Goal: Task Accomplishment & Management: Use online tool/utility

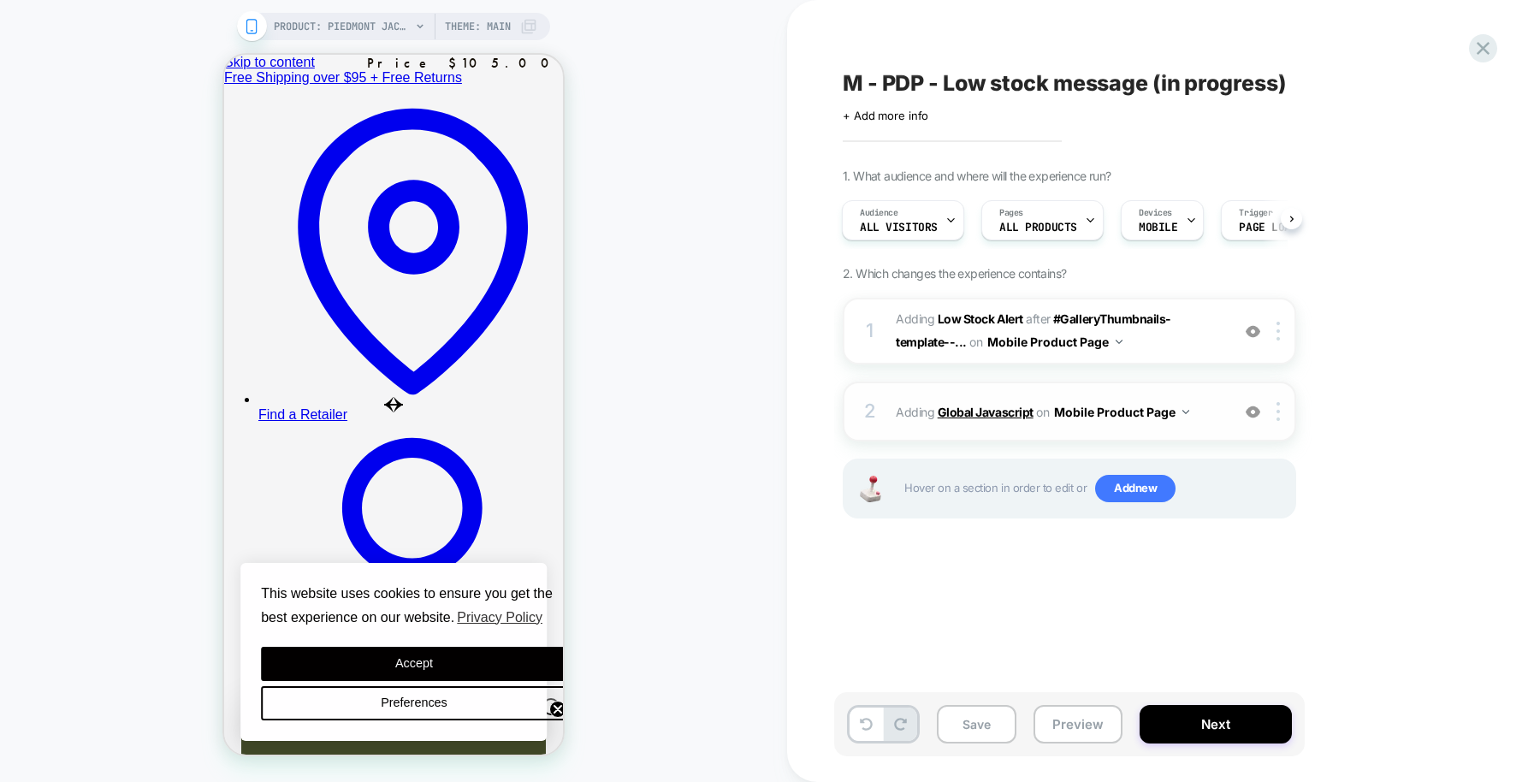
click at [989, 409] on b "Global Javascript" at bounding box center [986, 412] width 96 height 15
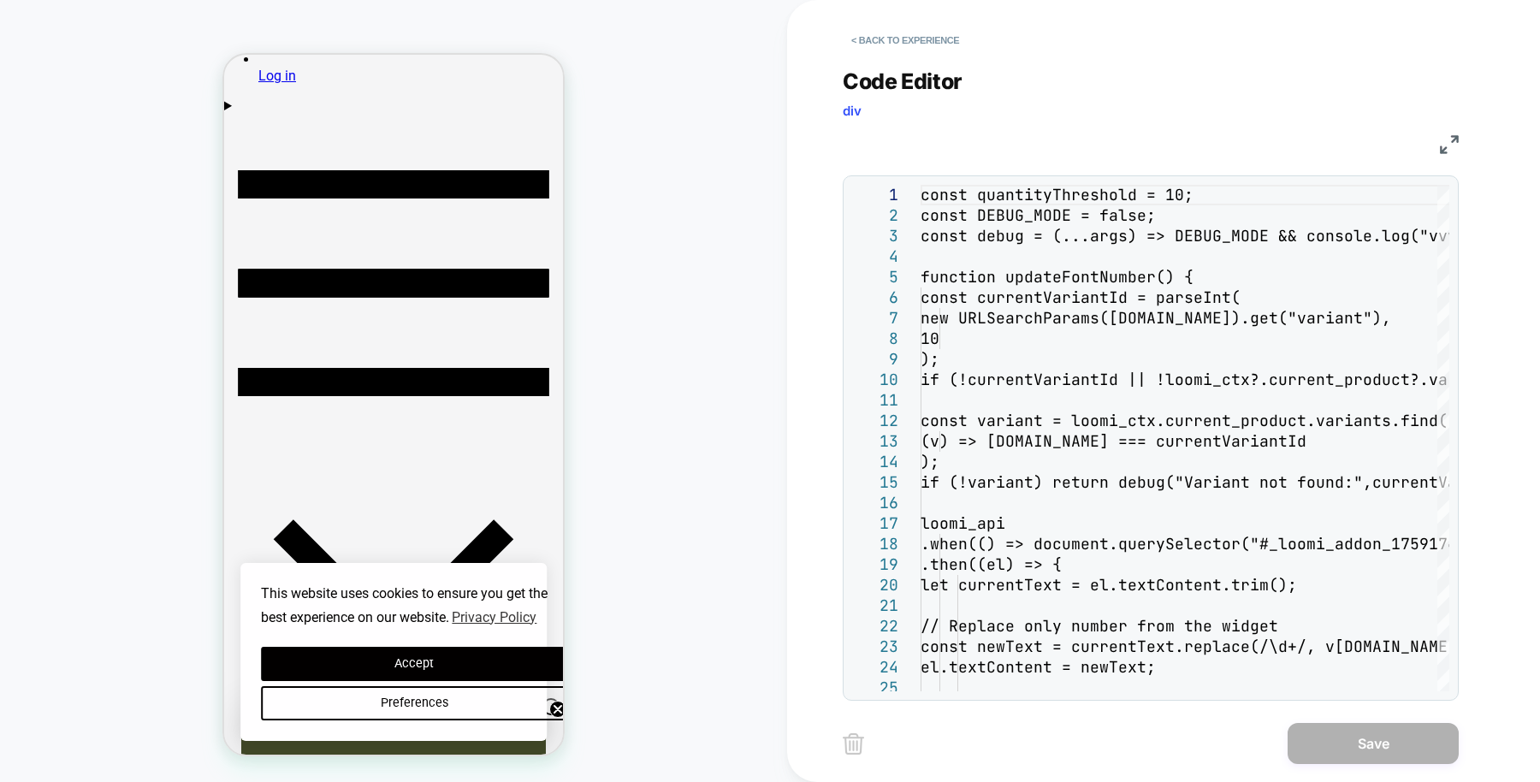
scroll to position [723, 0]
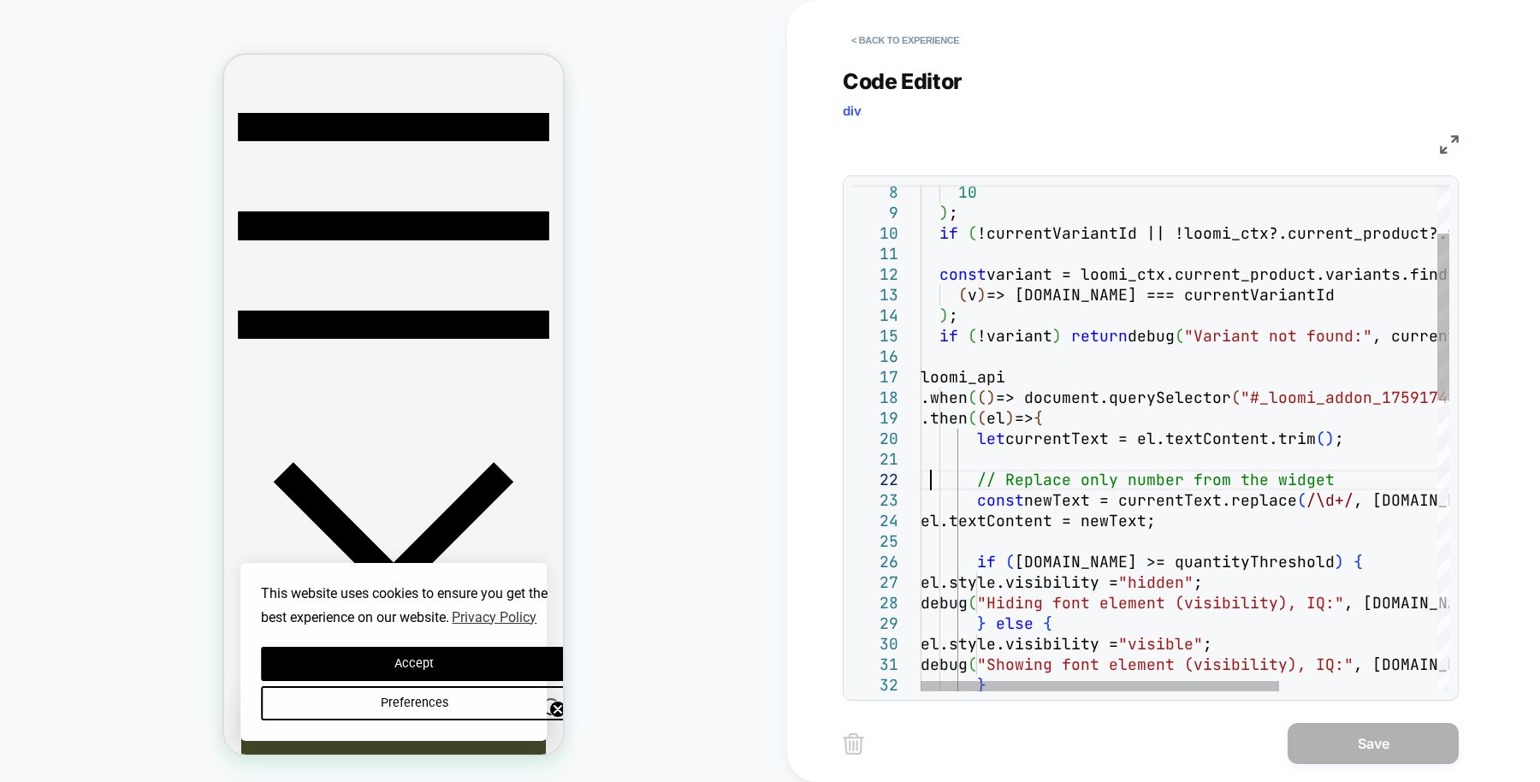
type textarea "**********"
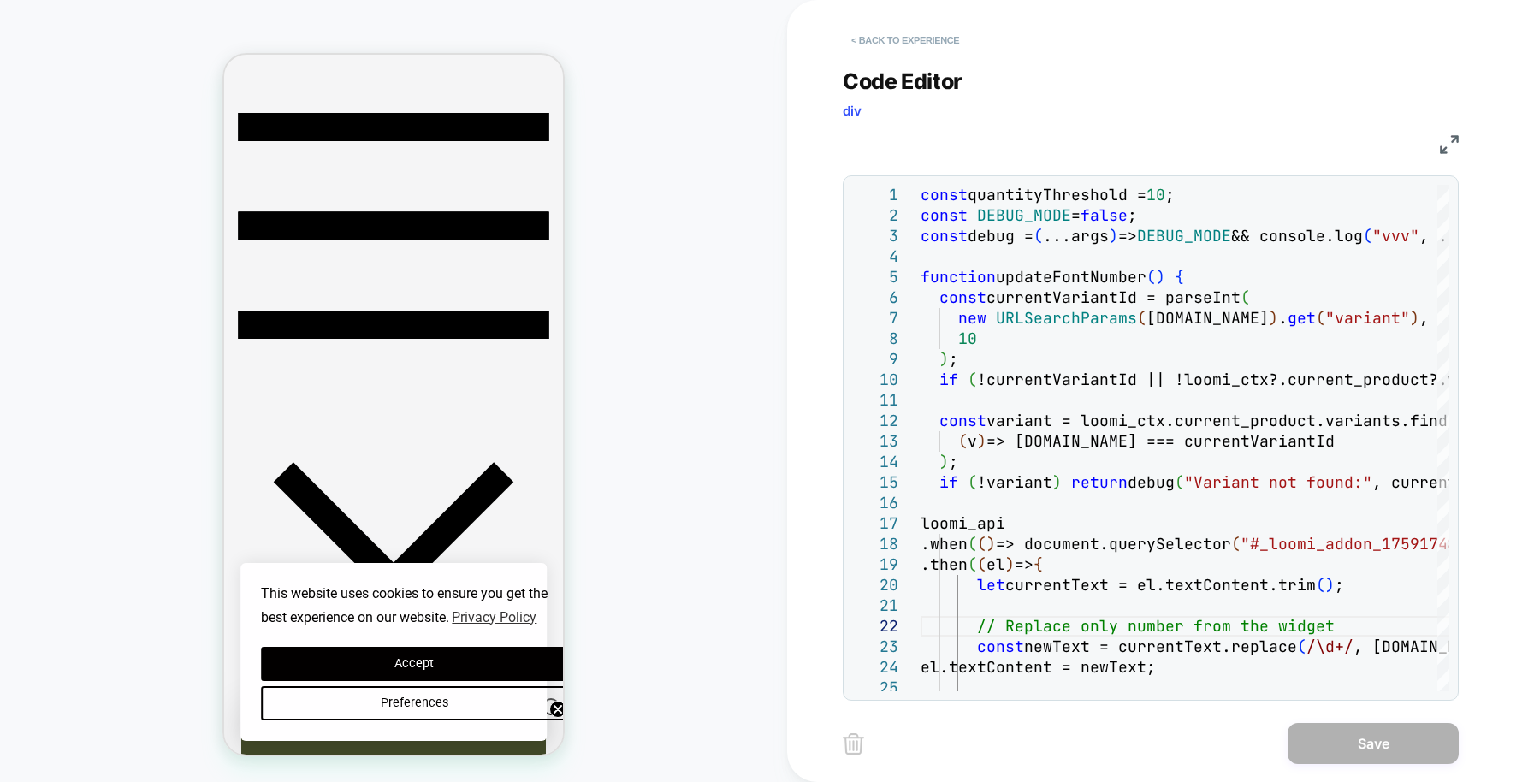
click at [869, 43] on button "< Back to experience" at bounding box center [905, 40] width 125 height 27
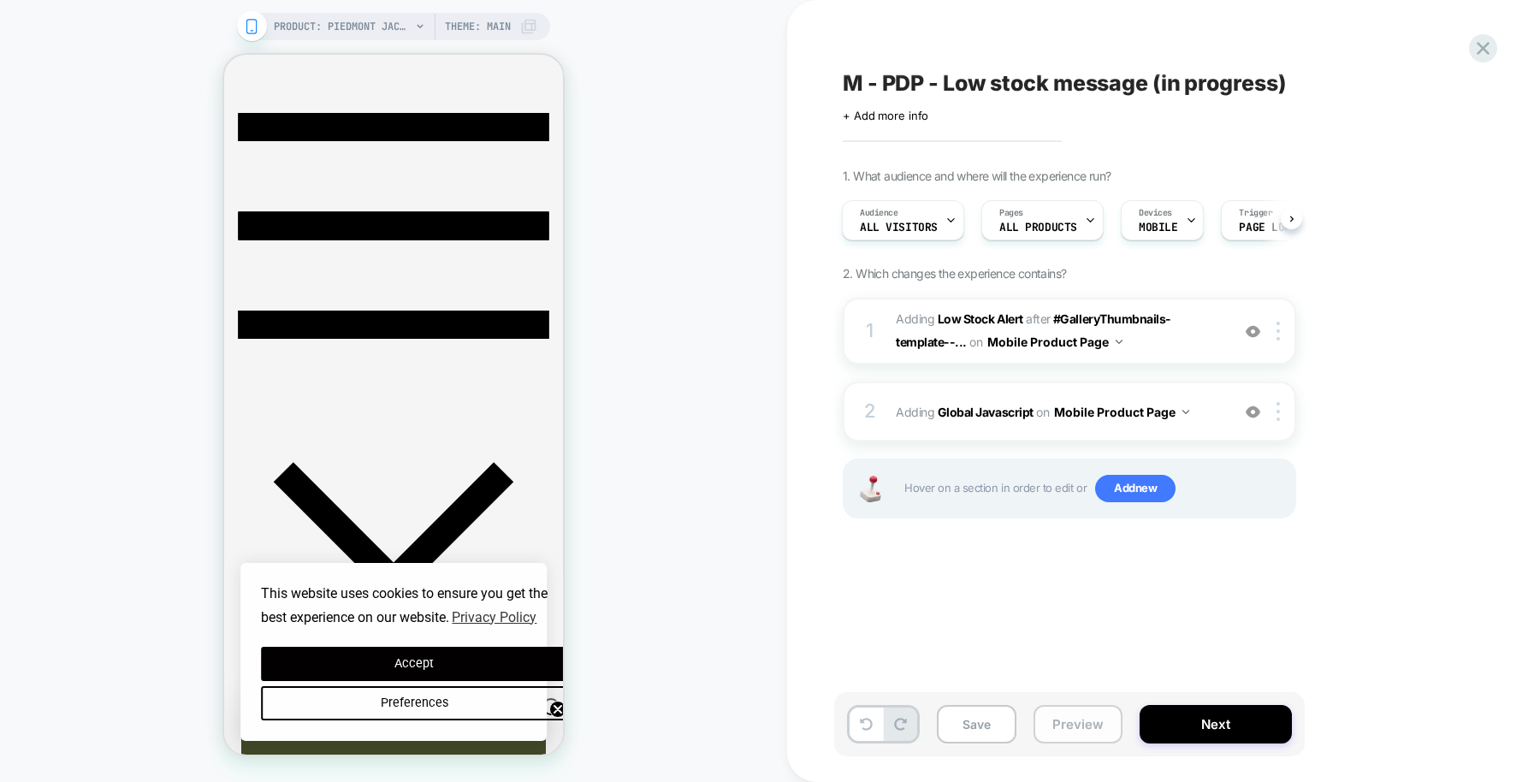
scroll to position [789, 0]
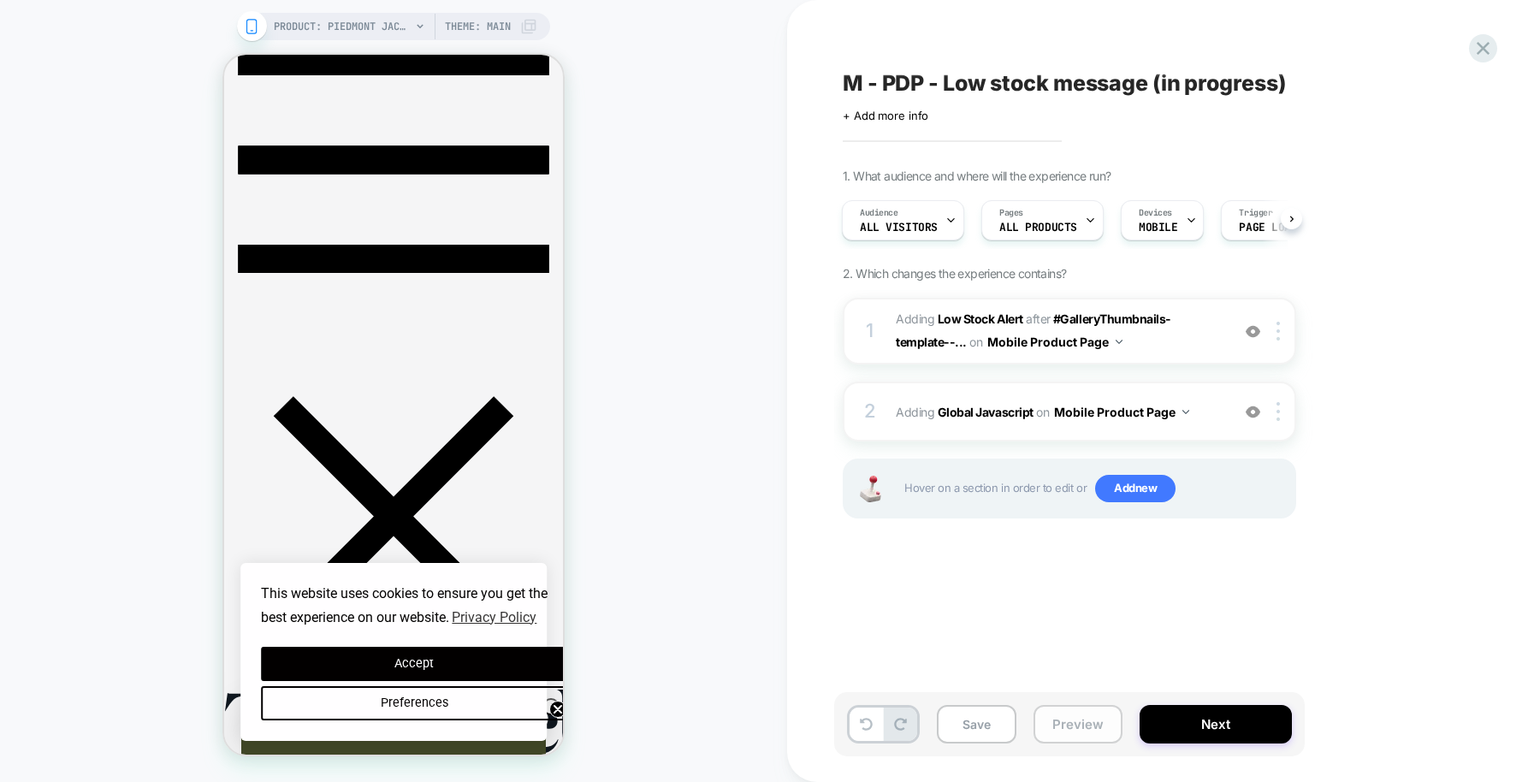
click at [1086, 726] on button "Preview" at bounding box center [1078, 724] width 89 height 39
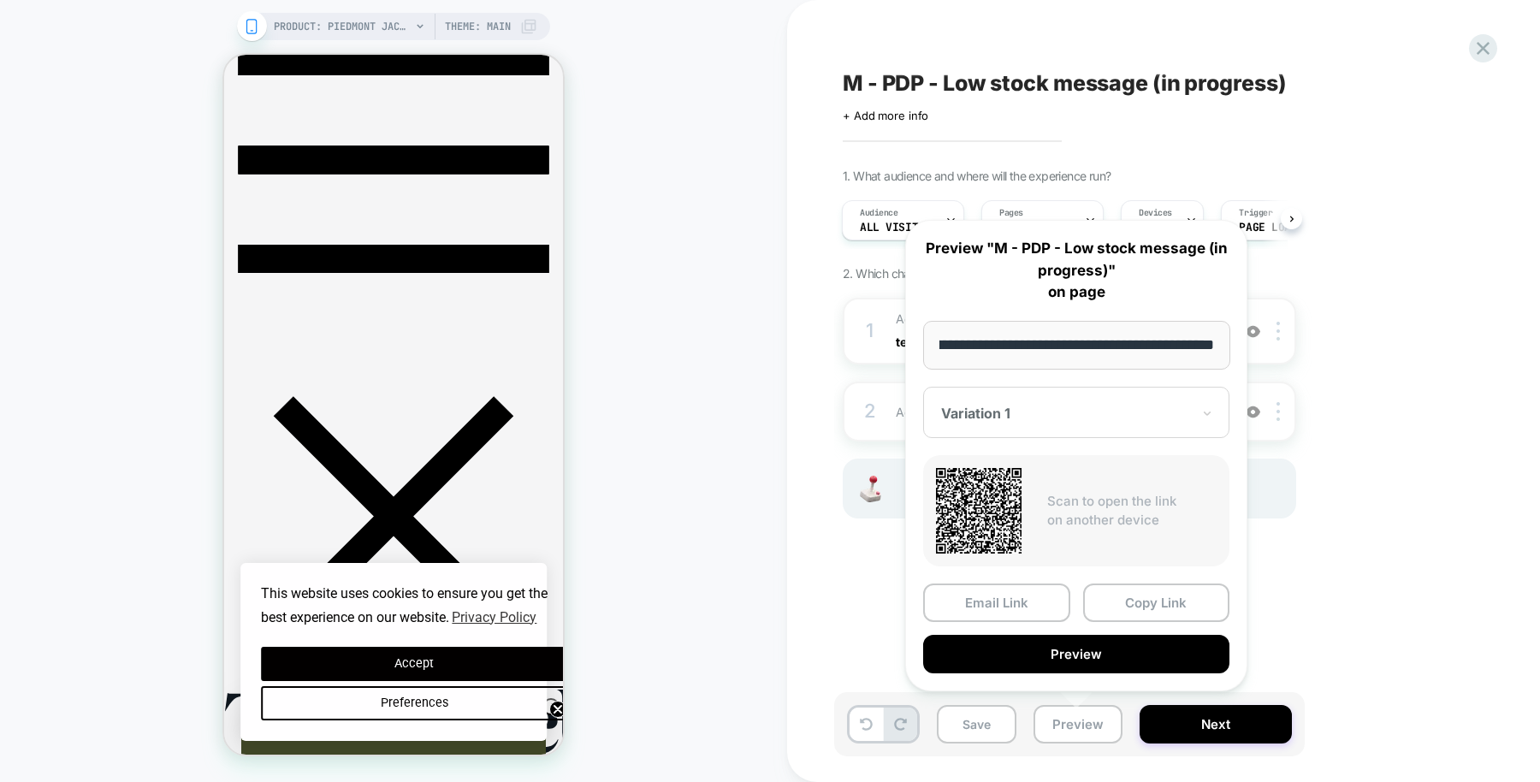
scroll to position [0, 0]
click at [1375, 557] on div "1. What audience and where will the experience run? Audience All Visitors Pages…" at bounding box center [1155, 365] width 625 height 393
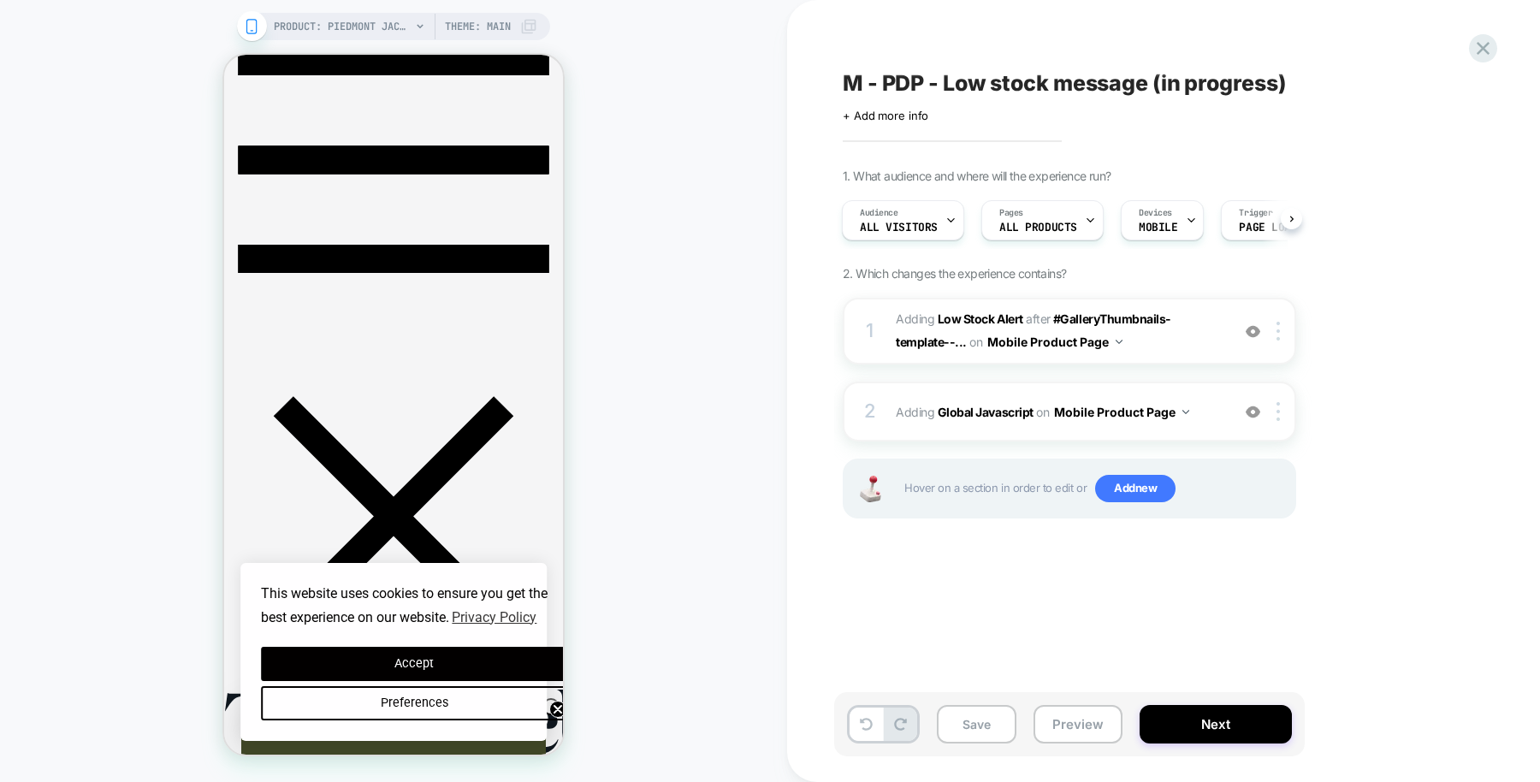
click at [643, 253] on div "PRODUCT: Piedmont Jacket PRODUCT: Piedmont Jacket Theme: MAIN" at bounding box center [393, 391] width 787 height 748
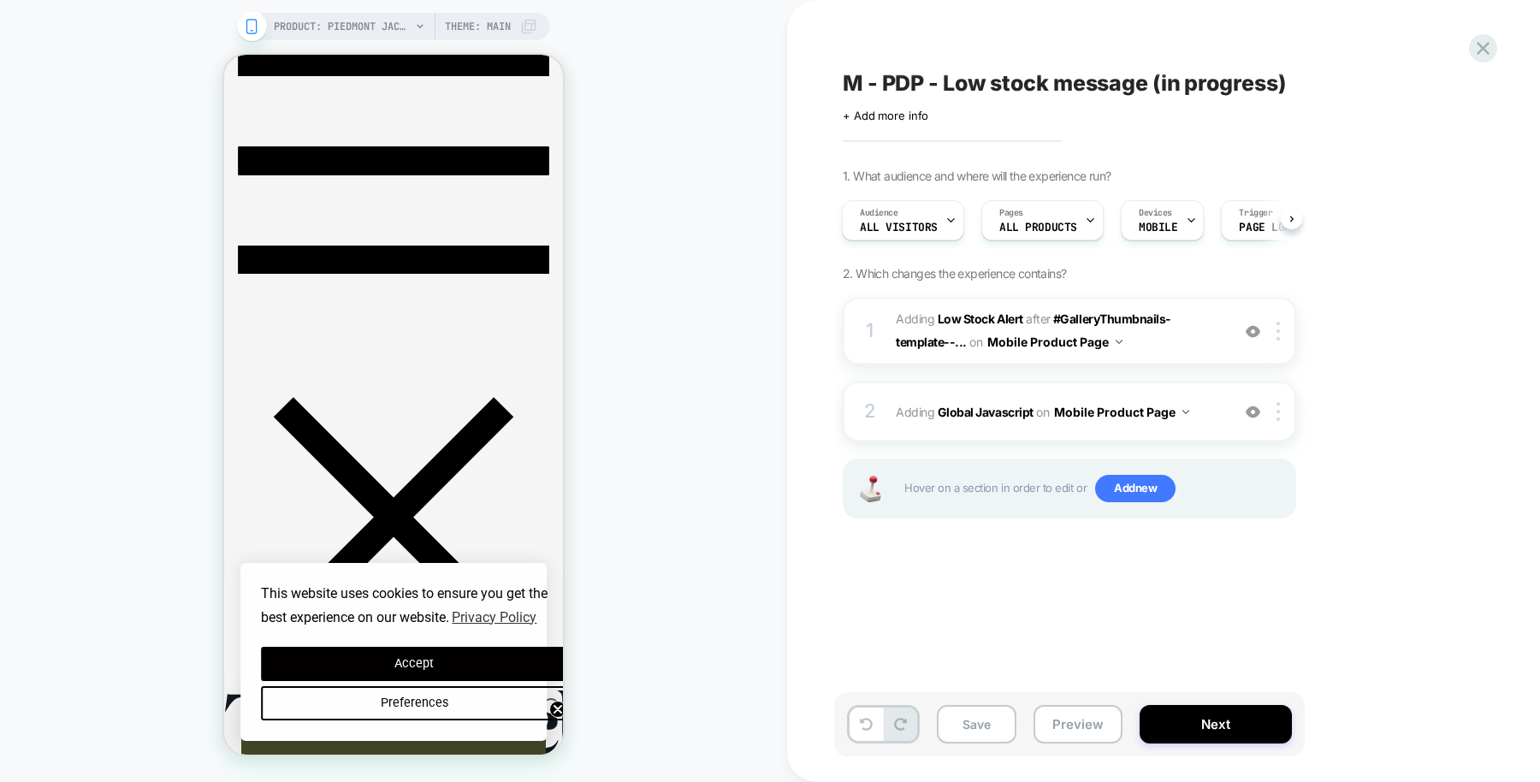
scroll to position [789, 0]
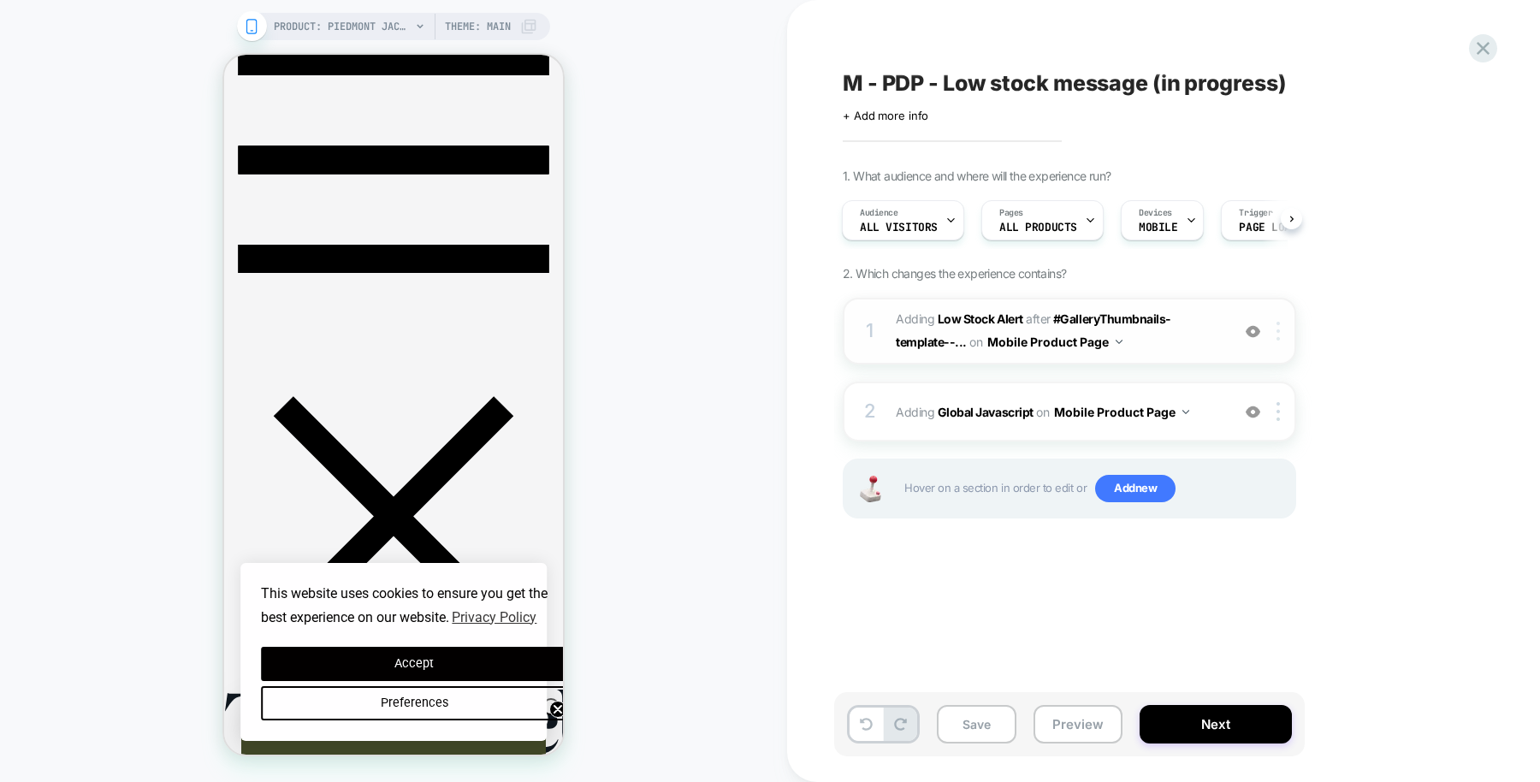
click at [1277, 326] on img at bounding box center [1278, 331] width 3 height 19
click at [1372, 333] on div "1. What audience and where will the experience run? Audience All Visitors Pages…" at bounding box center [1155, 365] width 625 height 393
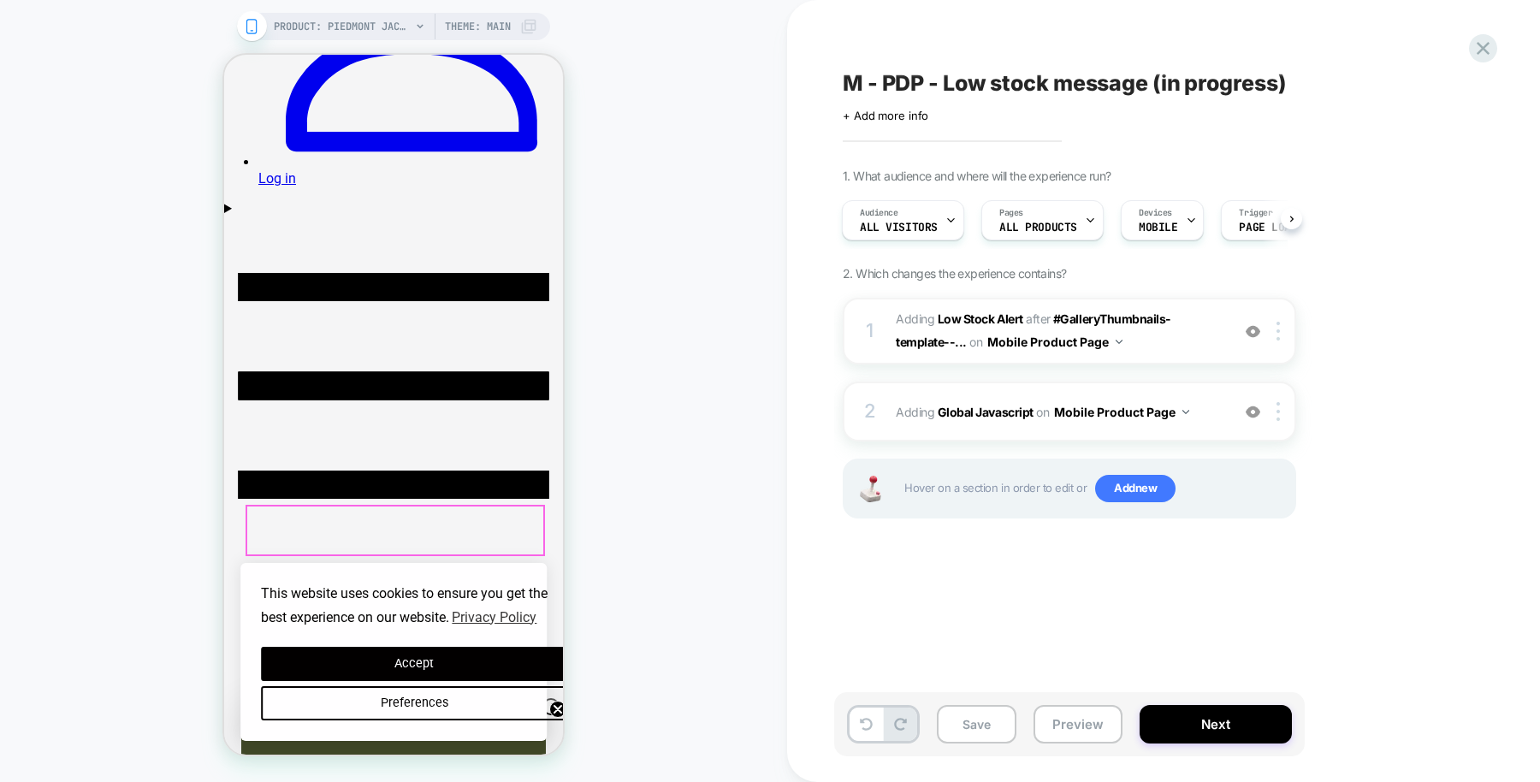
scroll to position [556, 0]
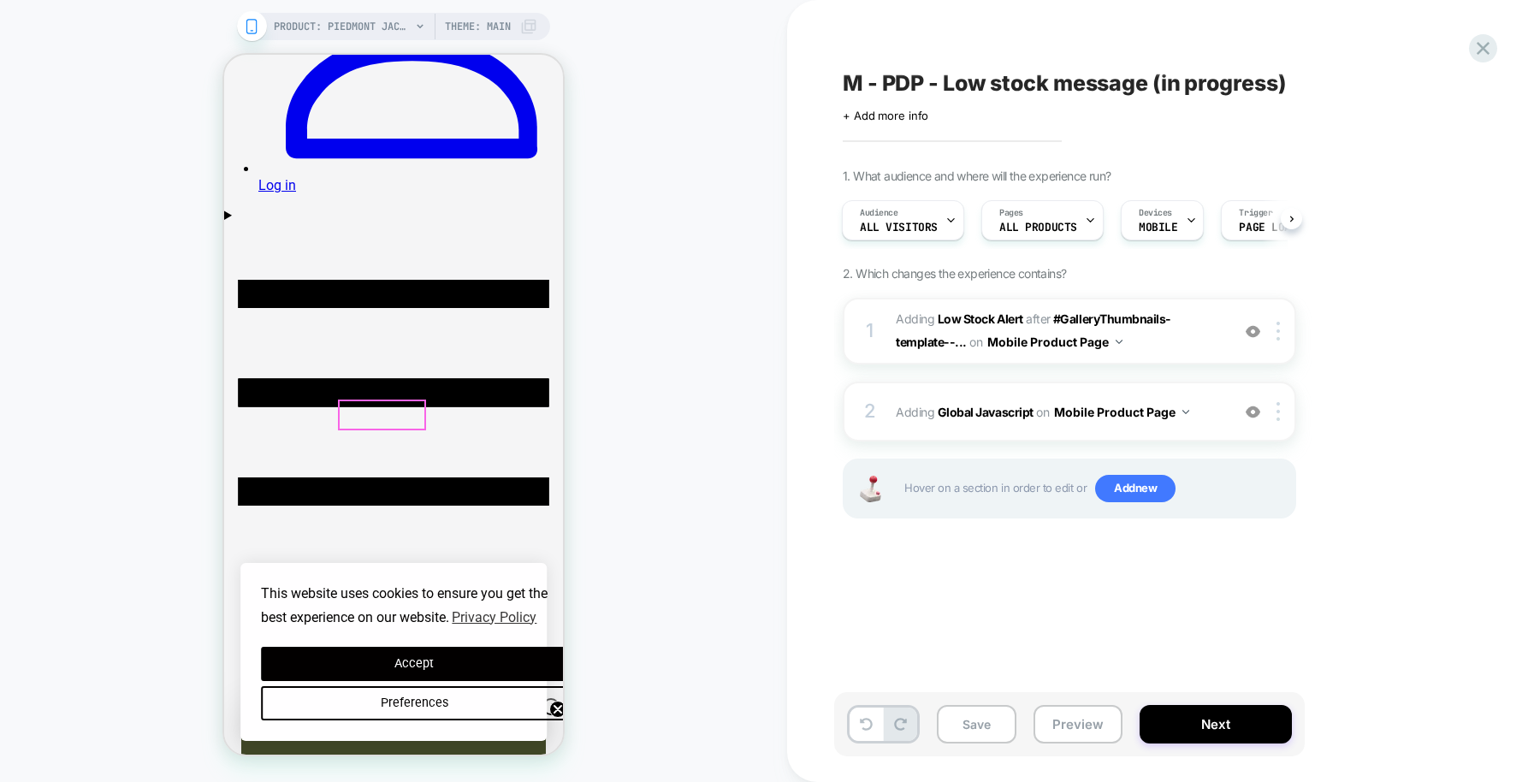
click at [979, 316] on b "Low Stock Alert" at bounding box center [981, 318] width 86 height 15
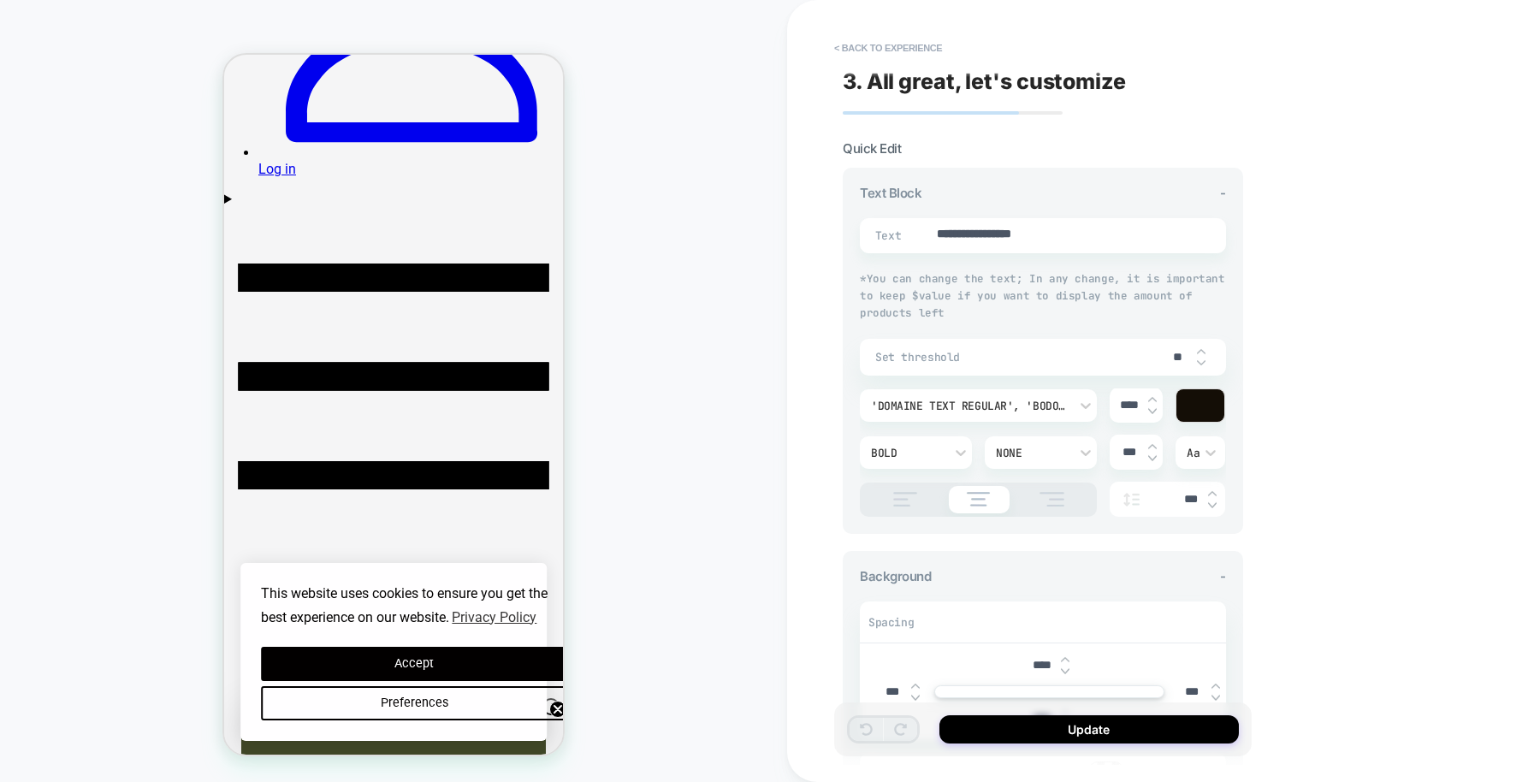
scroll to position [563, 0]
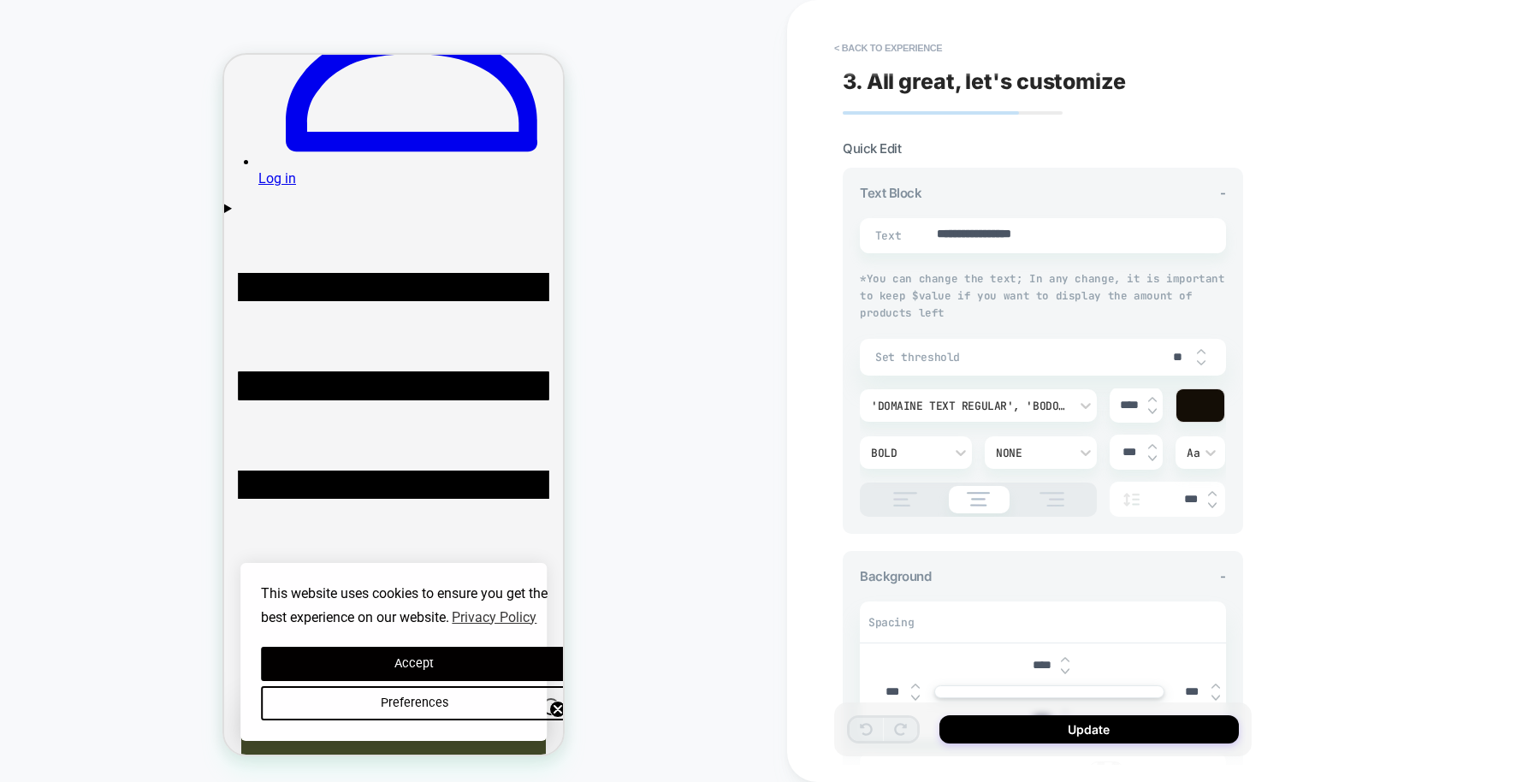
click at [1175, 353] on input "**" at bounding box center [1178, 357] width 39 height 15
type textarea "*"
type input "*"
type textarea "*"
type input "**"
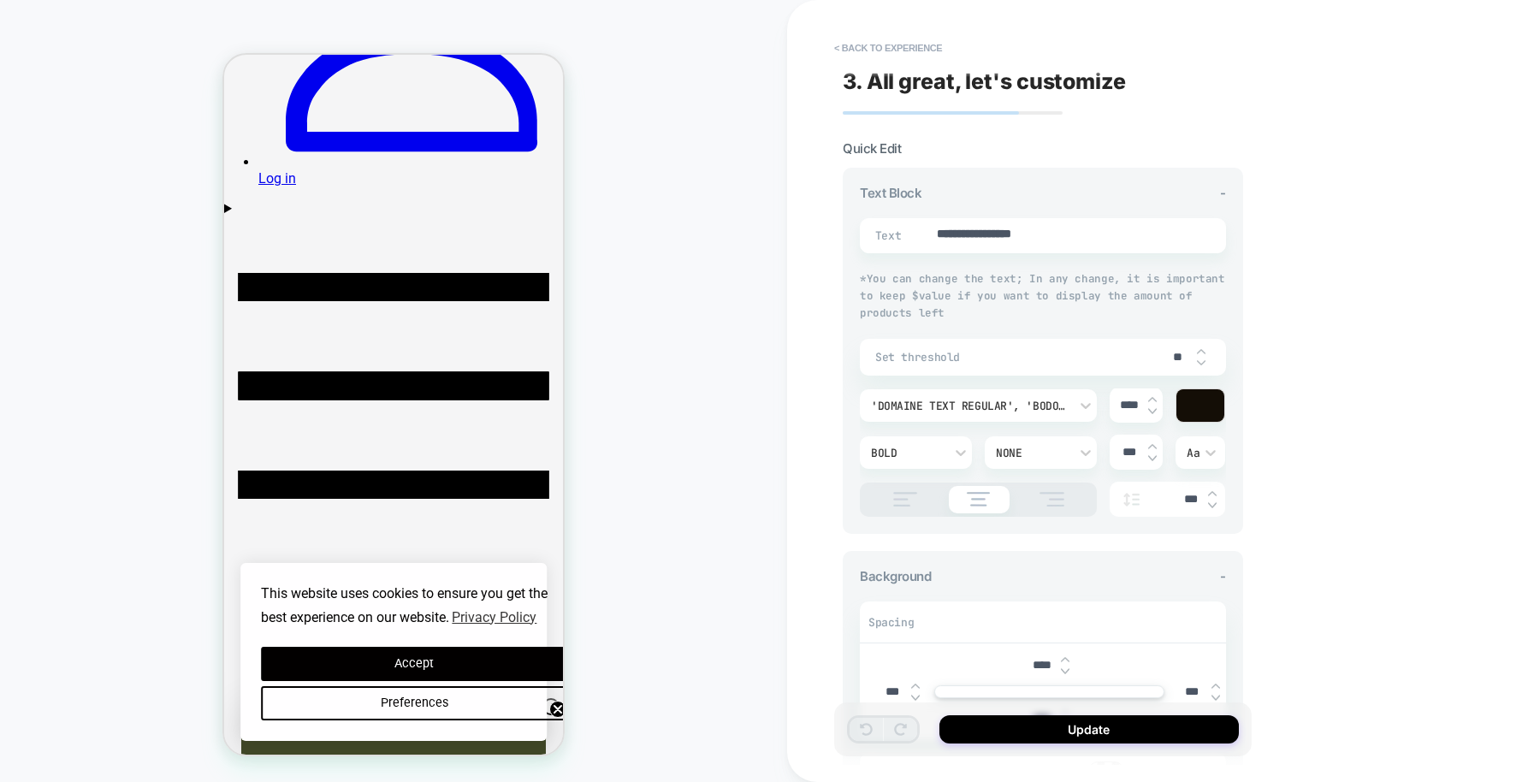
type textarea "*"
type input "**"
click at [1373, 376] on div "**********" at bounding box center [1163, 391] width 753 height 782
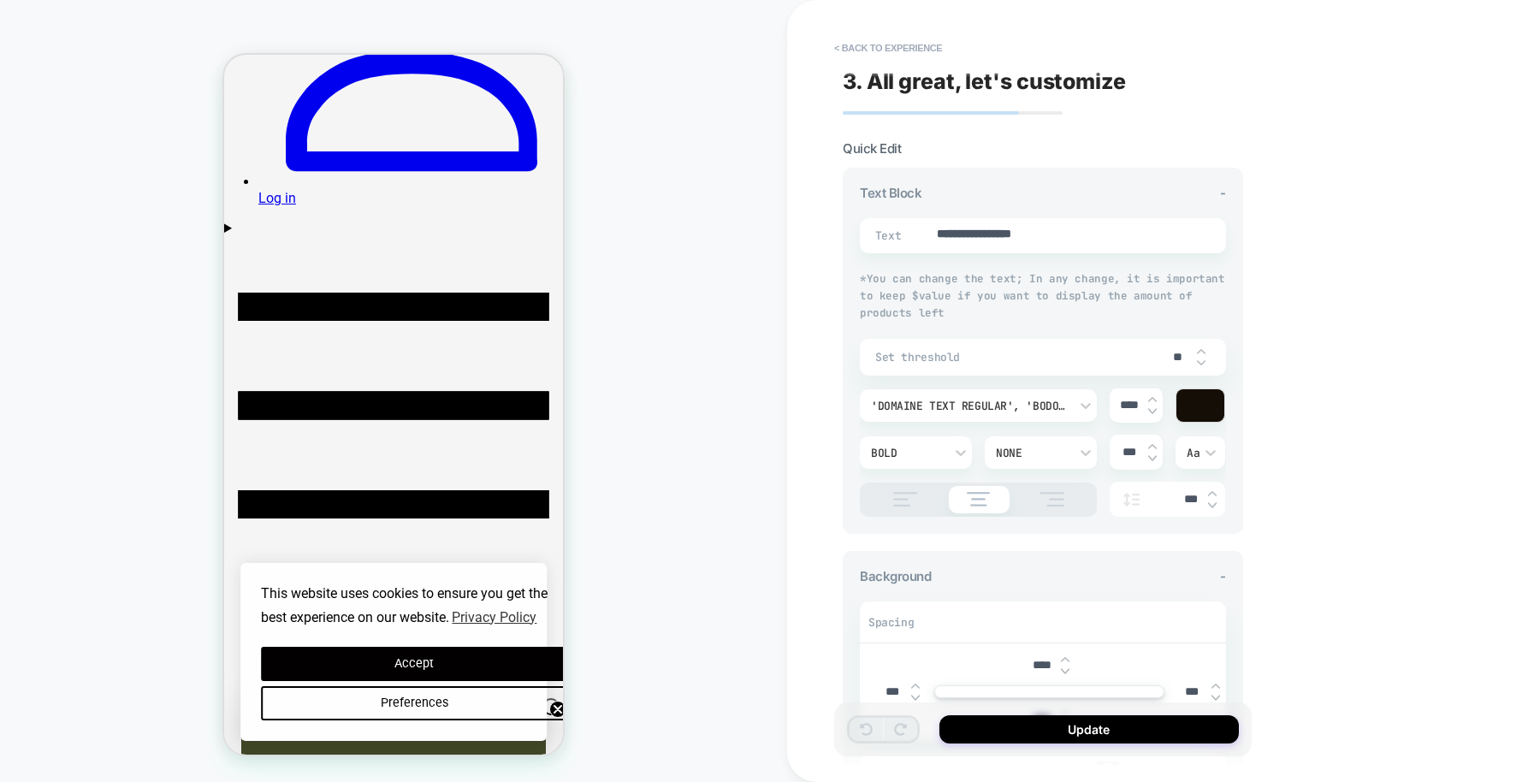
scroll to position [548, 0]
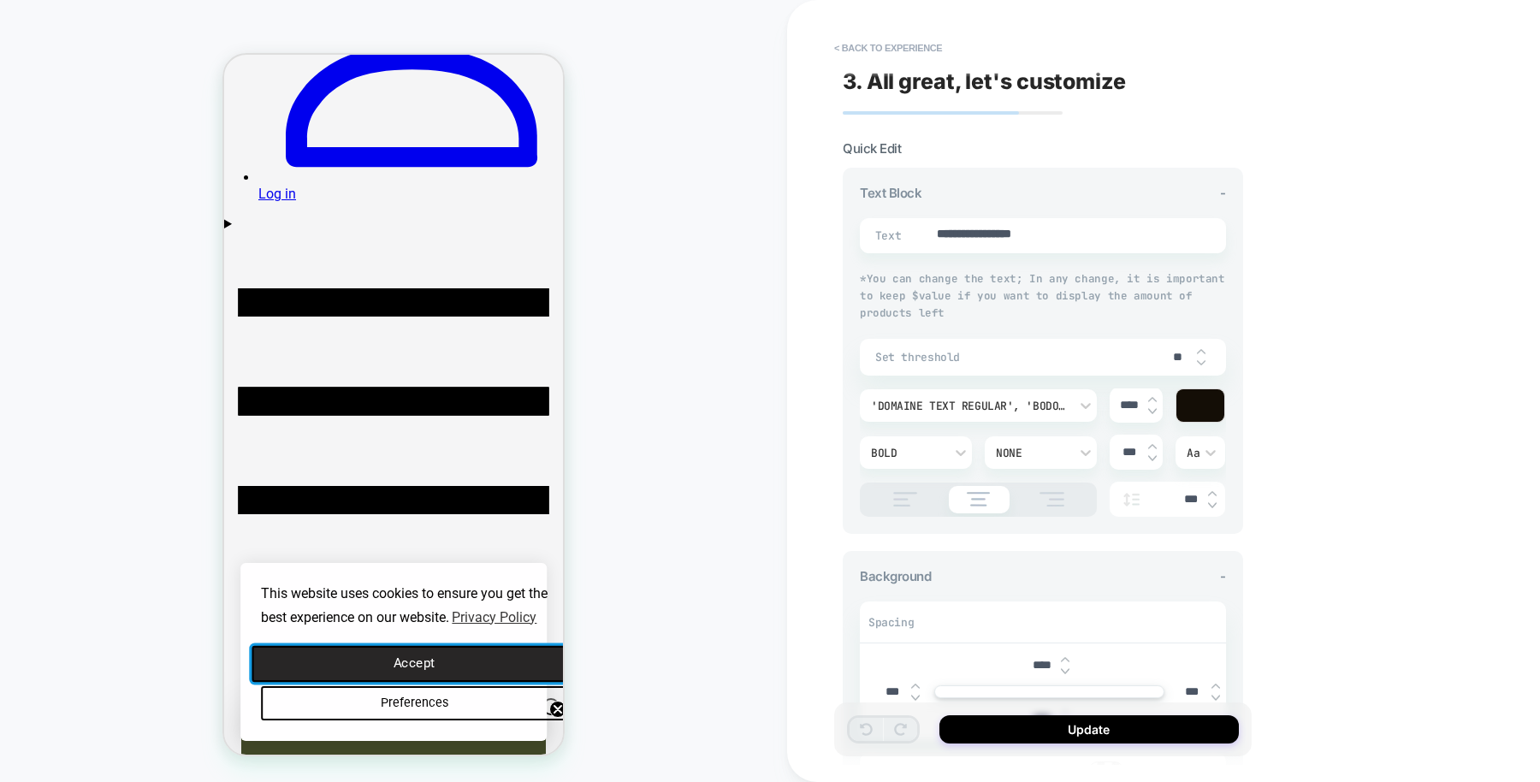
click at [460, 661] on button "Accept" at bounding box center [414, 664] width 324 height 36
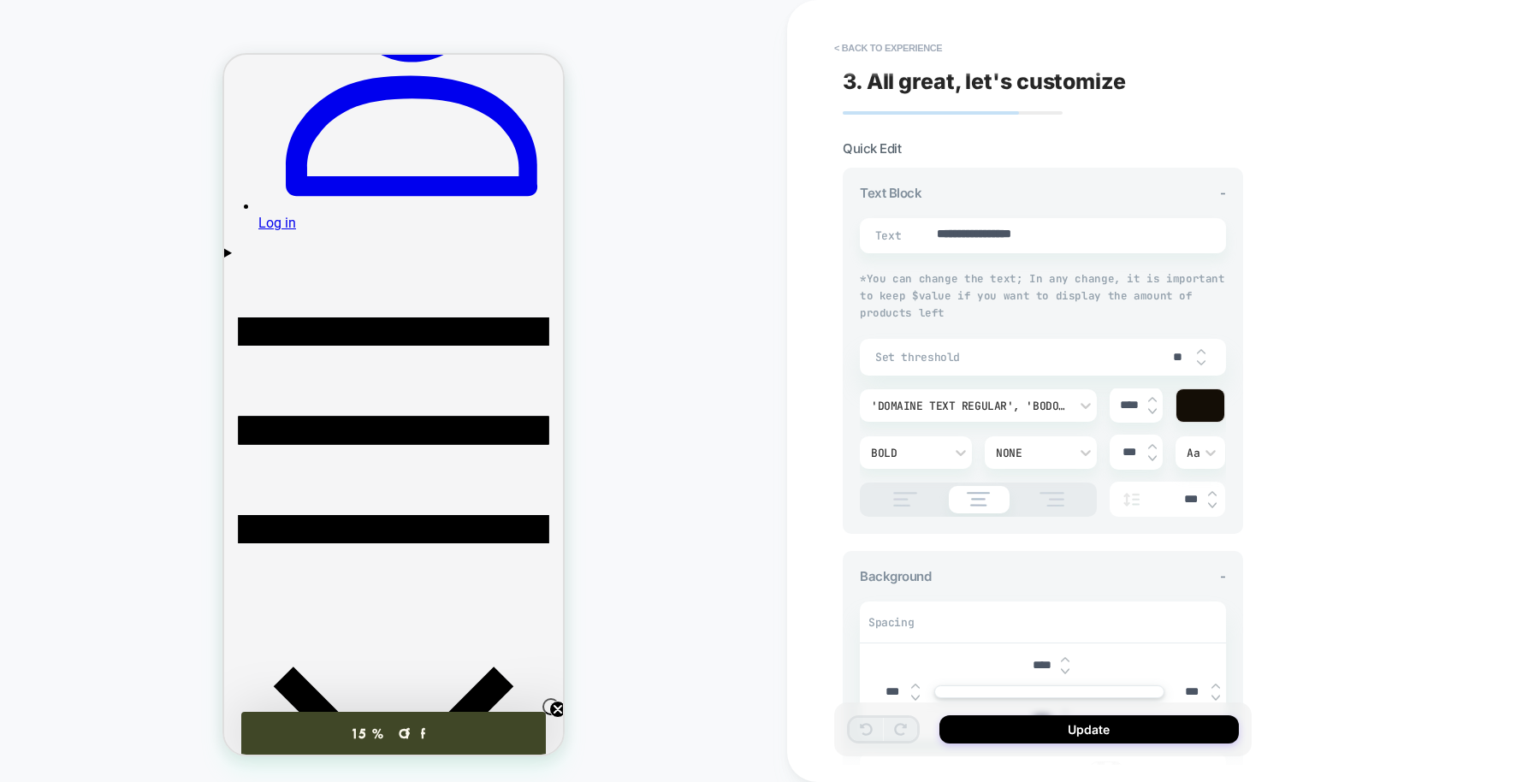
scroll to position [518, 0]
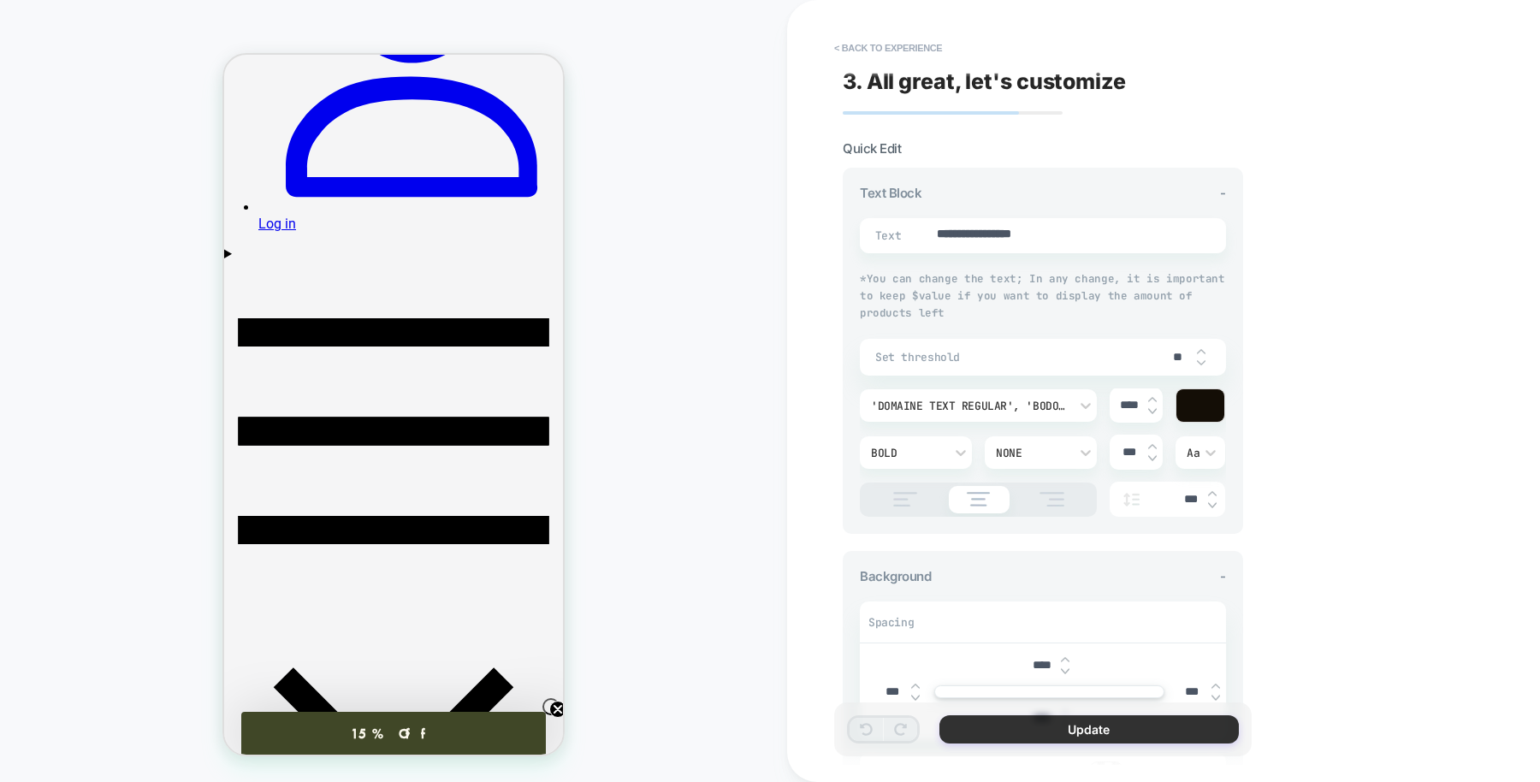
click at [1027, 731] on button "Update" at bounding box center [1089, 729] width 299 height 28
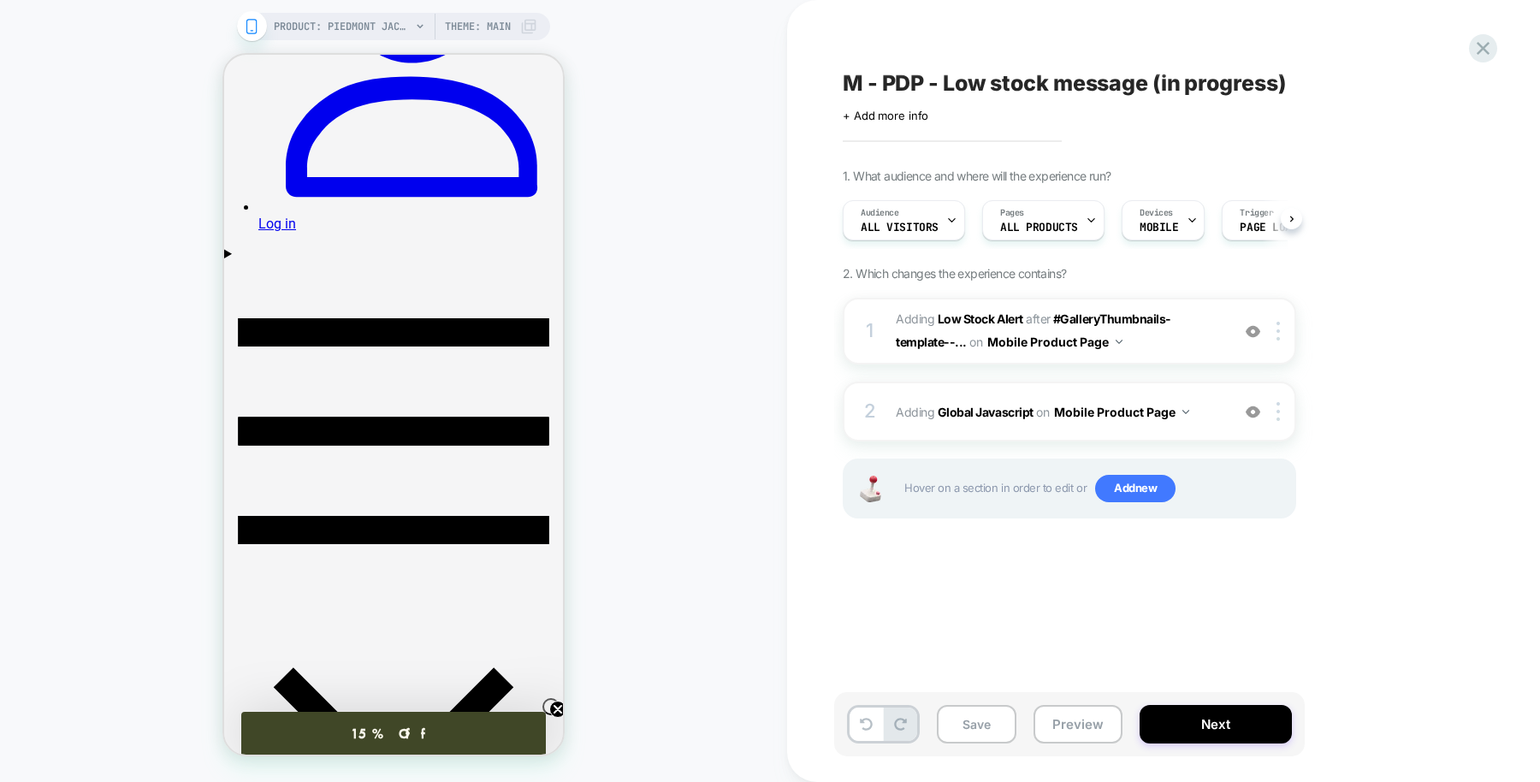
scroll to position [0, 1]
click at [1058, 728] on button "Preview" at bounding box center [1078, 724] width 89 height 39
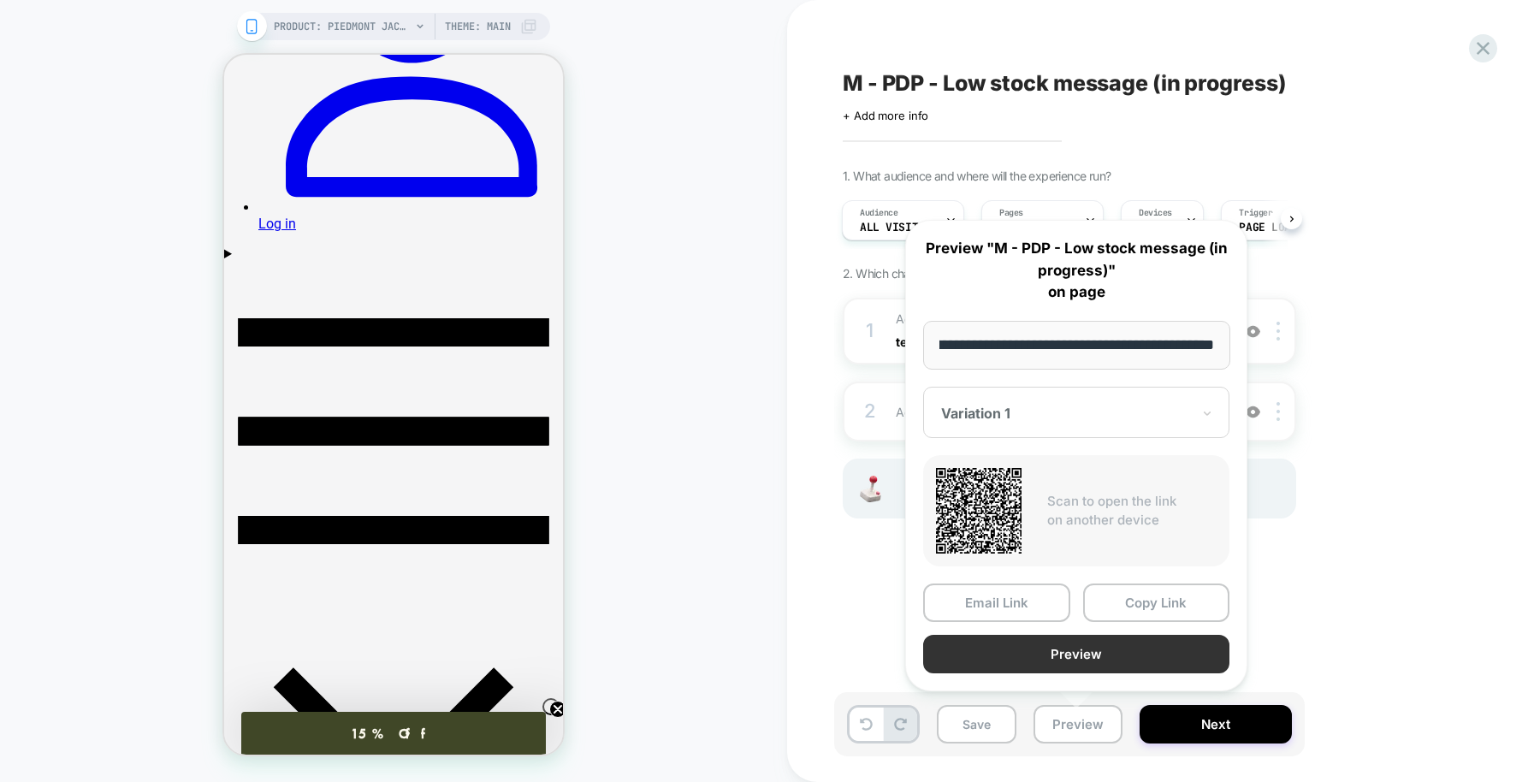
scroll to position [0, 0]
click at [1057, 655] on button "Preview" at bounding box center [1076, 654] width 306 height 39
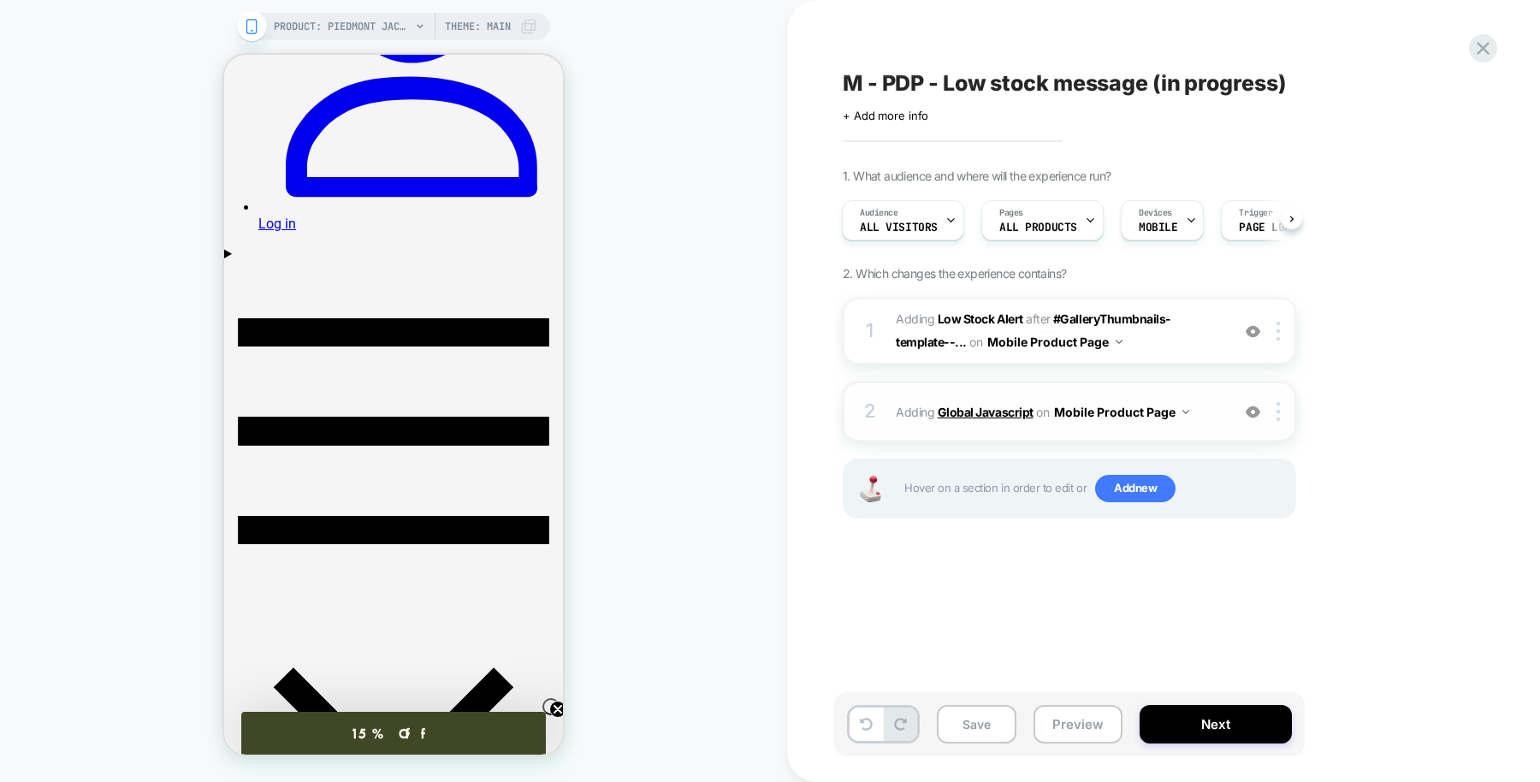
click at [999, 407] on b "Global Javascript" at bounding box center [986, 412] width 96 height 15
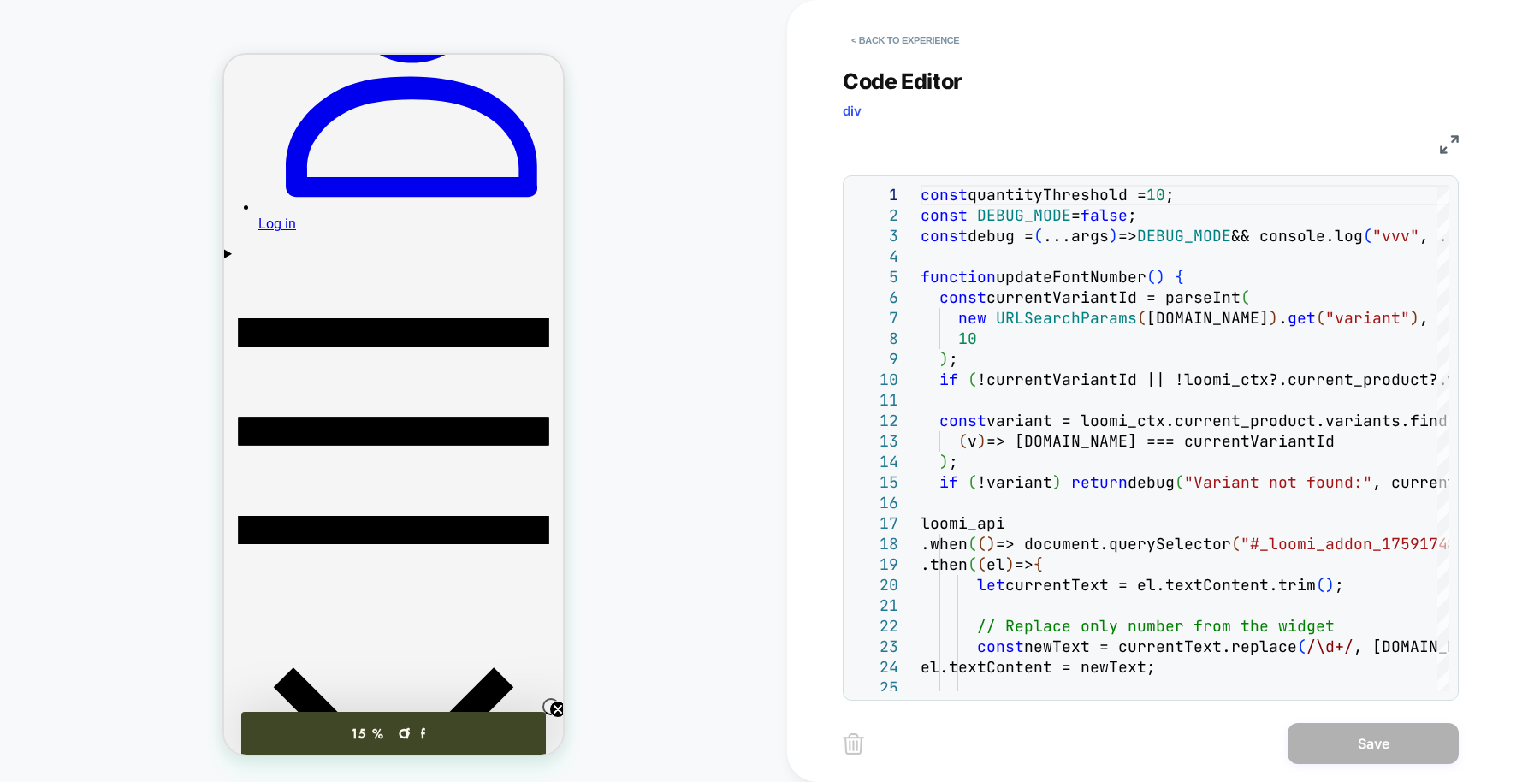
click at [908, 44] on button "< Back to experience" at bounding box center [905, 40] width 125 height 27
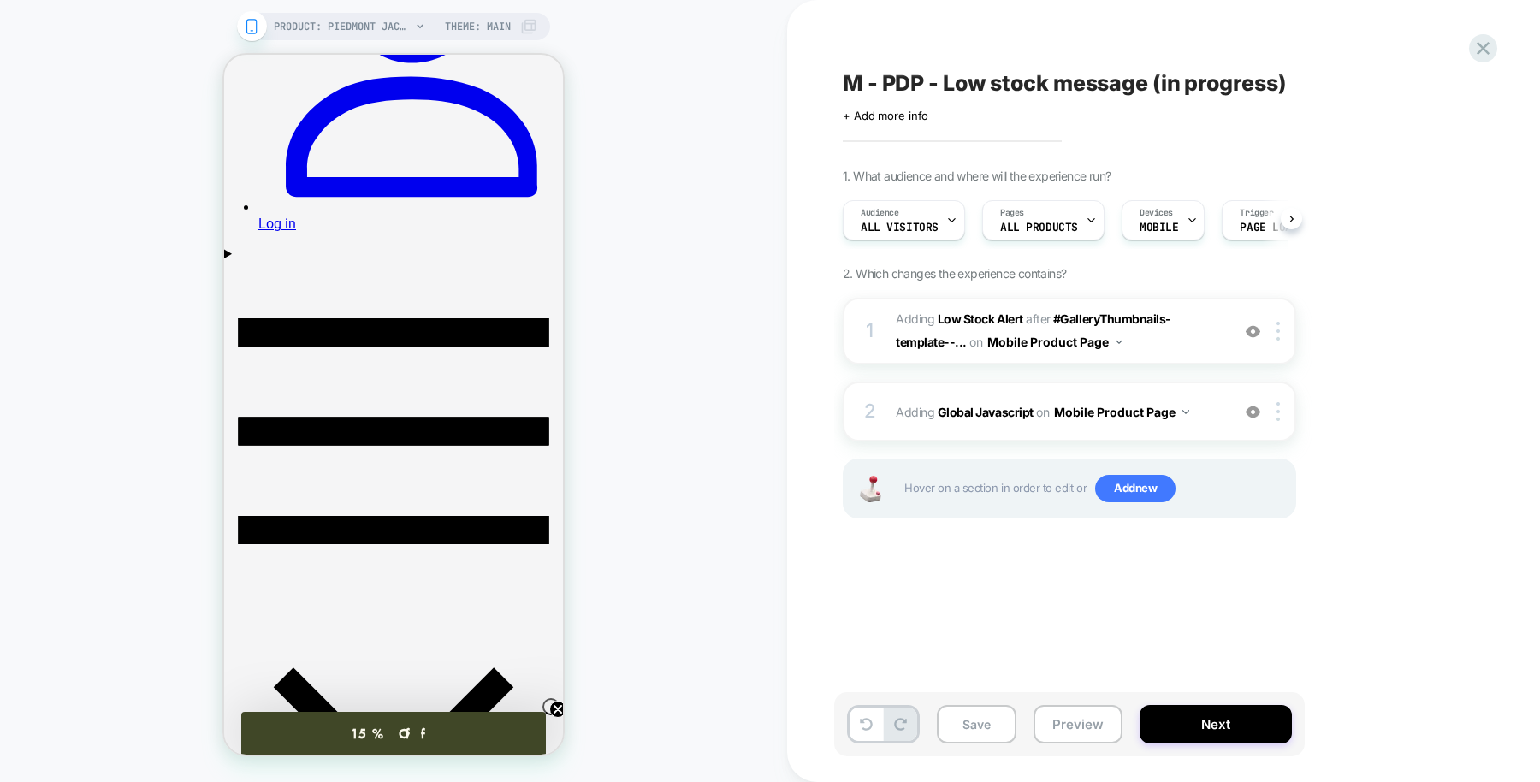
scroll to position [0, 1]
click at [997, 315] on b "Low Stock Alert" at bounding box center [981, 318] width 86 height 15
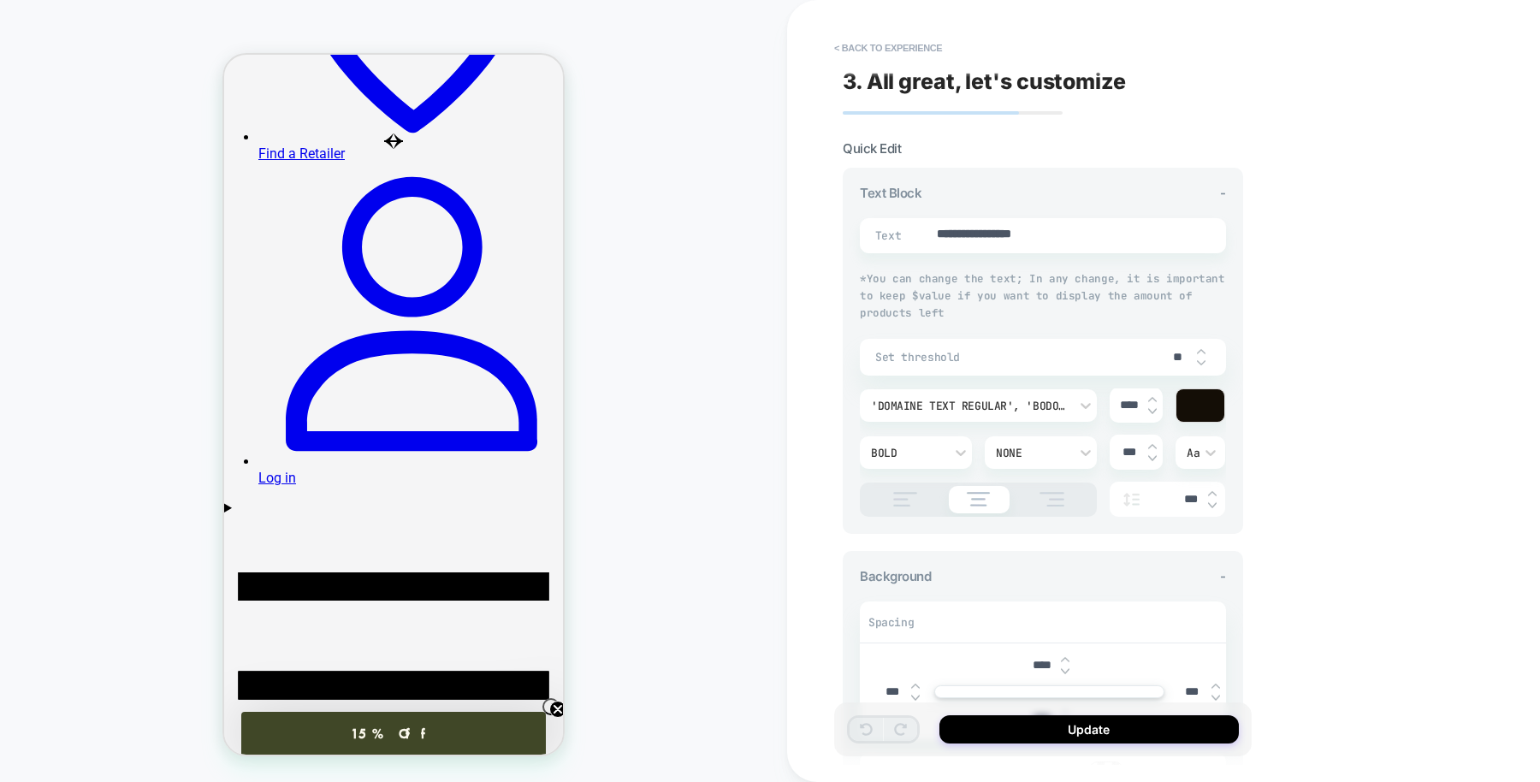
scroll to position [249, 0]
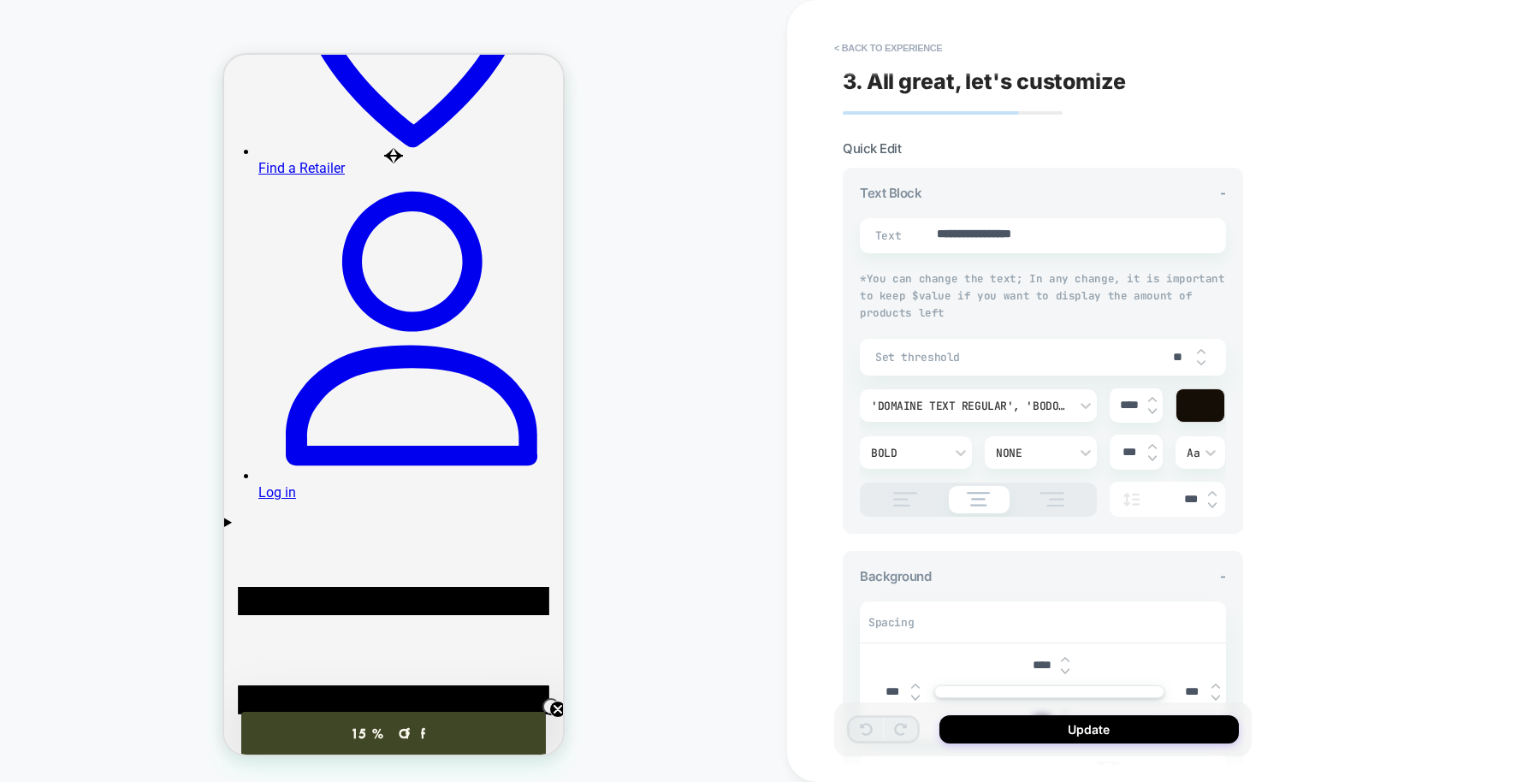
click at [1179, 356] on input "**" at bounding box center [1178, 357] width 39 height 15
type textarea "*"
type input "*"
type textarea "*"
type input "**"
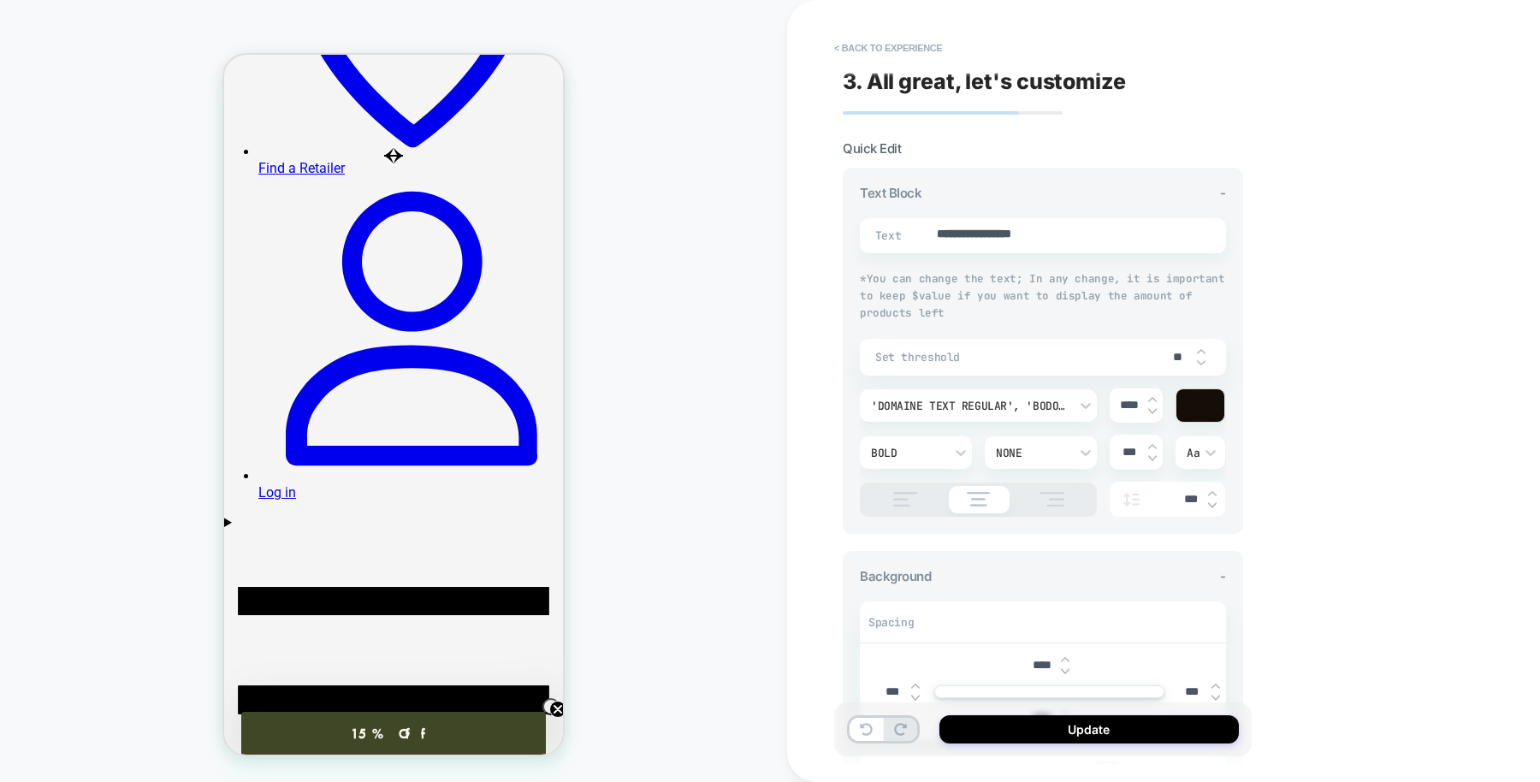
type textarea "*"
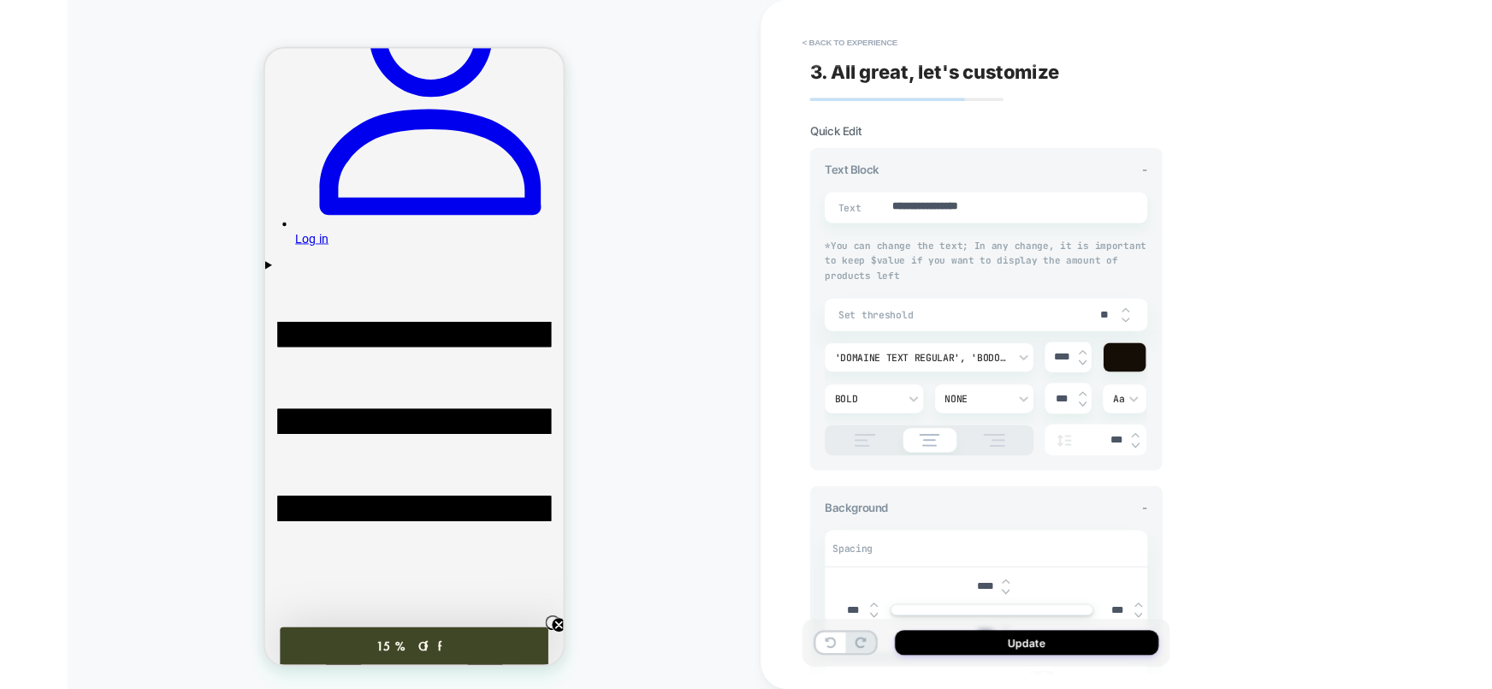
scroll to position [467, 0]
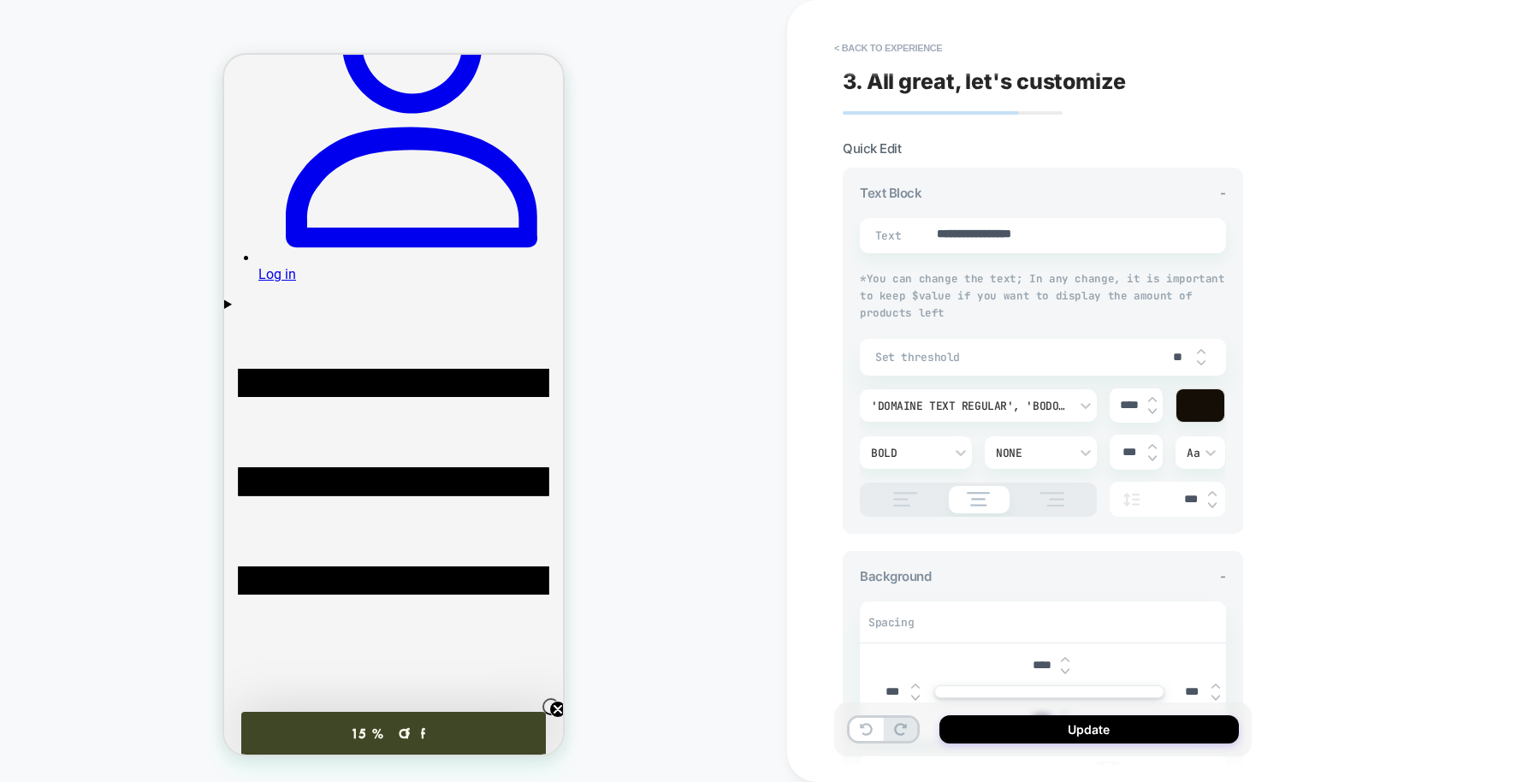
type input "**"
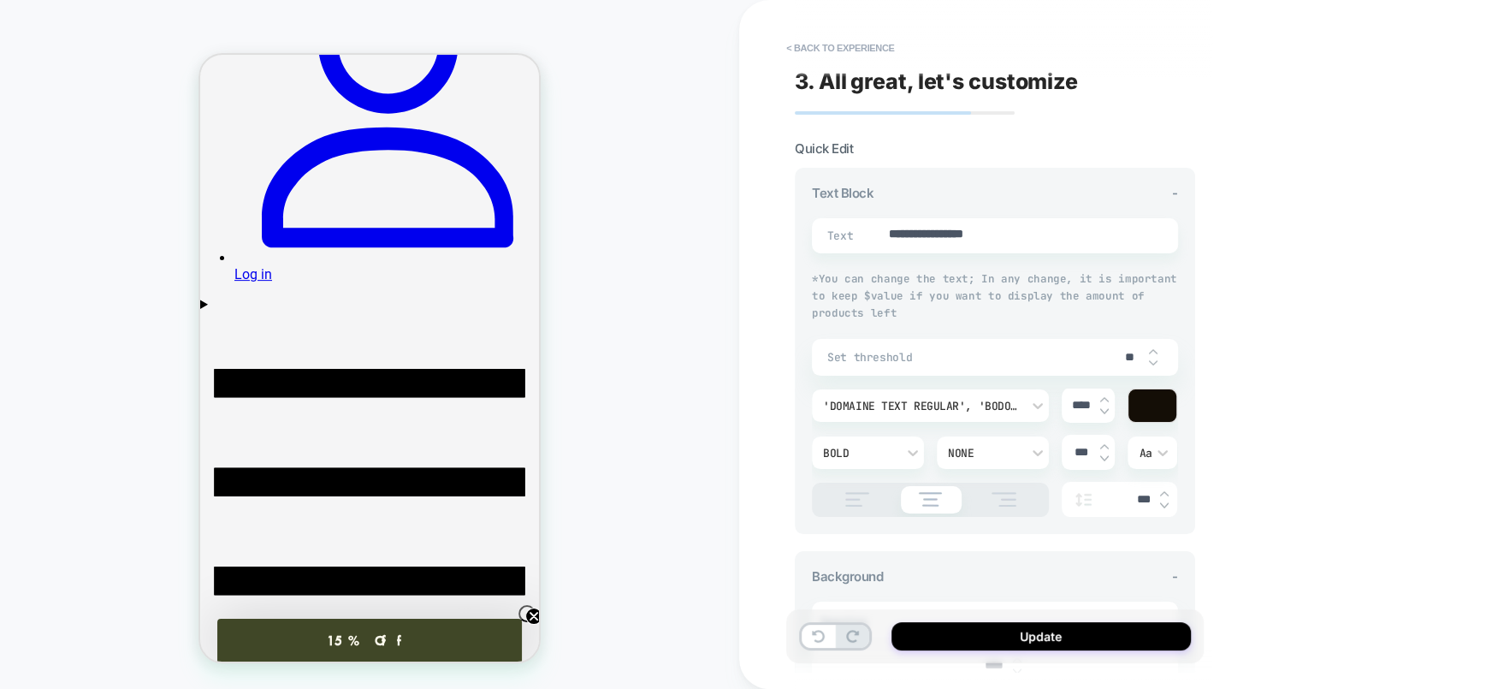
drag, startPoint x: 258, startPoint y: 184, endPoint x: 452, endPoint y: 209, distance: 195.8
click at [603, 230] on div "PRODUCT: Piedmont Jacket PRODUCT: Piedmont Jacket Theme: MAIN" at bounding box center [369, 344] width 739 height 655
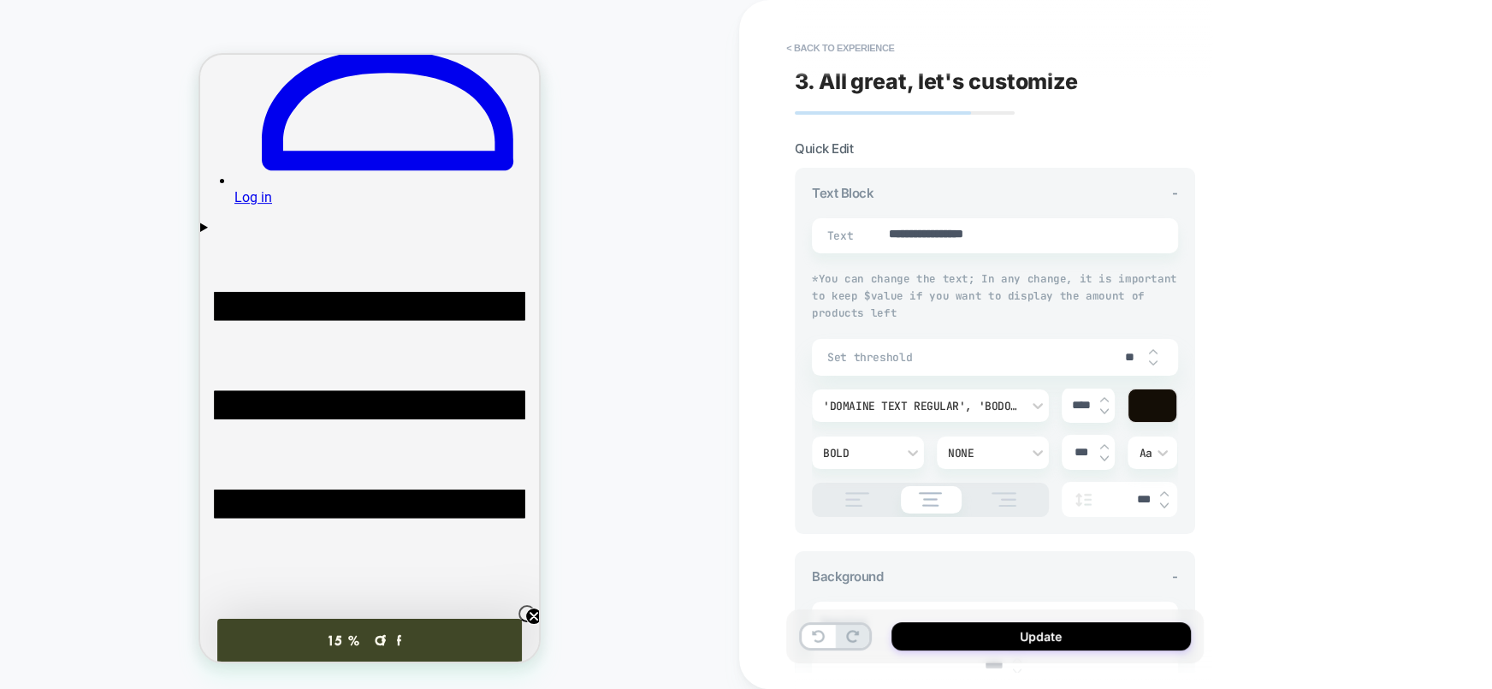
scroll to position [552, 0]
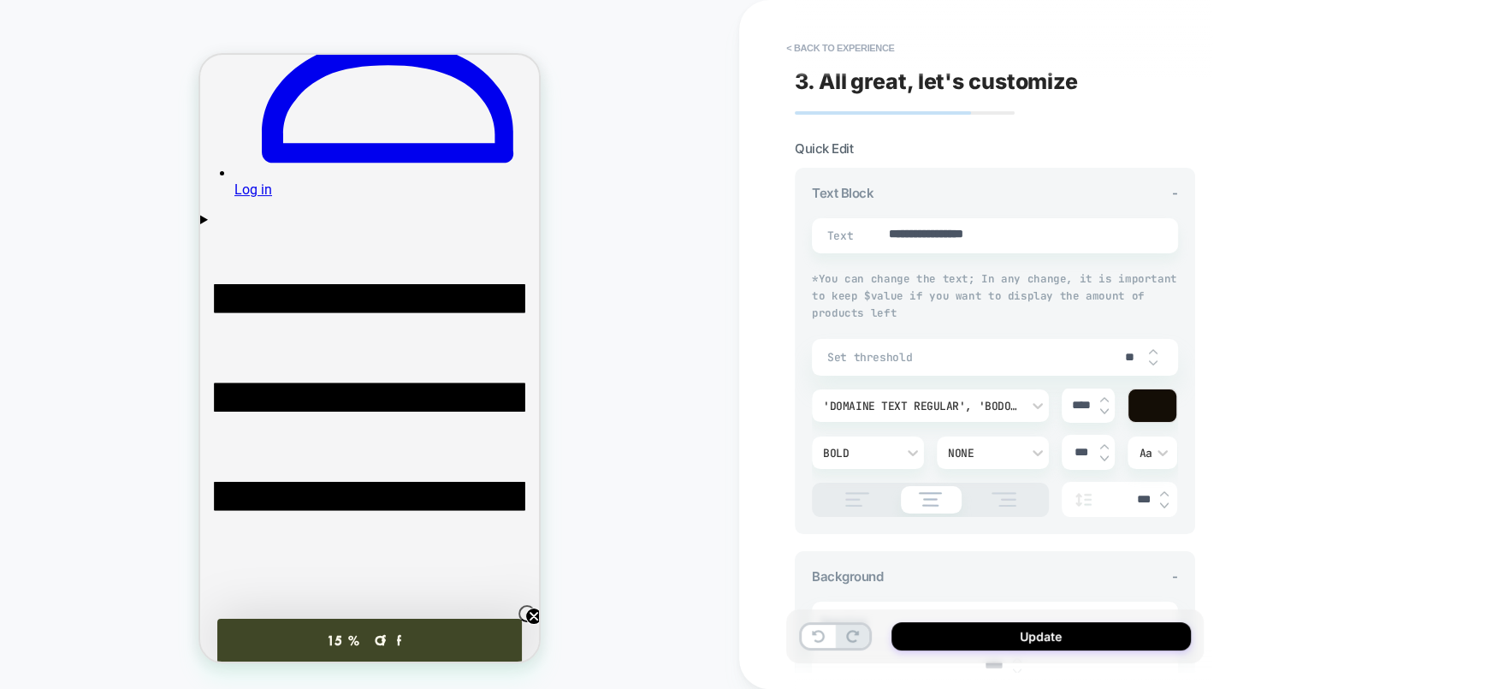
click at [1128, 355] on input "**" at bounding box center [1130, 357] width 39 height 15
type textarea "*"
type input "*"
type textarea "*"
type input "**"
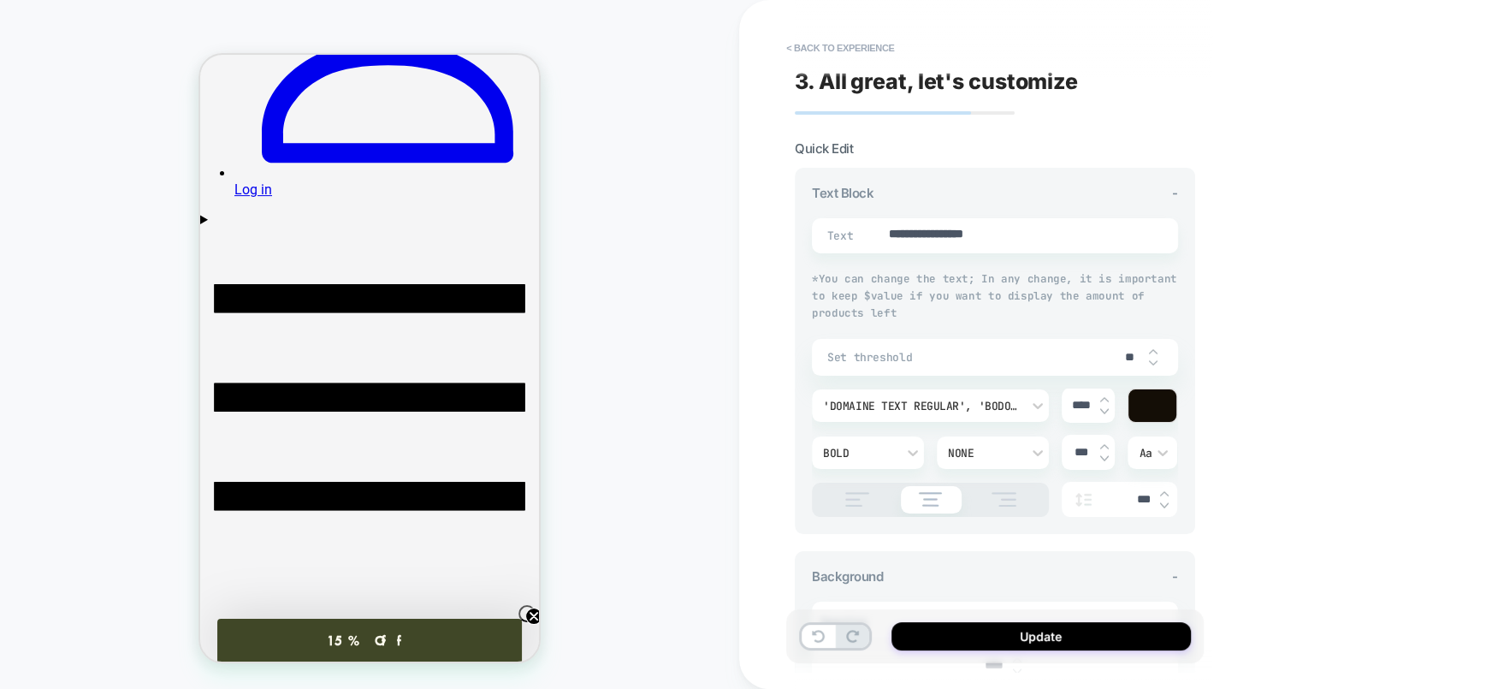
type textarea "*"
type input "*"
type textarea "*"
type input "**"
type textarea "*"
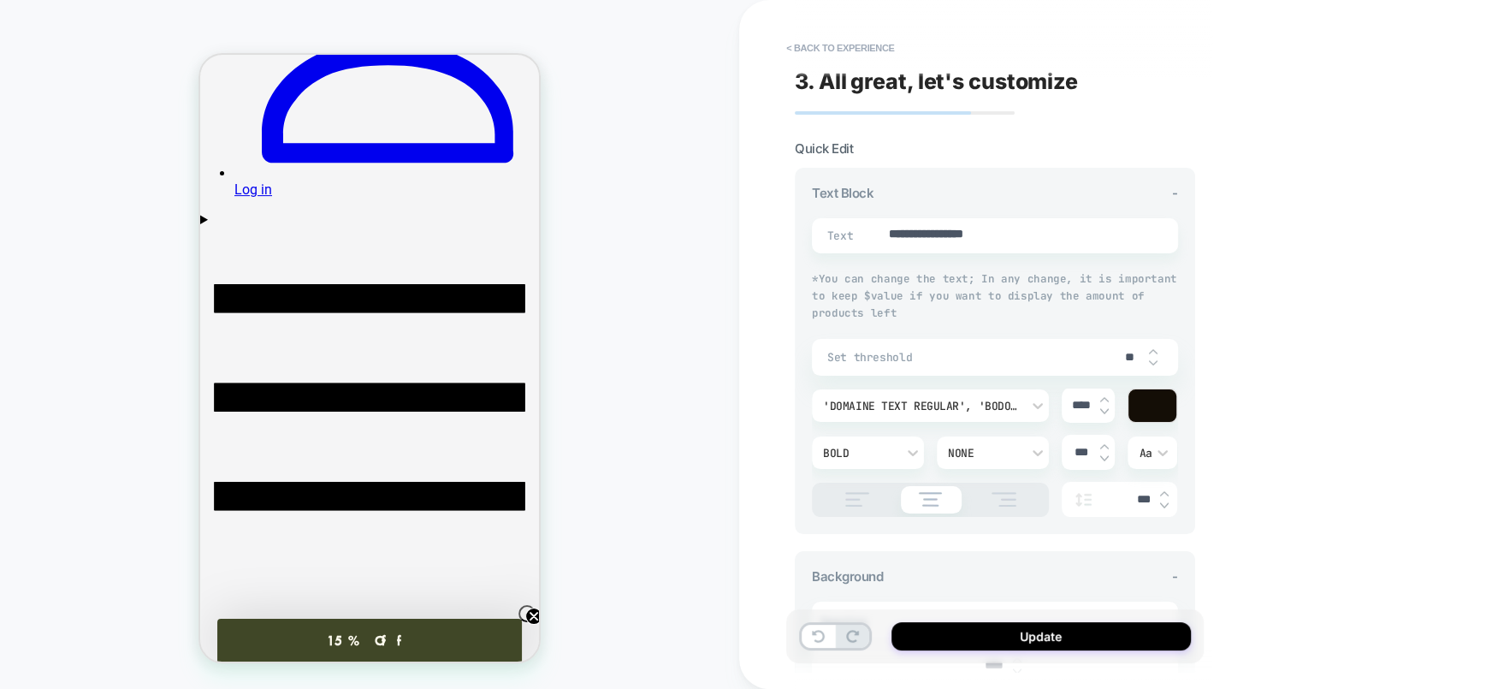
type input "**"
click at [831, 41] on button "< Back to experience" at bounding box center [840, 47] width 125 height 27
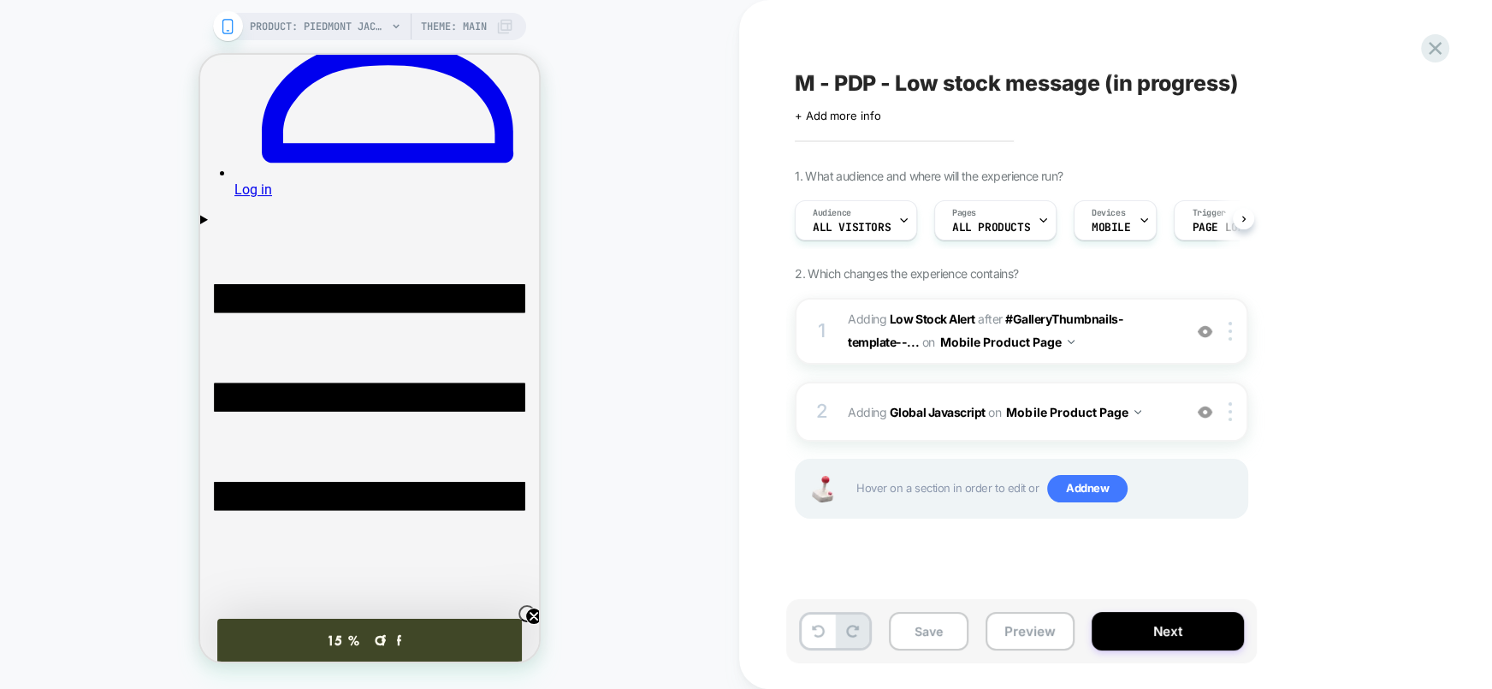
scroll to position [0, 1]
click at [876, 94] on span "M - PDP - Low stock message (in progress)" at bounding box center [1017, 83] width 444 height 26
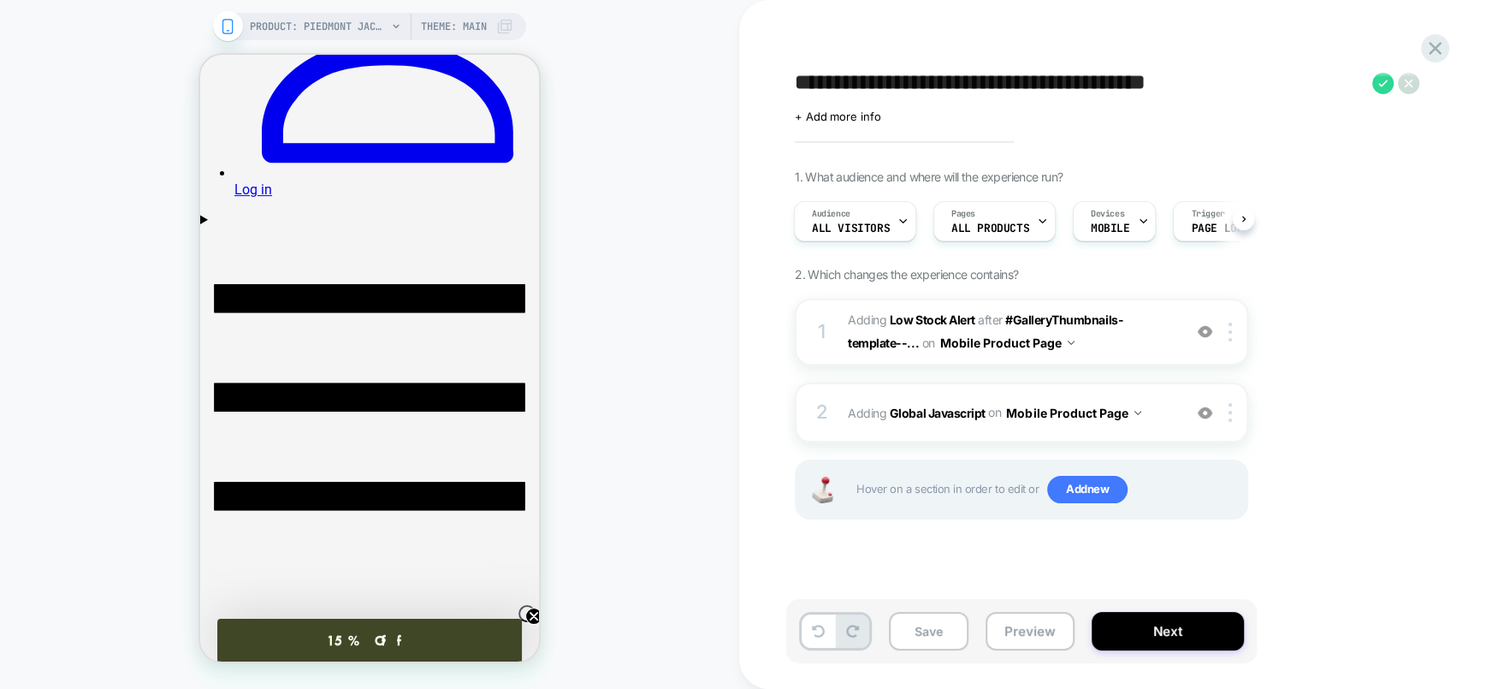
click at [884, 74] on textarea "**********" at bounding box center [1079, 83] width 569 height 27
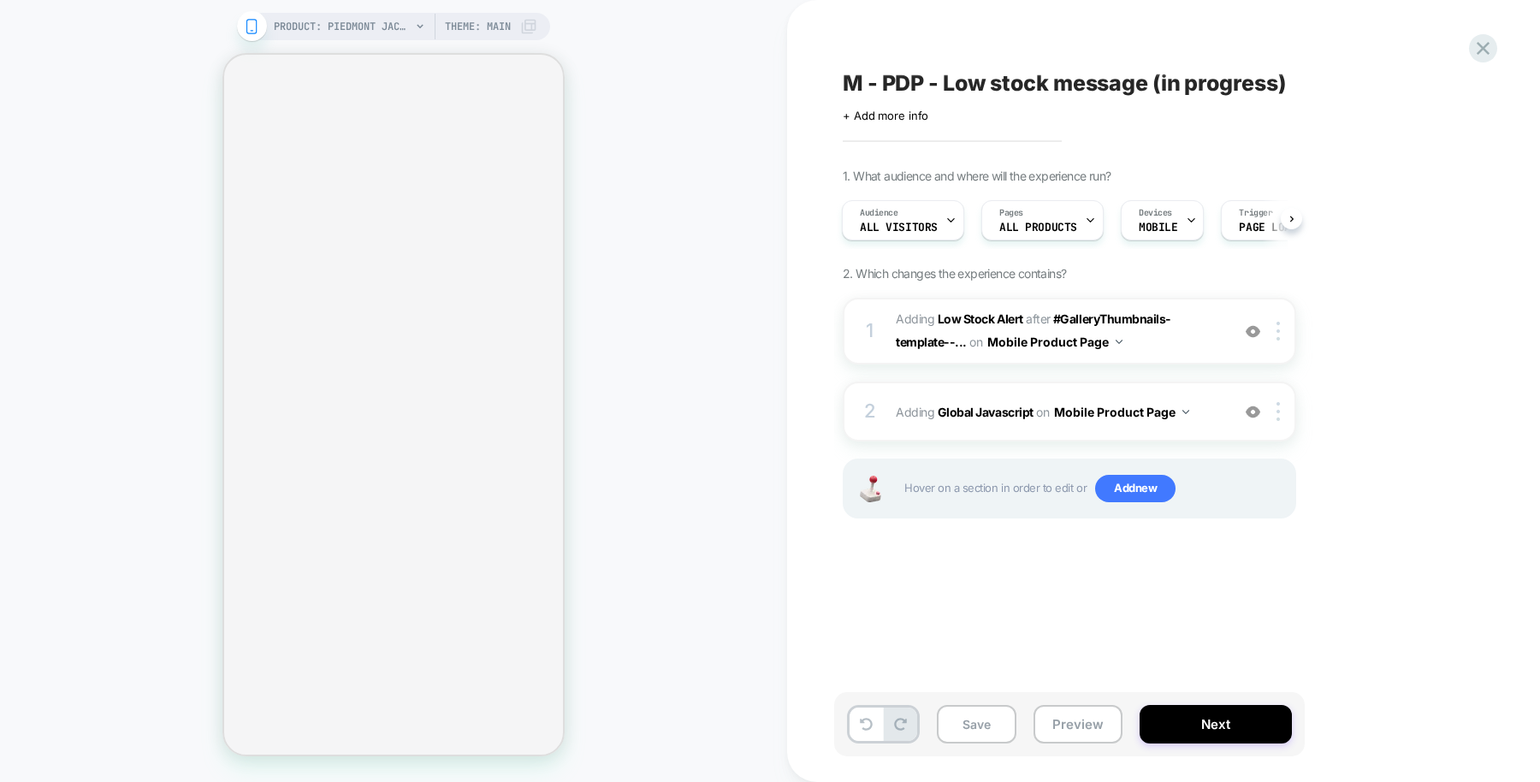
scroll to position [0, 2]
click at [991, 408] on b "Global Javascript" at bounding box center [986, 412] width 96 height 15
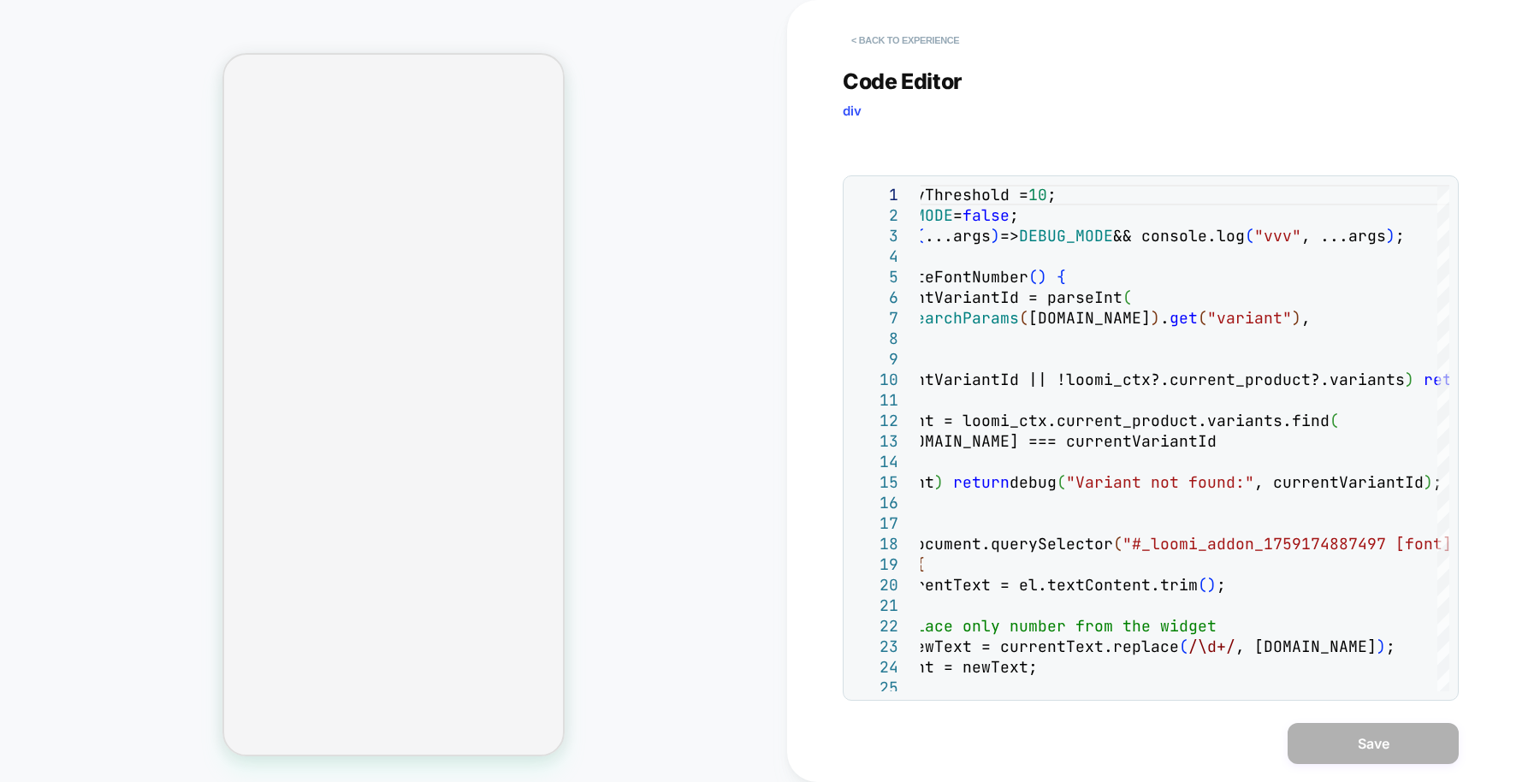
click at [907, 47] on button "< Back to experience" at bounding box center [905, 40] width 125 height 27
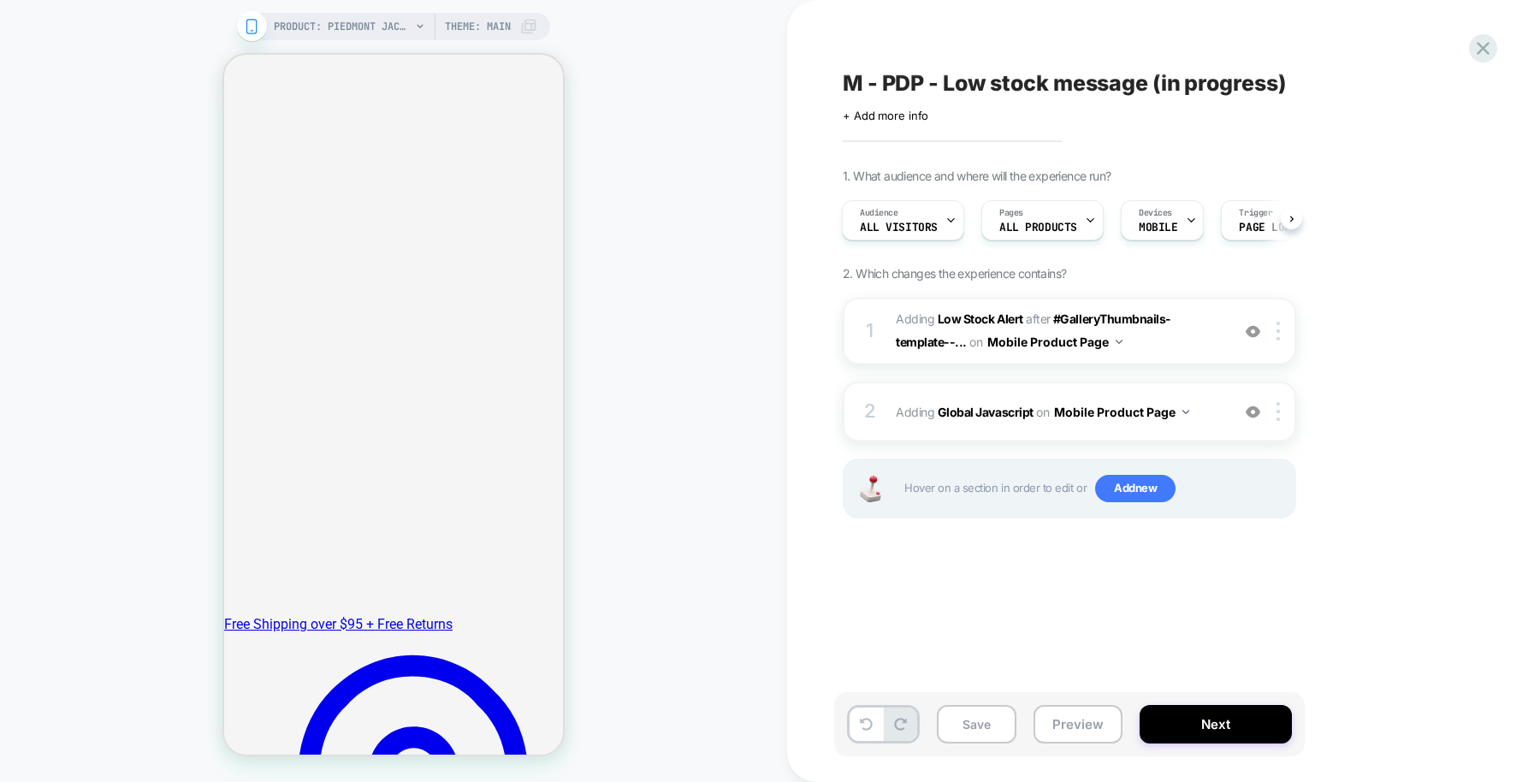
scroll to position [347, 0]
click at [1074, 715] on button "Preview" at bounding box center [1078, 724] width 89 height 39
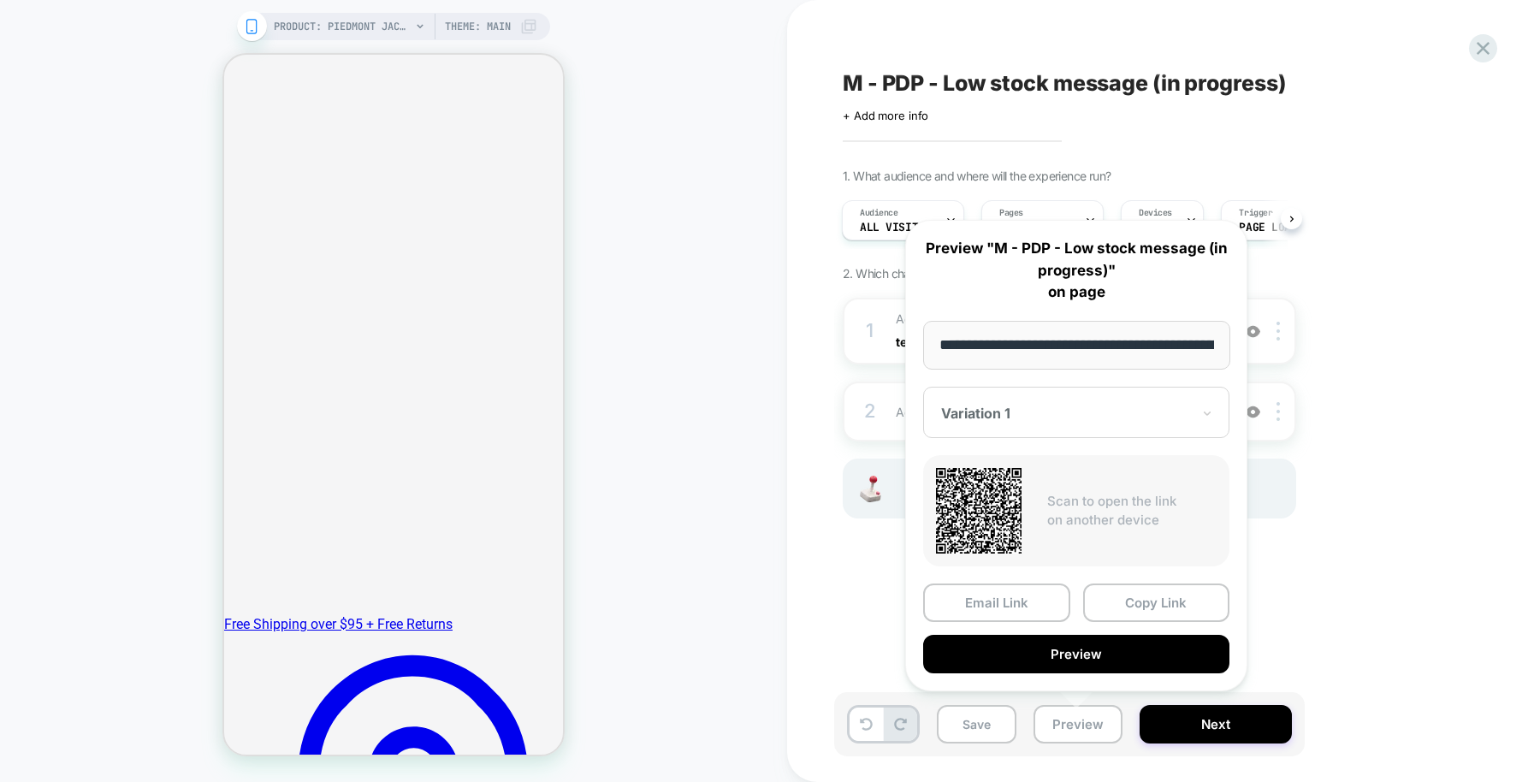
scroll to position [0, 0]
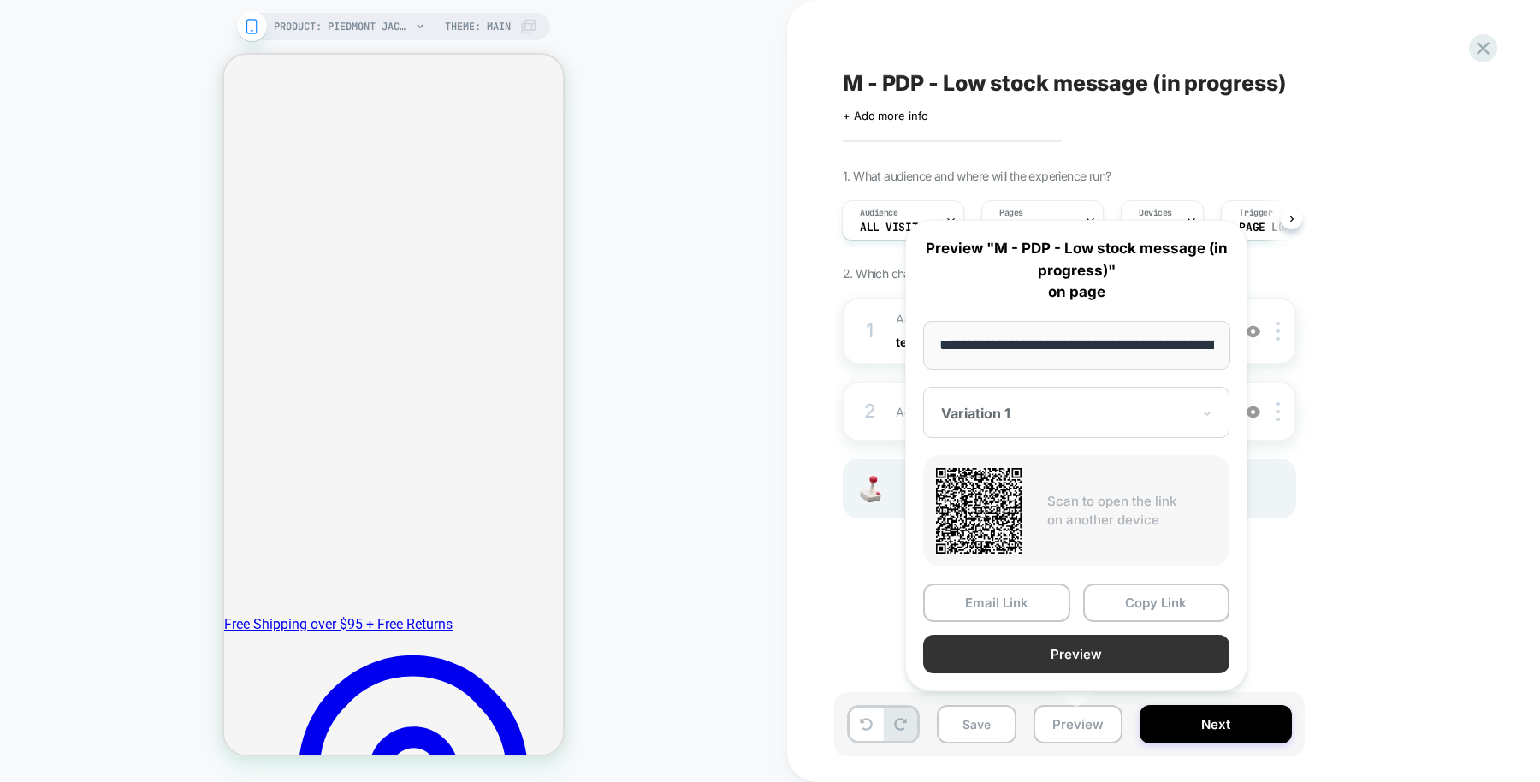
click at [1107, 656] on button "Preview" at bounding box center [1076, 654] width 306 height 39
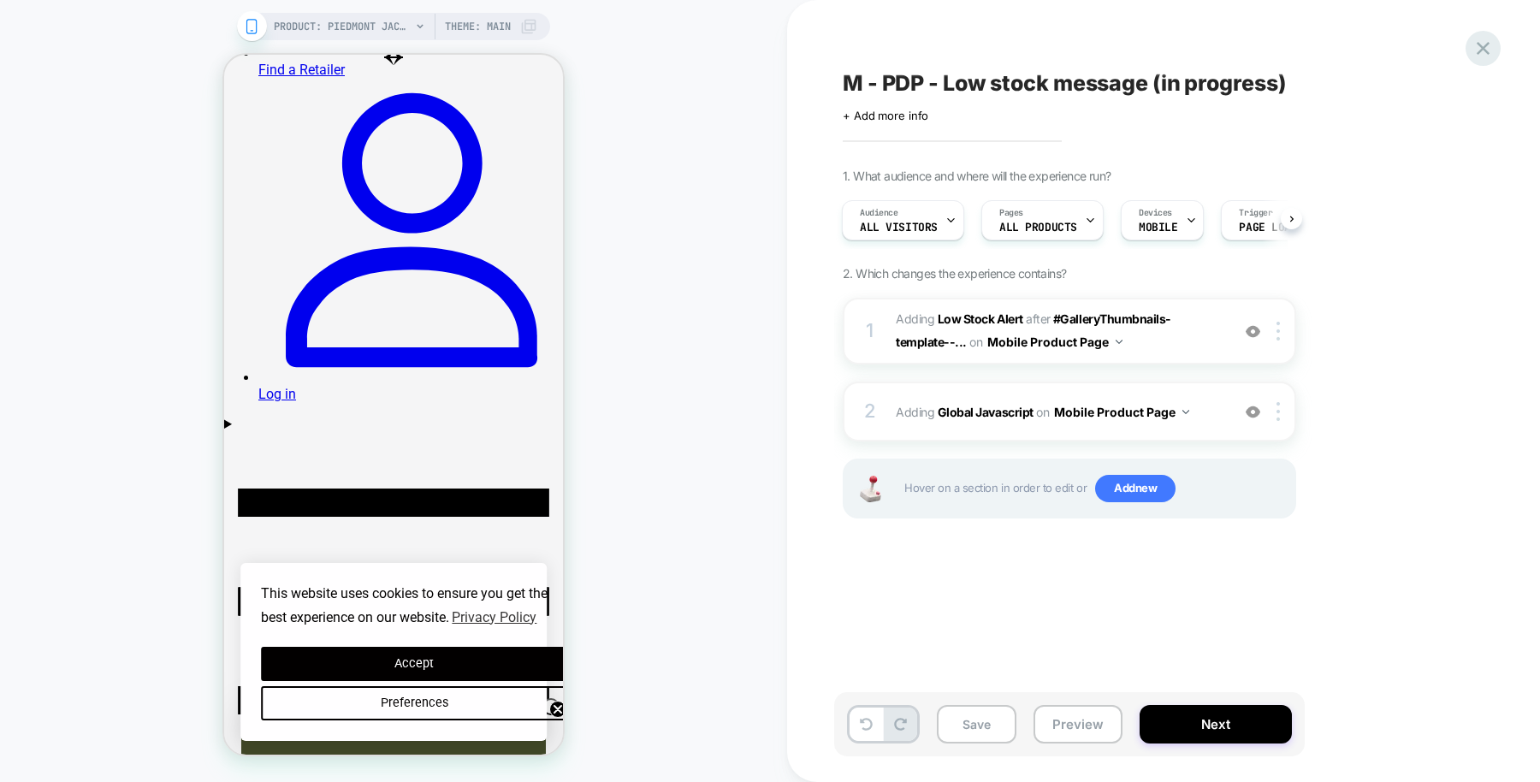
click at [1480, 51] on icon at bounding box center [1483, 48] width 13 height 13
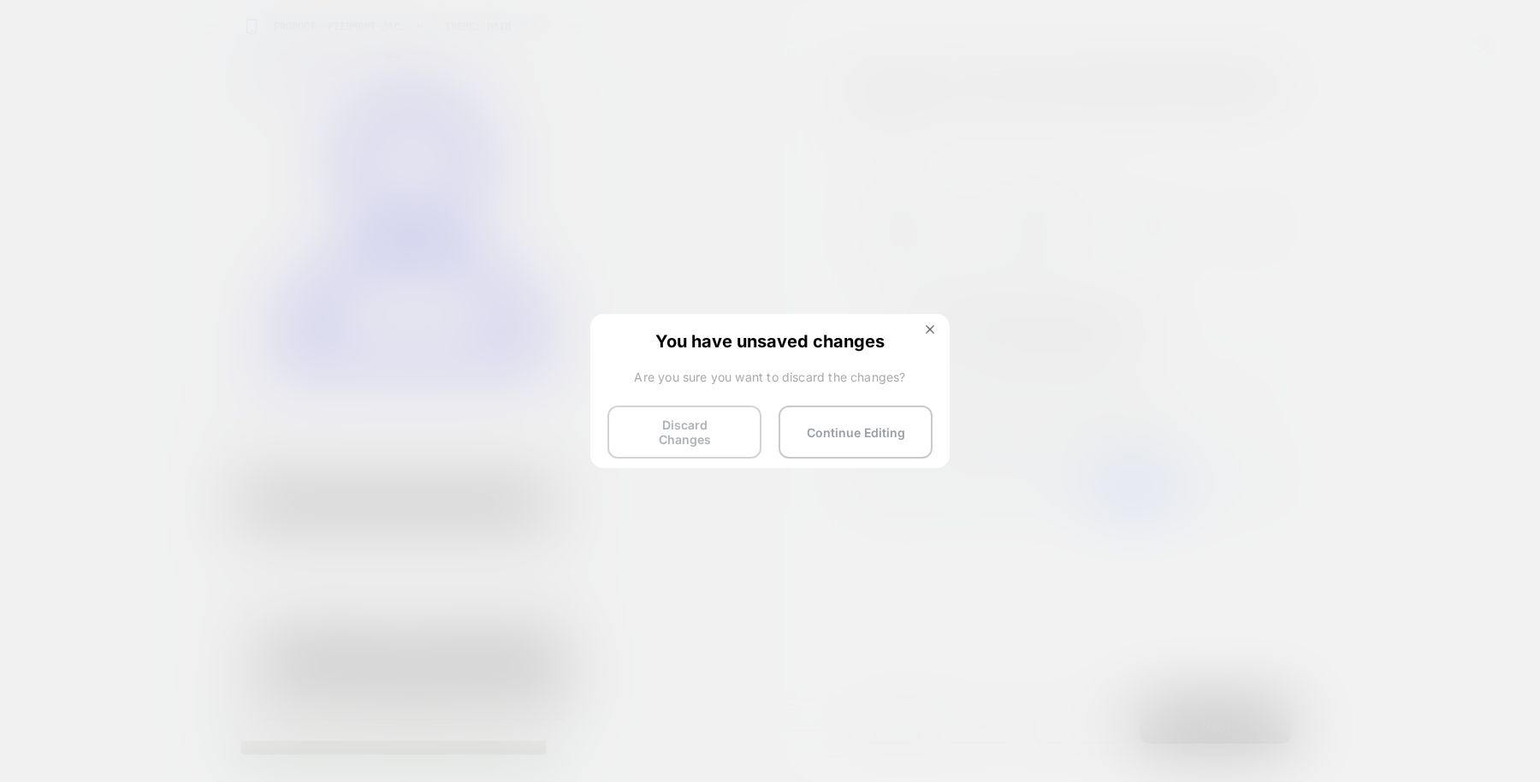
click at [733, 425] on button "Discard Changes" at bounding box center [685, 432] width 154 height 53
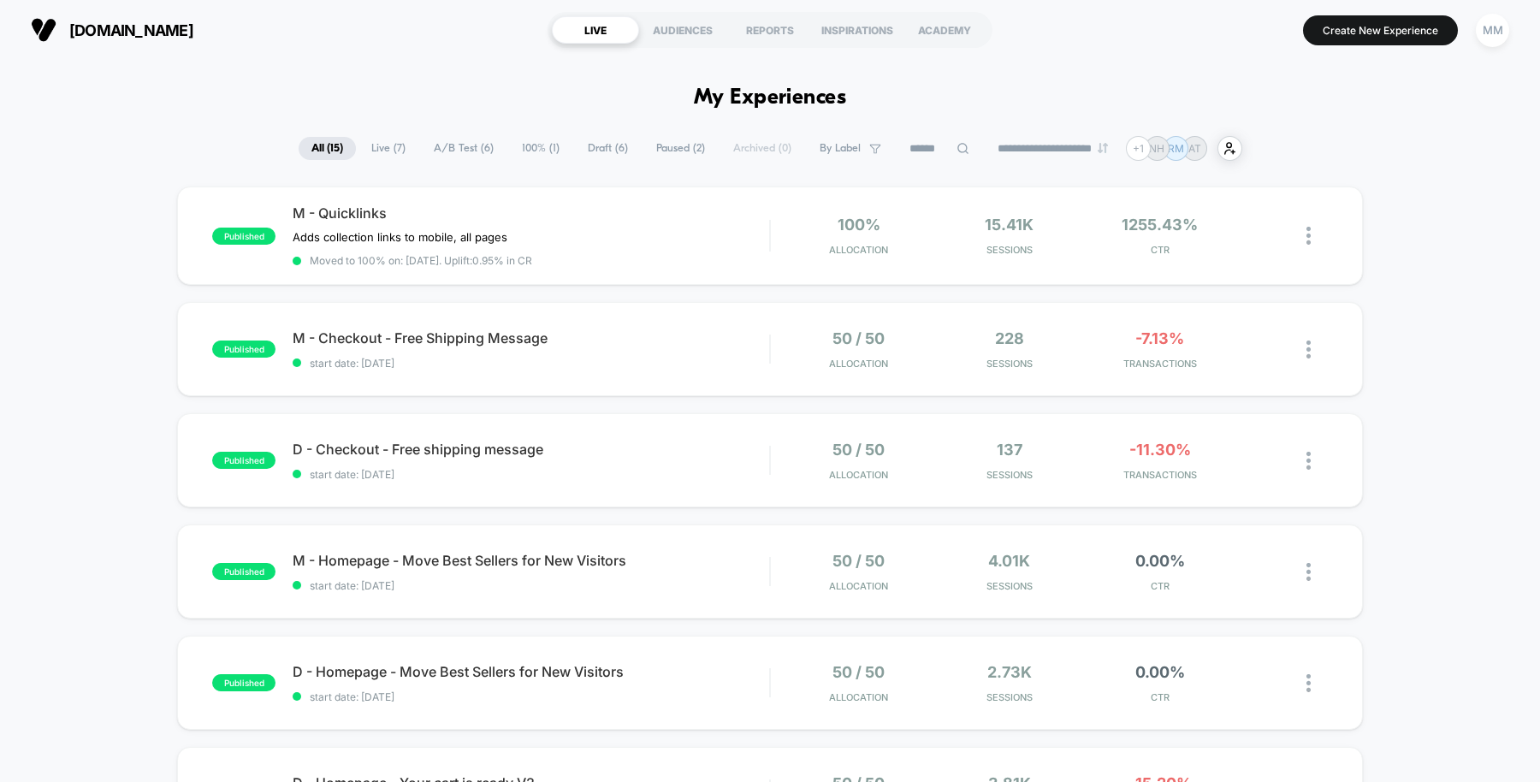
click at [604, 142] on span "Draft ( 6 )" at bounding box center [608, 148] width 66 height 23
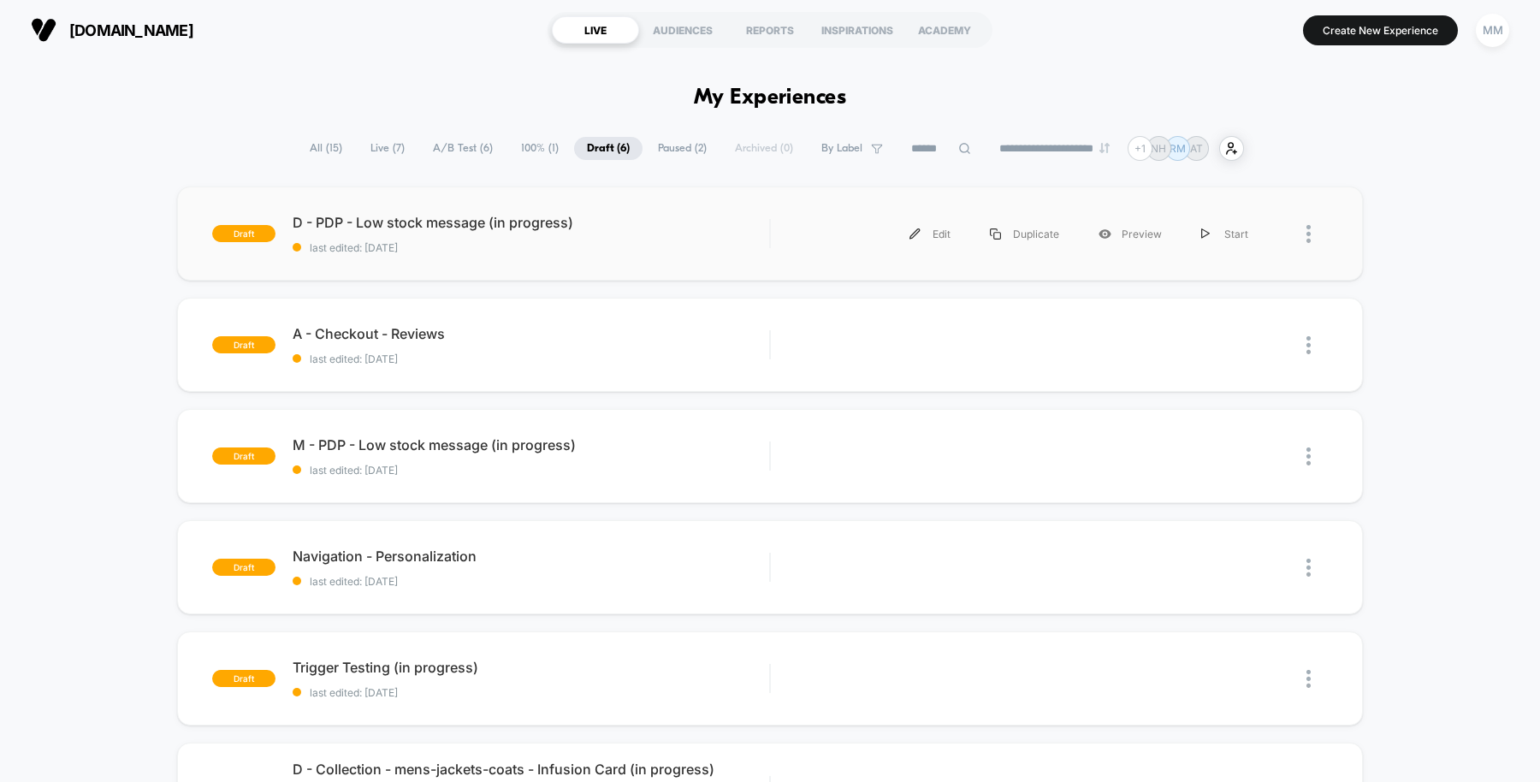
drag, startPoint x: 683, startPoint y: 220, endPoint x: 531, endPoint y: 212, distance: 152.5
click at [531, 212] on div "draft D - PDP - Low stock message (in progress) last edited: 10/14/2025 Edit Du…" at bounding box center [770, 234] width 1186 height 94
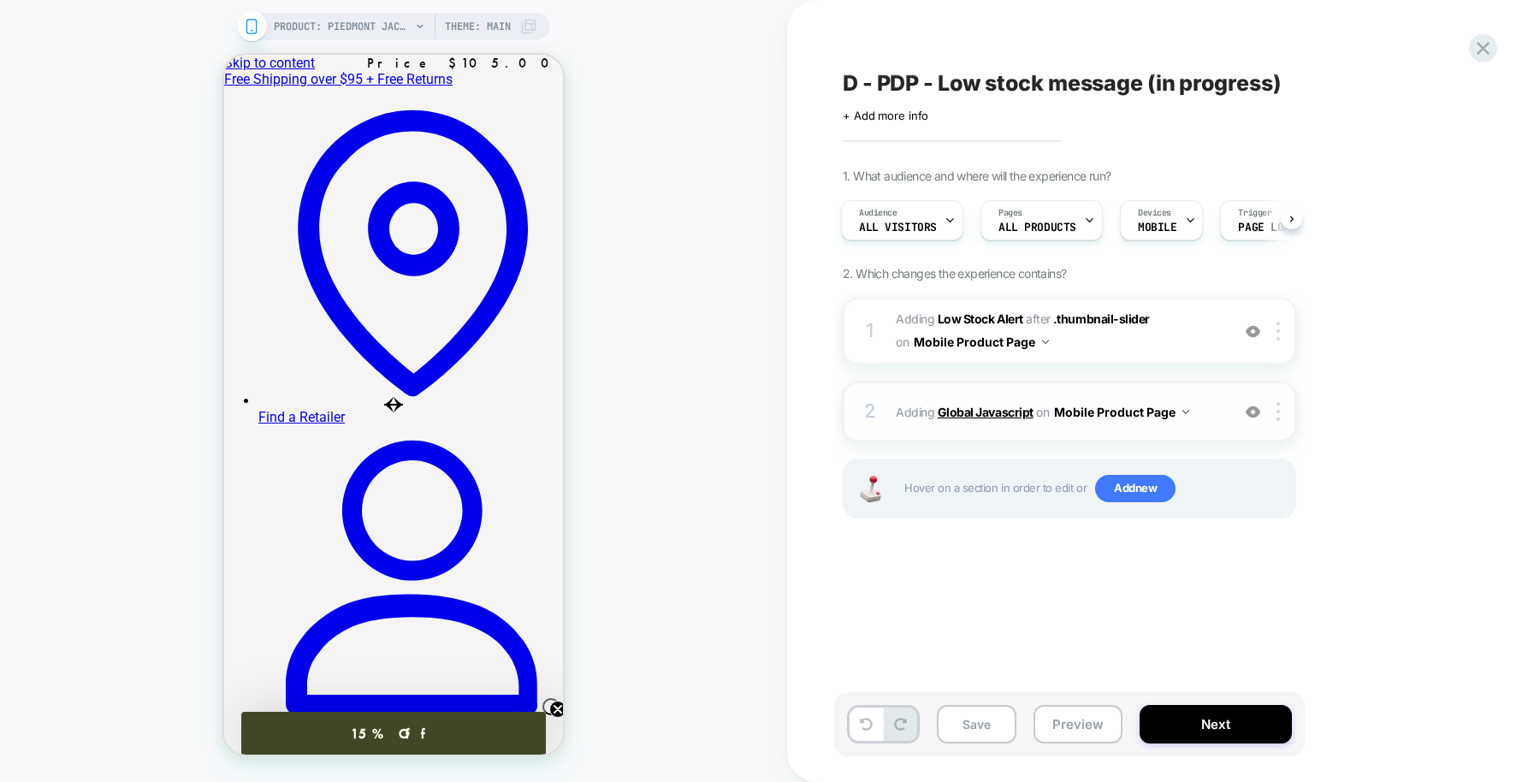
click at [984, 409] on b "Global Javascript" at bounding box center [986, 412] width 96 height 15
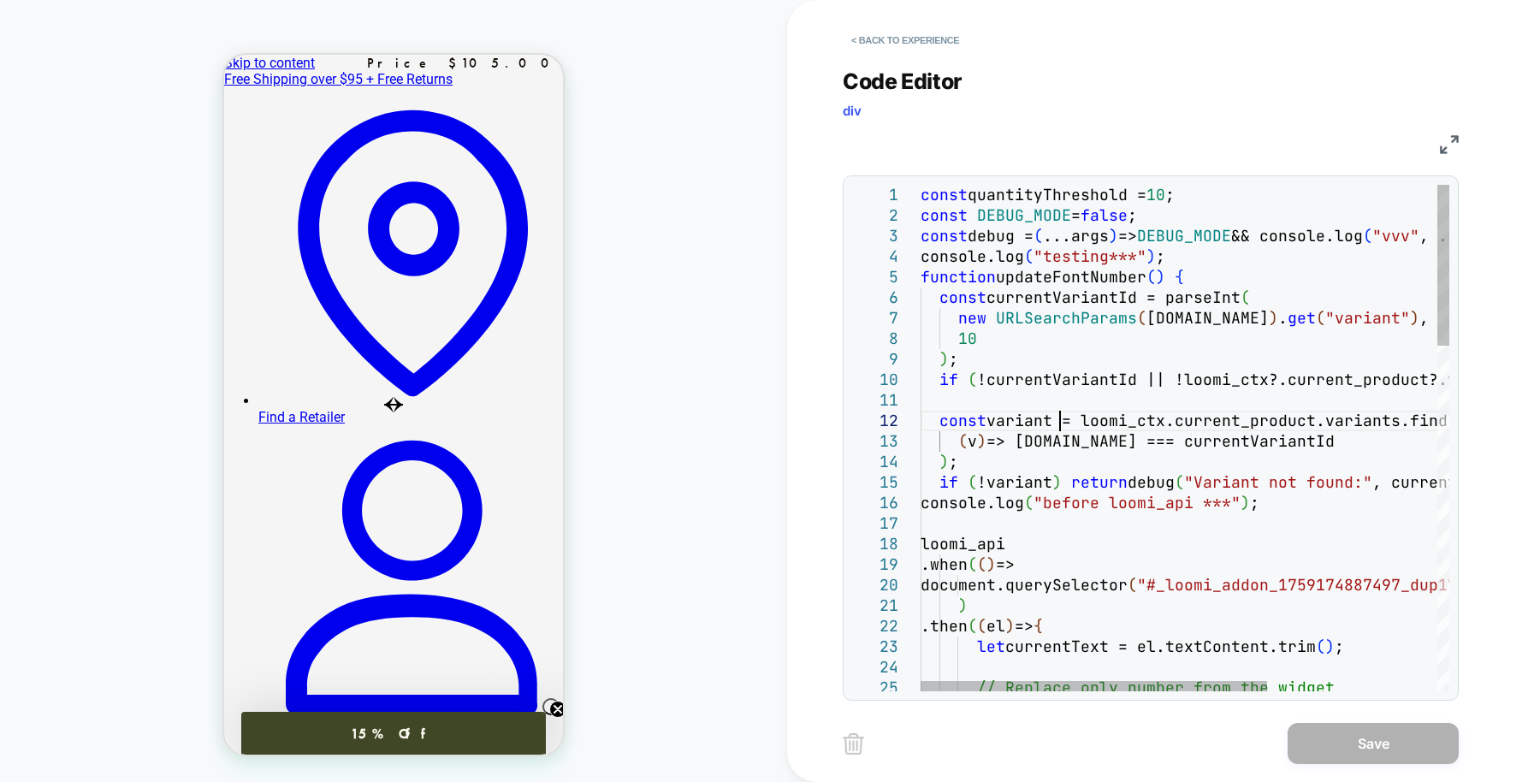
type textarea "**********"
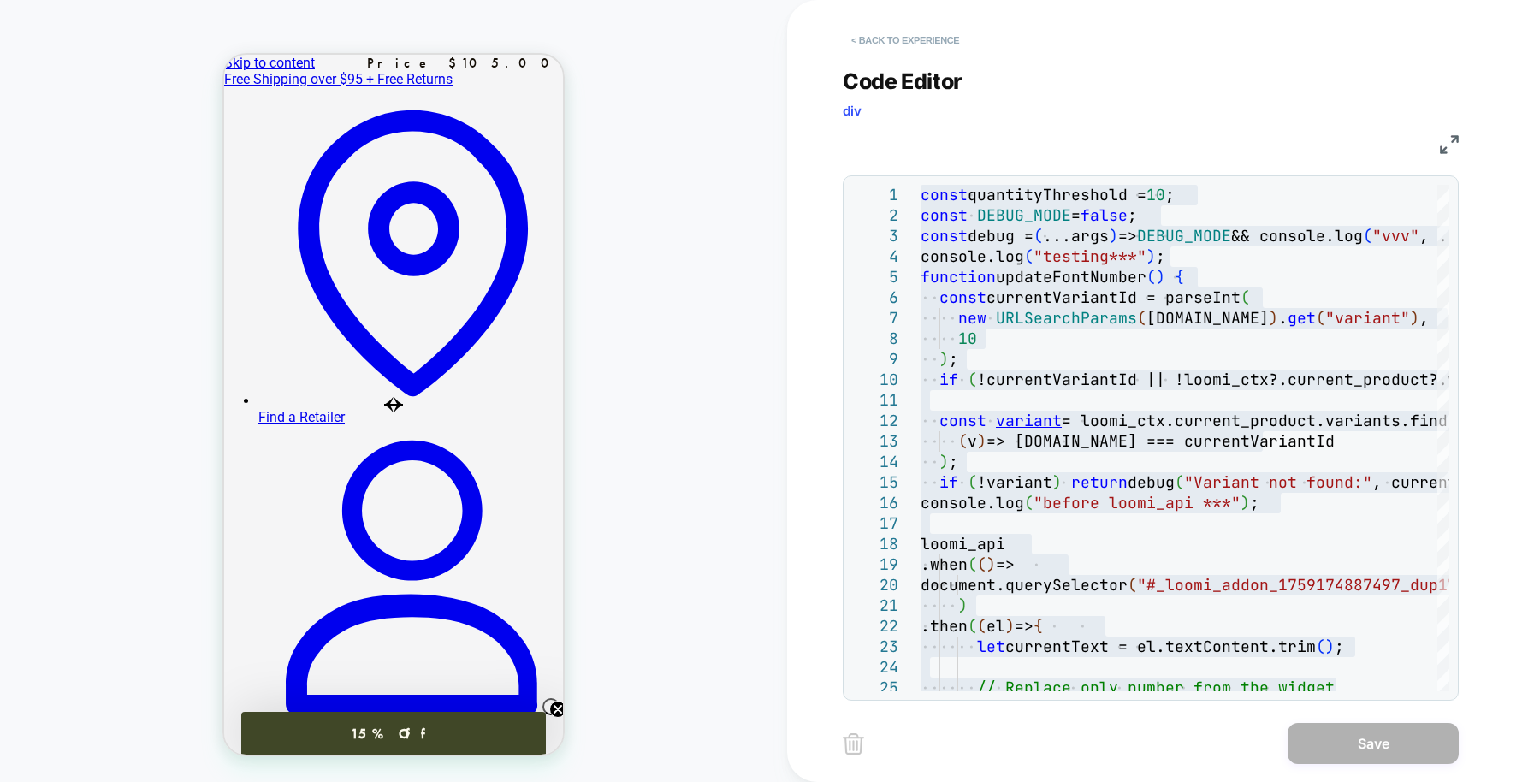
click at [925, 31] on button "< Back to experience" at bounding box center [905, 40] width 125 height 27
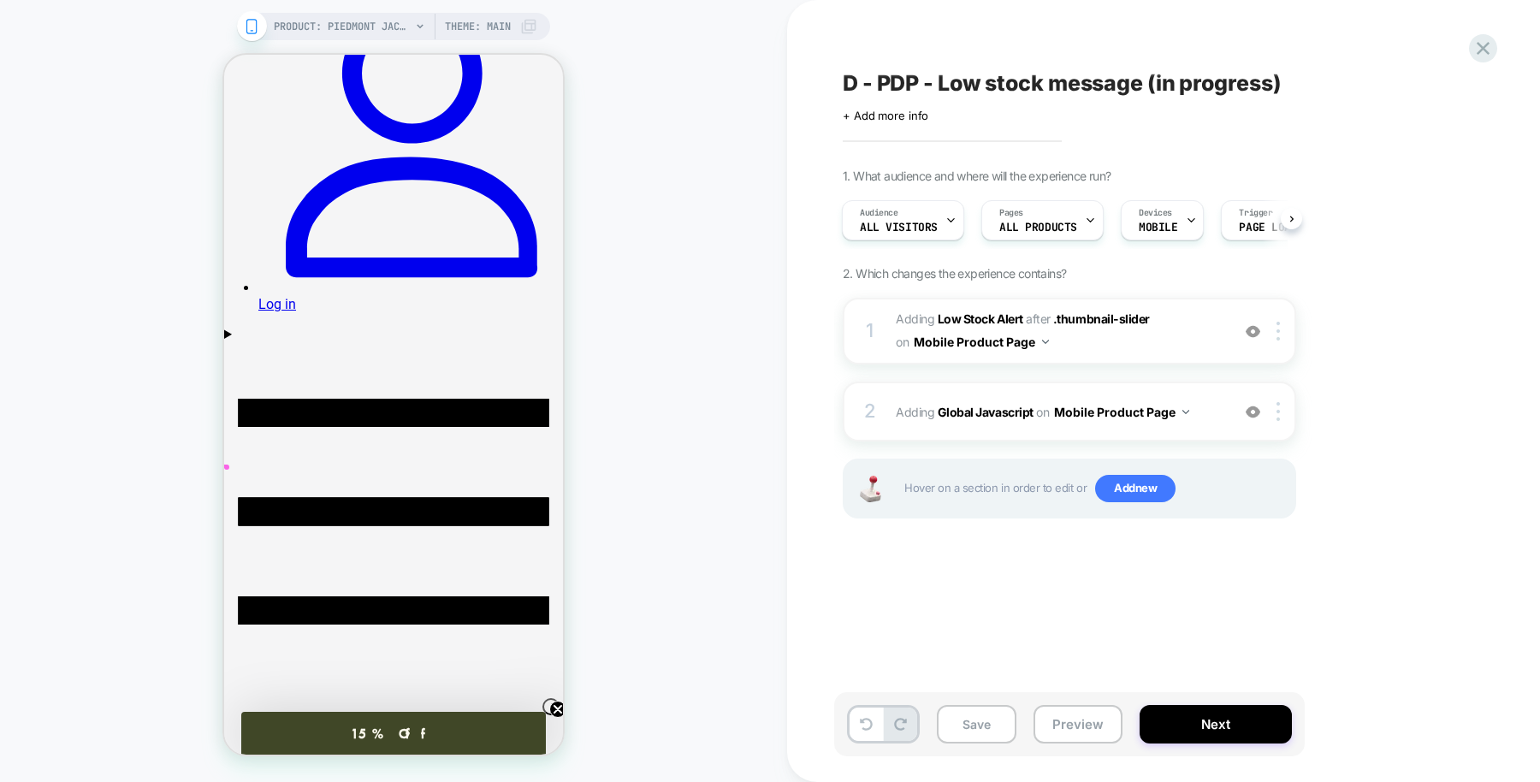
scroll to position [446, 0]
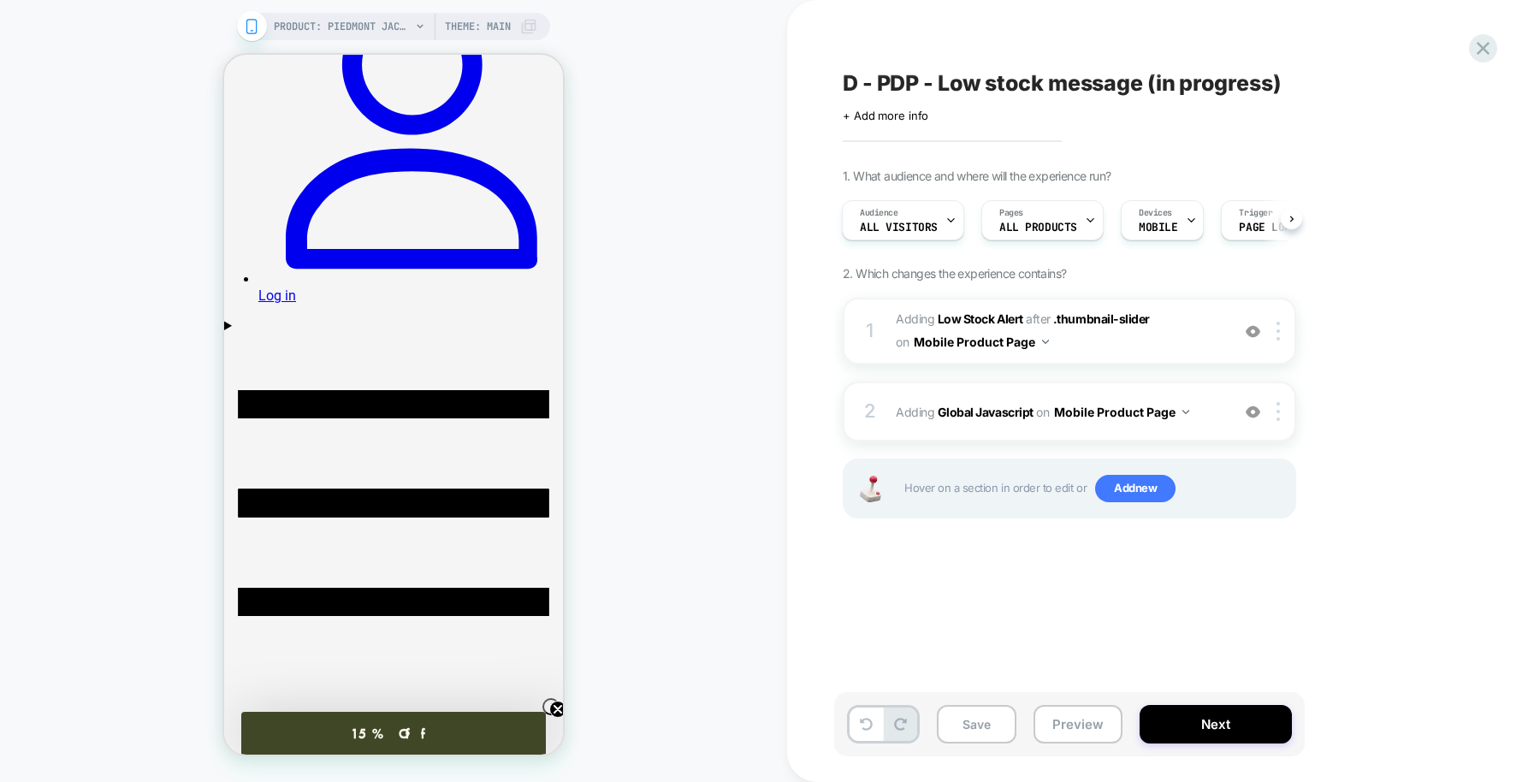
click at [366, 427] on div at bounding box center [377, 420] width 34 height 34
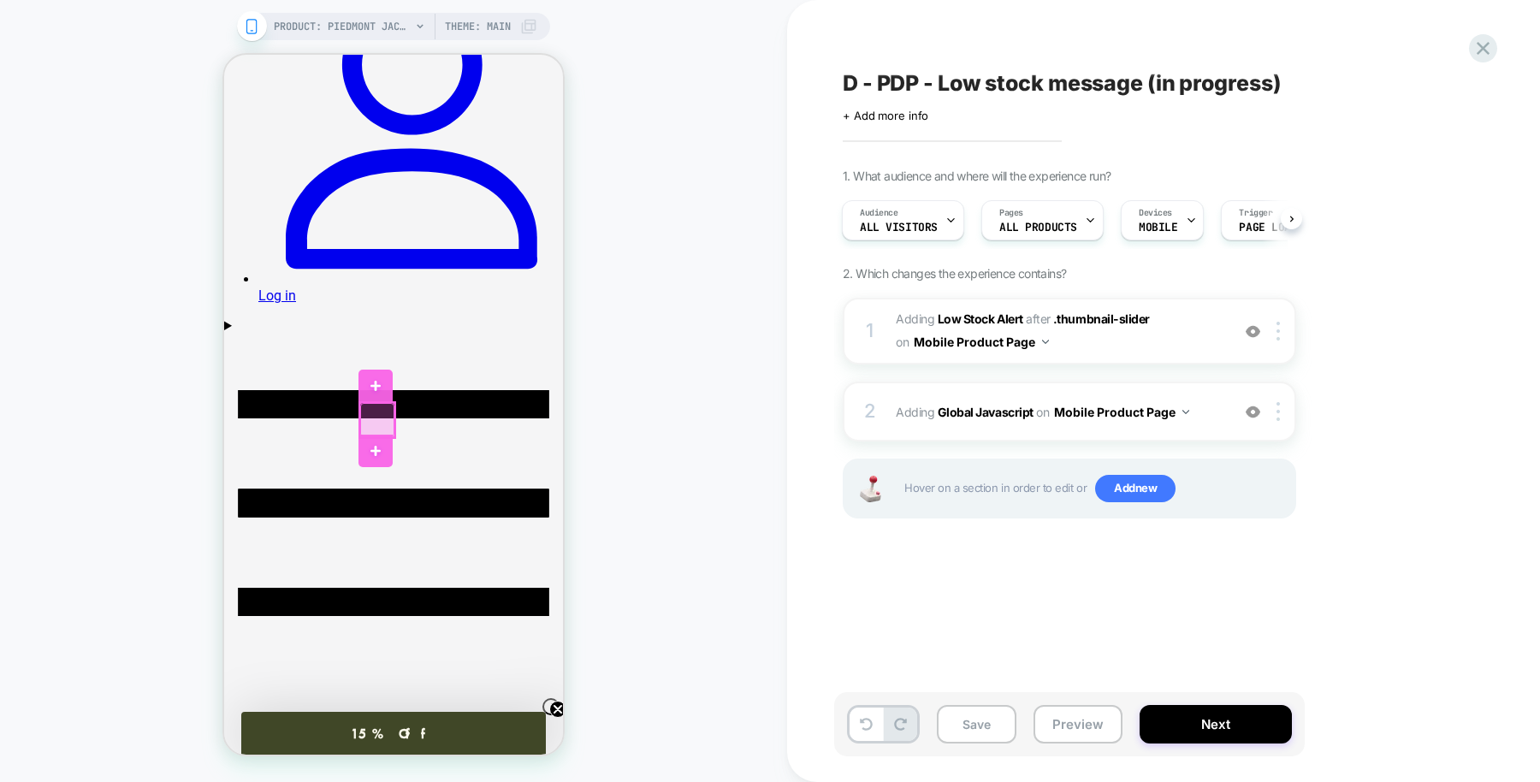
click at [1280, 331] on img at bounding box center [1278, 331] width 3 height 19
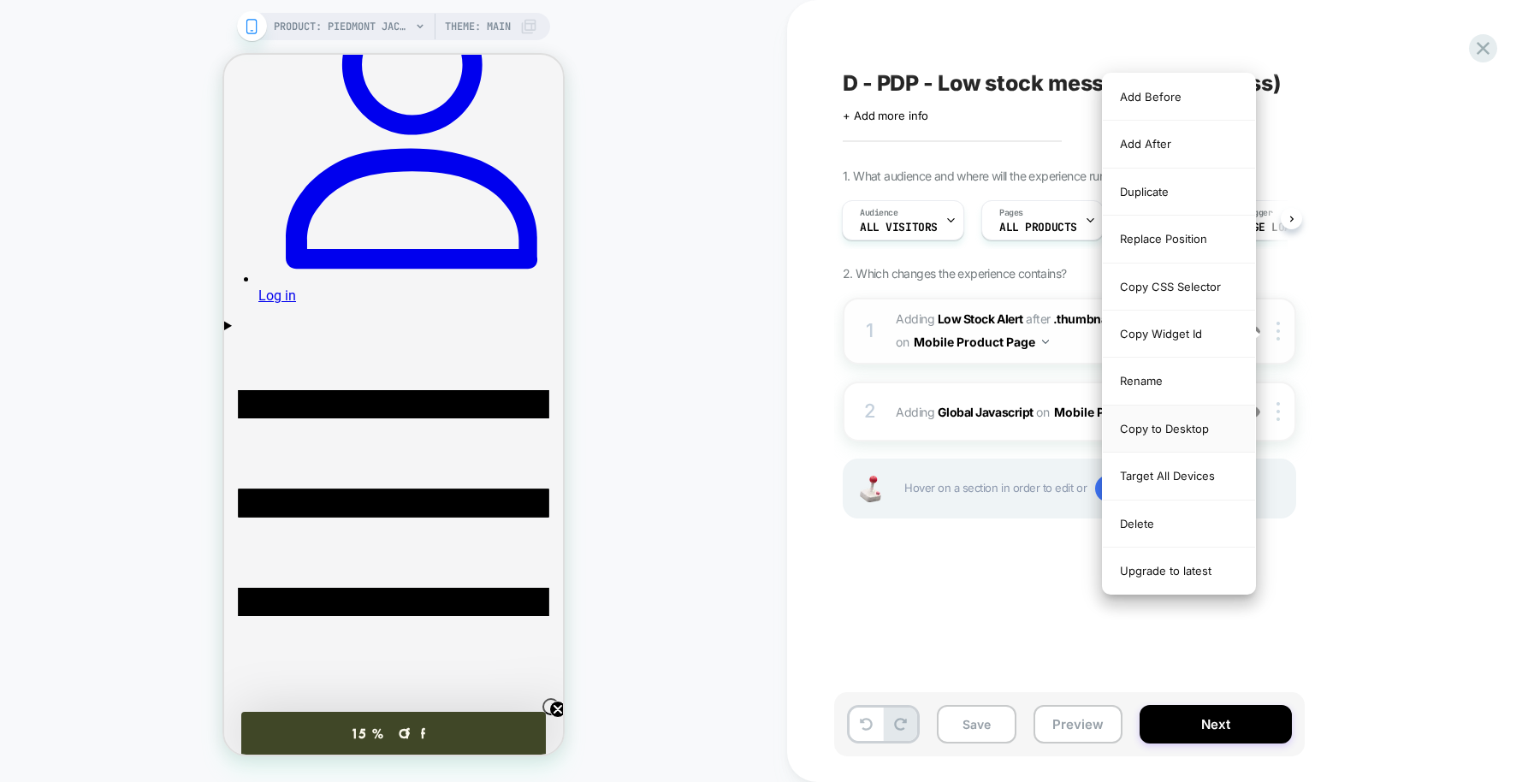
click at [1166, 427] on div "Copy to Desktop" at bounding box center [1179, 429] width 152 height 47
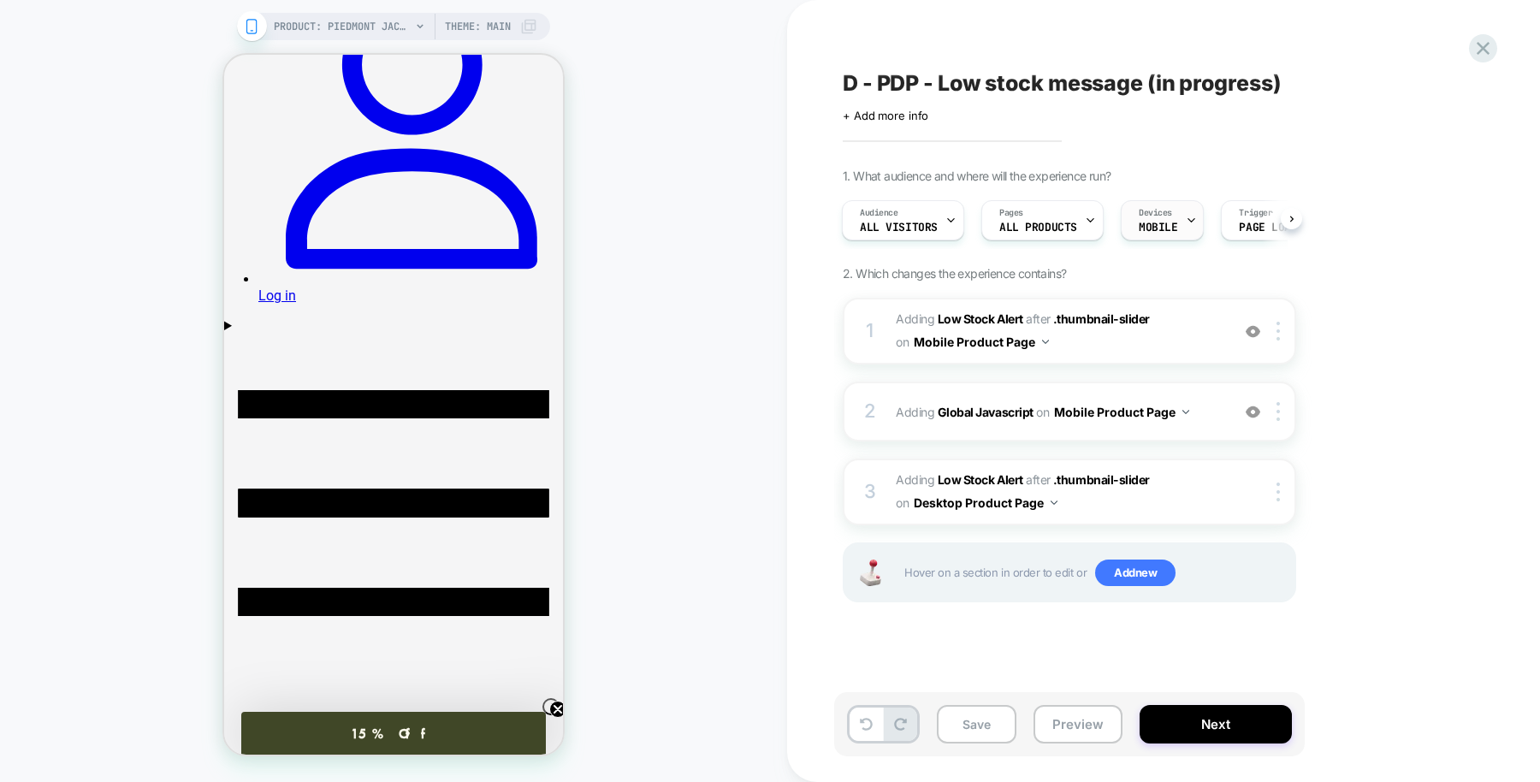
click at [1186, 218] on icon at bounding box center [1191, 220] width 11 height 11
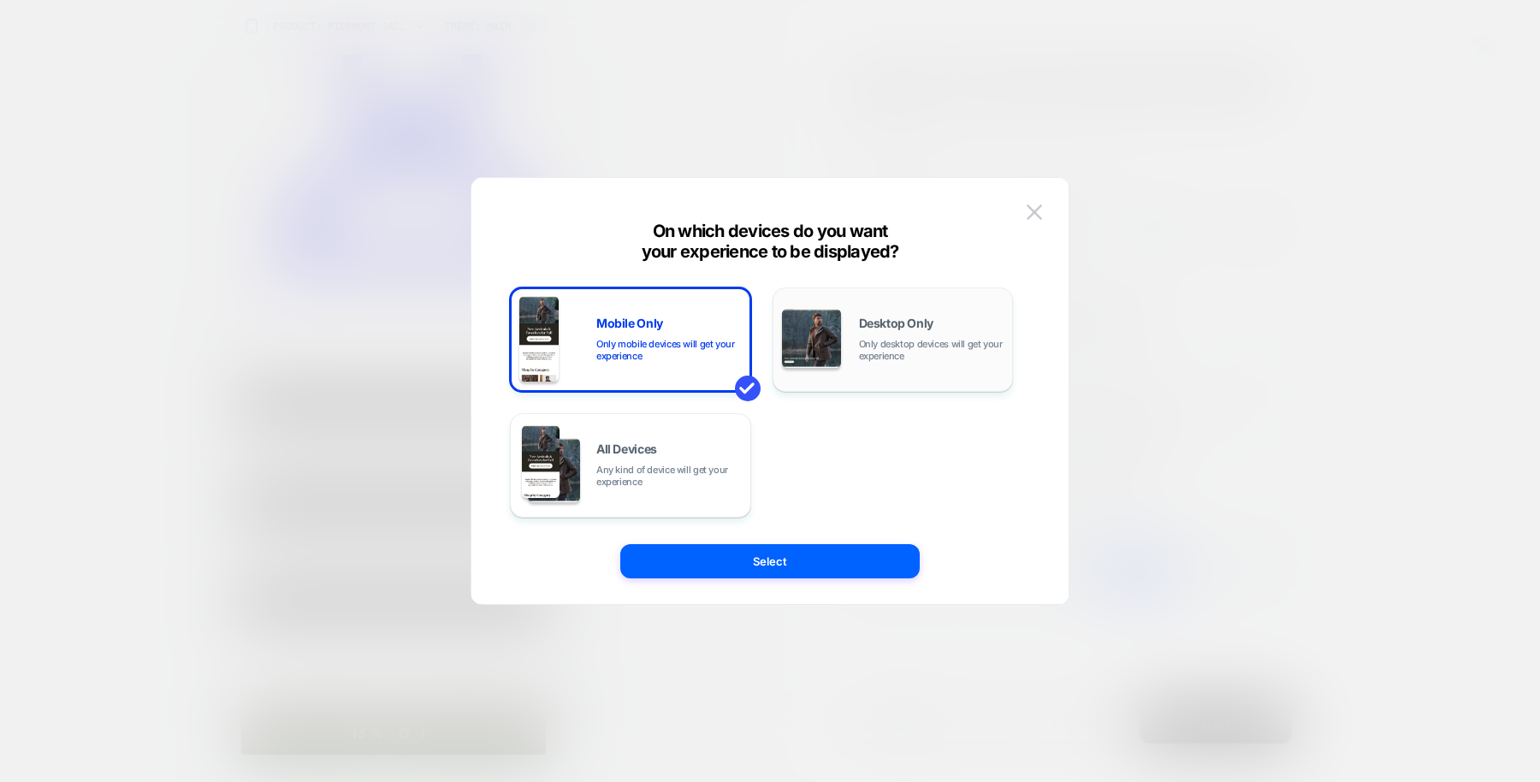
click at [924, 347] on span "Only desktop devices will get your experience" at bounding box center [931, 350] width 145 height 24
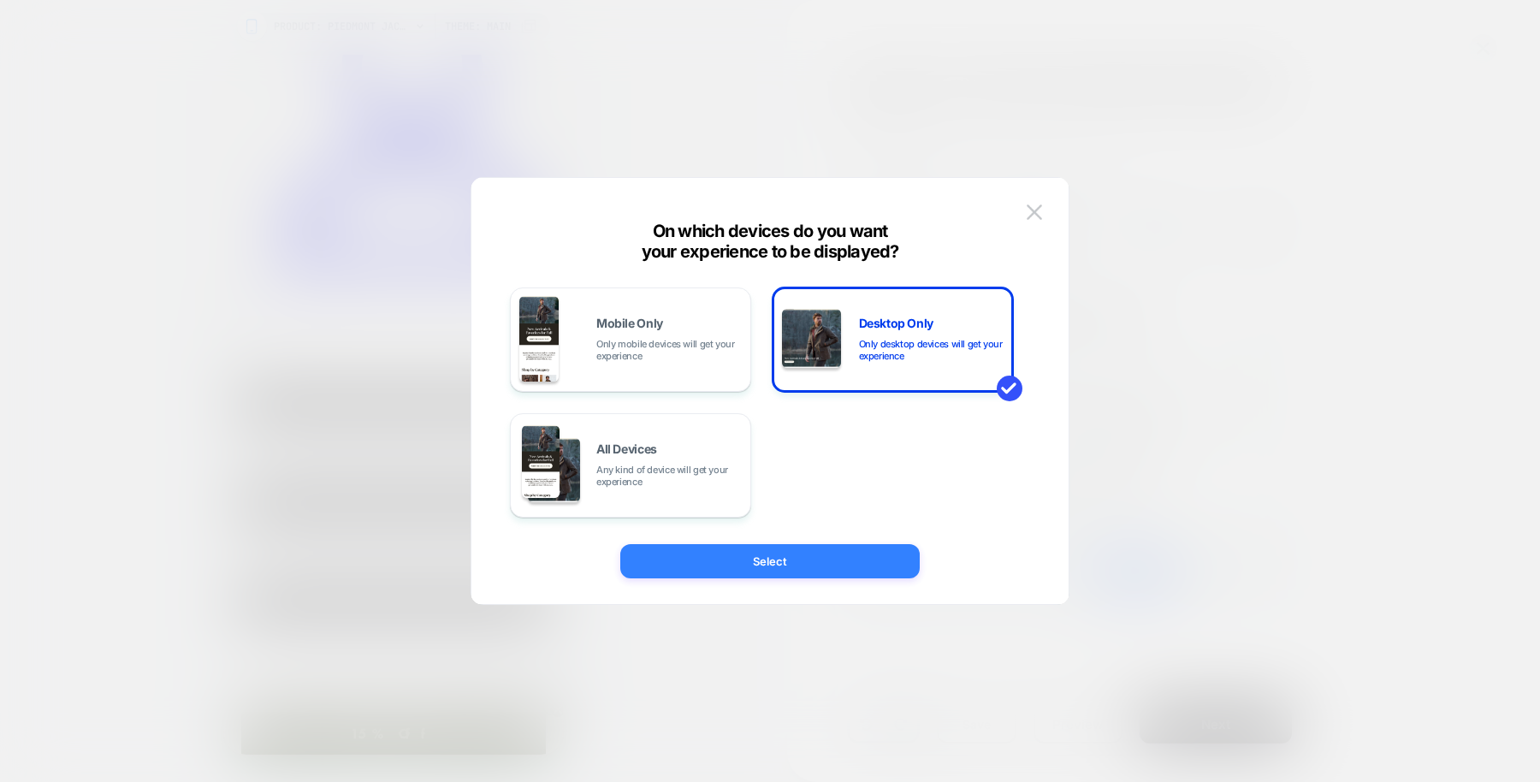
click at [805, 571] on button "Select" at bounding box center [769, 561] width 299 height 34
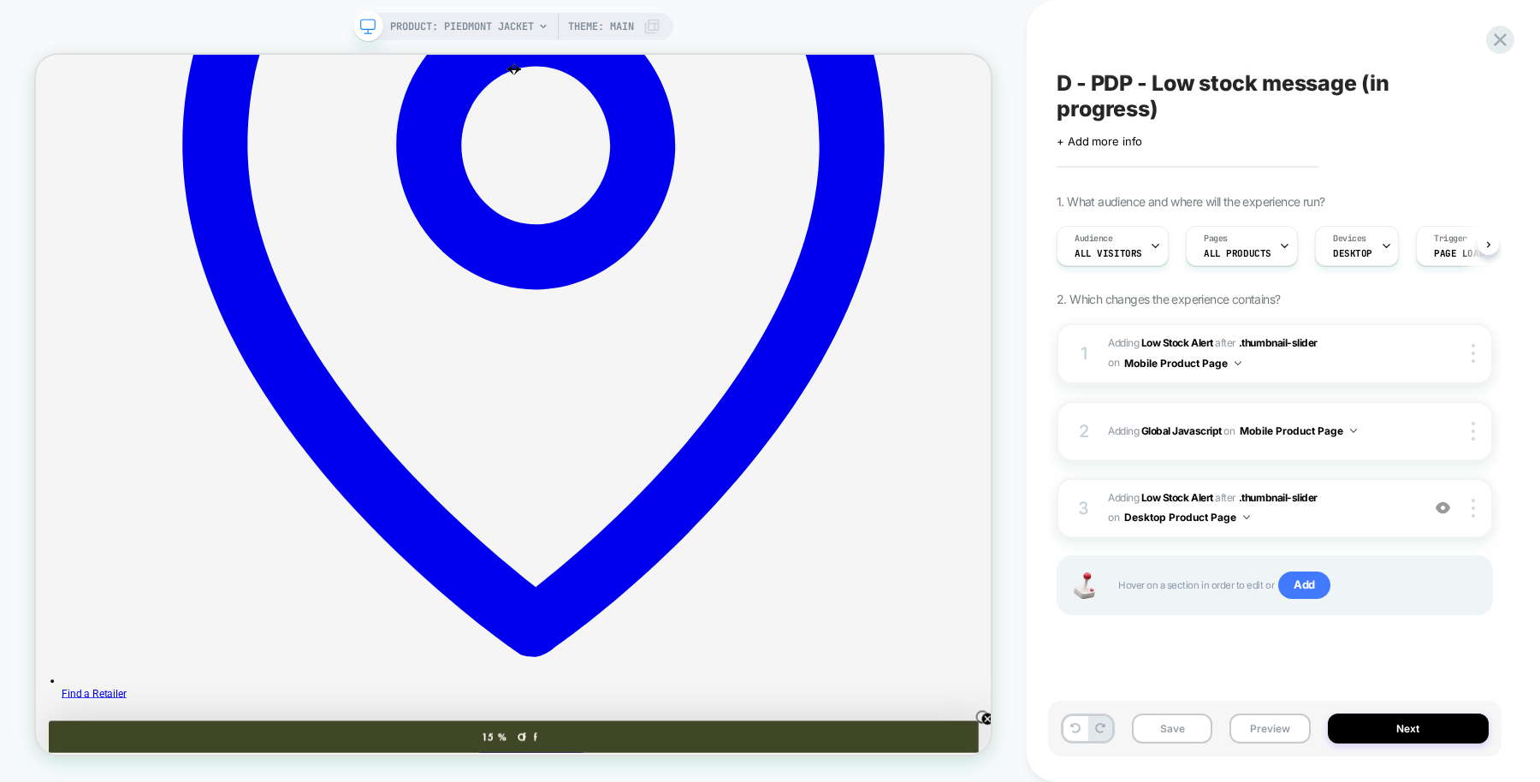
scroll to position [0, 1]
click at [1473, 507] on img at bounding box center [1473, 508] width 3 height 19
click at [1474, 509] on img at bounding box center [1473, 508] width 3 height 19
click at [1474, 506] on img at bounding box center [1473, 508] width 3 height 19
click at [1472, 505] on img at bounding box center [1473, 508] width 3 height 19
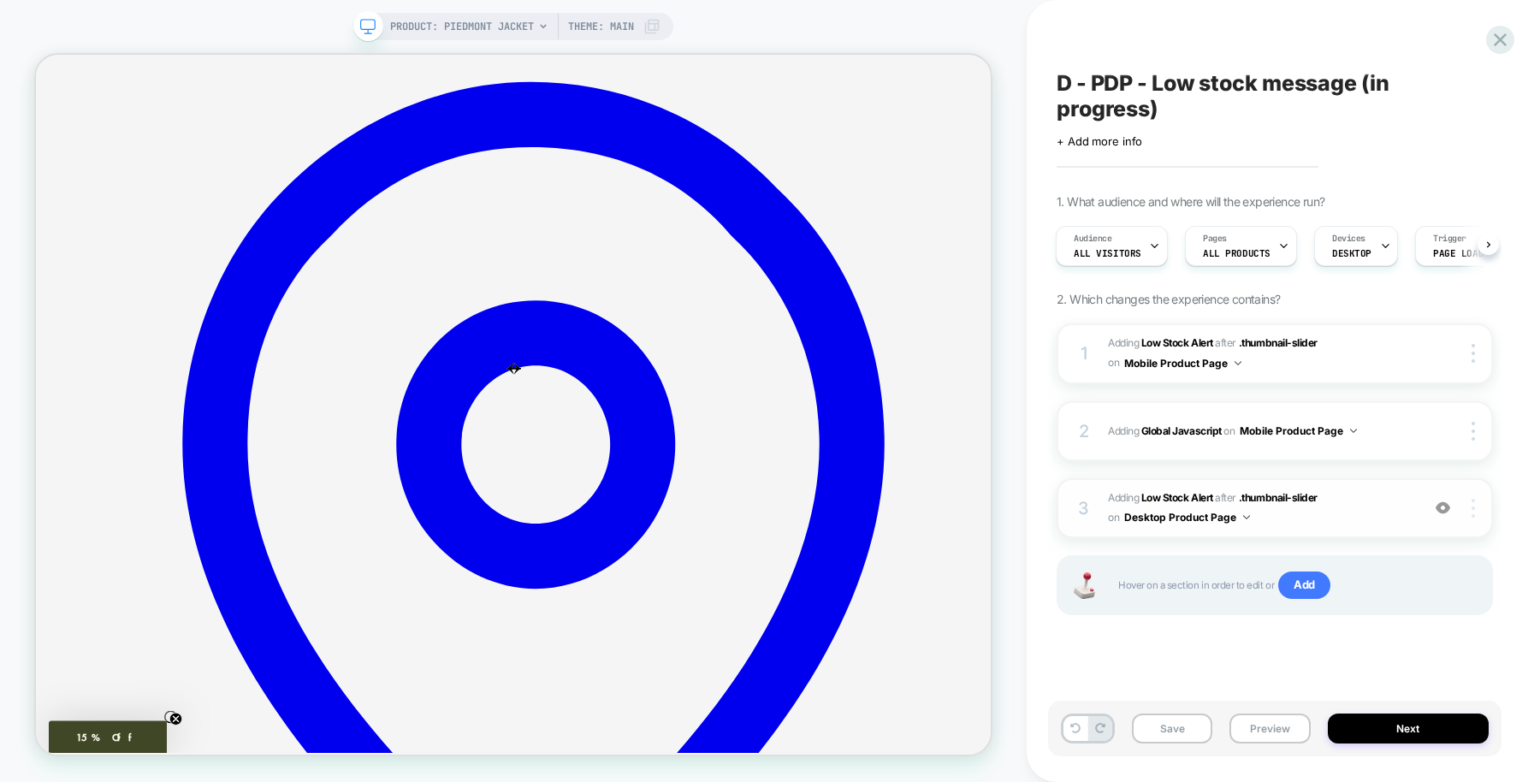
scroll to position [47, 0]
click at [1472, 507] on img at bounding box center [1473, 508] width 3 height 19
drag, startPoint x: 1510, startPoint y: 466, endPoint x: 1472, endPoint y: 430, distance: 53.3
click at [1472, 430] on div "D - PDP - Low stock message (in progress) Click to edit experience details + Ad…" at bounding box center [1283, 391] width 513 height 782
click at [1472, 430] on img at bounding box center [1473, 431] width 3 height 19
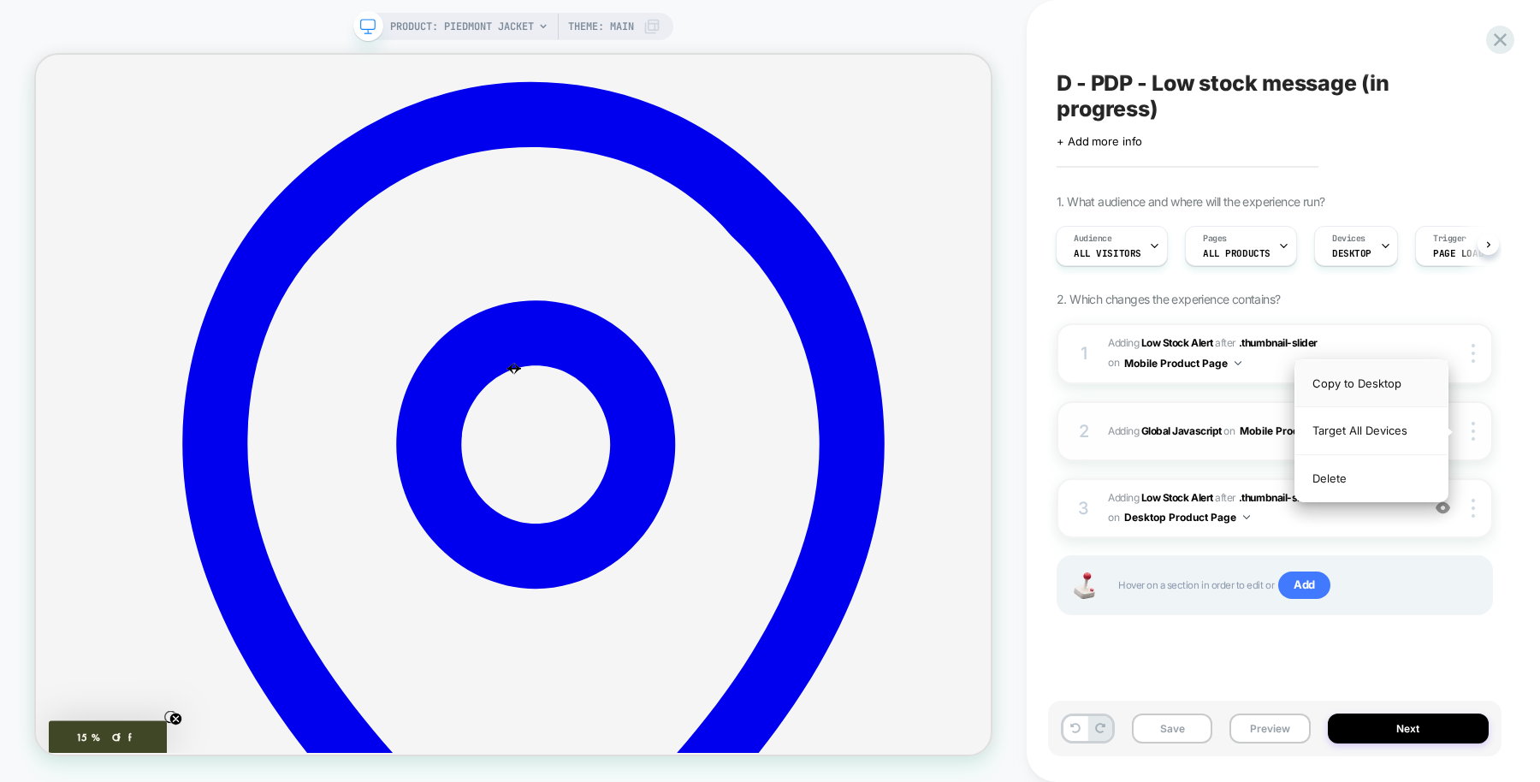
click at [1373, 379] on div "Copy to Desktop" at bounding box center [1371, 383] width 152 height 47
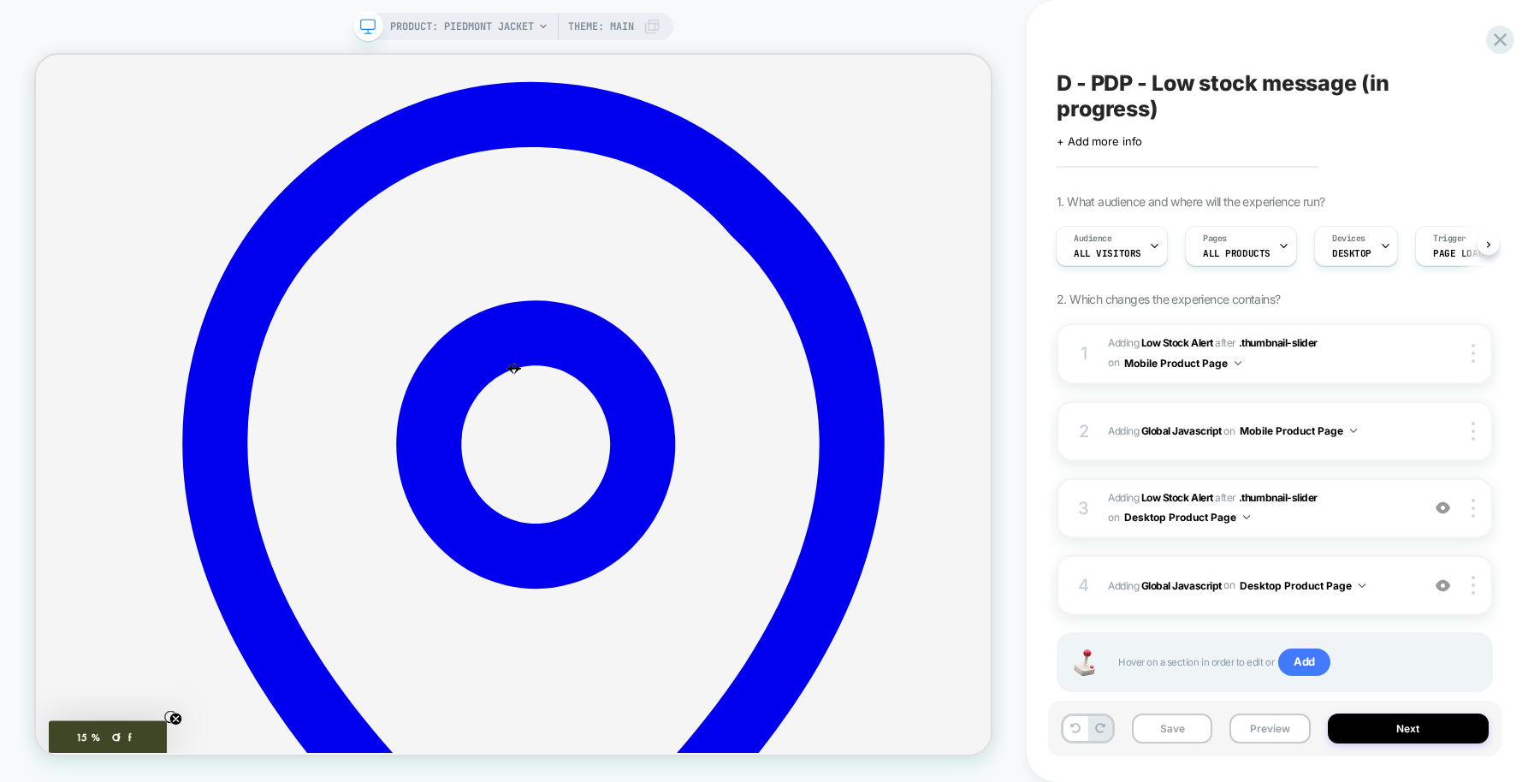
click at [1241, 710] on div "Save Preview Next" at bounding box center [1274, 729] width 453 height 56
click at [1258, 726] on button "Preview" at bounding box center [1270, 729] width 80 height 30
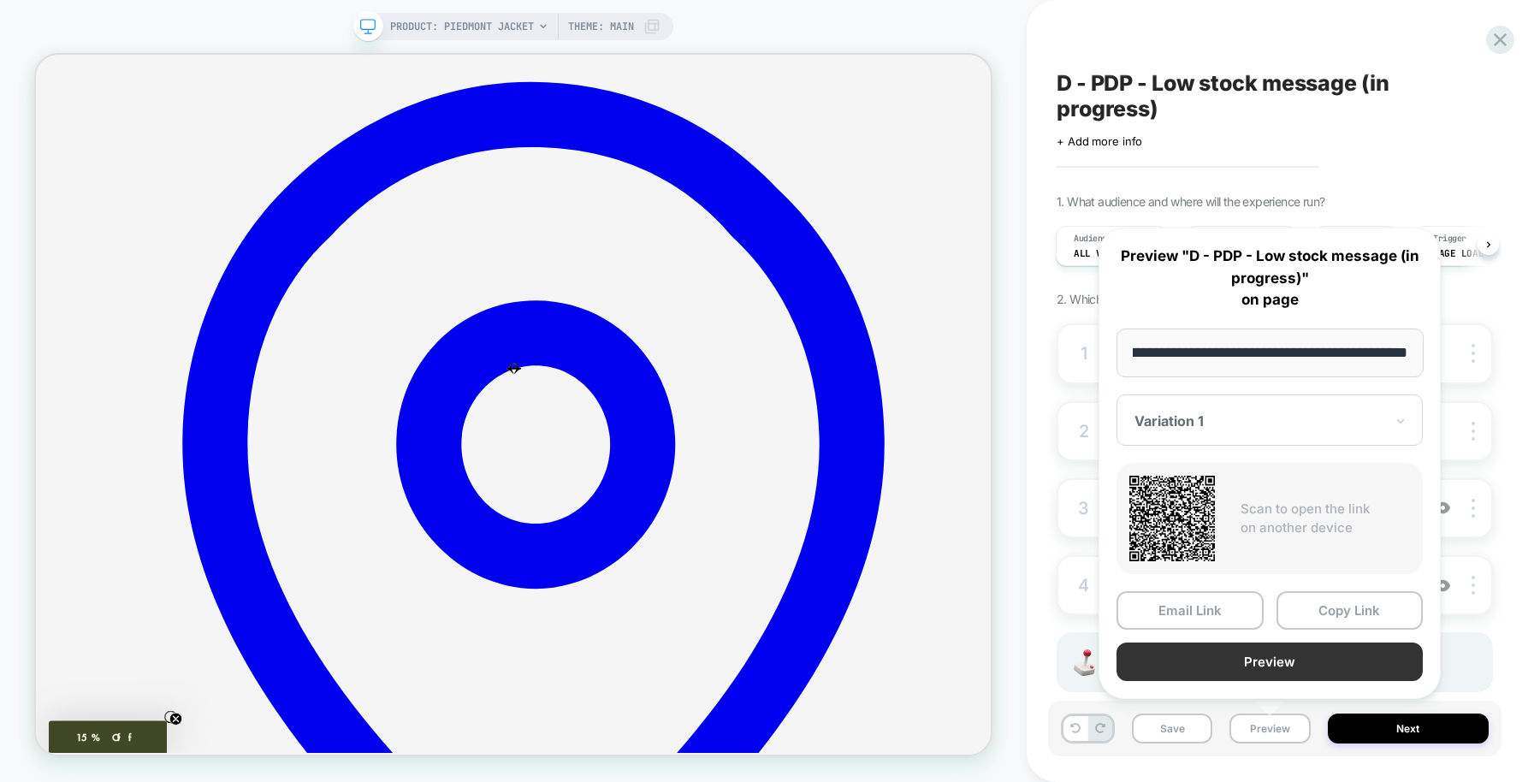
scroll to position [0, 0]
click at [1224, 660] on button "Preview" at bounding box center [1270, 662] width 306 height 39
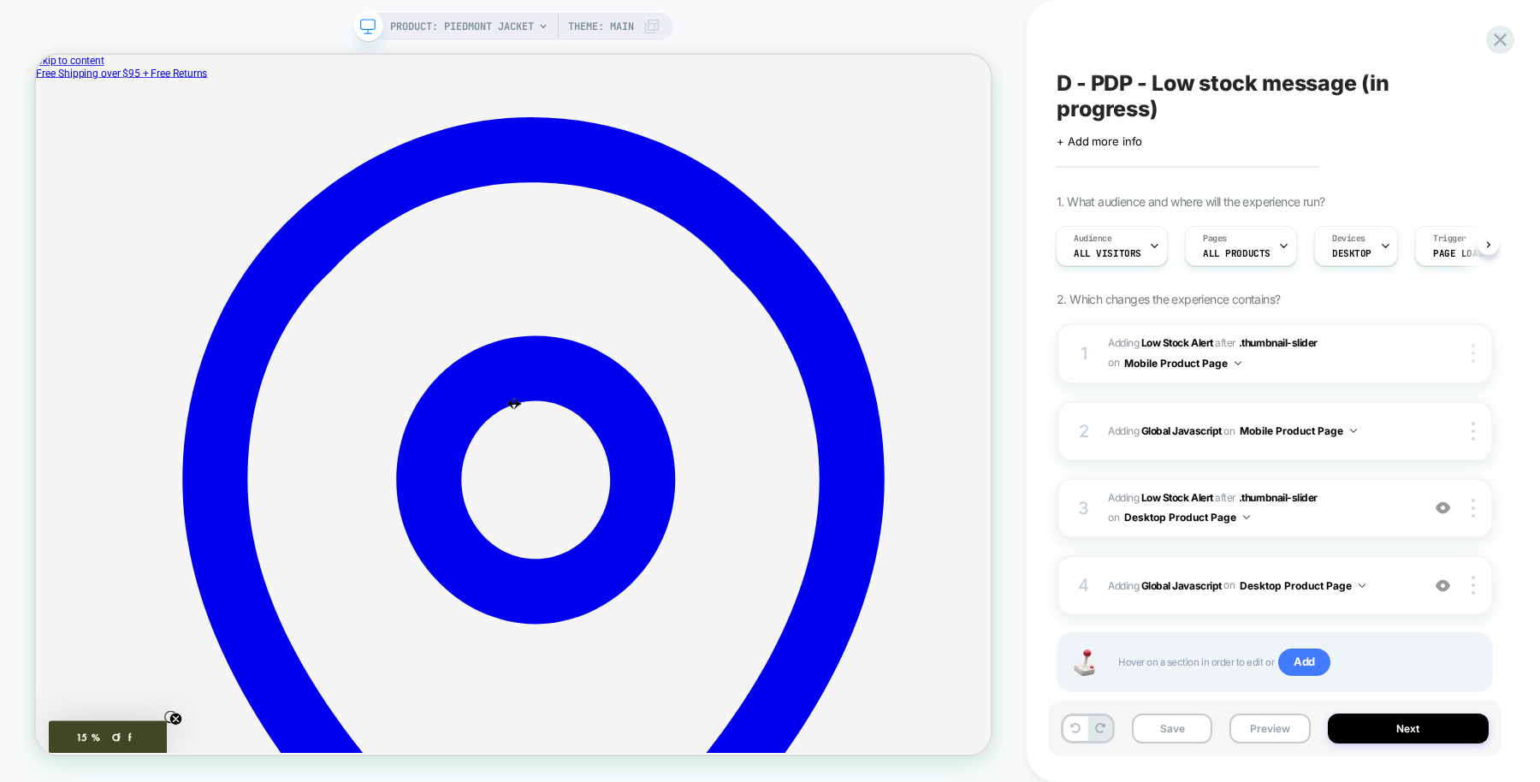
click at [1473, 350] on img at bounding box center [1473, 353] width 3 height 19
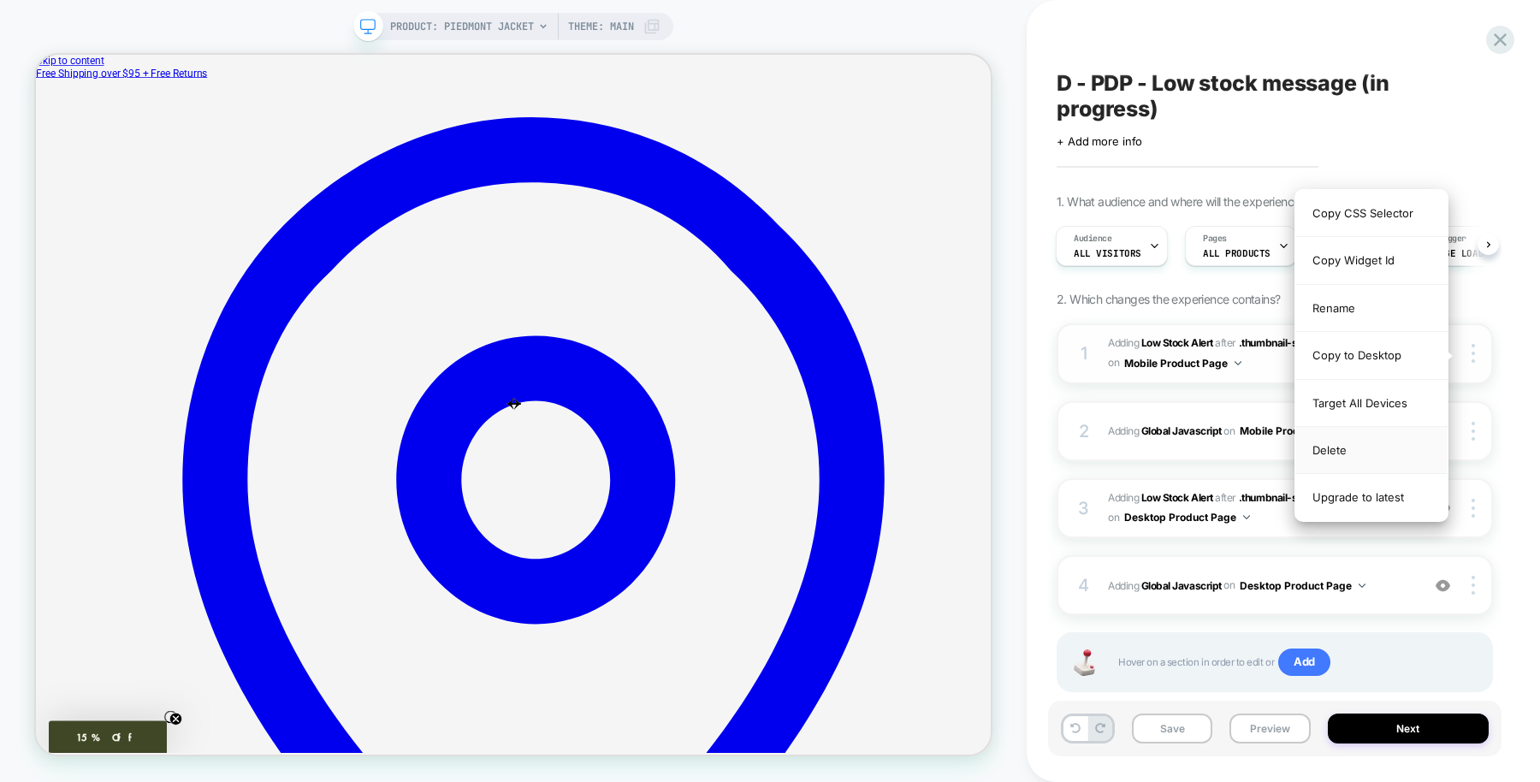
click at [1373, 443] on div "Delete" at bounding box center [1371, 450] width 152 height 47
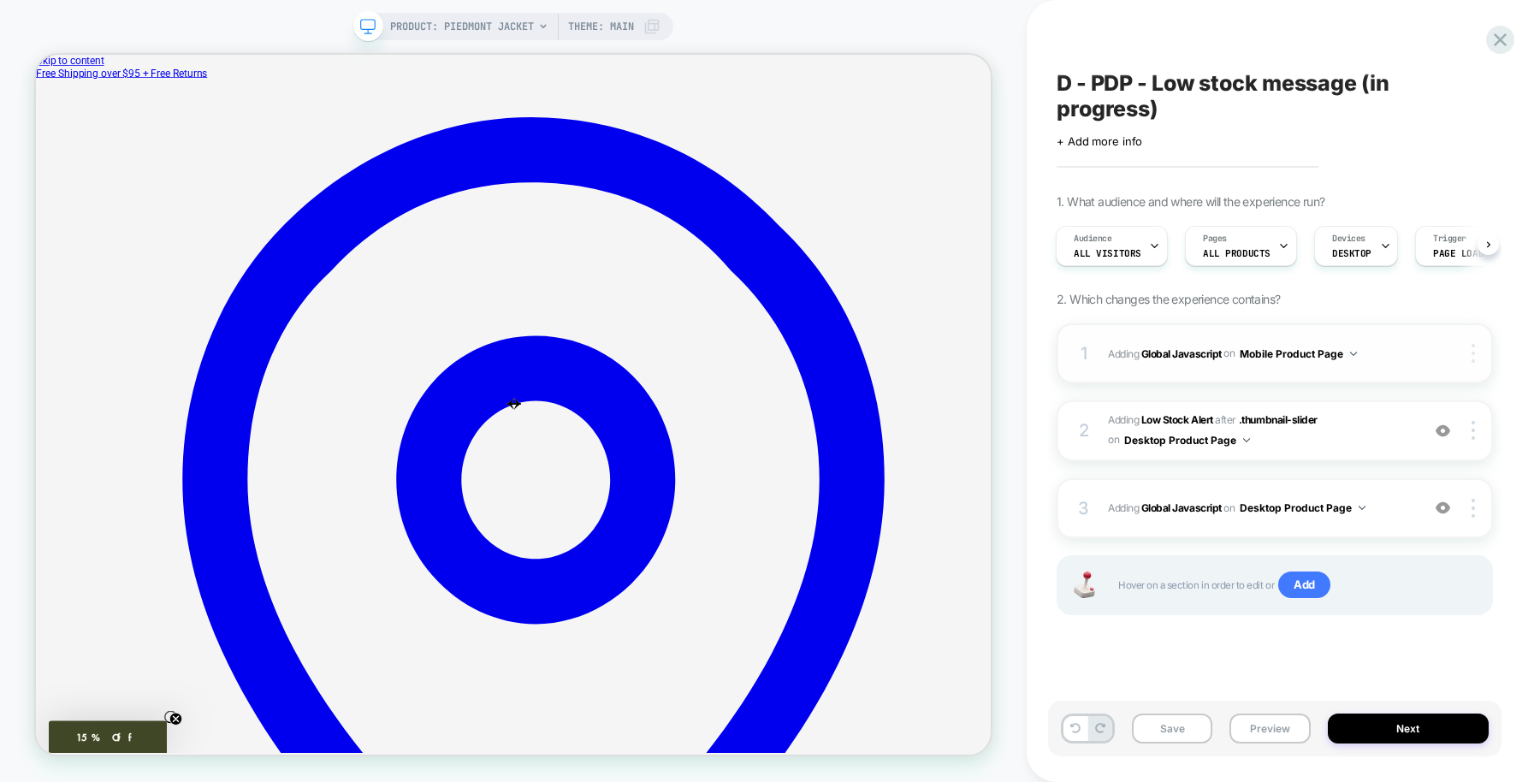
click at [1474, 349] on img at bounding box center [1473, 353] width 3 height 19
click at [1360, 399] on div "Delete" at bounding box center [1371, 401] width 152 height 46
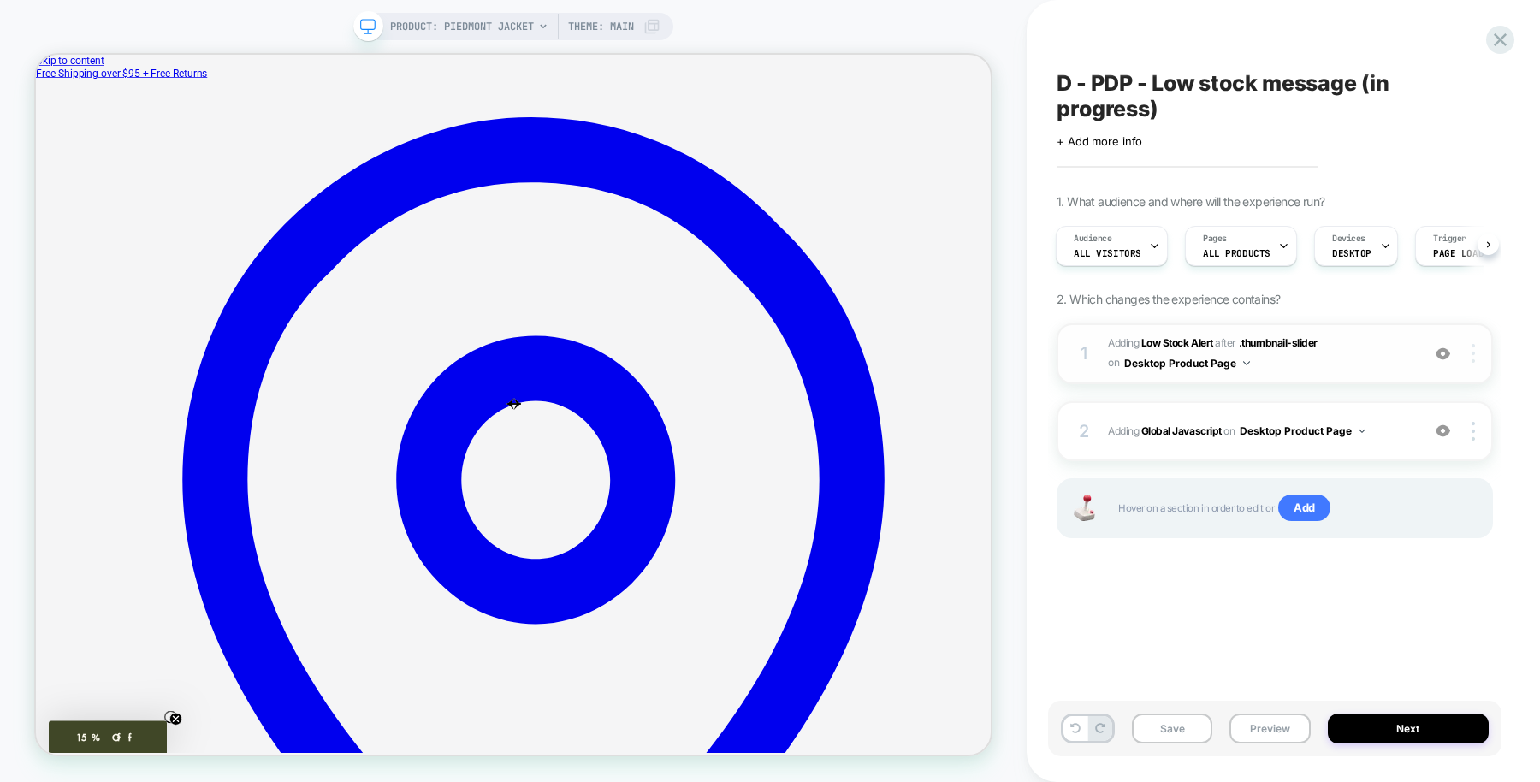
click at [1469, 356] on div at bounding box center [1476, 353] width 33 height 19
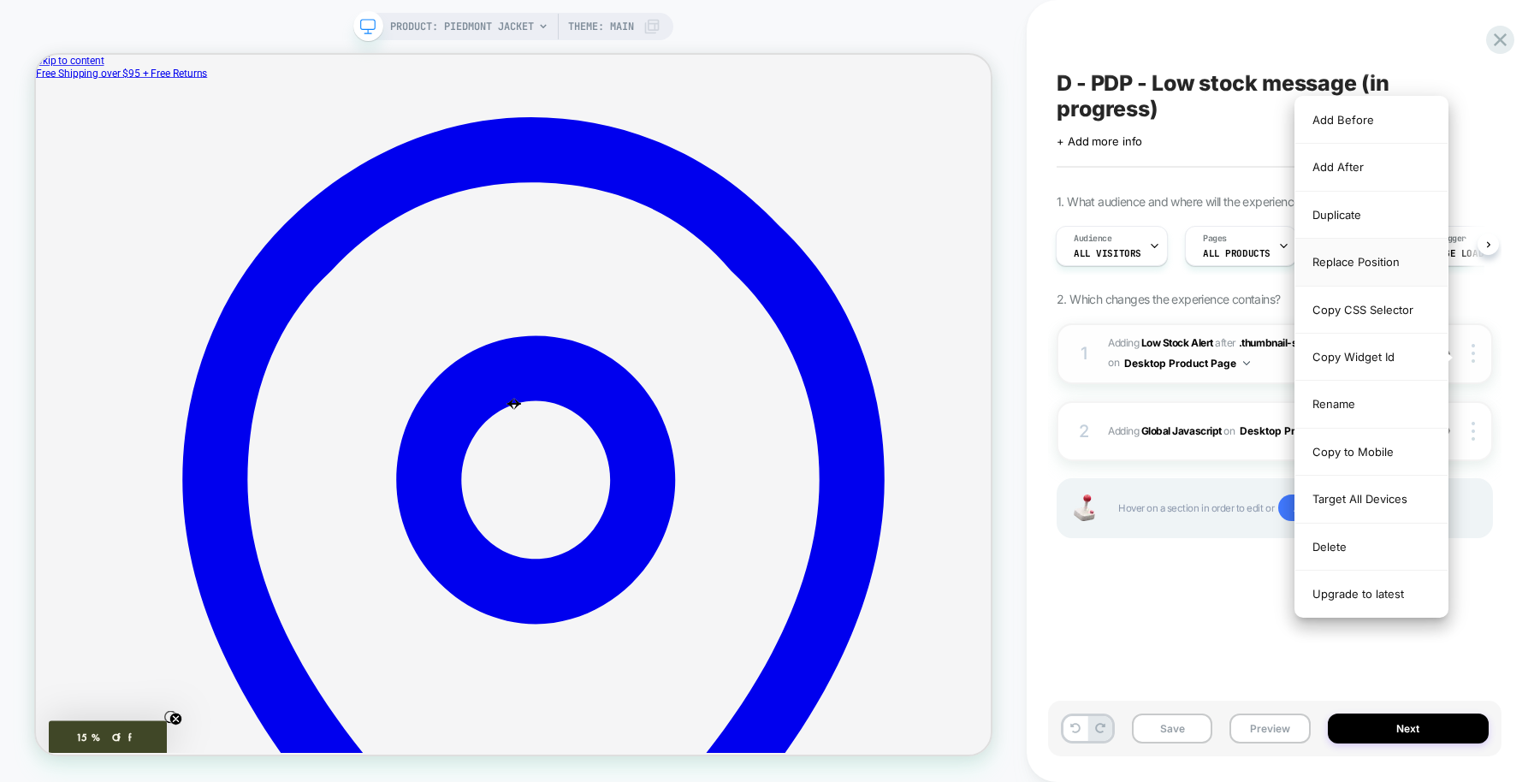
click at [1361, 257] on div "Replace Position" at bounding box center [1371, 262] width 152 height 47
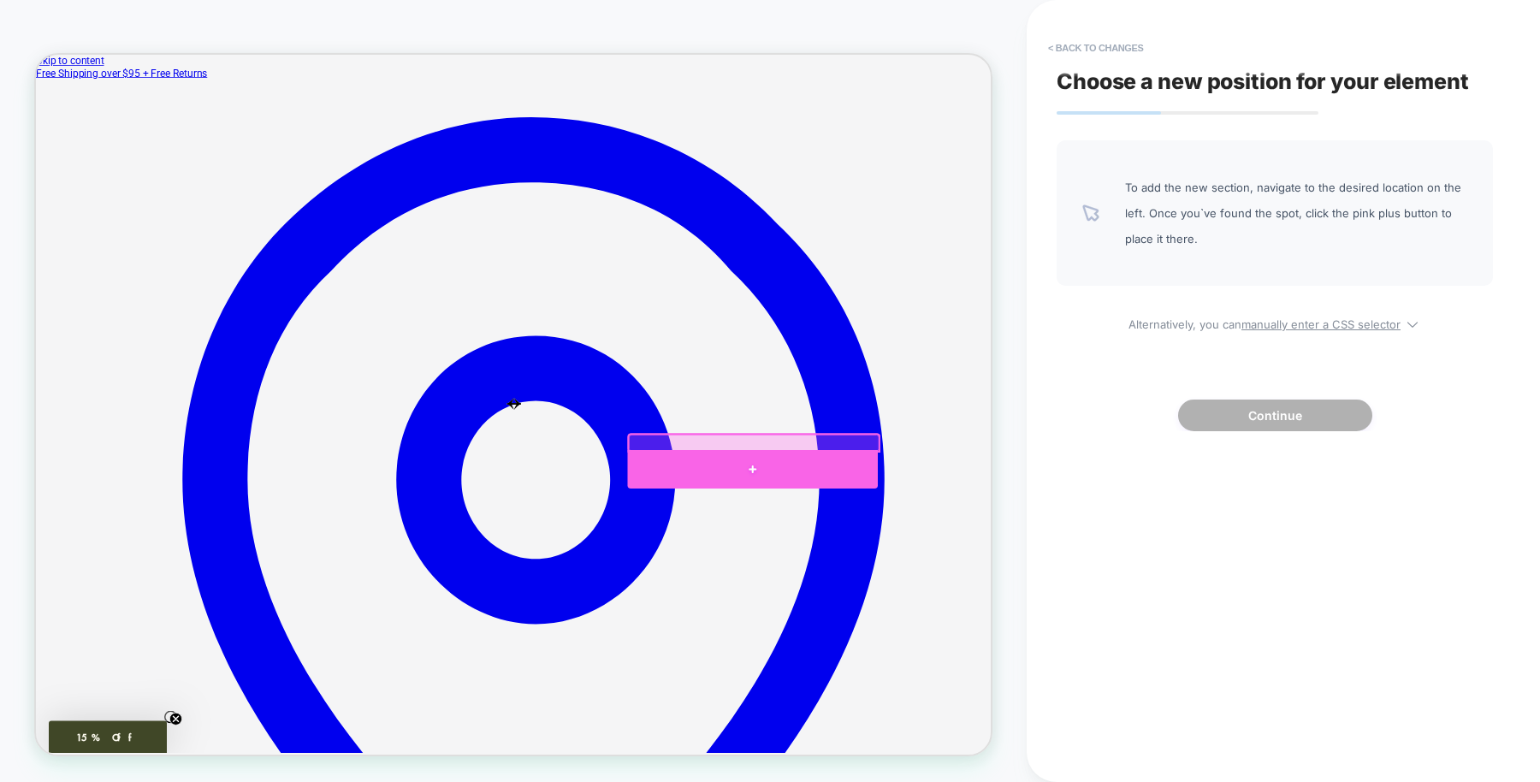
click at [1121, 608] on div at bounding box center [992, 607] width 334 height 51
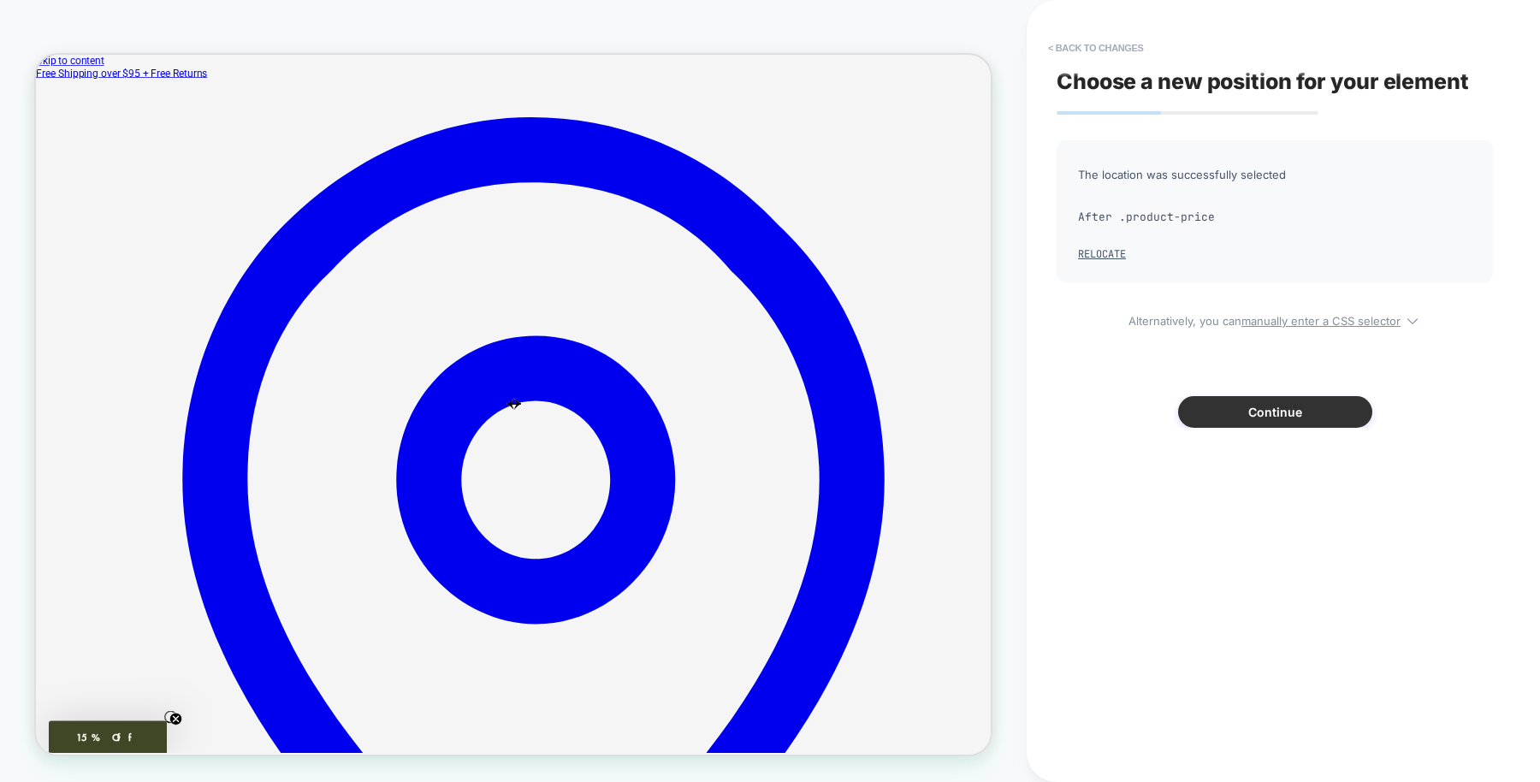
click at [1224, 426] on button "Continue" at bounding box center [1275, 412] width 194 height 32
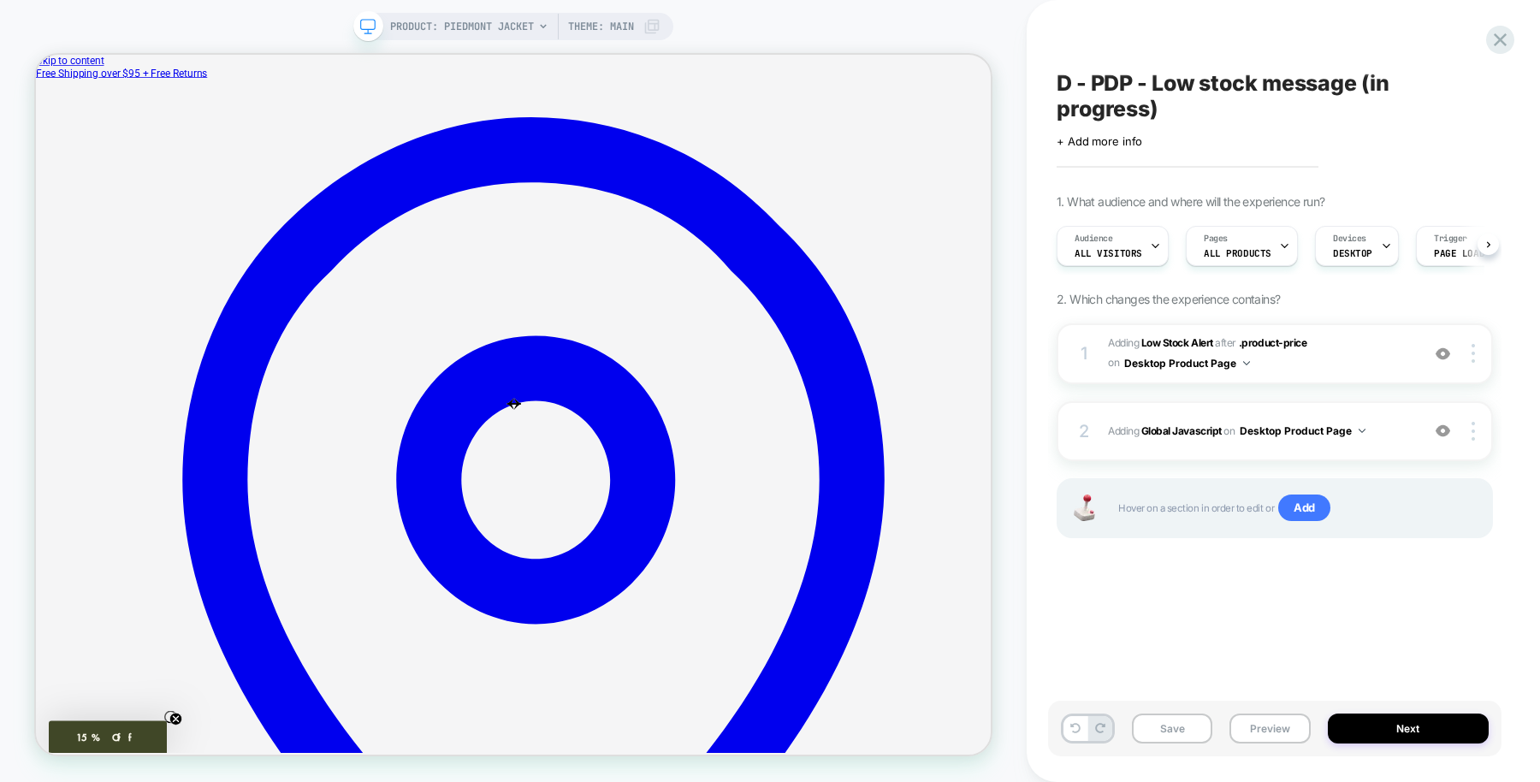
scroll to position [0, 1]
click at [1199, 430] on b "Global Javascript" at bounding box center [1181, 430] width 80 height 13
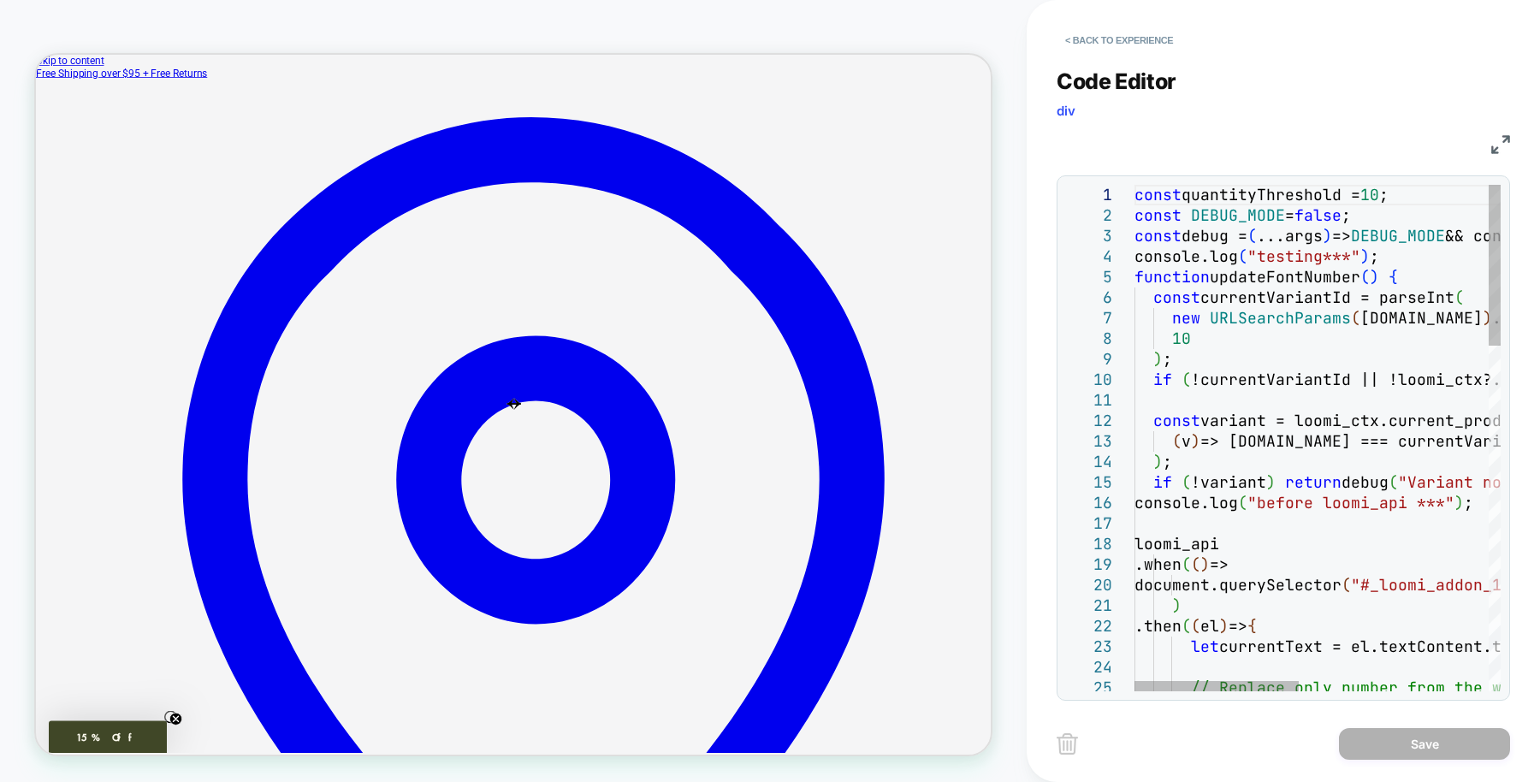
scroll to position [0, 0]
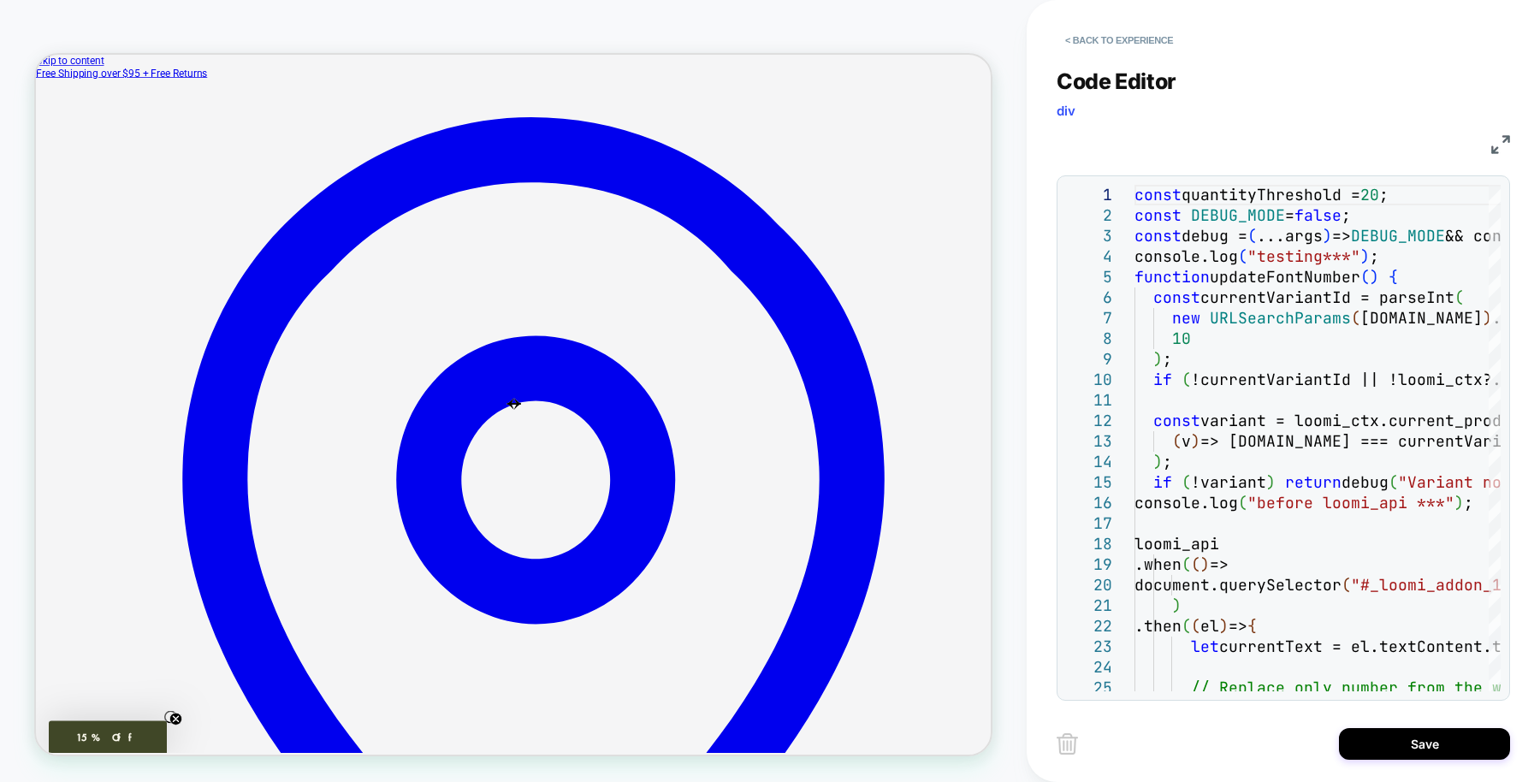
type textarea "**********"
click at [1349, 104] on div "Code Editor div" at bounding box center [1283, 97] width 453 height 59
click at [1354, 745] on button "Save" at bounding box center [1424, 744] width 171 height 32
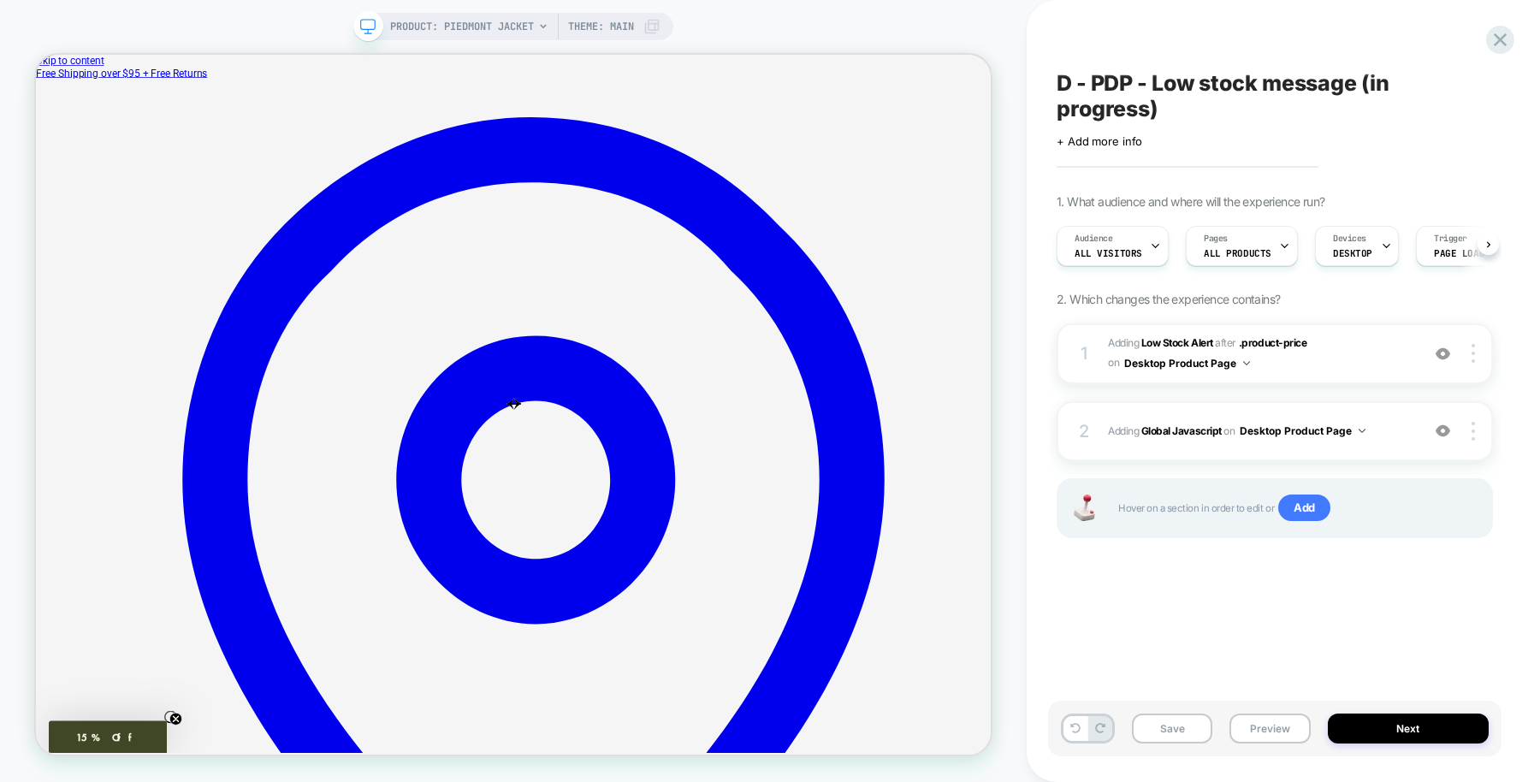
scroll to position [0, 1]
click at [1194, 426] on b "Global Javascript" at bounding box center [1181, 430] width 80 height 13
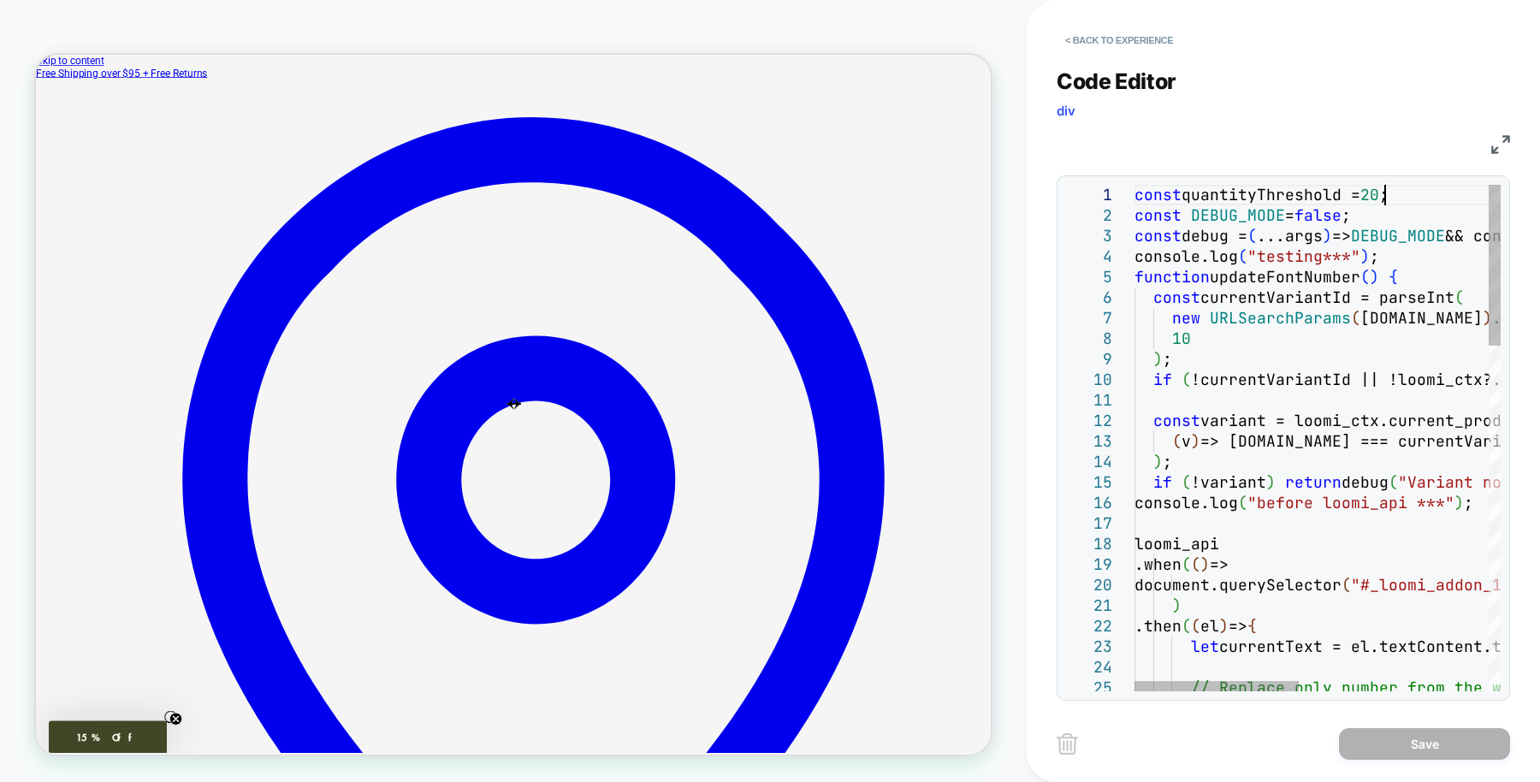
scroll to position [0, 0]
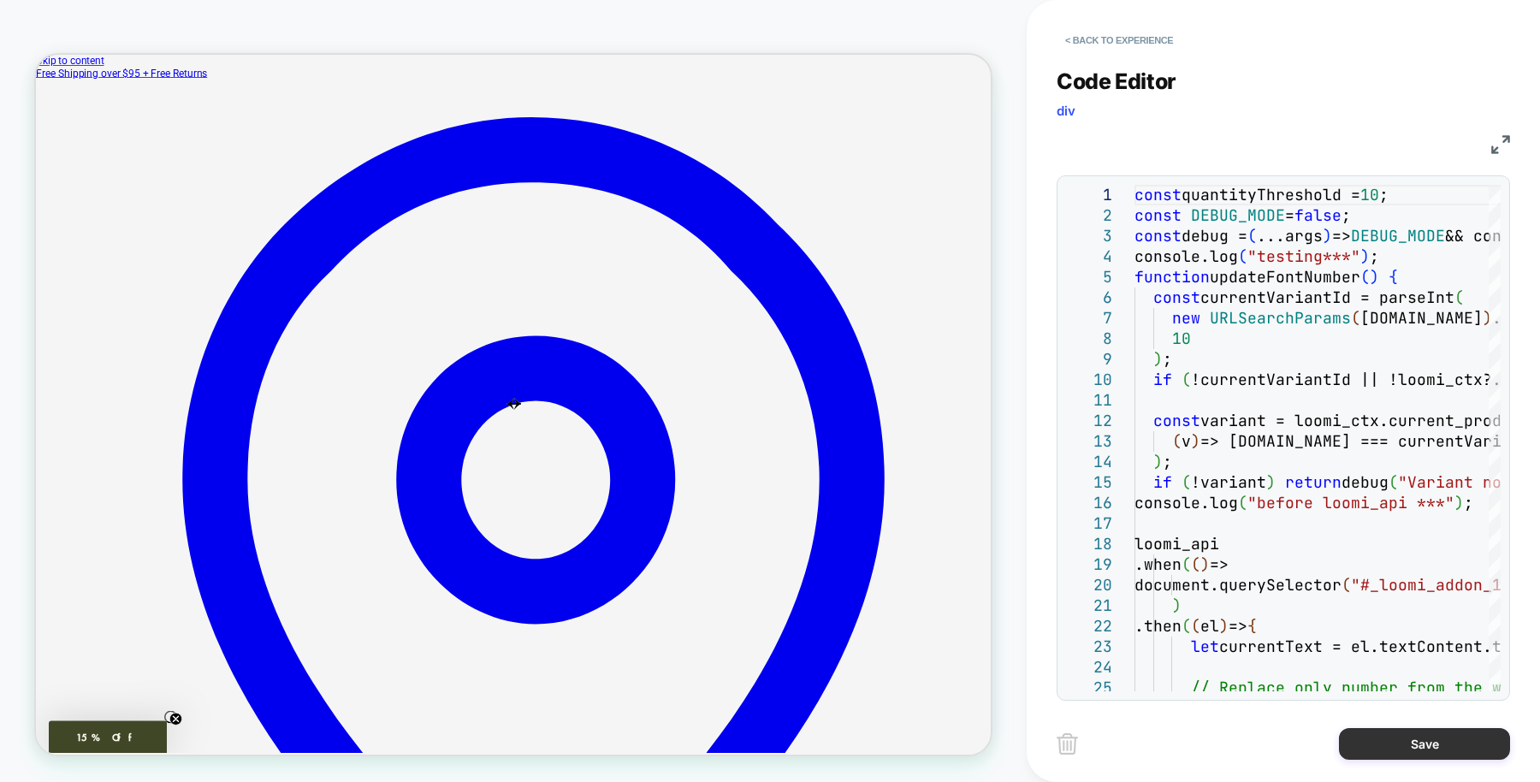
type textarea "**********"
click at [1384, 751] on button "Save" at bounding box center [1424, 744] width 171 height 32
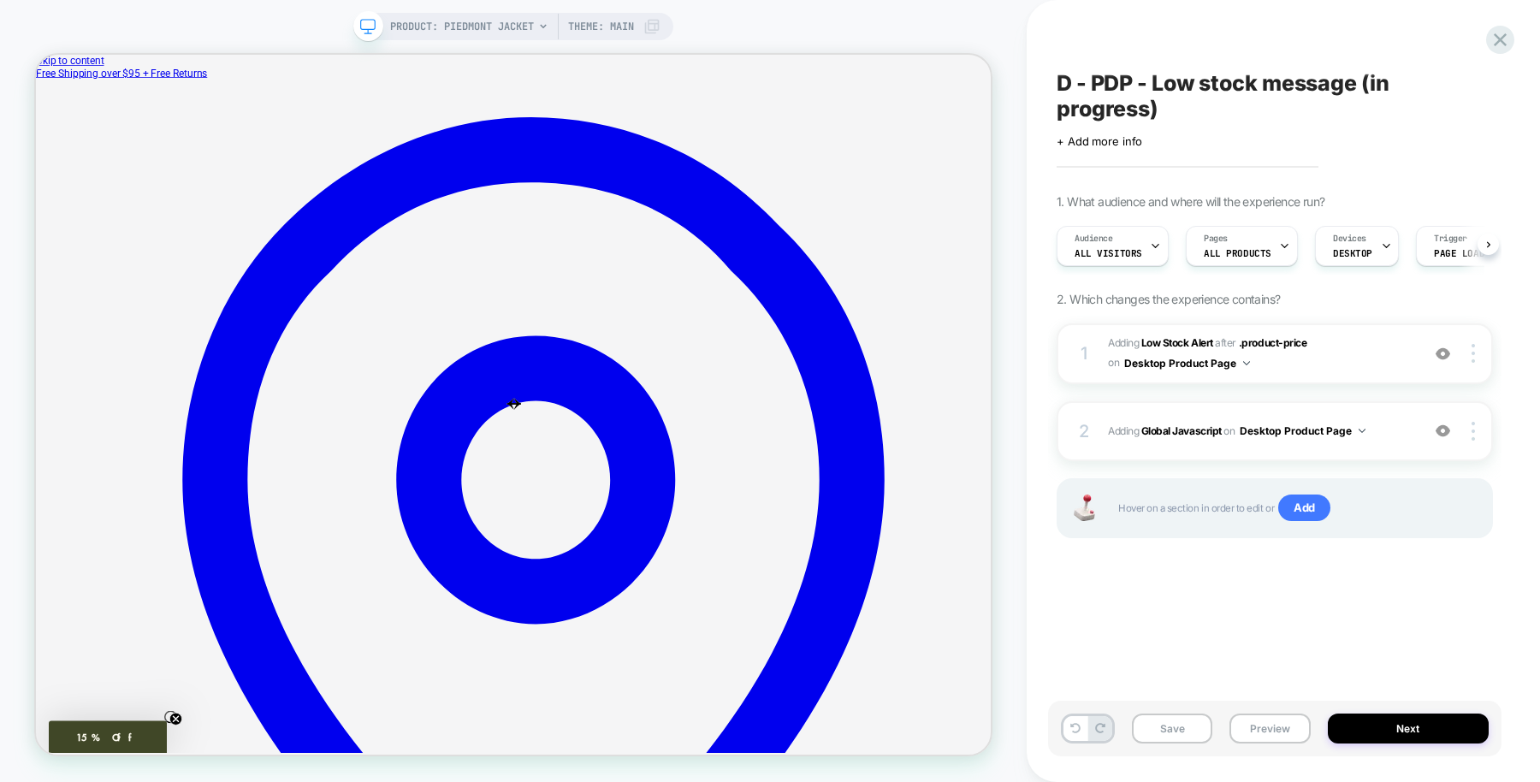
scroll to position [0, 1]
click at [1205, 434] on b "Global Javascript" at bounding box center [1181, 430] width 80 height 13
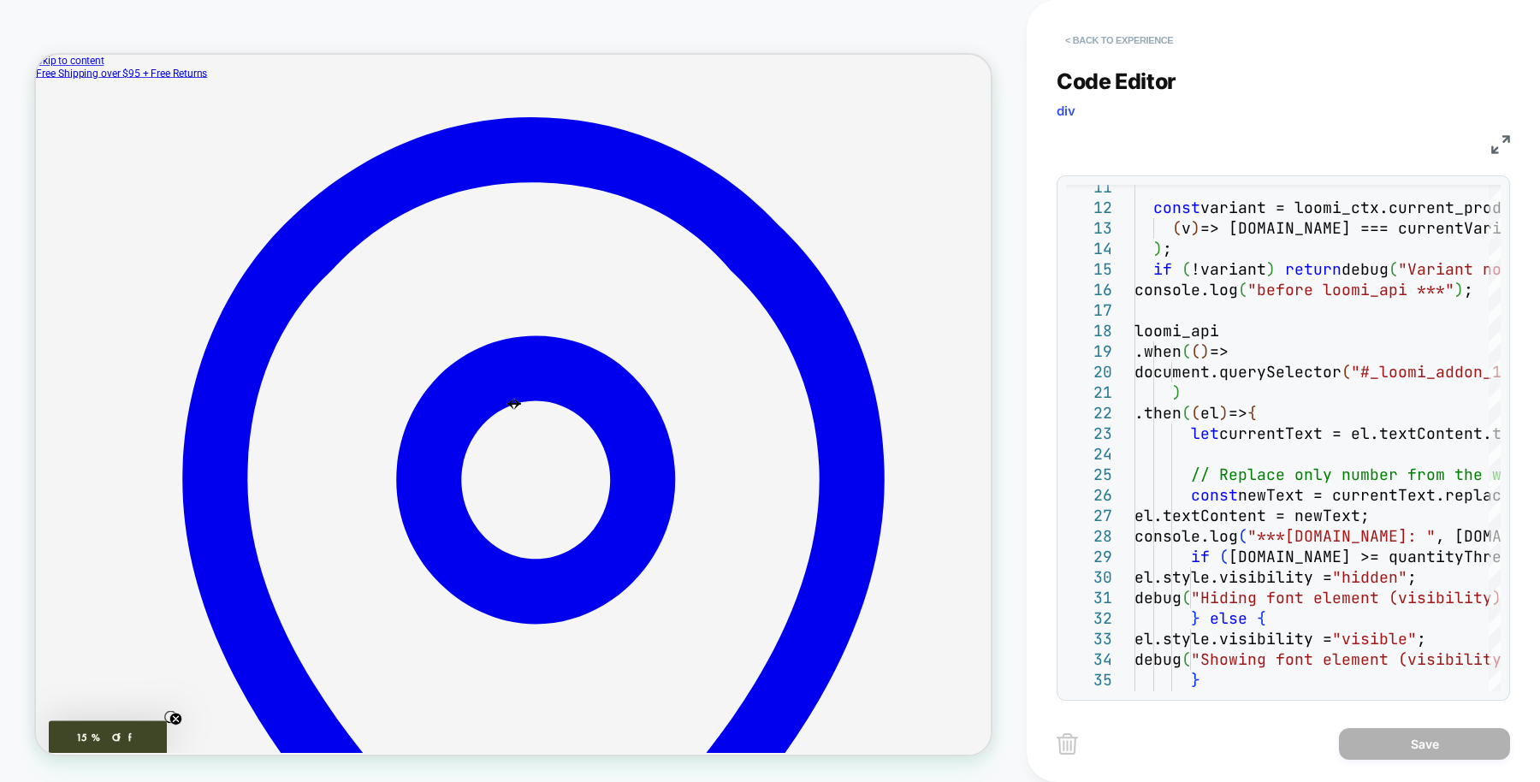
click at [1135, 47] on button "< Back to experience" at bounding box center [1119, 40] width 125 height 27
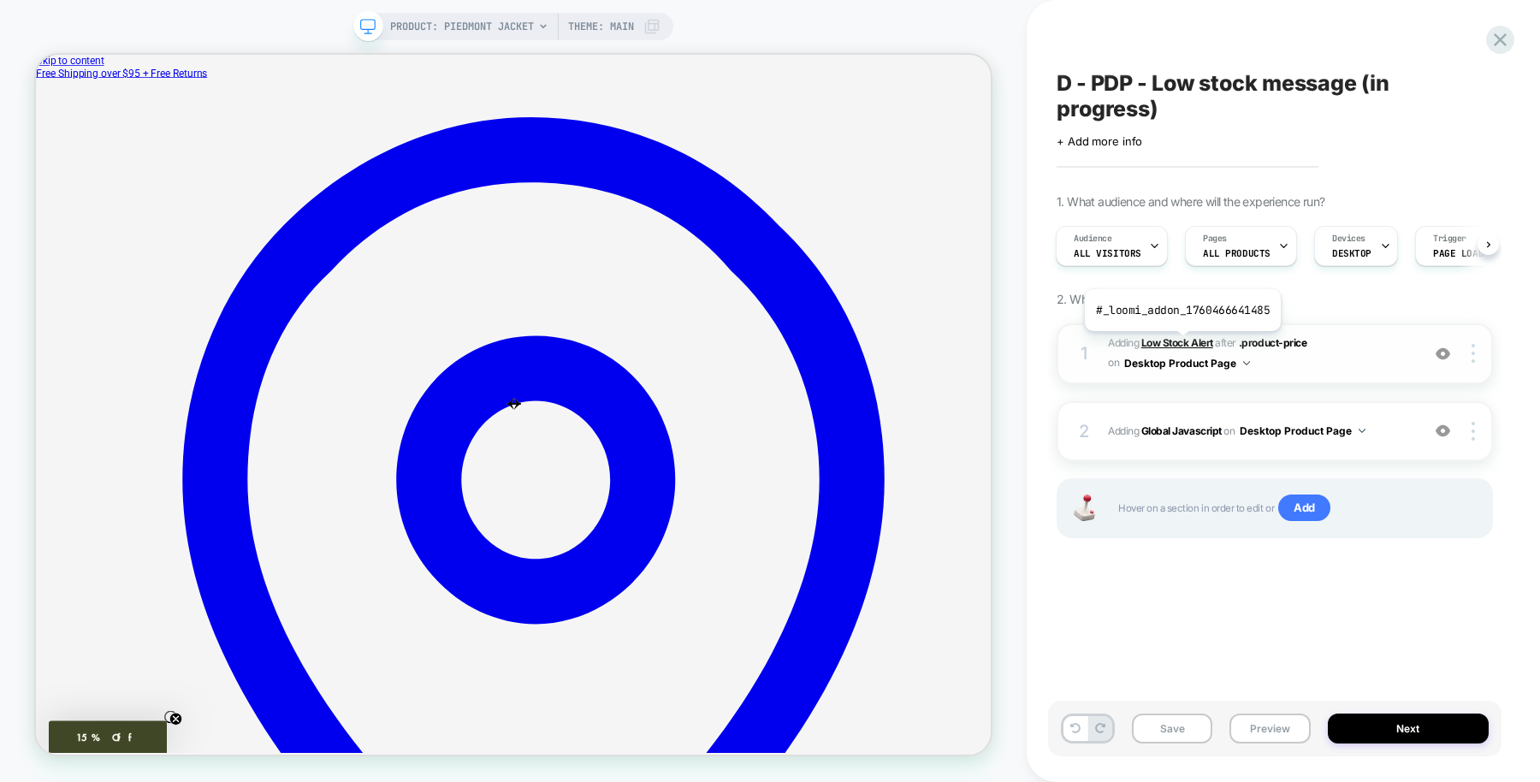
click at [1181, 343] on b "Low Stock Alert" at bounding box center [1177, 342] width 72 height 13
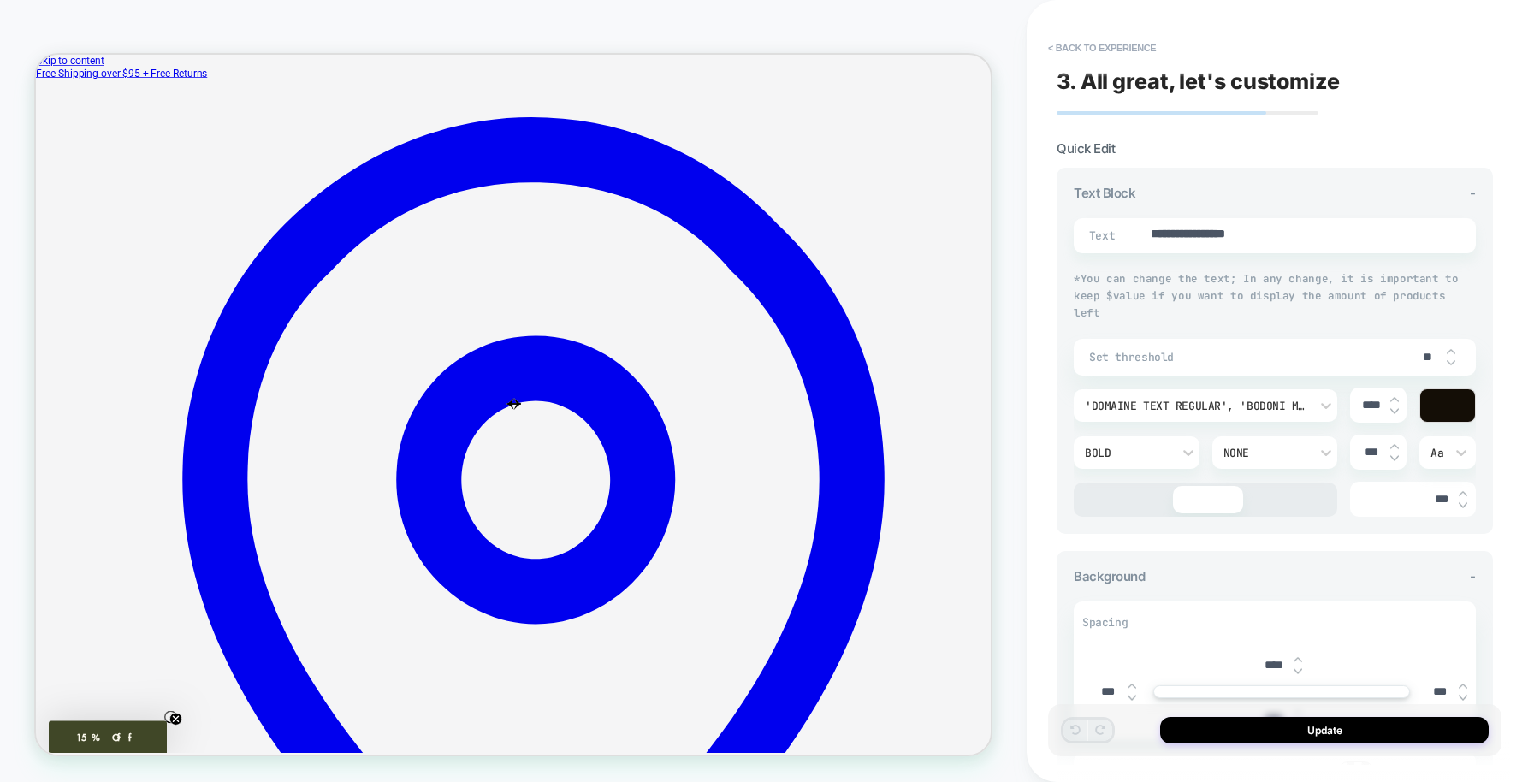
scroll to position [152, 0]
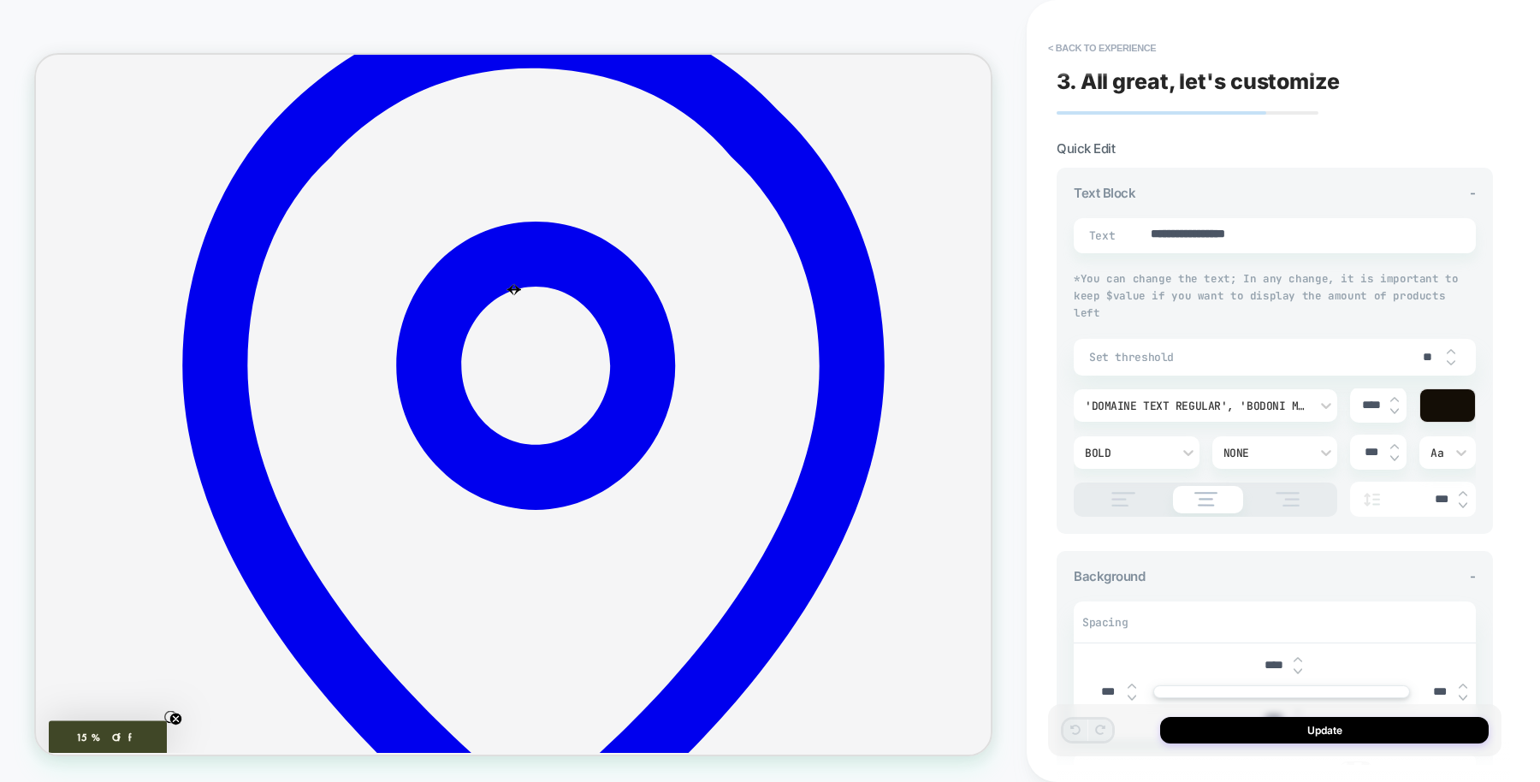
click at [1430, 350] on input "**" at bounding box center [1427, 357] width 39 height 15
type textarea "*"
type input "*"
type textarea "*"
type input "**"
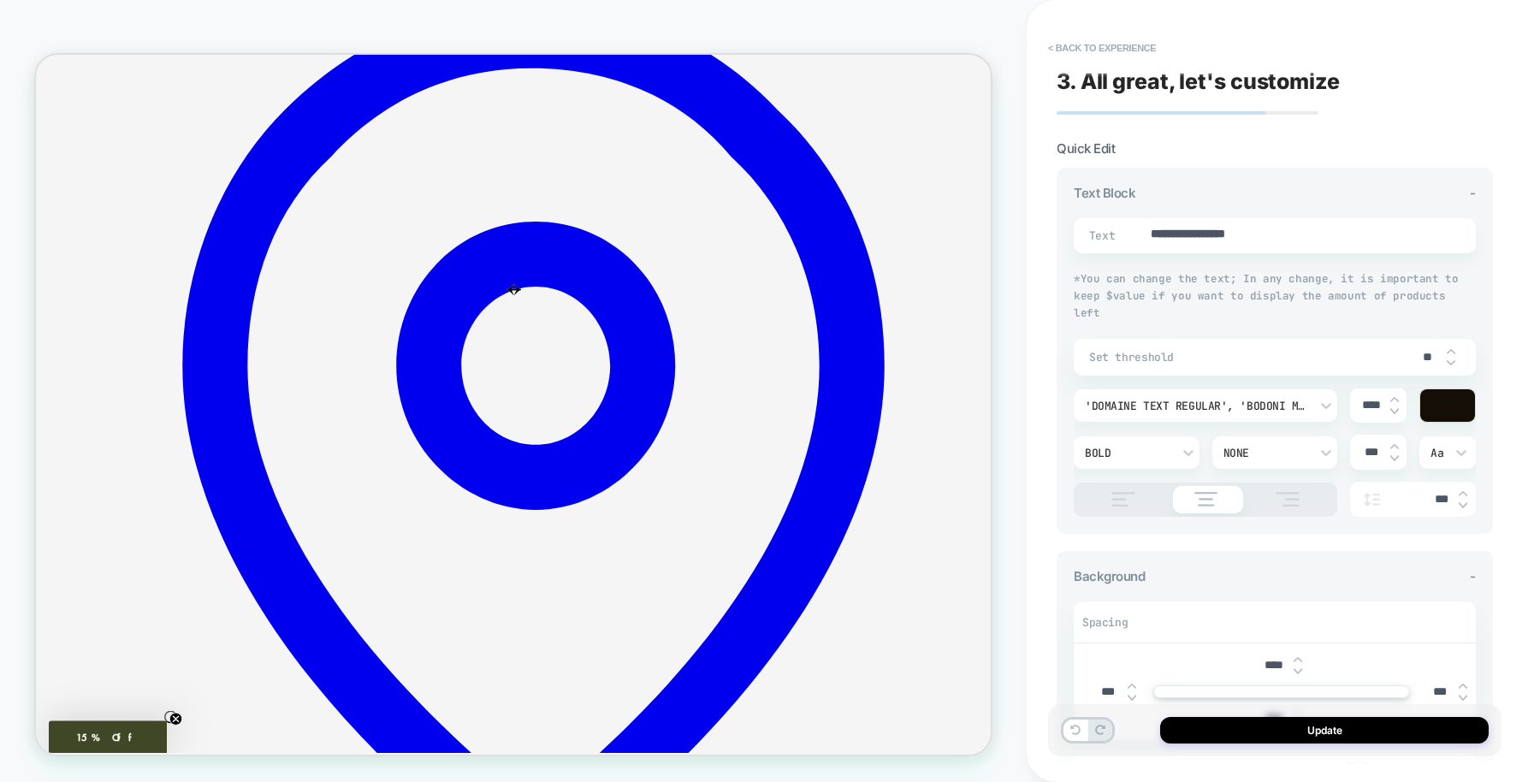
type textarea "*"
type input "*"
type textarea "*"
type input "**"
click at [1359, 736] on button "Update" at bounding box center [1324, 730] width 329 height 27
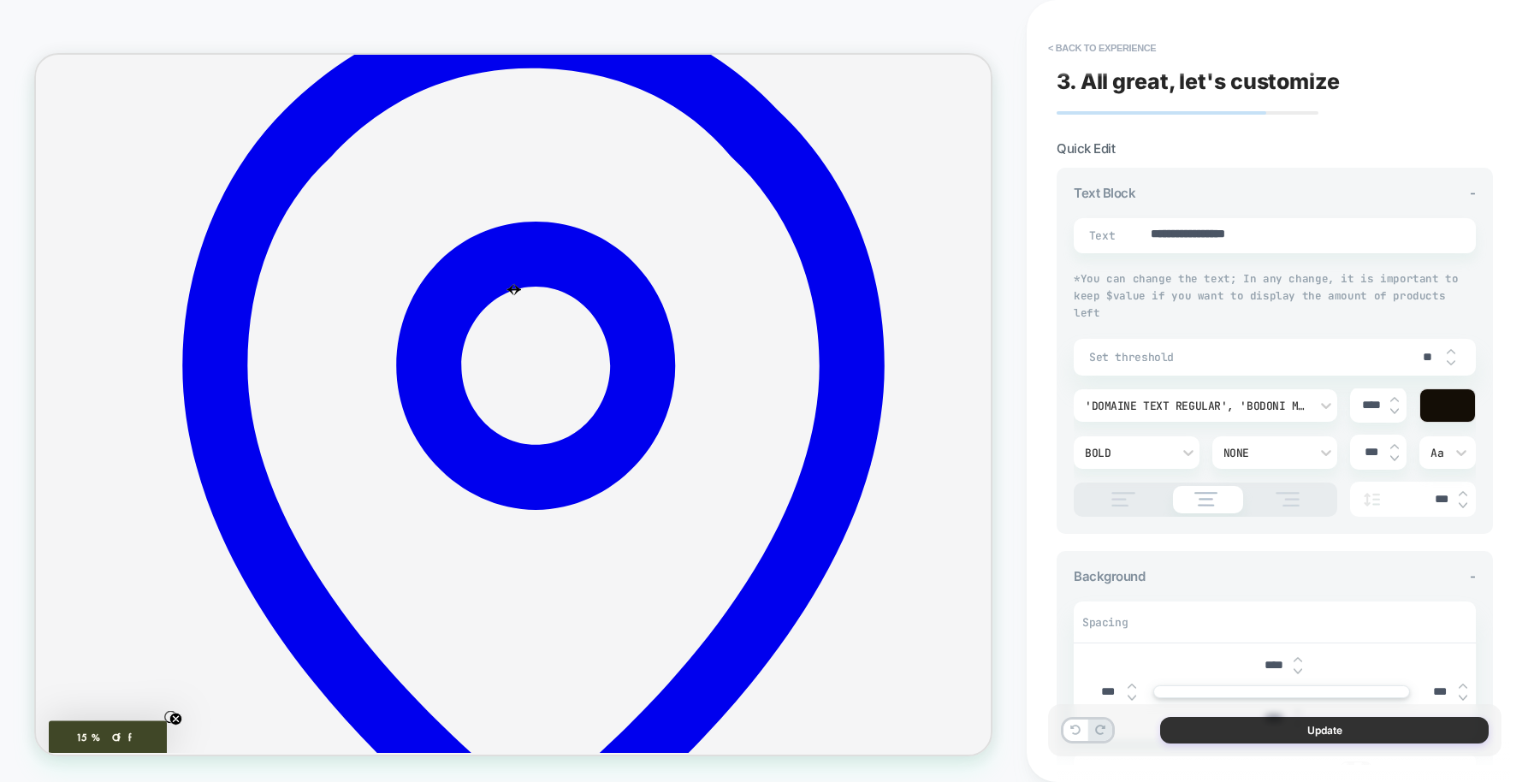
type textarea "*"
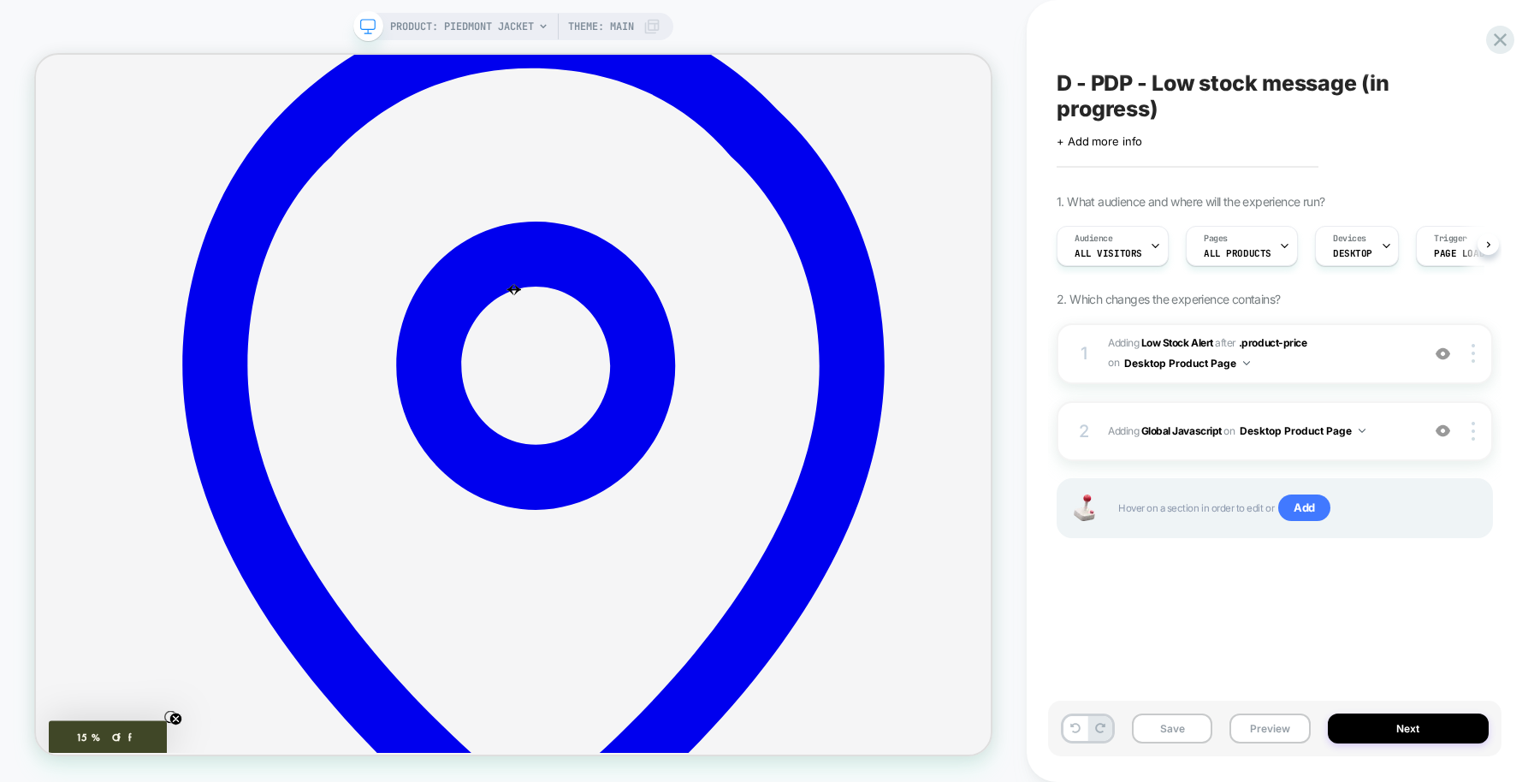
scroll to position [0, 1]
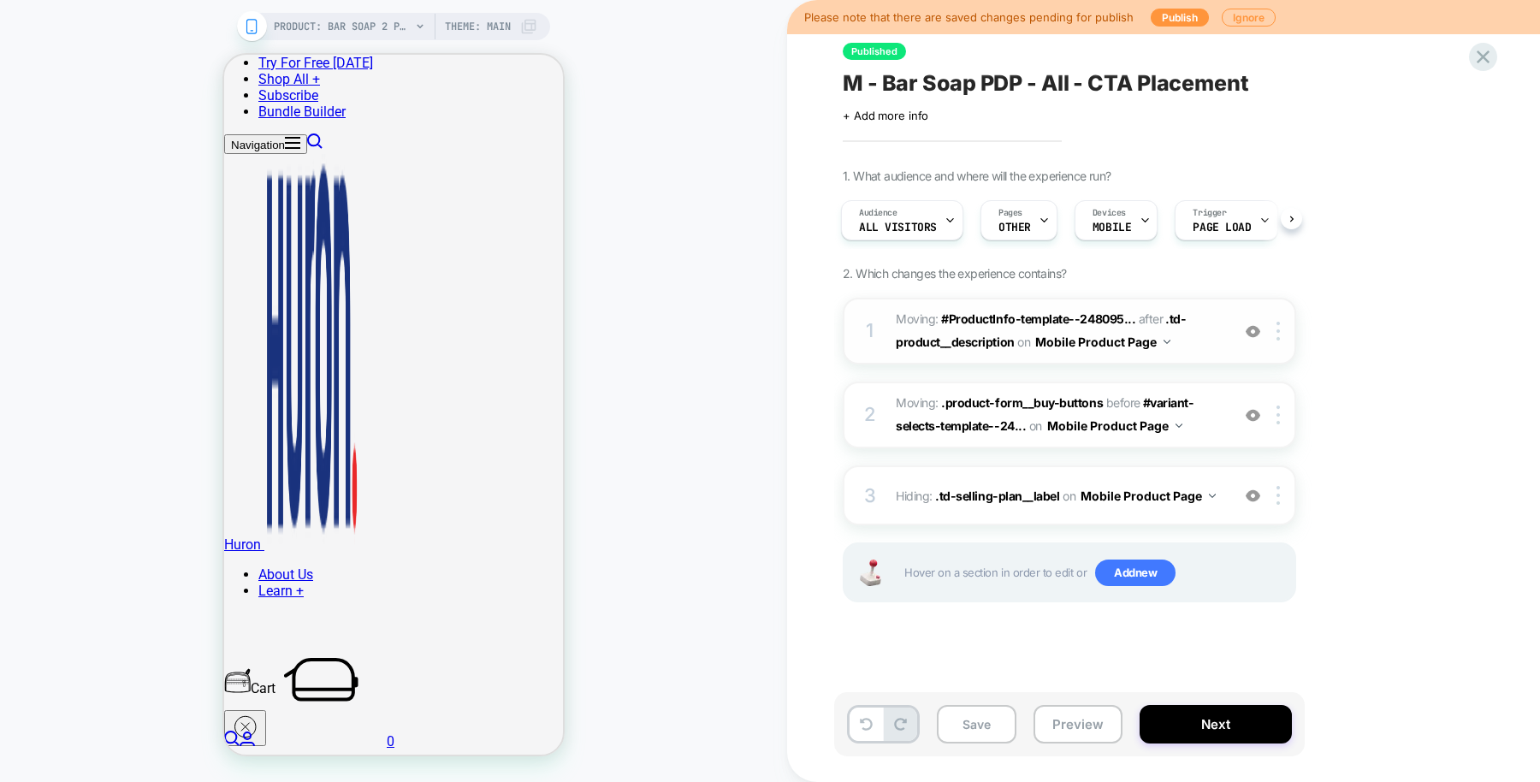
click at [1260, 329] on div at bounding box center [1253, 331] width 28 height 19
click at [1004, 220] on div "Pages OTHER" at bounding box center [1014, 220] width 67 height 39
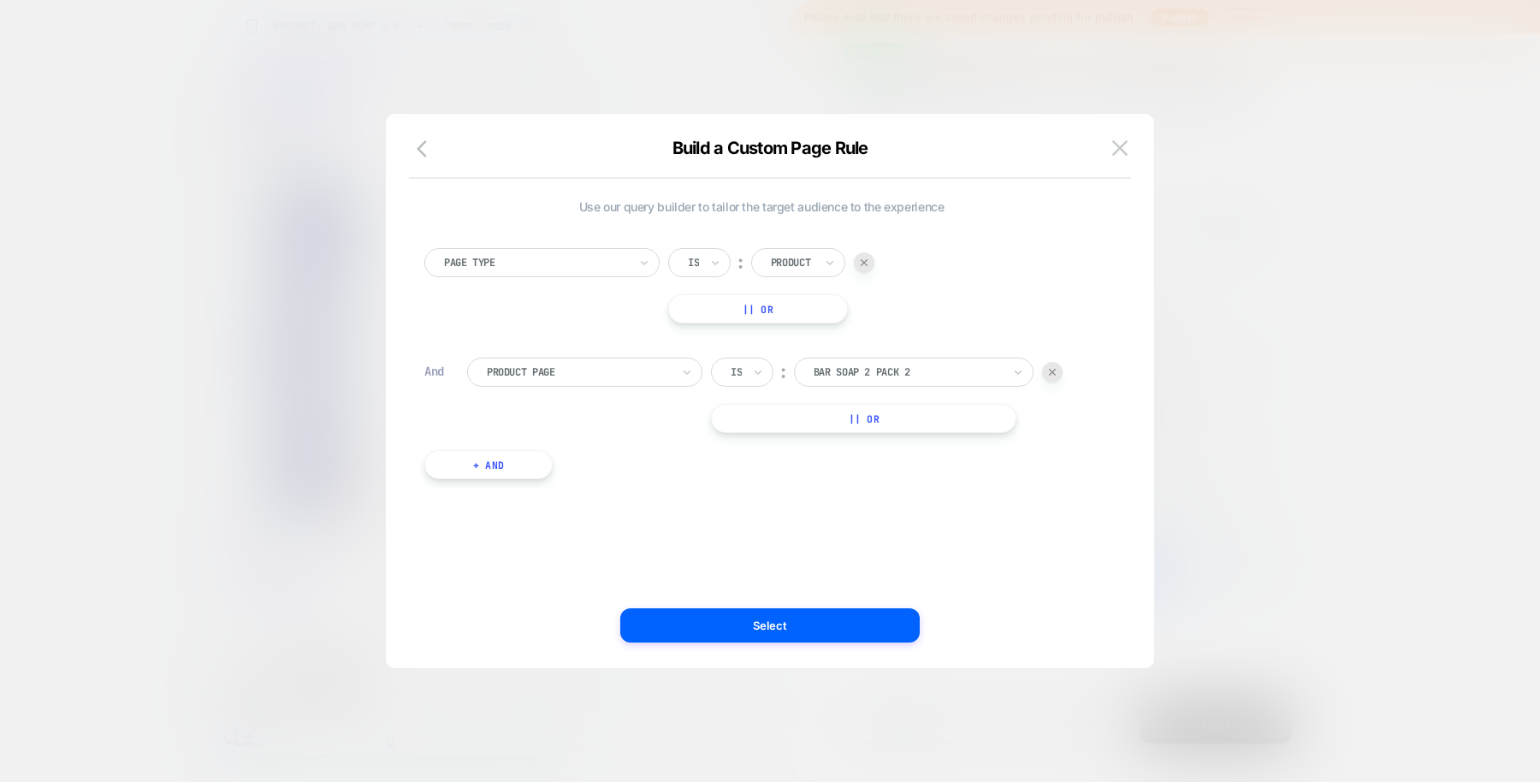
click at [1248, 349] on div at bounding box center [770, 391] width 1540 height 782
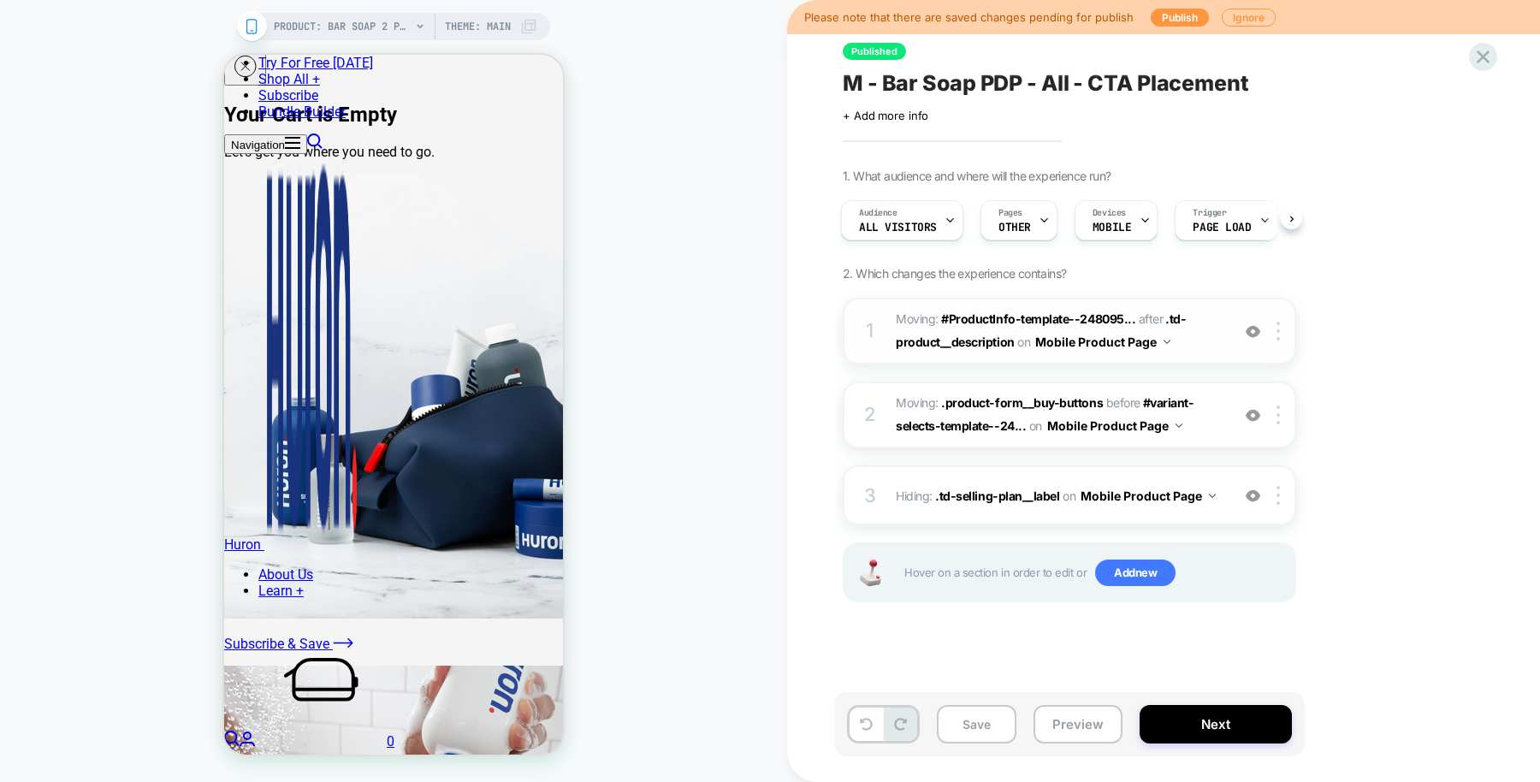
scroll to position [931, 0]
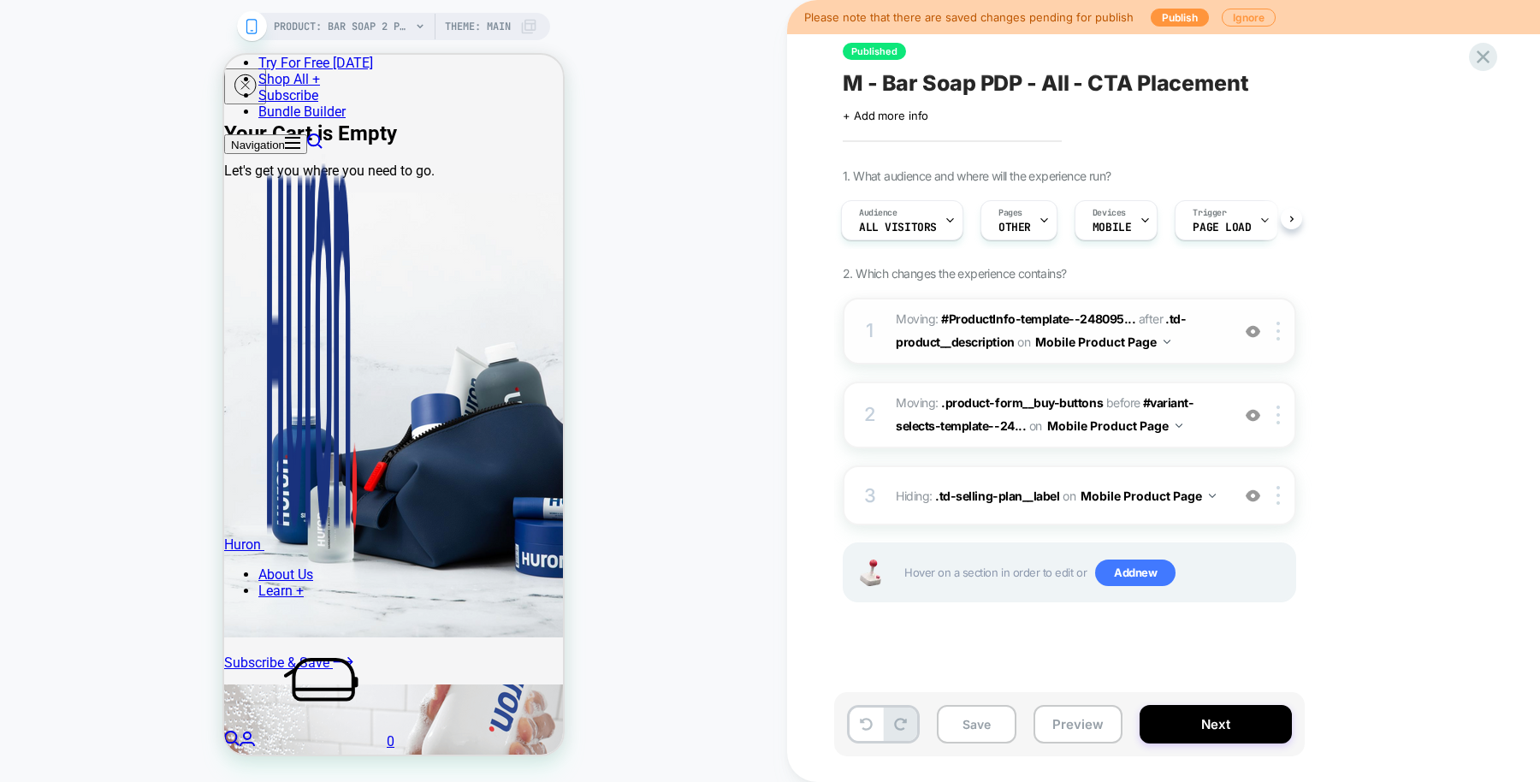
click at [1254, 330] on img at bounding box center [1253, 331] width 15 height 15
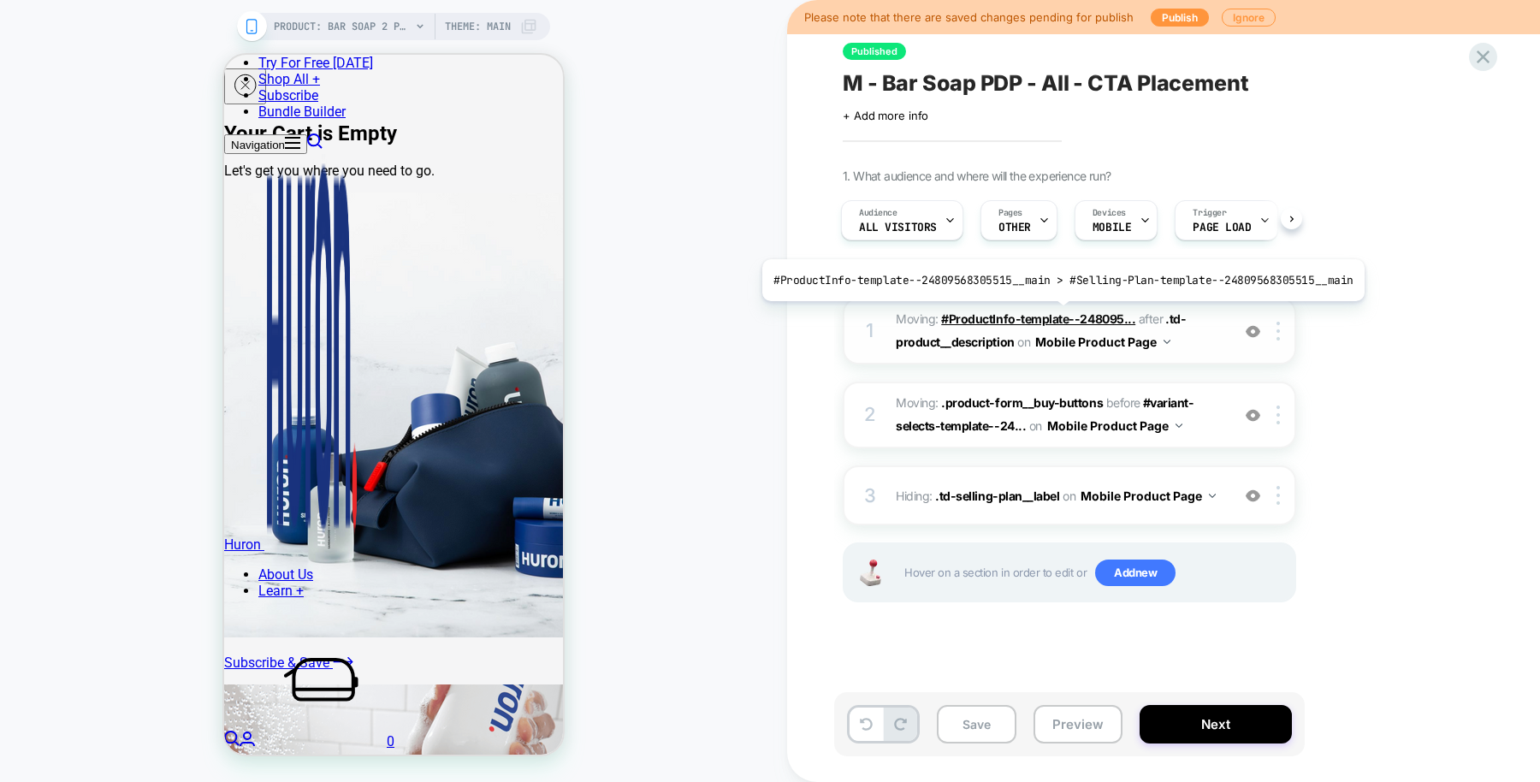
click at [1055, 313] on span "#ProductInfo-template--248095..." at bounding box center [1038, 318] width 194 height 15
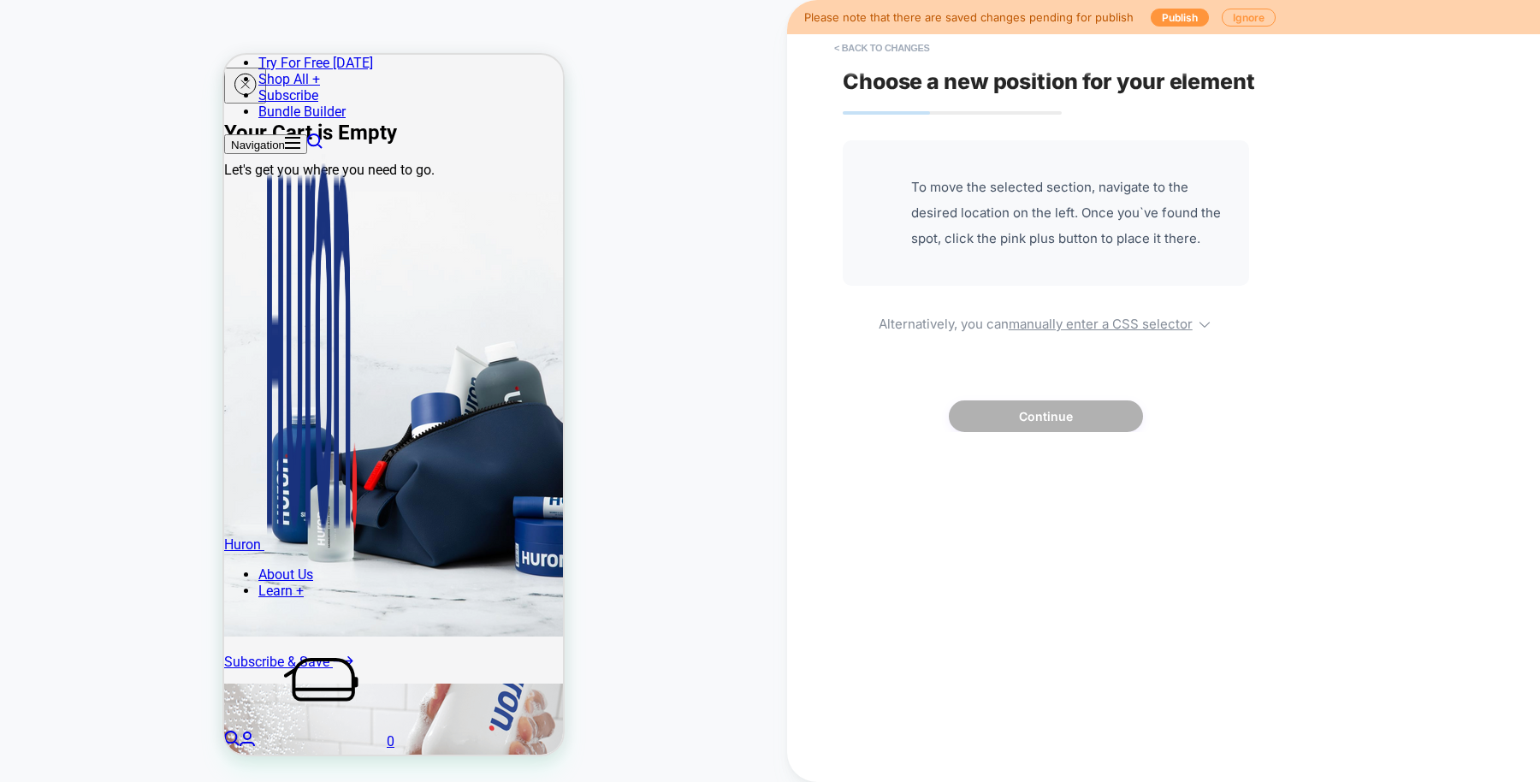
scroll to position [934, 0]
click at [908, 41] on button "< Back to changes" at bounding box center [882, 47] width 113 height 27
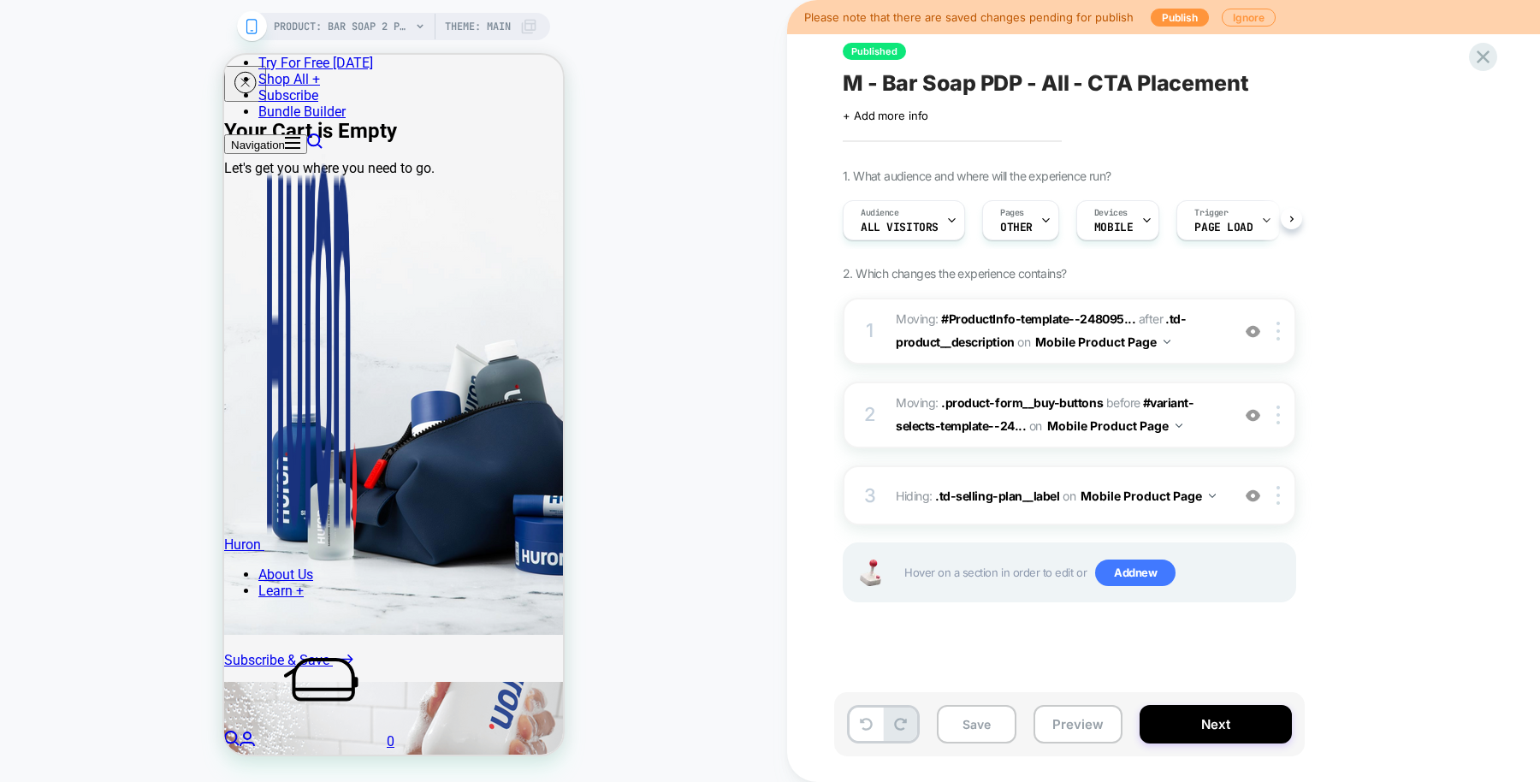
scroll to position [0, 1]
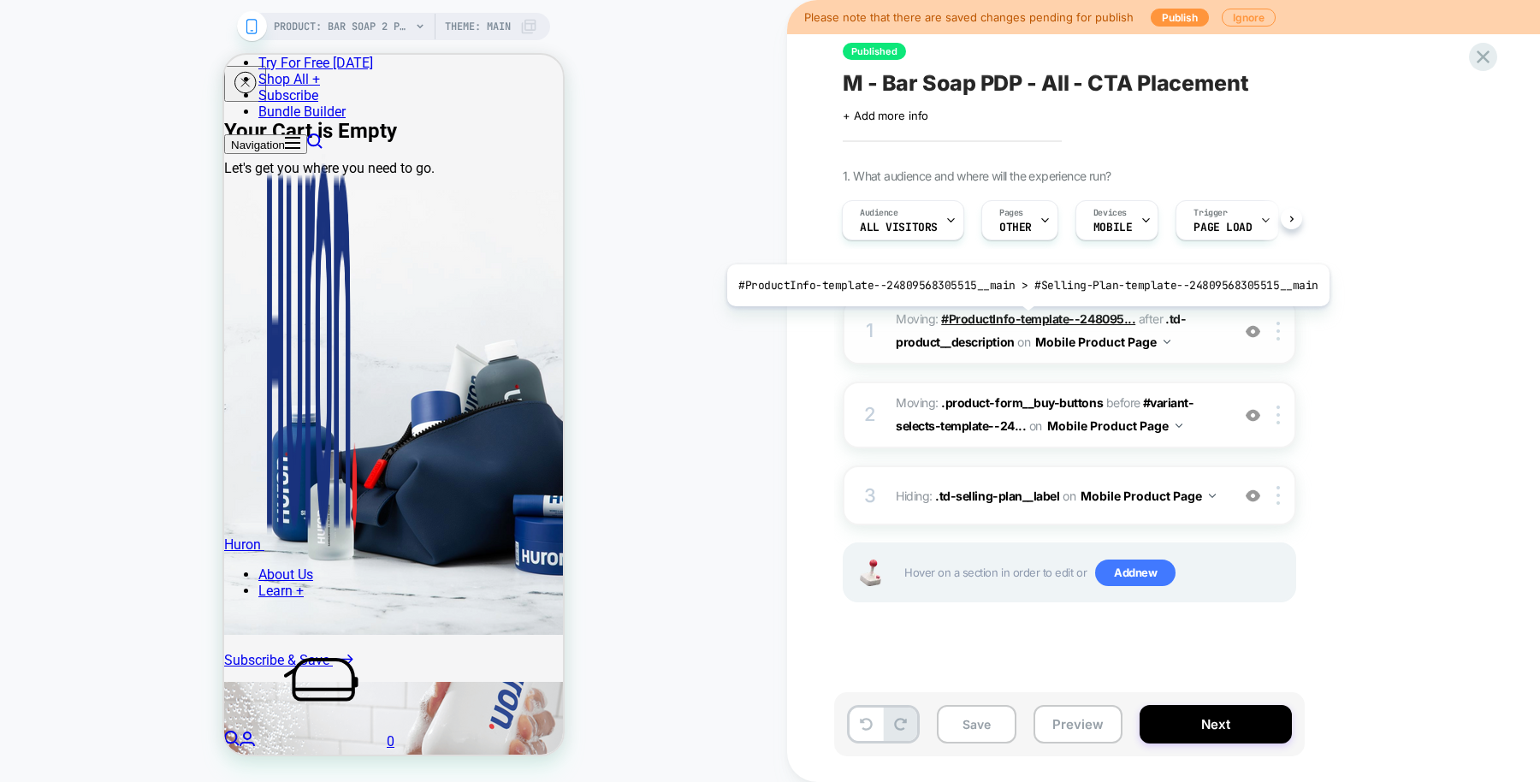
click at [1020, 318] on span "#ProductInfo-template--248095..." at bounding box center [1038, 318] width 194 height 15
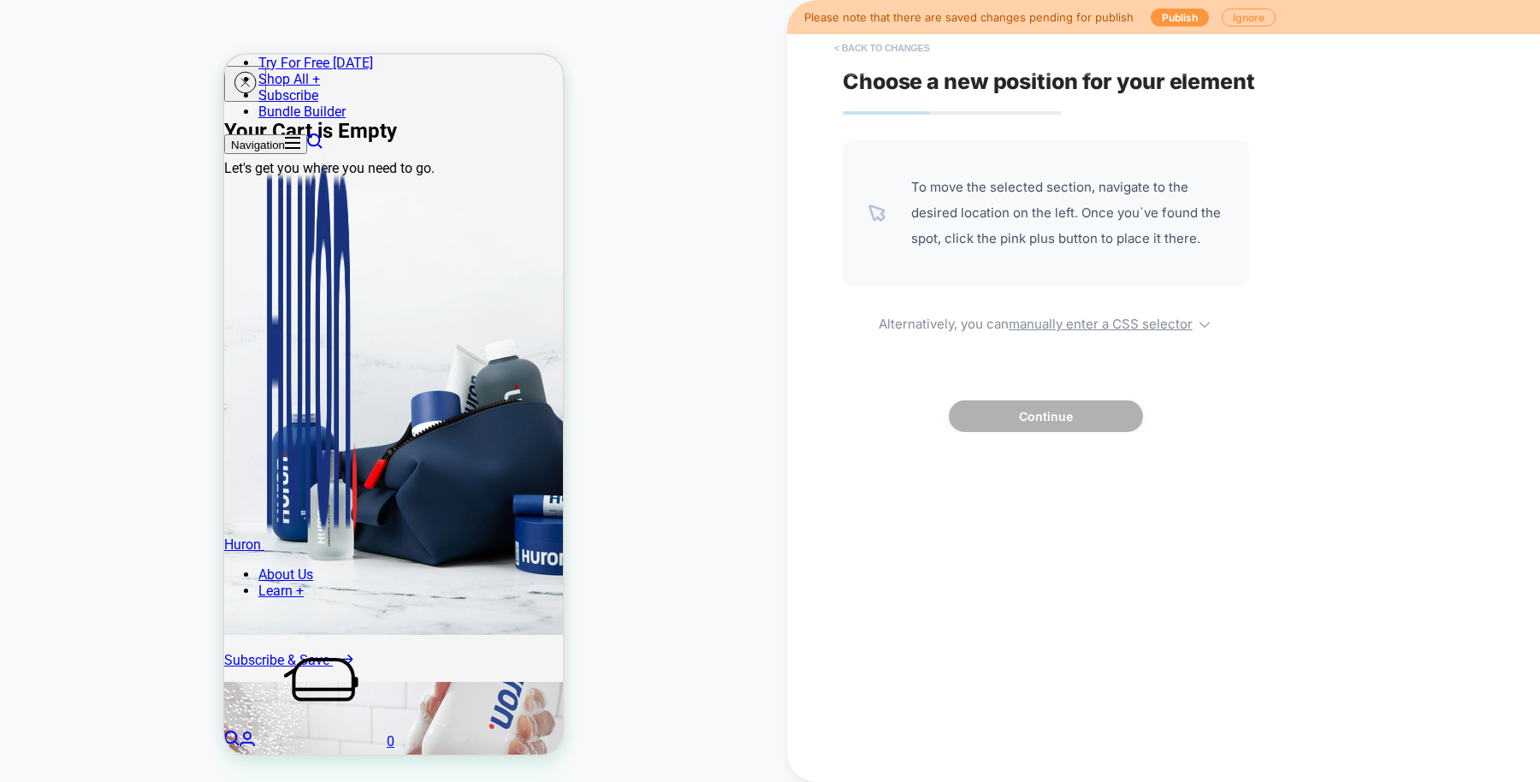
click at [896, 50] on button "< Back to changes" at bounding box center [882, 47] width 113 height 27
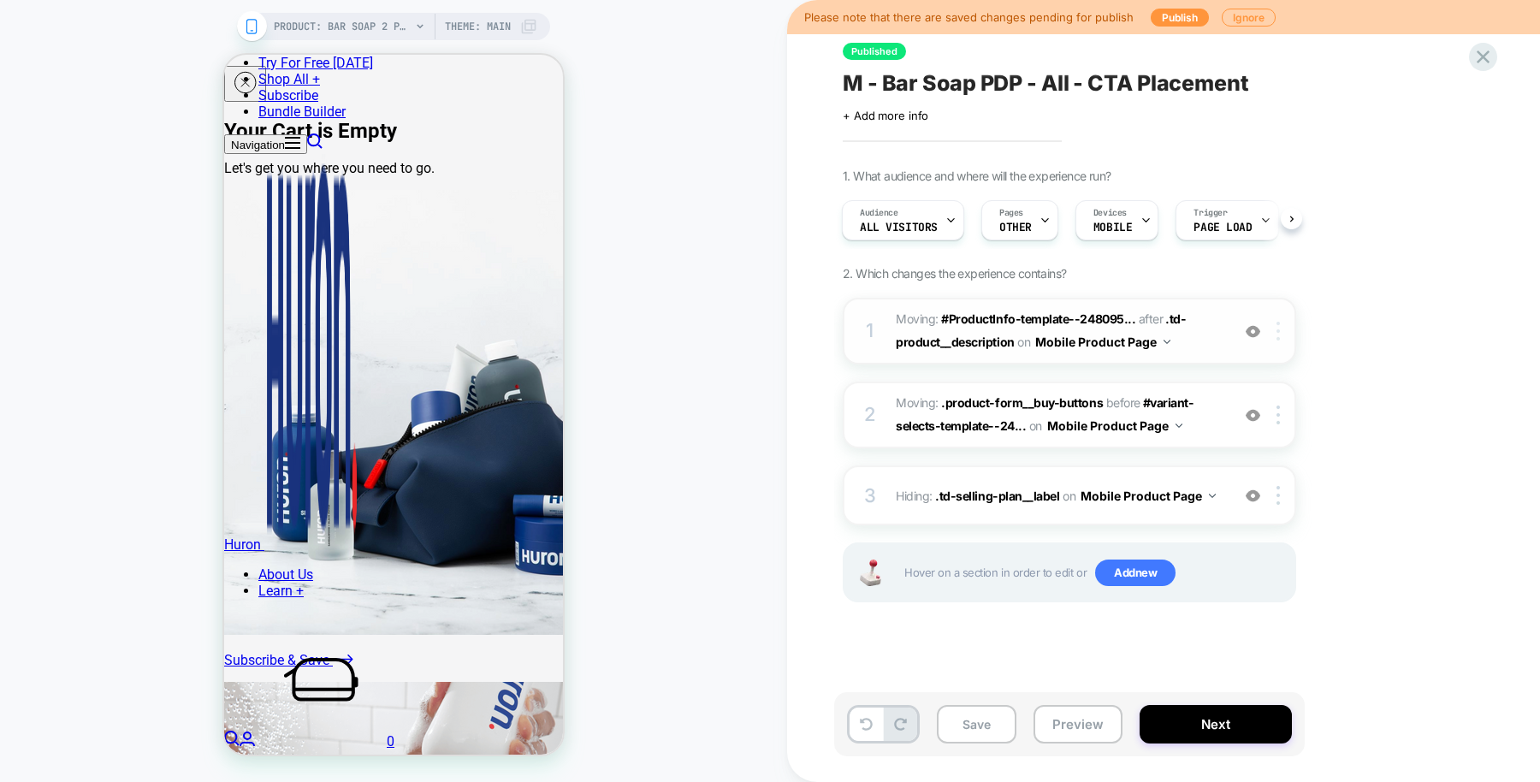
click at [1272, 329] on div at bounding box center [1281, 331] width 28 height 19
click at [1169, 317] on span ".td-product__description" at bounding box center [1041, 330] width 291 height 38
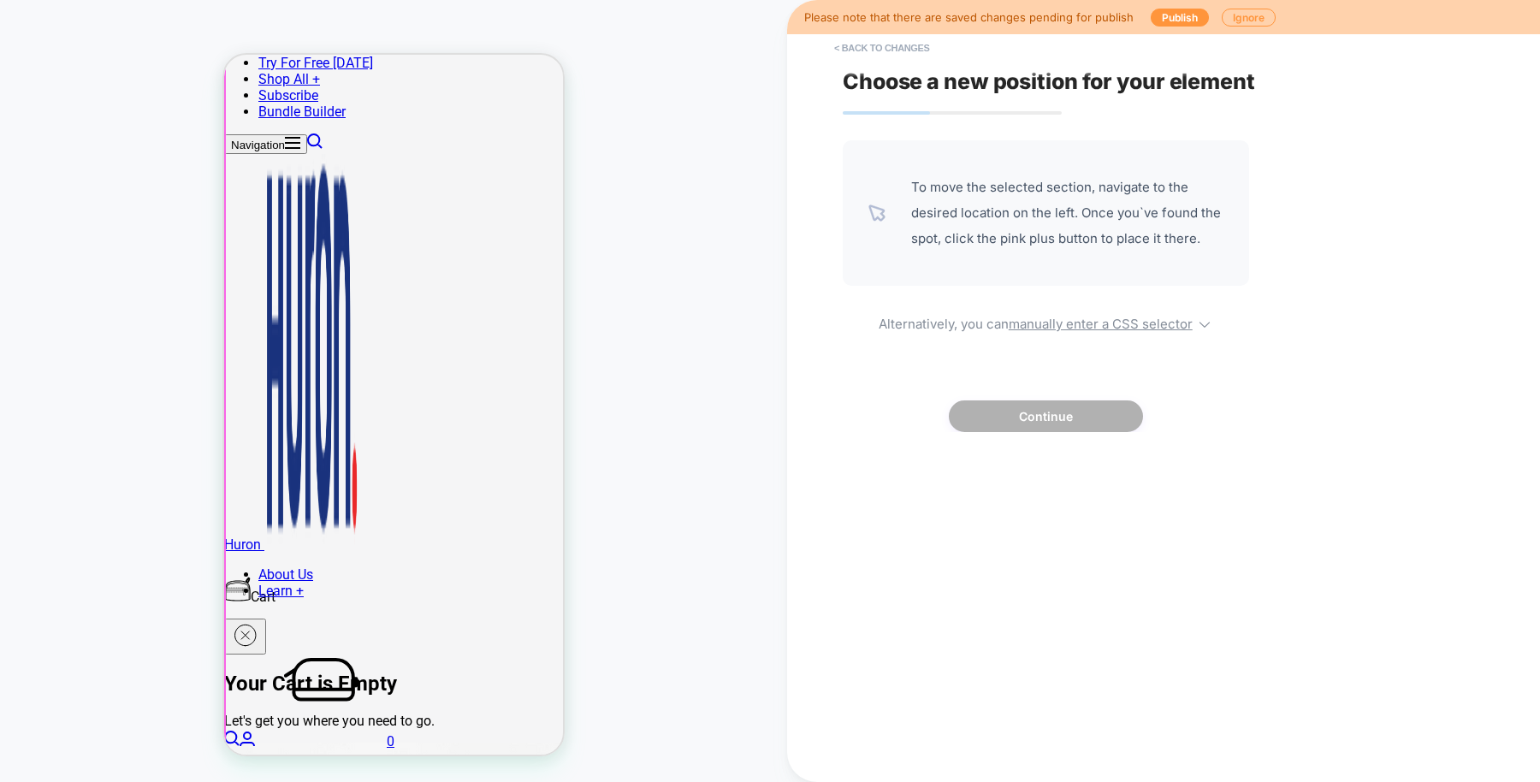
scroll to position [377, 0]
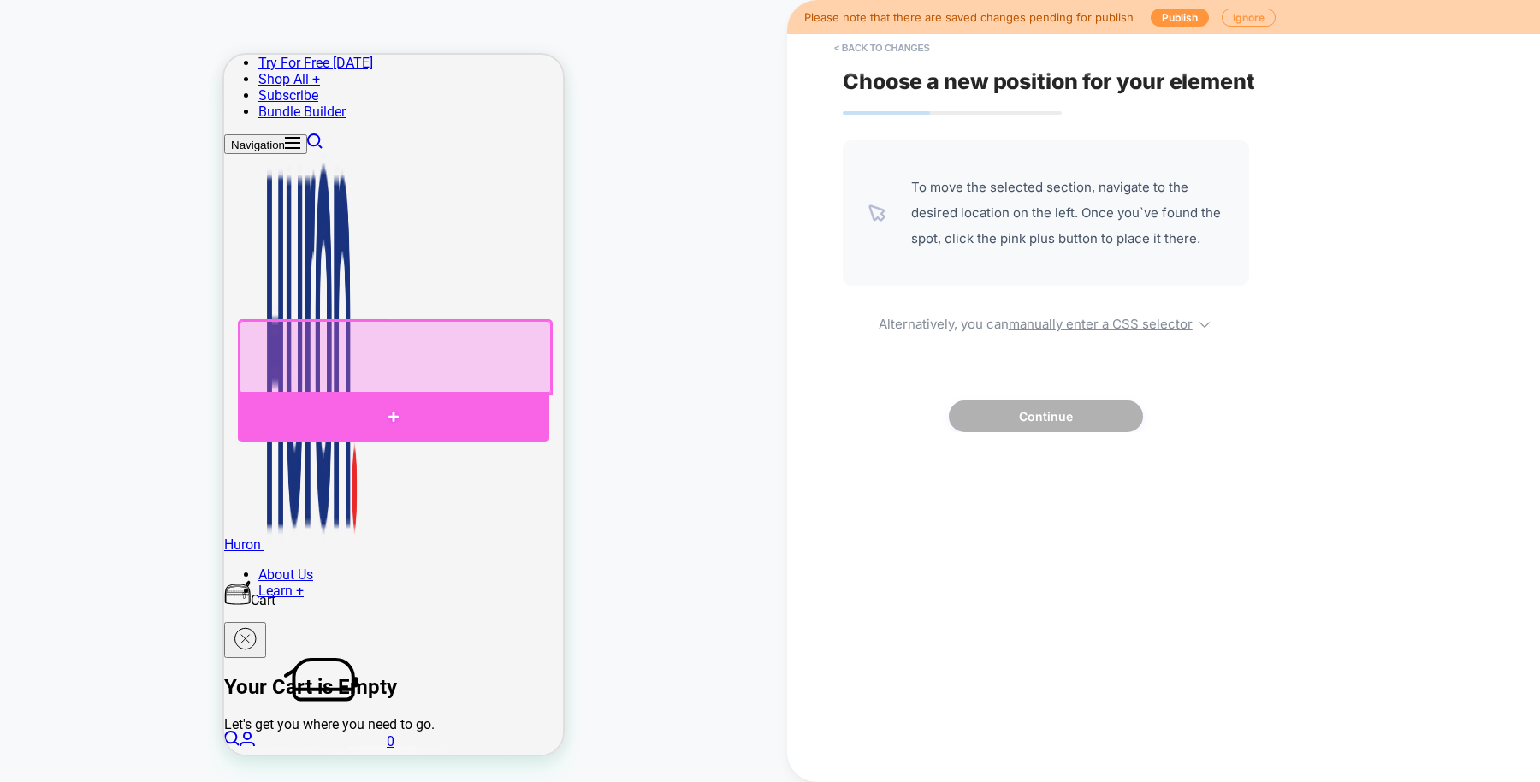
click at [529, 411] on div at bounding box center [393, 417] width 311 height 50
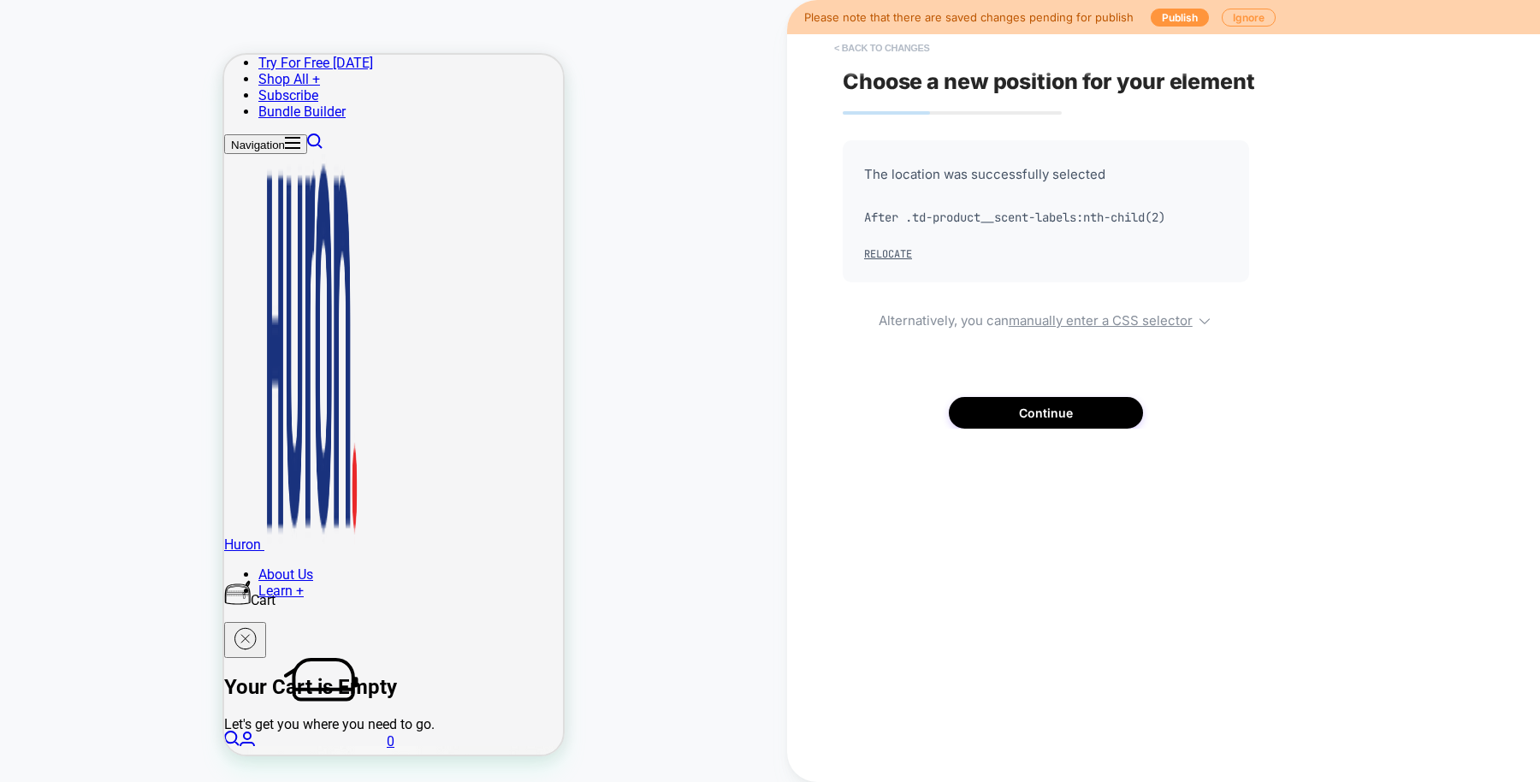
click at [875, 45] on button "< Back to changes" at bounding box center [882, 47] width 113 height 27
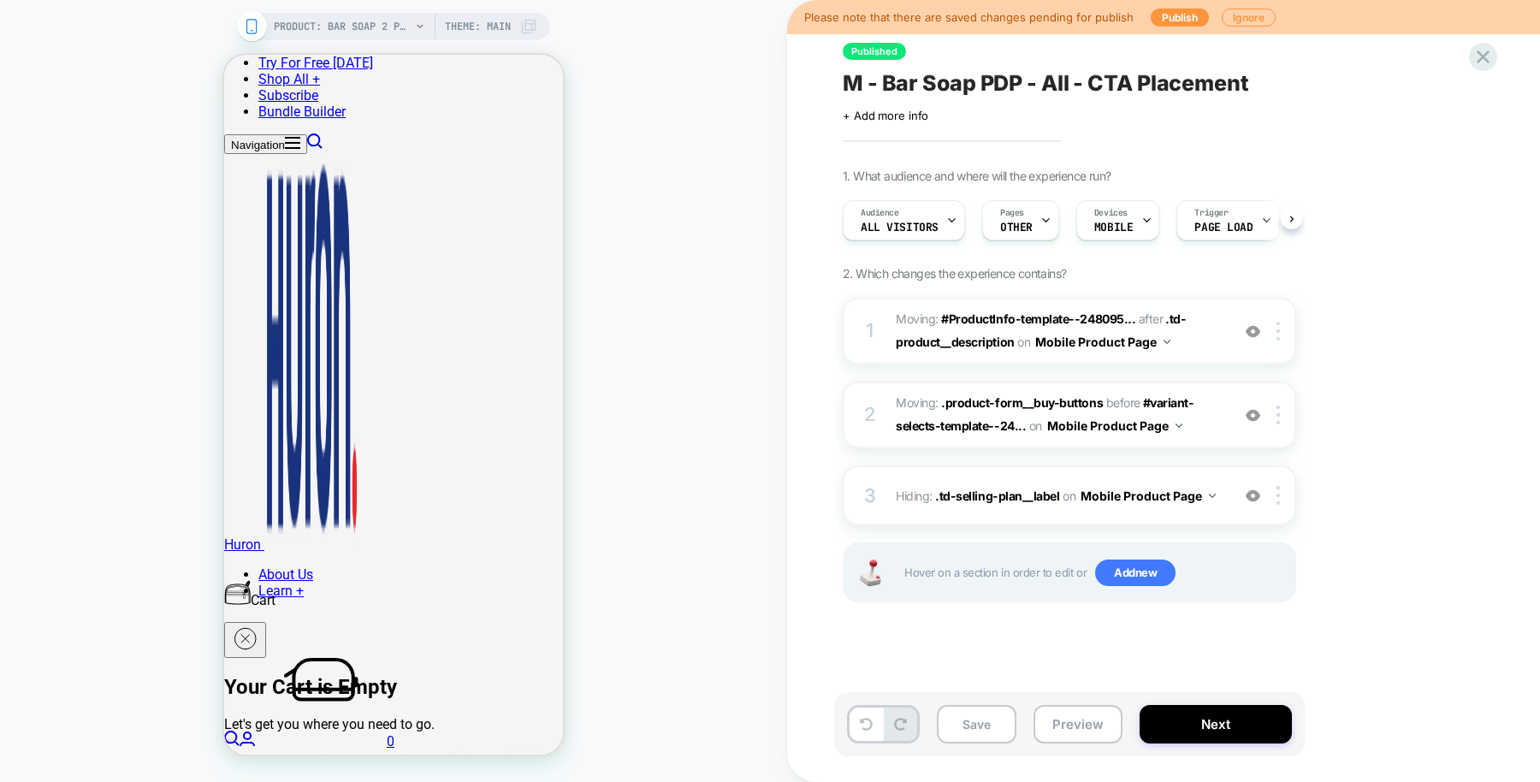
scroll to position [0, 1]
click at [1252, 495] on img at bounding box center [1253, 496] width 15 height 15
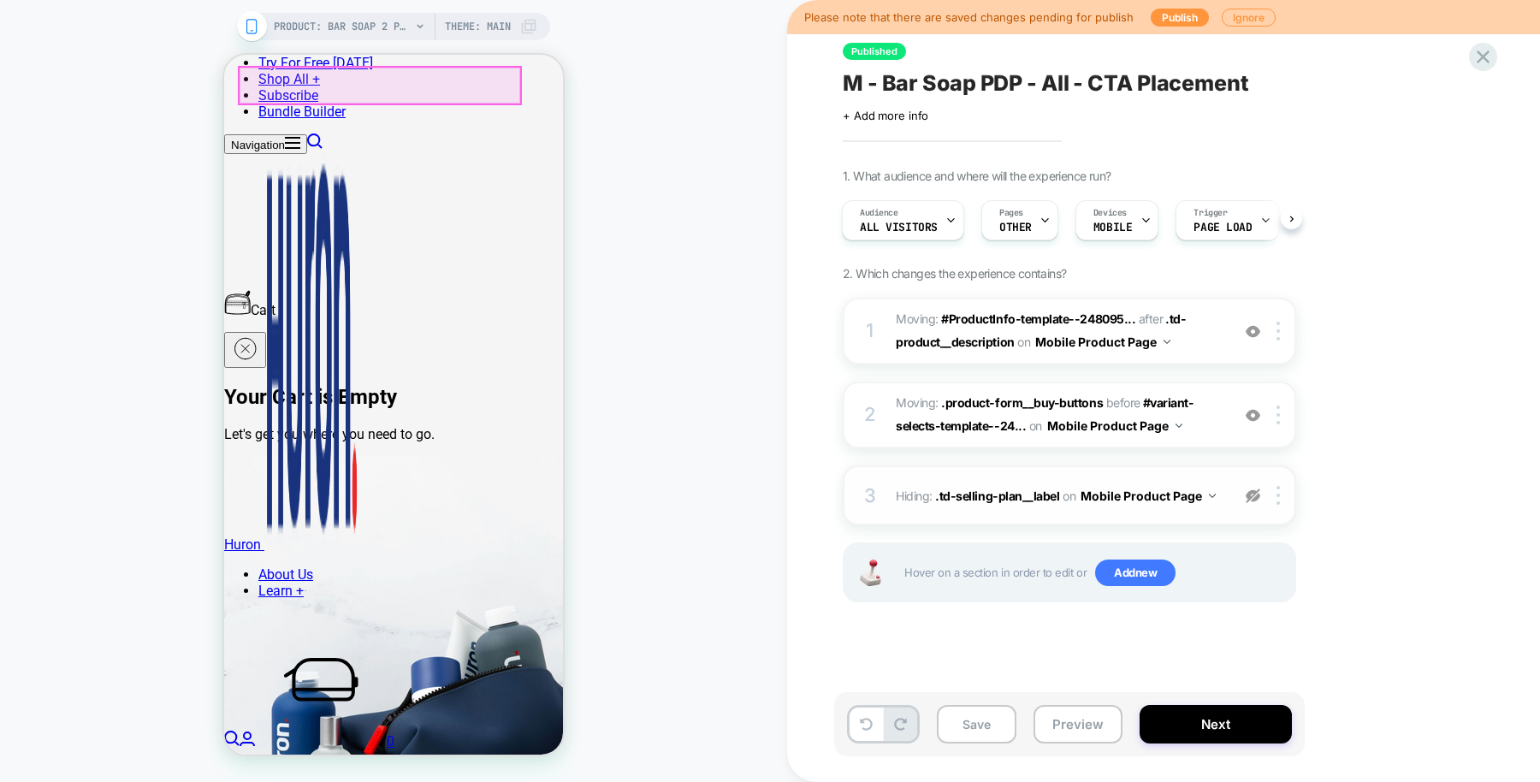
scroll to position [668, 0]
click at [1260, 415] on div at bounding box center [1253, 415] width 28 height 19
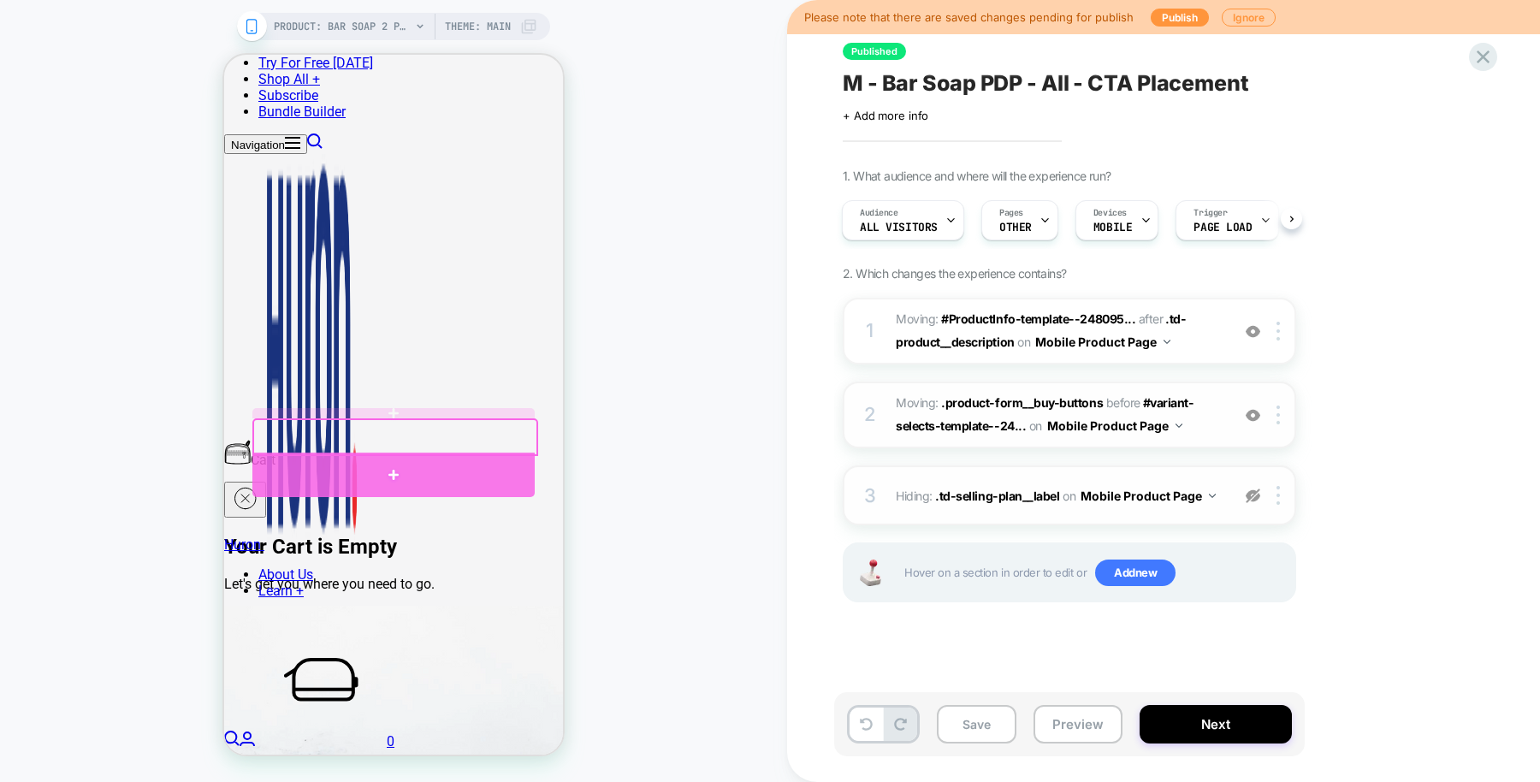
scroll to position [528, 0]
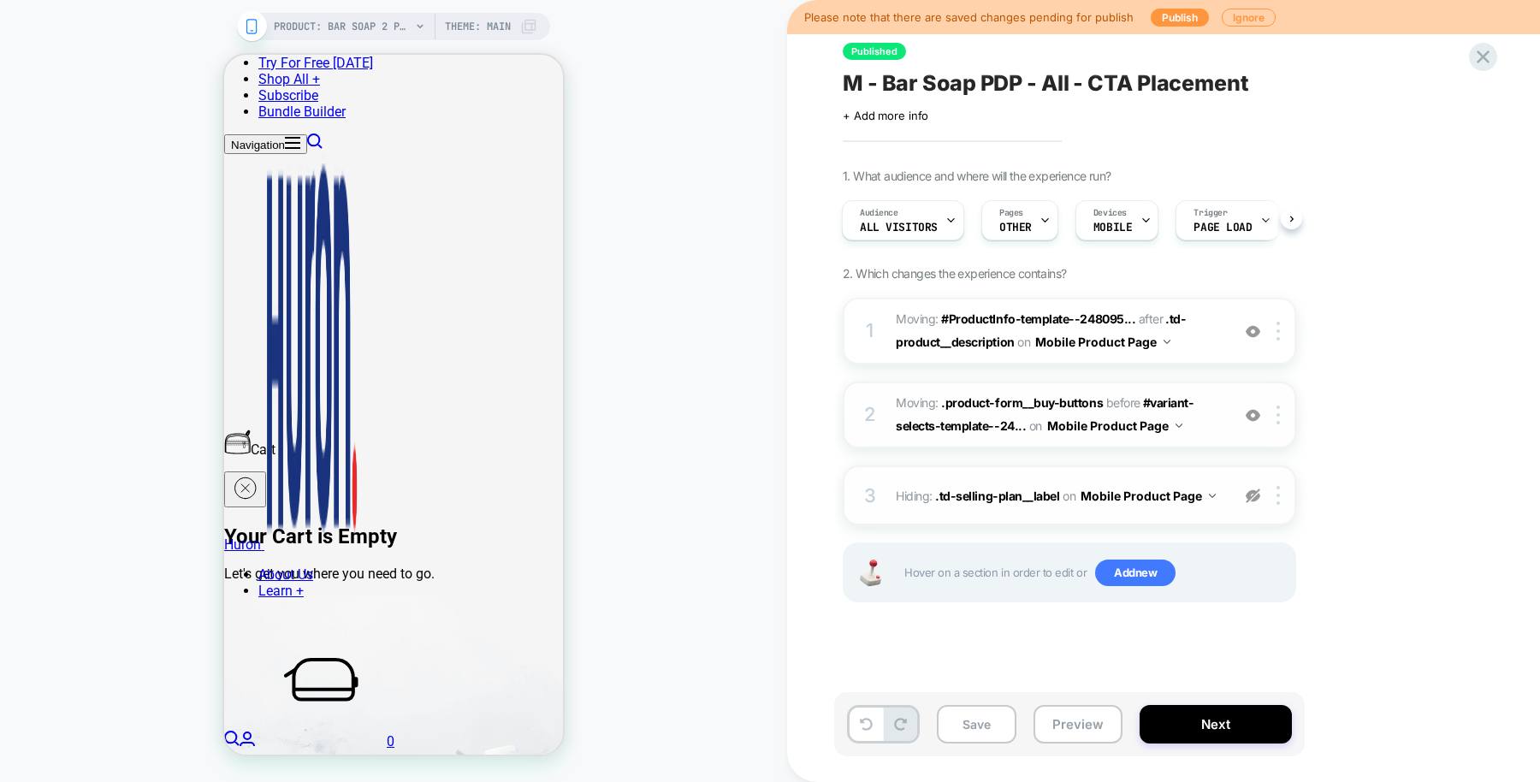
click at [1254, 413] on img at bounding box center [1253, 415] width 15 height 15
click at [1254, 336] on img at bounding box center [1253, 331] width 15 height 15
click at [1085, 725] on button "Preview" at bounding box center [1078, 724] width 89 height 39
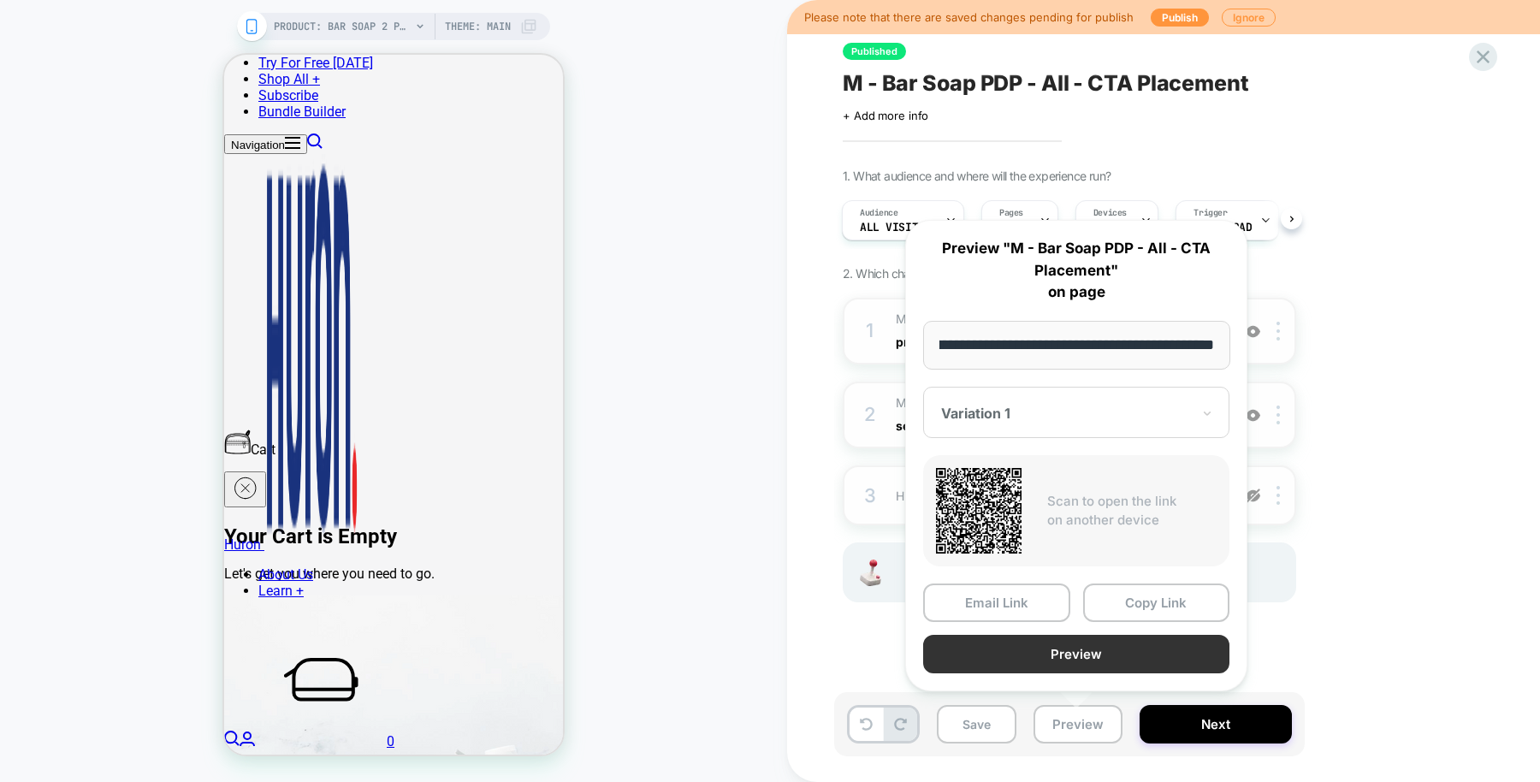
scroll to position [0, 0]
click at [1094, 653] on button "Preview" at bounding box center [1076, 654] width 306 height 39
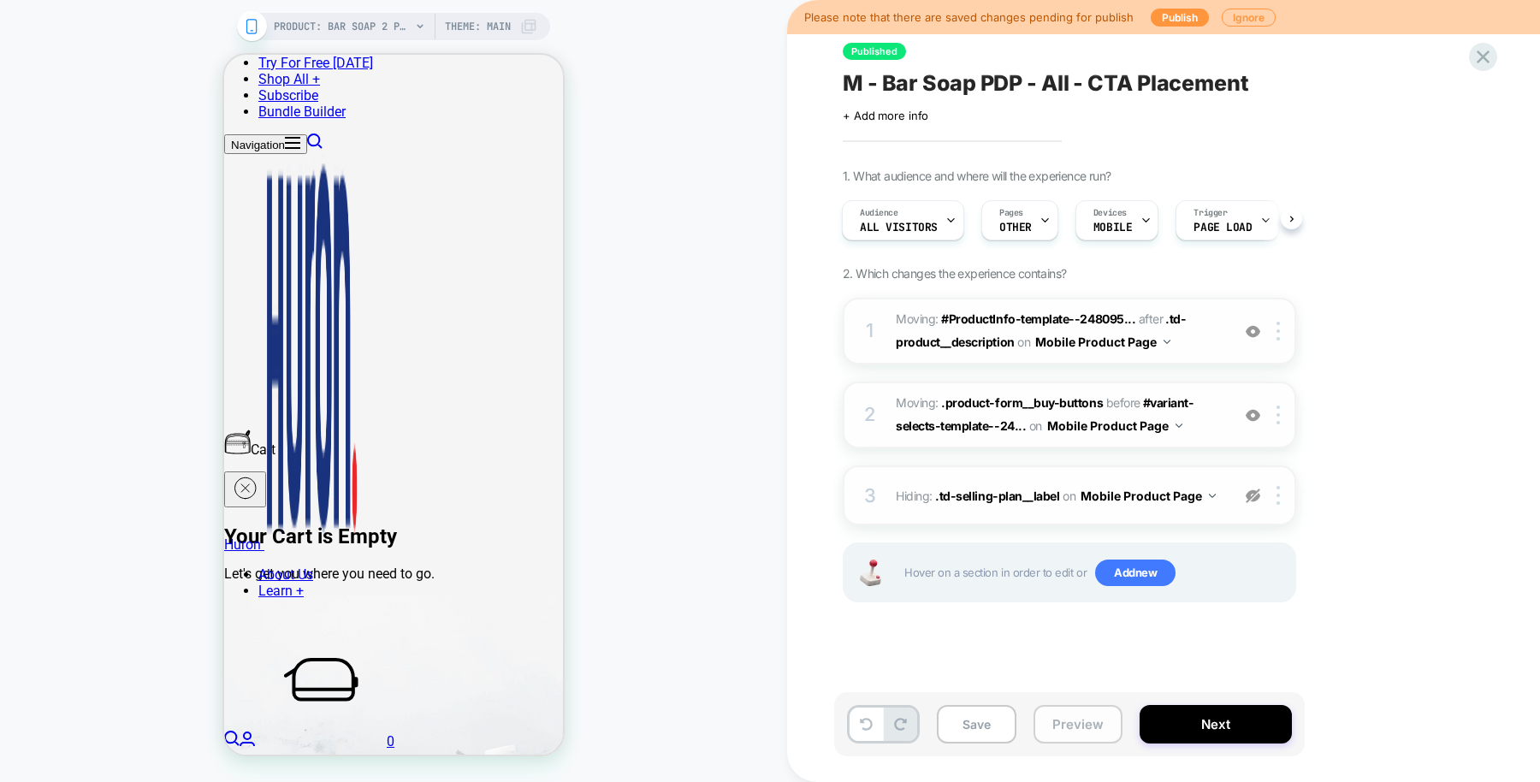
click at [1082, 717] on button "Preview" at bounding box center [1078, 724] width 89 height 39
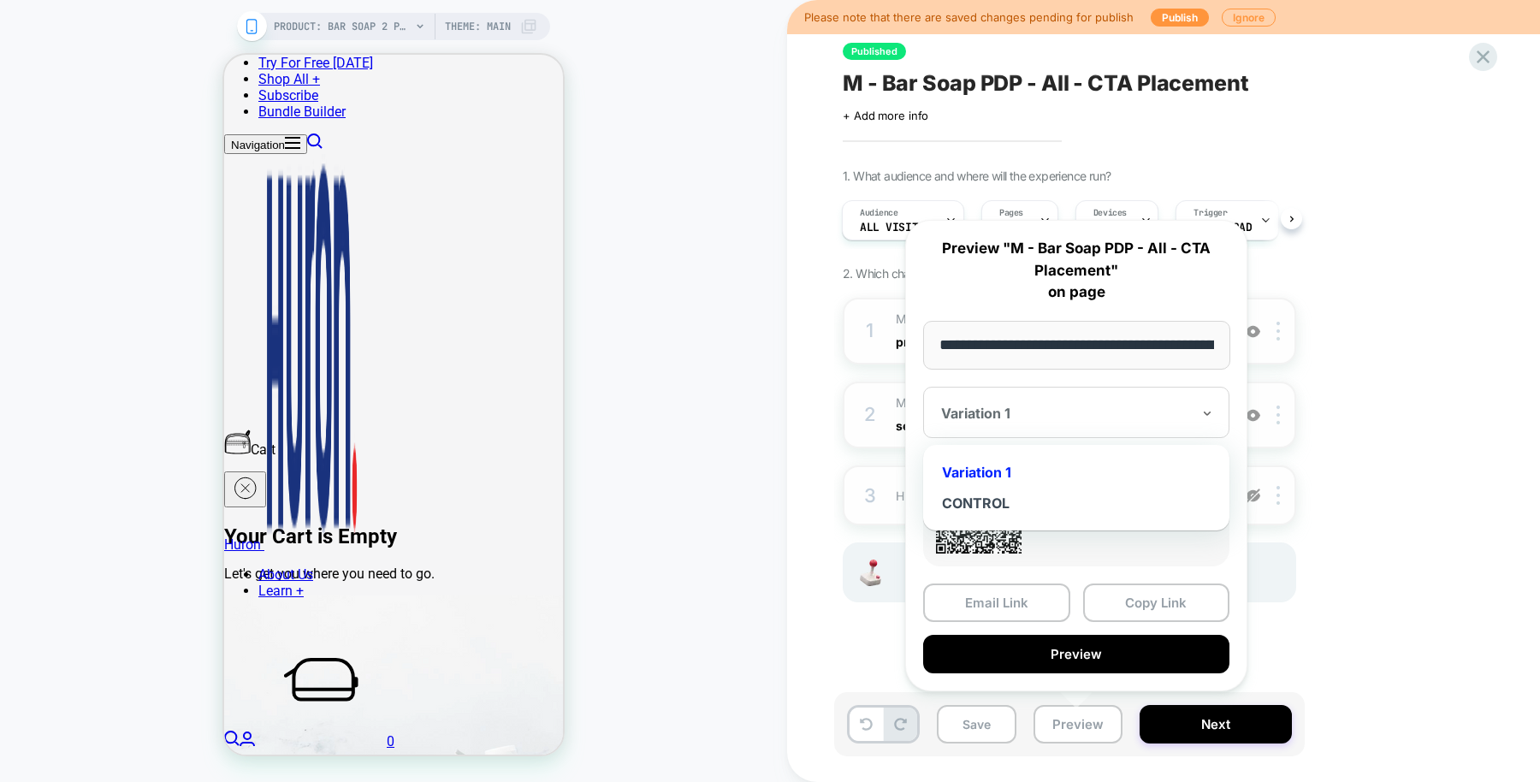
click at [1138, 399] on div "Variation 1" at bounding box center [1076, 412] width 306 height 51
click at [1046, 513] on div "CONTROL" at bounding box center [1076, 503] width 289 height 31
click at [1127, 598] on button "Copy Link" at bounding box center [1156, 603] width 147 height 39
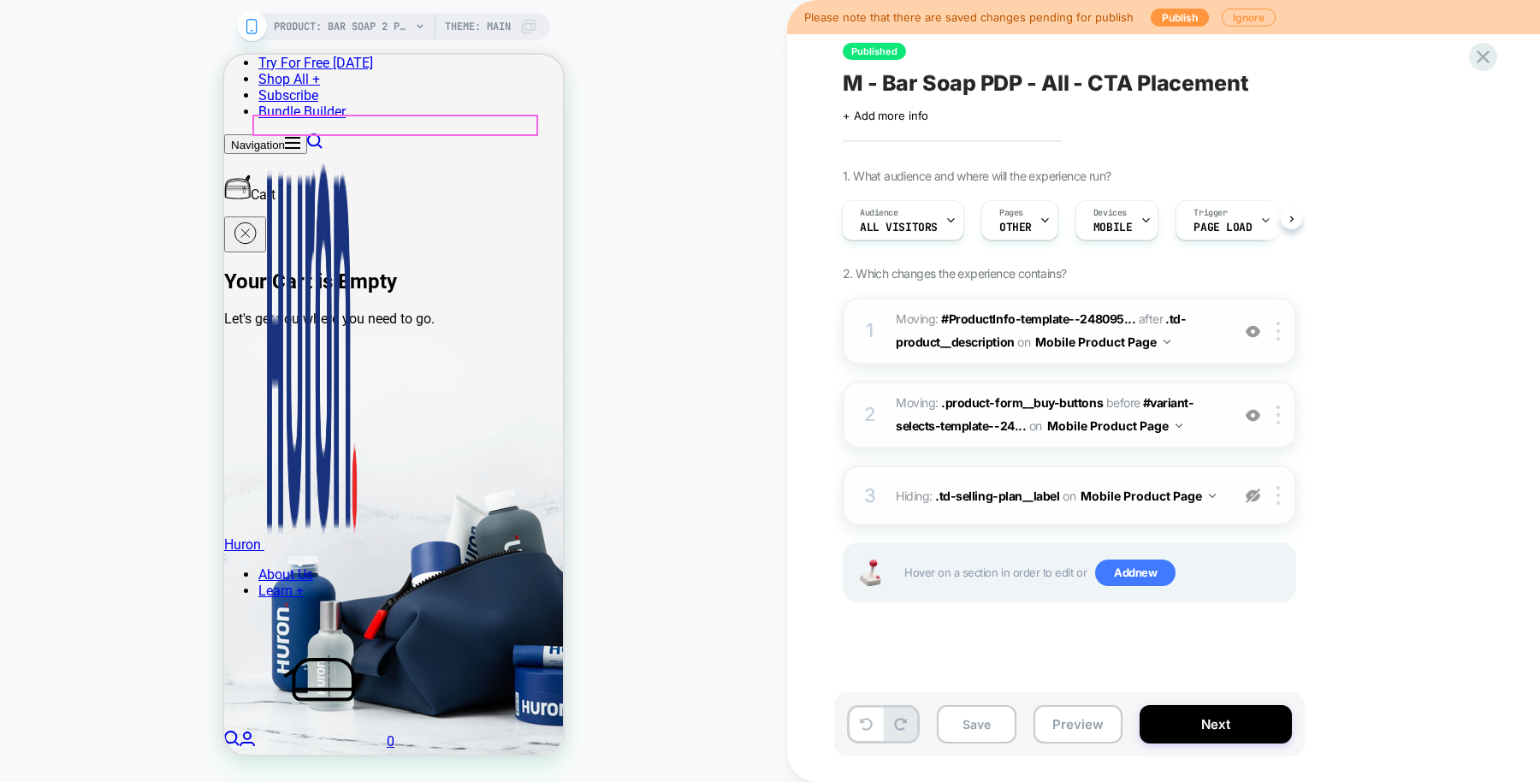
scroll to position [797, 0]
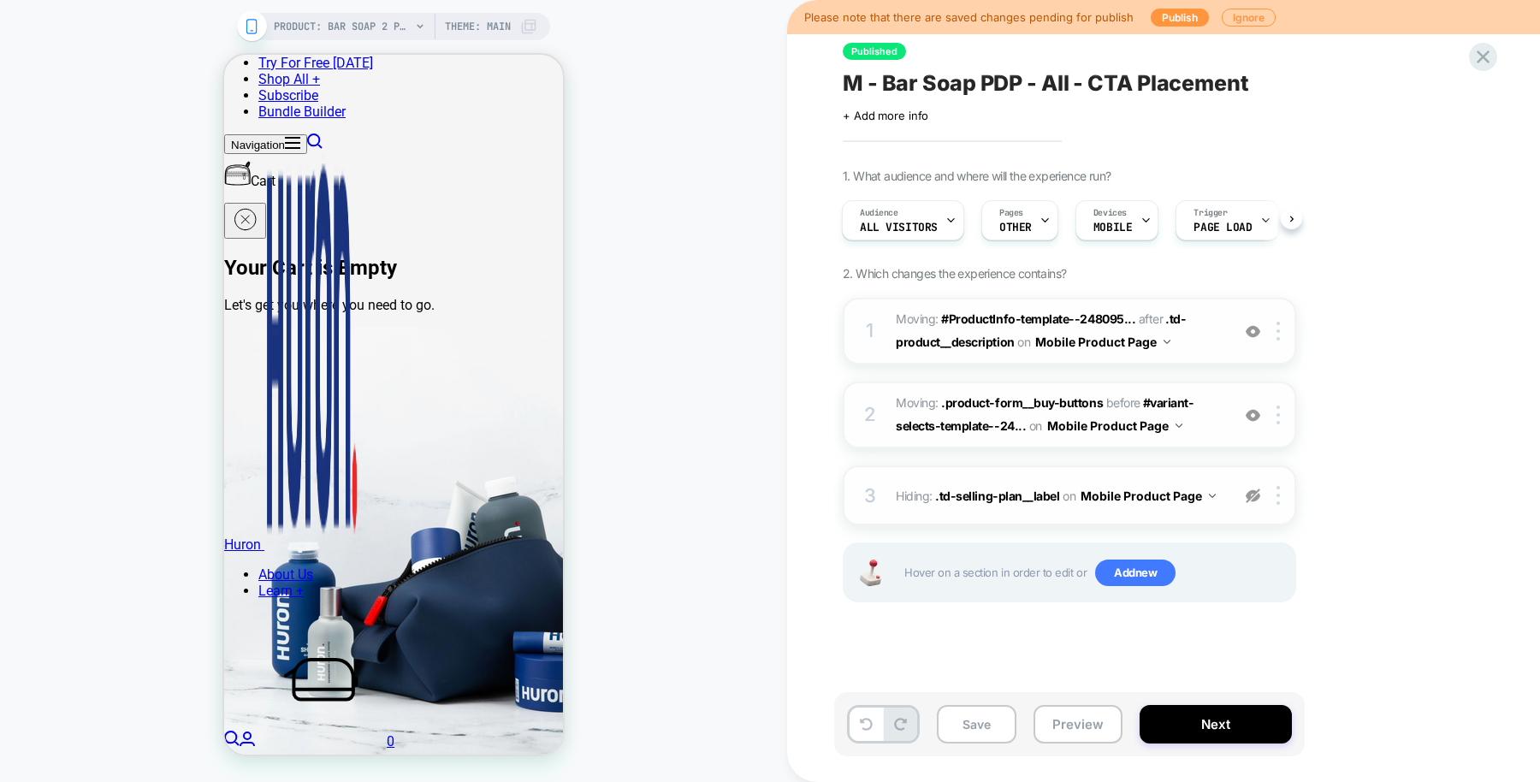
click at [1252, 493] on img at bounding box center [1253, 496] width 15 height 15
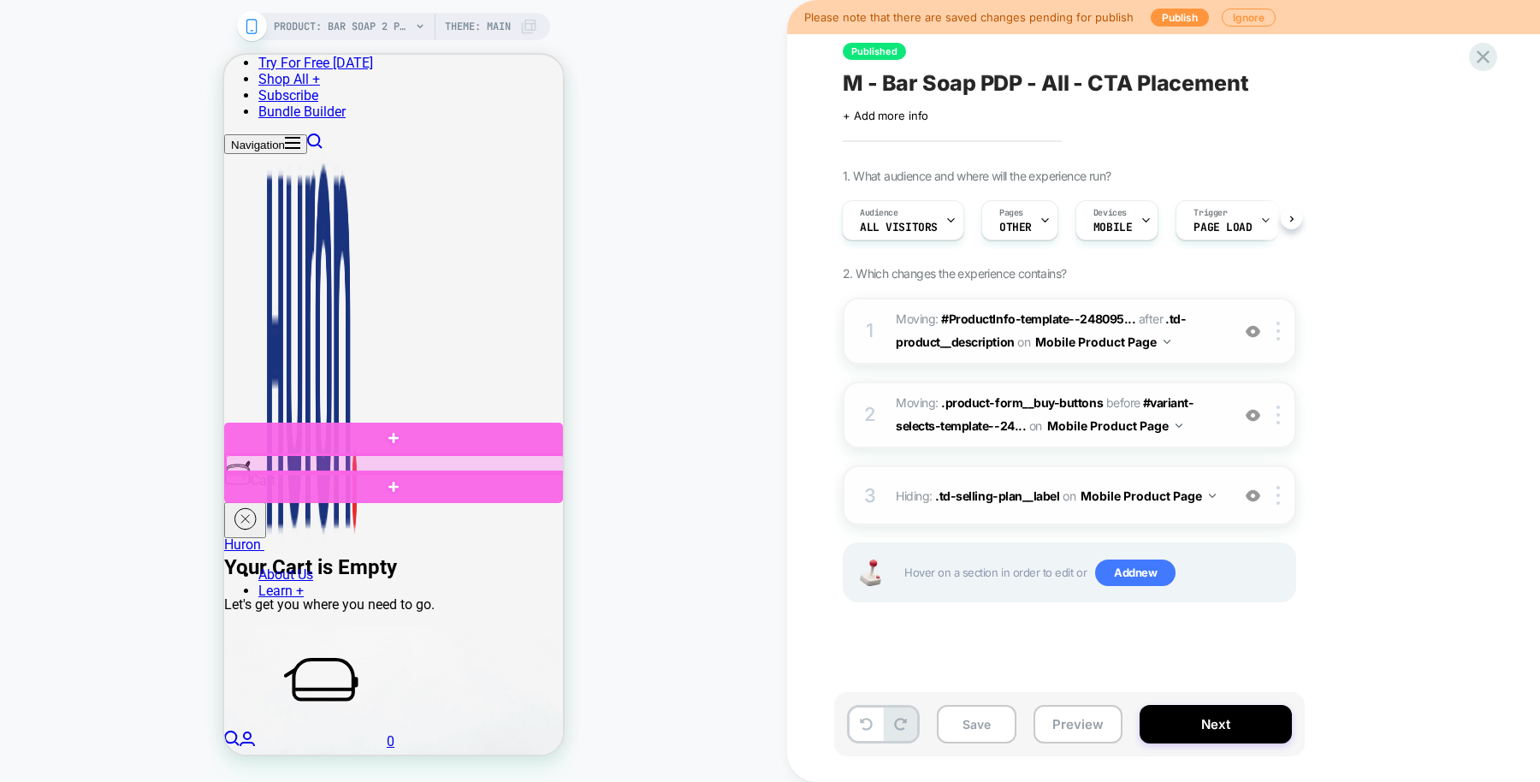
scroll to position [496, 0]
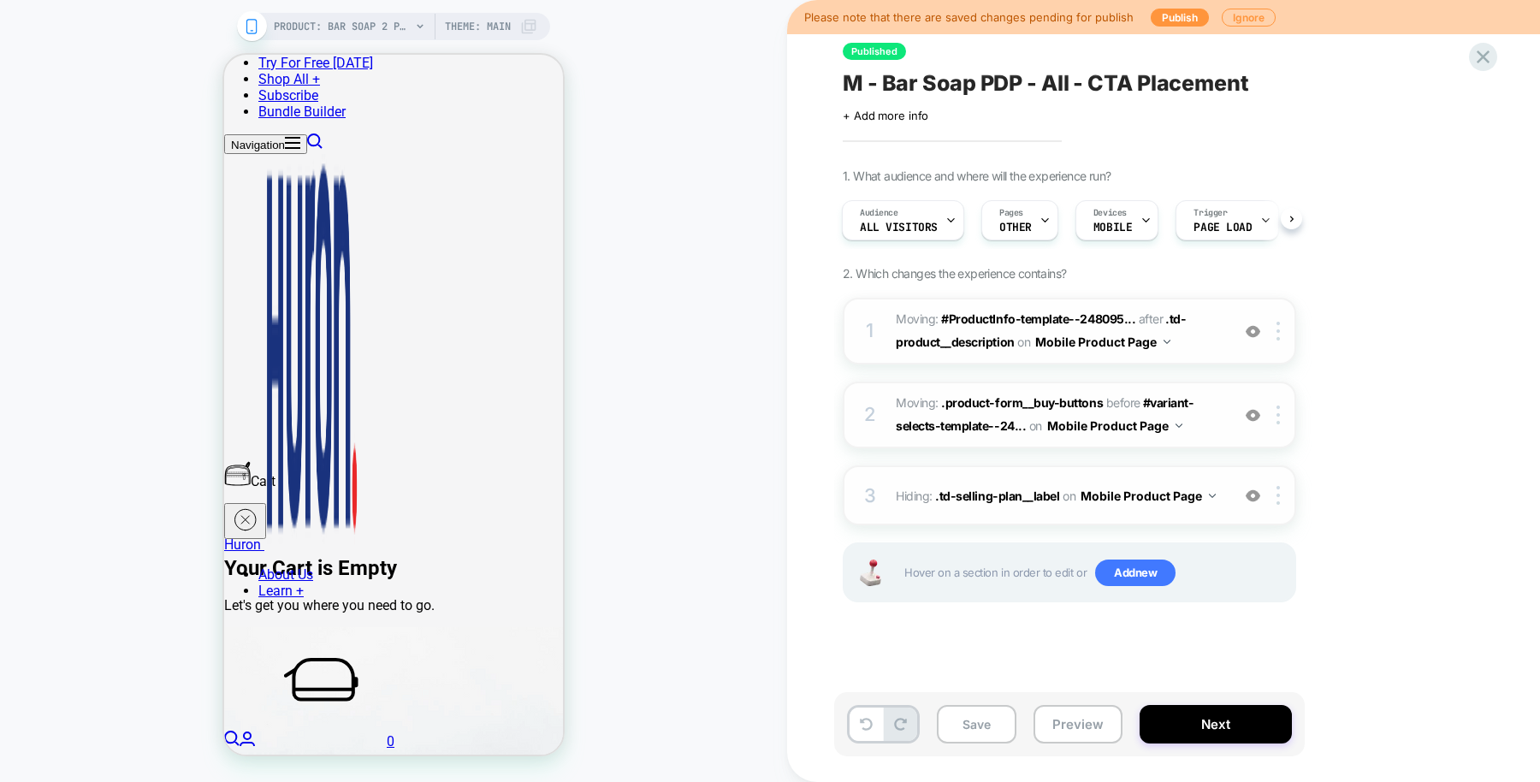
click at [1252, 496] on img at bounding box center [1253, 496] width 15 height 15
click at [1254, 408] on img at bounding box center [1253, 415] width 15 height 15
click at [1072, 399] on span ".product-form__buy-buttons" at bounding box center [1022, 402] width 162 height 15
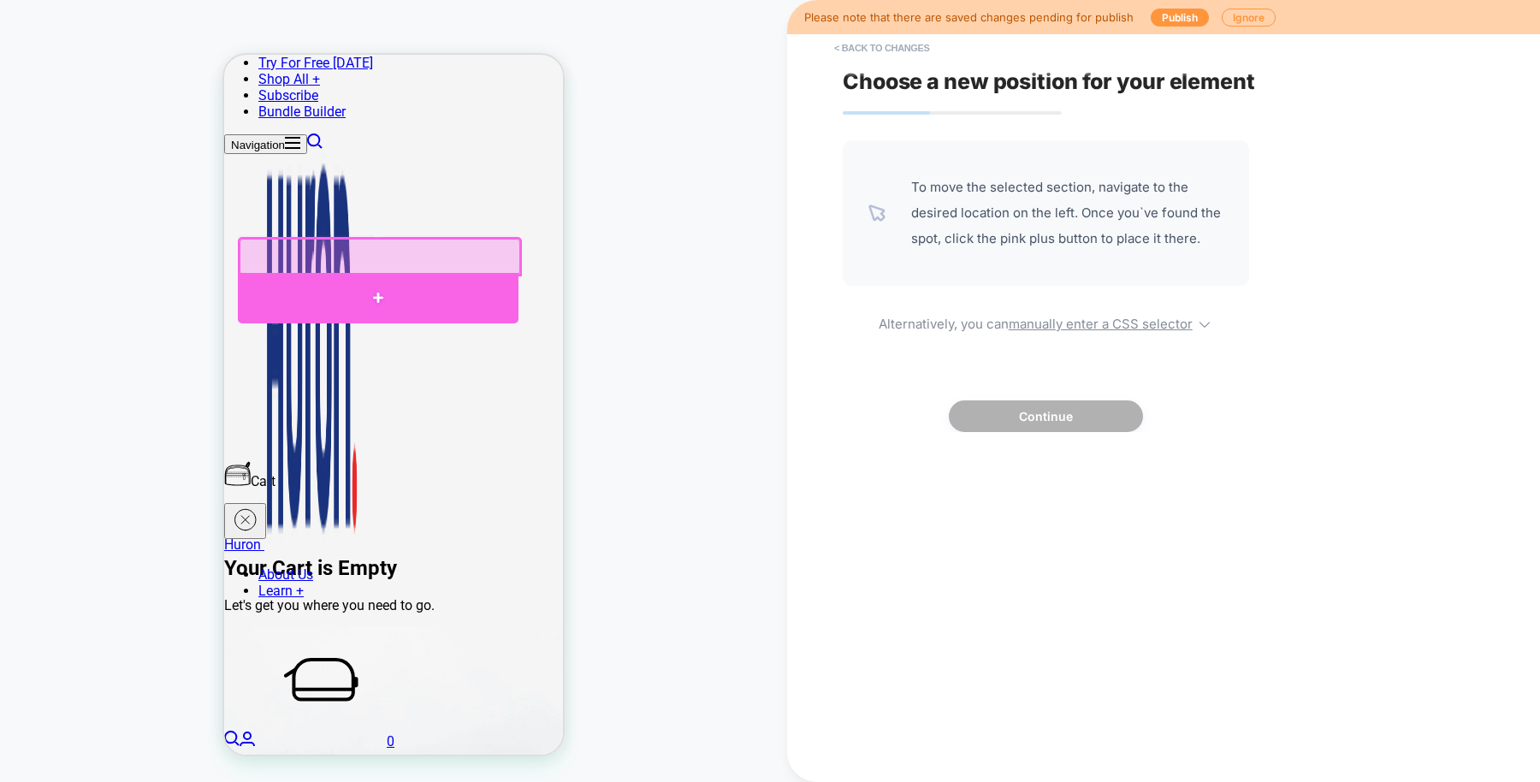
click at [476, 279] on div at bounding box center [378, 298] width 281 height 50
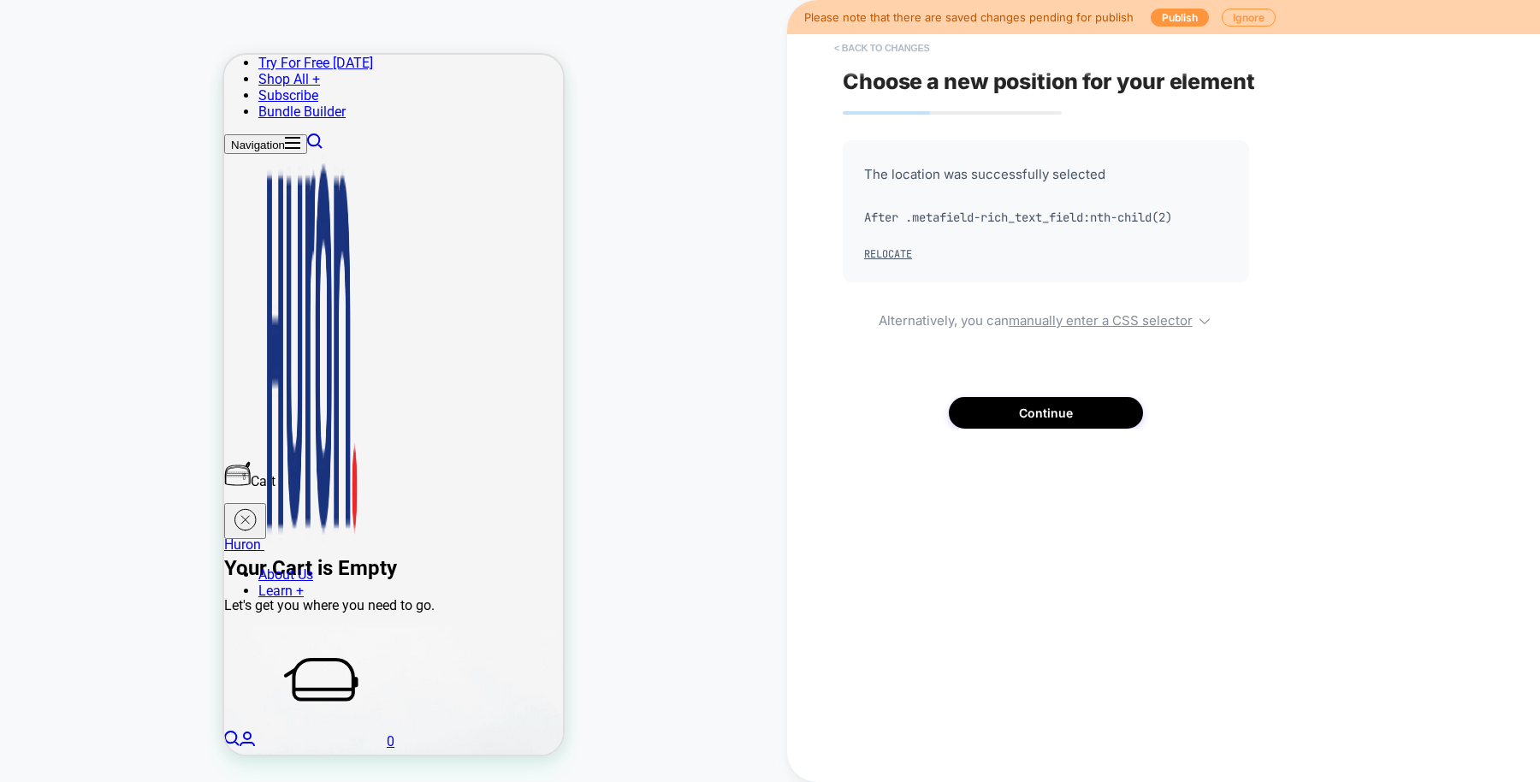
click at [863, 45] on button "< Back to changes" at bounding box center [882, 47] width 113 height 27
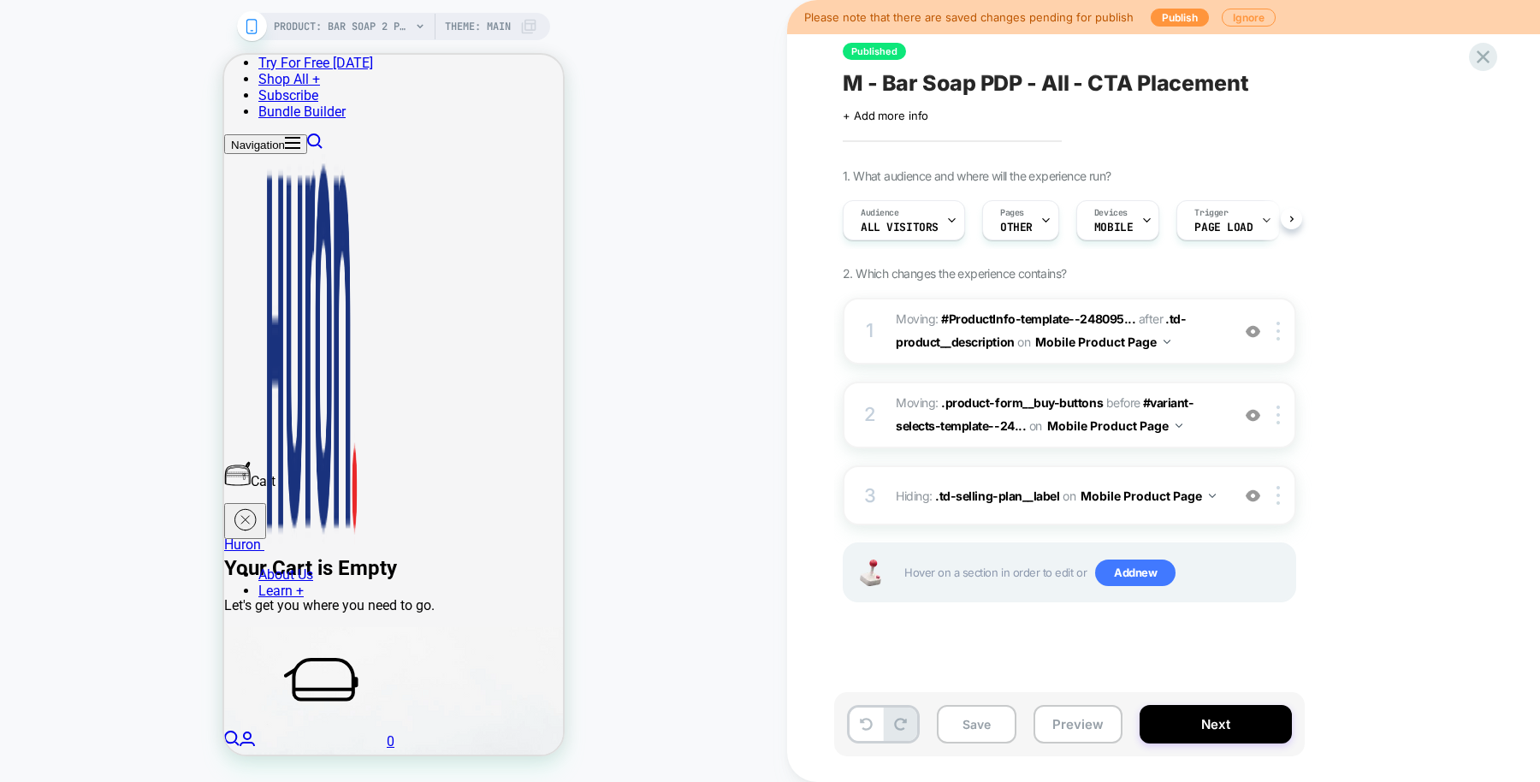
scroll to position [0, 1]
click at [1019, 407] on span ".product-form__buy-buttons" at bounding box center [1022, 402] width 162 height 15
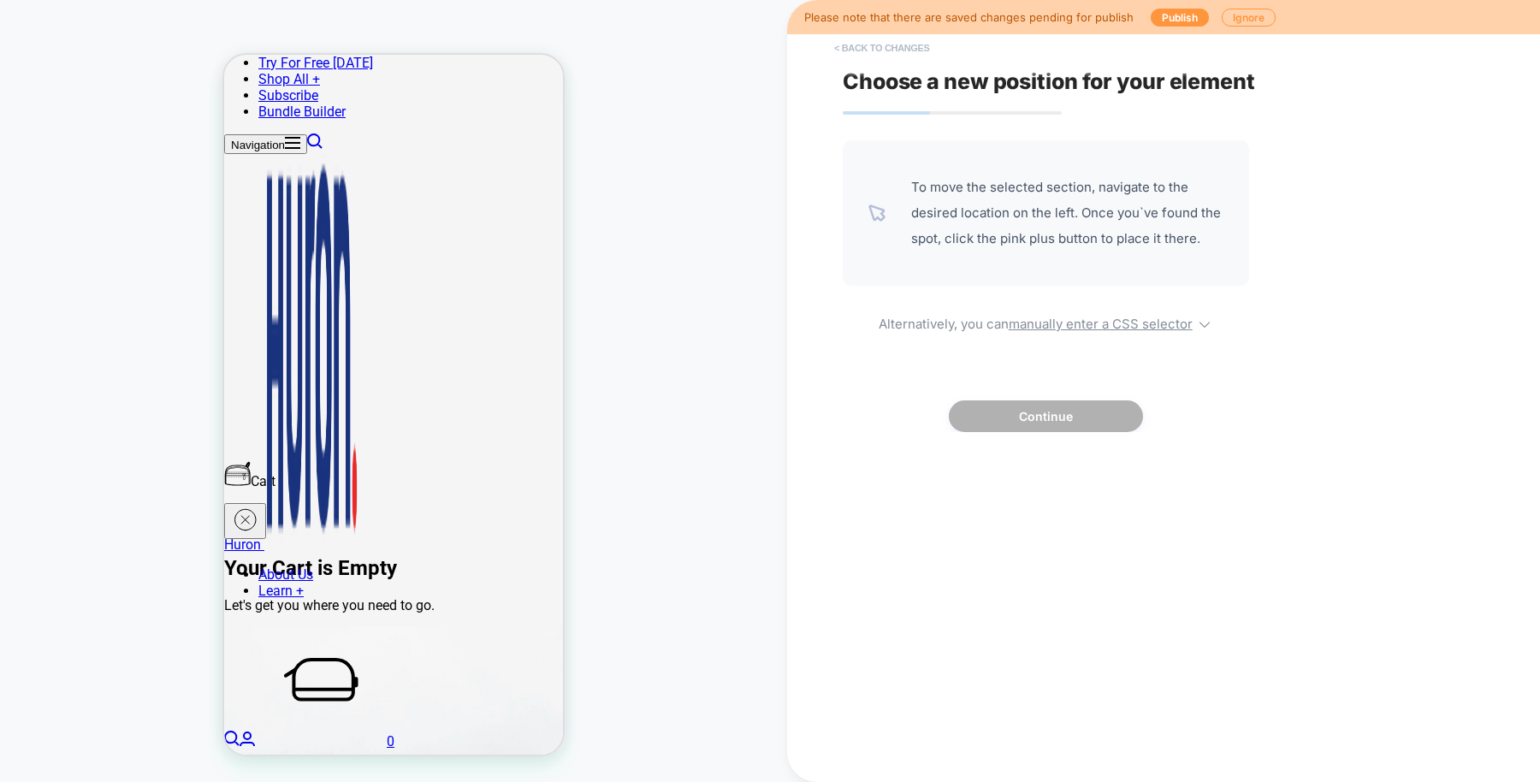
click at [896, 51] on button "< Back to changes" at bounding box center [882, 47] width 113 height 27
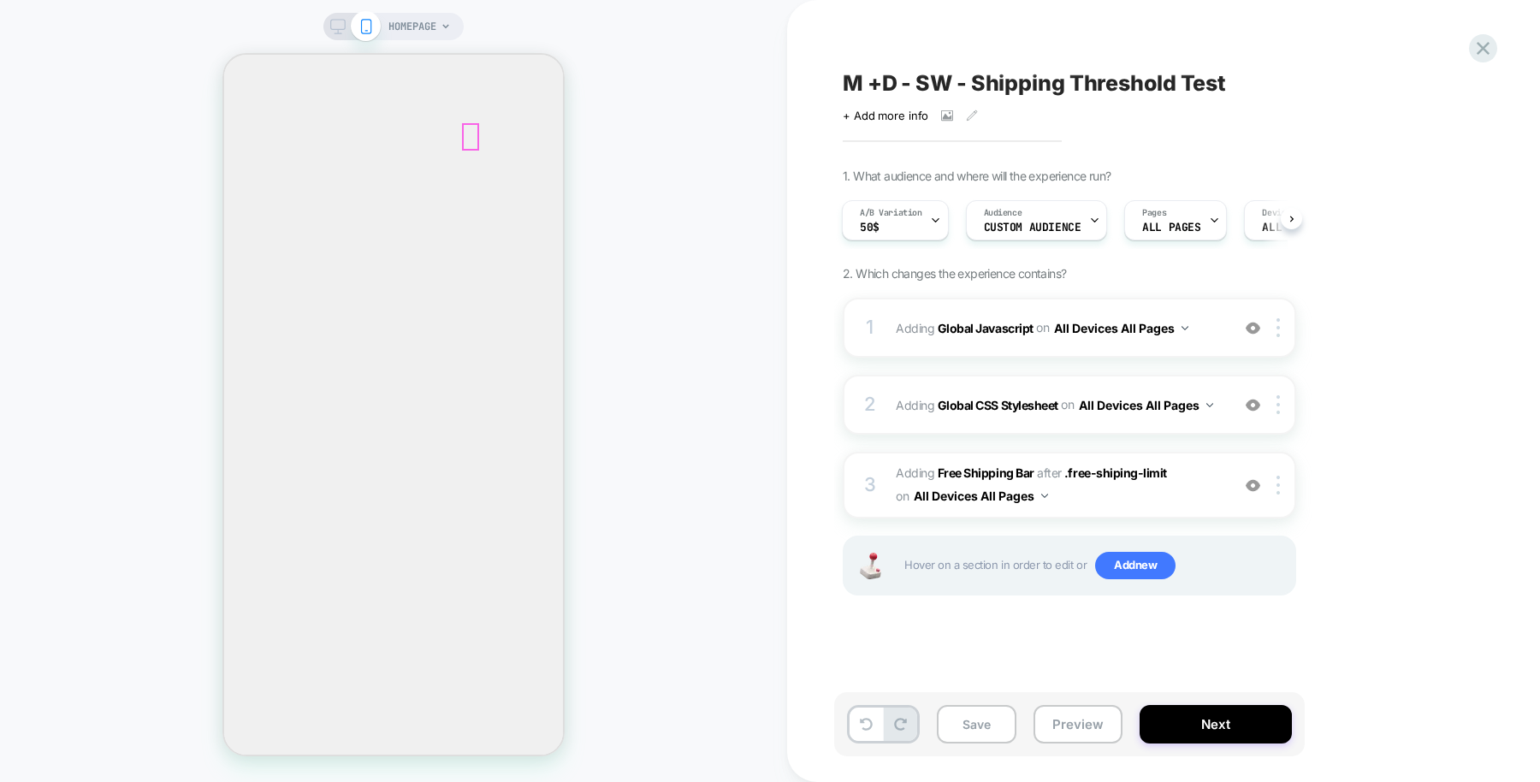
click at [931, 219] on icon at bounding box center [935, 220] width 11 height 11
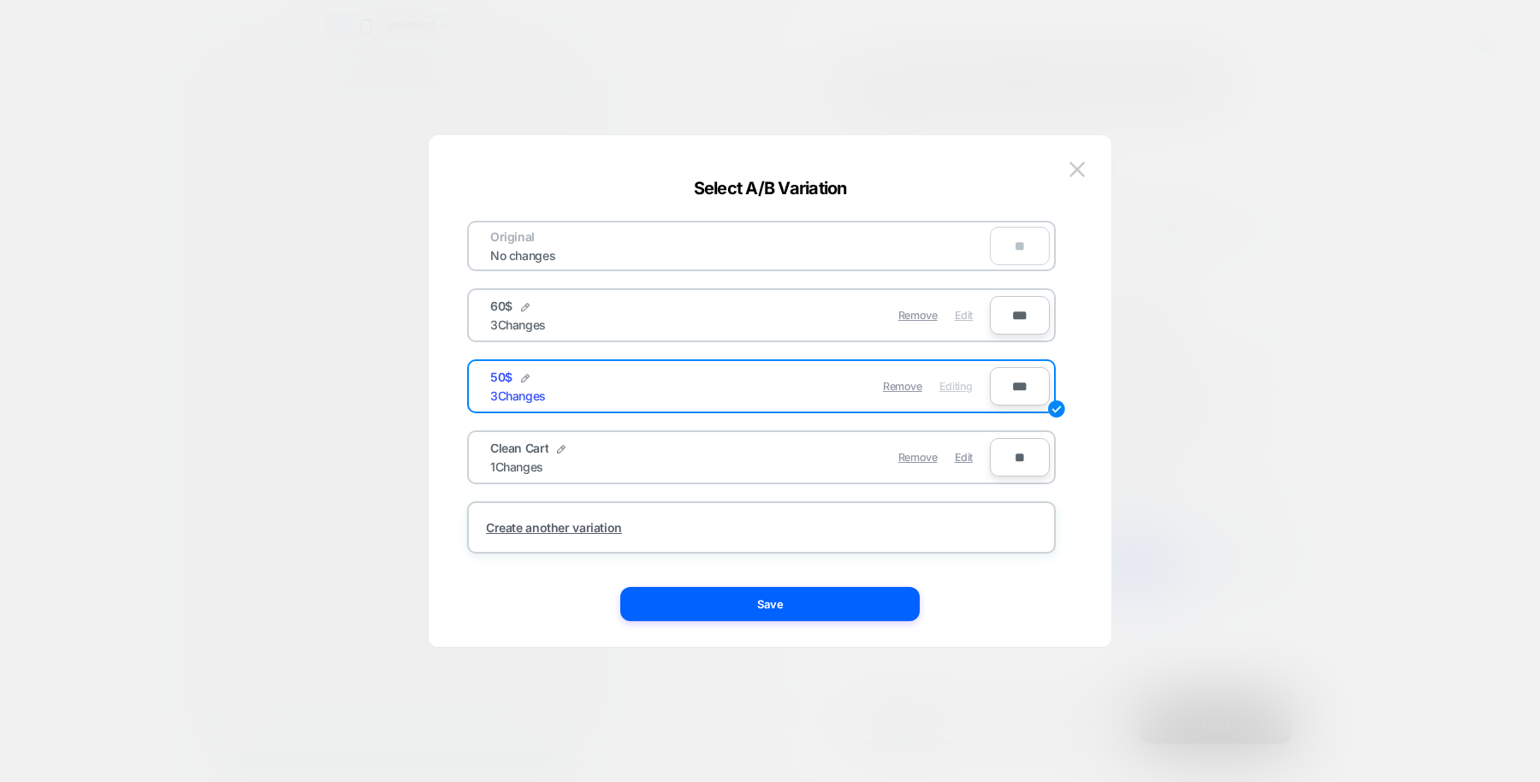
click at [965, 313] on span "Edit" at bounding box center [964, 315] width 18 height 13
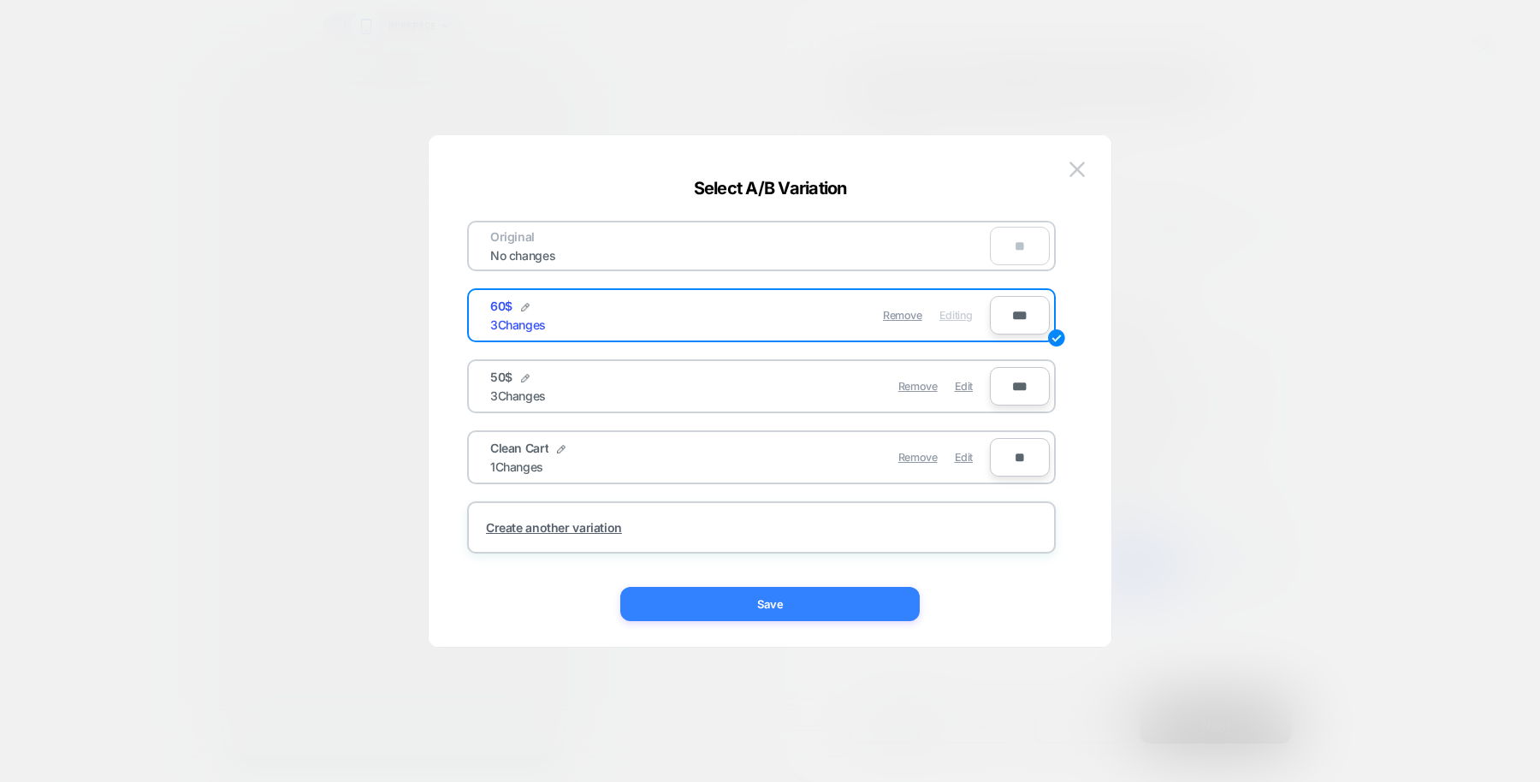
click at [830, 612] on button "Save" at bounding box center [769, 604] width 299 height 34
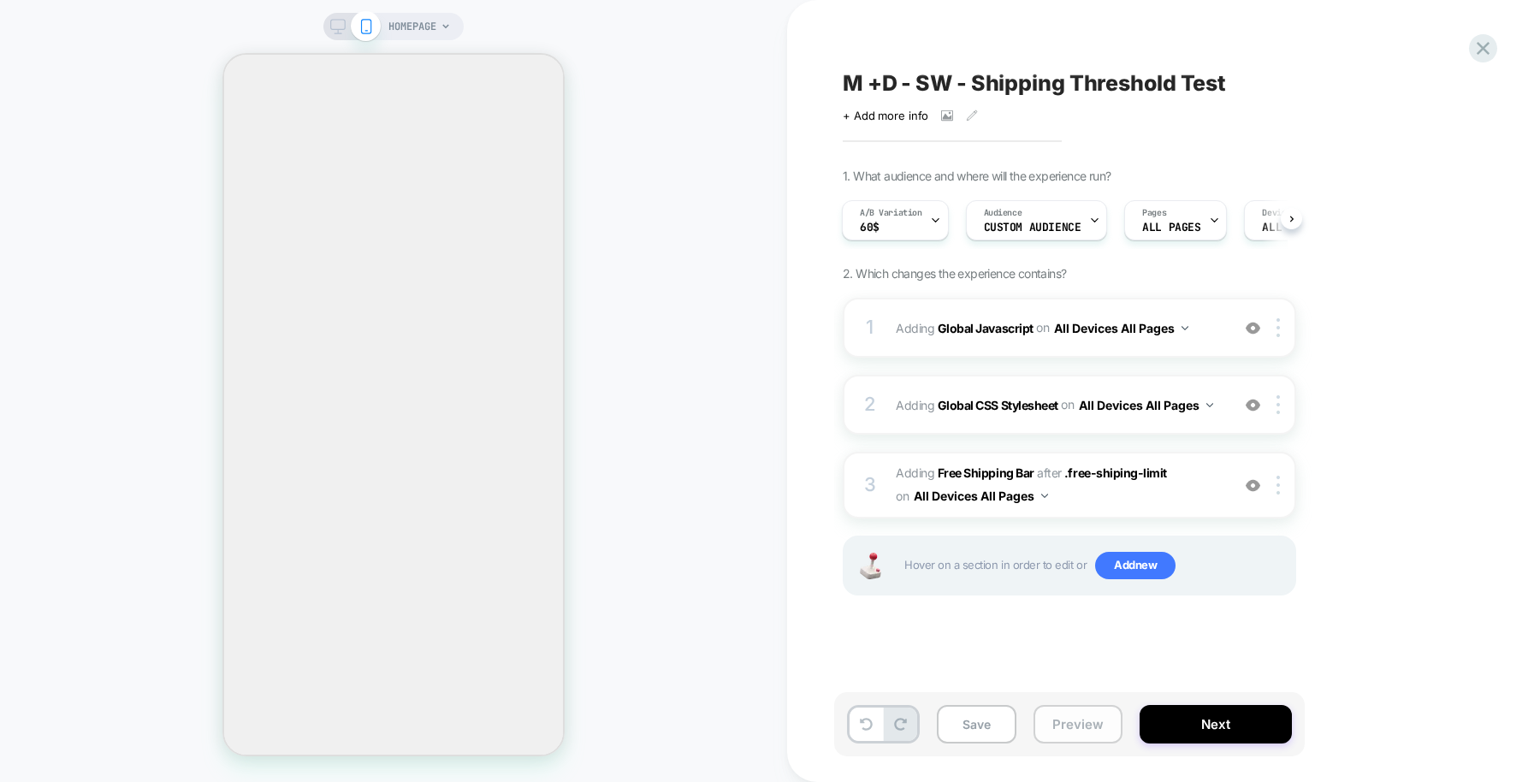
click at [1053, 714] on button "Preview" at bounding box center [1078, 724] width 89 height 39
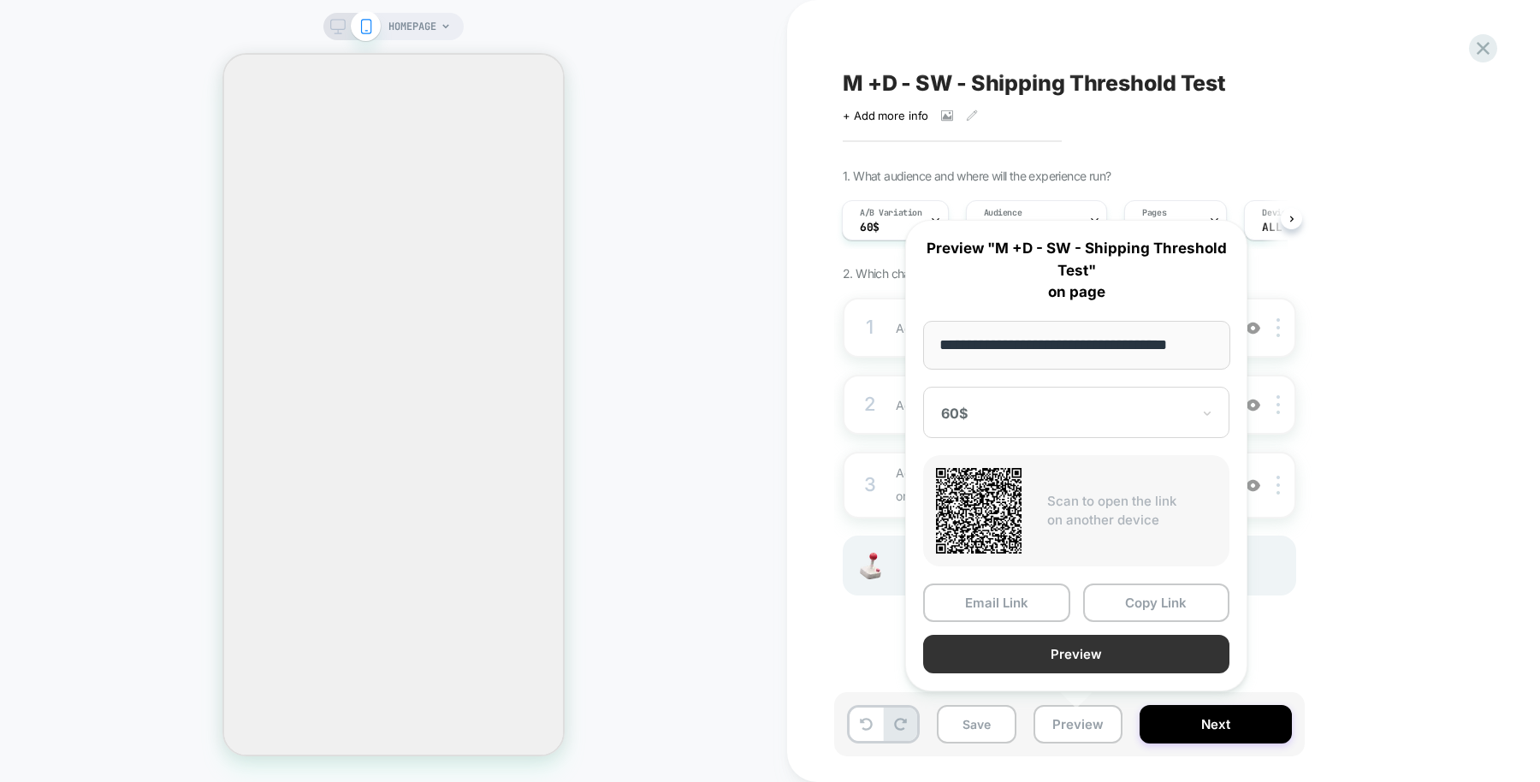
click at [1040, 654] on button "Preview" at bounding box center [1076, 654] width 306 height 39
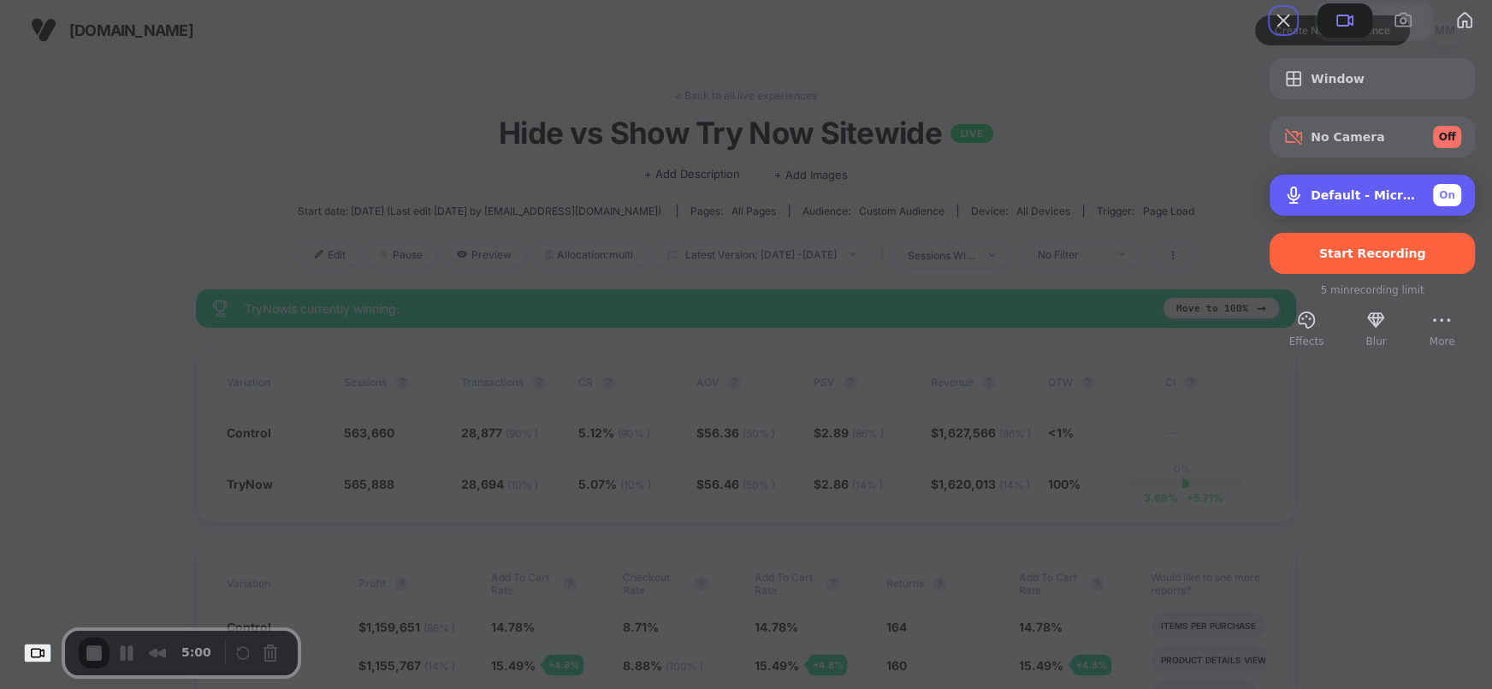
click at [1378, 202] on span "Default - Microphone Array (Intel® Smart Sound Technology for Digital Microphon…" at bounding box center [1365, 195] width 109 height 14
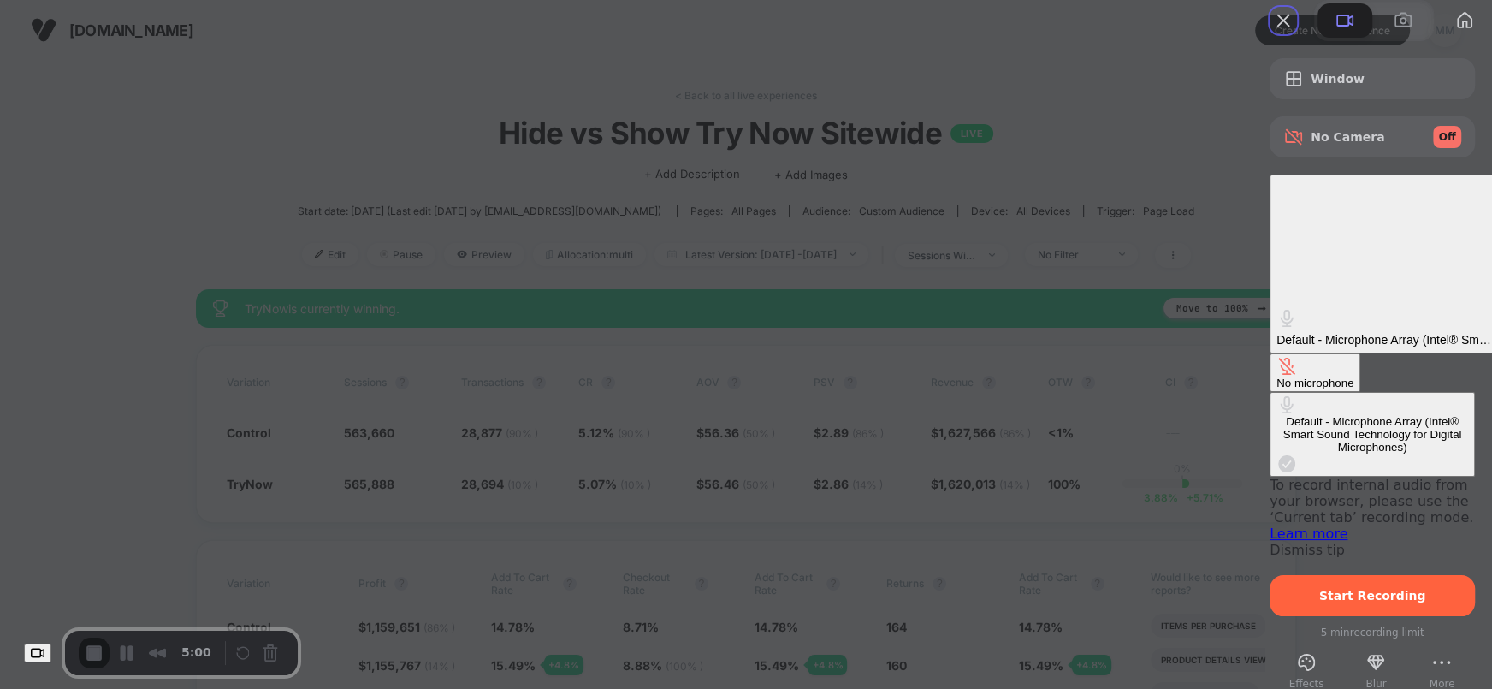
click at [1382, 333] on span "Default - Microphone Array (Intel® Smart Sound Technology for Digital Microphon…" at bounding box center [1384, 340] width 215 height 14
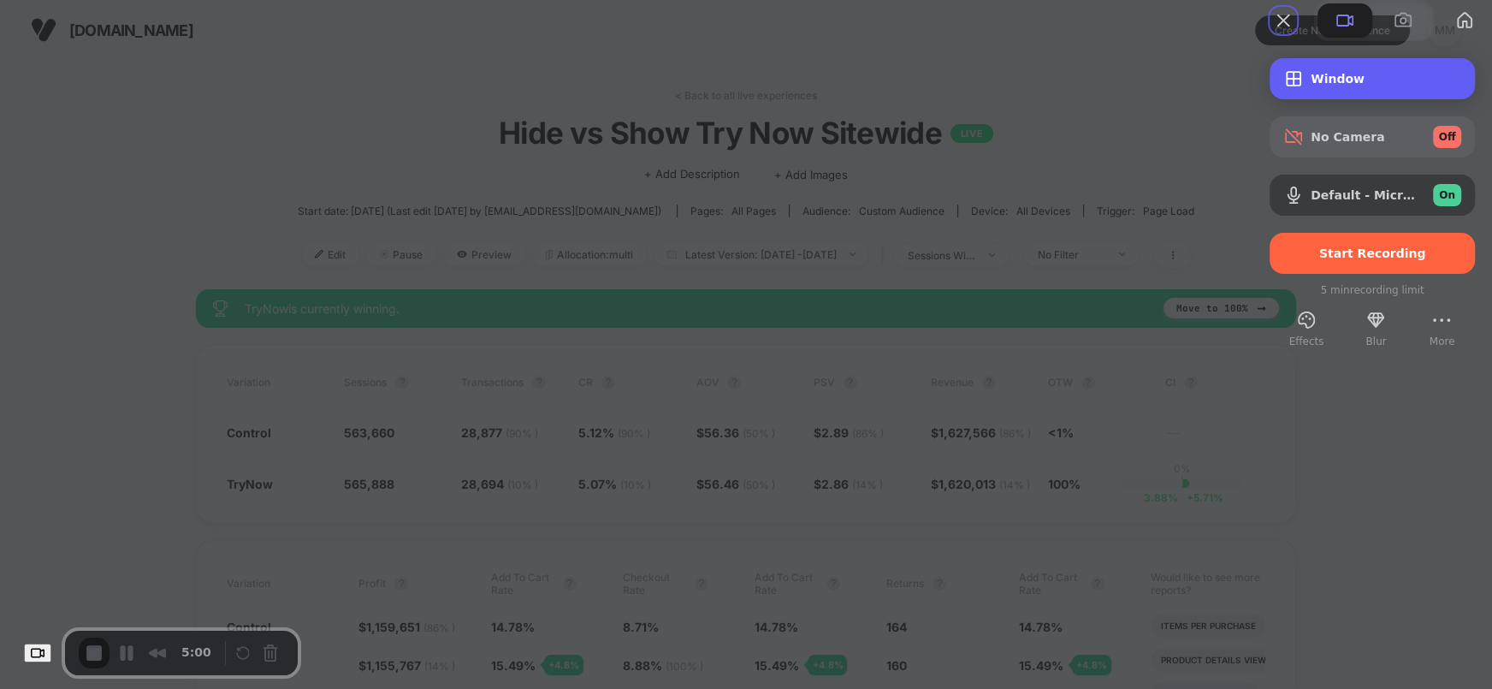
click at [1344, 86] on span "Window" at bounding box center [1386, 79] width 151 height 14
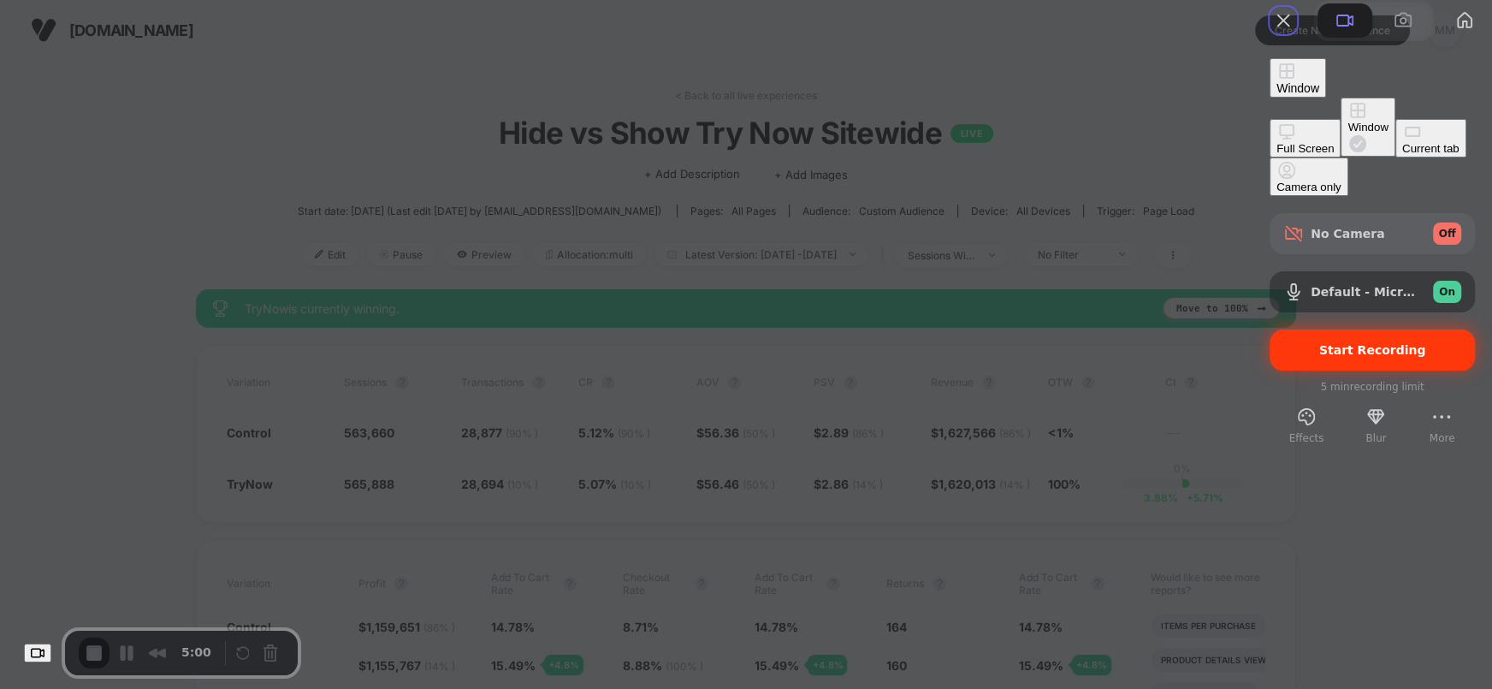
click at [1350, 343] on span "Start Recording" at bounding box center [1372, 350] width 107 height 14
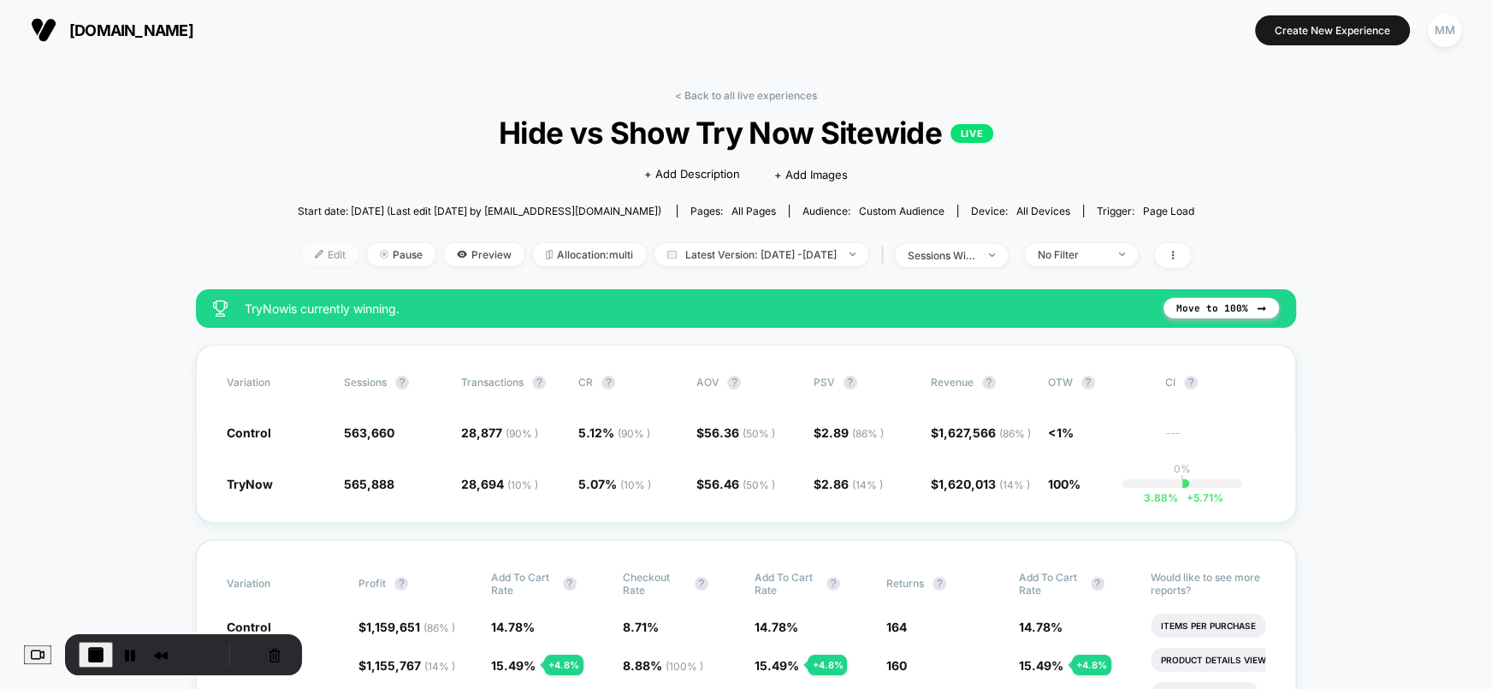
click at [306, 253] on span "Edit" at bounding box center [330, 254] width 56 height 23
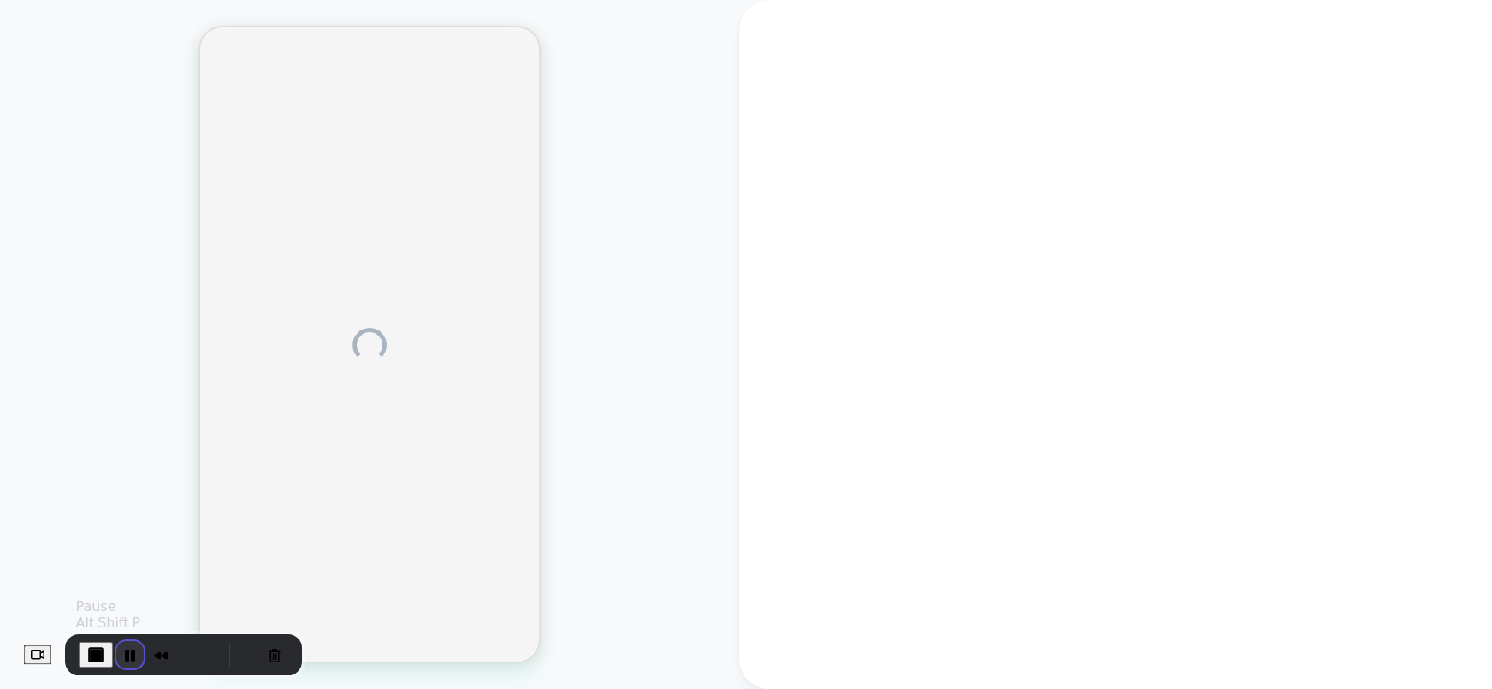
click at [138, 655] on button "Pause Recording" at bounding box center [129, 654] width 27 height 27
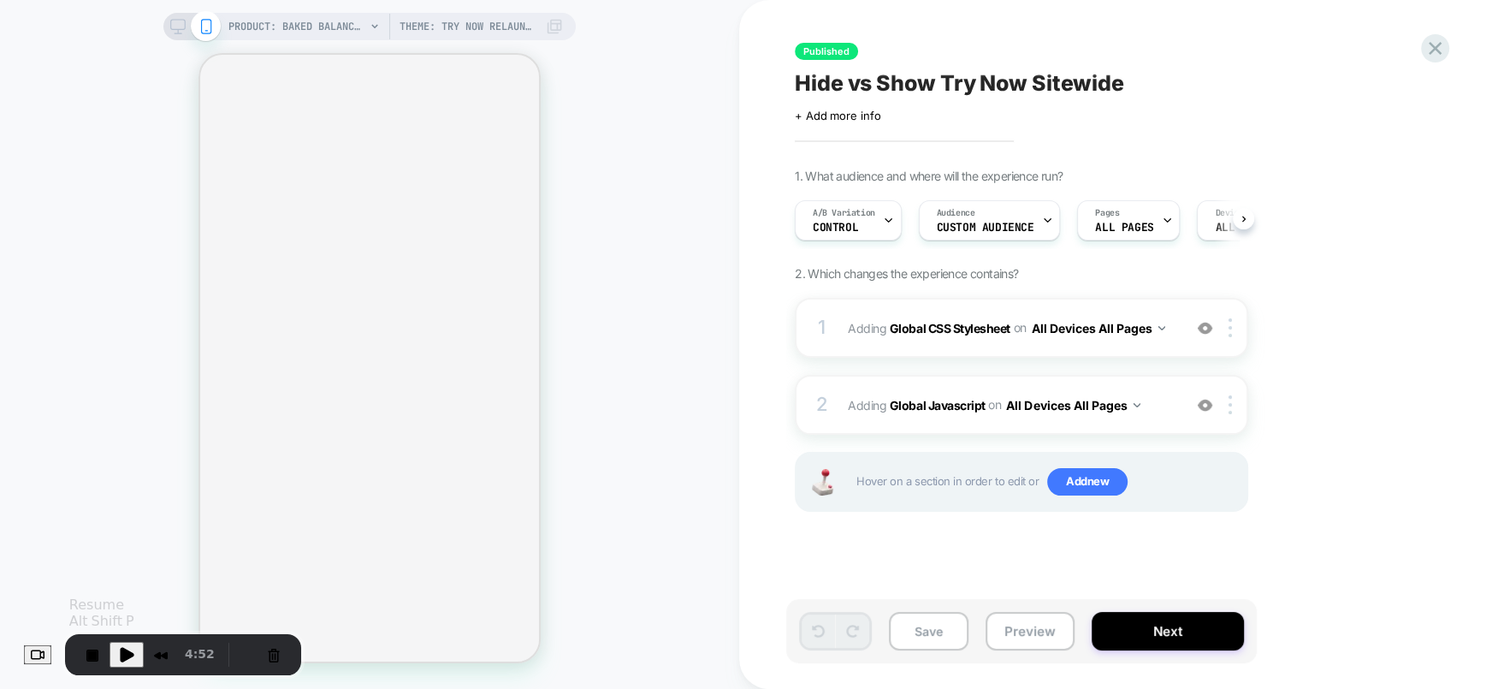
scroll to position [0, 1]
click at [137, 655] on span "Play Recording" at bounding box center [126, 654] width 21 height 21
click at [1129, 623] on button "Next" at bounding box center [1168, 631] width 152 height 39
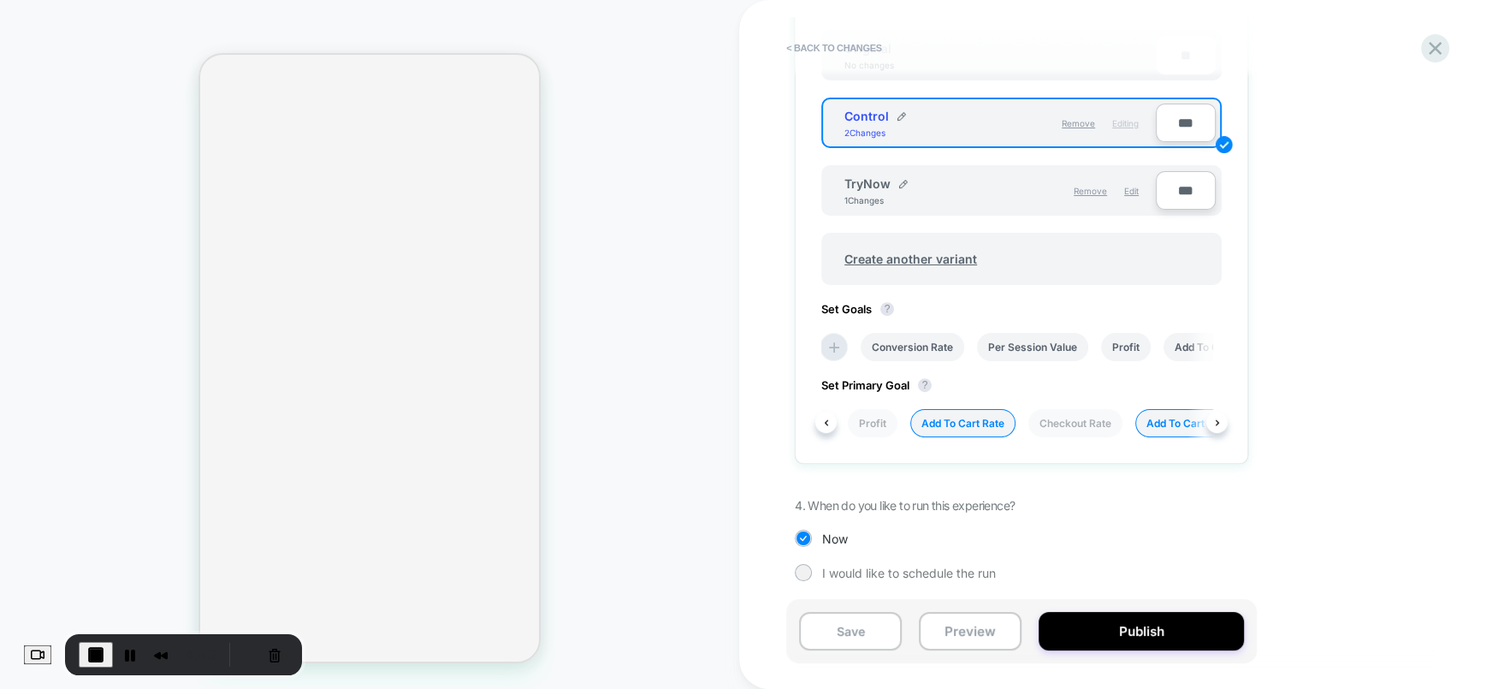
scroll to position [0, 231]
click at [1052, 422] on li "Checkout Rate" at bounding box center [1058, 423] width 94 height 28
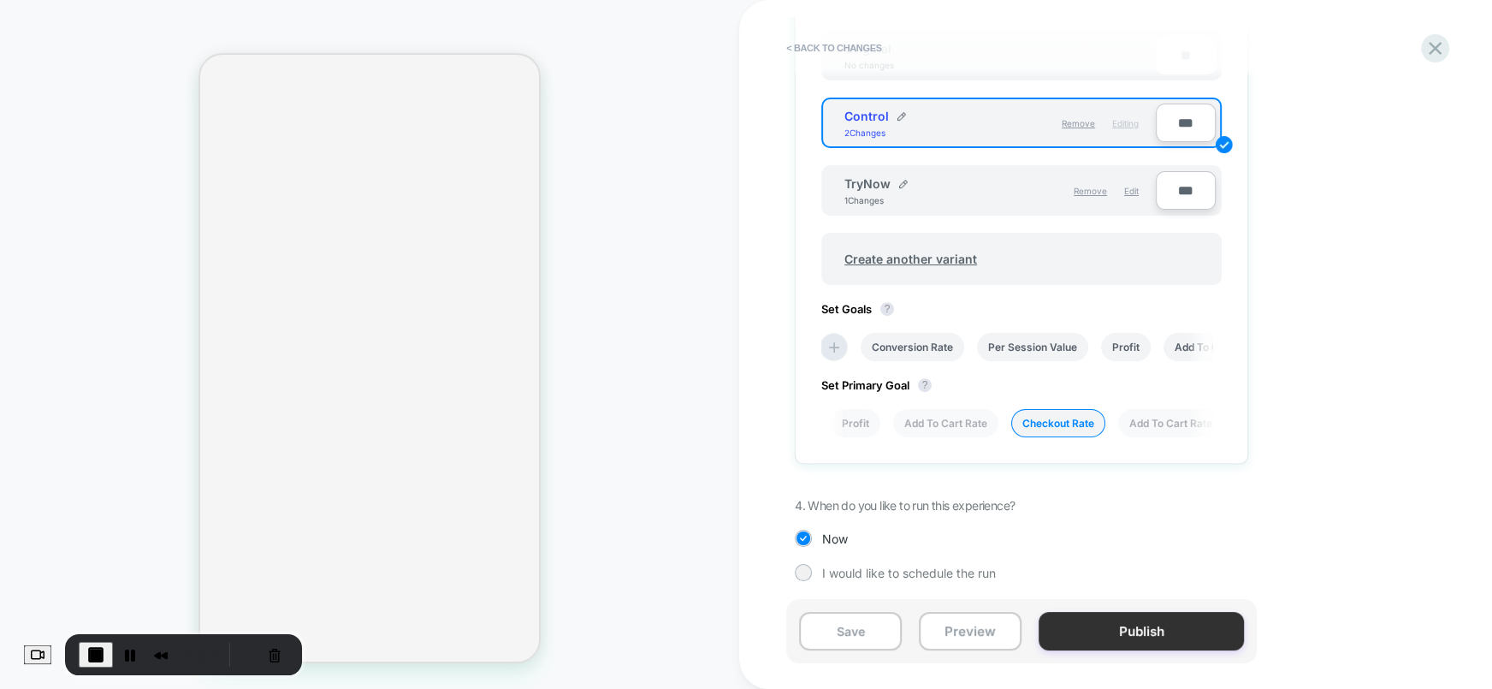
click at [1117, 637] on button "Publish" at bounding box center [1141, 631] width 205 height 39
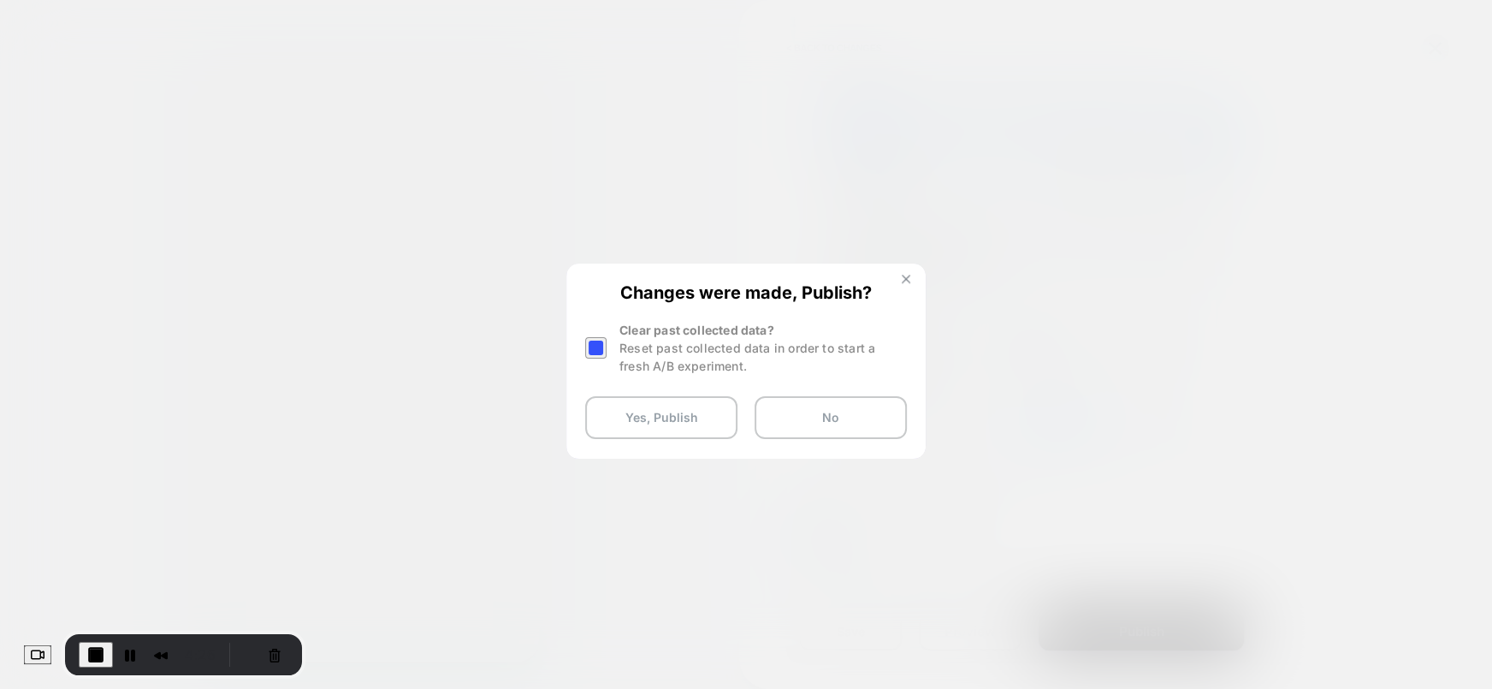
click at [909, 277] on img at bounding box center [906, 279] width 9 height 9
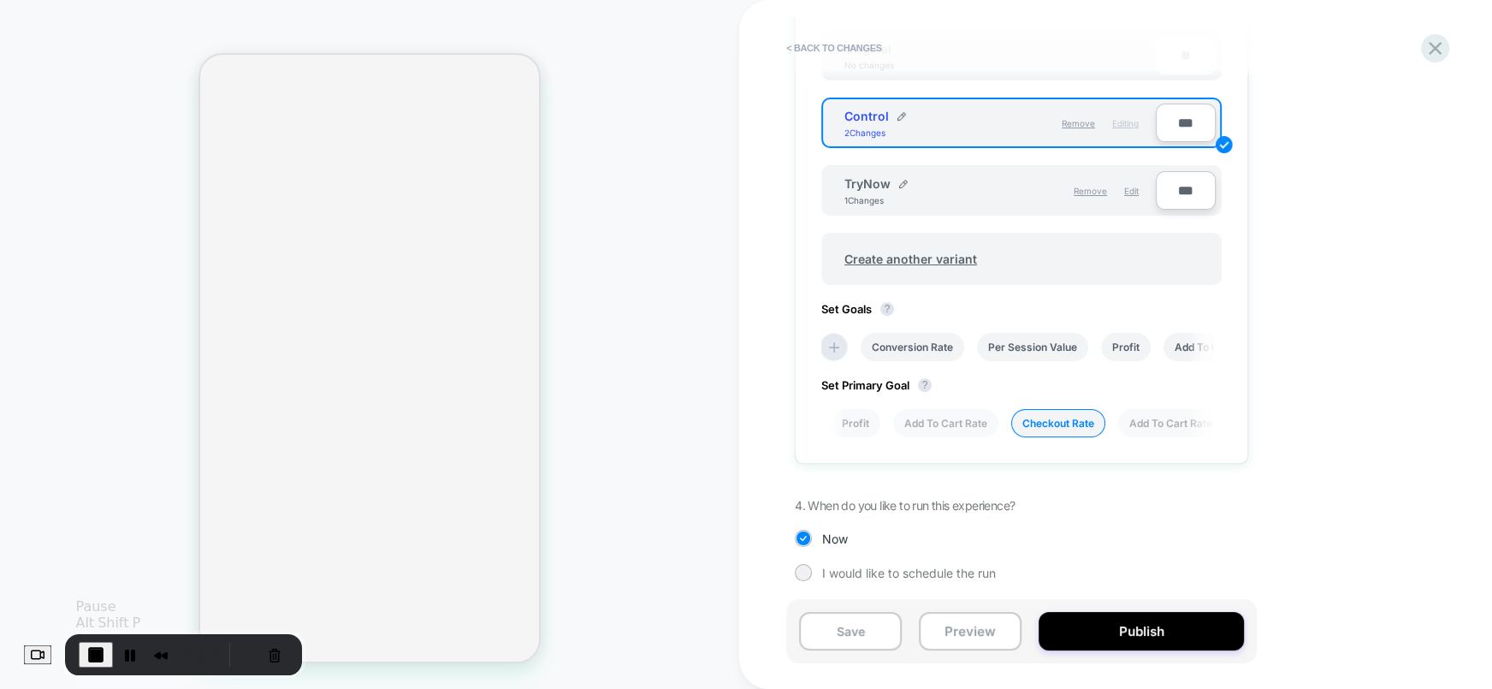
click at [104, 653] on span "End Recording" at bounding box center [96, 654] width 21 height 21
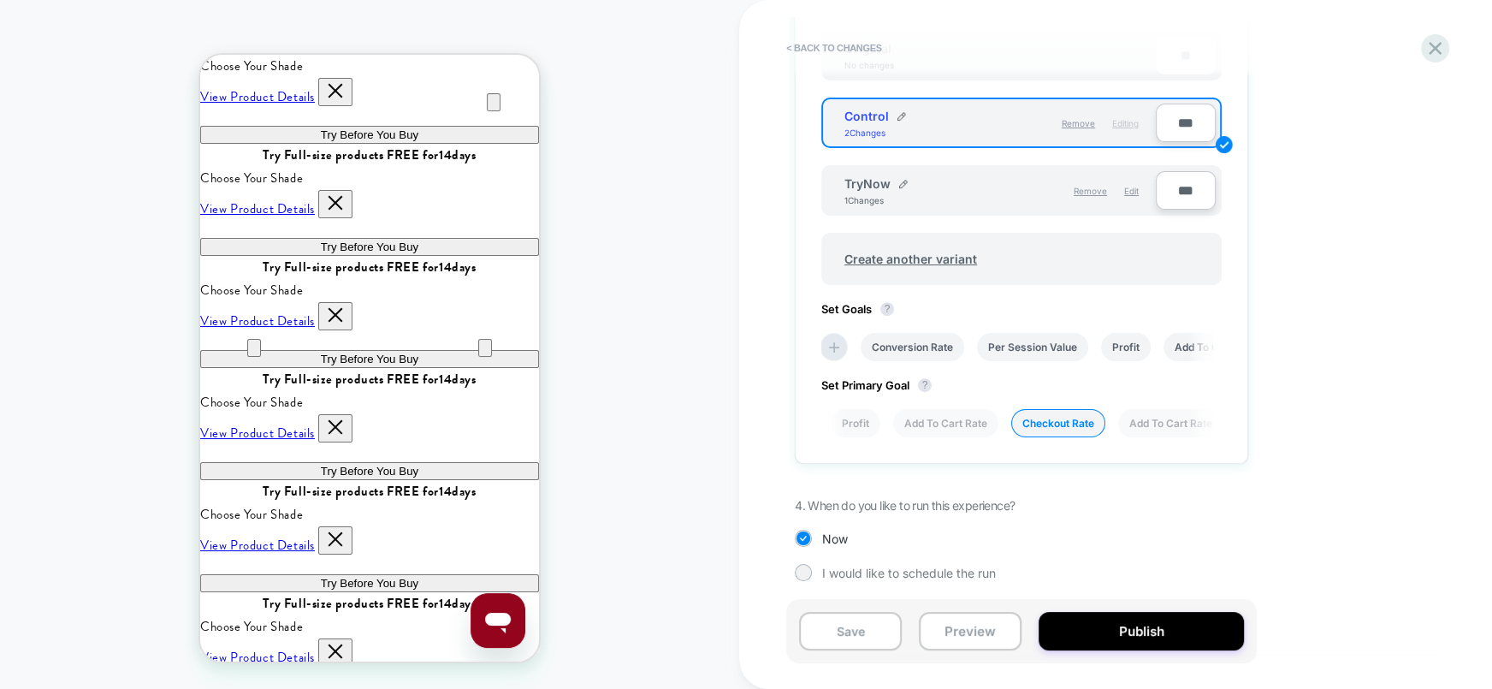
scroll to position [0, 0]
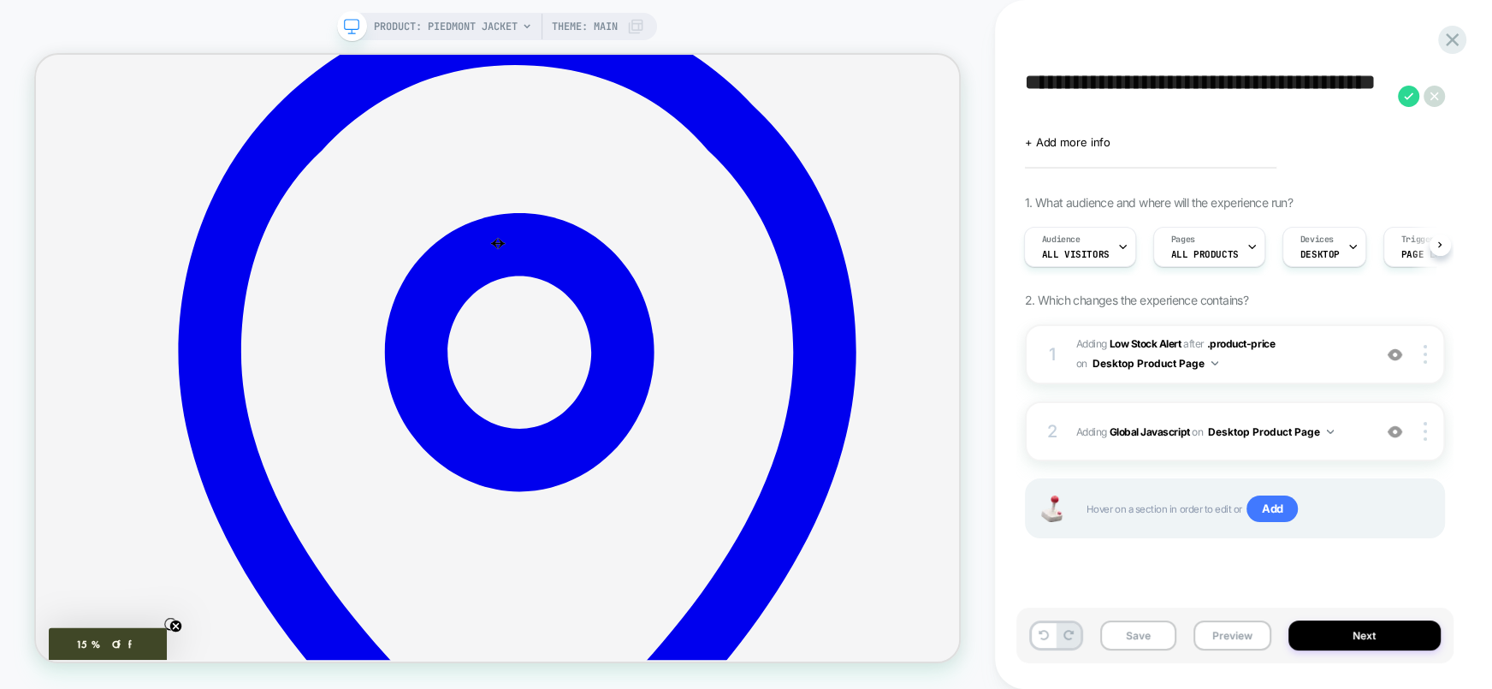
scroll to position [152, 0]
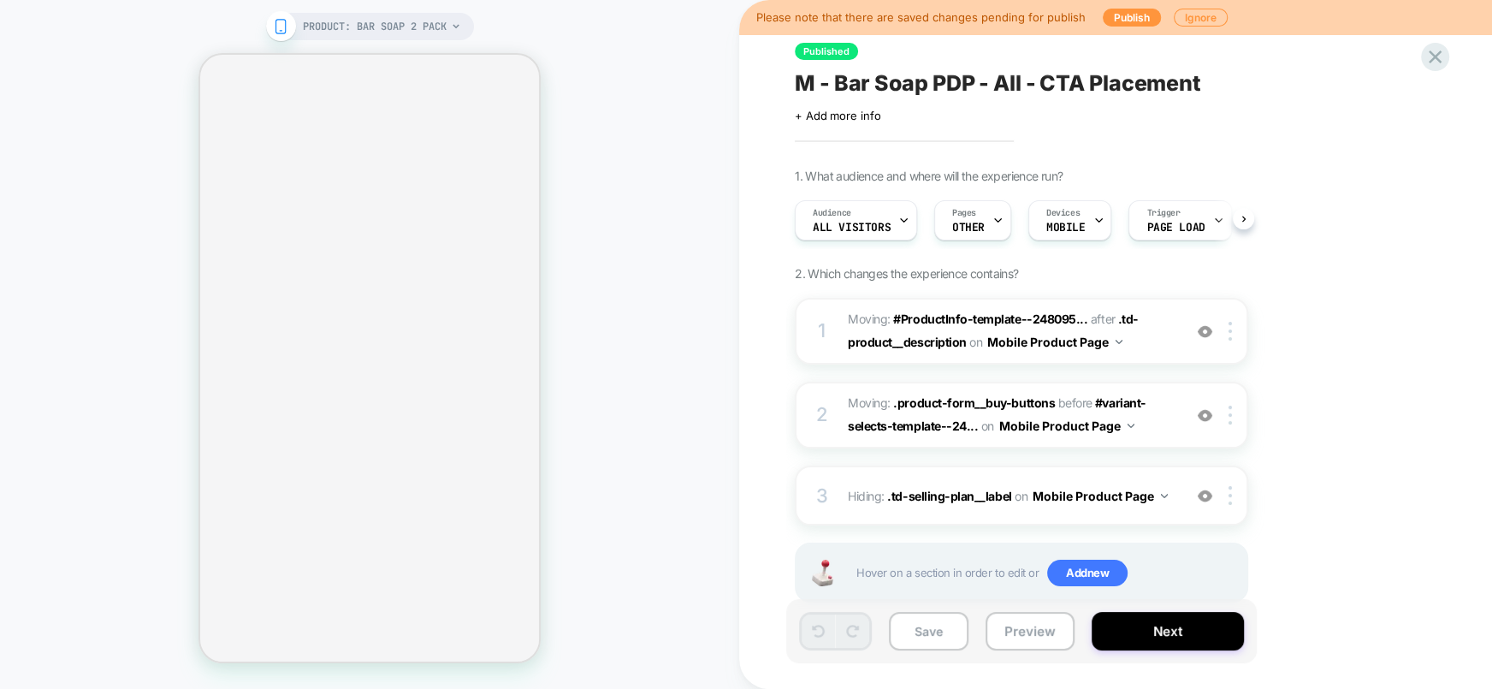
scroll to position [0, 1]
click at [1200, 492] on img at bounding box center [1205, 496] width 15 height 15
click at [1207, 496] on img at bounding box center [1205, 496] width 15 height 15
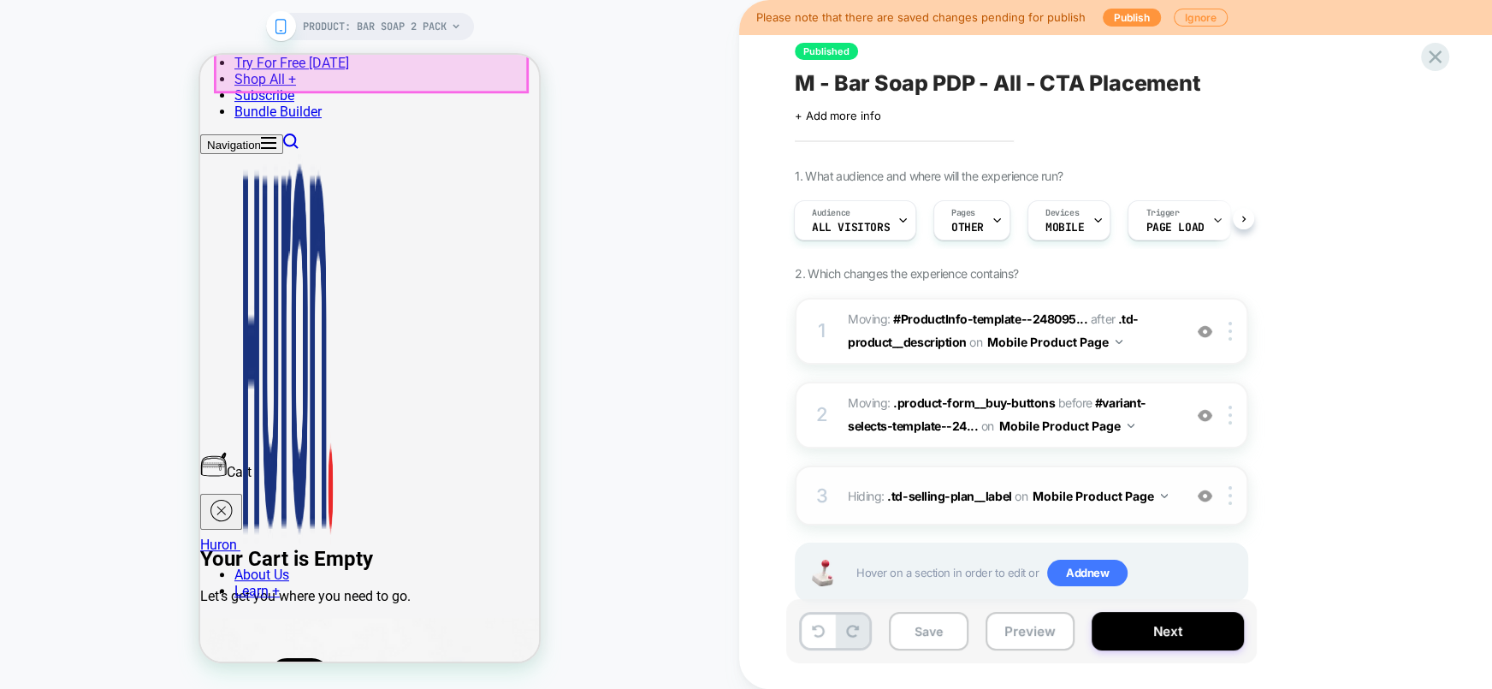
scroll to position [535, 0]
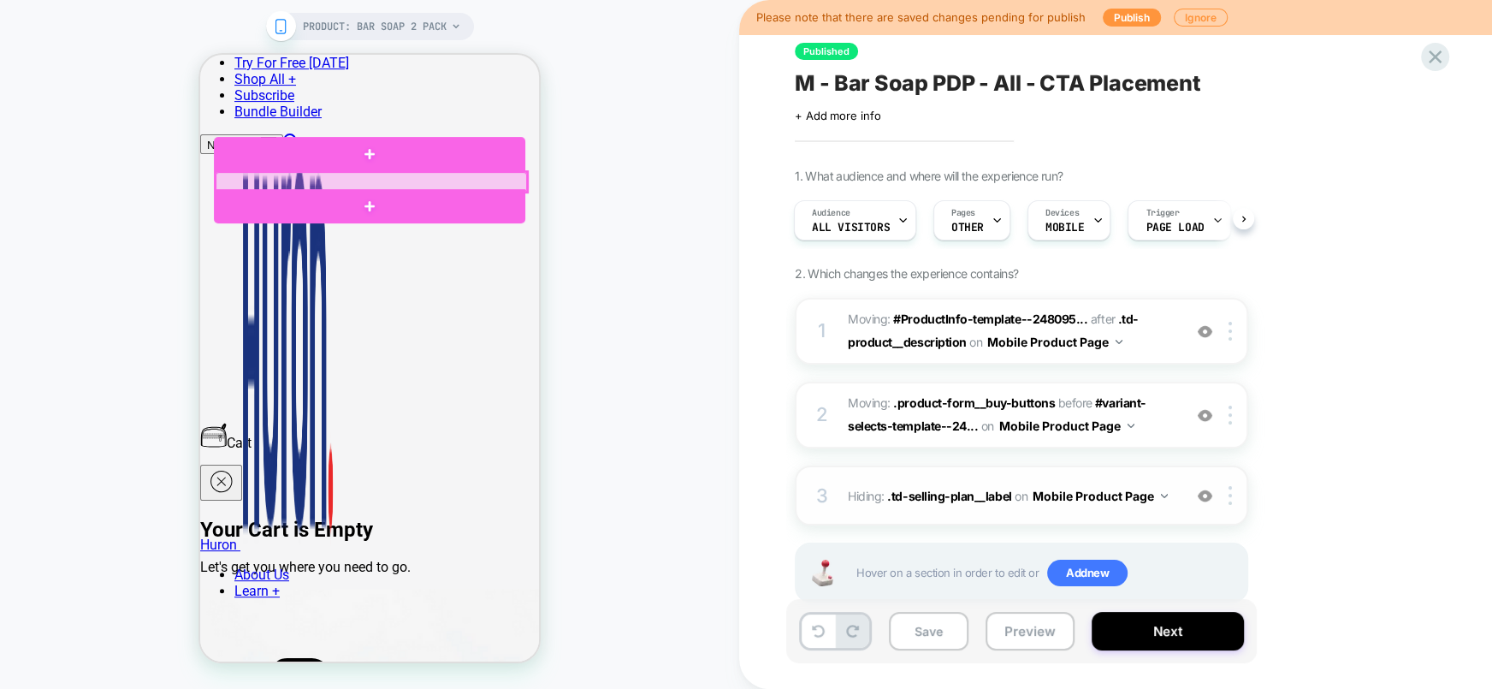
click at [484, 181] on div at bounding box center [371, 181] width 311 height 19
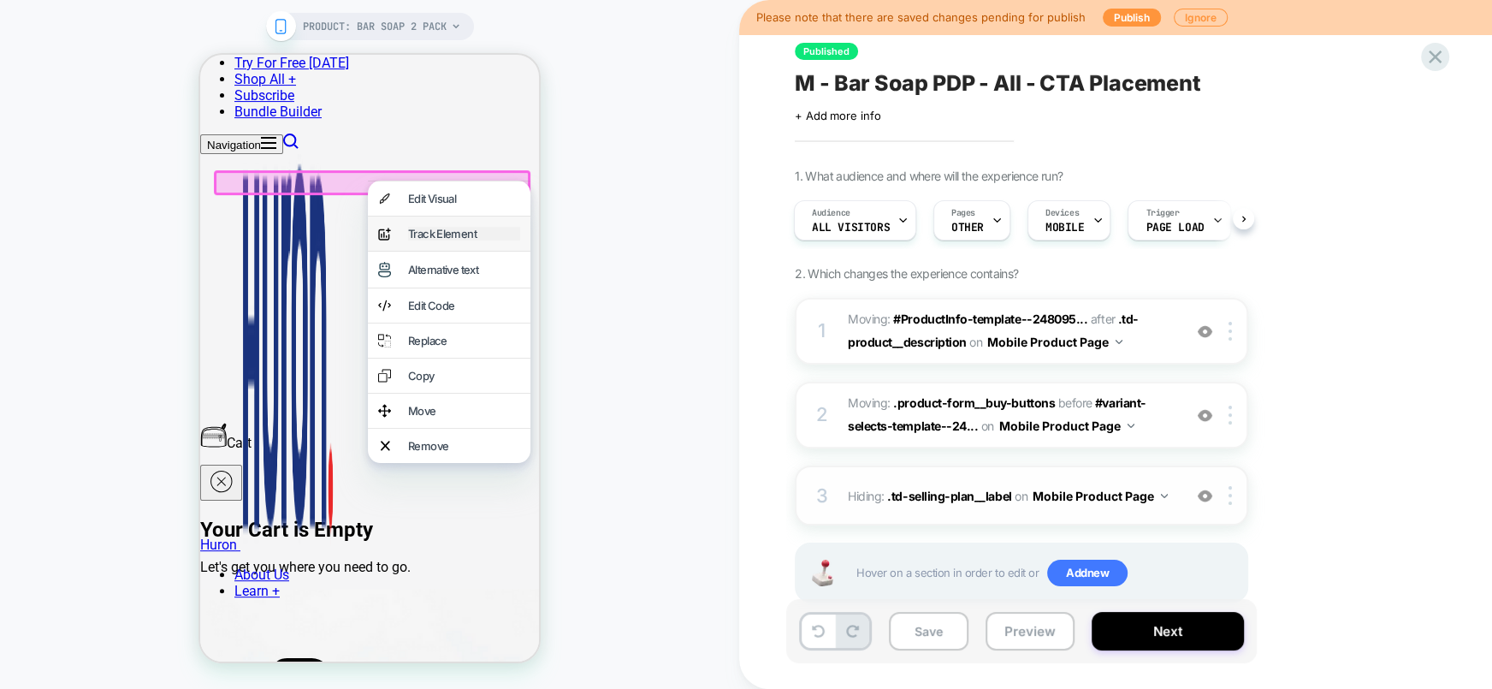
click at [494, 235] on div "Track Element" at bounding box center [464, 234] width 112 height 14
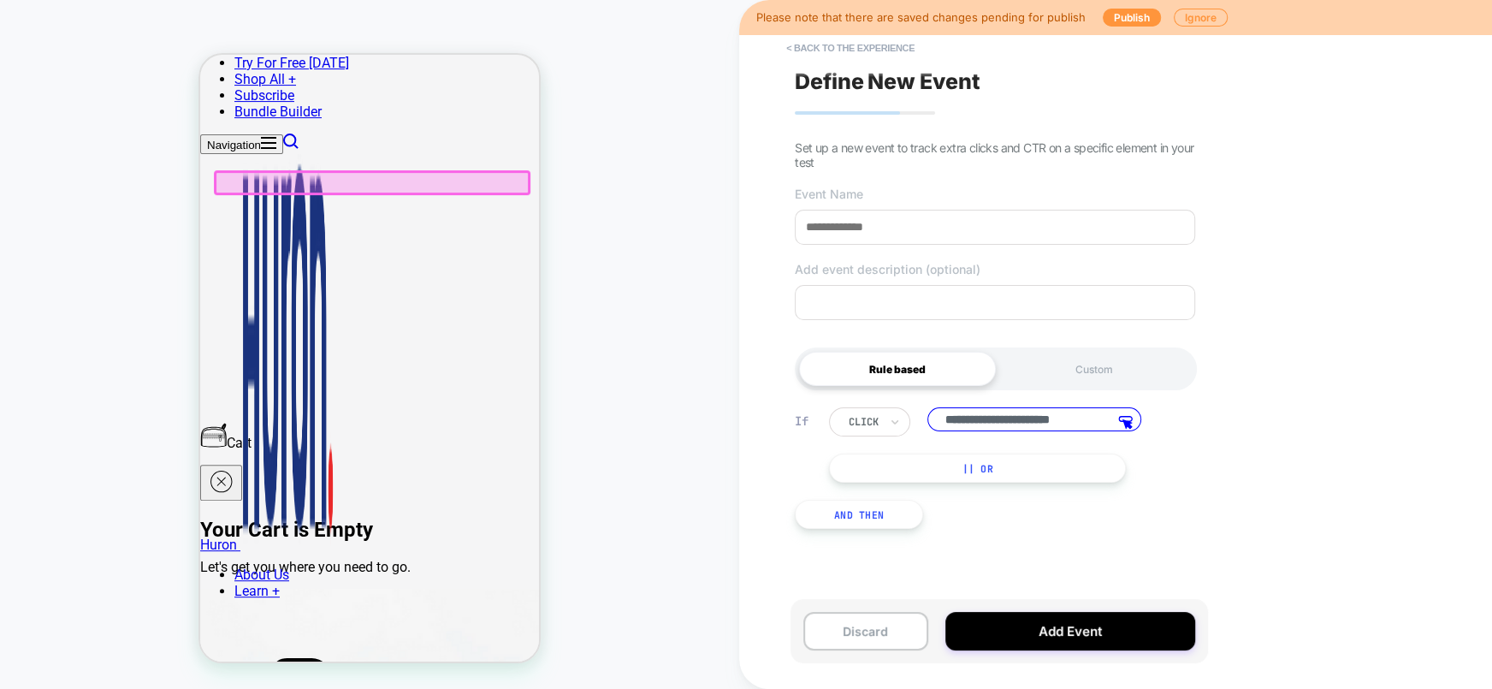
scroll to position [0, 3]
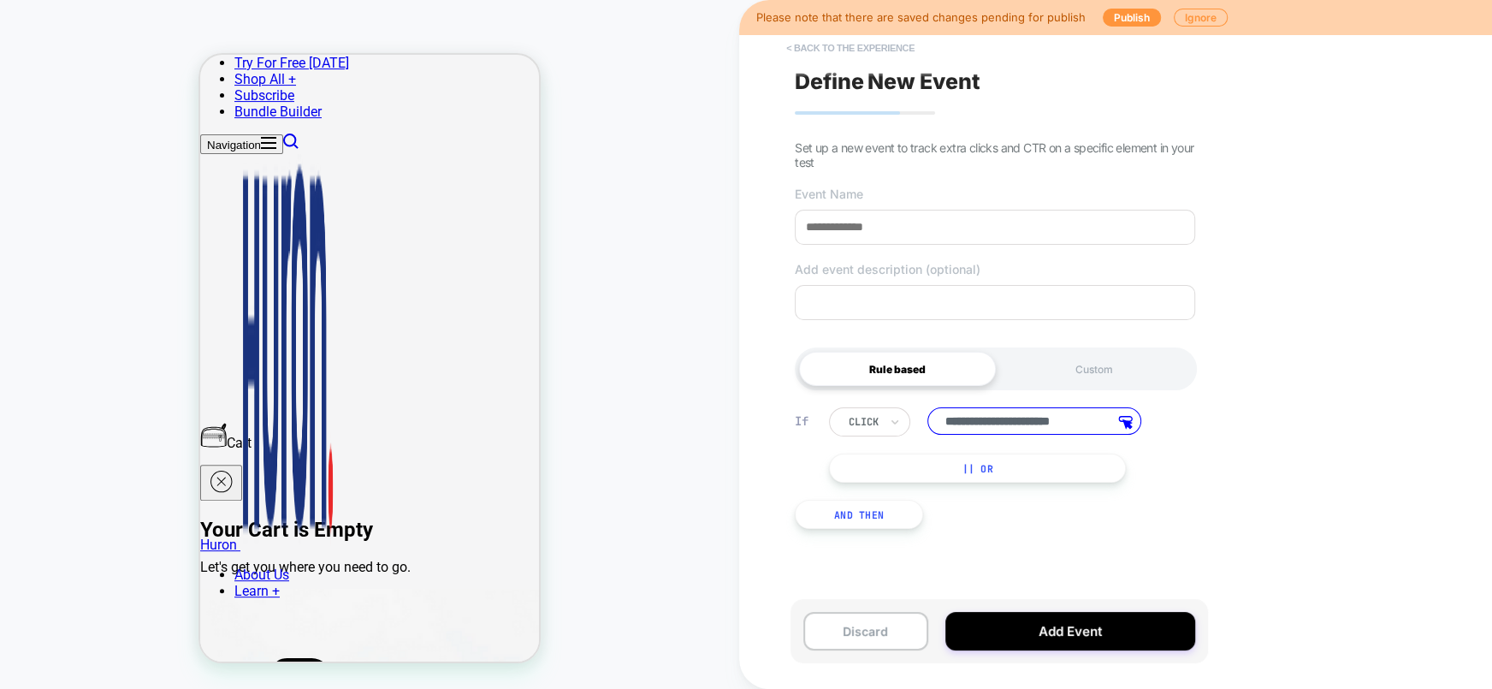
click at [867, 48] on button "< back to the experience" at bounding box center [850, 47] width 145 height 27
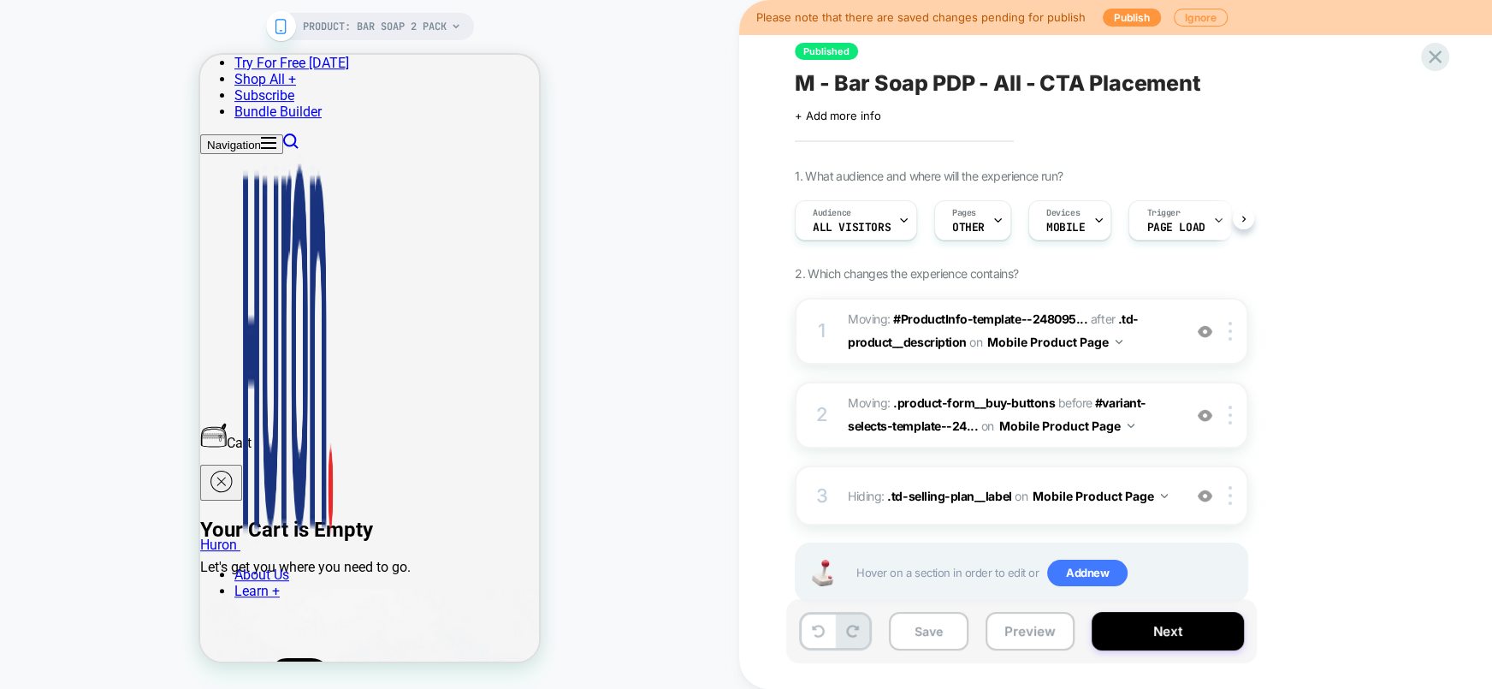
scroll to position [0, 1]
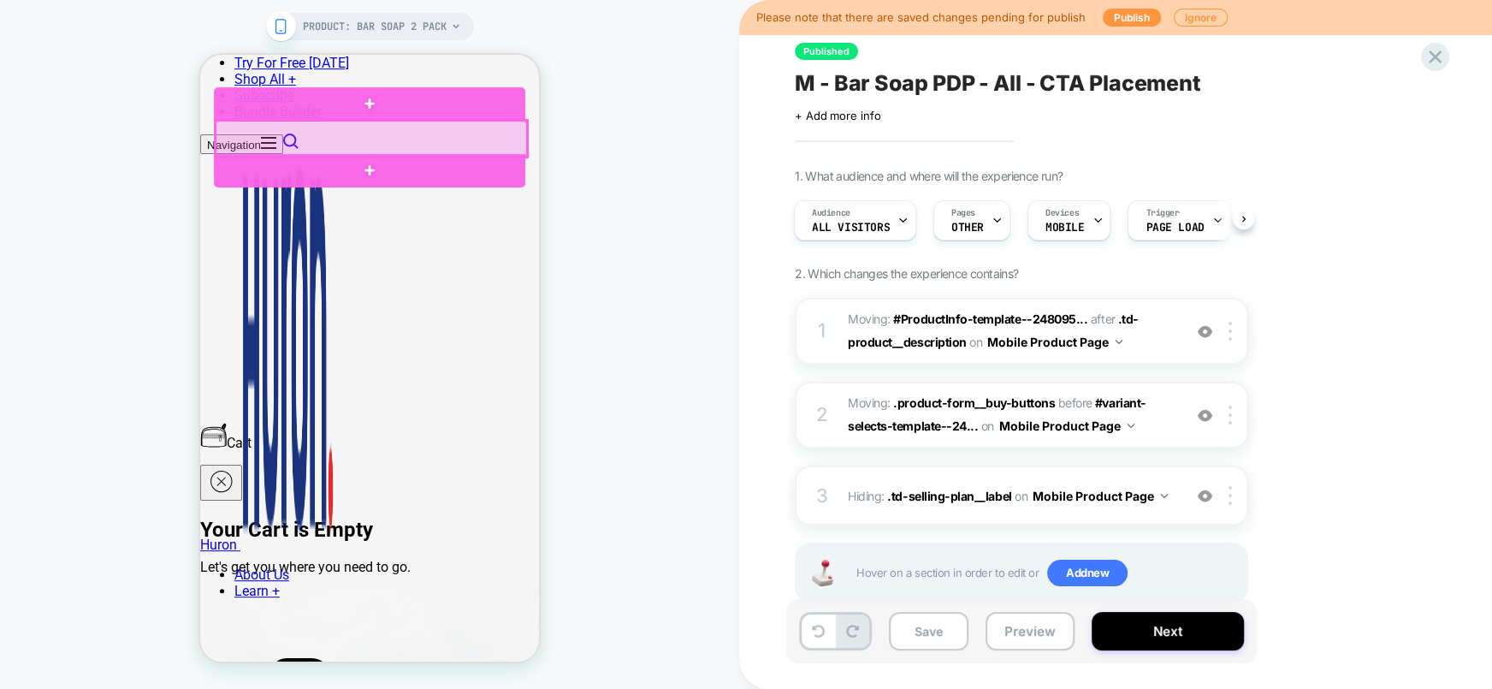
click at [509, 129] on div at bounding box center [371, 139] width 311 height 36
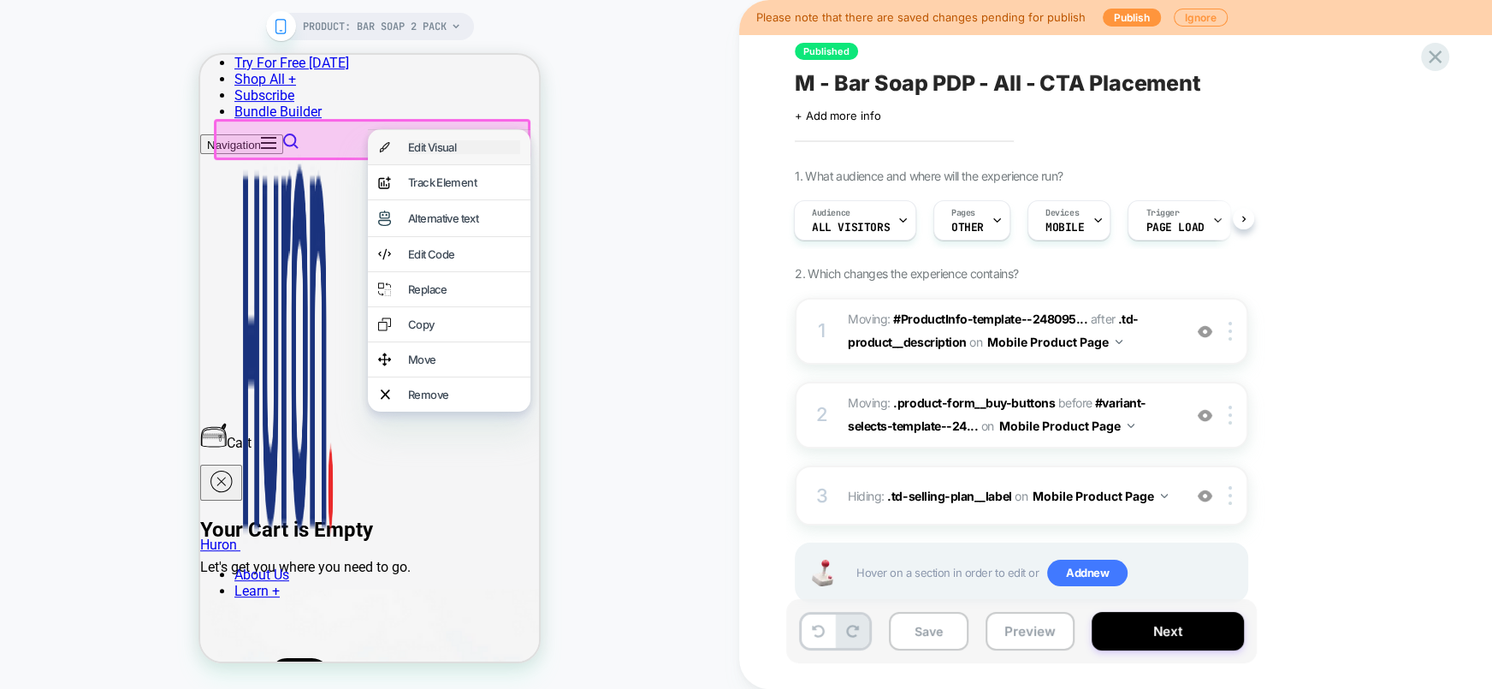
drag, startPoint x: 499, startPoint y: 151, endPoint x: 760, endPoint y: 209, distance: 267.4
click at [499, 151] on div "Edit Visual" at bounding box center [464, 147] width 112 height 14
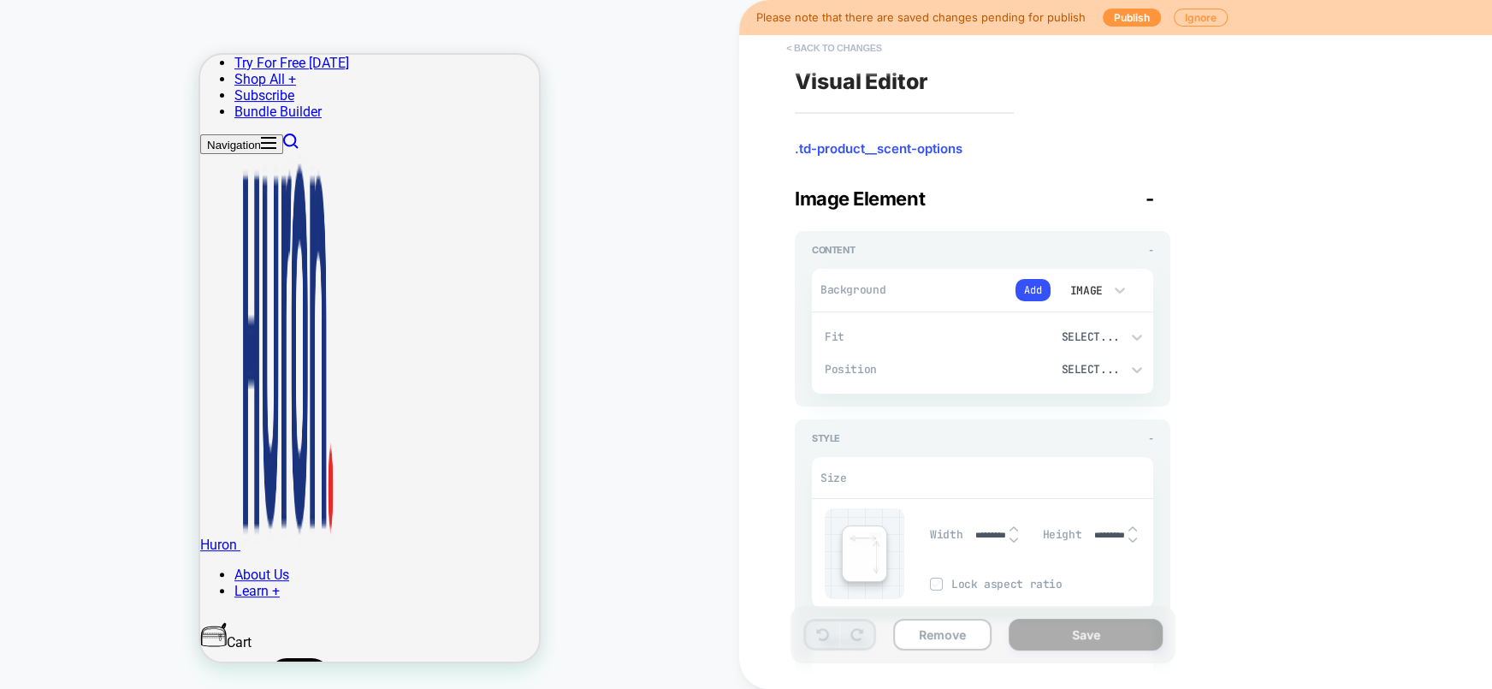
scroll to position [313, 0]
click at [835, 48] on button "< Back to changes" at bounding box center [834, 47] width 113 height 27
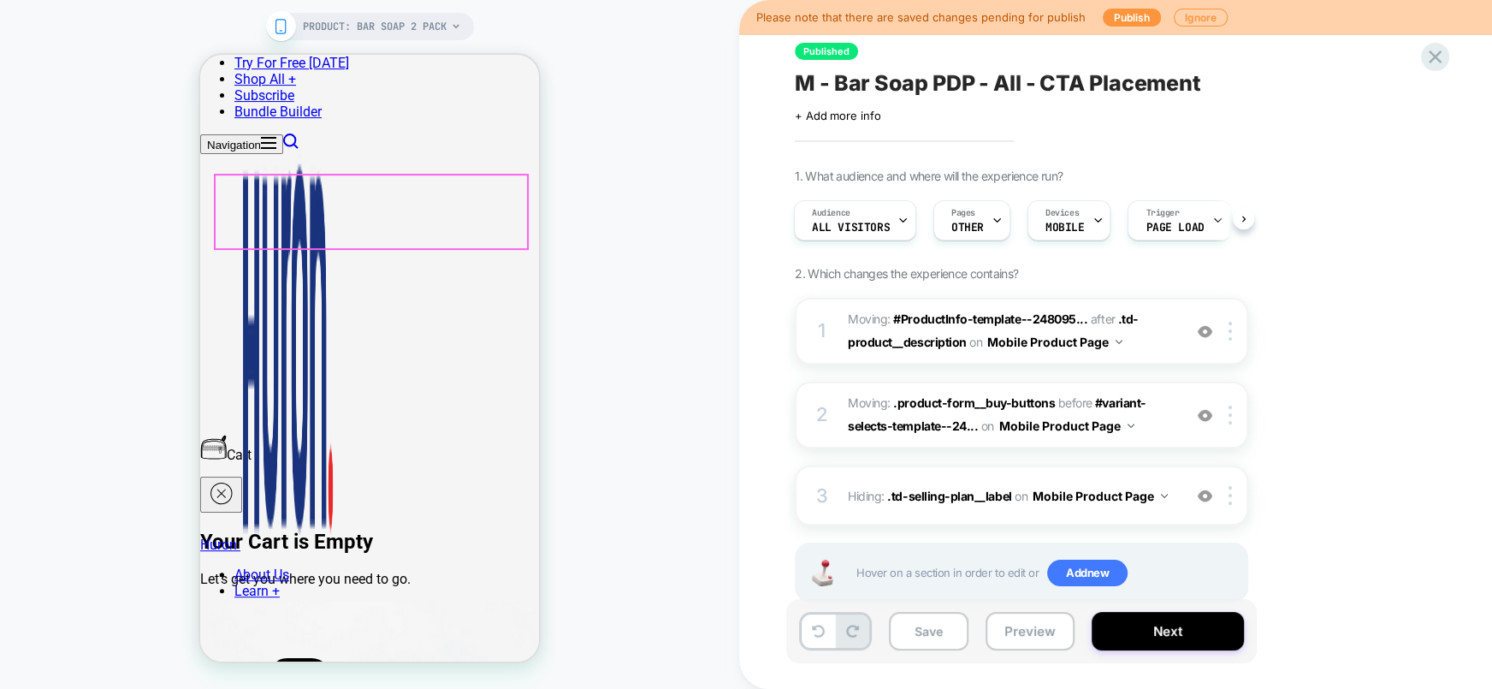
scroll to position [527, 0]
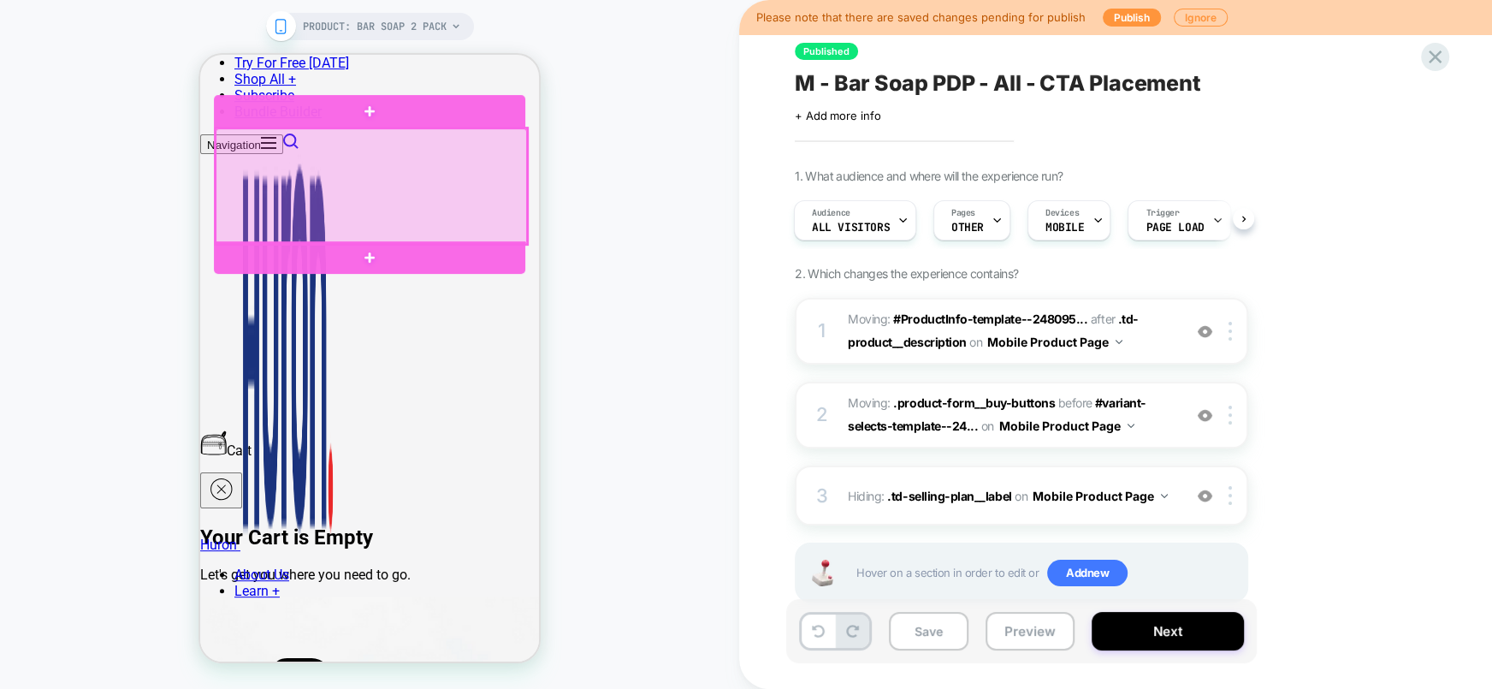
click at [503, 167] on div at bounding box center [371, 185] width 311 height 115
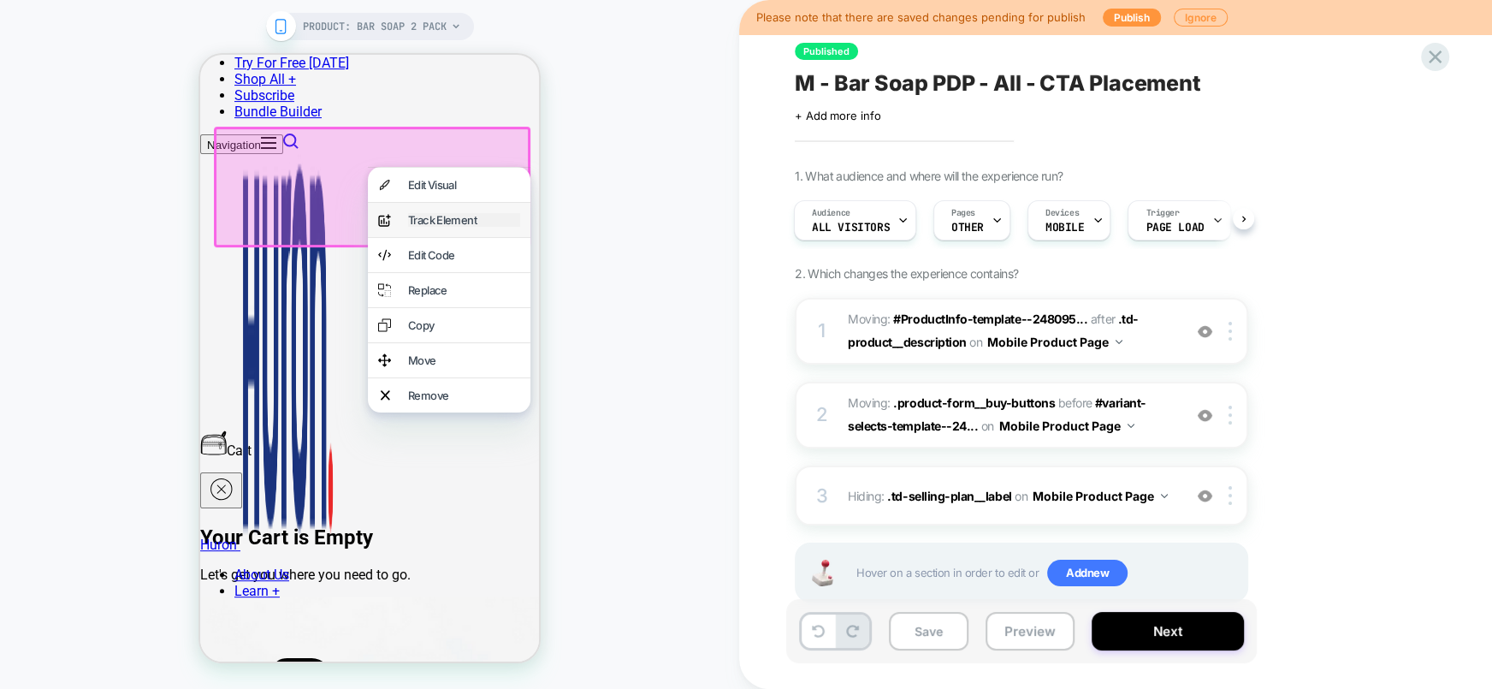
click at [486, 222] on div "Track Element" at bounding box center [464, 220] width 112 height 14
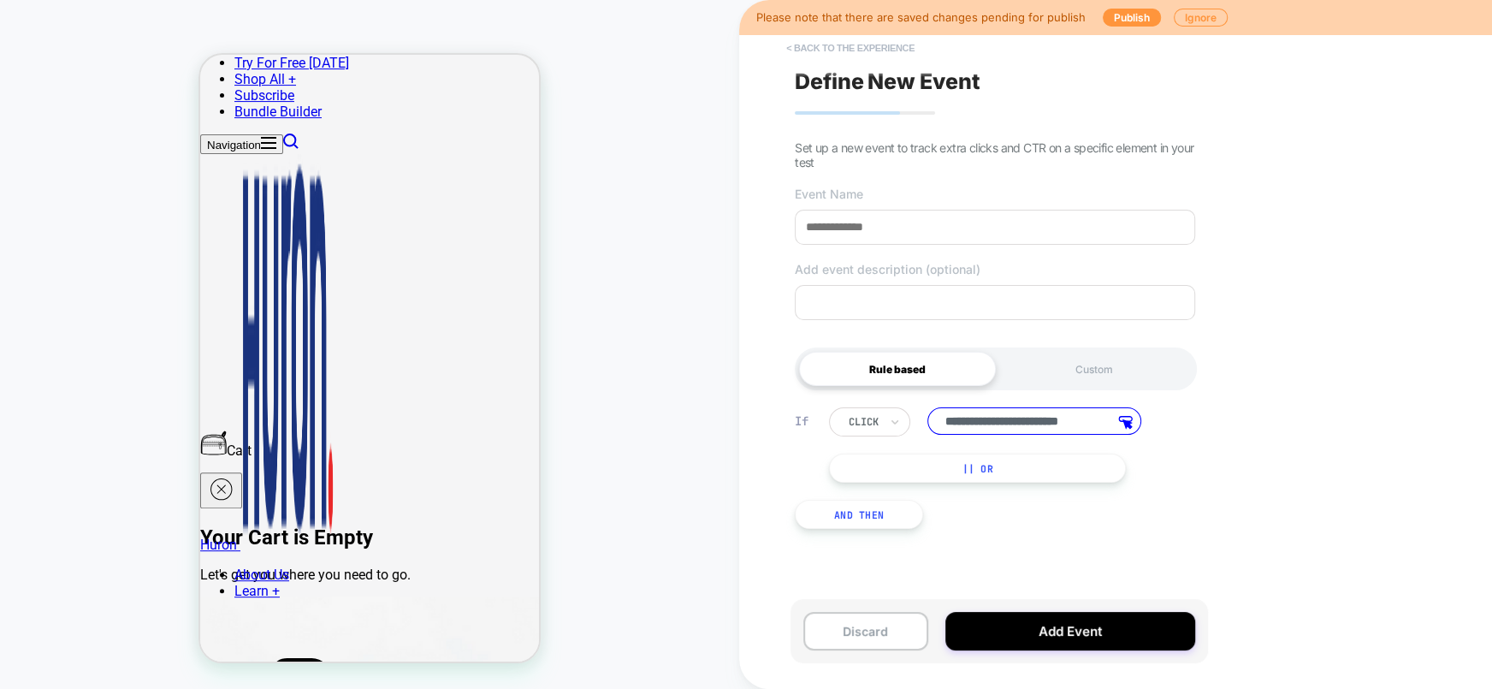
scroll to position [0, 0]
click at [823, 61] on button "< back to the experience" at bounding box center [850, 47] width 145 height 27
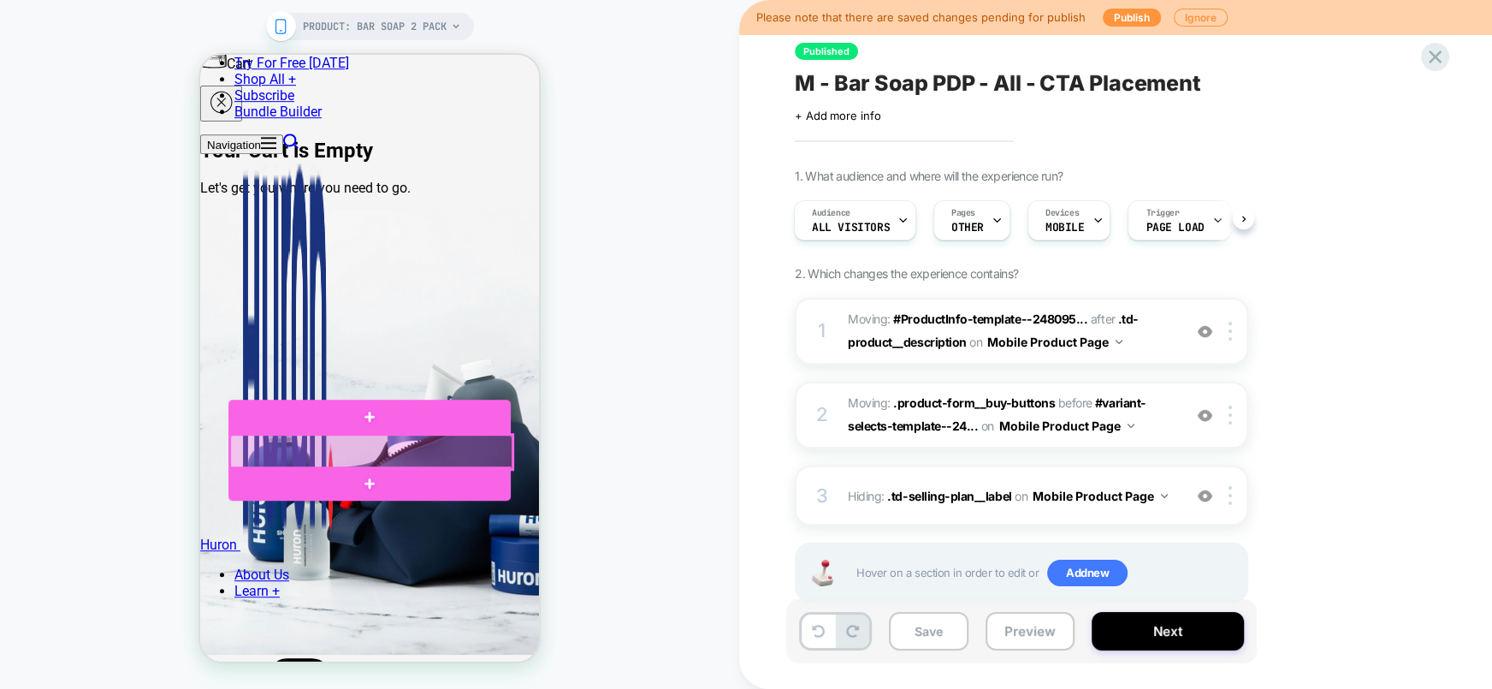
scroll to position [741, 0]
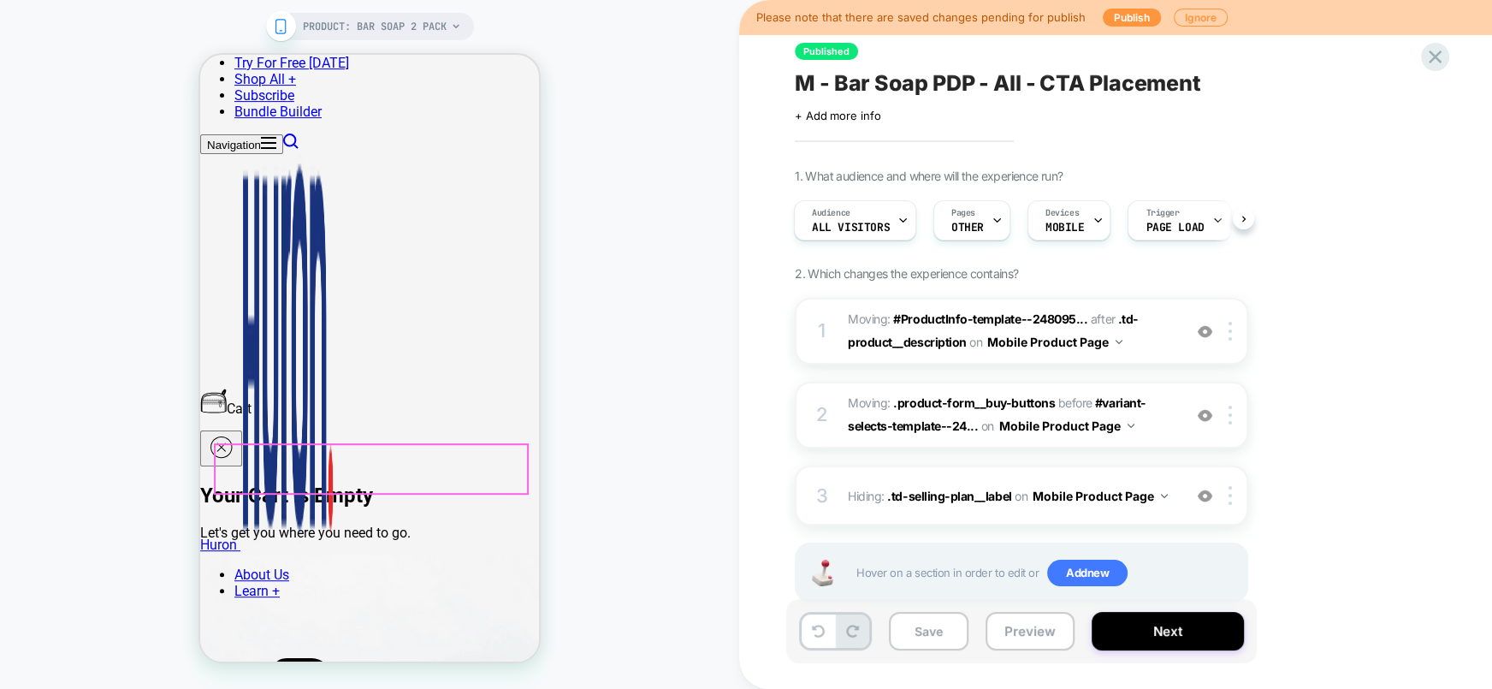
scroll to position [527, 0]
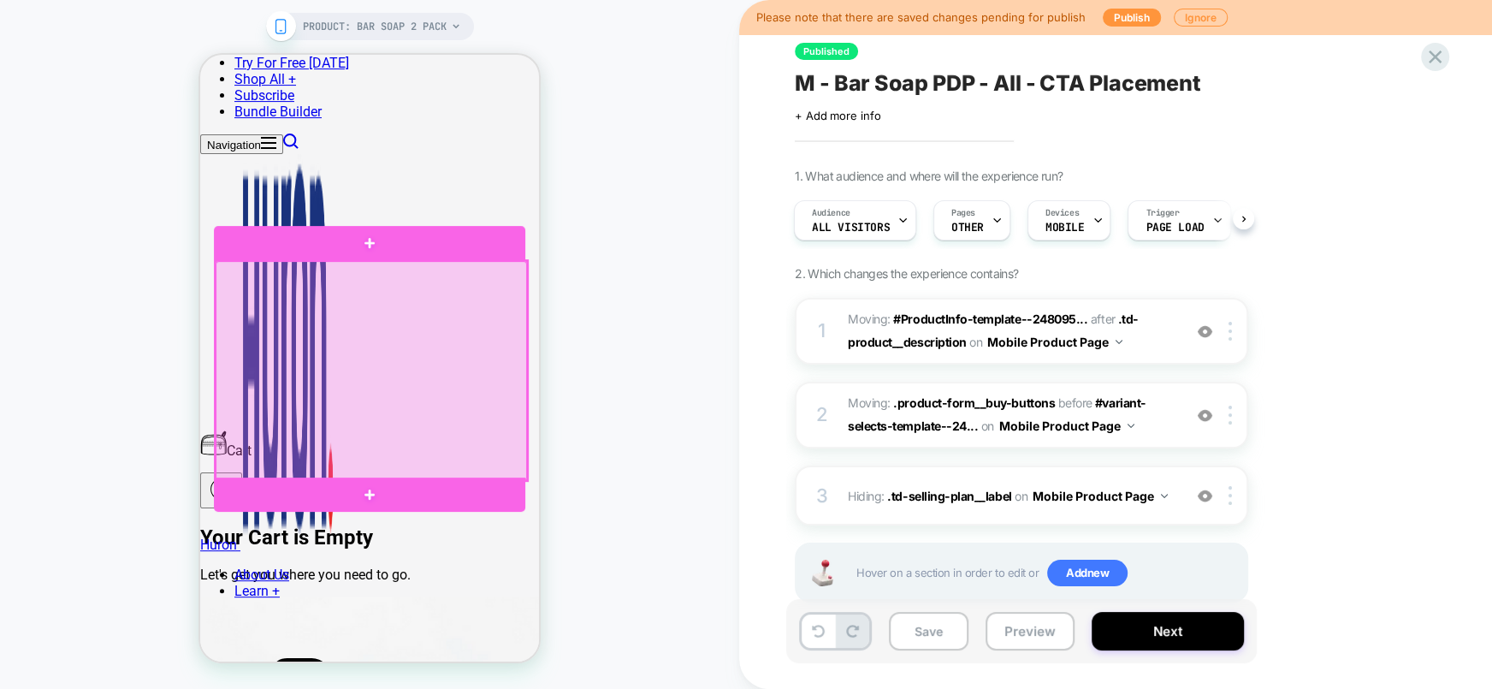
click at [511, 306] on div at bounding box center [371, 371] width 311 height 220
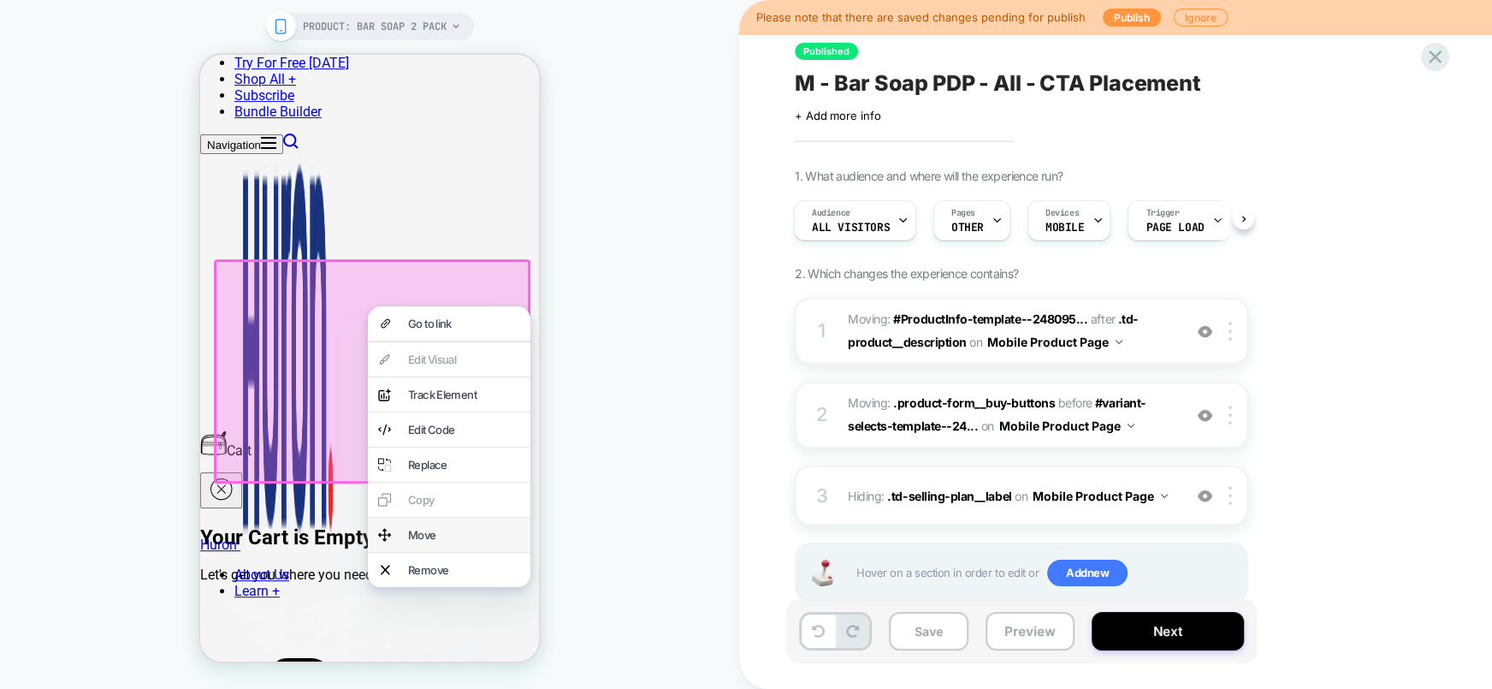
click at [454, 552] on div "Move" at bounding box center [449, 535] width 163 height 34
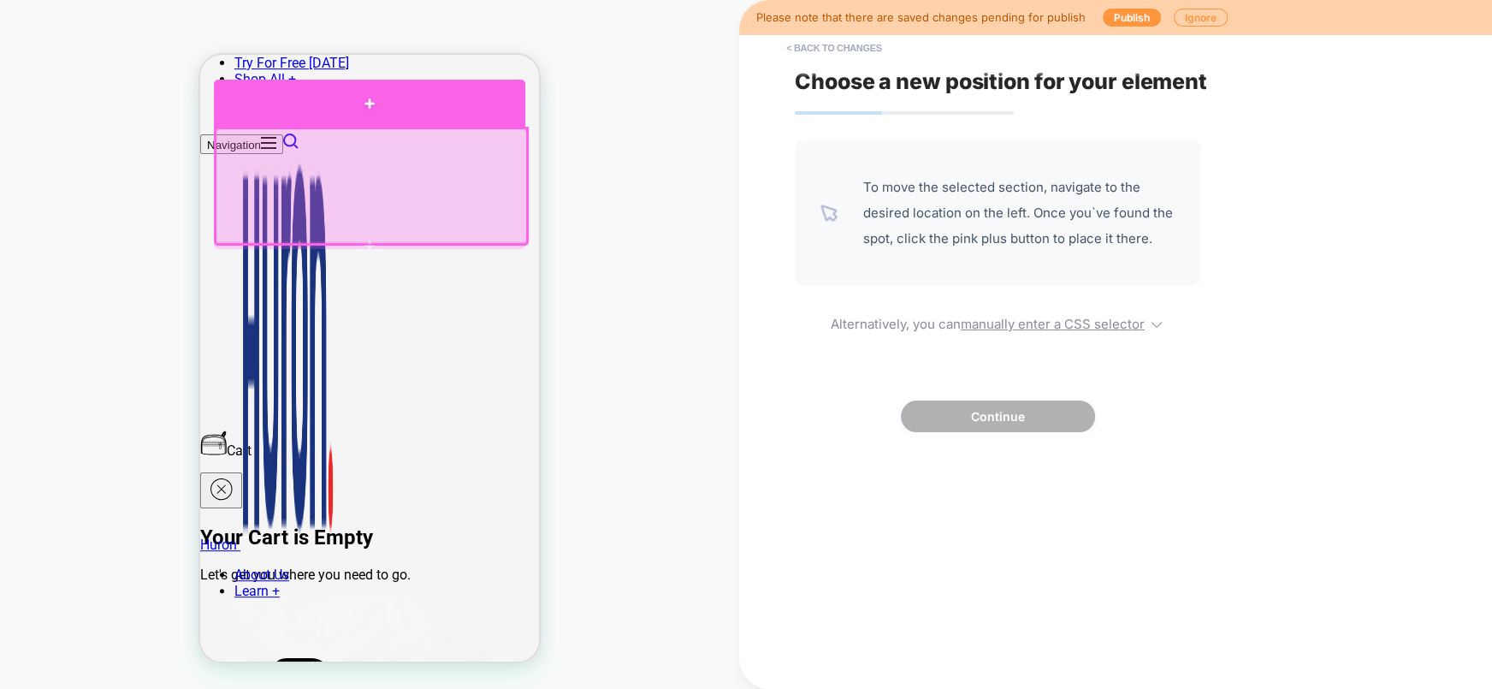
click at [459, 114] on div at bounding box center [369, 104] width 311 height 48
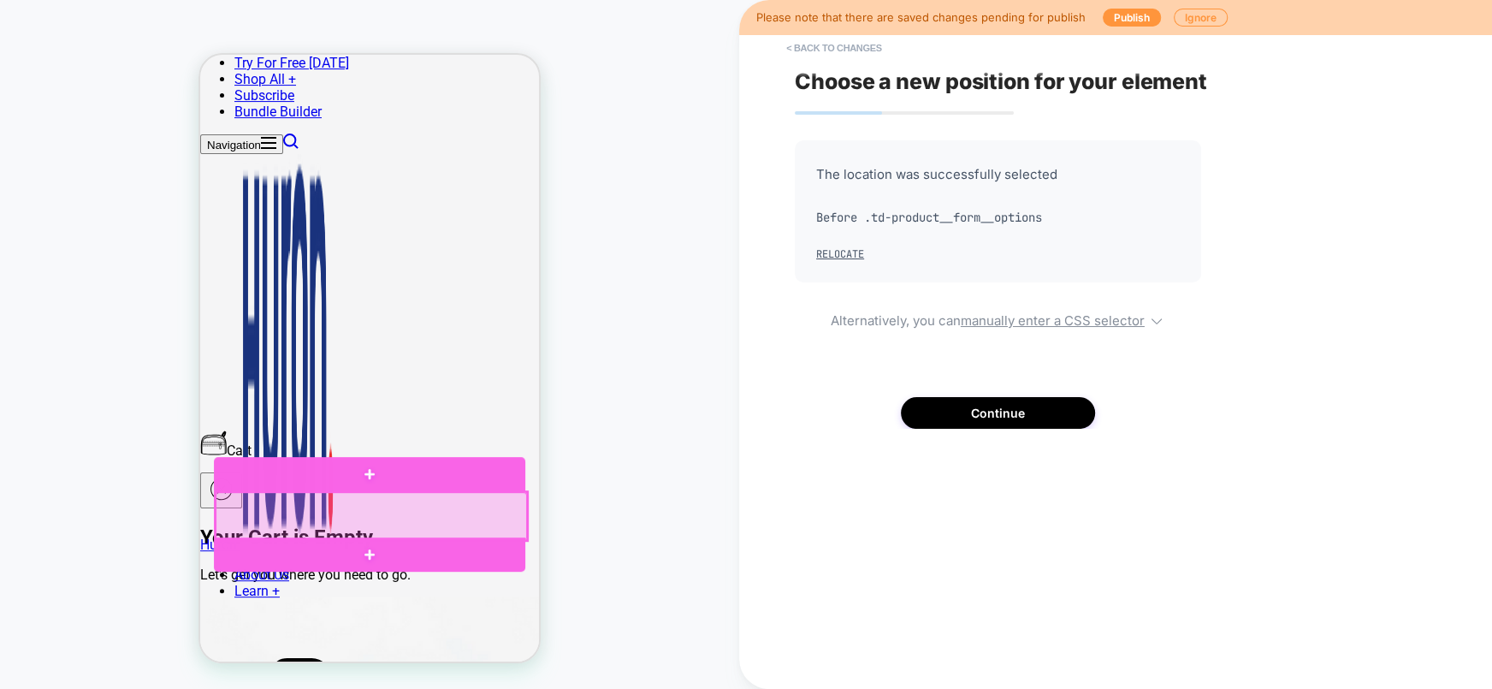
click at [284, 505] on div at bounding box center [371, 516] width 311 height 48
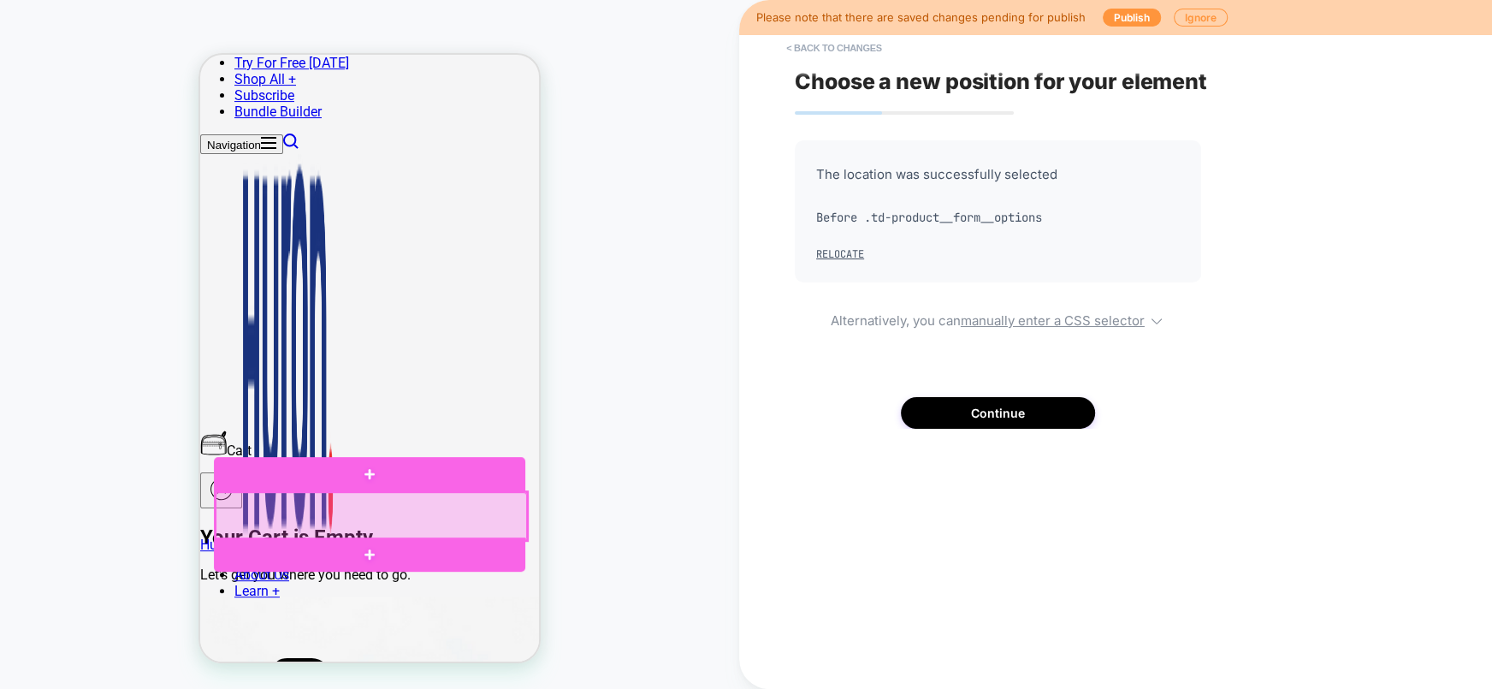
click at [287, 513] on div at bounding box center [371, 516] width 311 height 48
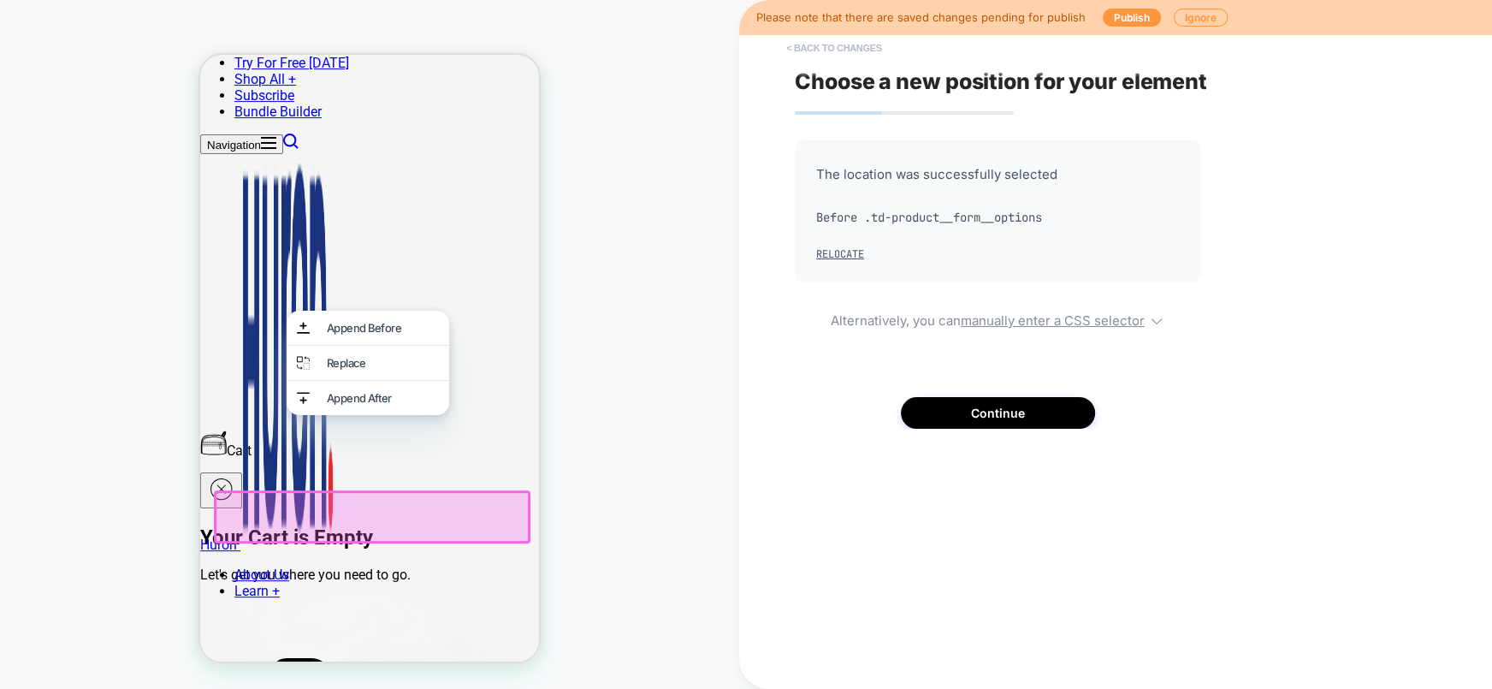
click at [857, 47] on button "< Back to changes" at bounding box center [834, 47] width 113 height 27
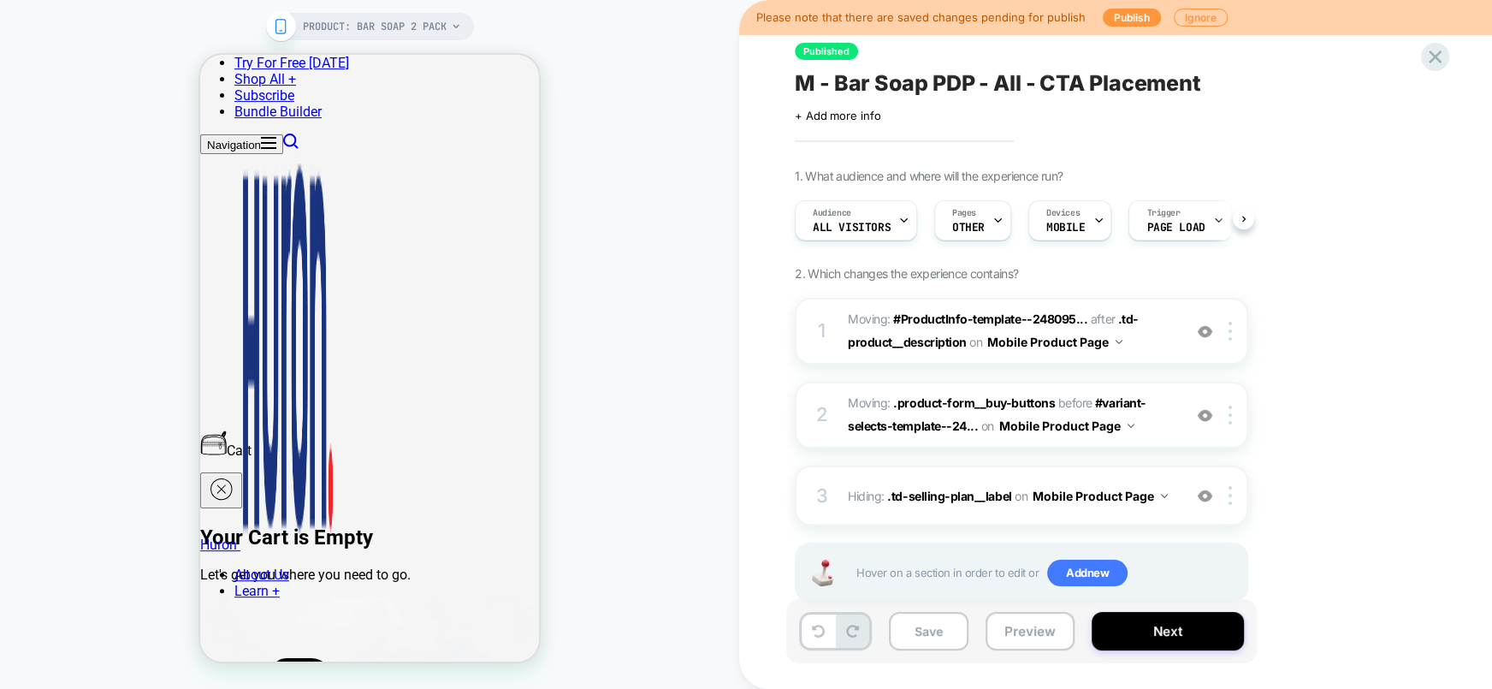
scroll to position [0, 1]
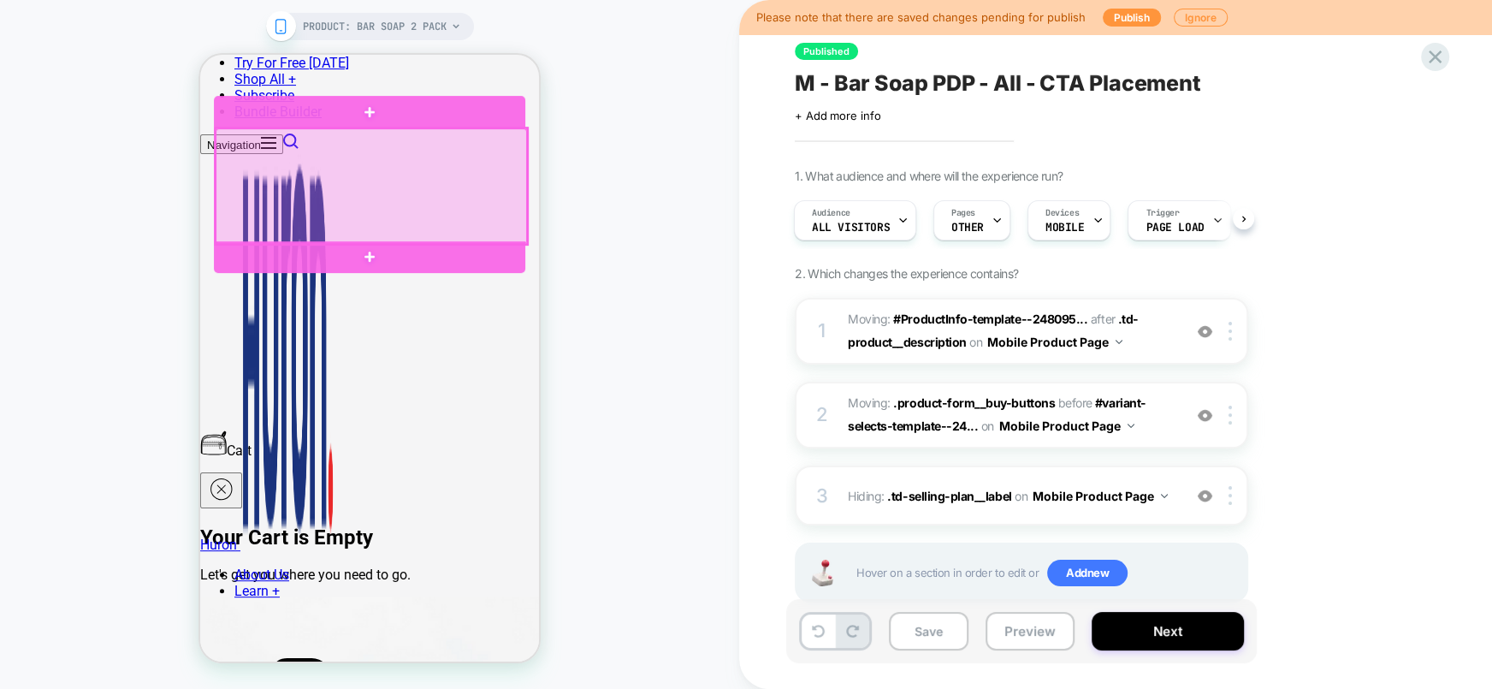
click at [464, 165] on div at bounding box center [371, 185] width 311 height 115
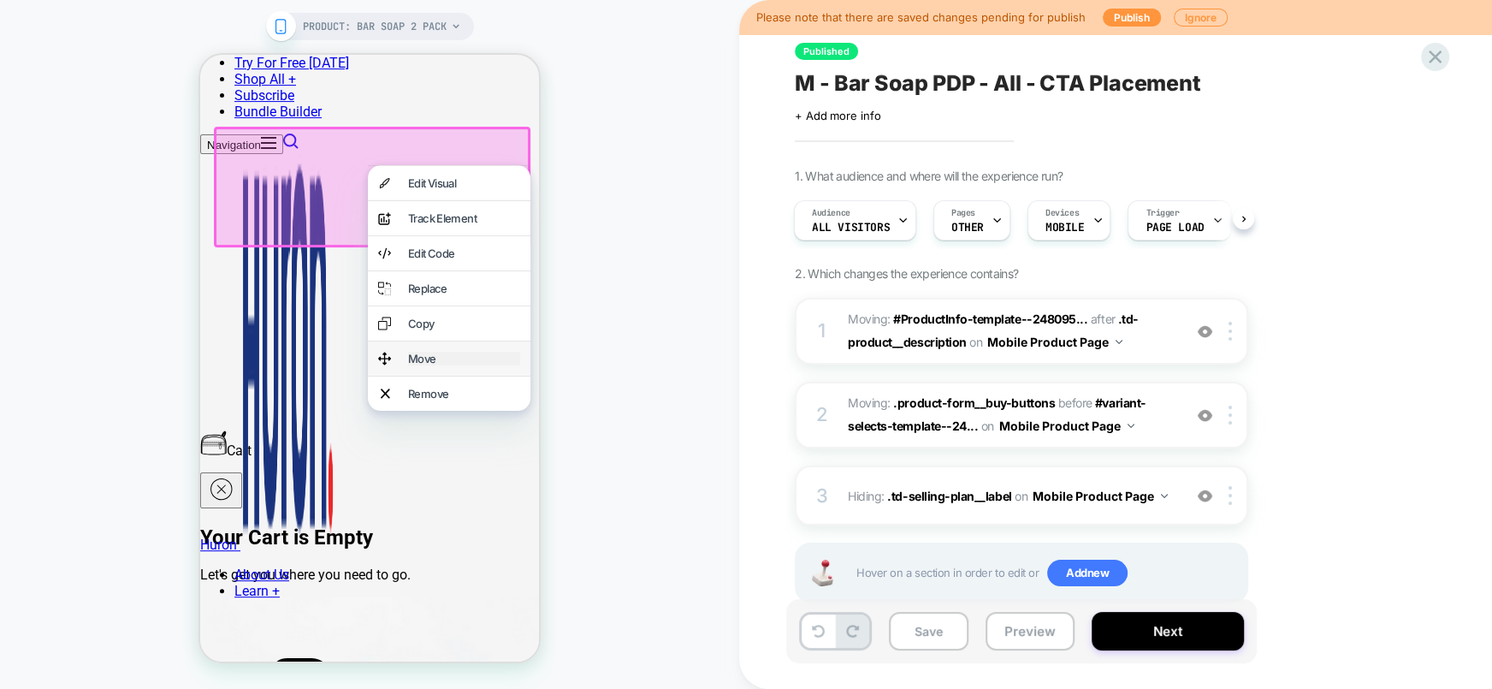
click at [450, 365] on div "Move" at bounding box center [464, 359] width 112 height 14
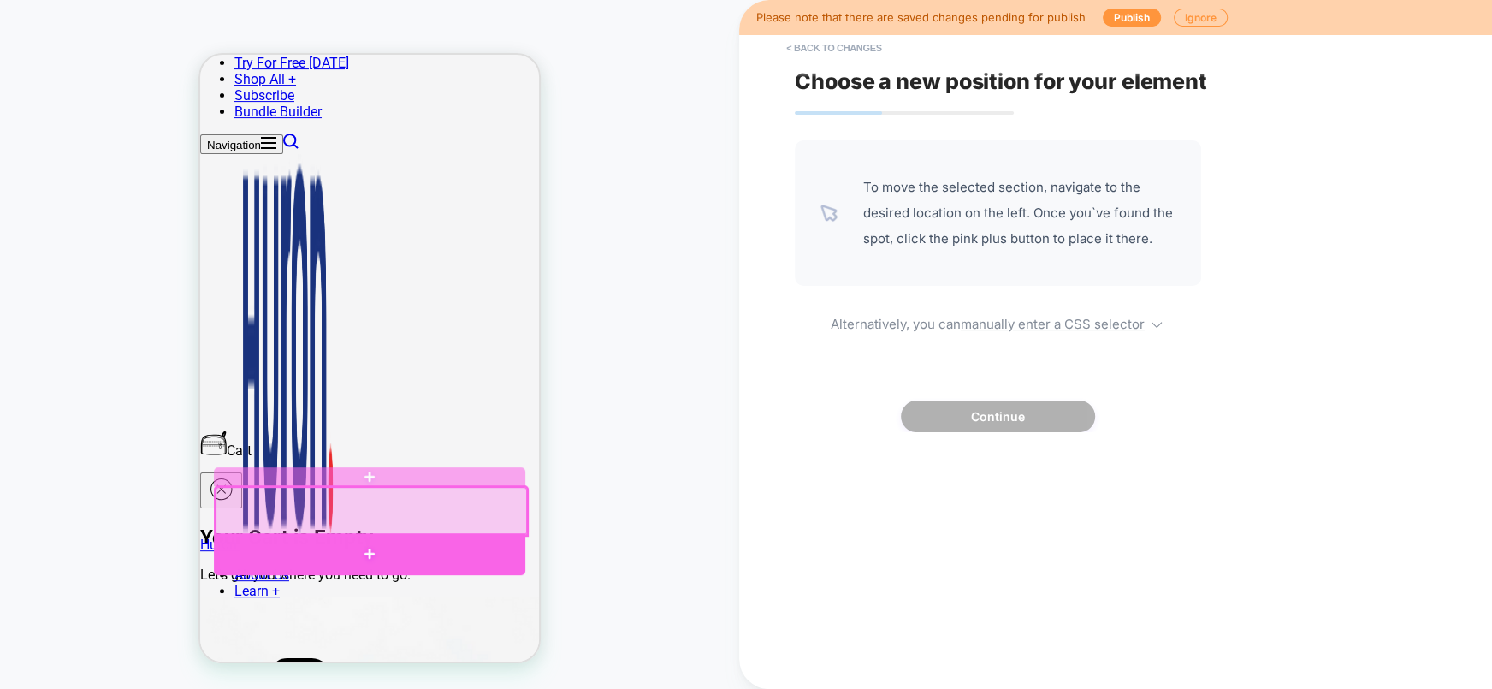
click at [505, 542] on div at bounding box center [369, 554] width 311 height 42
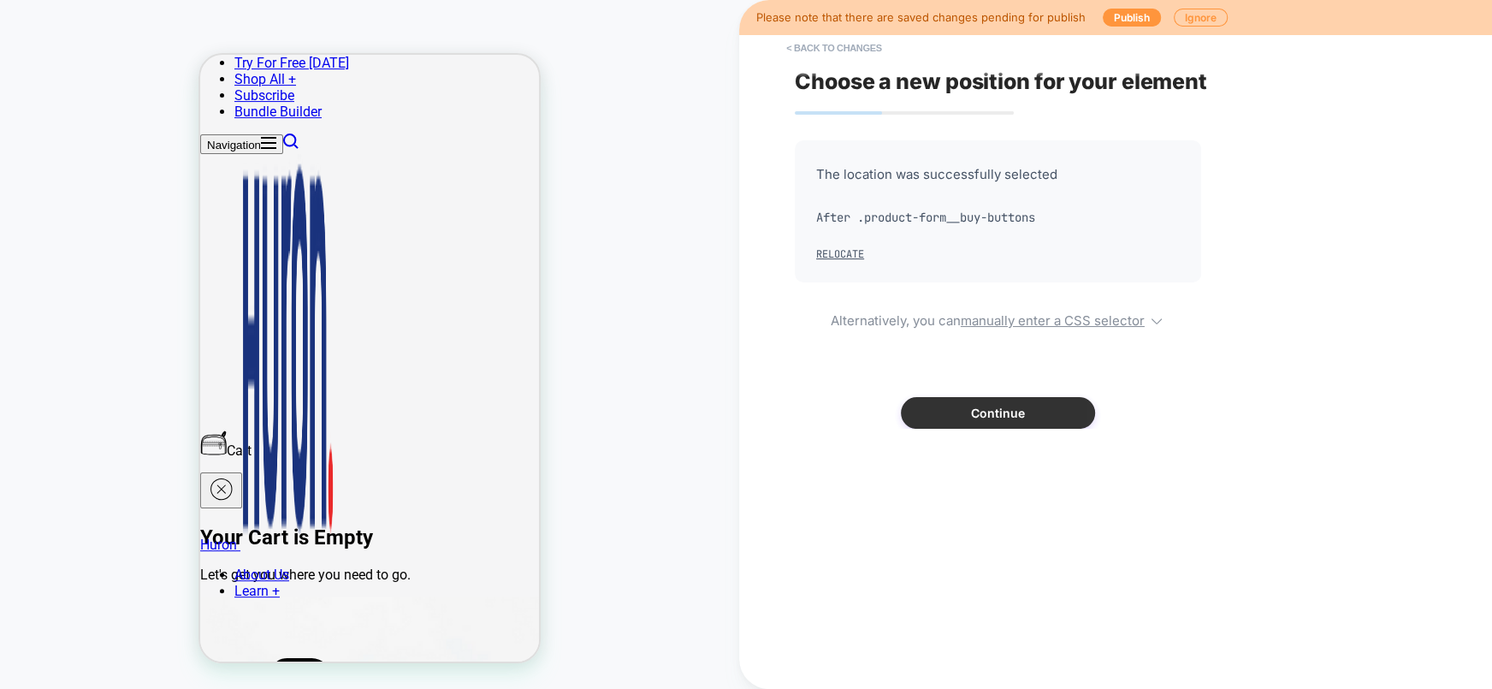
click at [954, 413] on button "Continue" at bounding box center [998, 413] width 194 height 32
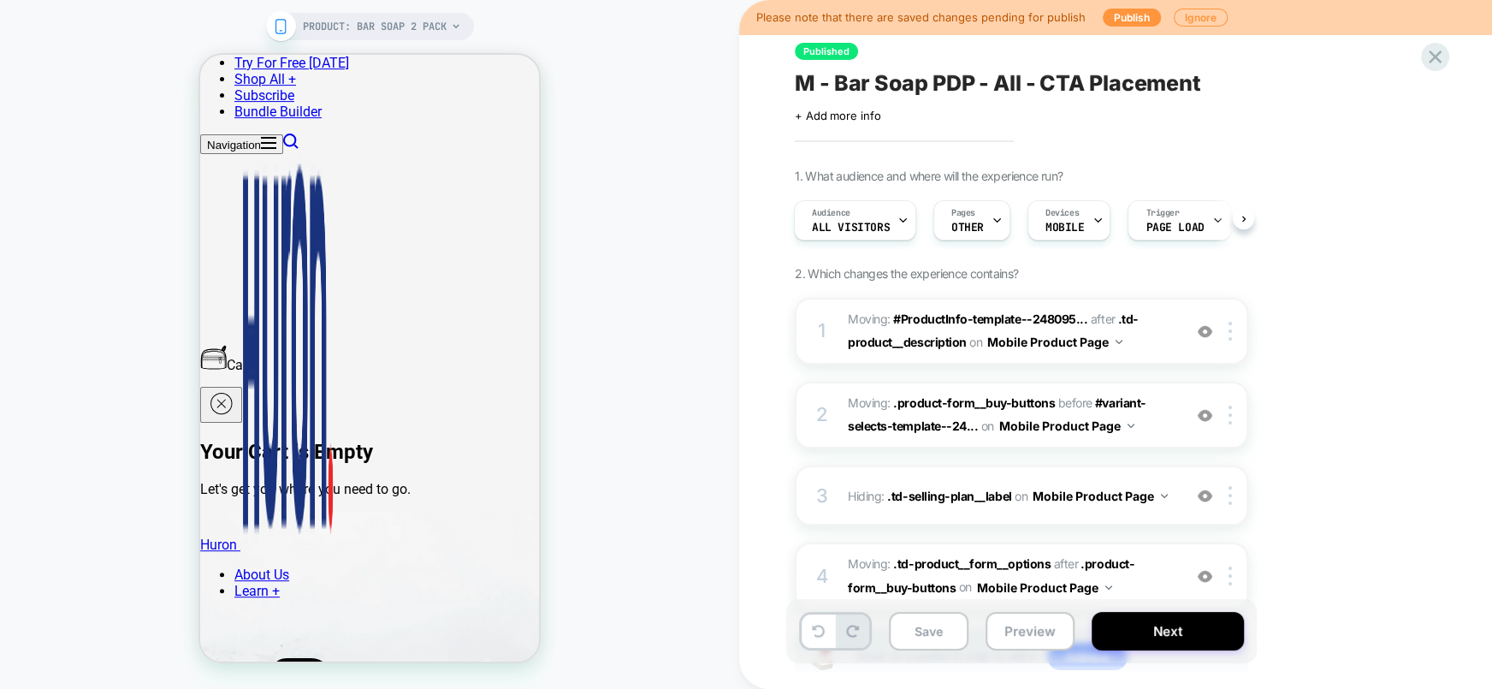
scroll to position [614, 0]
click at [820, 628] on icon at bounding box center [818, 631] width 13 height 13
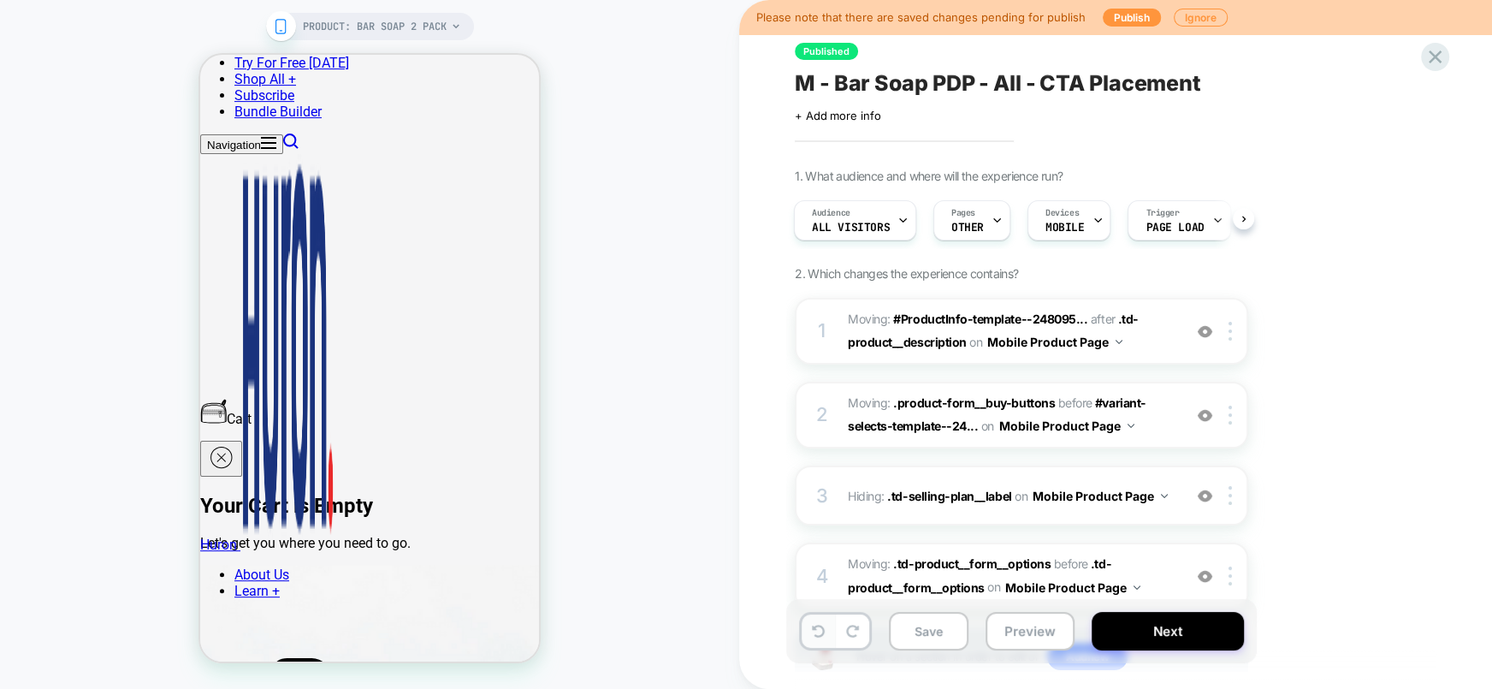
scroll to position [560, 0]
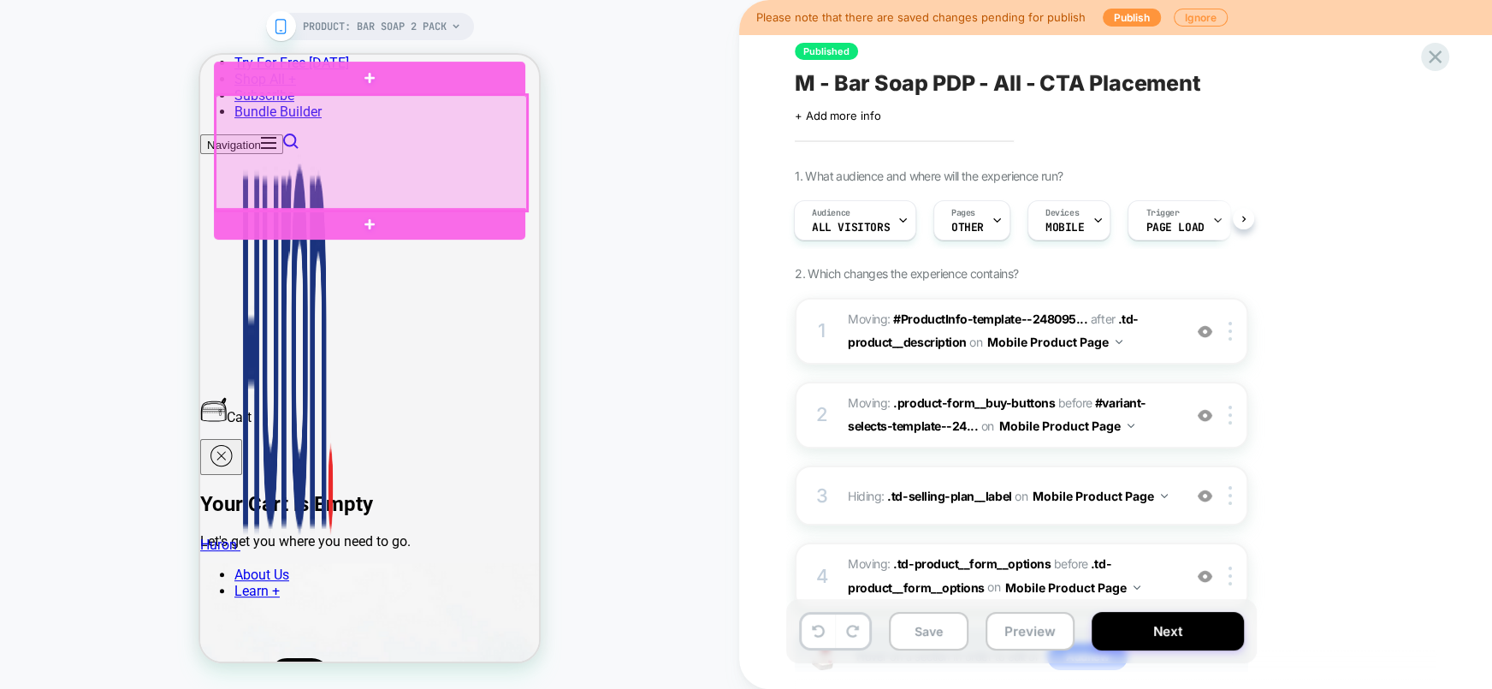
click at [385, 133] on div at bounding box center [371, 152] width 311 height 115
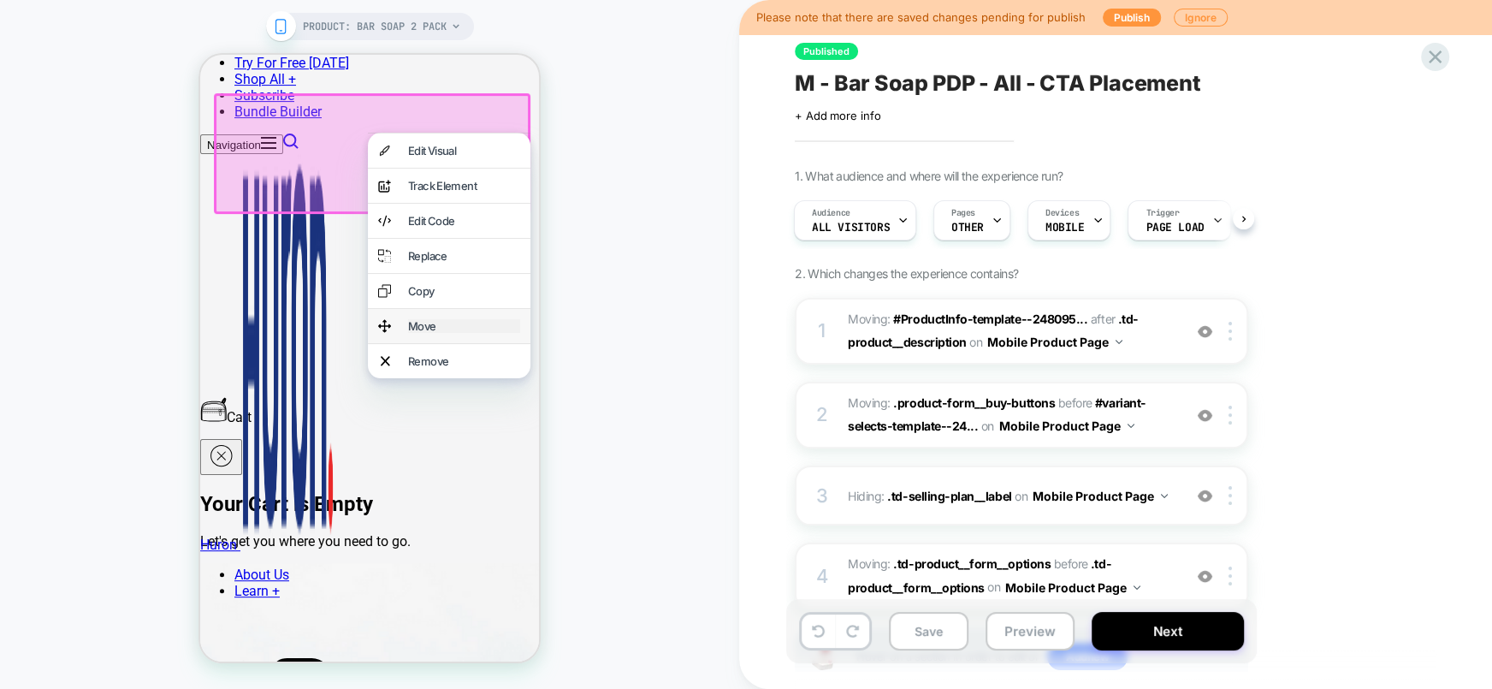
click at [440, 333] on div "Move" at bounding box center [464, 326] width 112 height 14
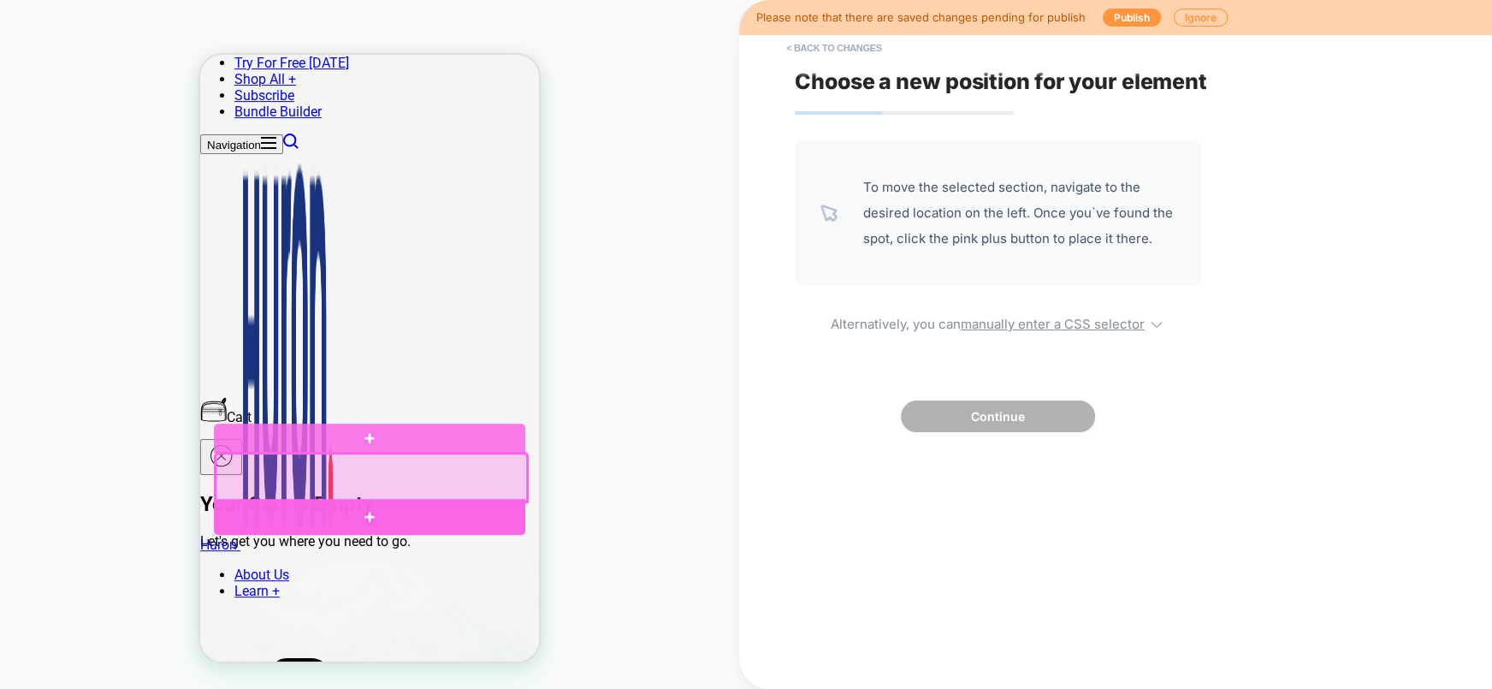
click at [390, 508] on div at bounding box center [369, 517] width 311 height 36
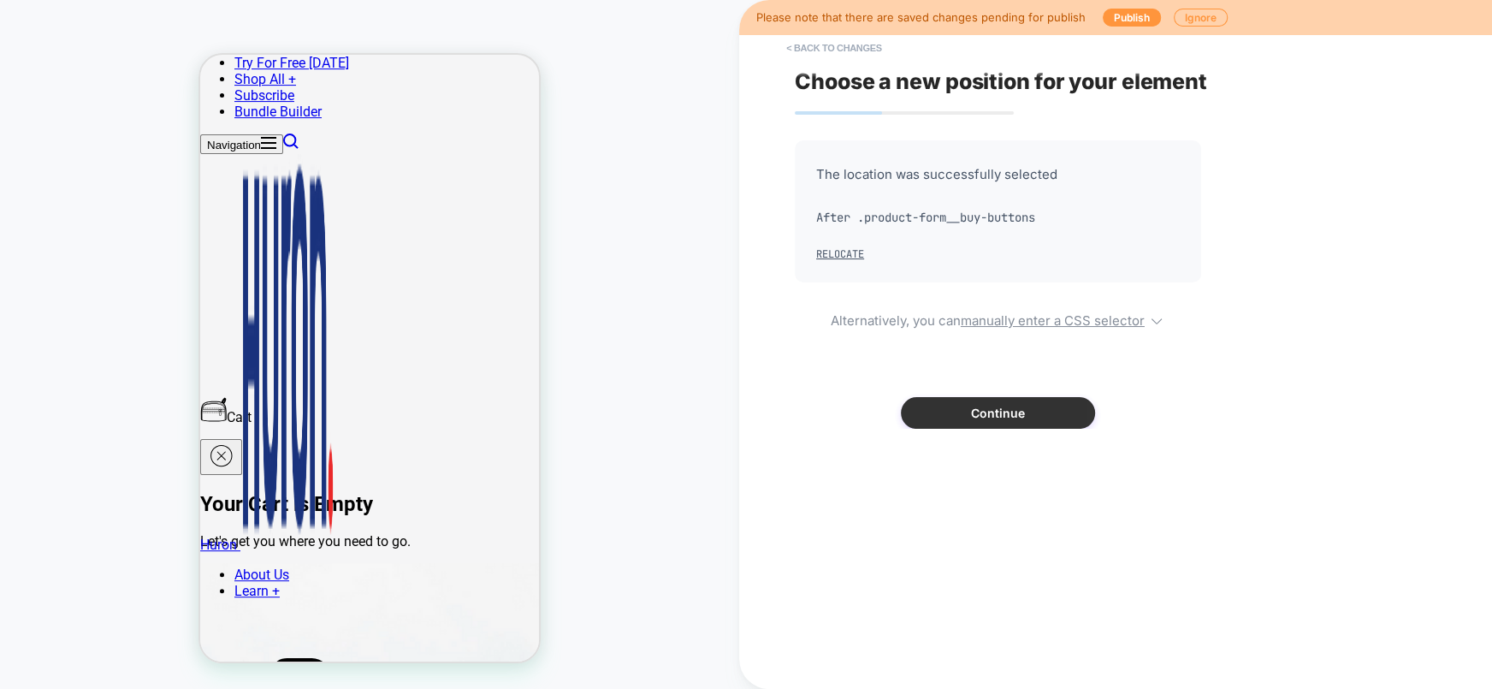
click at [967, 419] on button "Continue" at bounding box center [998, 413] width 194 height 32
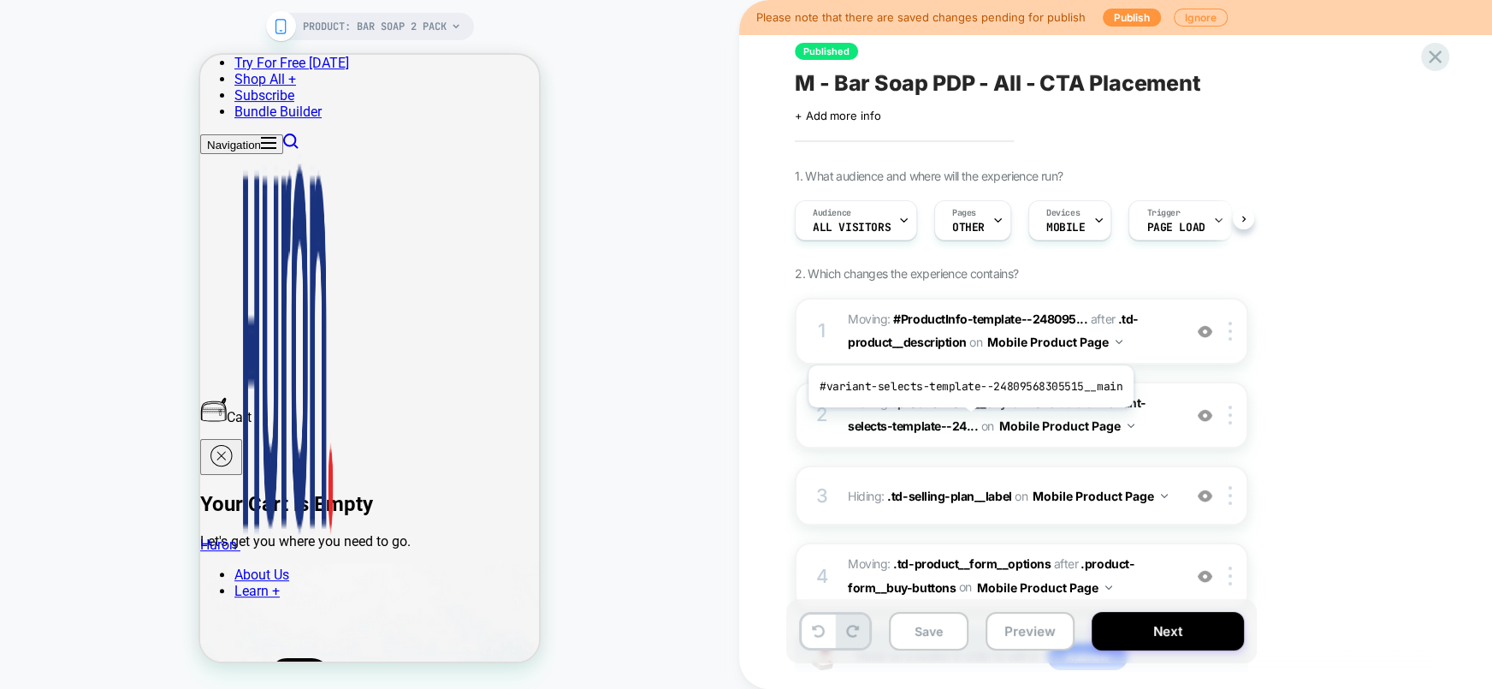
scroll to position [0, 1]
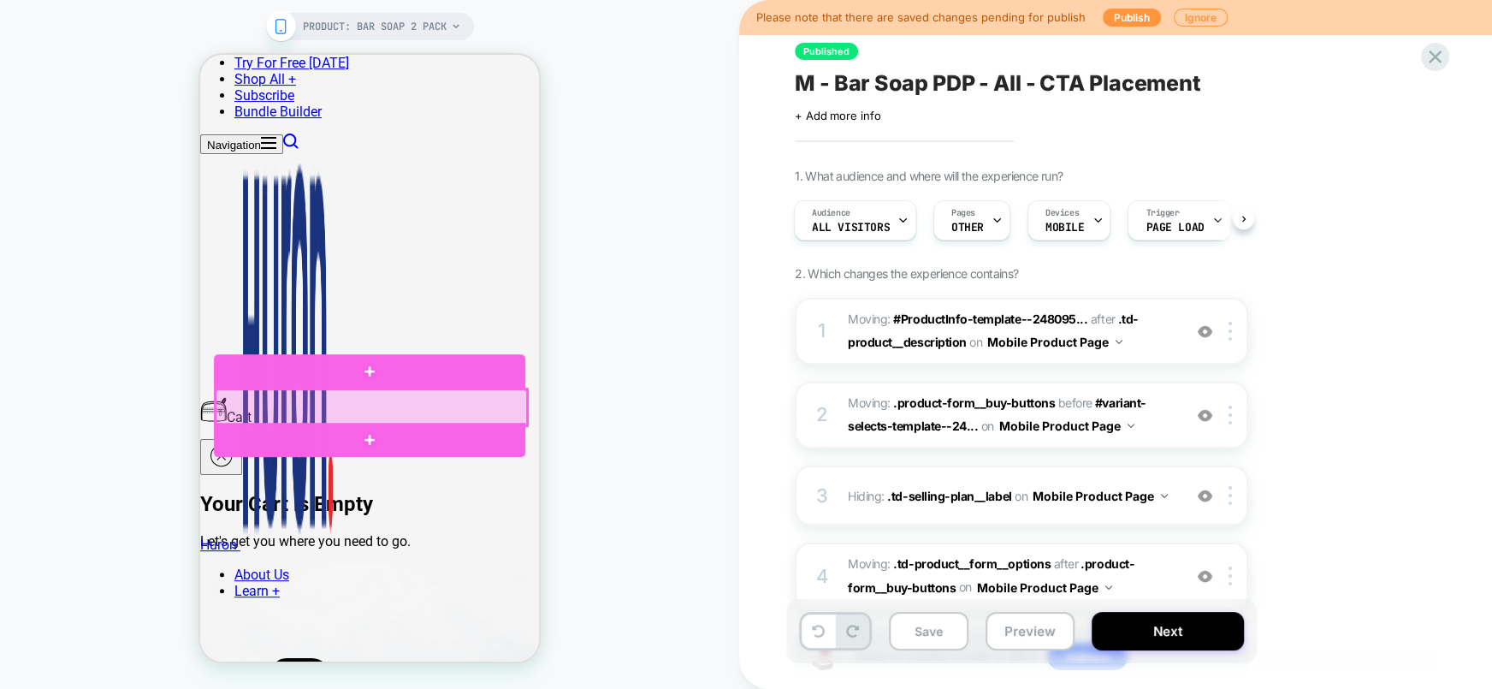
click at [228, 407] on div at bounding box center [371, 407] width 311 height 36
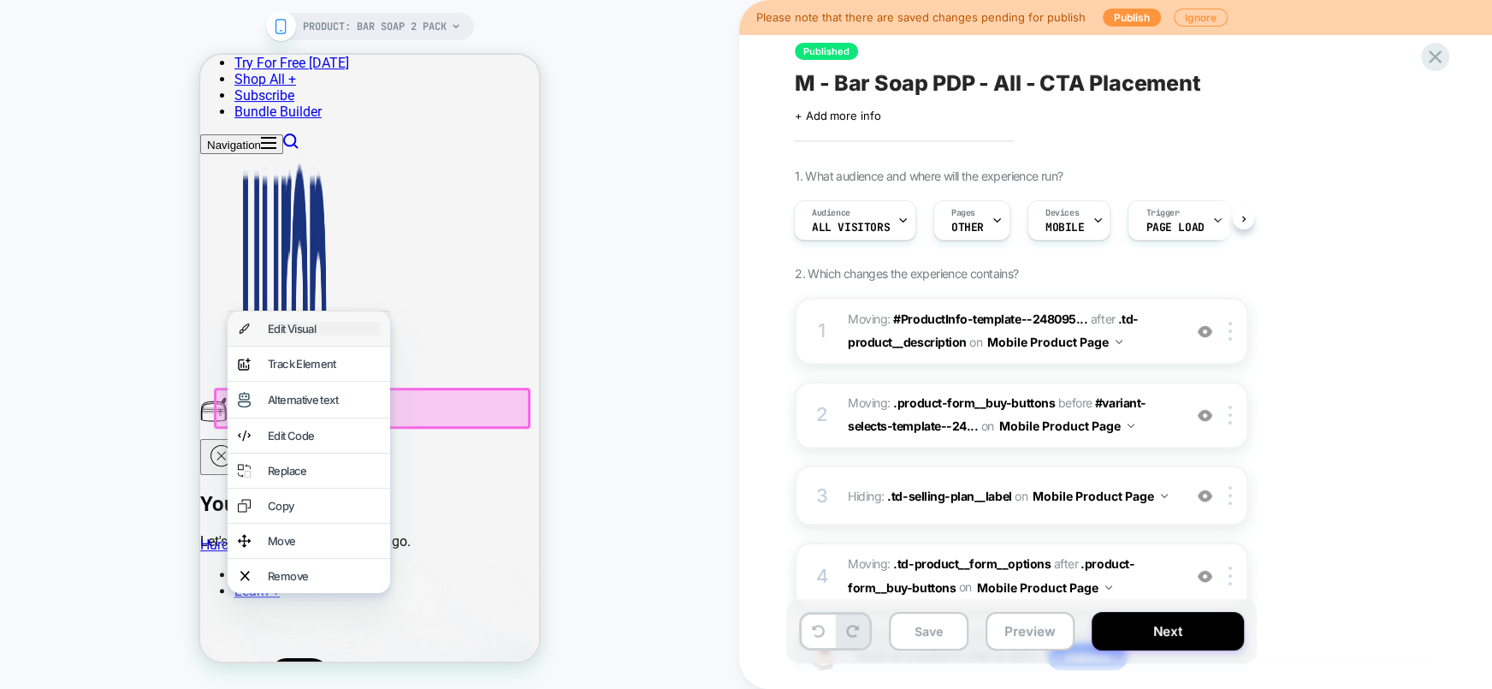
click at [325, 335] on div "Edit Visual" at bounding box center [324, 329] width 112 height 14
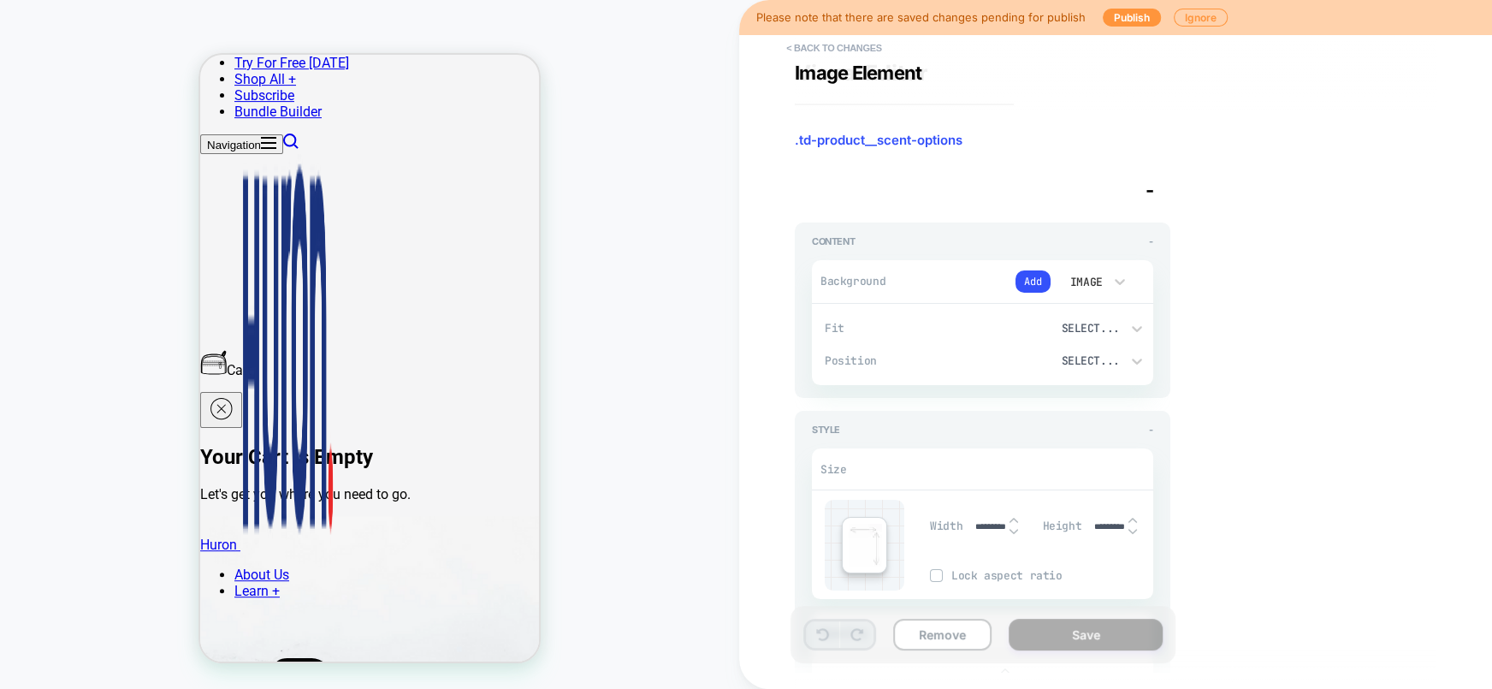
scroll to position [0, 0]
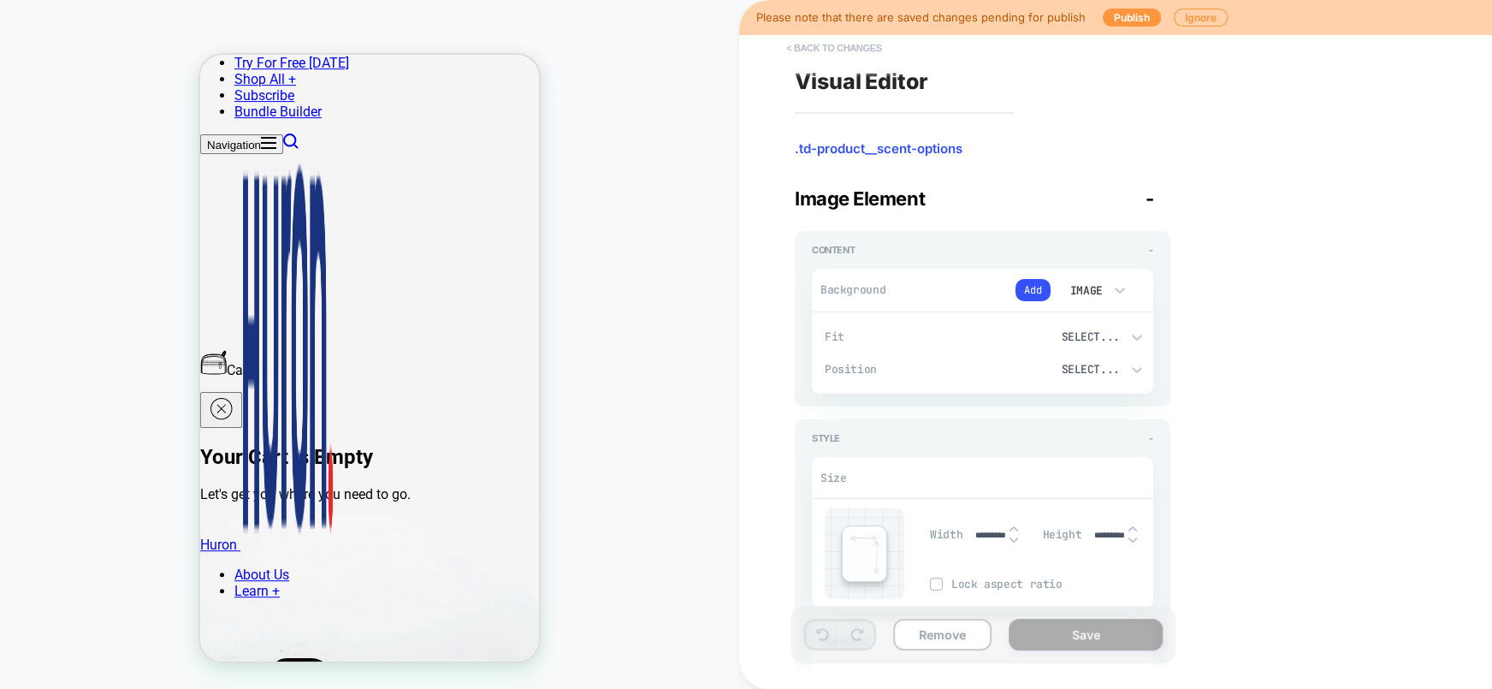
click at [835, 47] on button "< Back to changes" at bounding box center [834, 47] width 113 height 27
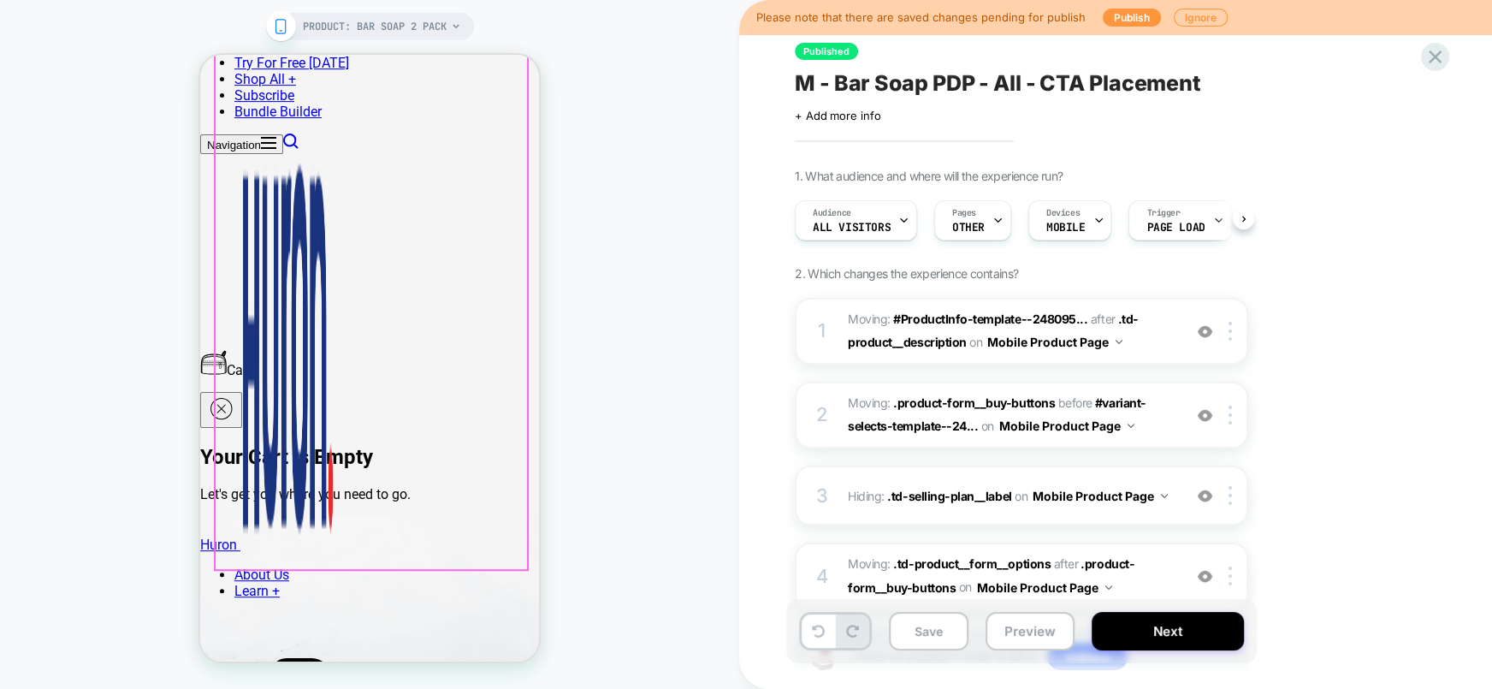
scroll to position [0, 1]
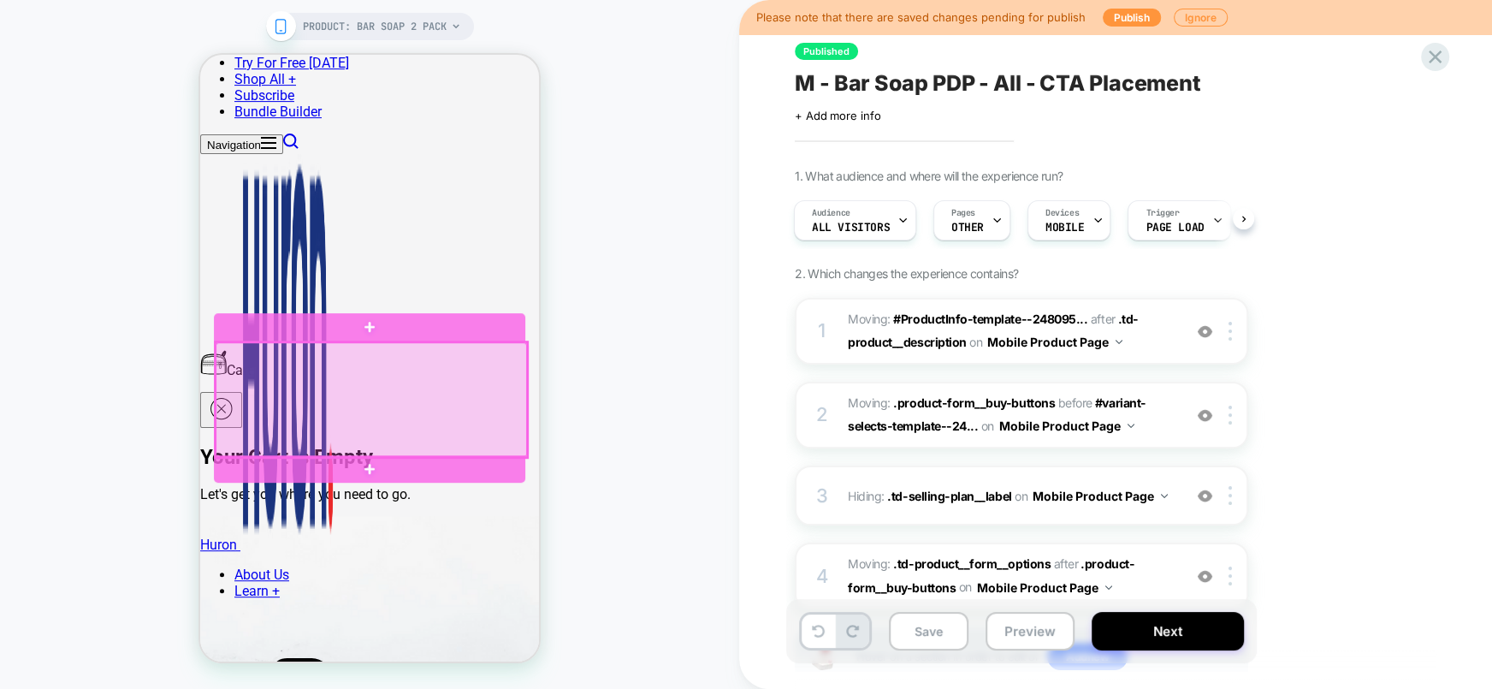
click at [288, 380] on div at bounding box center [371, 399] width 311 height 115
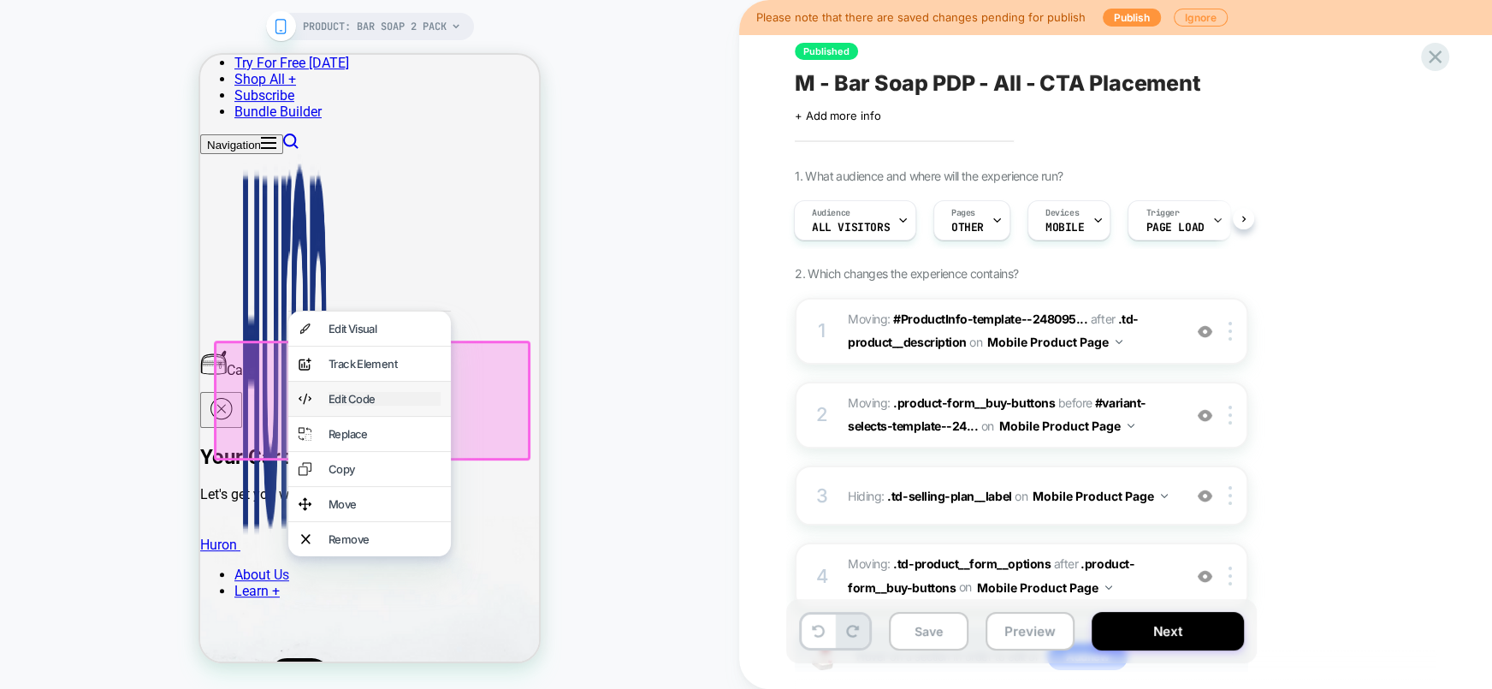
click at [331, 406] on div "Edit Code" at bounding box center [385, 399] width 112 height 14
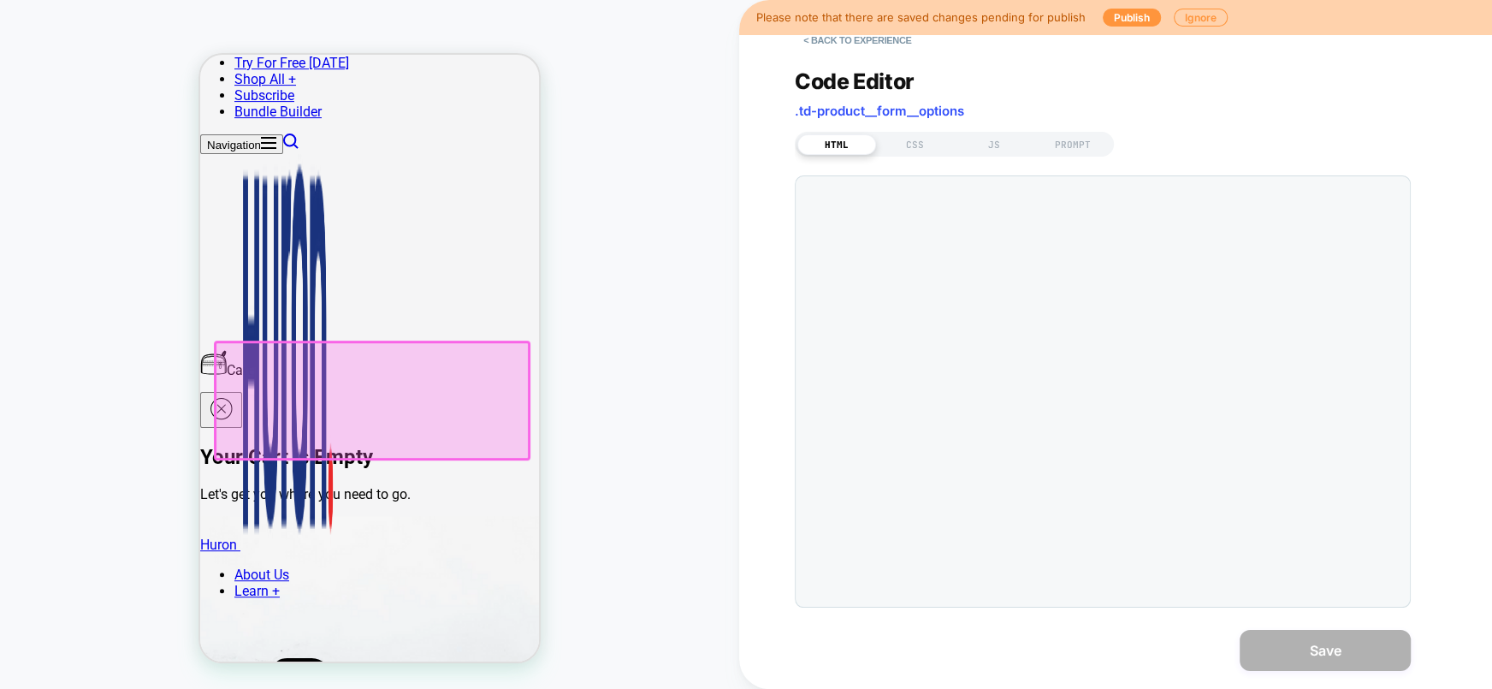
scroll to position [647, 0]
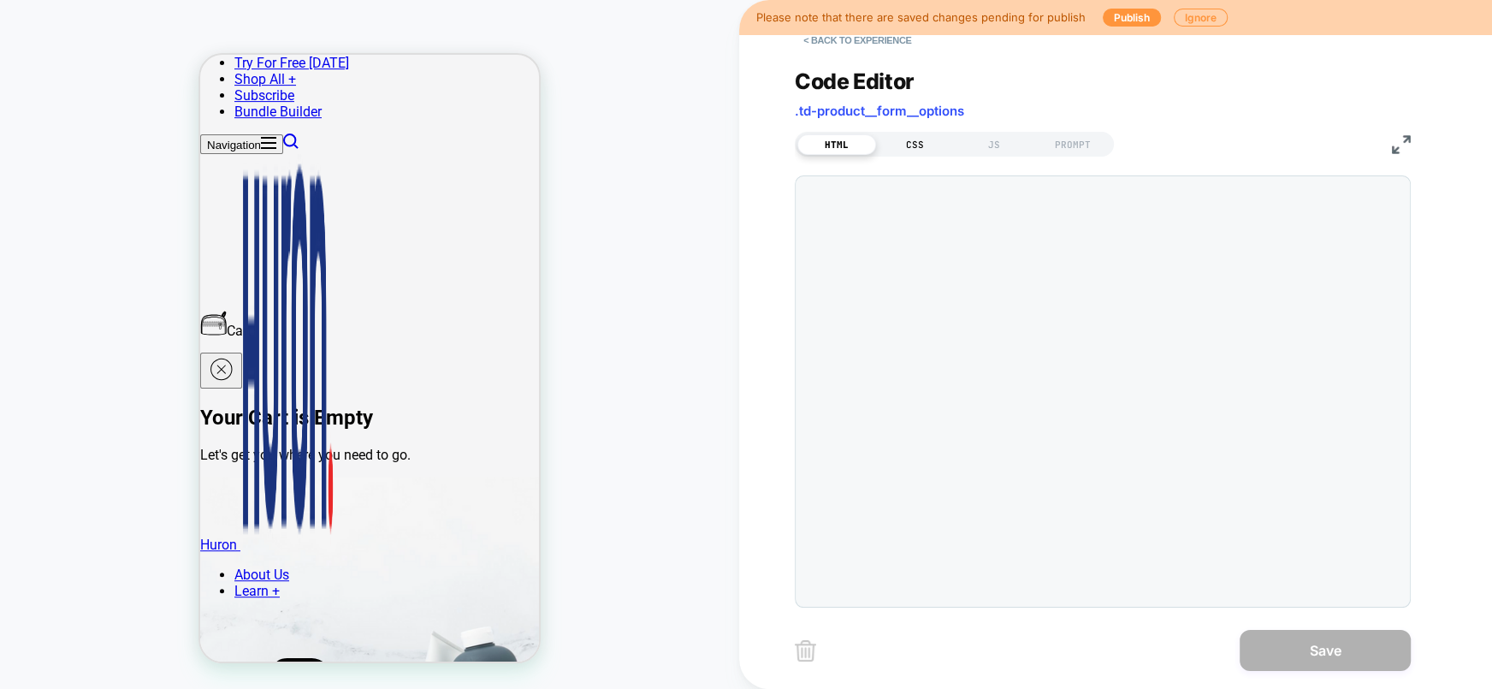
click at [907, 138] on div "CSS" at bounding box center [915, 144] width 79 height 21
click at [980, 145] on div "JS" at bounding box center [994, 144] width 79 height 21
click at [1064, 135] on div "PROMPT" at bounding box center [1073, 144] width 79 height 21
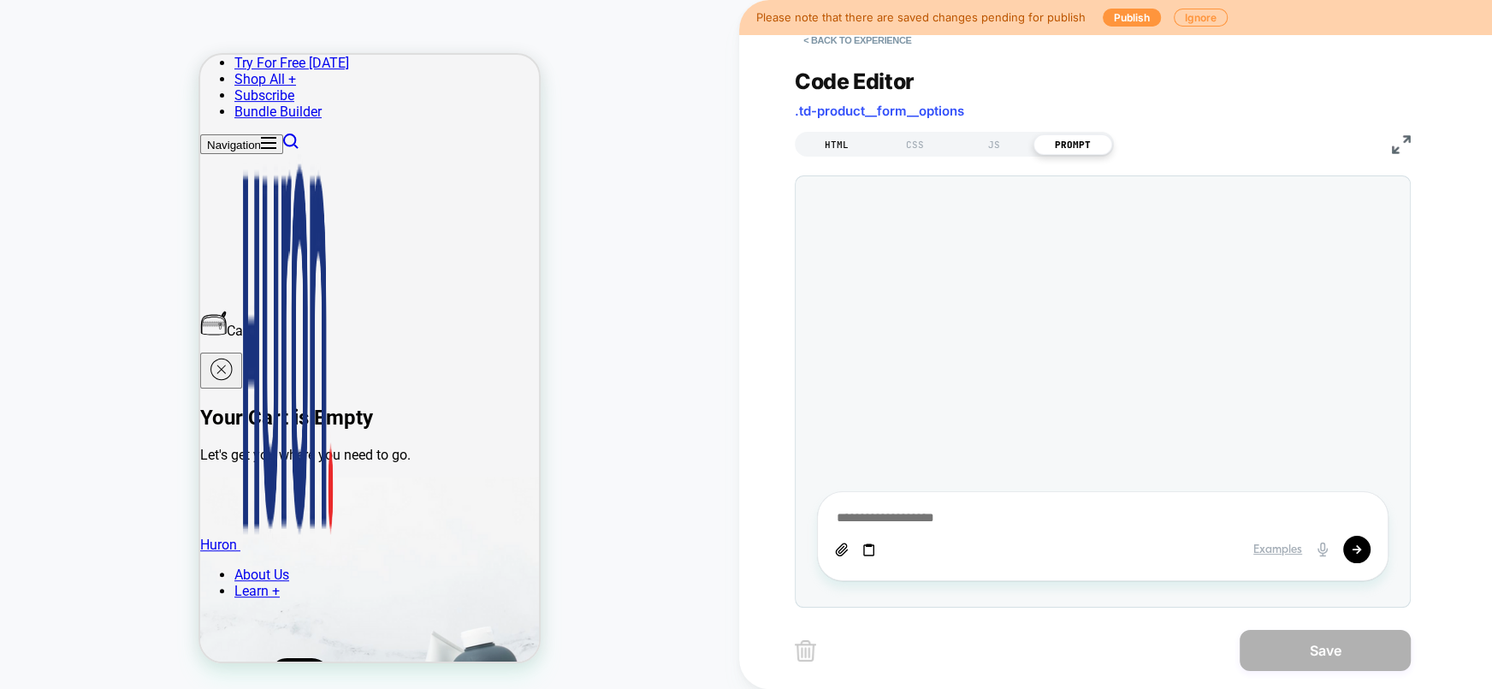
click at [845, 144] on div "HTML" at bounding box center [836, 144] width 79 height 21
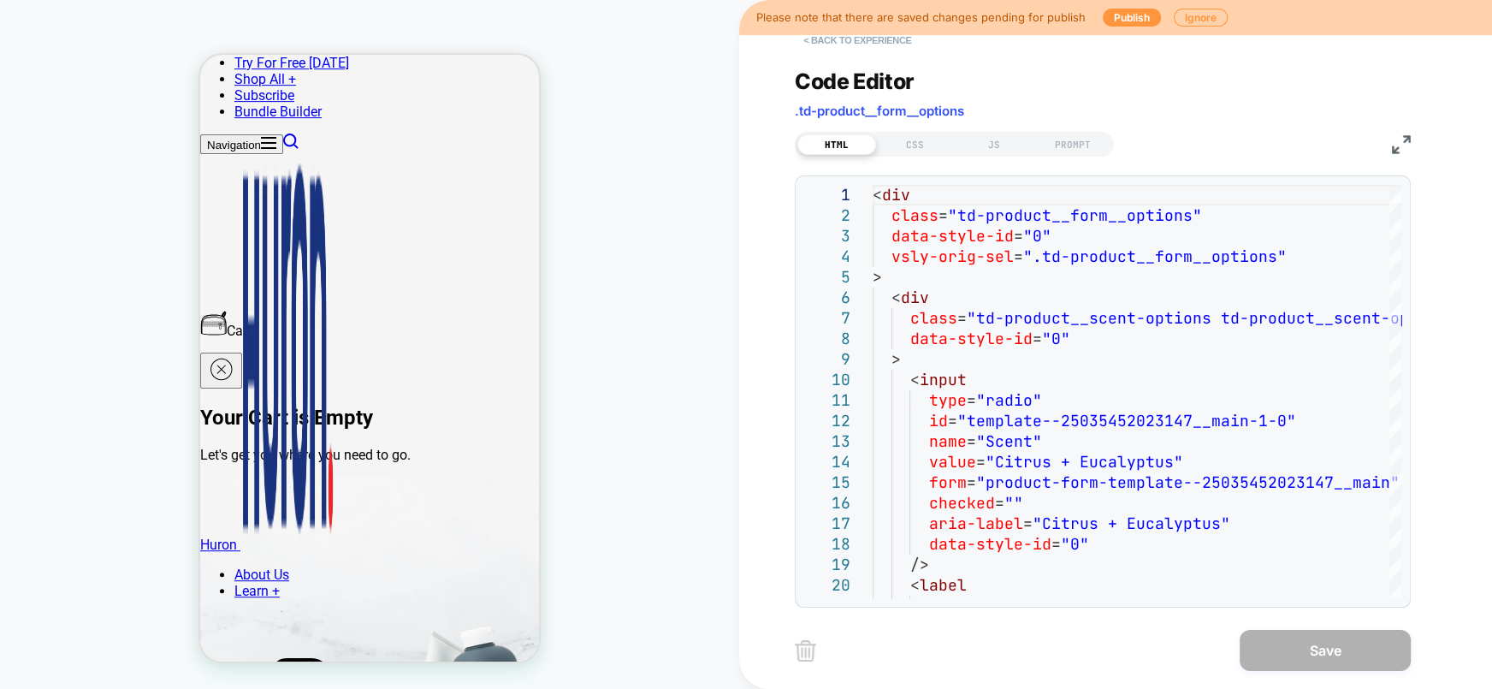
click at [852, 44] on button "< Back to experience" at bounding box center [857, 40] width 125 height 27
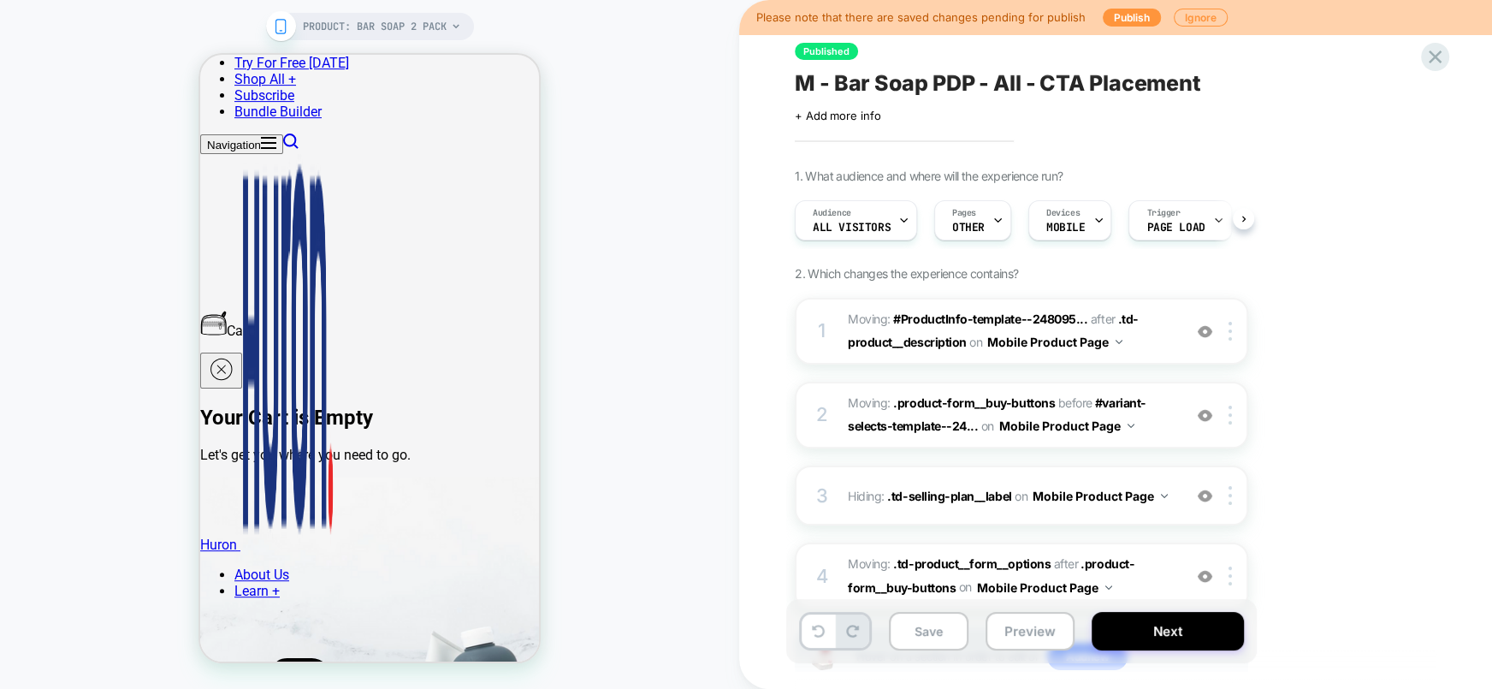
scroll to position [0, 1]
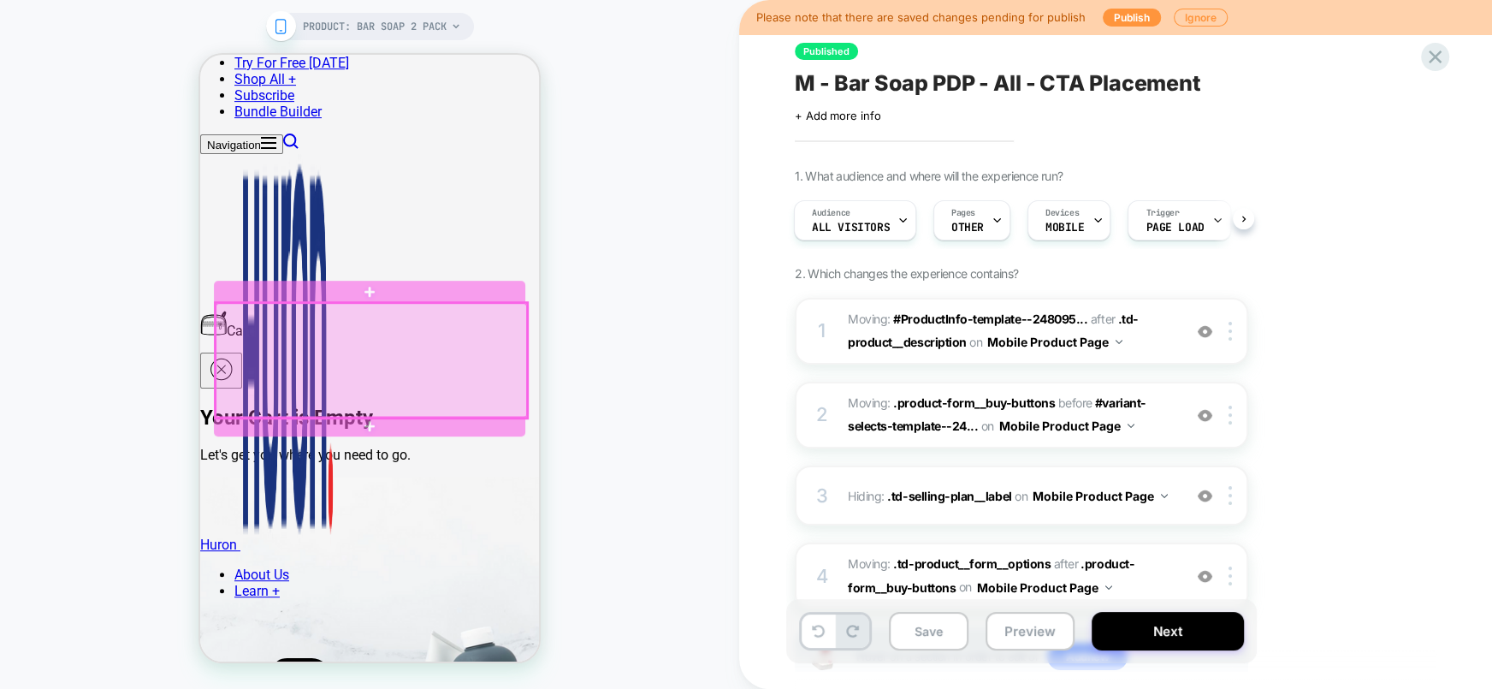
click at [291, 341] on div at bounding box center [371, 360] width 311 height 115
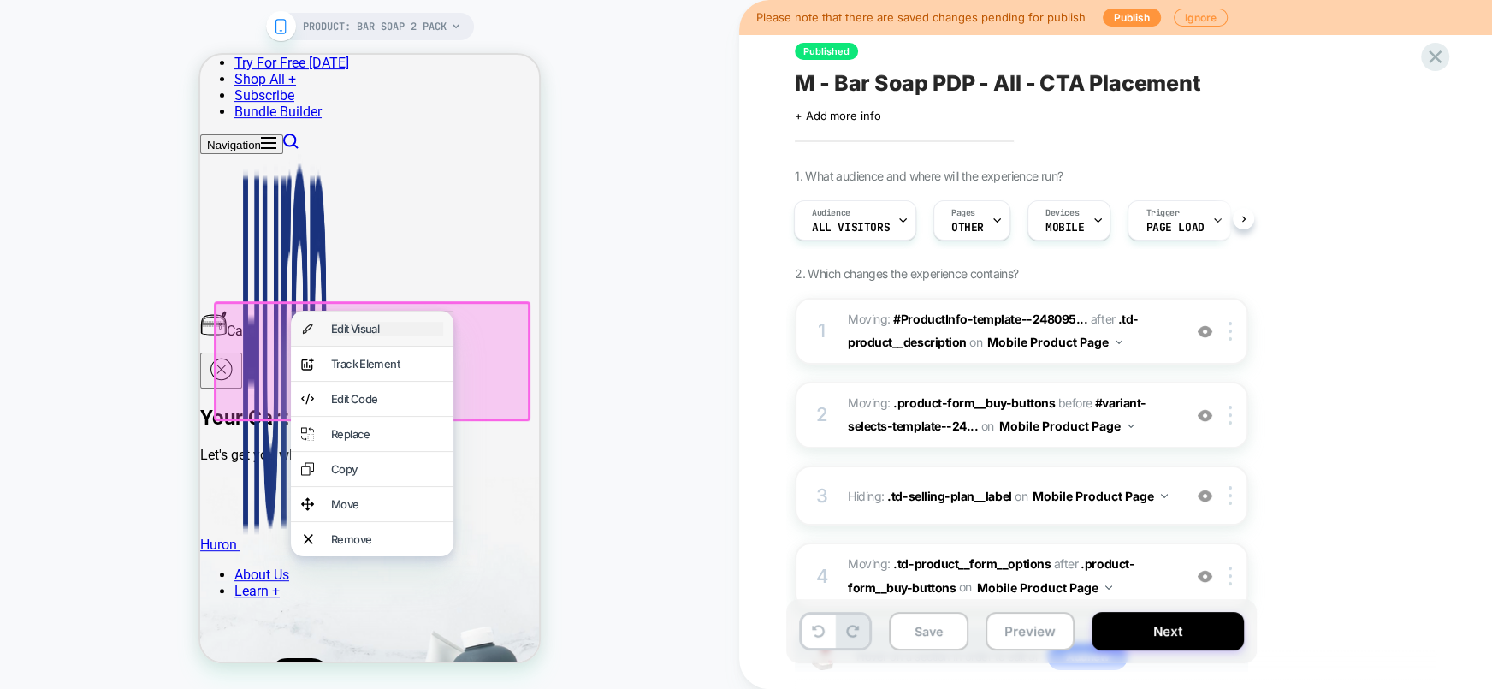
click at [364, 326] on div "Edit Visual" at bounding box center [387, 329] width 112 height 14
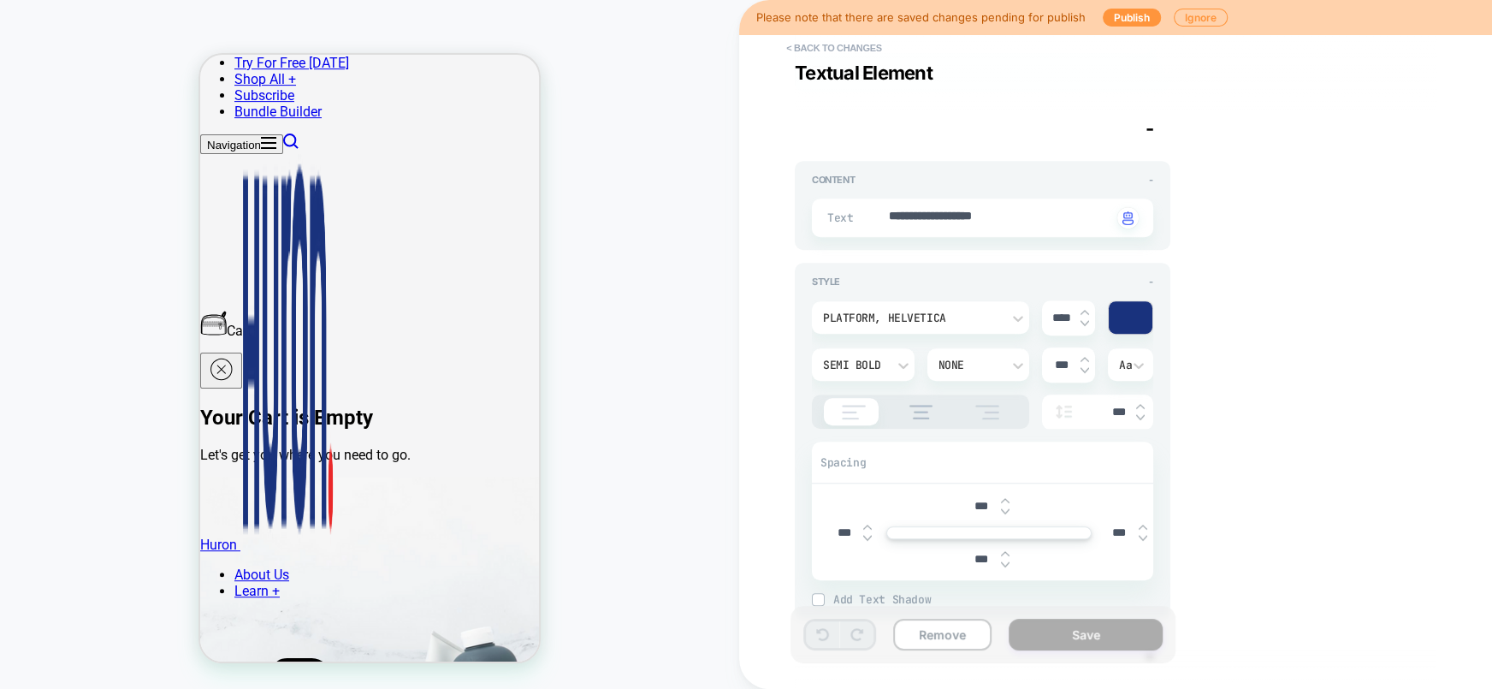
scroll to position [1070, 0]
type textarea "*"
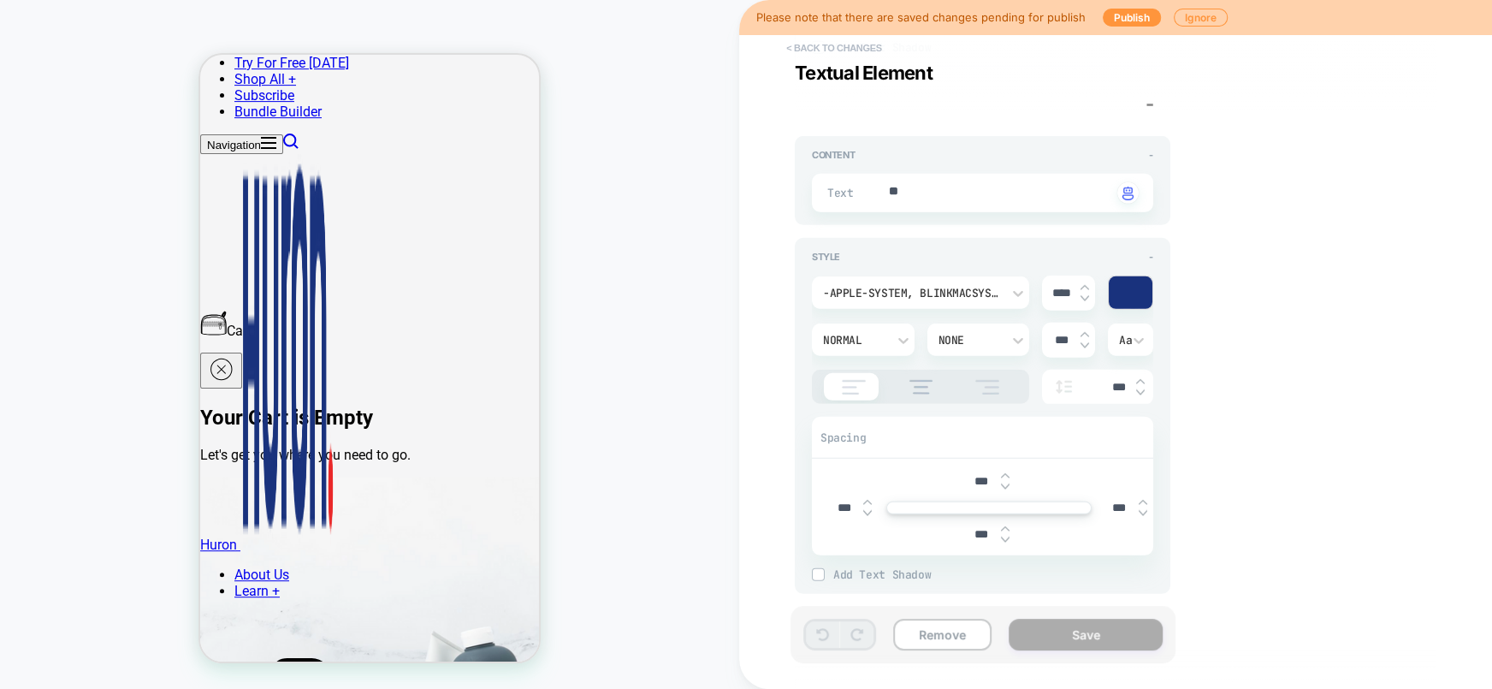
click at [836, 56] on button "< Back to changes" at bounding box center [834, 47] width 113 height 27
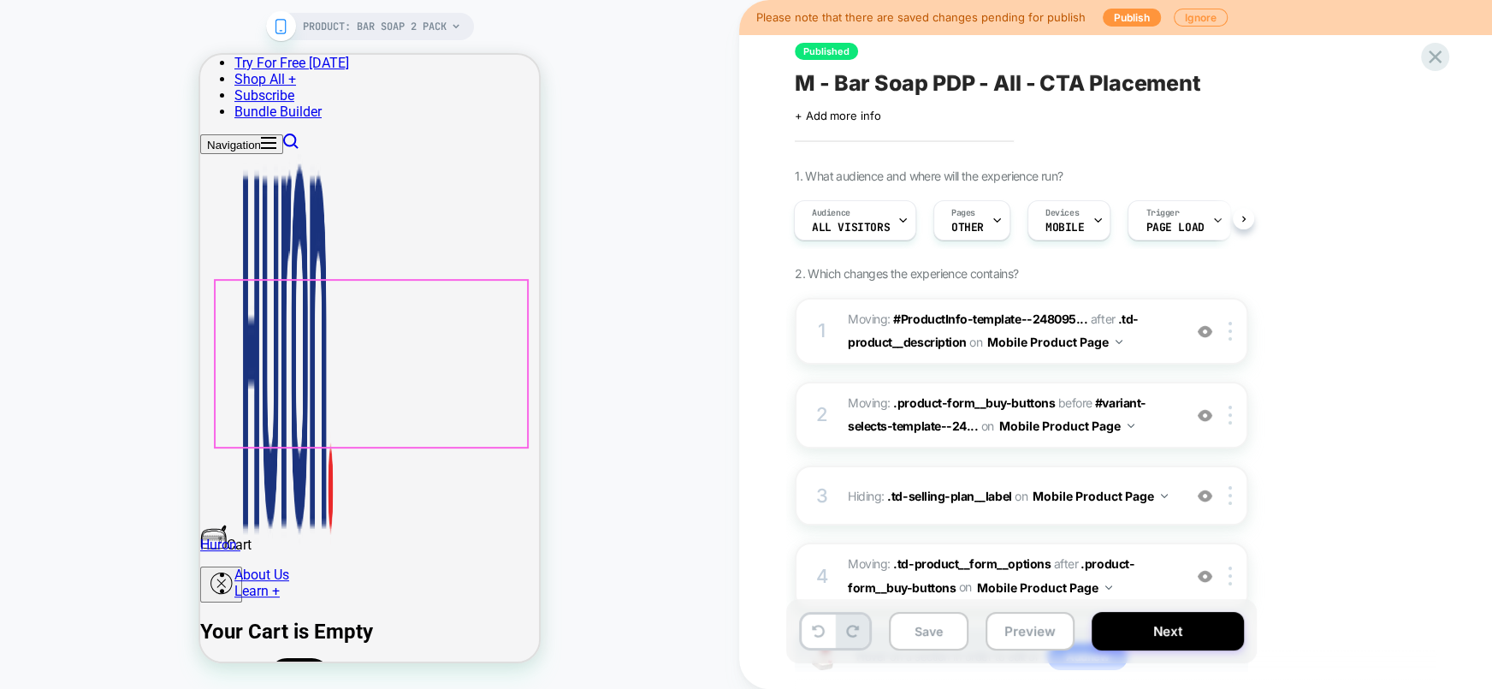
scroll to position [540, 0]
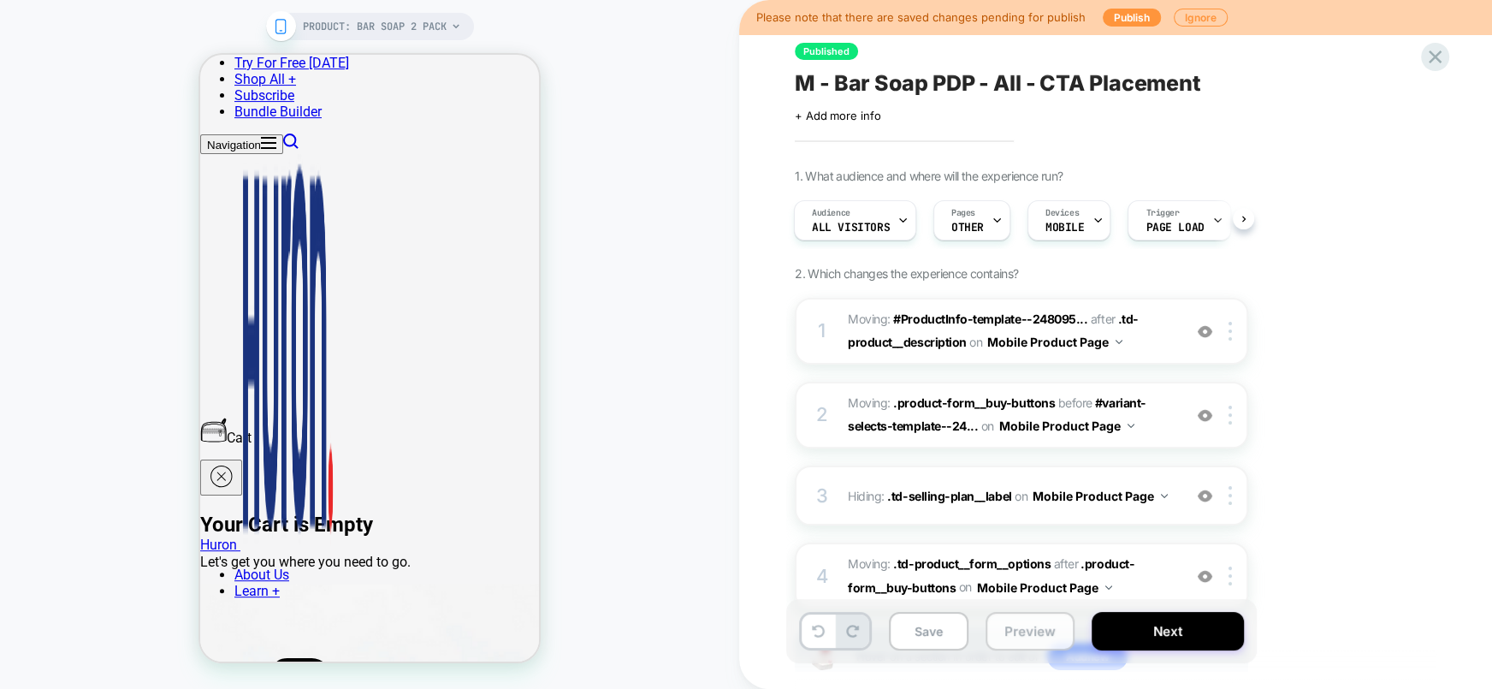
click at [1028, 623] on button "Preview" at bounding box center [1030, 631] width 89 height 39
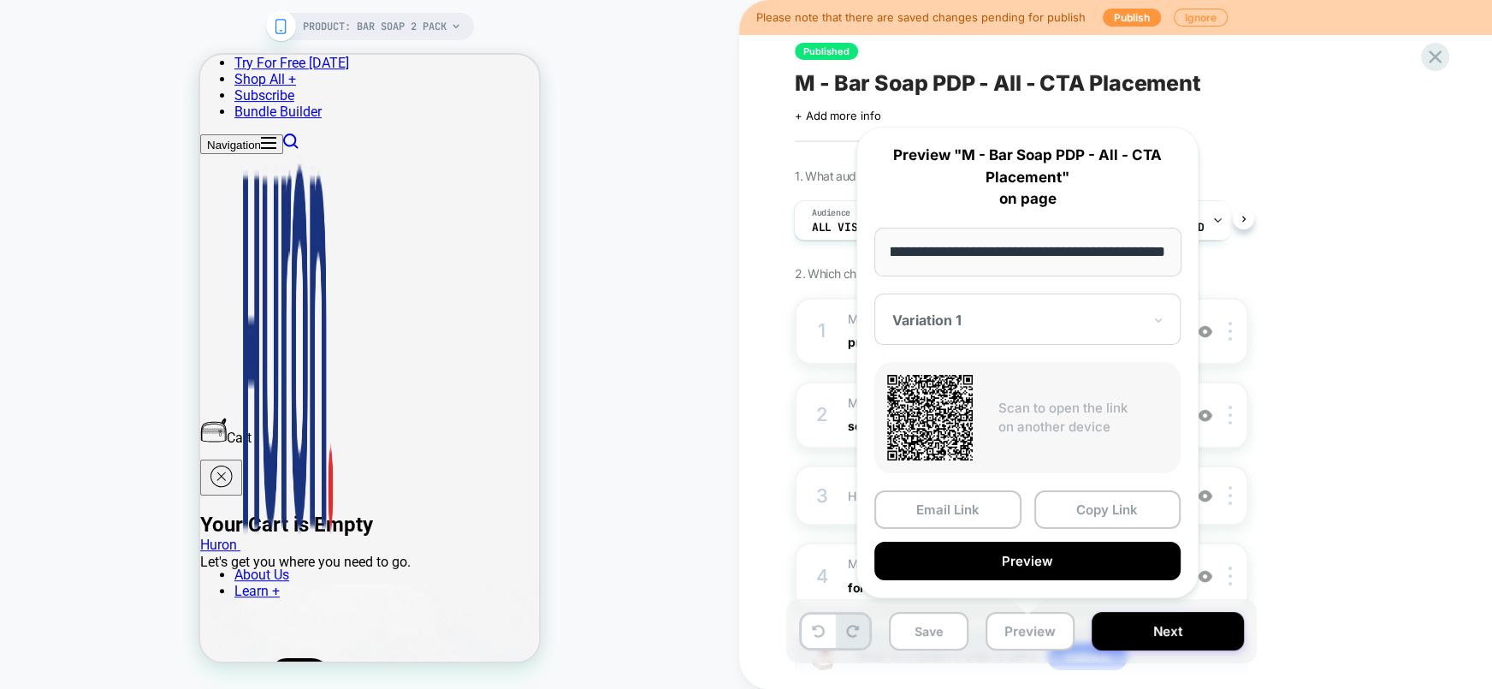
scroll to position [0, 0]
click at [714, 505] on div "PRODUCT: Bar Soap 2 Pack PRODUCT: Bar Soap 2 Pack" at bounding box center [369, 344] width 739 height 655
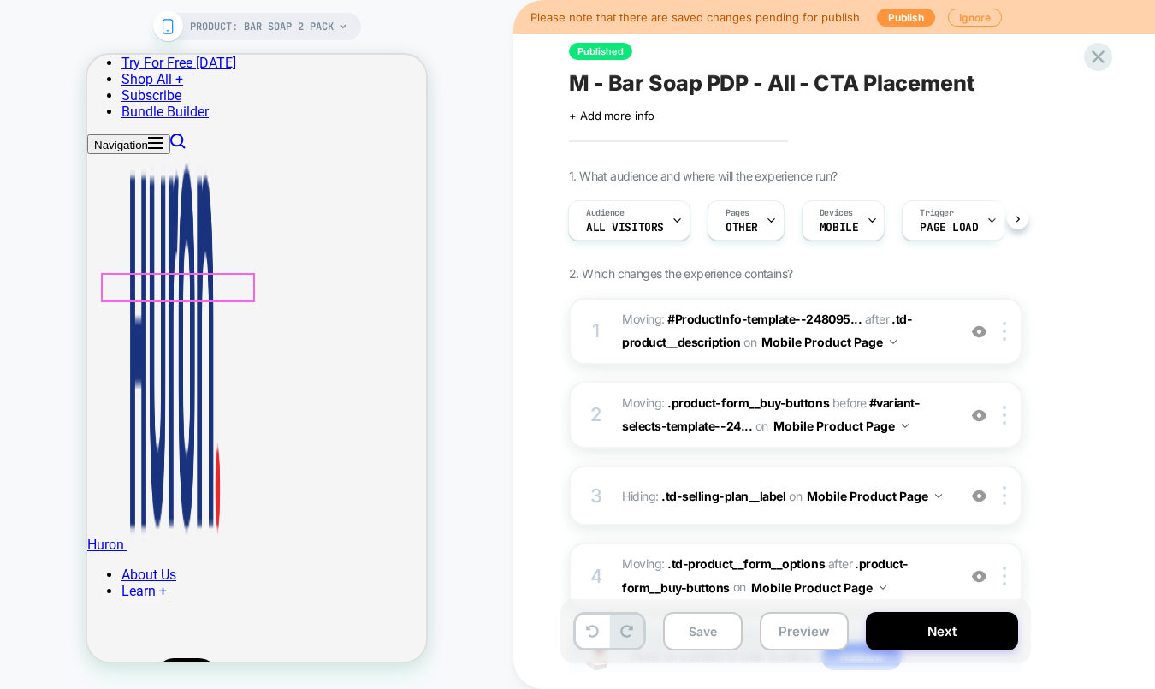
scroll to position [428, 0]
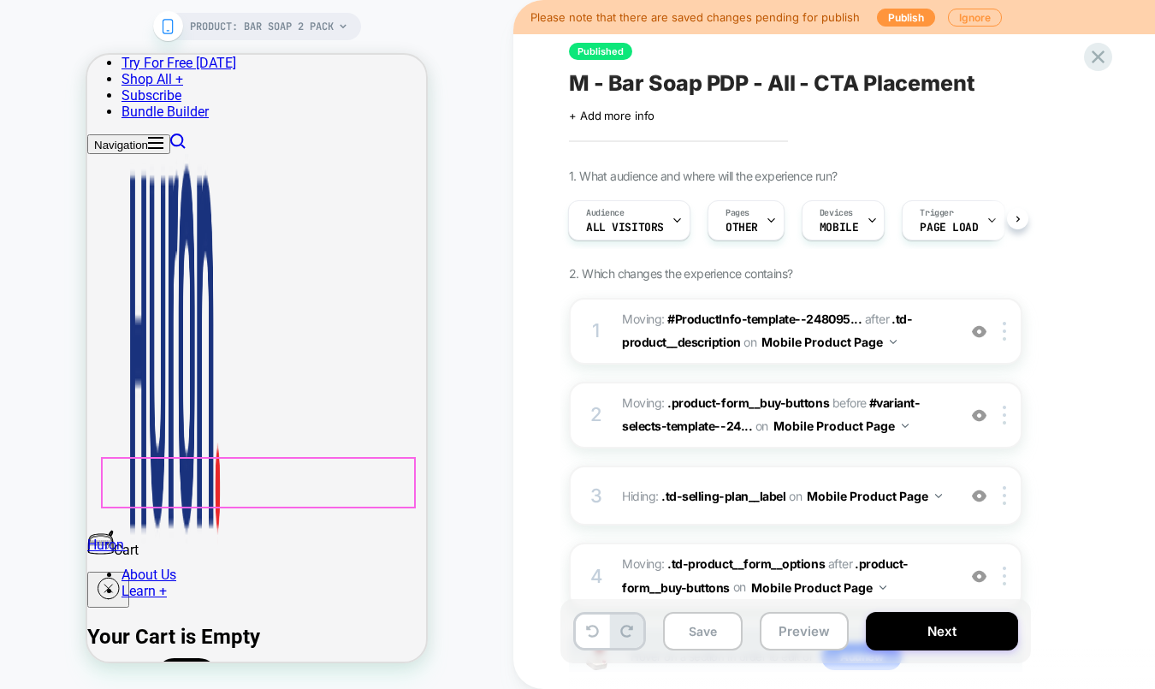
drag, startPoint x: 89, startPoint y: 311, endPoint x: 163, endPoint y: 495, distance: 198.5
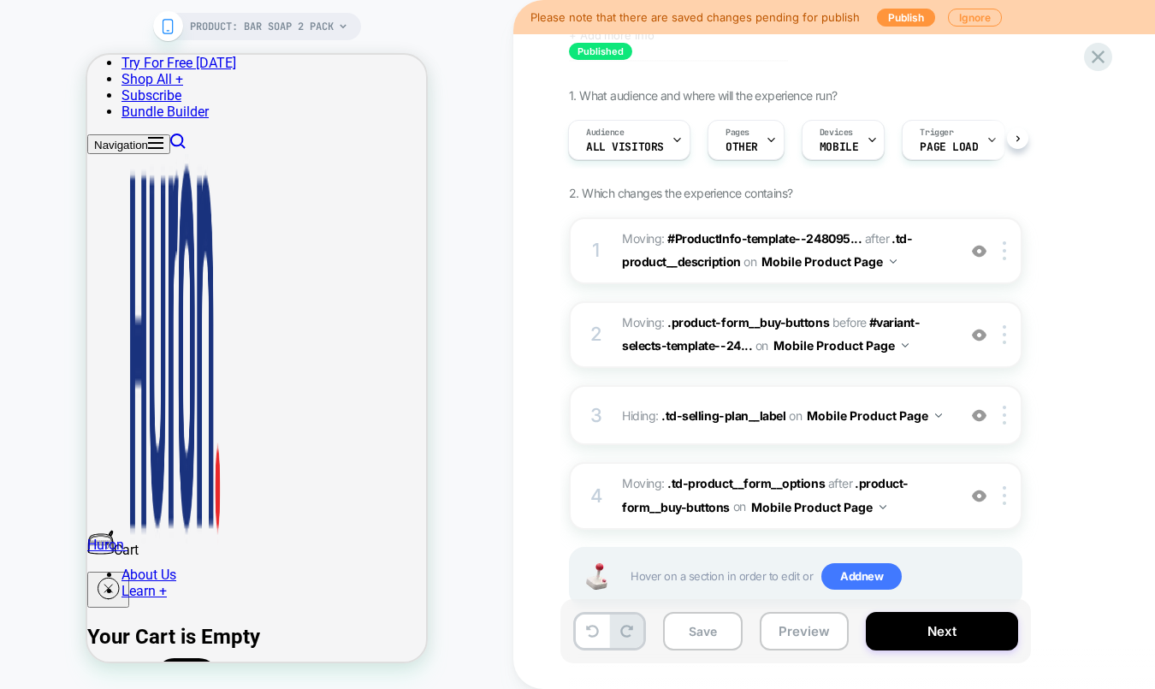
scroll to position [124, 0]
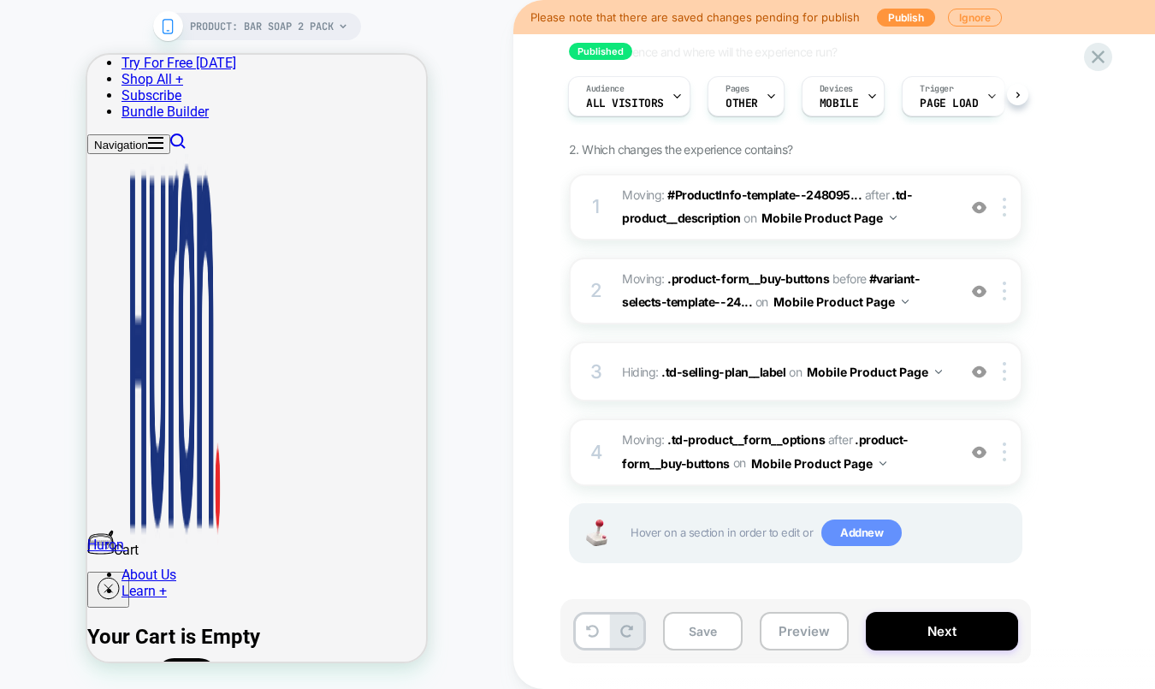
click at [857, 528] on span "Add new" at bounding box center [861, 532] width 80 height 27
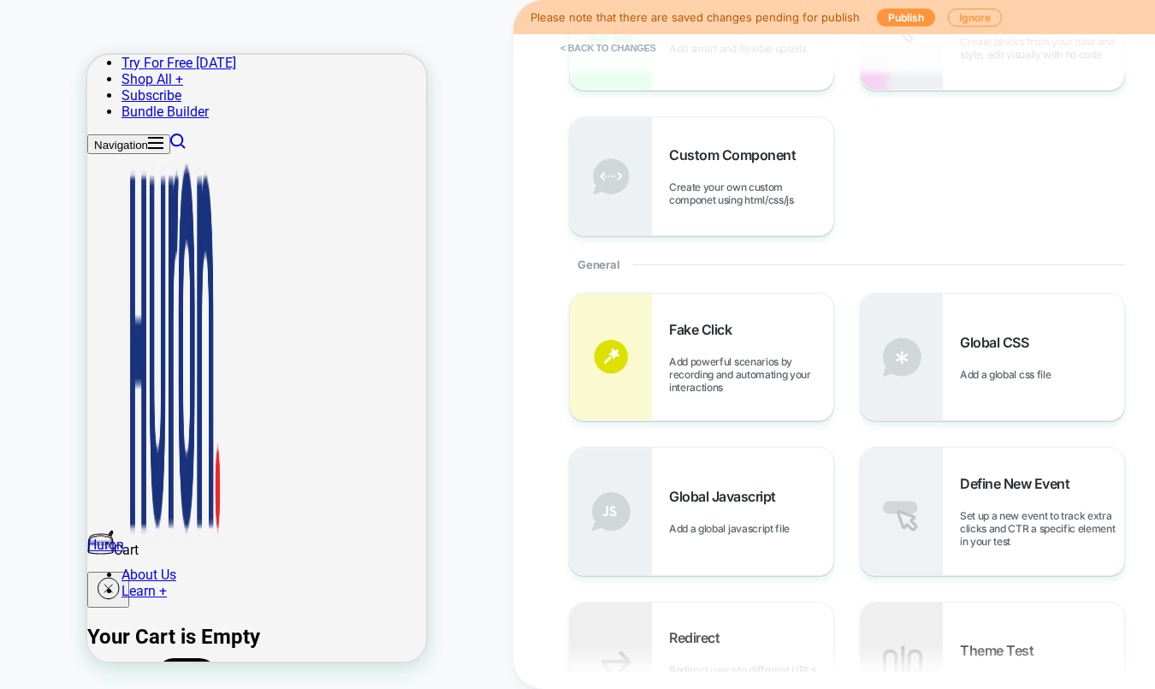
scroll to position [321, 0]
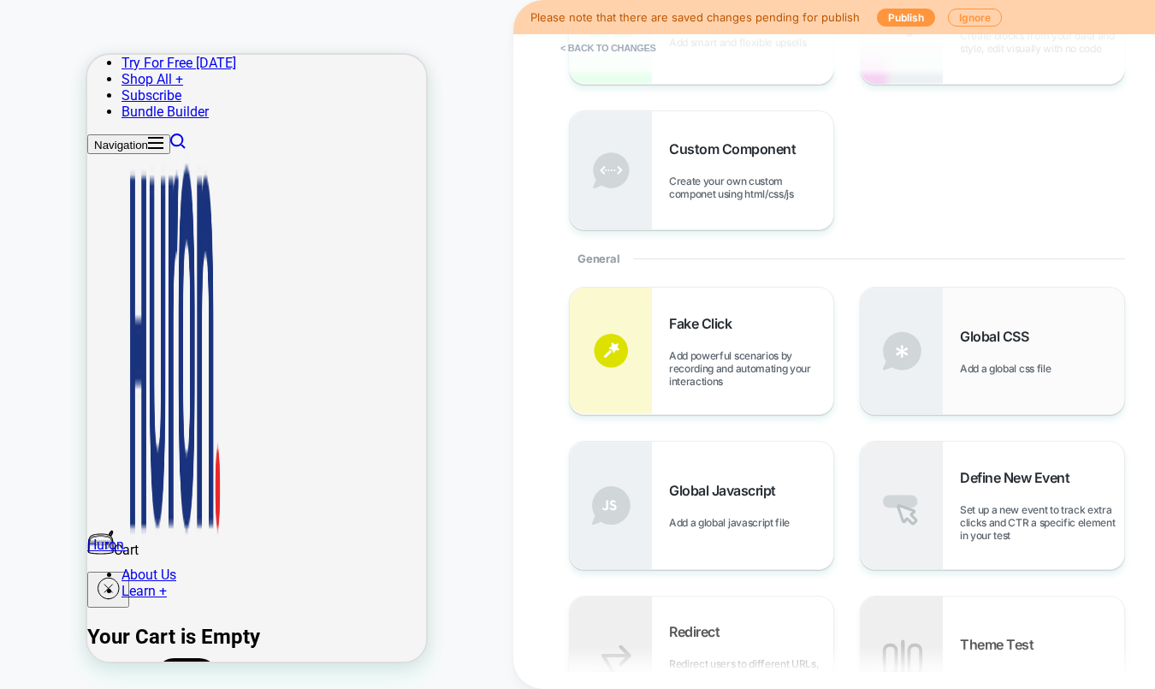
click at [970, 342] on span "Global CSS" at bounding box center [998, 336] width 77 height 17
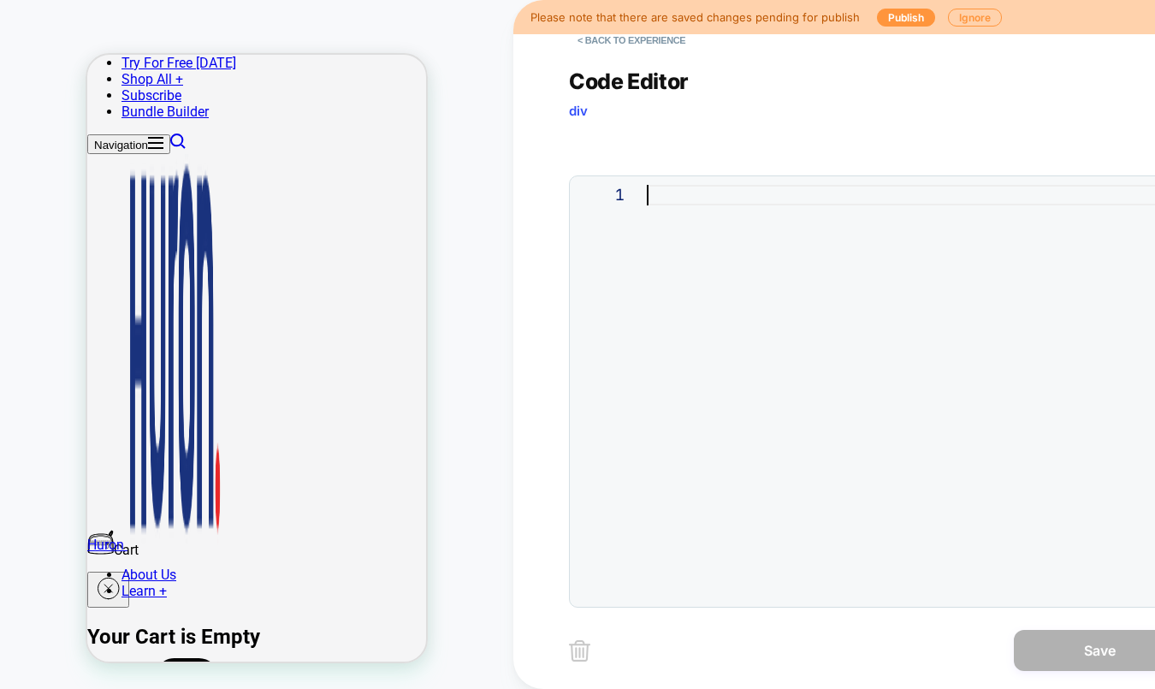
click at [714, 198] on div at bounding box center [911, 391] width 529 height 413
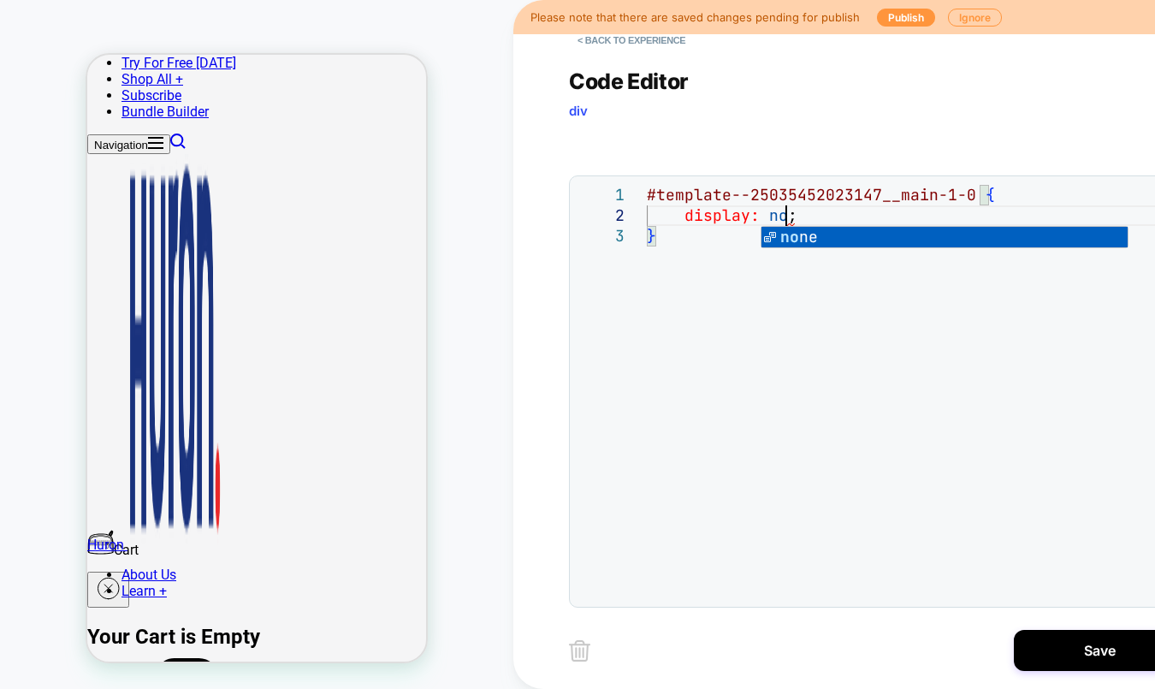
scroll to position [20, 146]
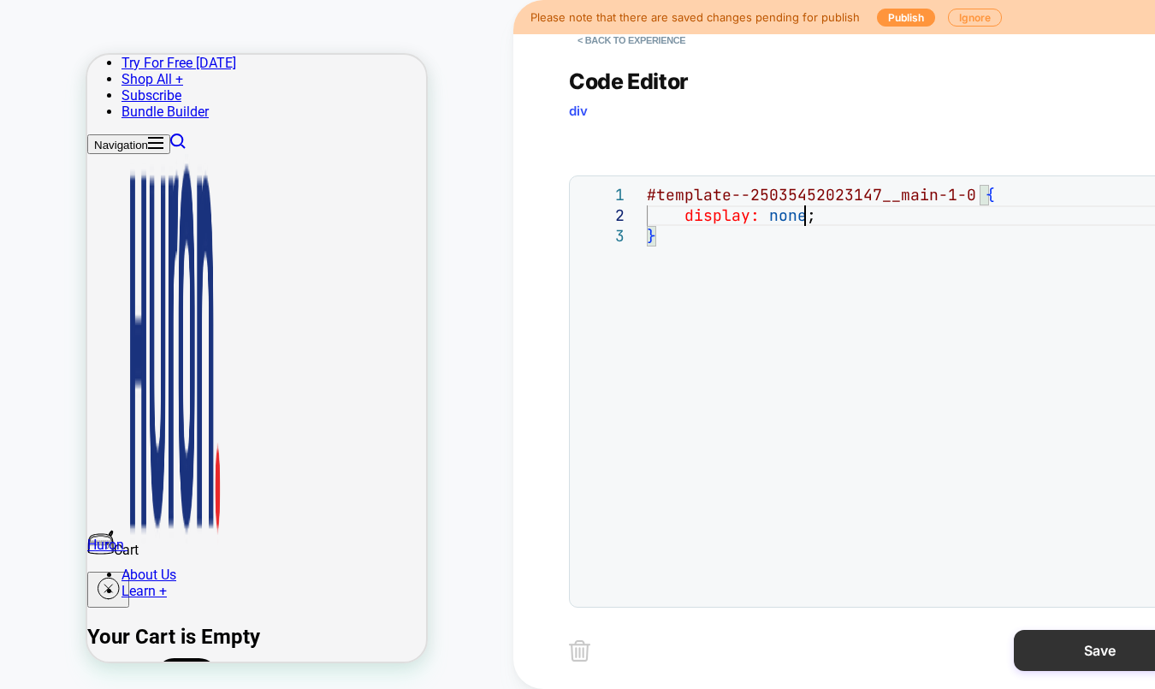
type textarea "**********"
click at [1061, 653] on button "Save" at bounding box center [1099, 650] width 171 height 41
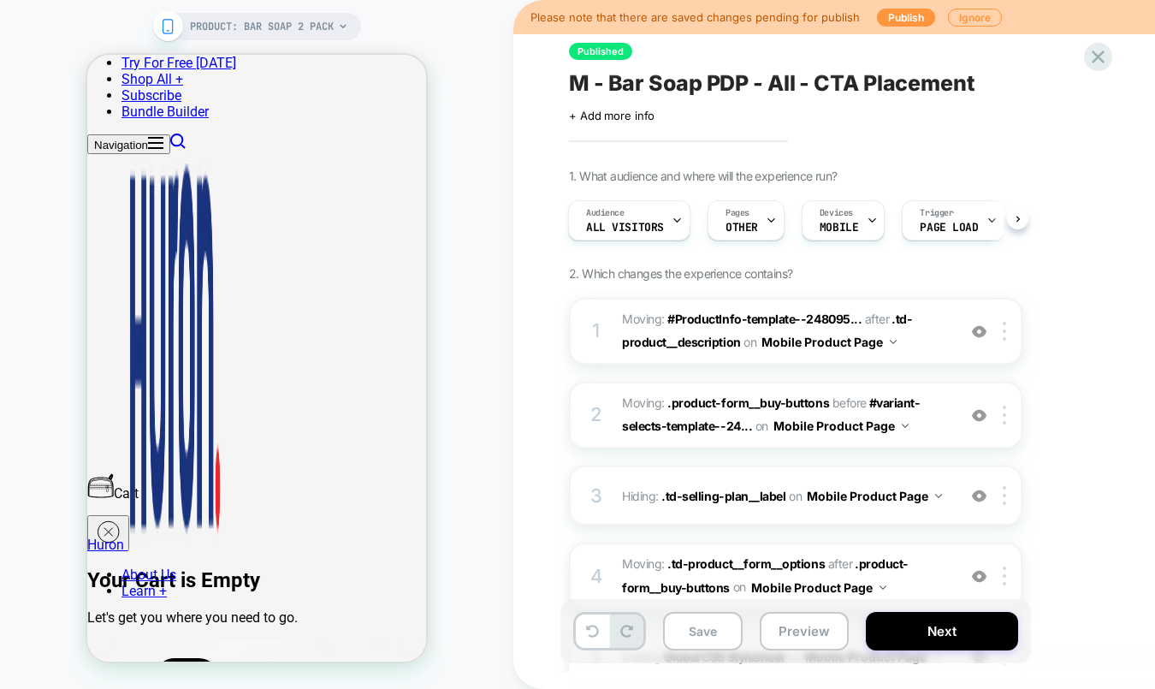
scroll to position [489, 0]
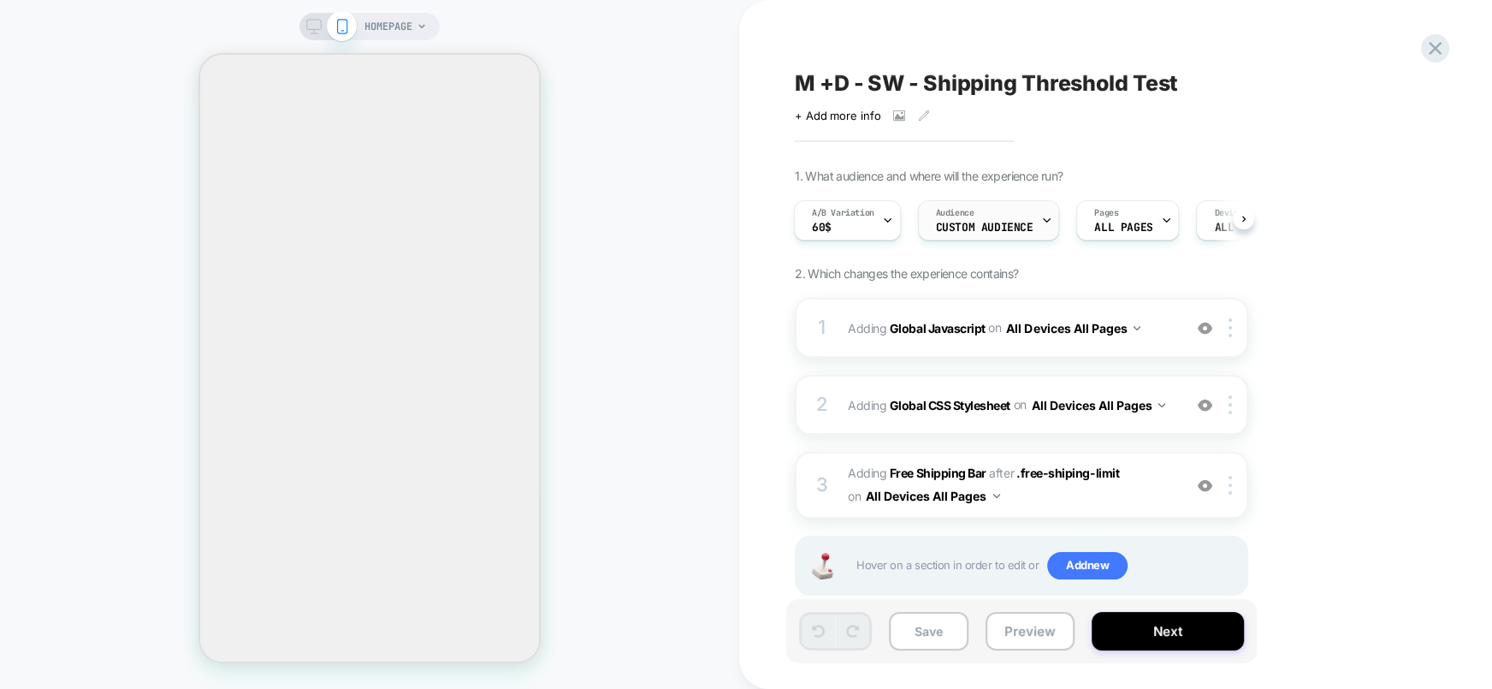
click at [988, 225] on span "Custom Audience" at bounding box center [985, 228] width 98 height 12
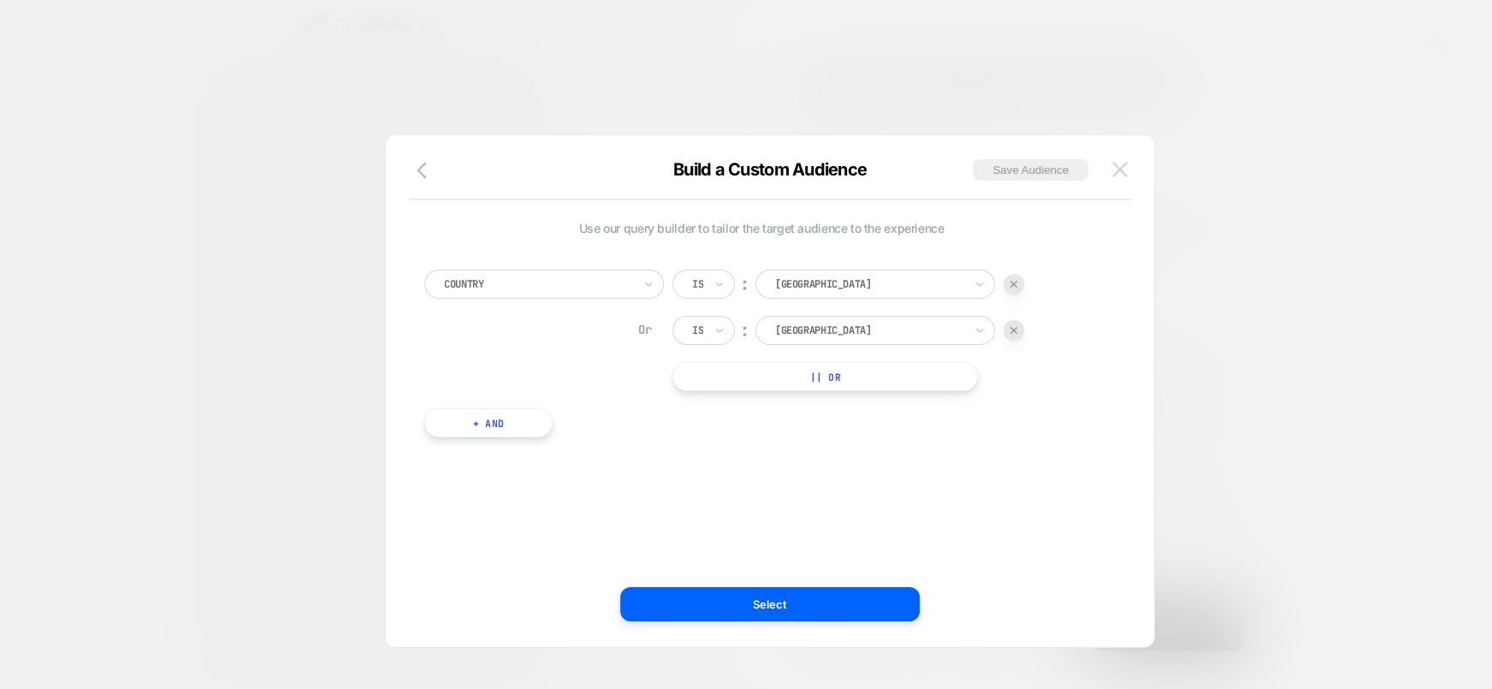
click at [1123, 160] on button at bounding box center [1120, 170] width 26 height 26
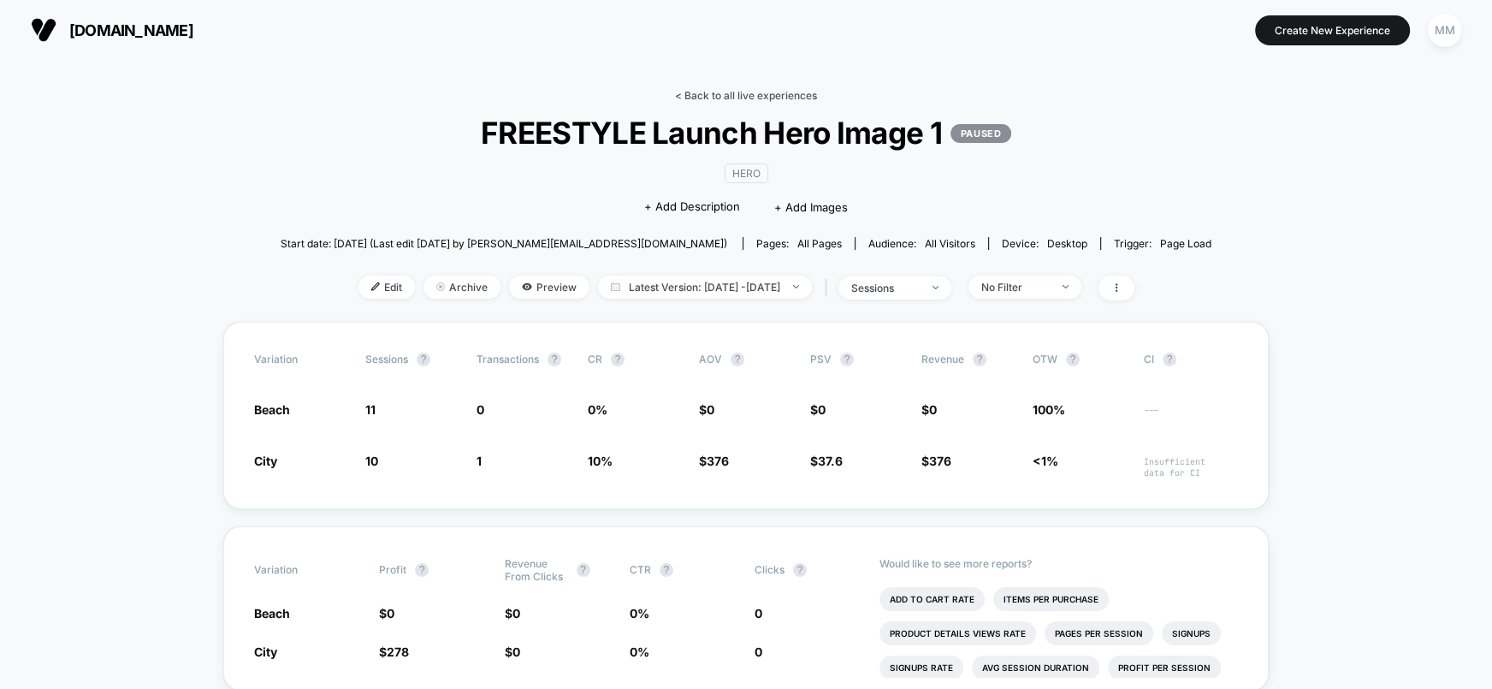
click at [745, 89] on link "< Back to all live experiences" at bounding box center [746, 95] width 142 height 13
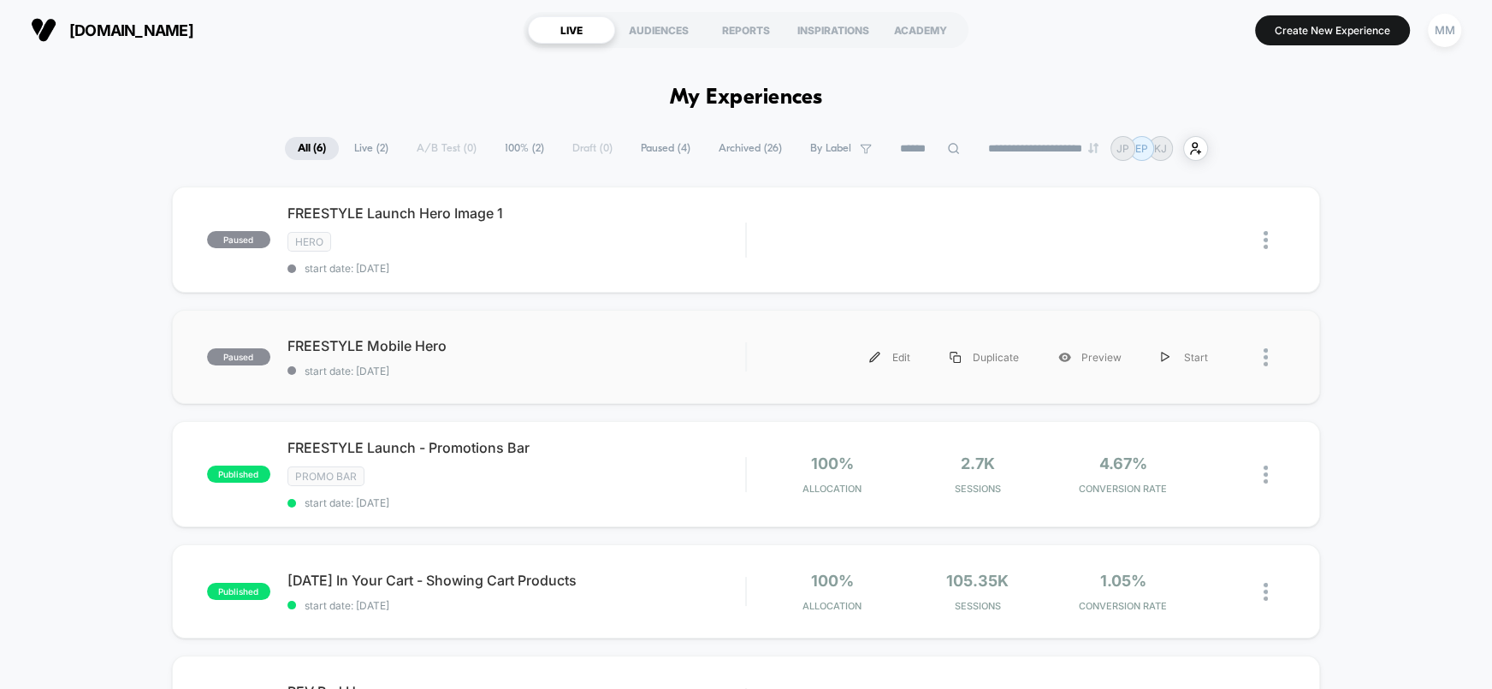
click at [264, 326] on div "paused FREESTYLE Mobile Hero start date: [DATE] Edit Duplicate Preview Start" at bounding box center [746, 357] width 1149 height 94
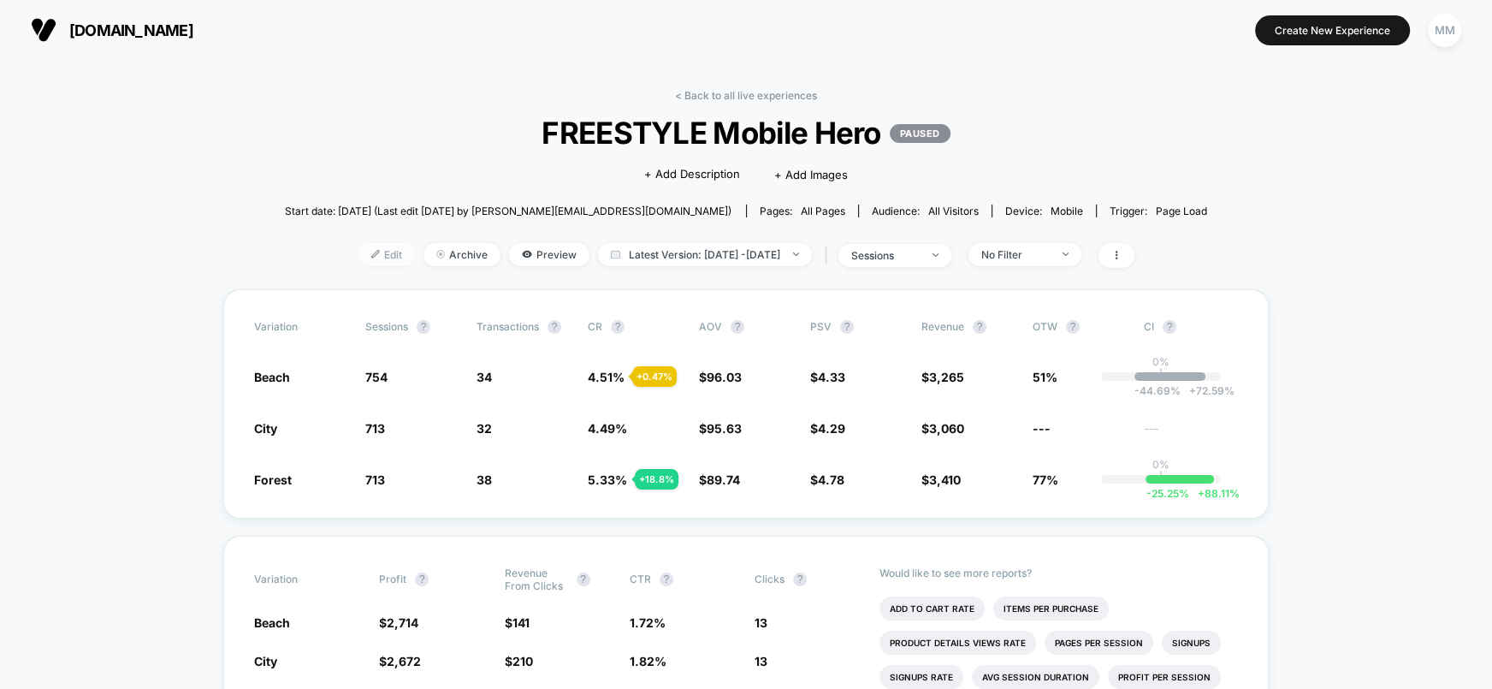
drag, startPoint x: 377, startPoint y: 254, endPoint x: 343, endPoint y: 252, distance: 34.3
click at [371, 252] on img at bounding box center [375, 254] width 9 height 9
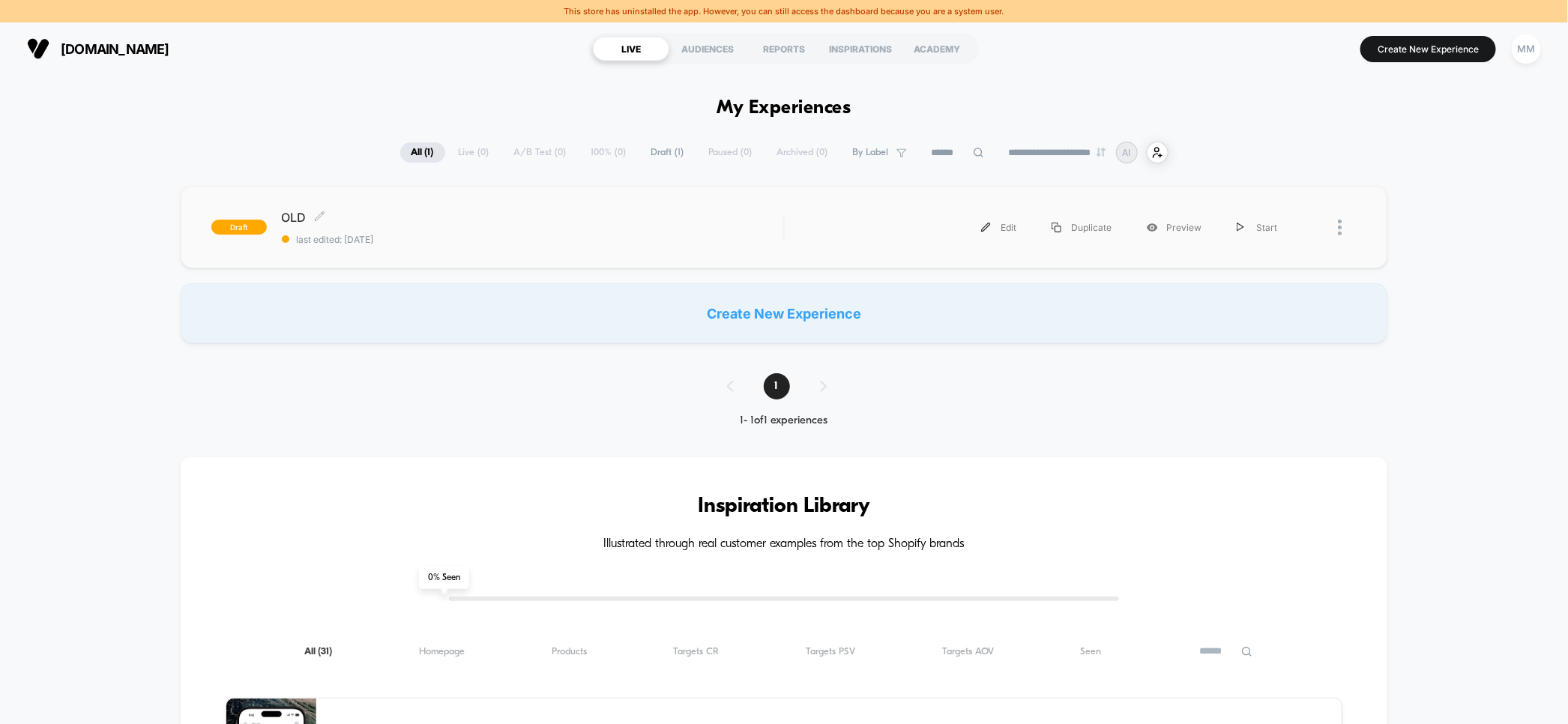
click at [477, 236] on span "last edited: [DATE]" at bounding box center [533, 239] width 502 height 11
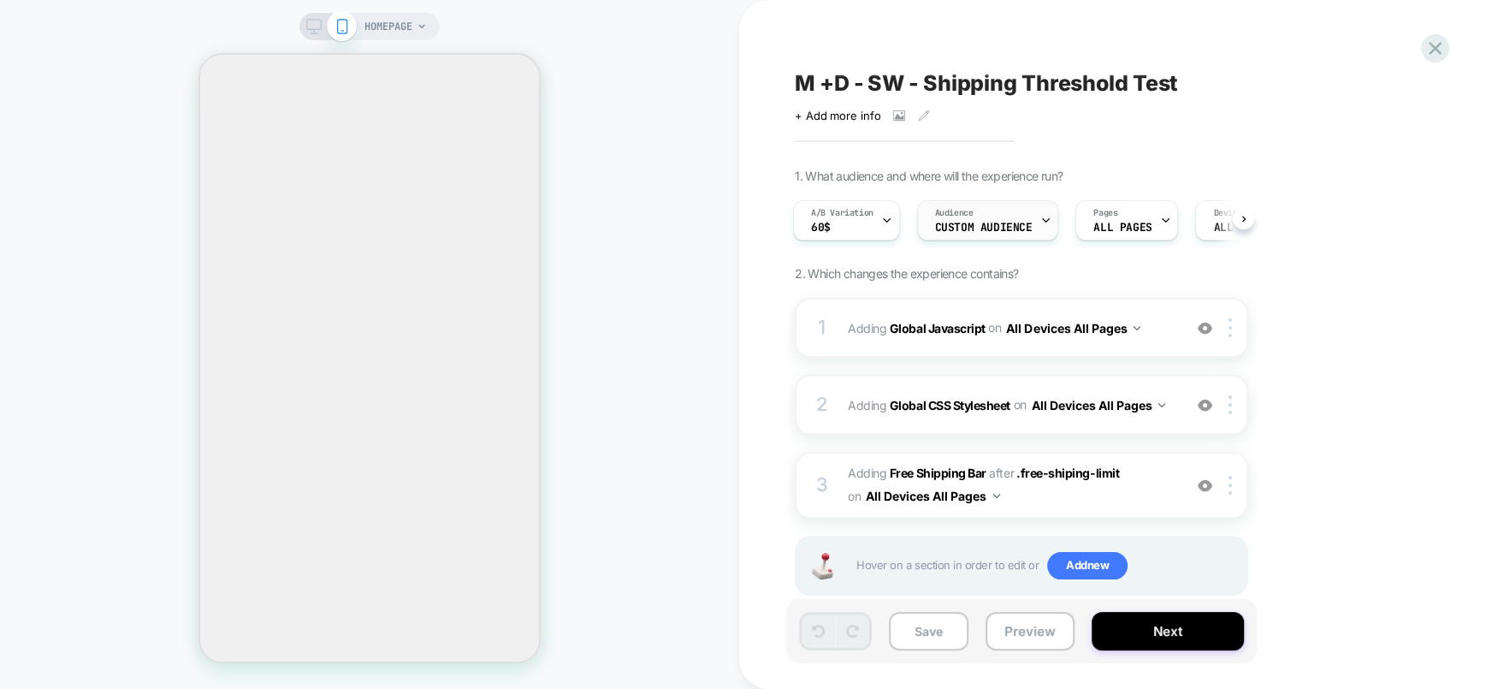
click at [993, 226] on span "Custom Audience" at bounding box center [984, 228] width 98 height 12
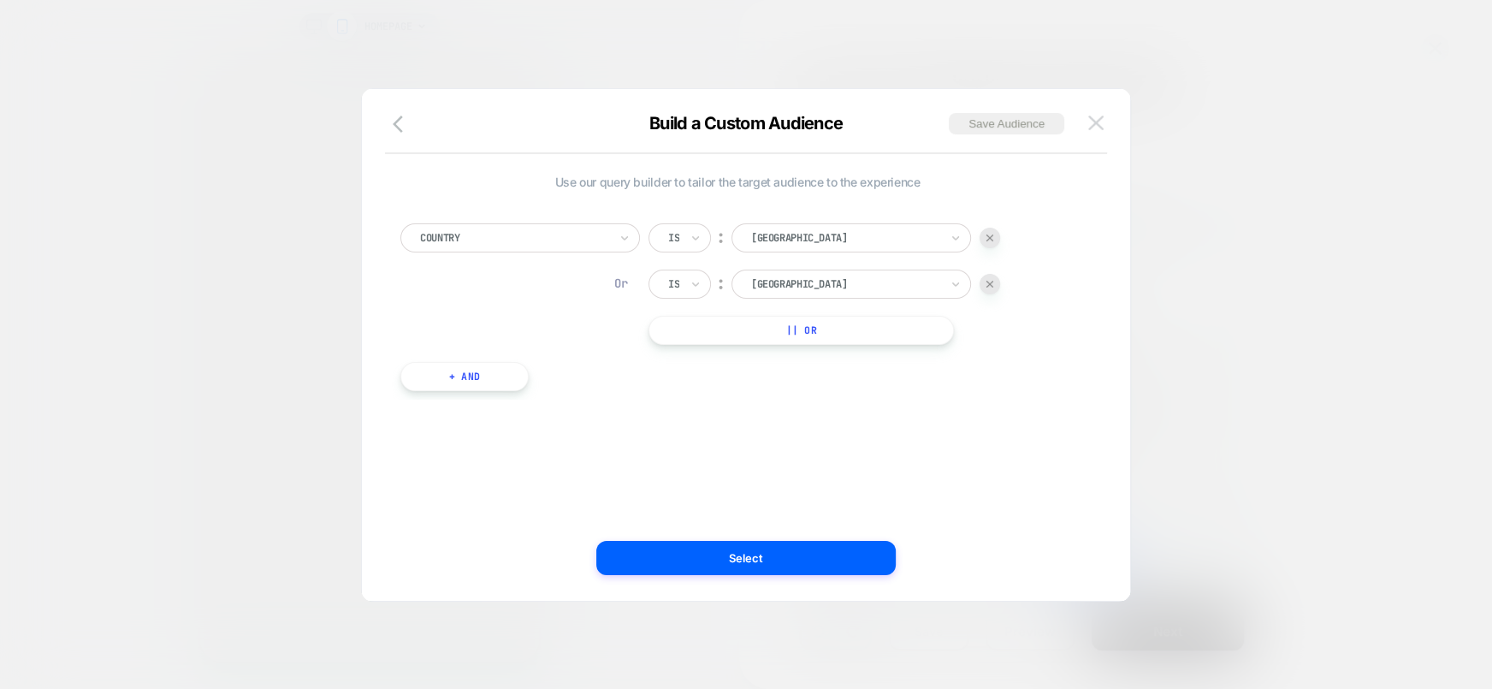
click at [1103, 125] on img at bounding box center [1095, 123] width 15 height 15
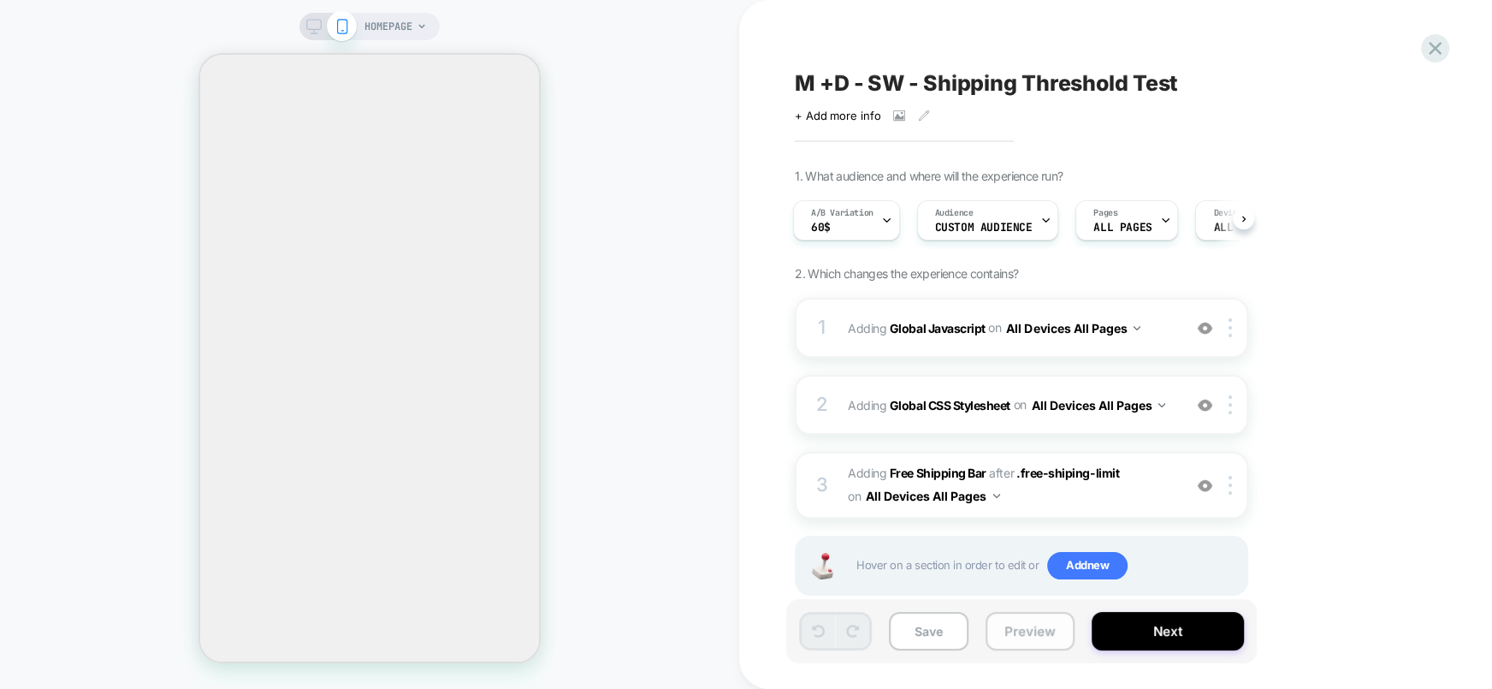
click at [1015, 627] on button "Preview" at bounding box center [1030, 631] width 89 height 39
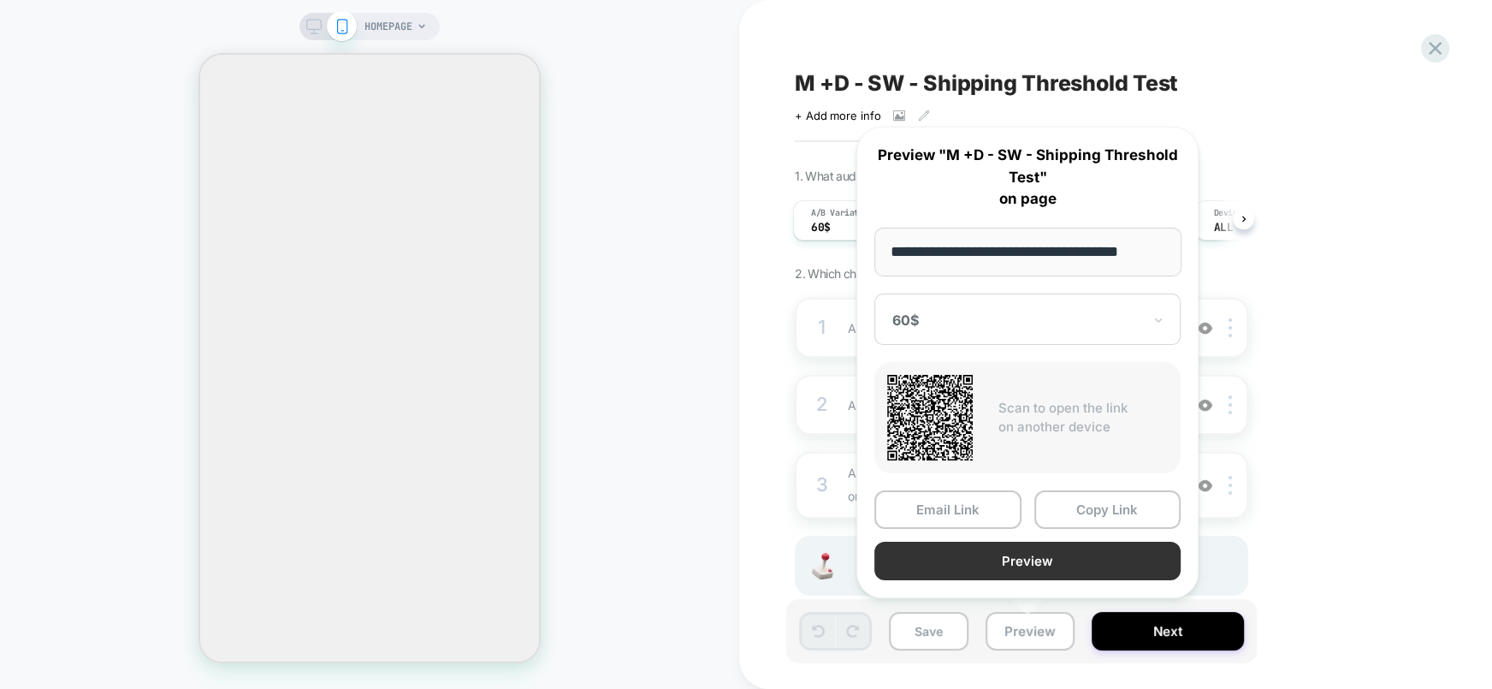
click at [1036, 561] on button "Preview" at bounding box center [1027, 561] width 306 height 39
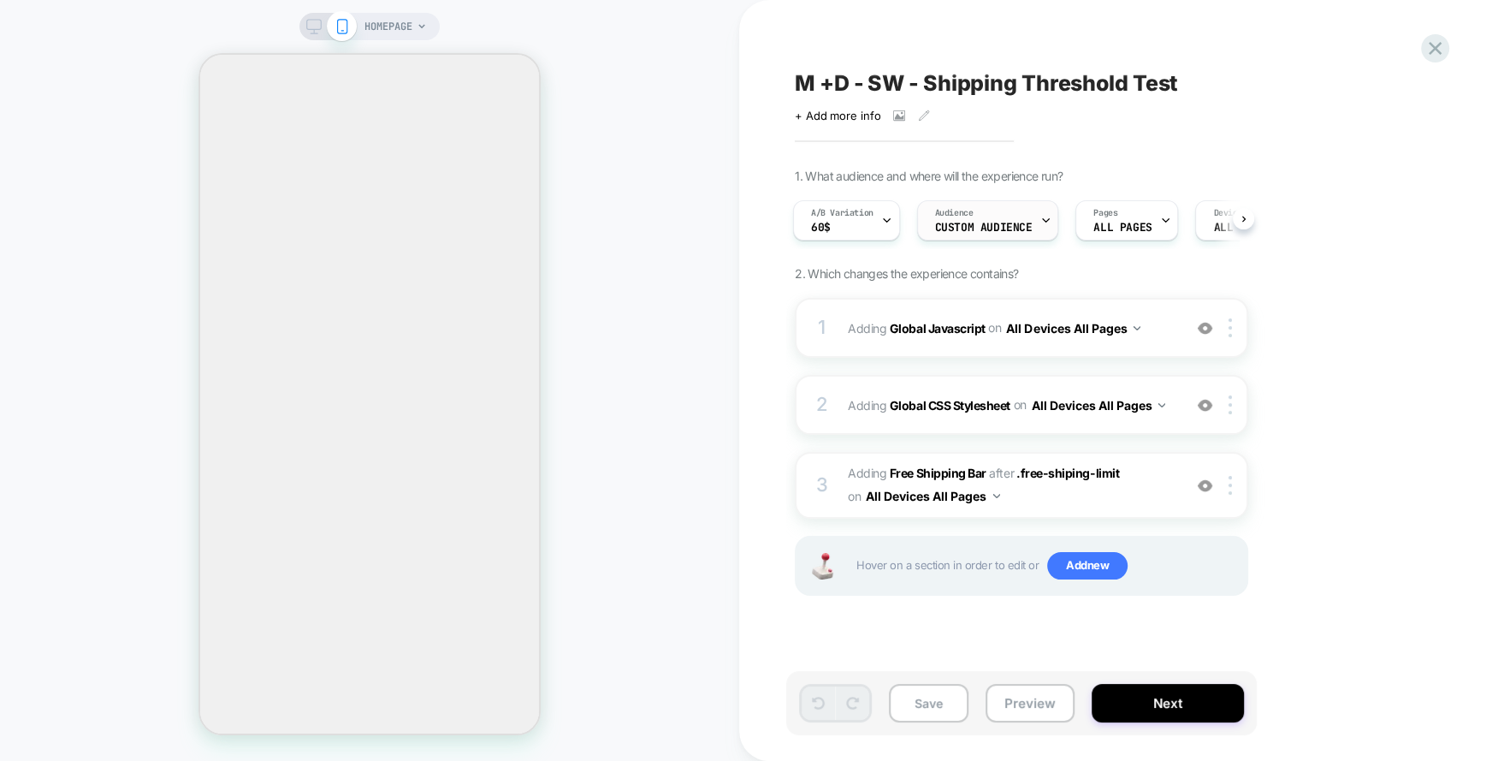
click at [984, 225] on span "Custom Audience" at bounding box center [984, 228] width 98 height 12
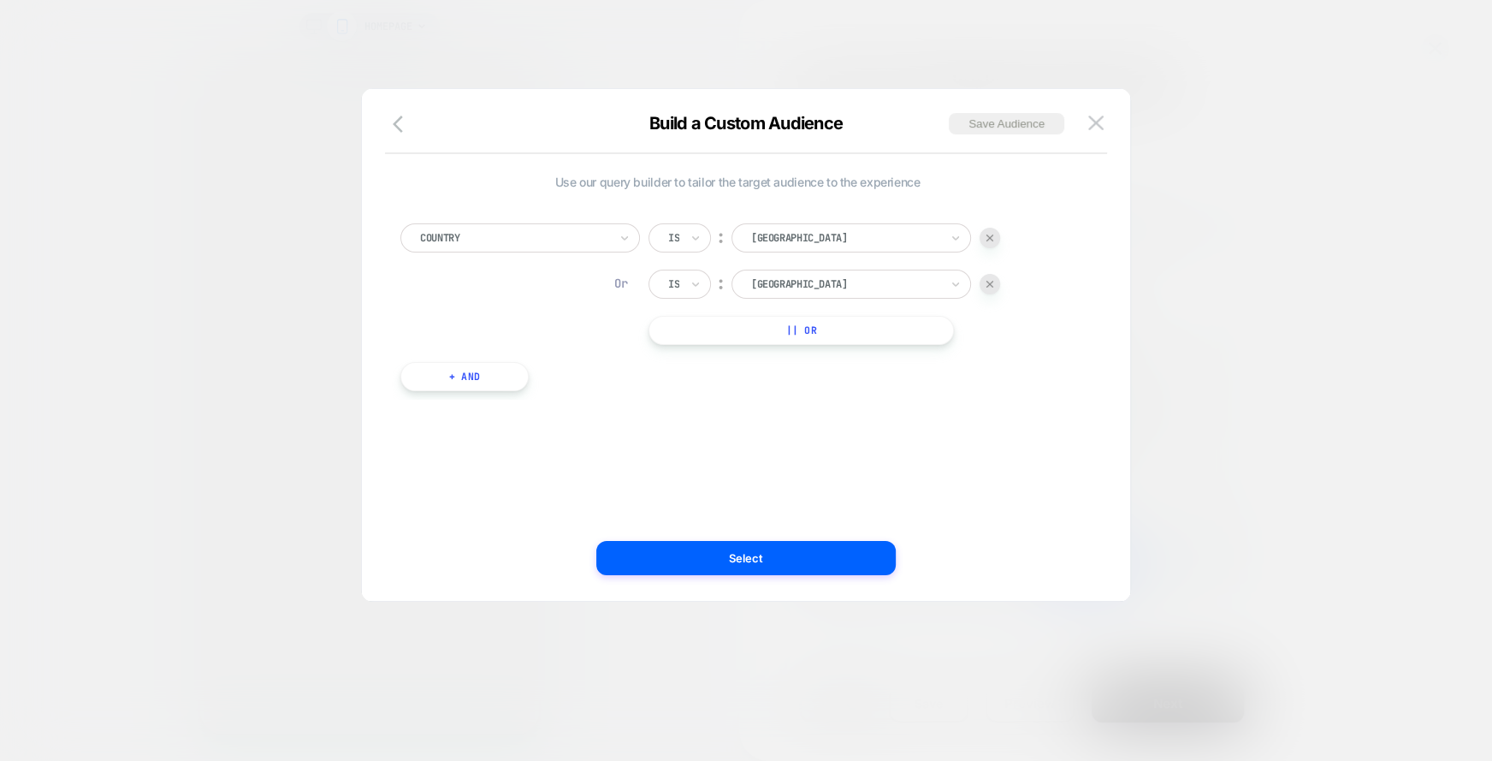
click at [1177, 304] on div at bounding box center [746, 380] width 1492 height 761
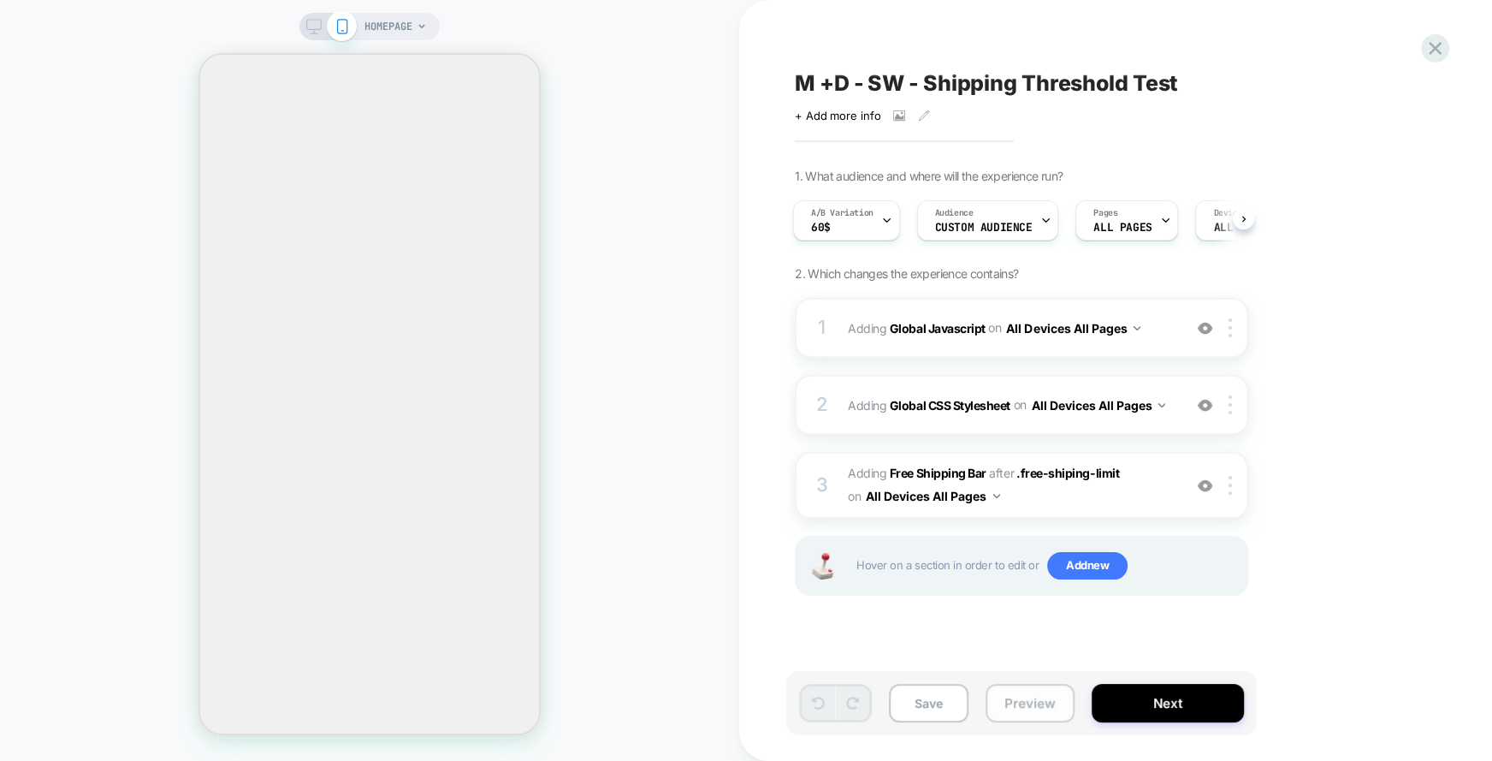
click at [1047, 688] on button "Preview" at bounding box center [1030, 703] width 89 height 39
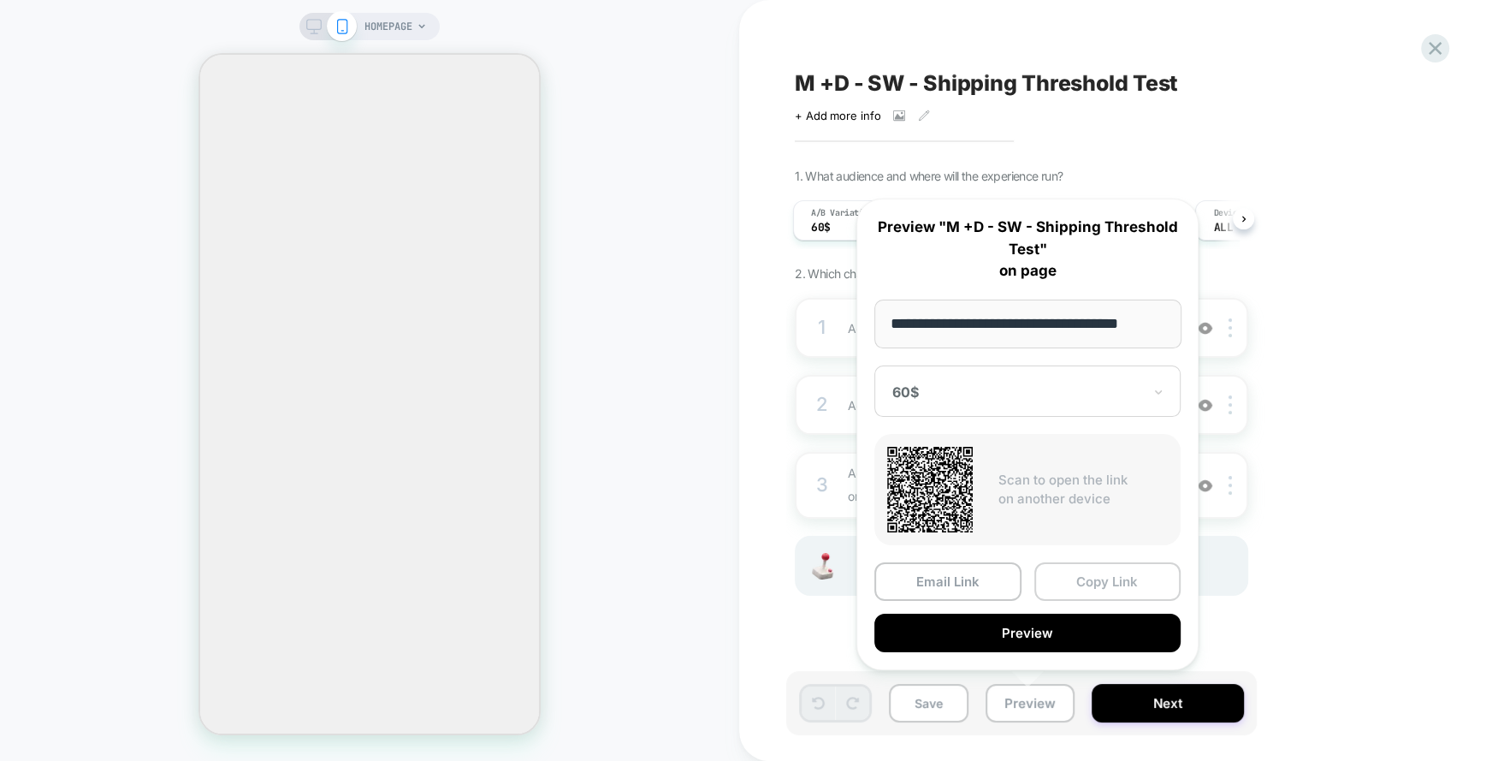
click at [1076, 581] on button "Copy Link" at bounding box center [1107, 581] width 147 height 39
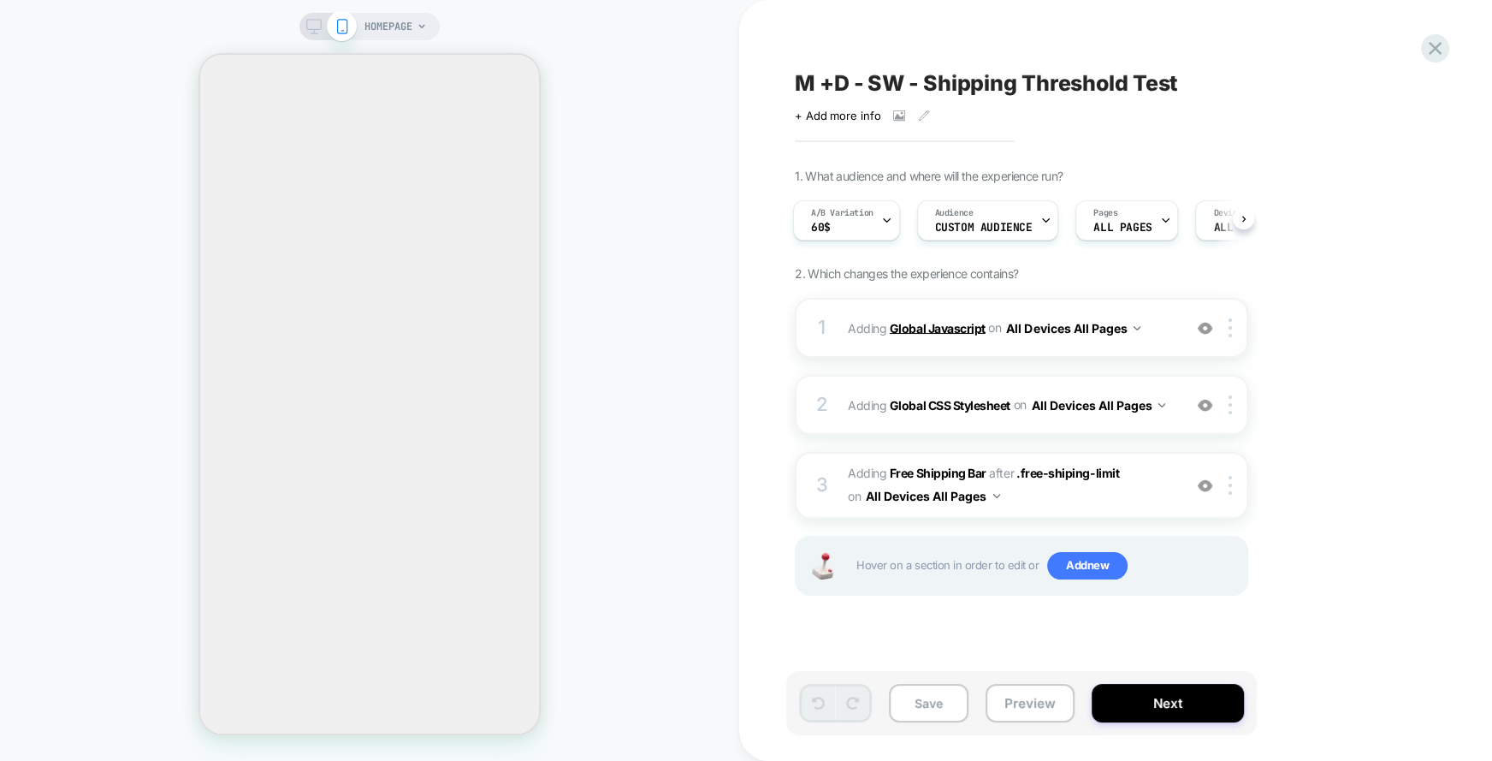
click at [935, 327] on b "Global Javascript" at bounding box center [938, 327] width 96 height 15
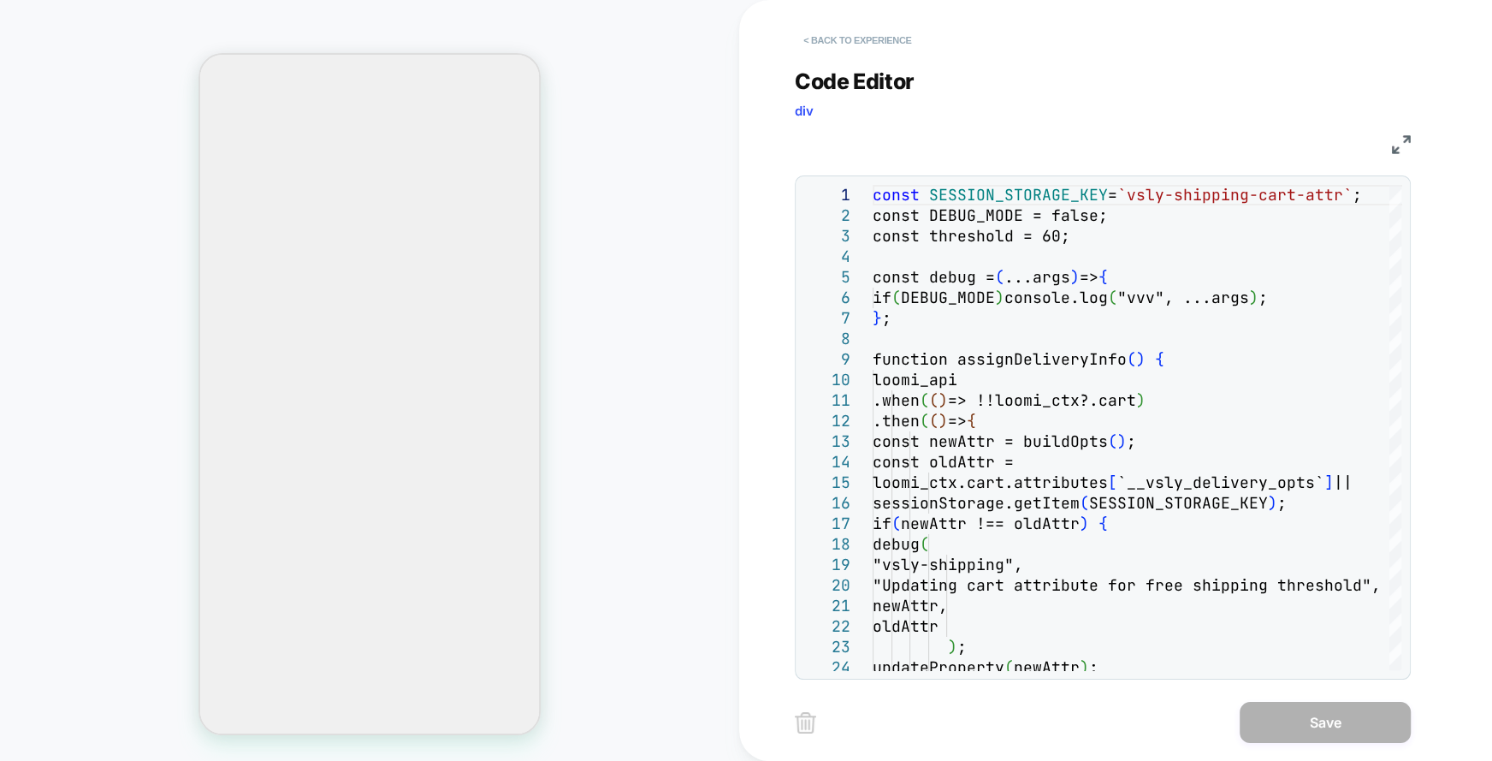
click at [836, 49] on button "< Back to experience" at bounding box center [857, 40] width 125 height 27
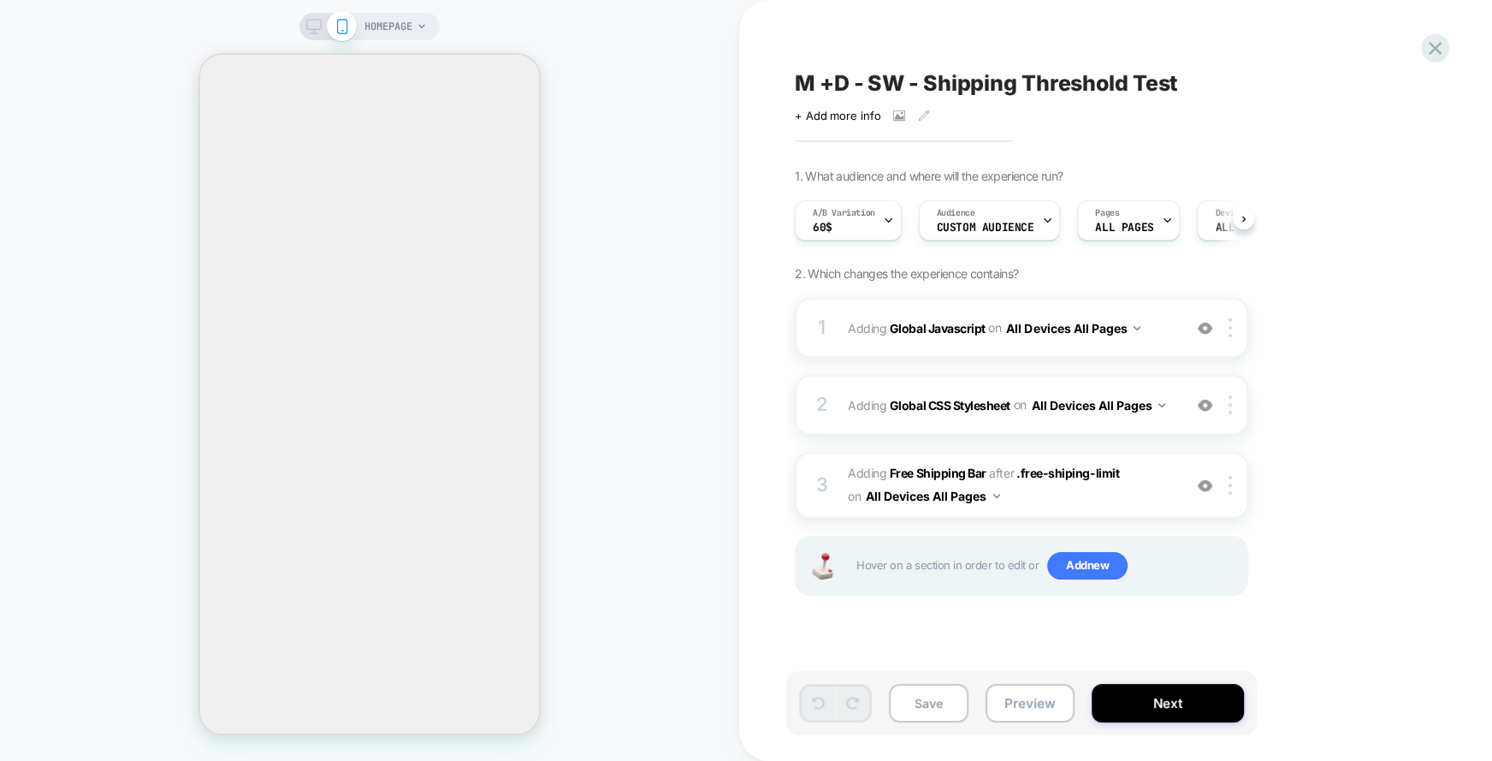
scroll to position [0, 1]
click at [955, 475] on b "Free Shipping Bar" at bounding box center [938, 472] width 97 height 15
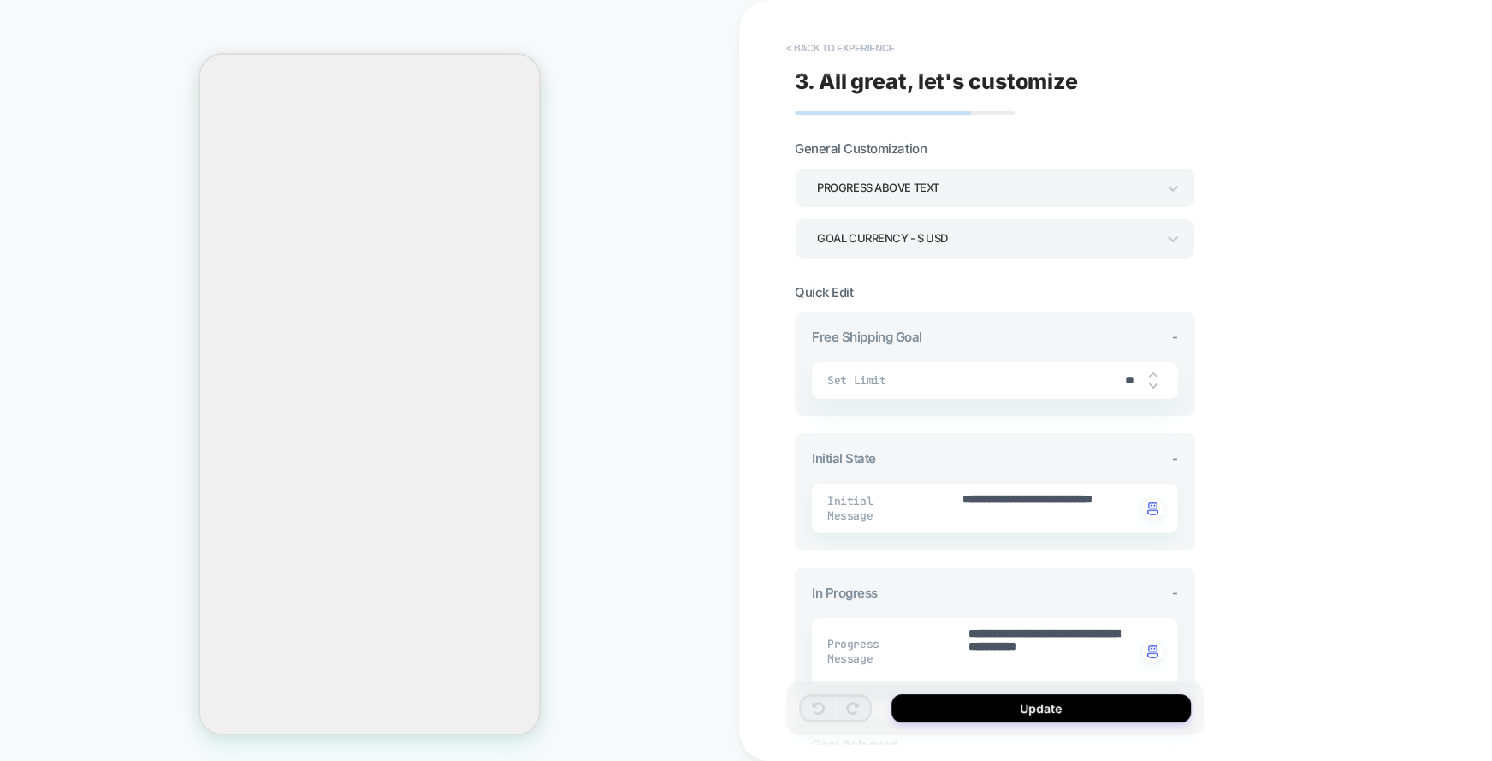
click at [839, 51] on button "< Back to experience" at bounding box center [840, 47] width 125 height 27
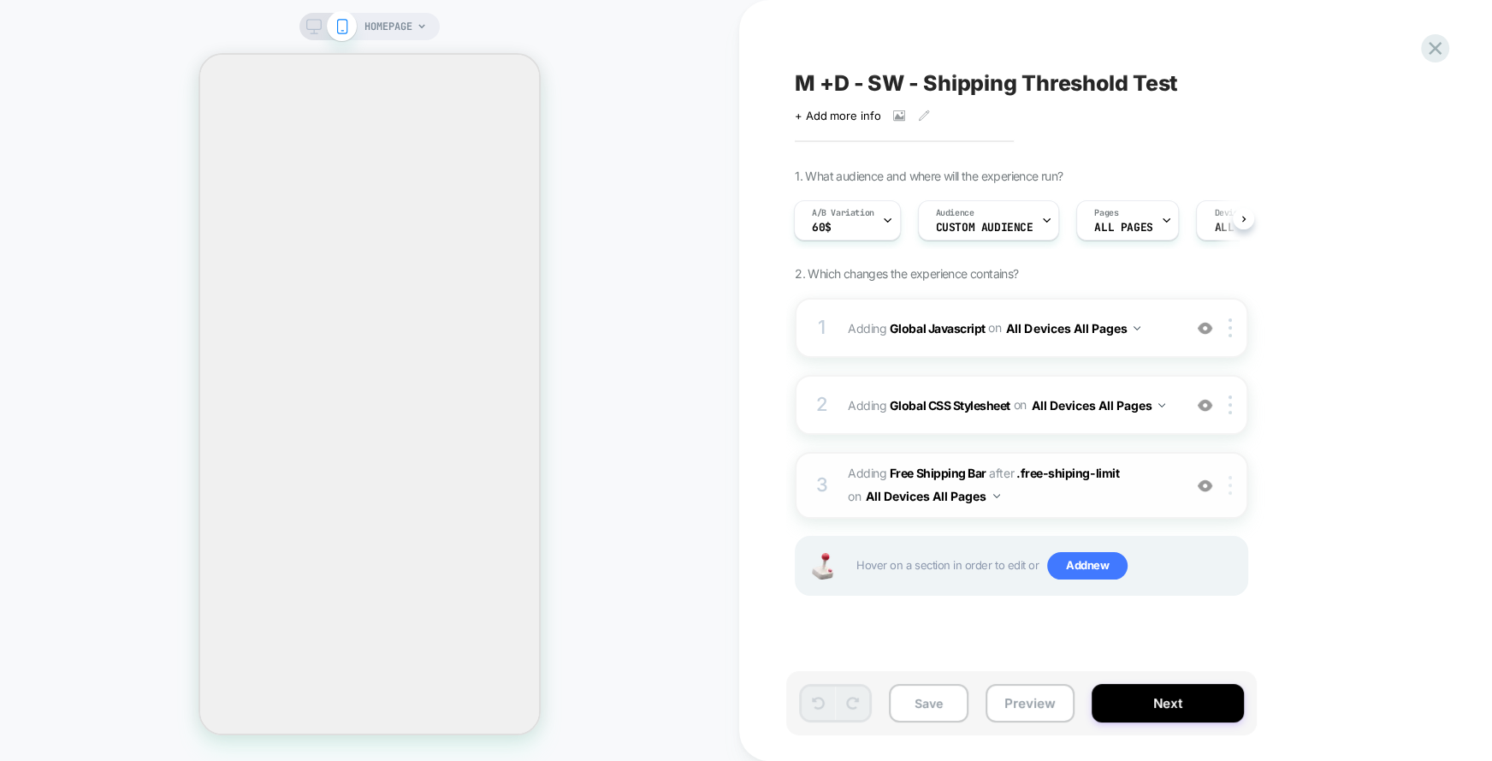
click at [1232, 483] on img at bounding box center [1230, 485] width 3 height 19
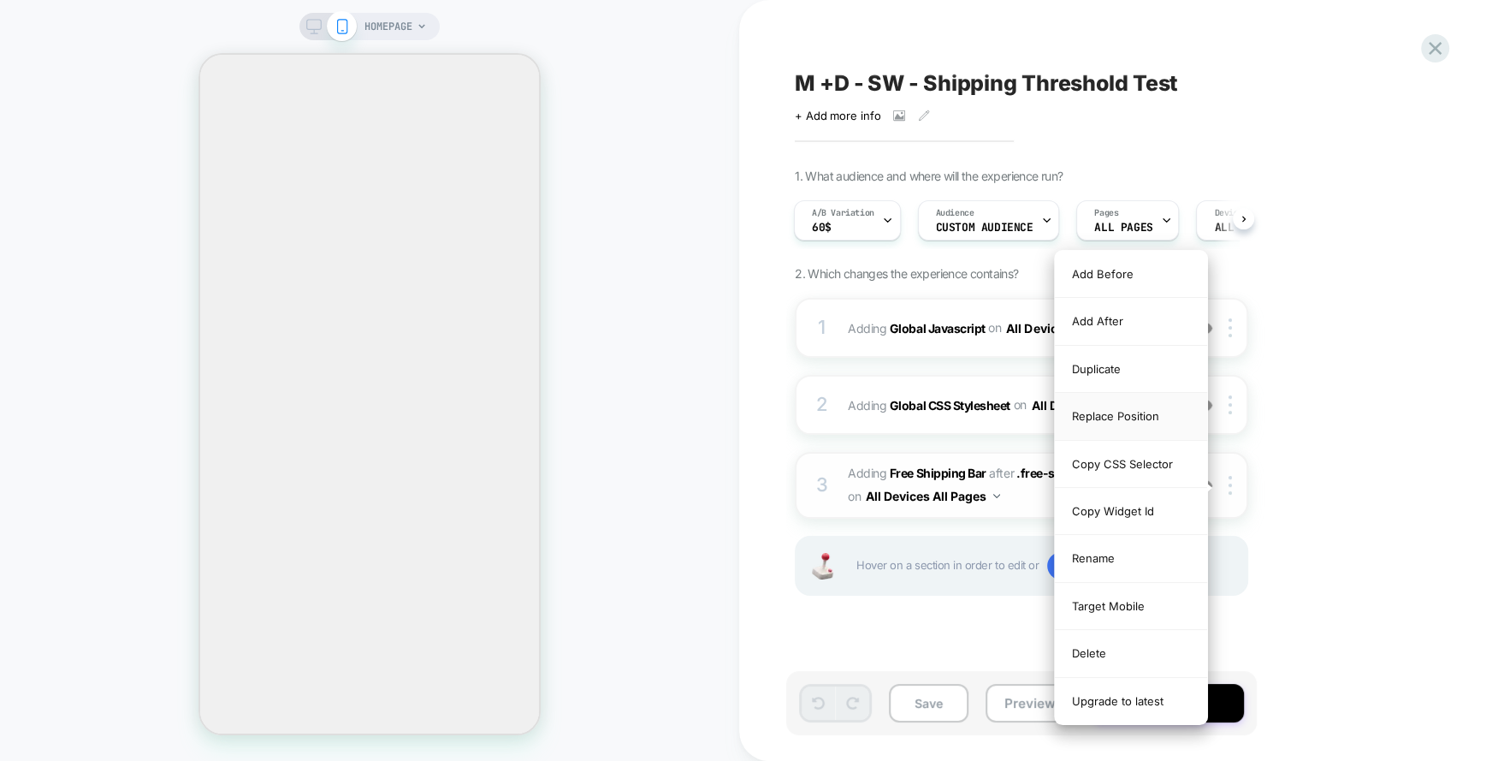
click at [1114, 415] on div "Replace Position" at bounding box center [1131, 416] width 152 height 47
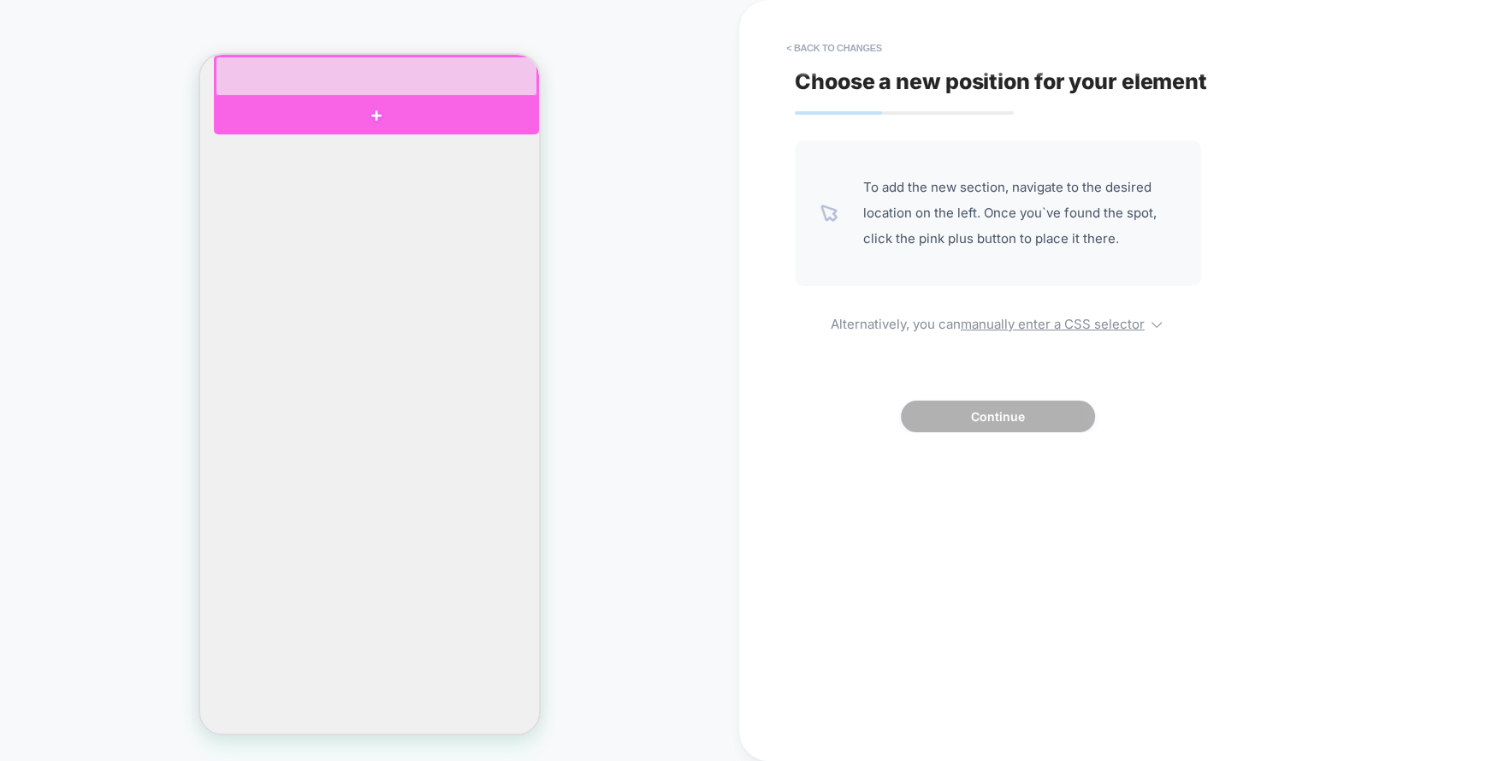
click at [428, 116] on div at bounding box center [376, 116] width 325 height 37
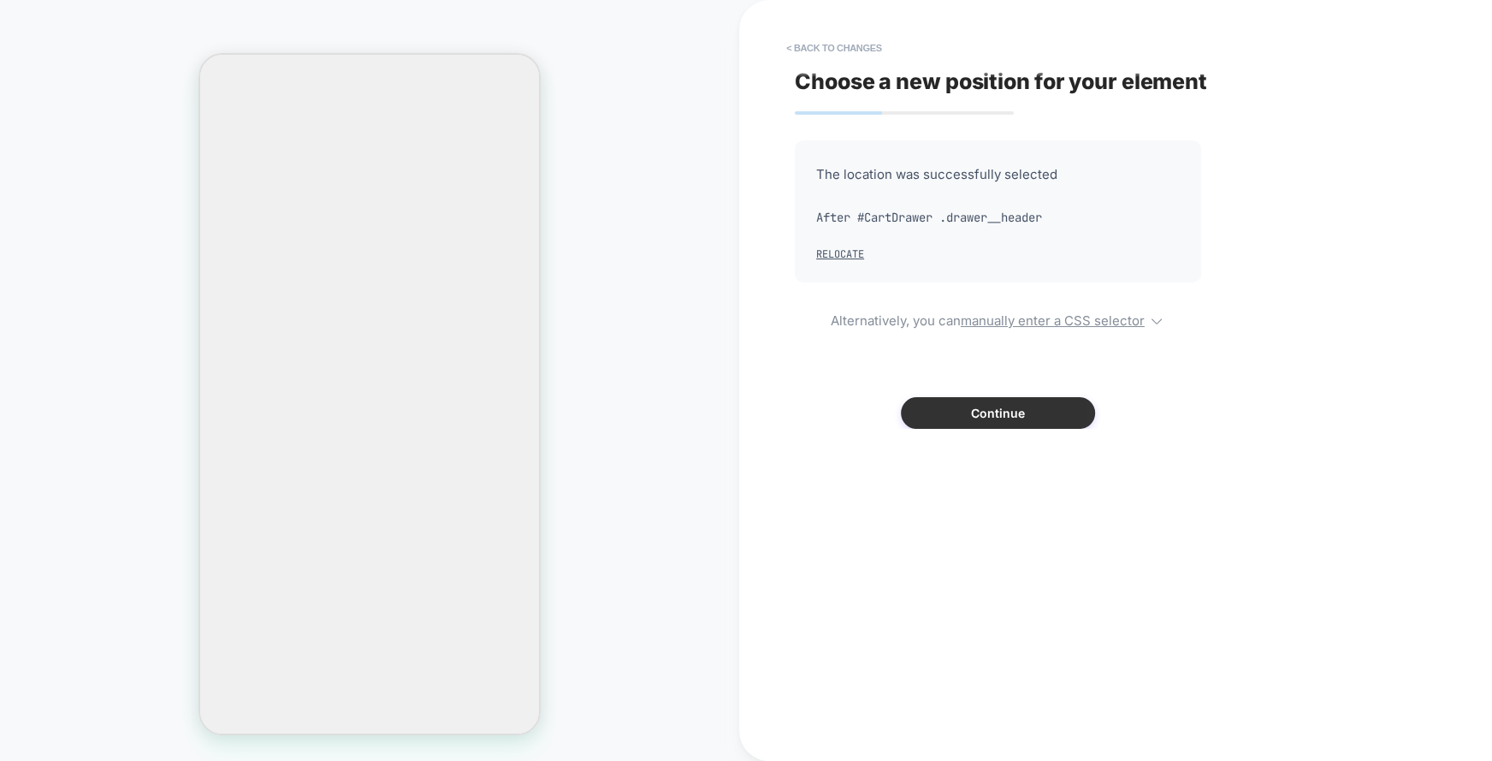
click at [981, 424] on button "Continue" at bounding box center [998, 413] width 194 height 32
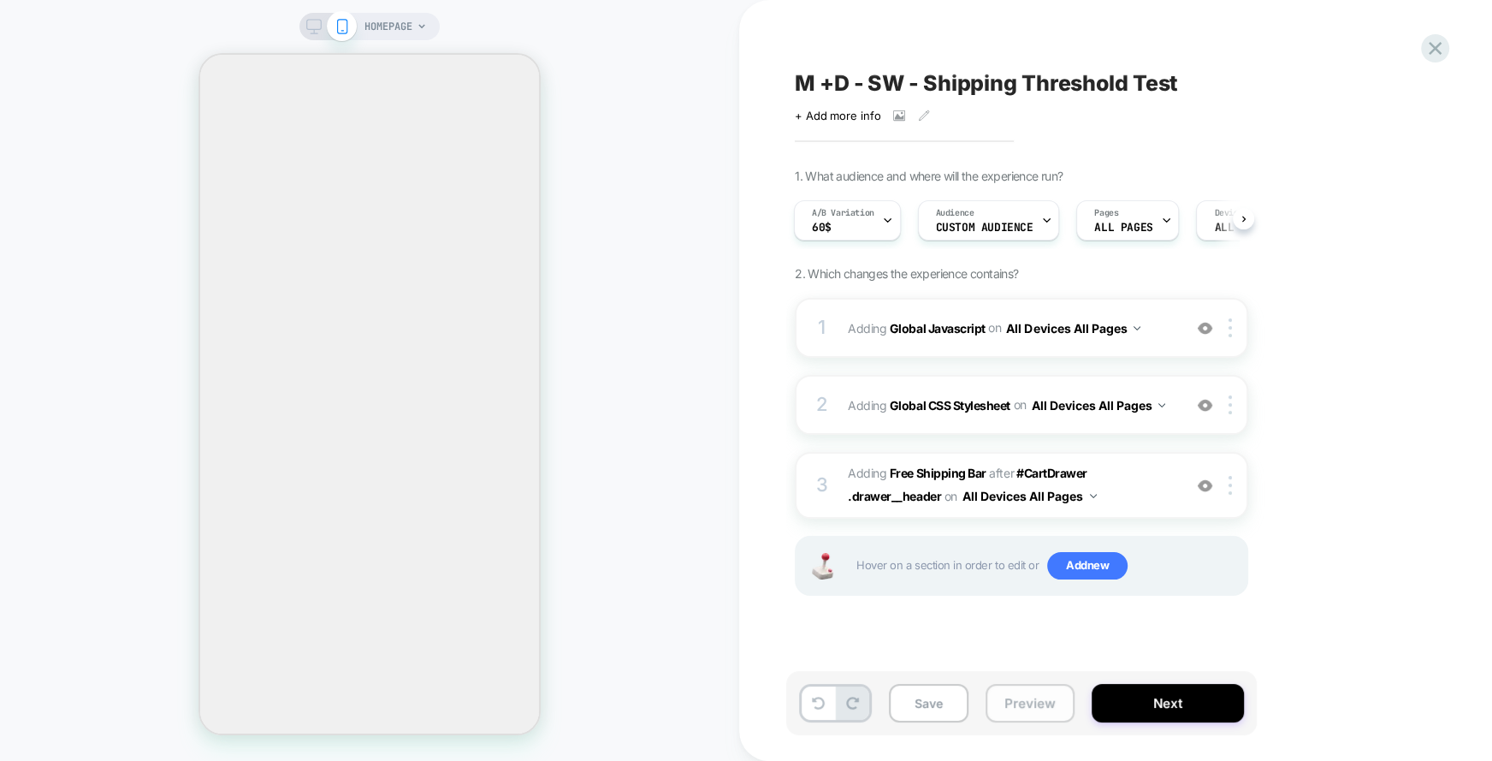
click at [1034, 688] on button "Preview" at bounding box center [1030, 703] width 89 height 39
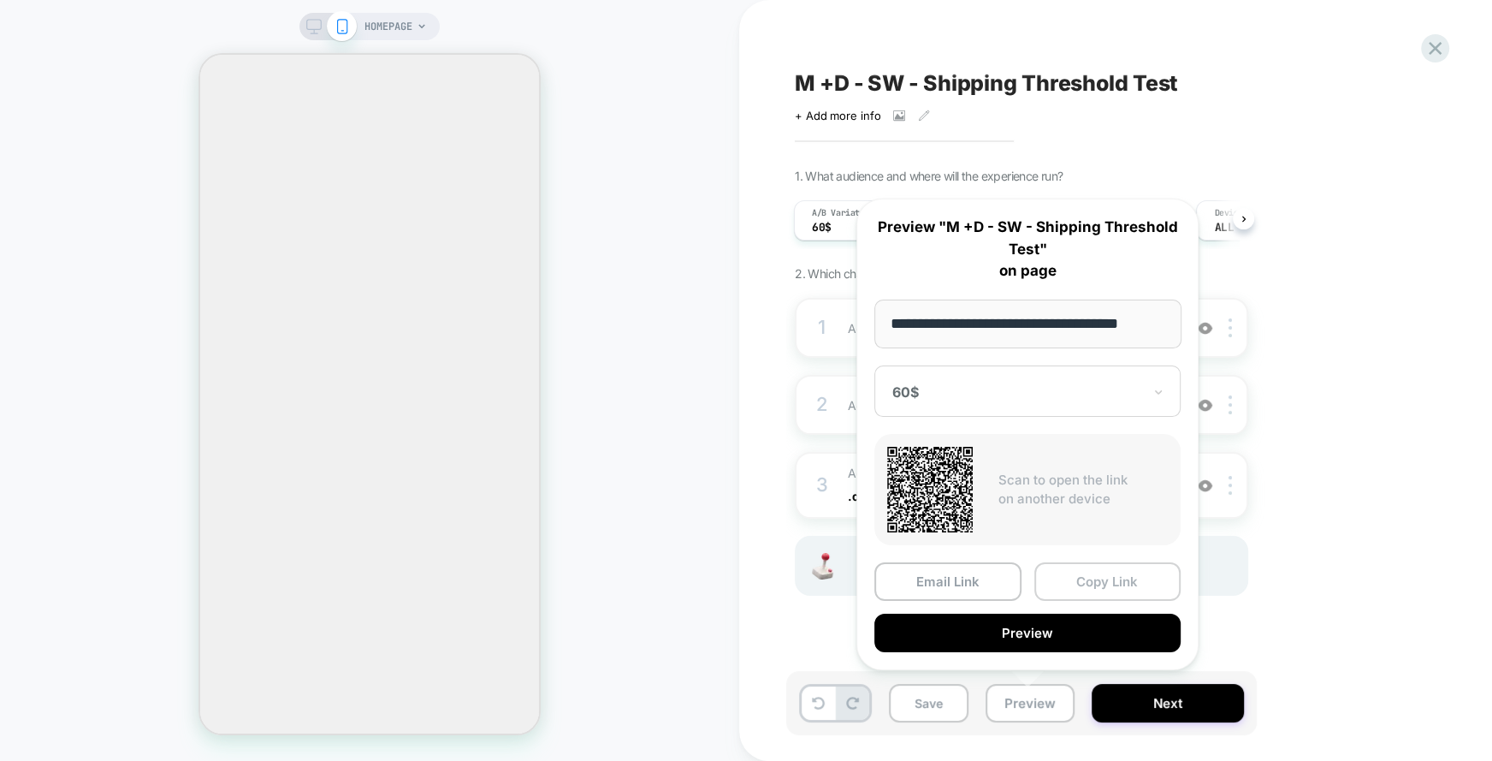
scroll to position [0, 0]
click at [1089, 582] on button "Copy Link" at bounding box center [1107, 581] width 147 height 39
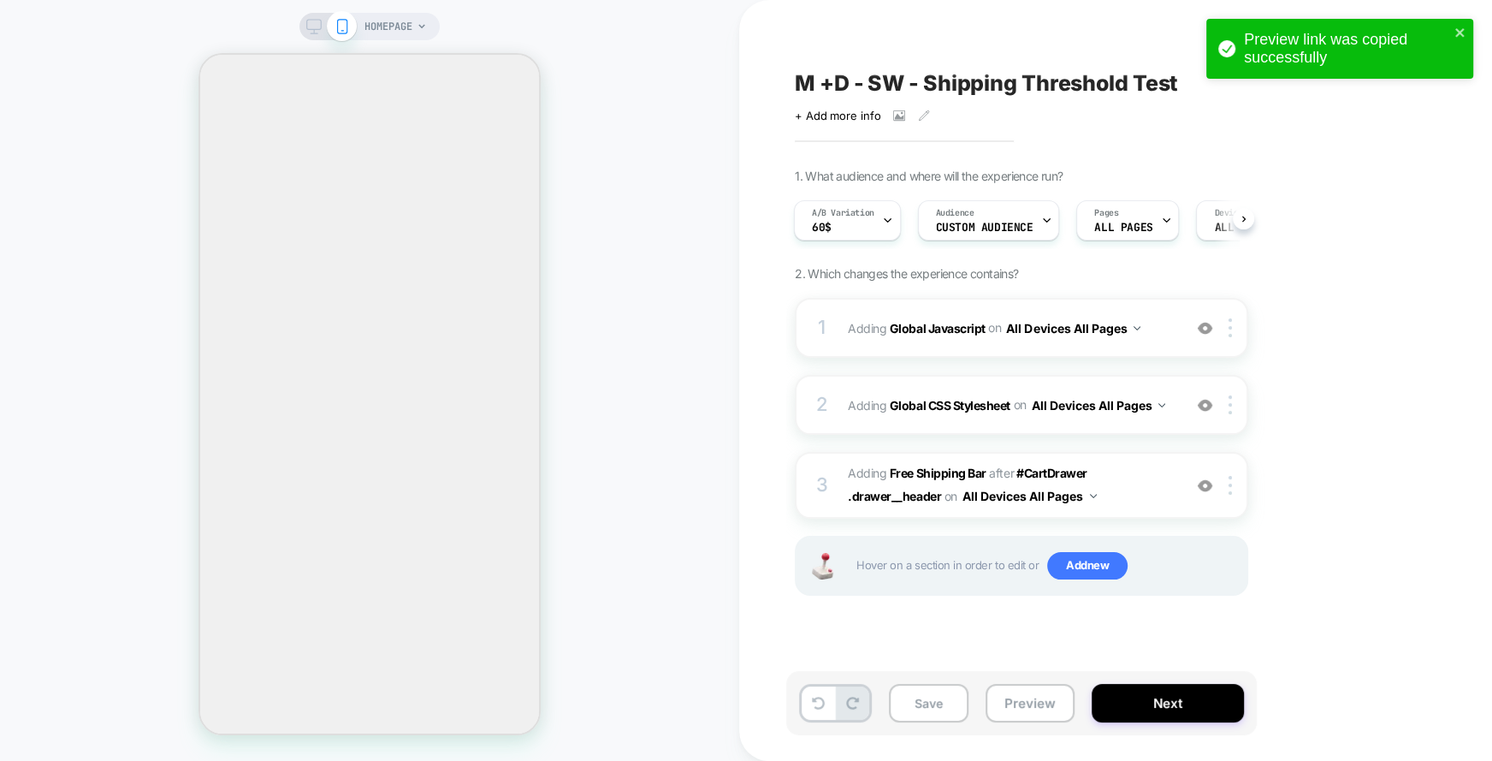
click at [884, 39] on div "M +D - SW - Shipping Threshold Test Click to view images Click to edit experien…" at bounding box center [1107, 380] width 642 height 726
click at [928, 469] on b "Free Shipping Bar" at bounding box center [938, 472] width 97 height 15
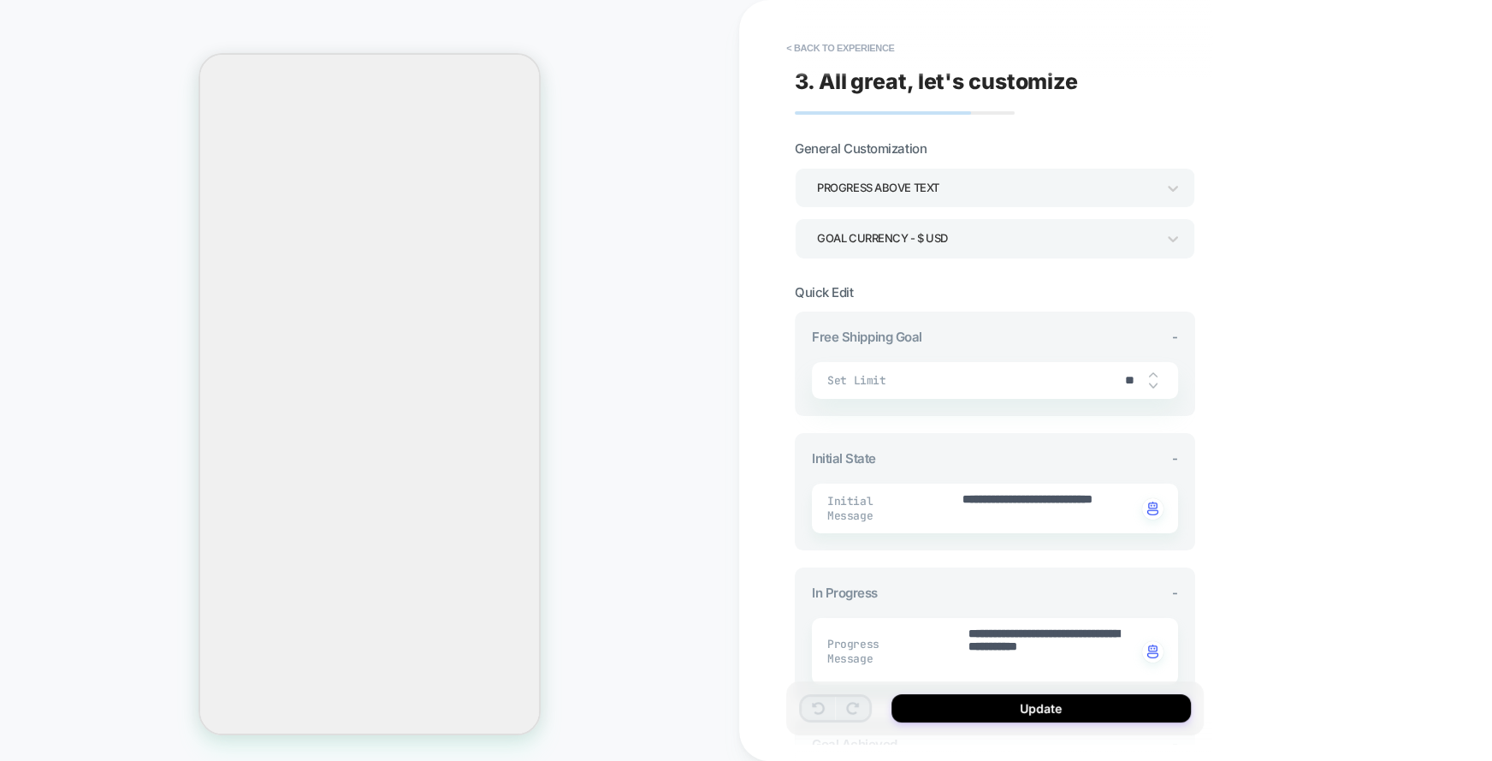
scroll to position [642, 0]
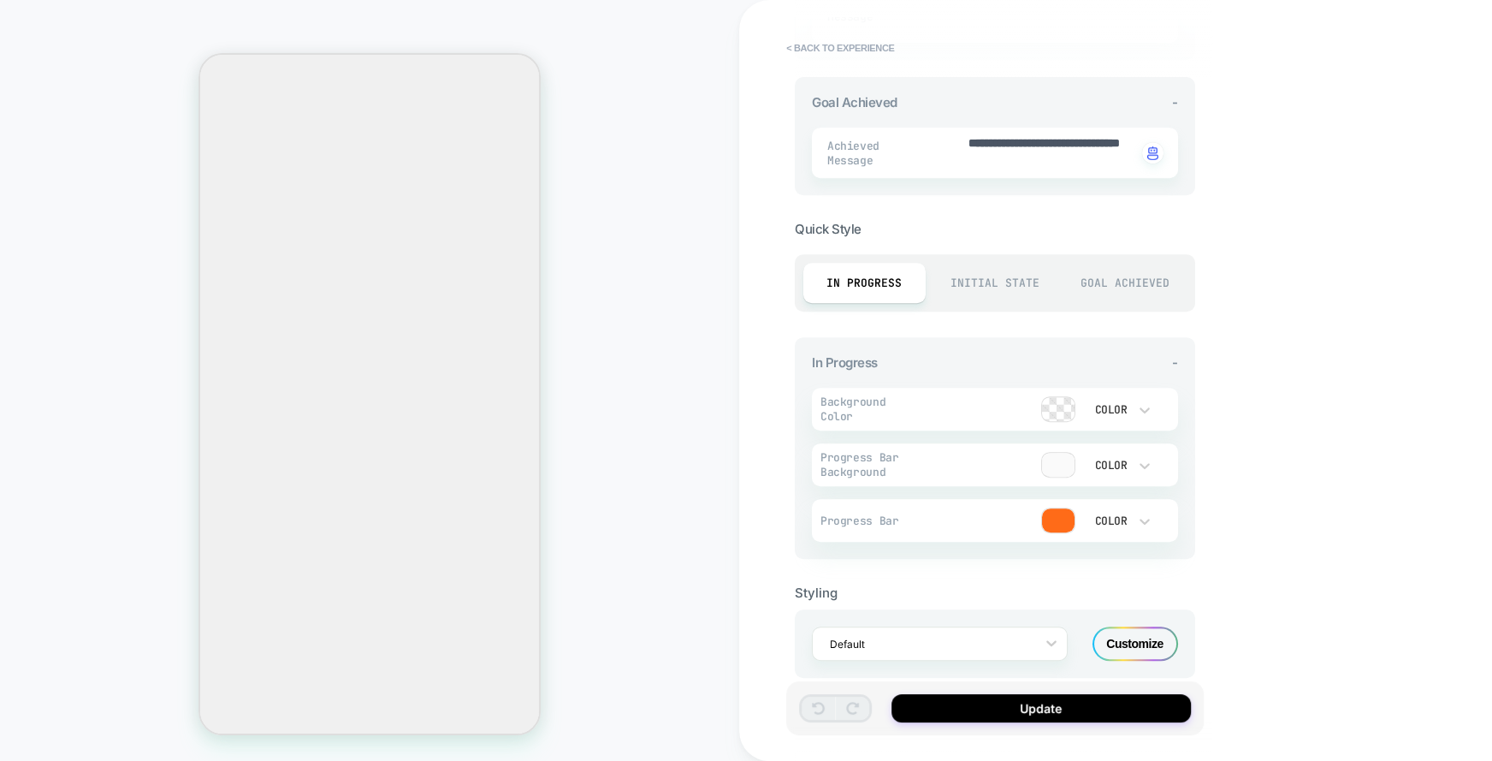
click at [1142, 270] on div "Goal Achieved" at bounding box center [1125, 283] width 122 height 40
click at [993, 278] on div "Initial State" at bounding box center [995, 283] width 122 height 40
click at [834, 277] on div "In Progress" at bounding box center [864, 283] width 122 height 40
click at [998, 285] on div "Initial State" at bounding box center [995, 283] width 122 height 40
click at [1158, 637] on div "Customize" at bounding box center [1136, 643] width 86 height 34
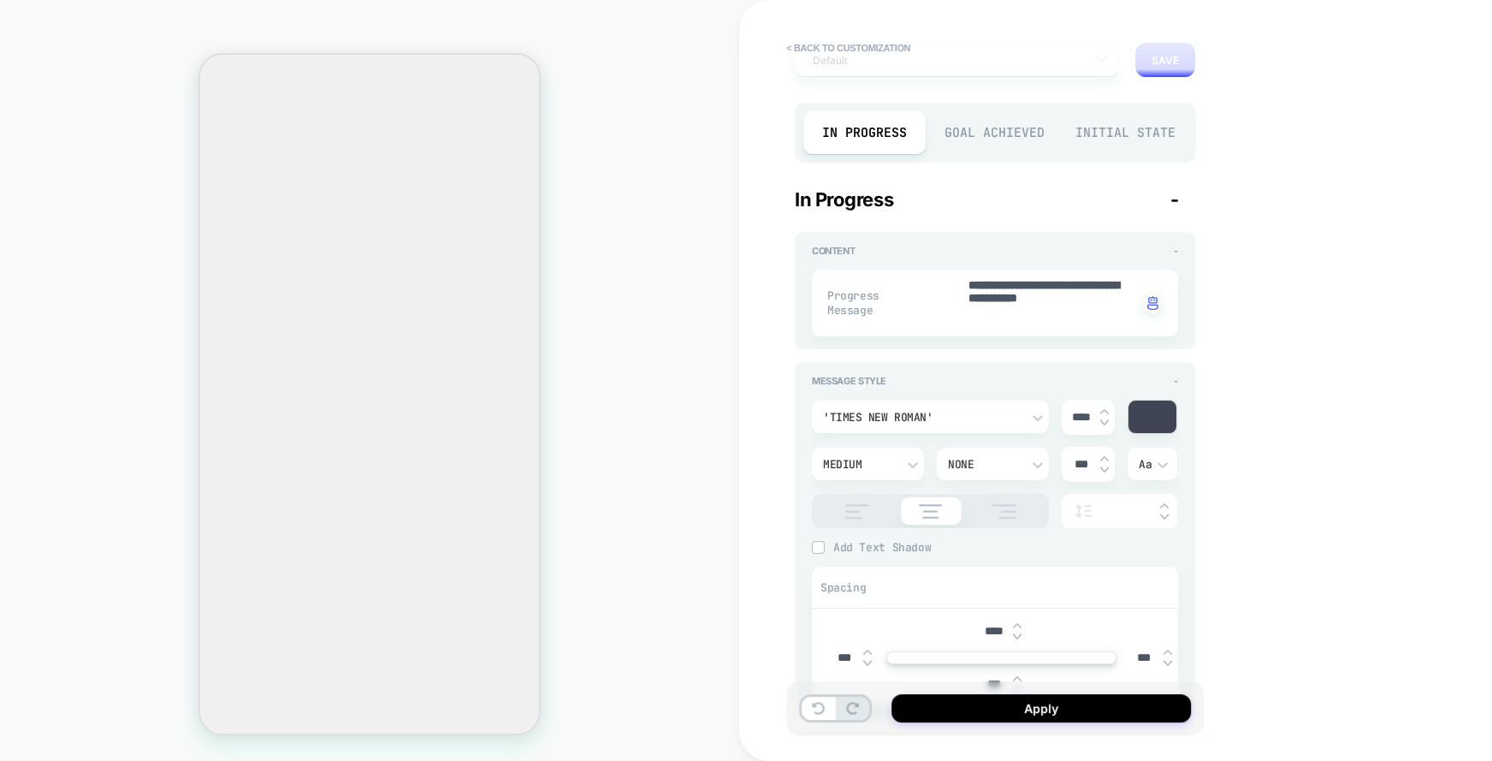
scroll to position [0, 0]
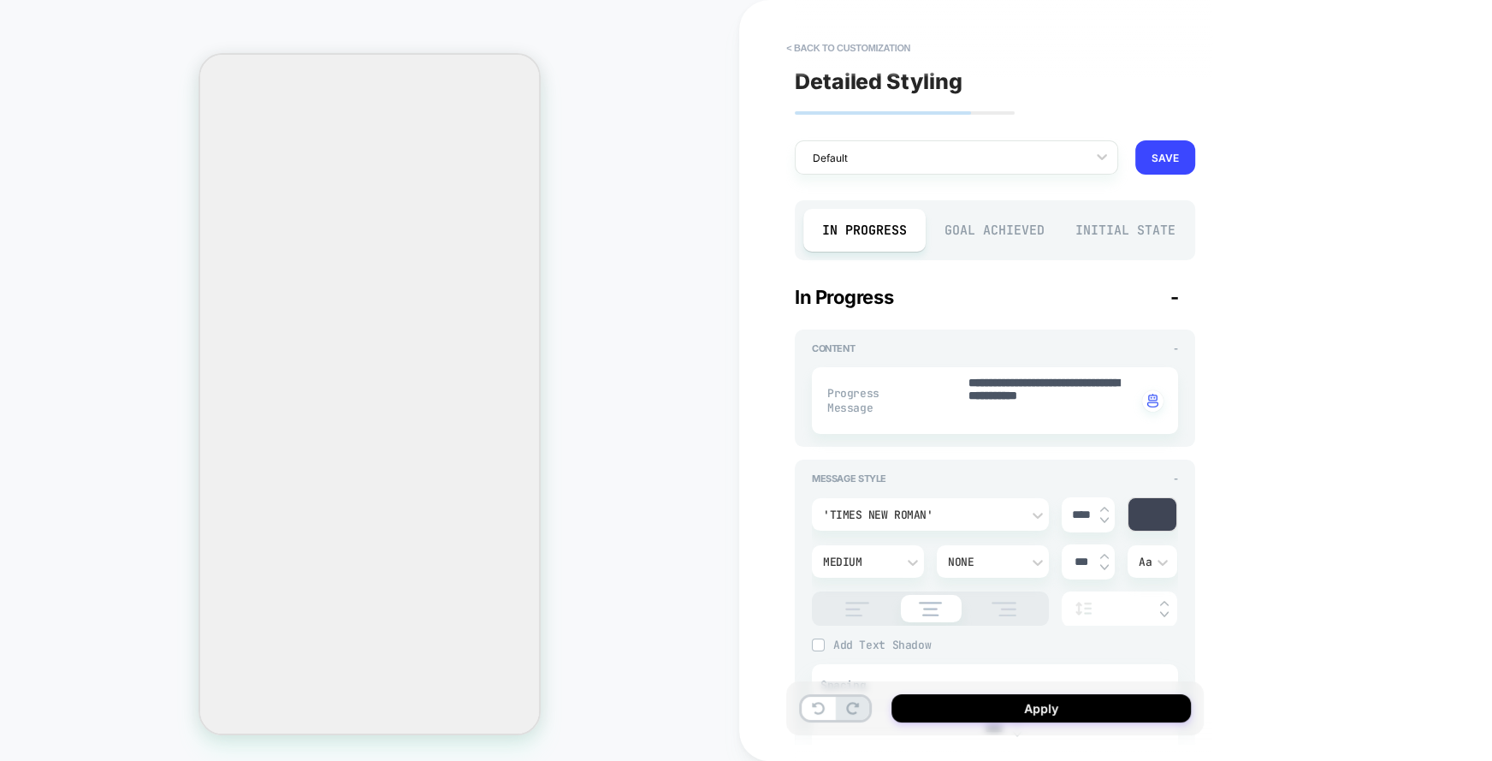
click at [999, 228] on div "Goal Achieved" at bounding box center [995, 230] width 122 height 43
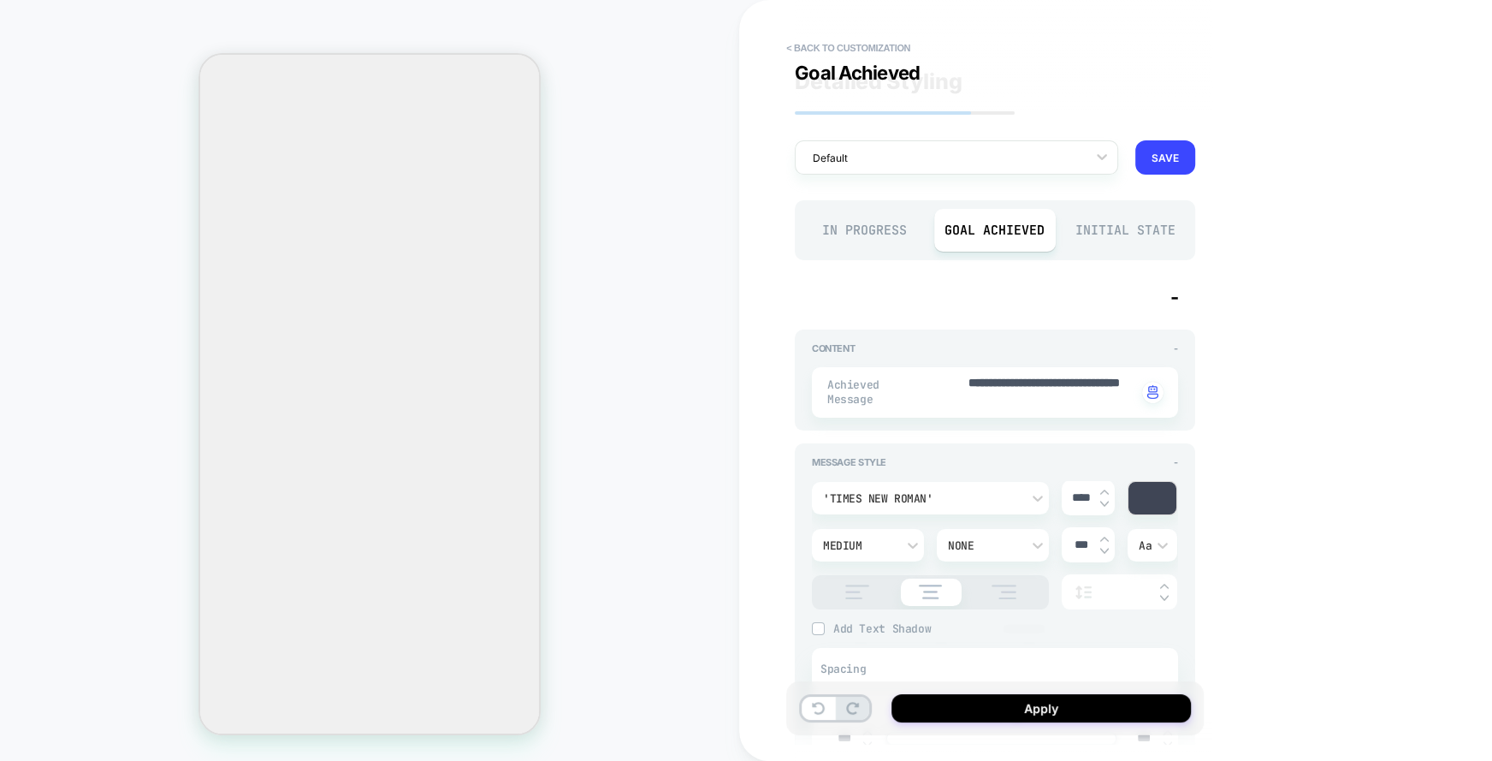
type textarea "*"
click at [988, 688] on input "****" at bounding box center [994, 711] width 39 height 15
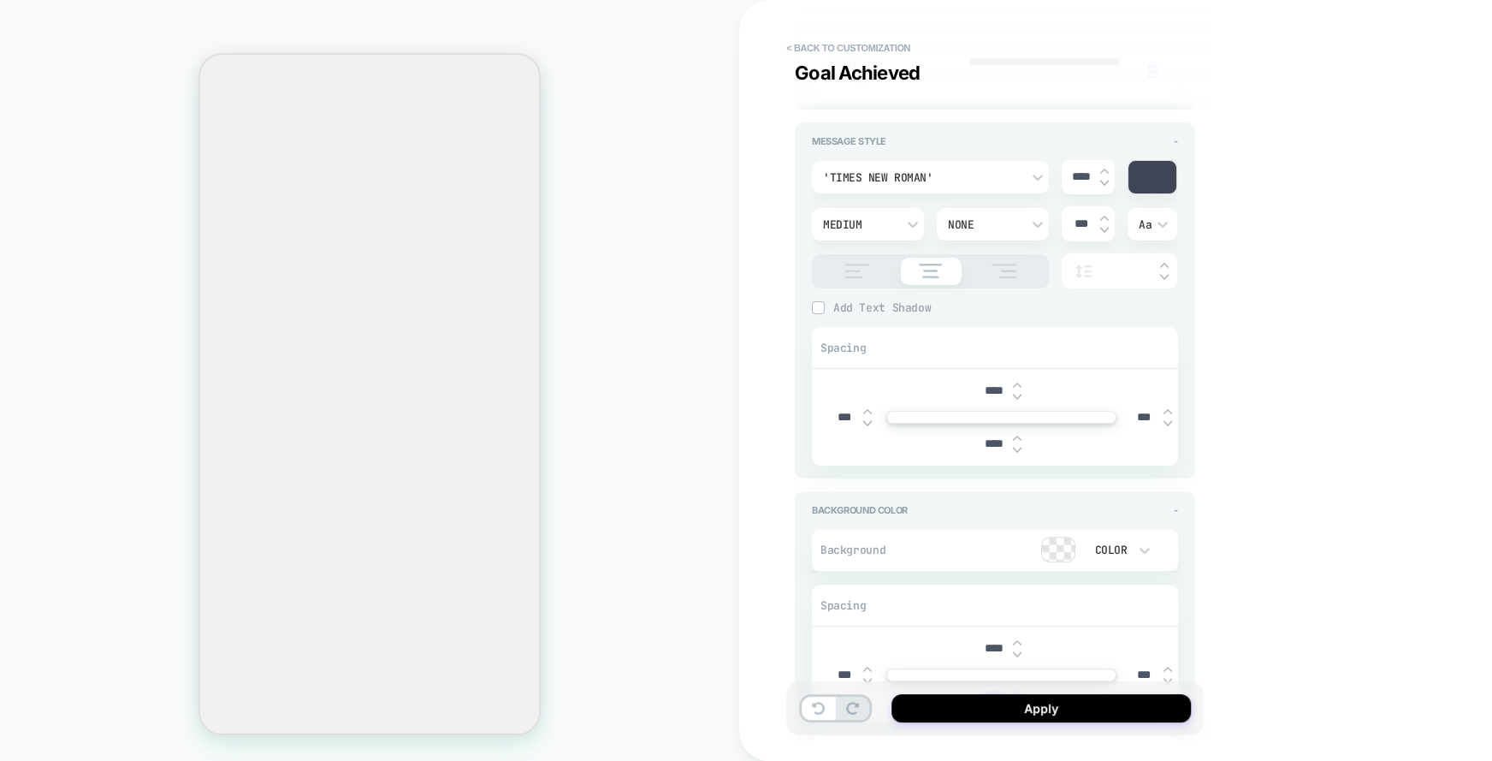
type input "***"
type textarea "*"
type input "****"
type textarea "*"
type input "****"
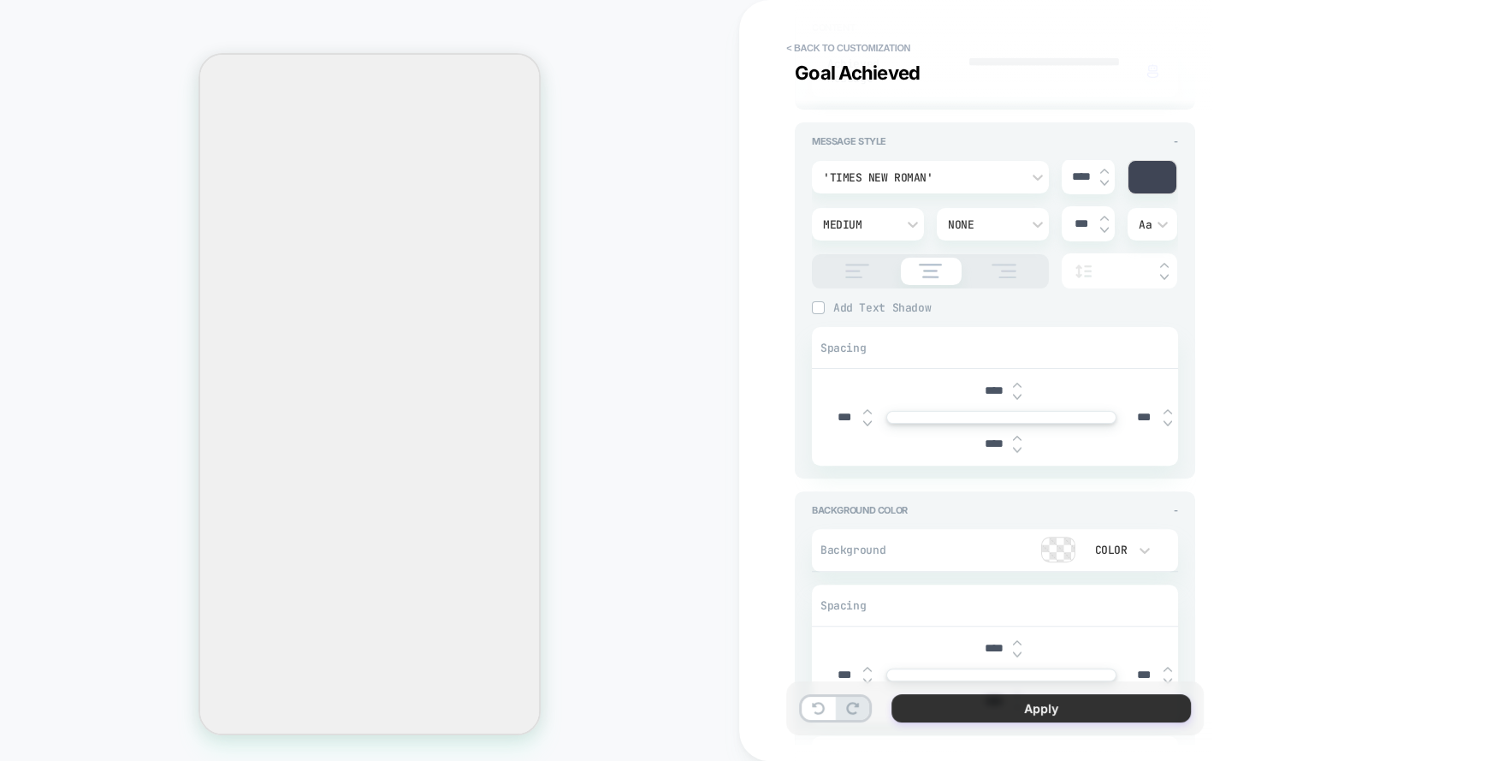
click at [1011, 688] on button "Apply" at bounding box center [1041, 708] width 299 height 28
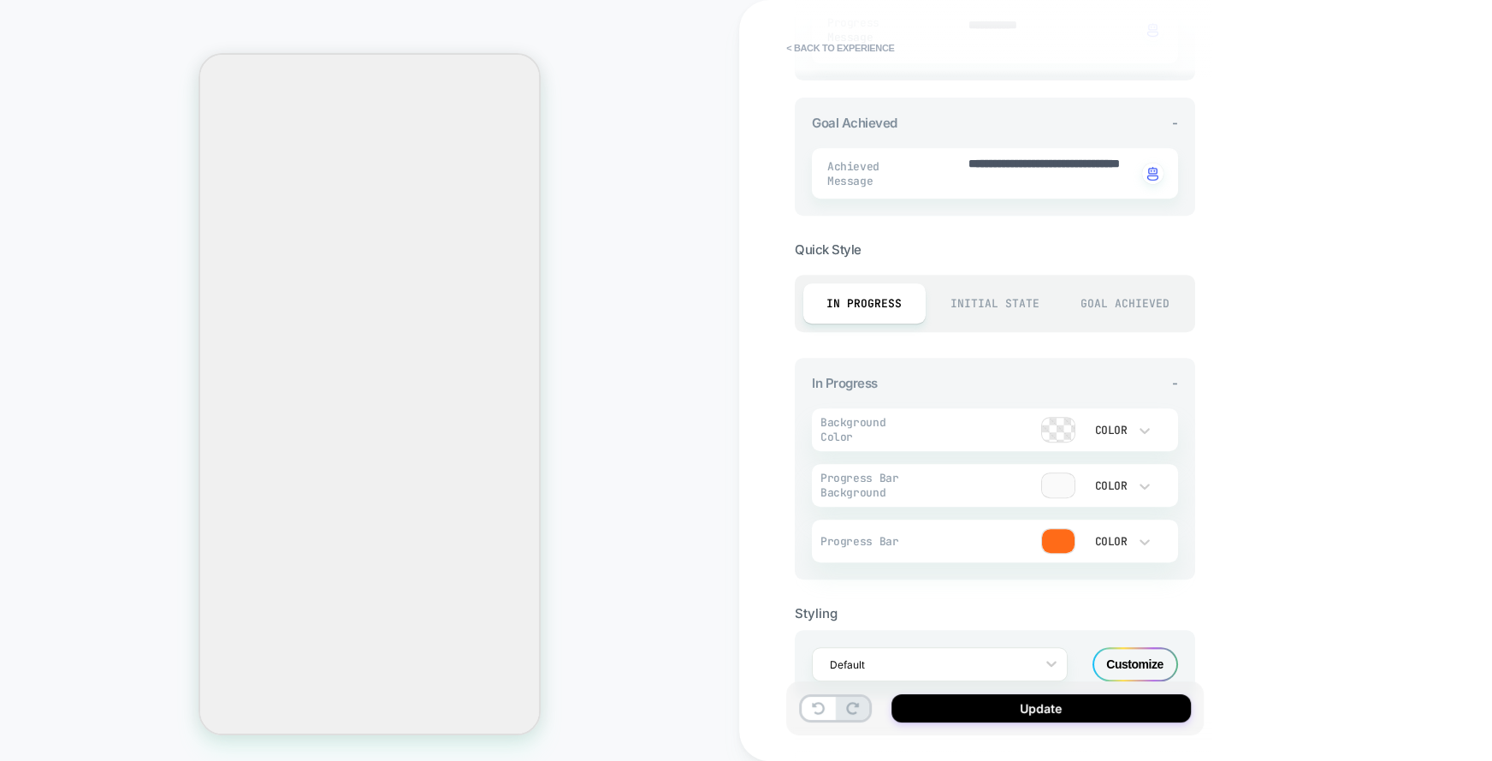
scroll to position [661, 0]
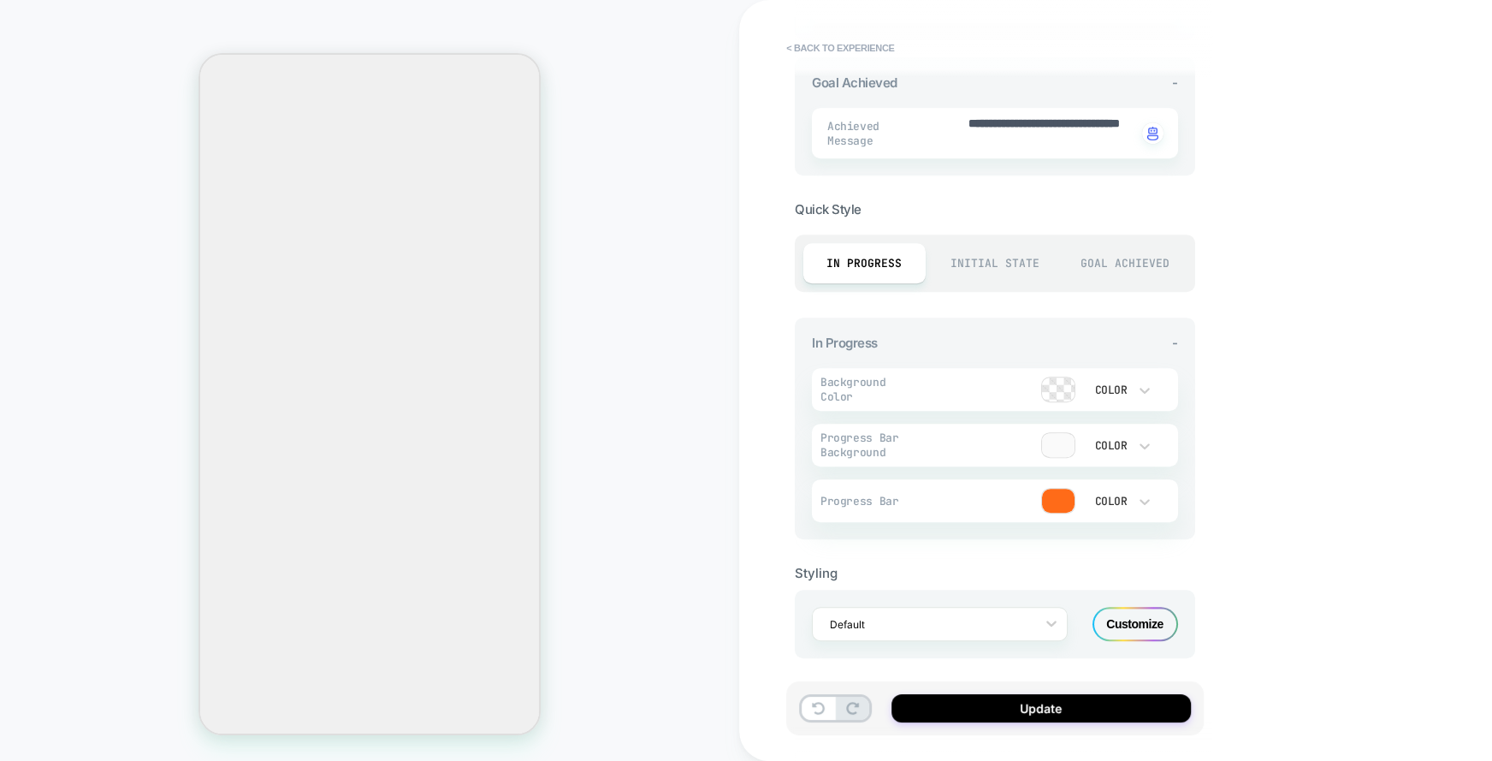
click at [957, 260] on div "Initial State" at bounding box center [995, 263] width 122 height 40
click at [886, 265] on div "In Progress" at bounding box center [864, 263] width 122 height 40
click at [1117, 607] on div "Customize" at bounding box center [1136, 624] width 86 height 34
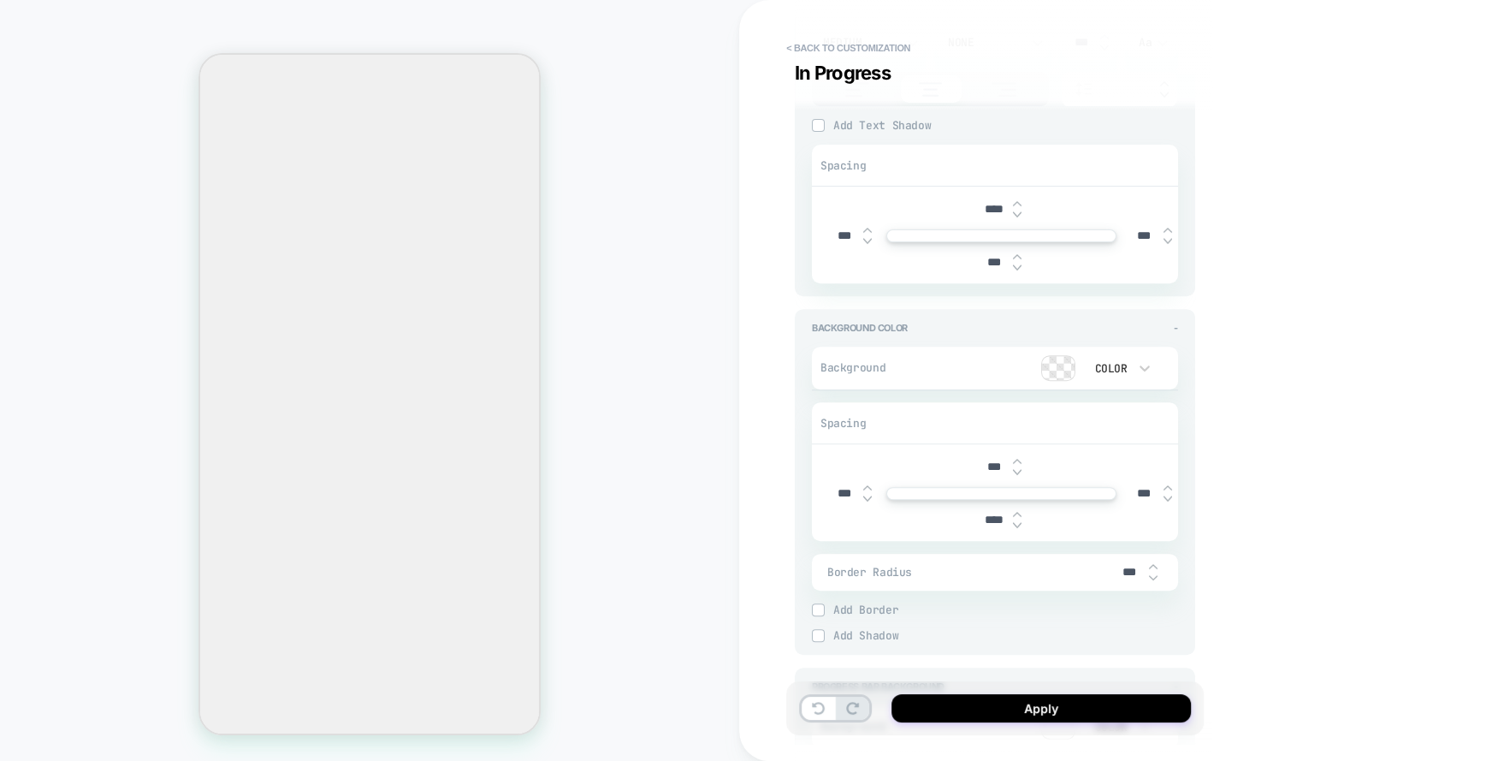
scroll to position [519, 0]
type textarea "*"
drag, startPoint x: 1237, startPoint y: 29, endPoint x: 1177, endPoint y: 48, distance: 62.8
click at [1177, 48] on div "**********" at bounding box center [1115, 380] width 753 height 761
click at [1225, 58] on div "**********" at bounding box center [1115, 380] width 753 height 761
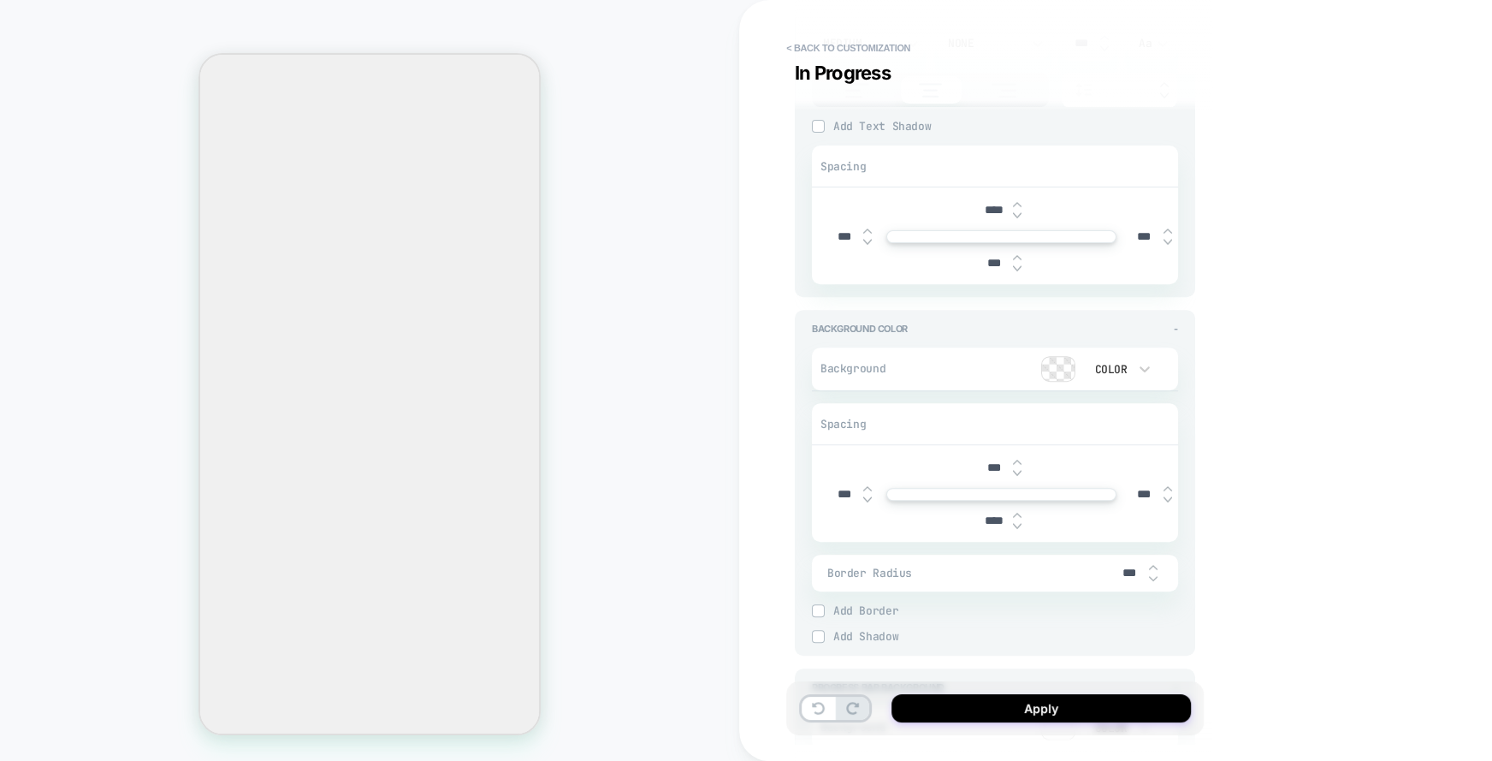
click at [225, 126] on icon "Close" at bounding box center [214, 137] width 22 height 22
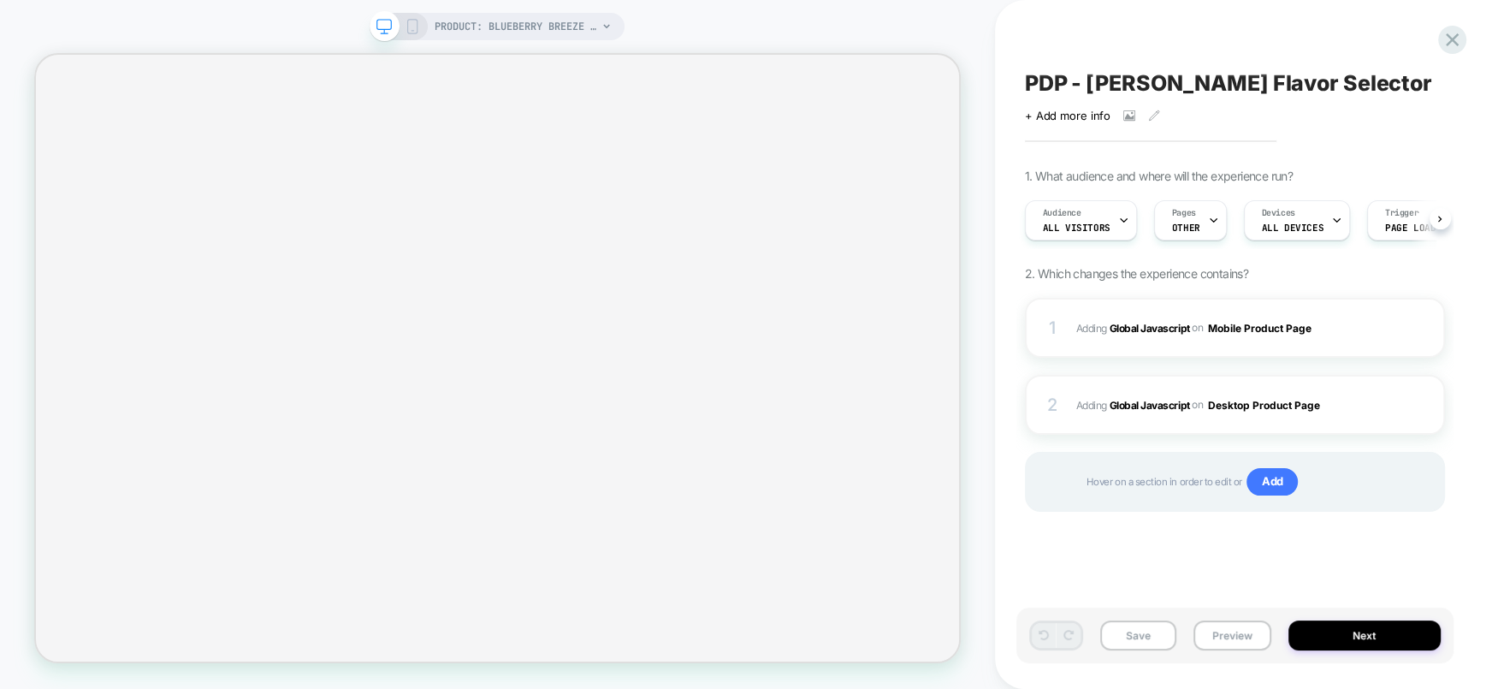
scroll to position [0, 1]
click at [1105, 219] on div "Audience All Visitors" at bounding box center [1076, 220] width 102 height 39
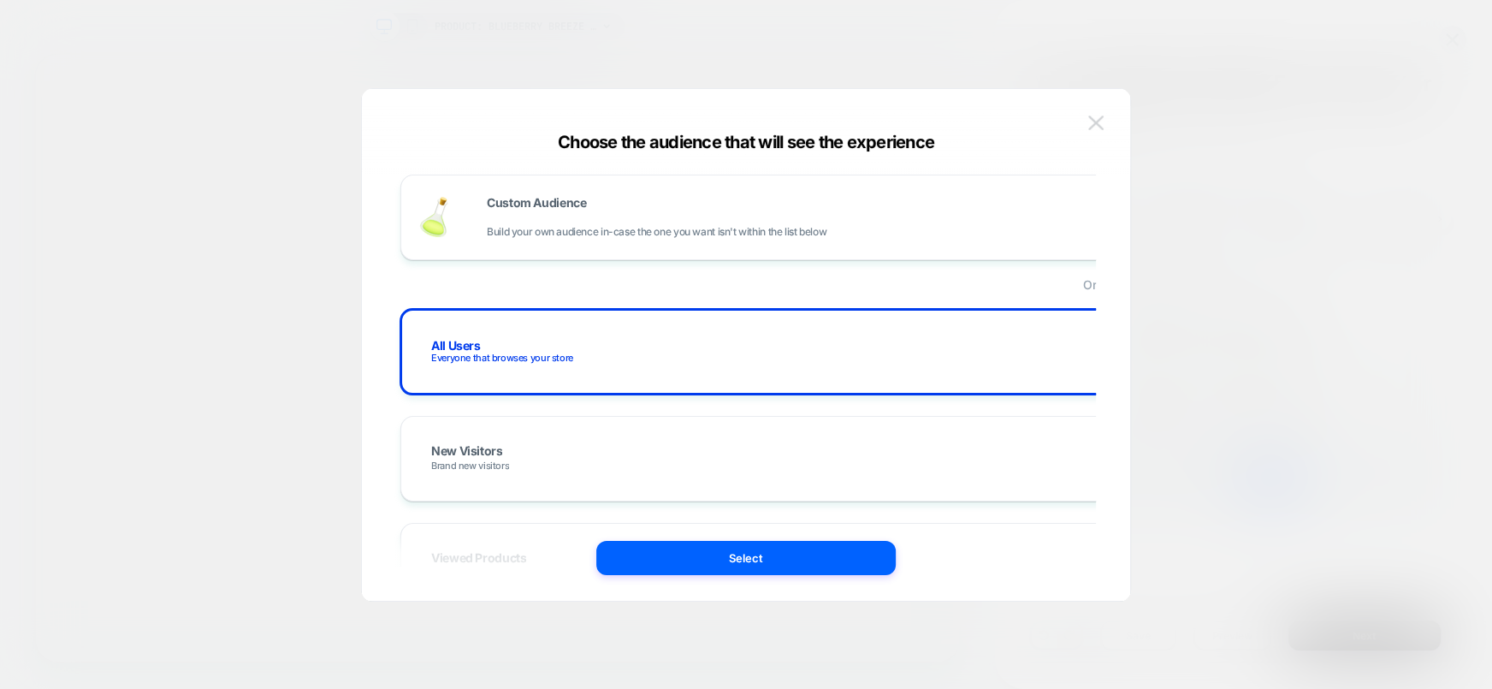
click at [1096, 125] on img at bounding box center [1095, 123] width 15 height 15
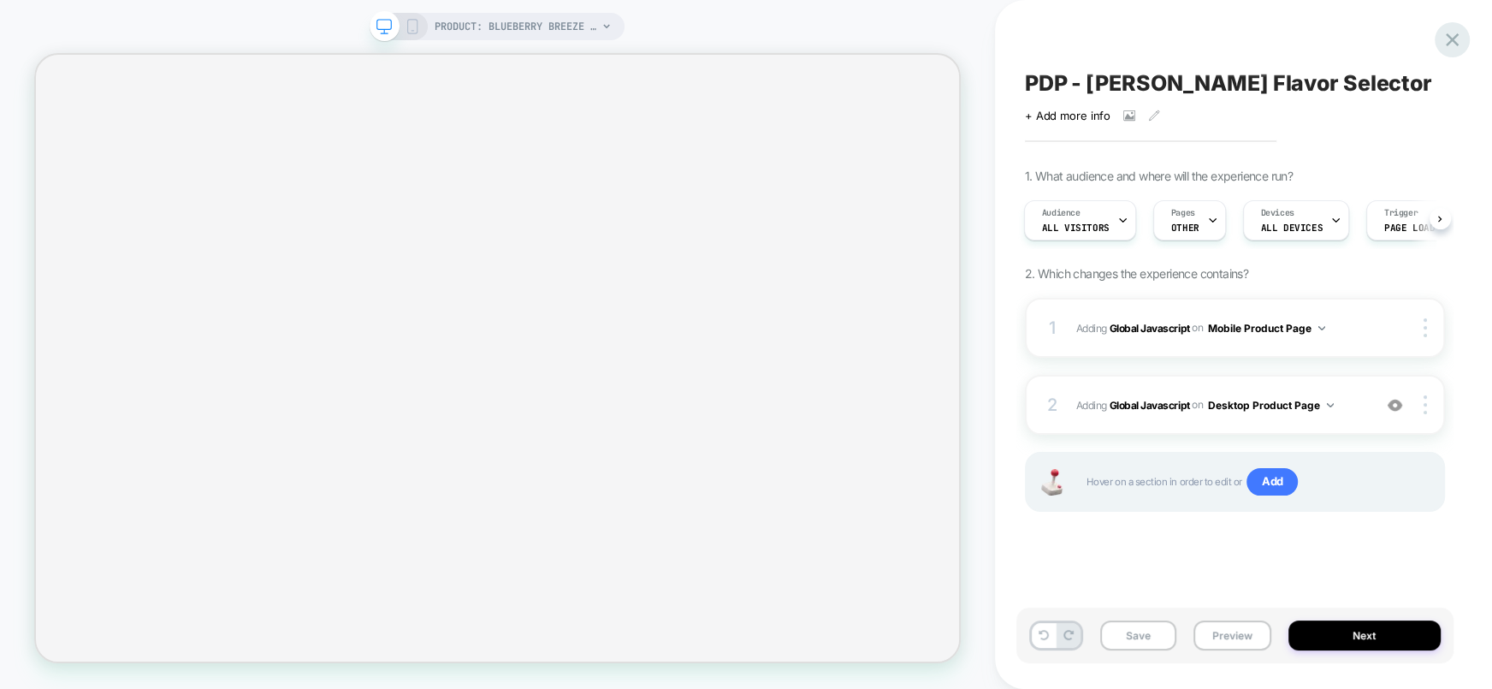
click at [1450, 33] on icon at bounding box center [1452, 39] width 23 height 23
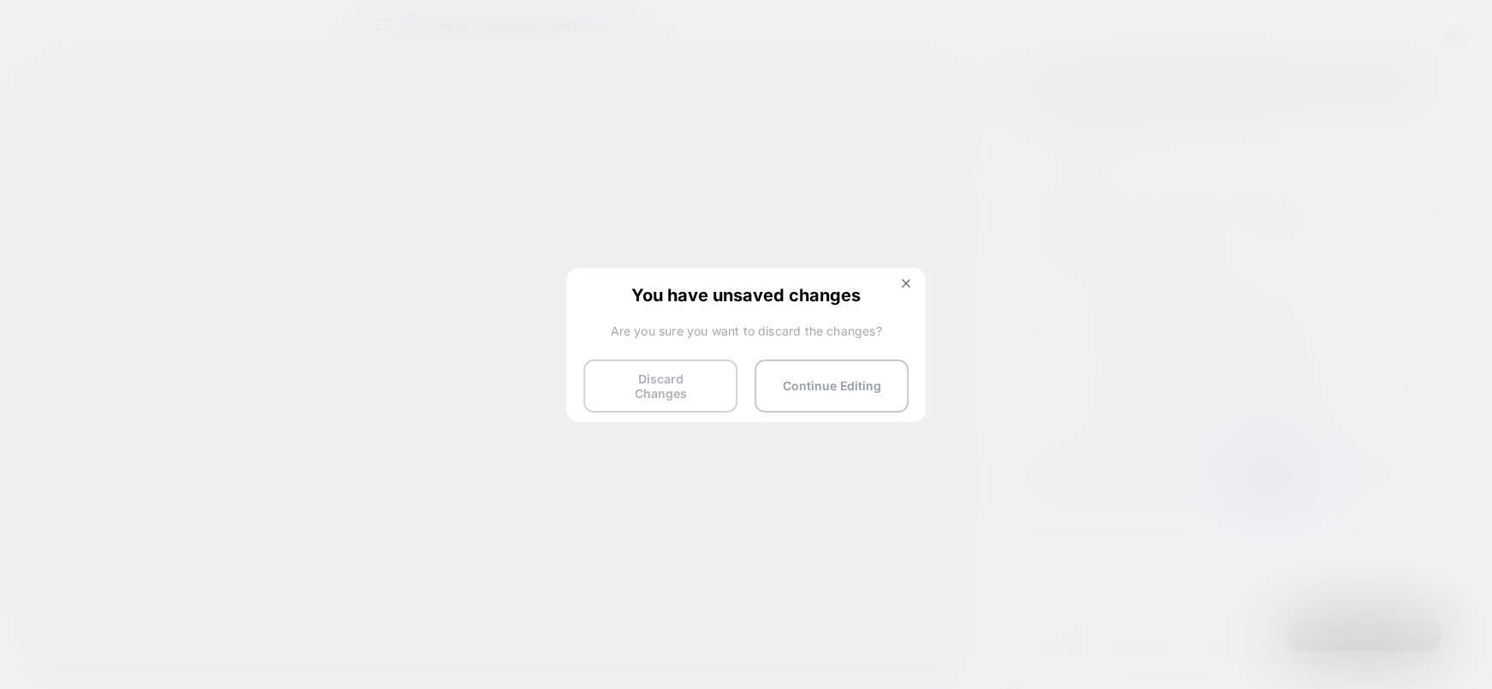
click at [694, 375] on button "Discard Changes" at bounding box center [661, 385] width 154 height 53
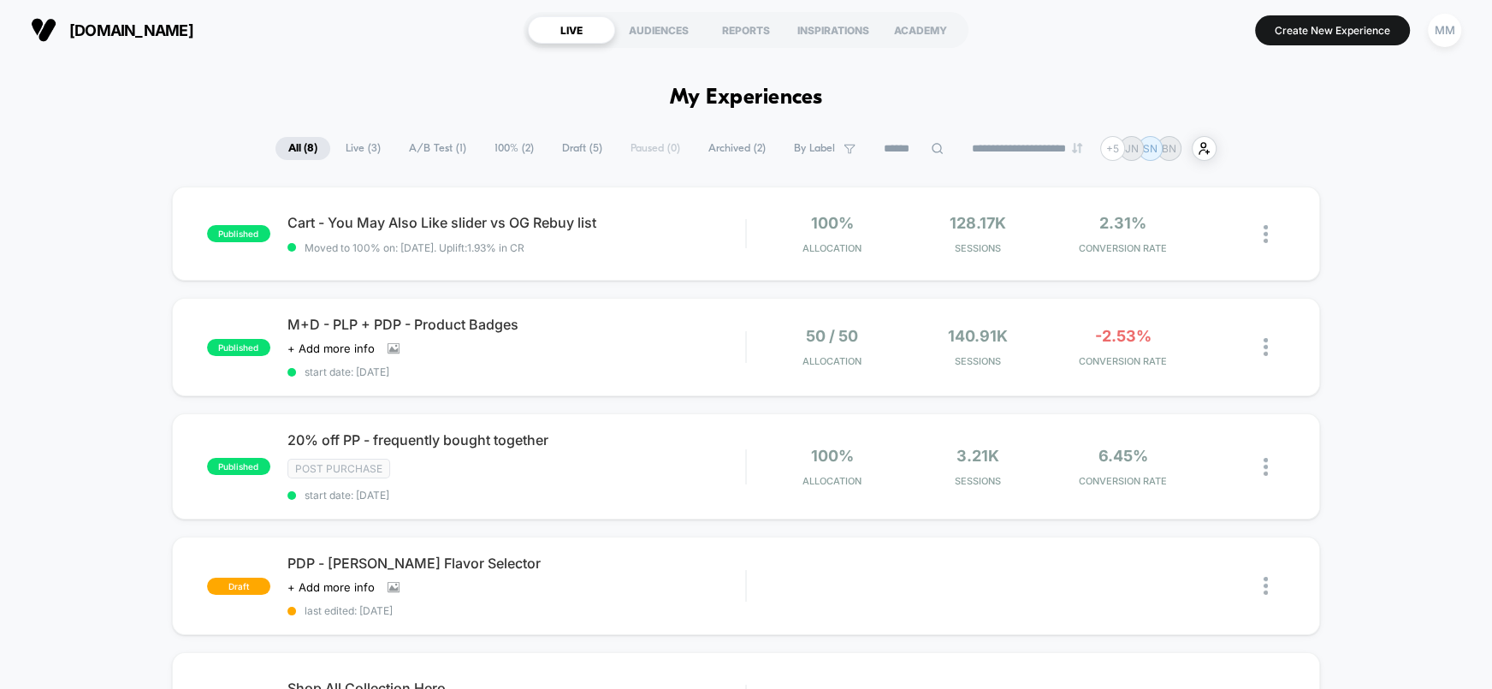
click at [572, 146] on span "Draft ( 5 )" at bounding box center [582, 148] width 66 height 23
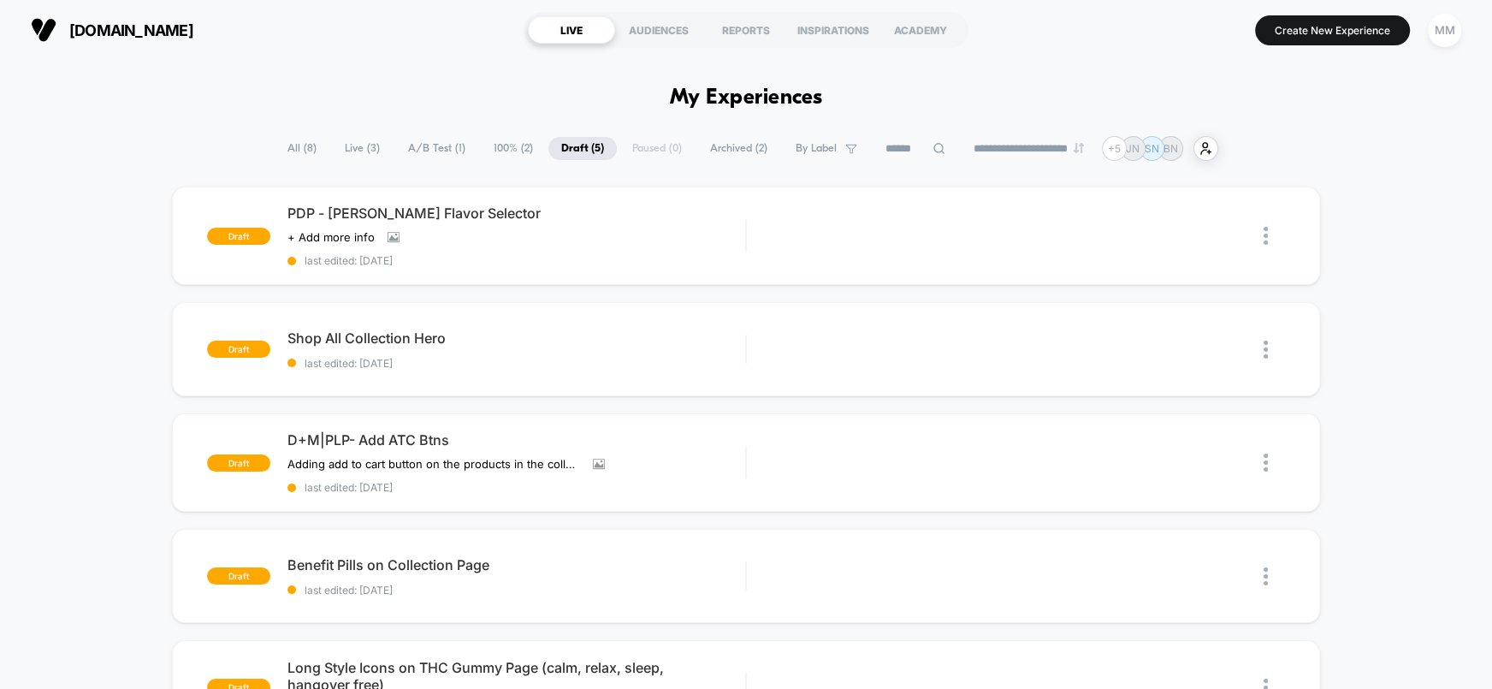
click at [481, 140] on span "100% ( 2 )" at bounding box center [513, 148] width 65 height 23
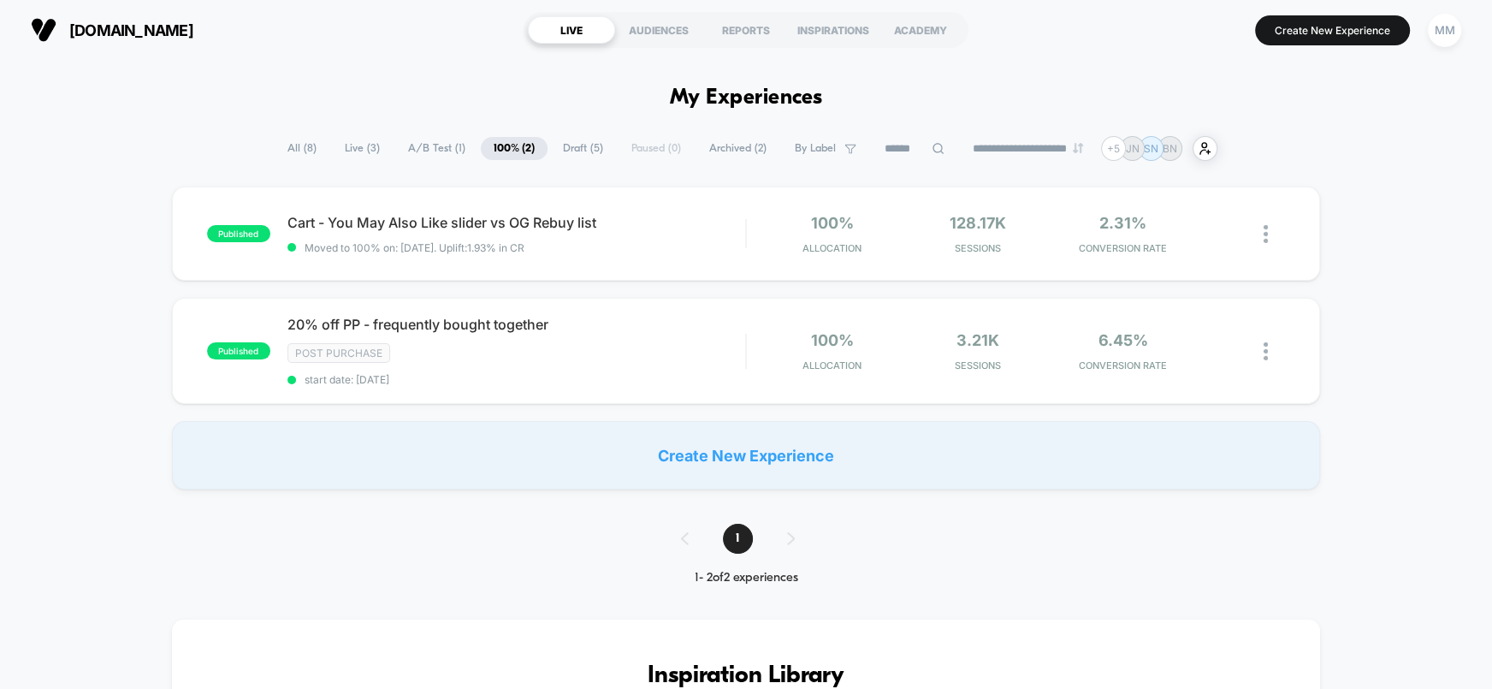
click at [734, 151] on span "Archived ( 2 )" at bounding box center [737, 148] width 83 height 23
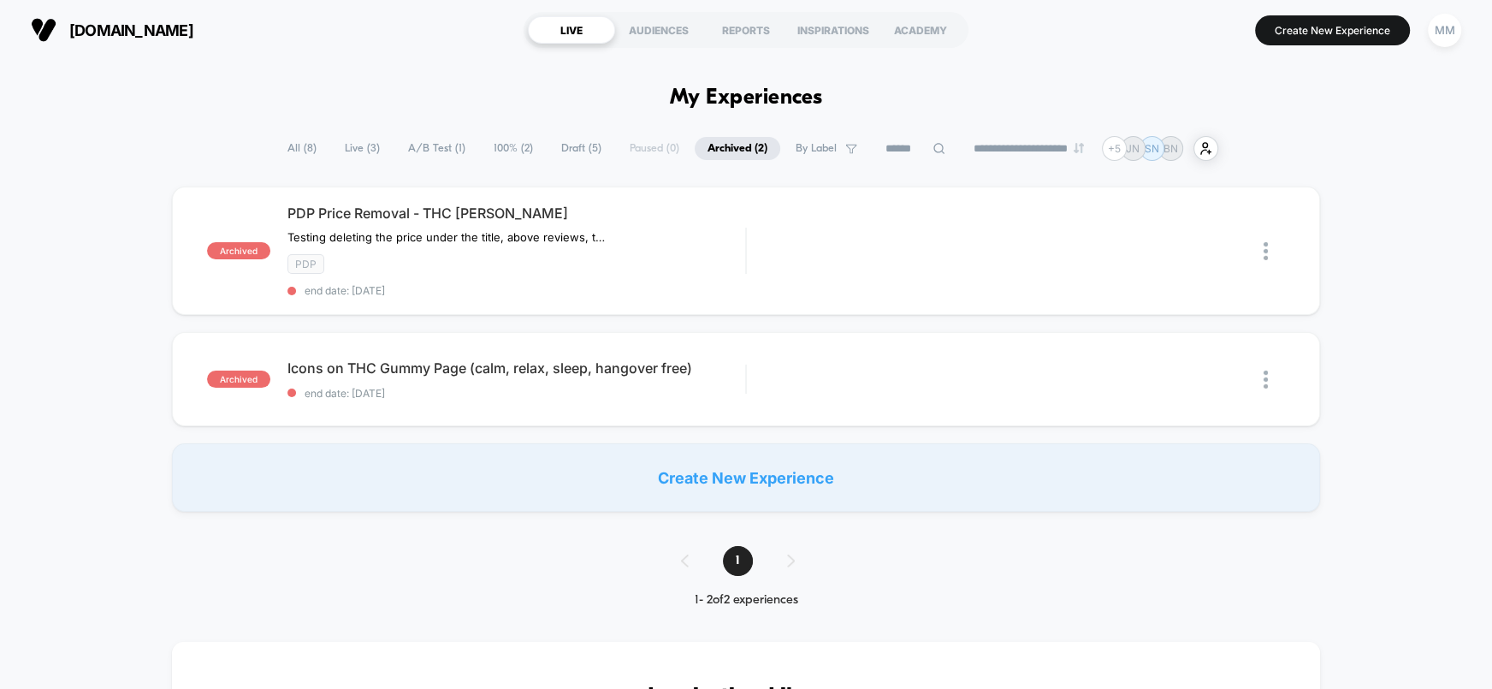
click at [347, 151] on span "Live ( 3 )" at bounding box center [362, 148] width 61 height 23
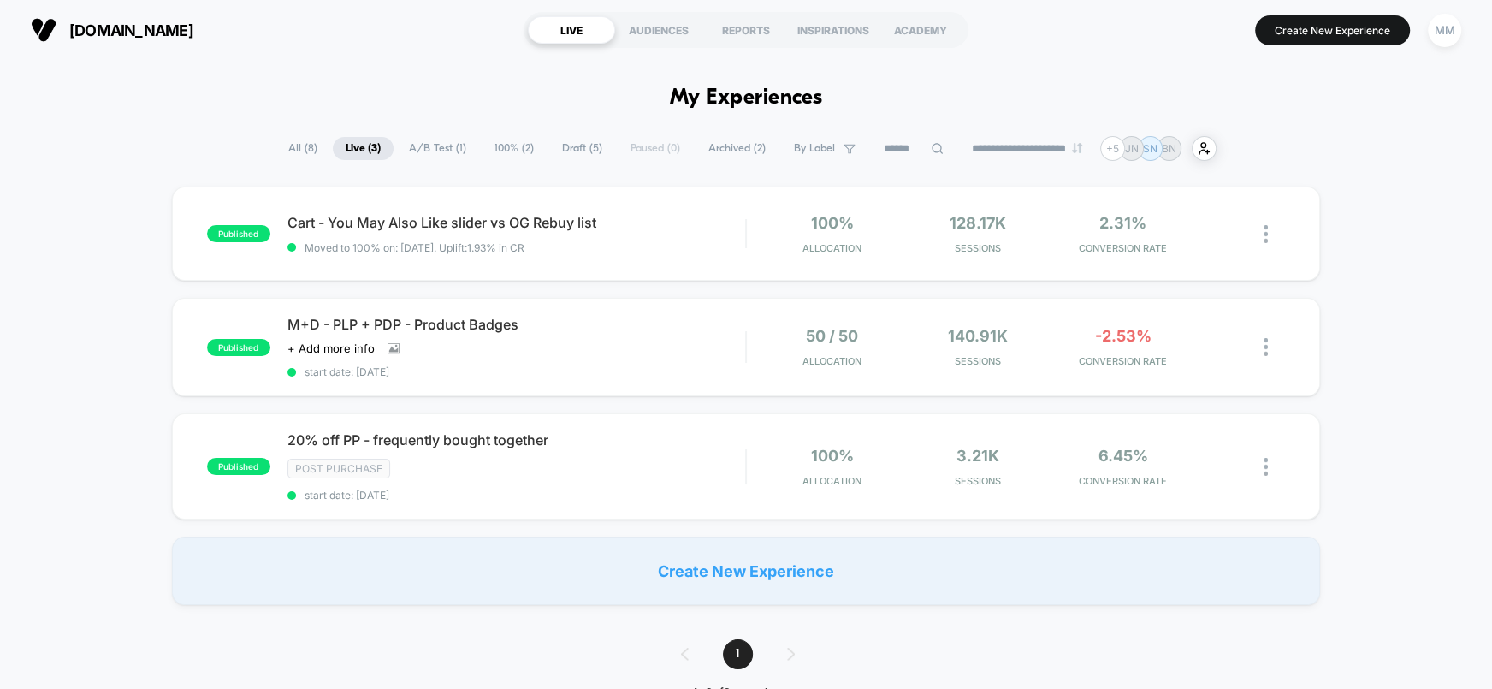
click at [296, 143] on span "All ( 8 )" at bounding box center [303, 148] width 55 height 23
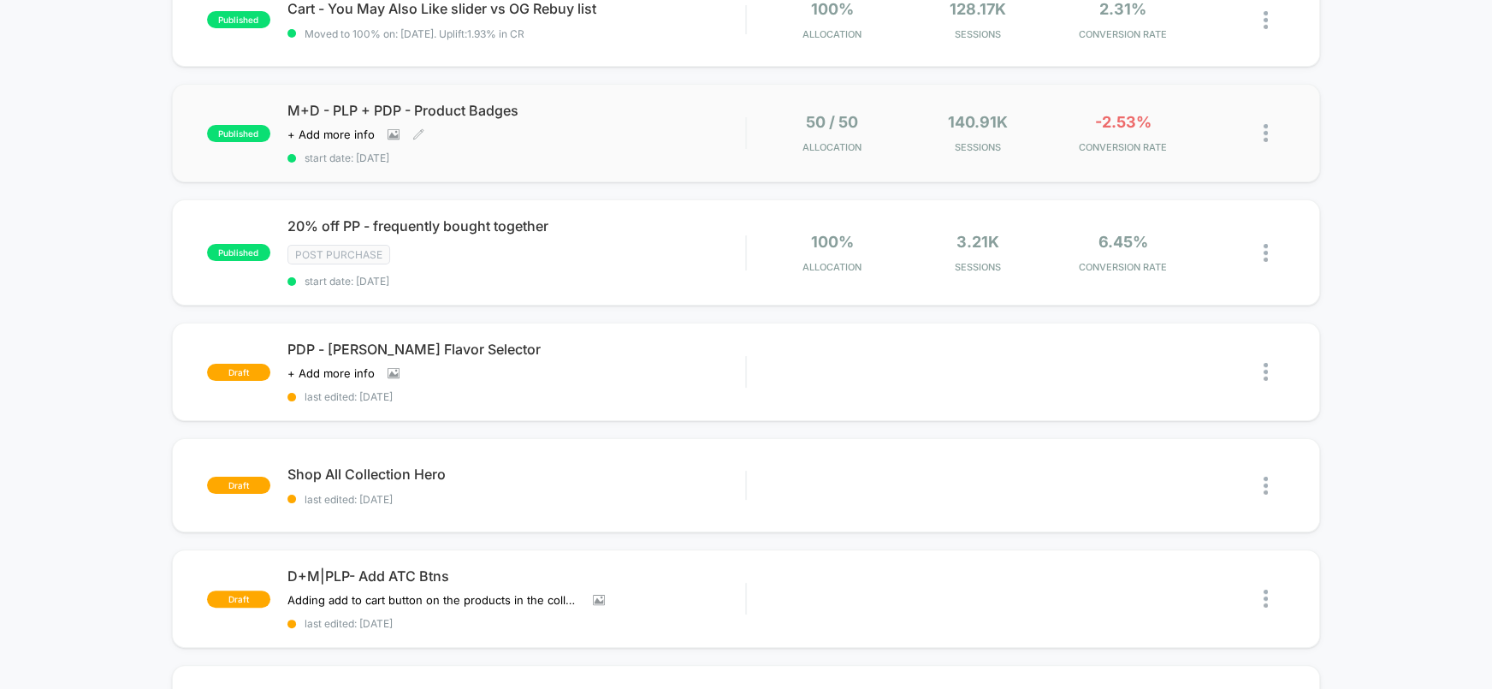
scroll to position [321, 0]
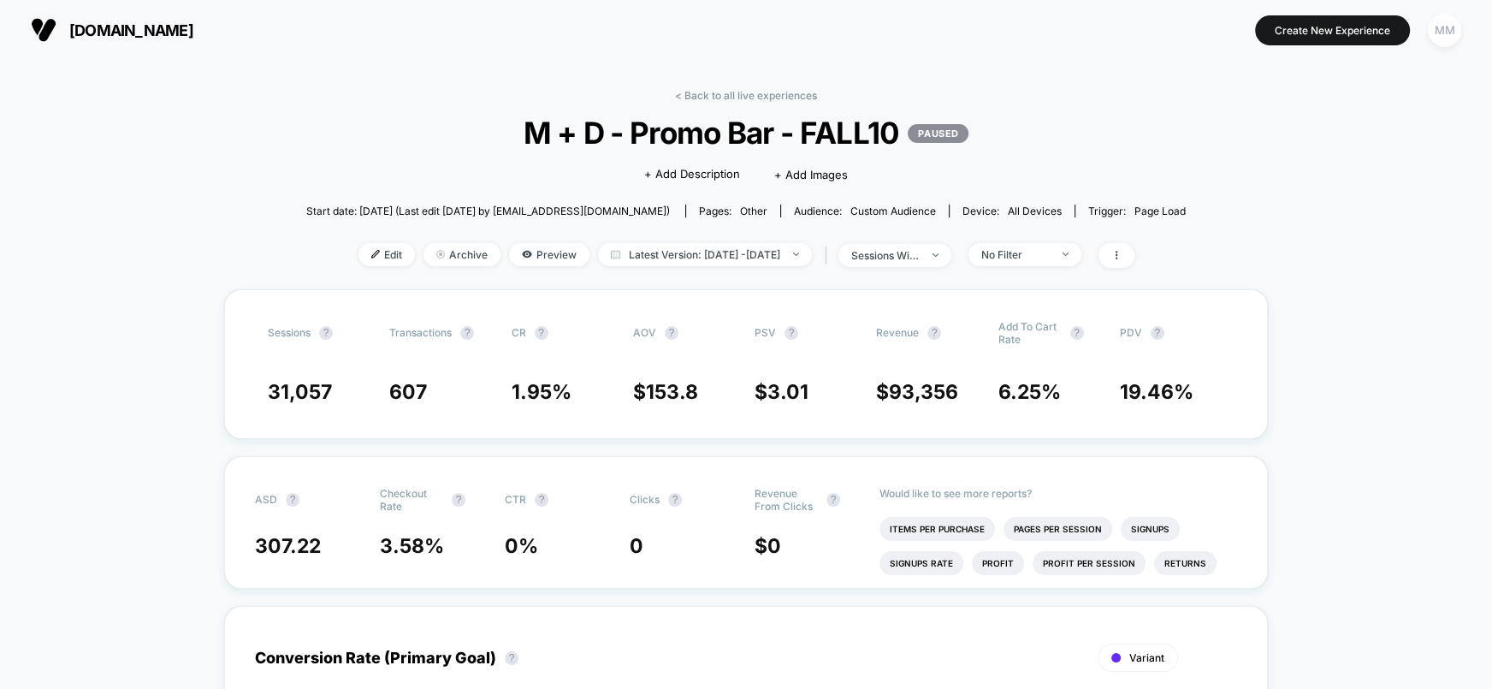
click at [1447, 30] on div "MM" at bounding box center [1444, 30] width 33 height 33
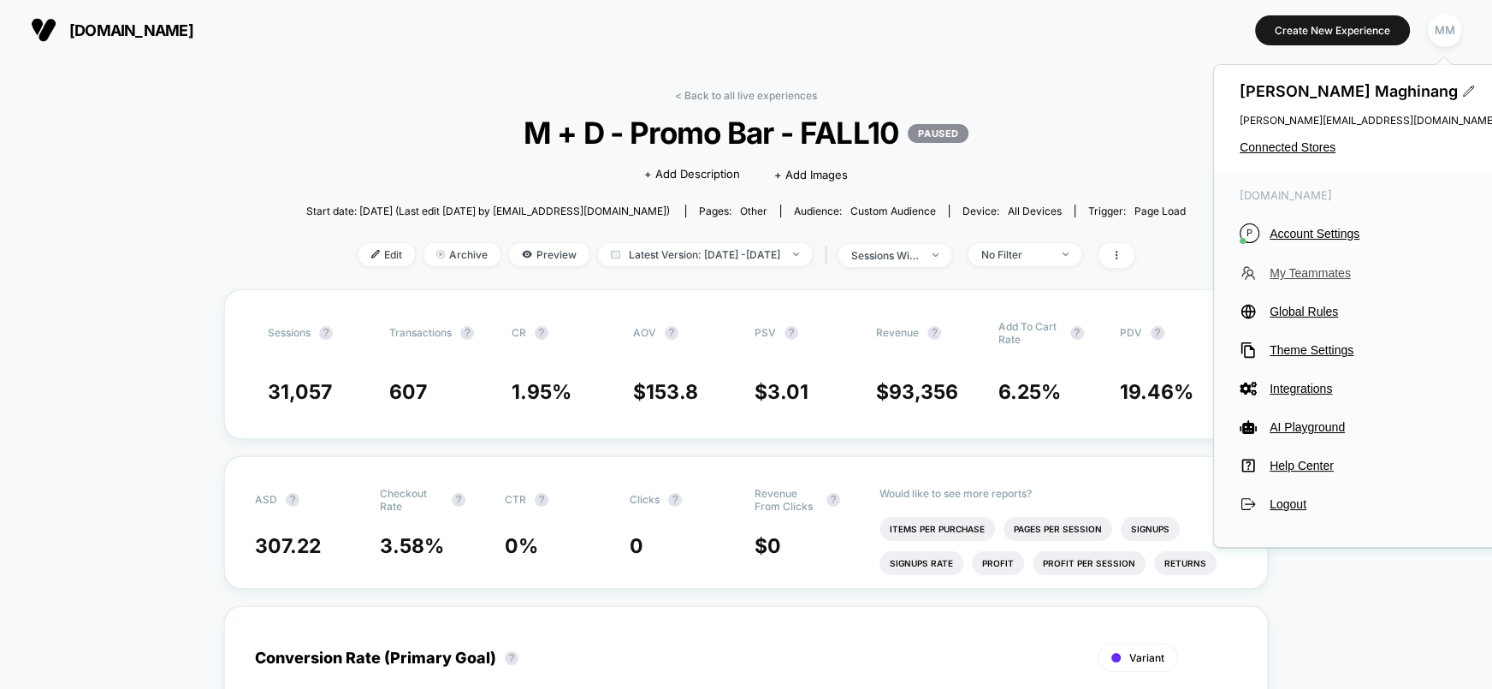
click at [1310, 268] on span "My Teammates" at bounding box center [1383, 273] width 227 height 14
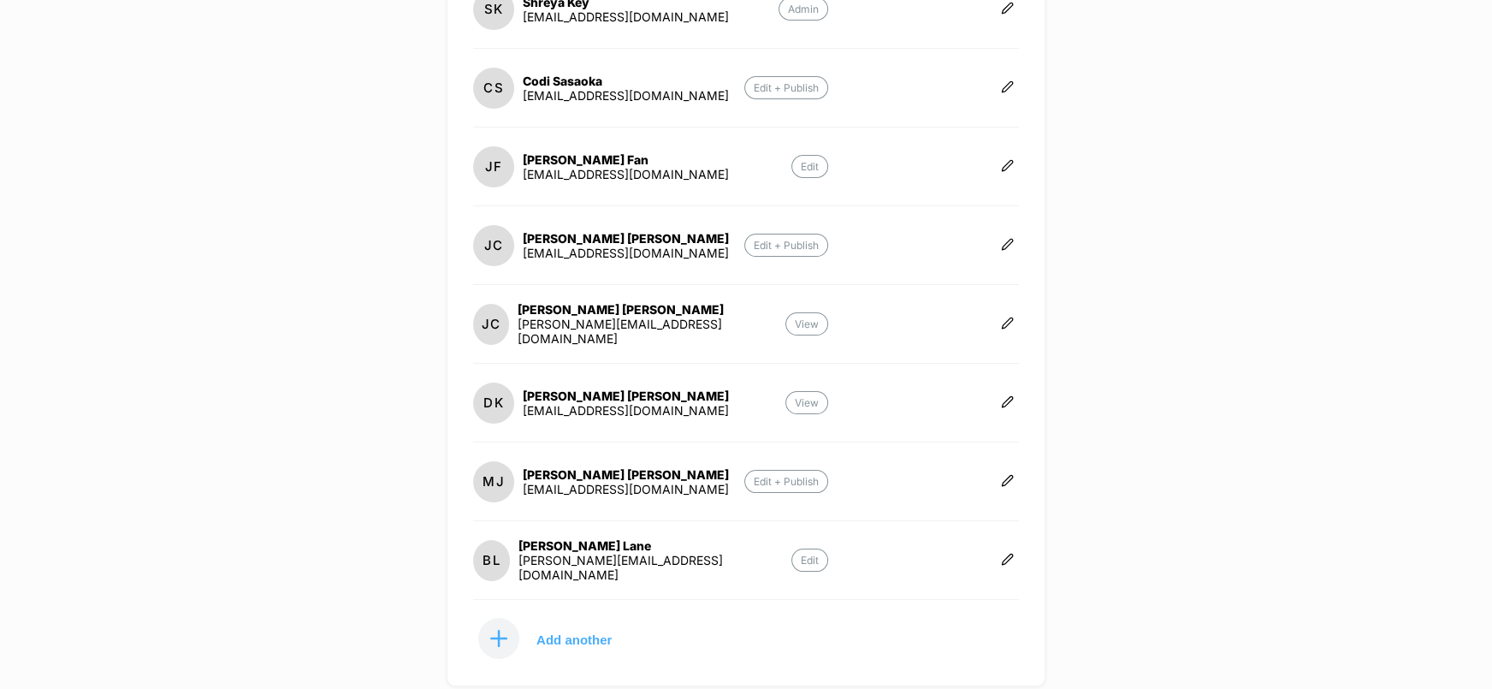
scroll to position [460, 0]
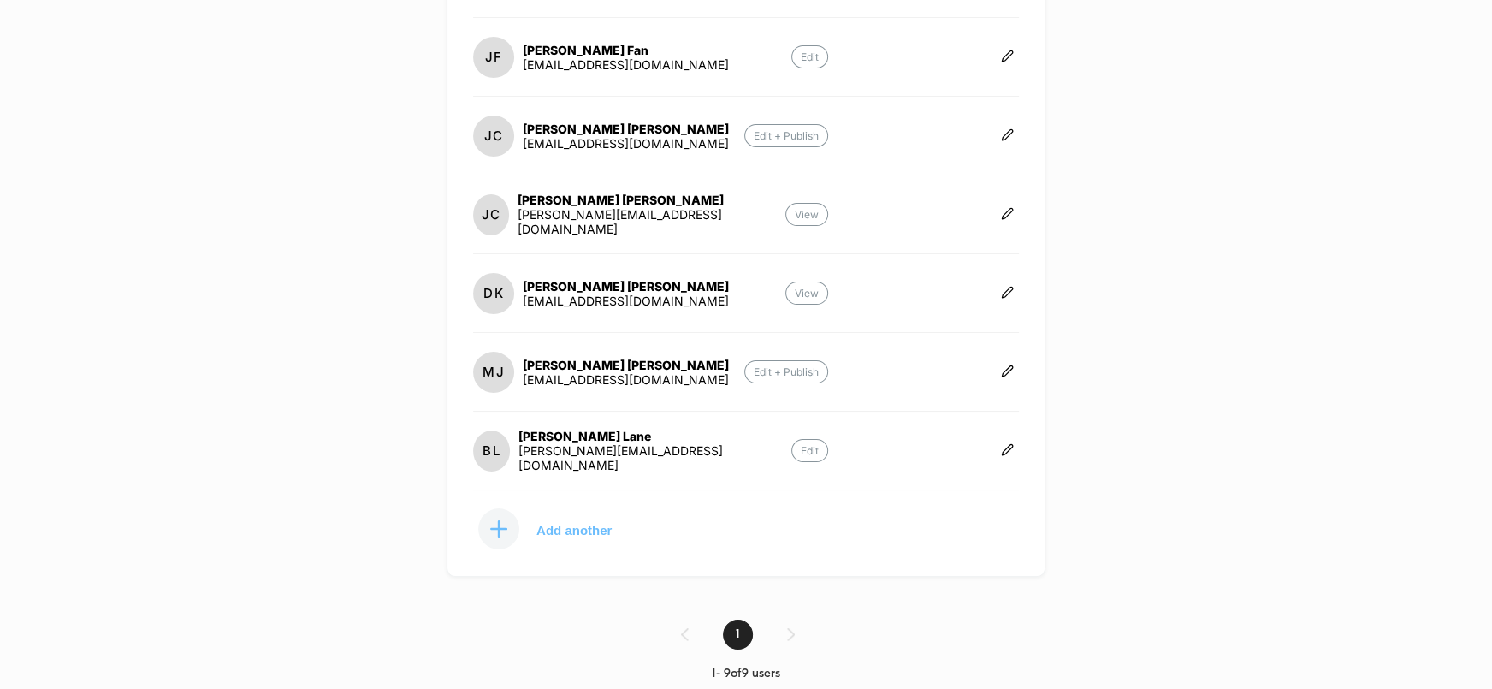
click at [572, 525] on p "Add another" at bounding box center [573, 529] width 75 height 9
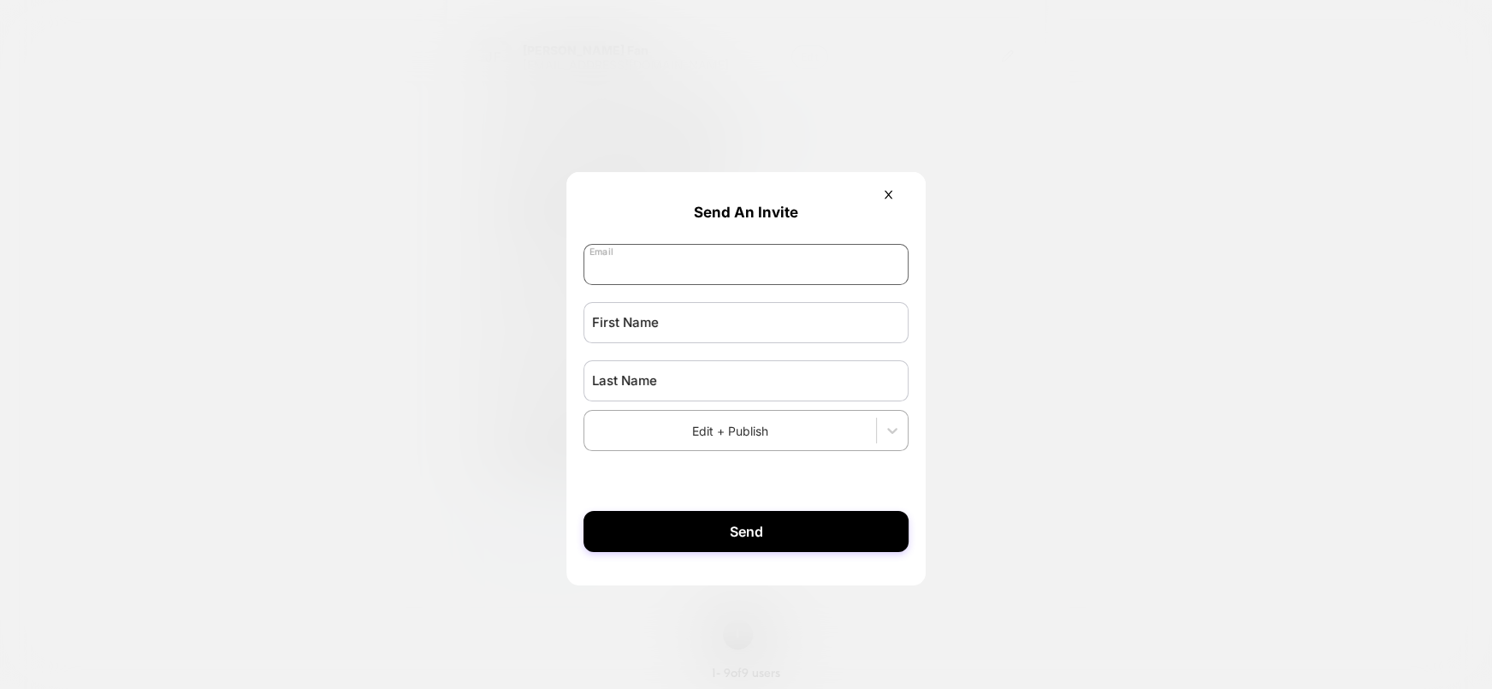
click at [683, 268] on input "email" at bounding box center [746, 264] width 325 height 41
paste input "**********"
type input "**********"
click at [677, 325] on input "text" at bounding box center [746, 322] width 325 height 41
type input "******"
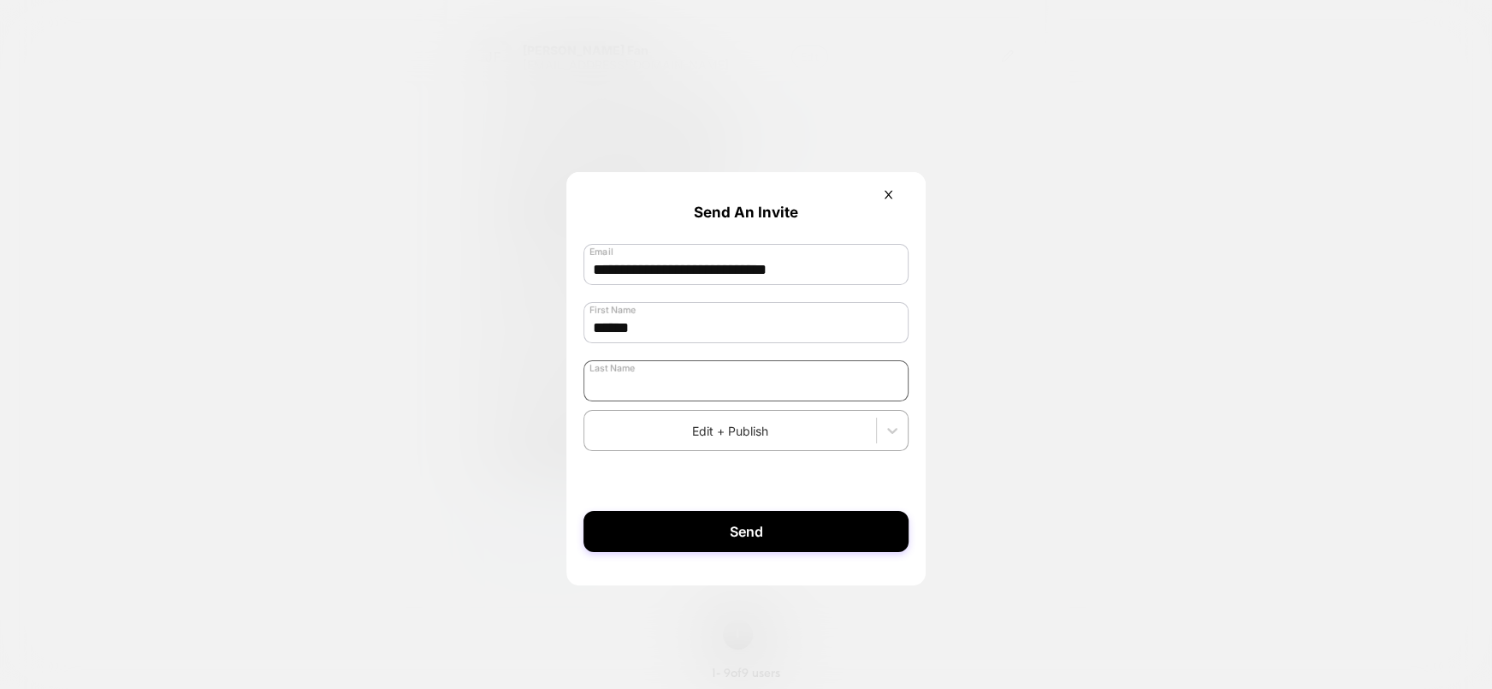
click at [668, 392] on input "text" at bounding box center [746, 380] width 325 height 41
type input "**********"
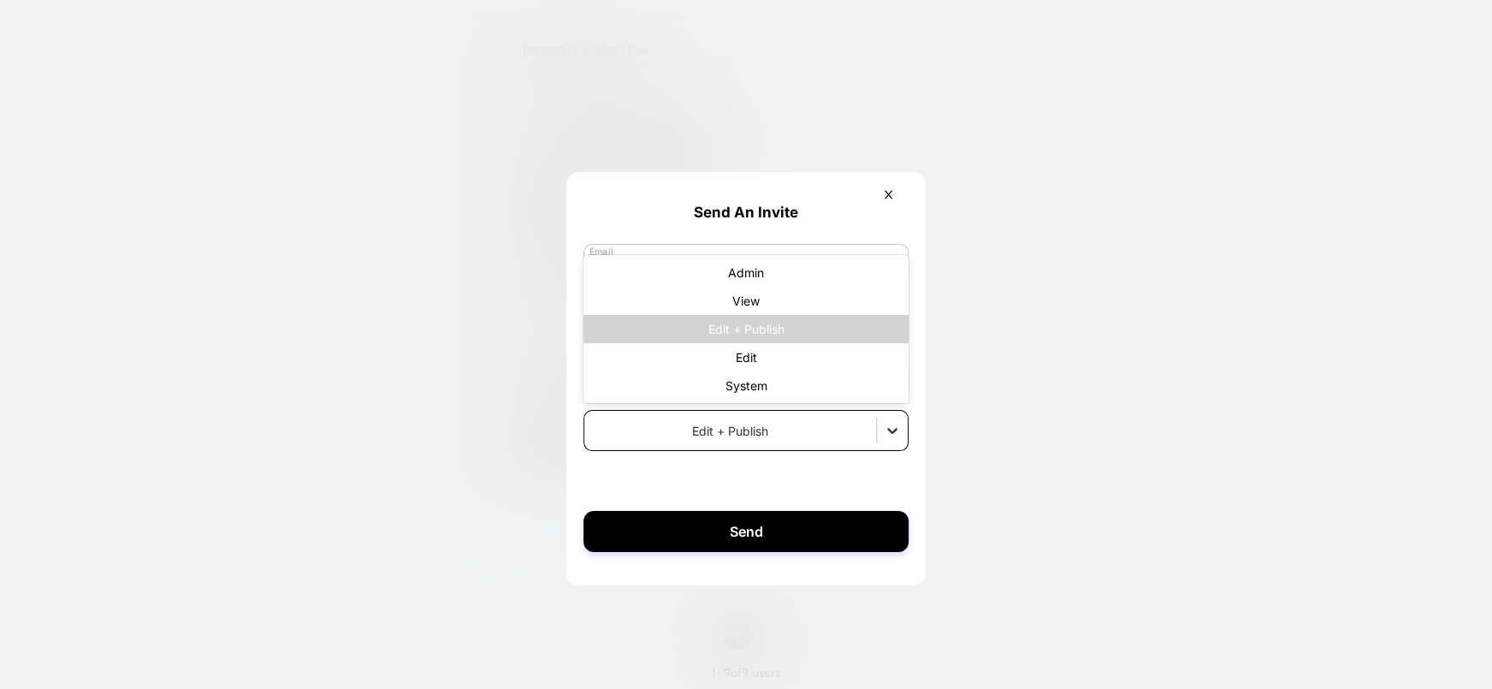
click at [897, 437] on icon at bounding box center [892, 430] width 17 height 17
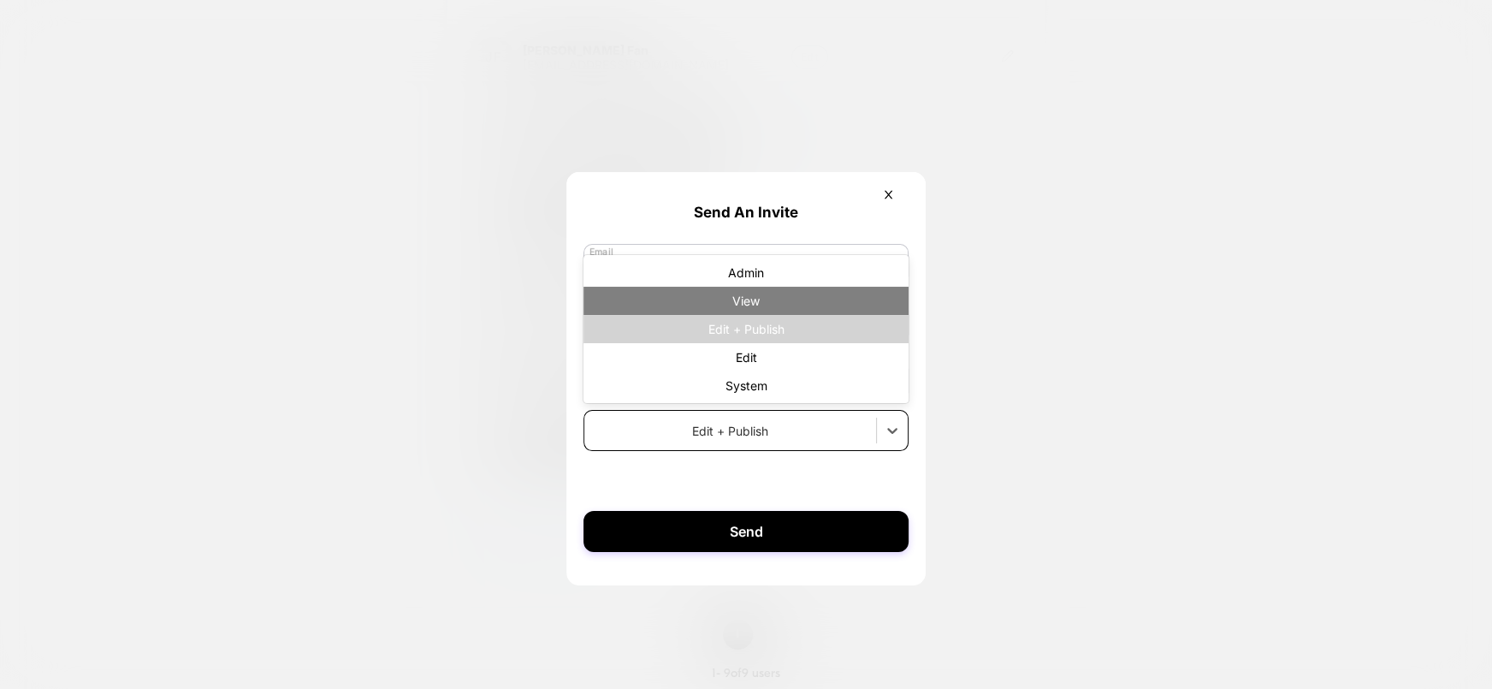
click at [779, 304] on div "View" at bounding box center [746, 301] width 325 height 28
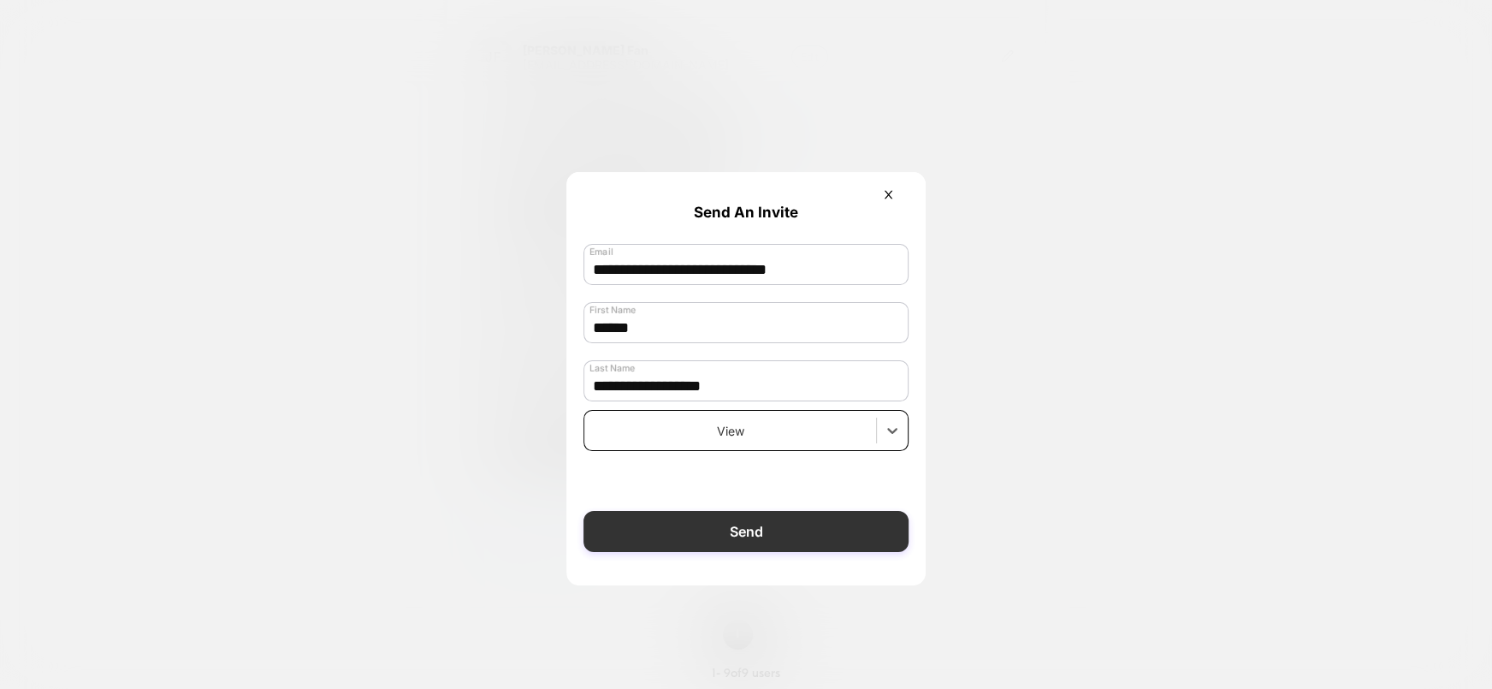
click at [726, 533] on button "Send" at bounding box center [746, 531] width 325 height 41
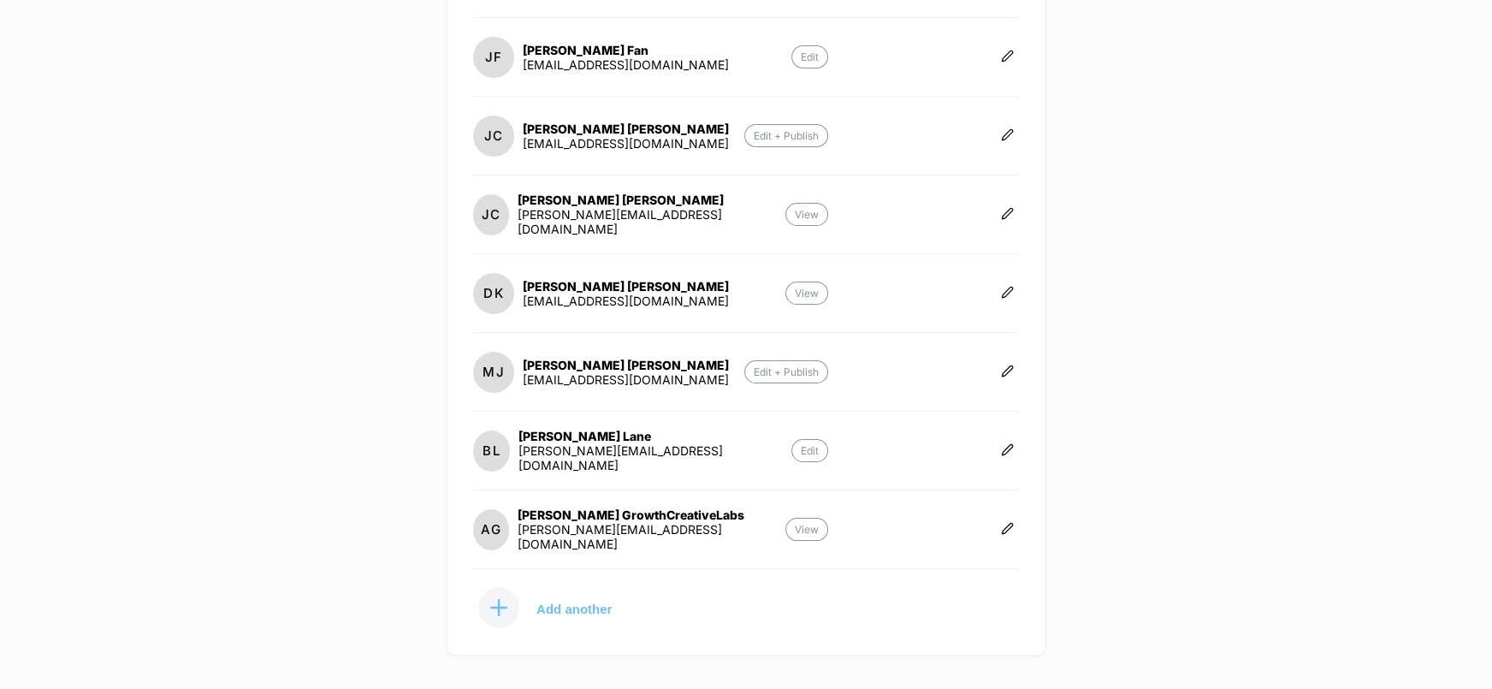
click at [542, 604] on p "Add another" at bounding box center [573, 608] width 75 height 9
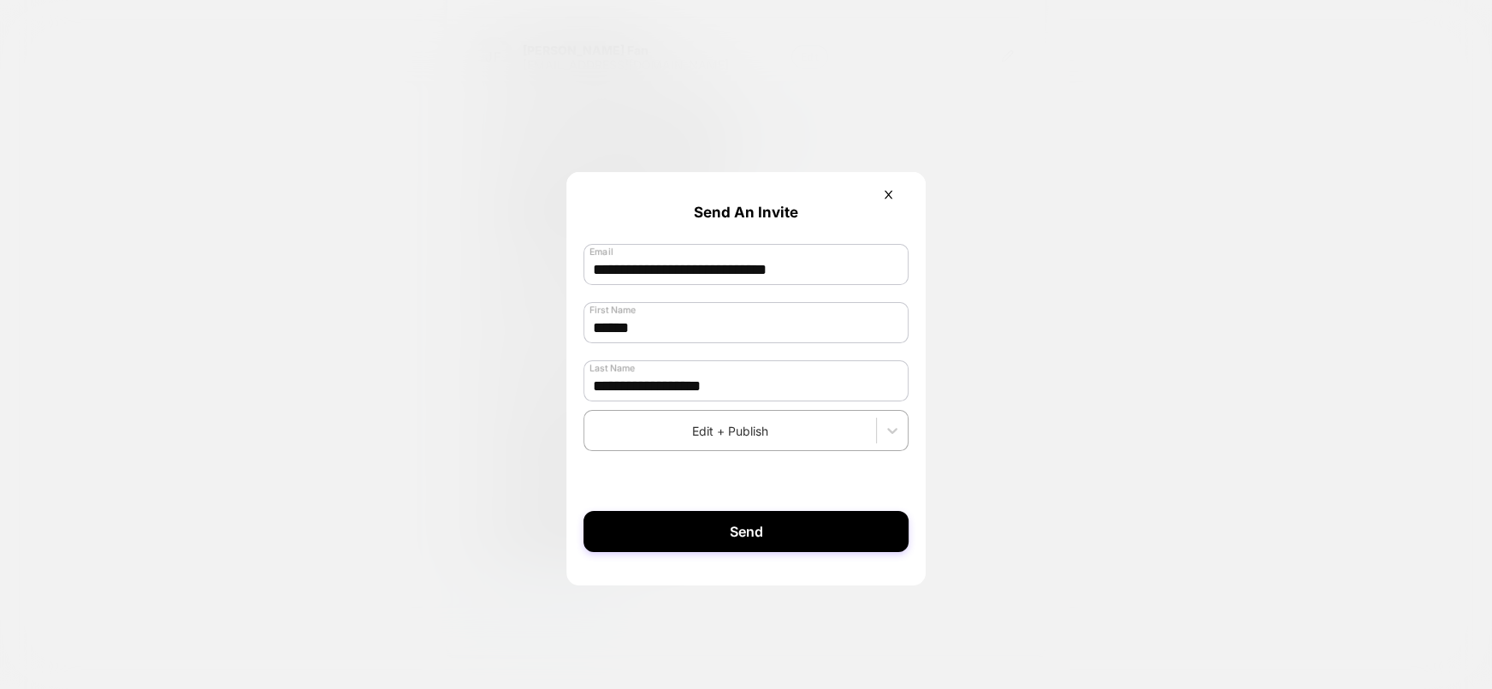
drag, startPoint x: 834, startPoint y: 270, endPoint x: 542, endPoint y: 270, distance: 292.6
click at [542, 569] on div "**********" at bounding box center [746, 599] width 546 height 60
paste input "email"
type input "**********"
drag, startPoint x: 659, startPoint y: 325, endPoint x: 591, endPoint y: 324, distance: 67.6
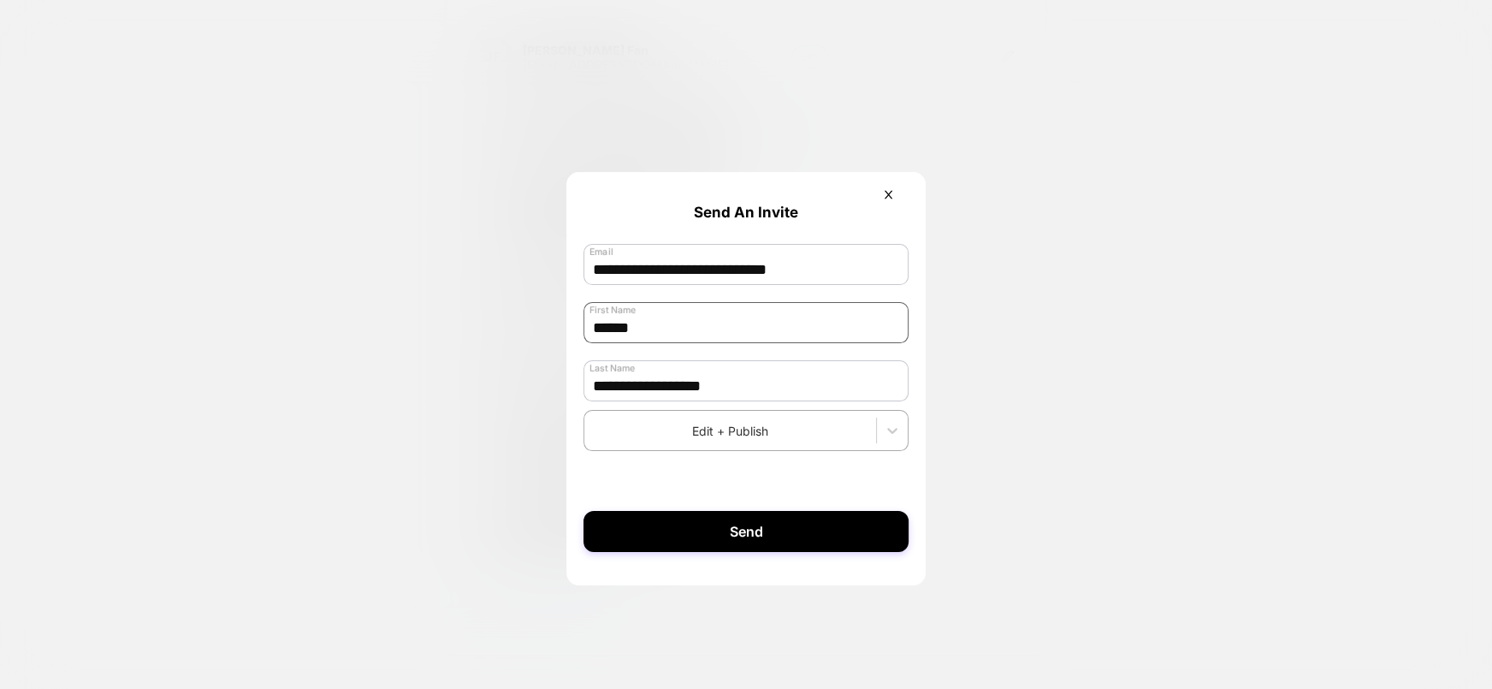
click at [591, 324] on input "******" at bounding box center [746, 322] width 325 height 41
type input "******"
click at [884, 432] on icon at bounding box center [892, 430] width 17 height 17
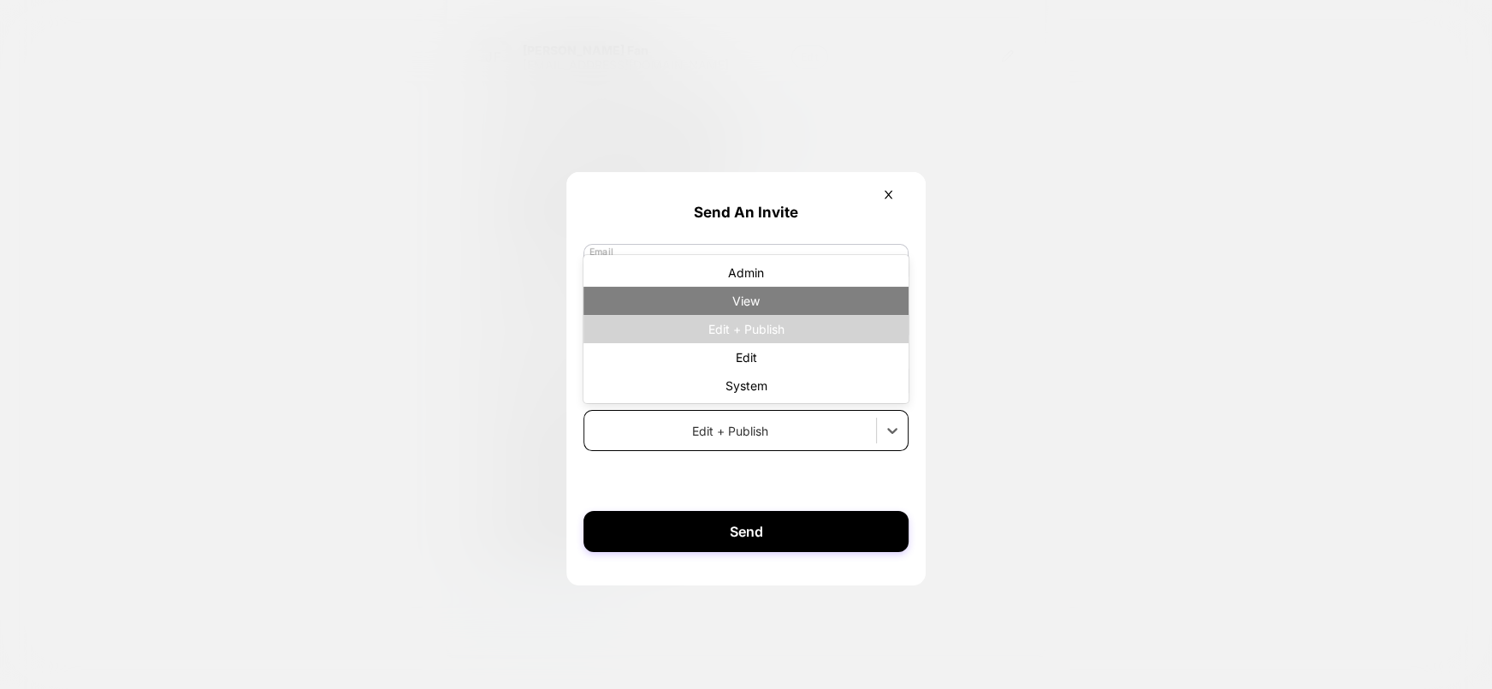
click at [752, 296] on div "View" at bounding box center [746, 301] width 325 height 28
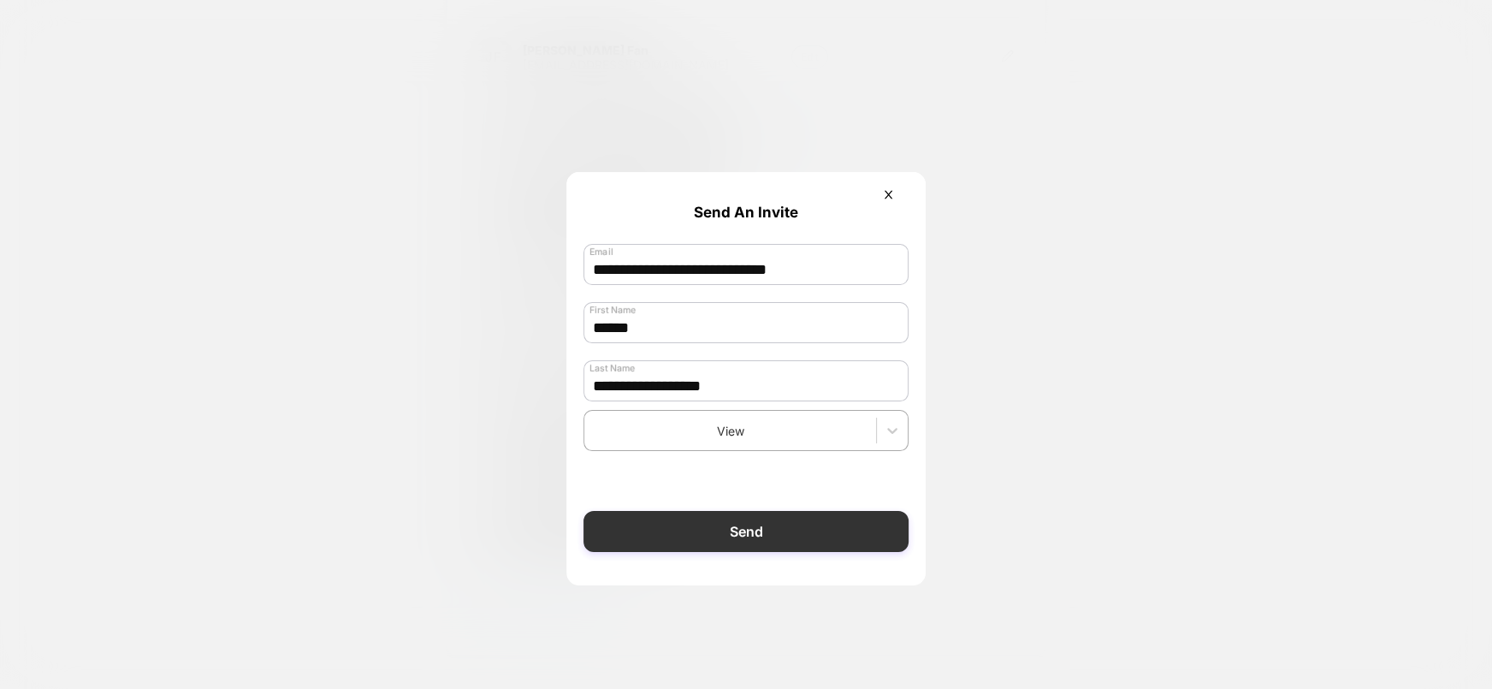
click at [741, 531] on button "Send" at bounding box center [746, 531] width 325 height 41
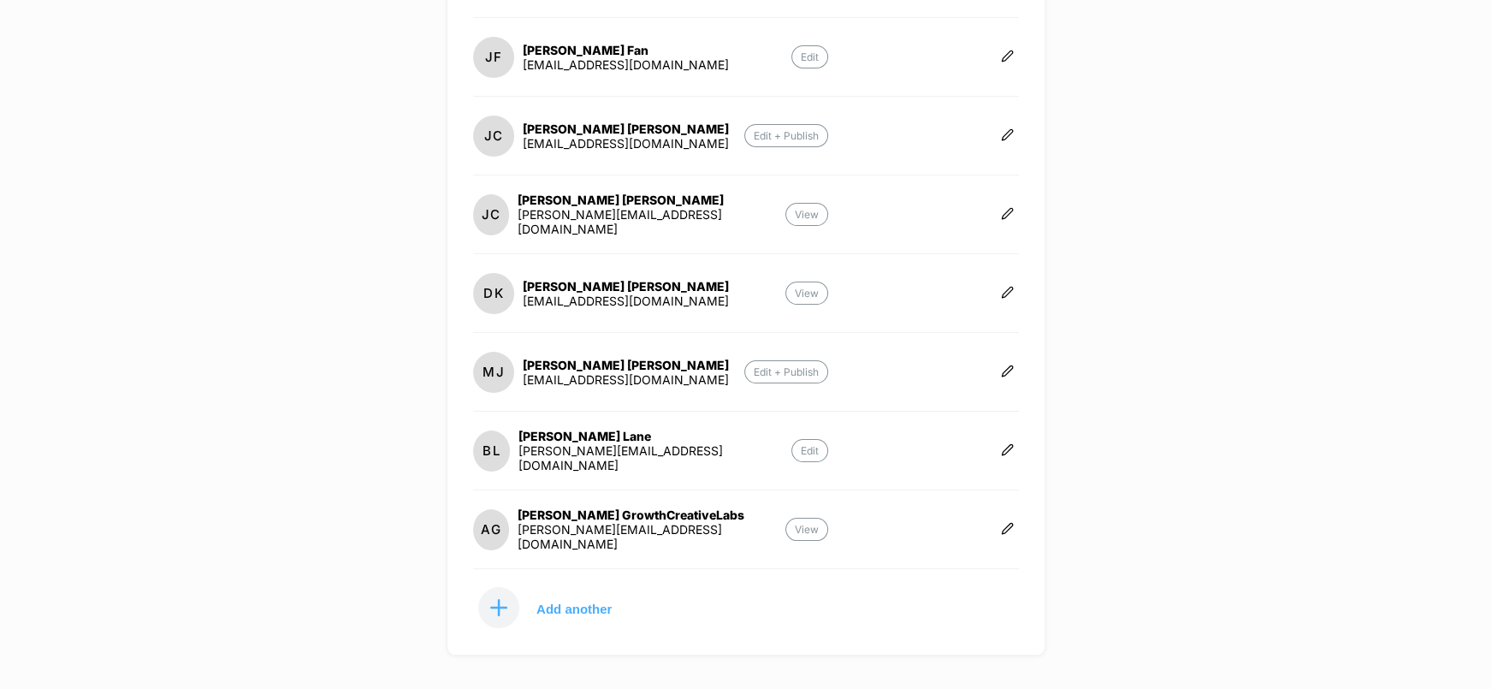
scroll to position [538, 0]
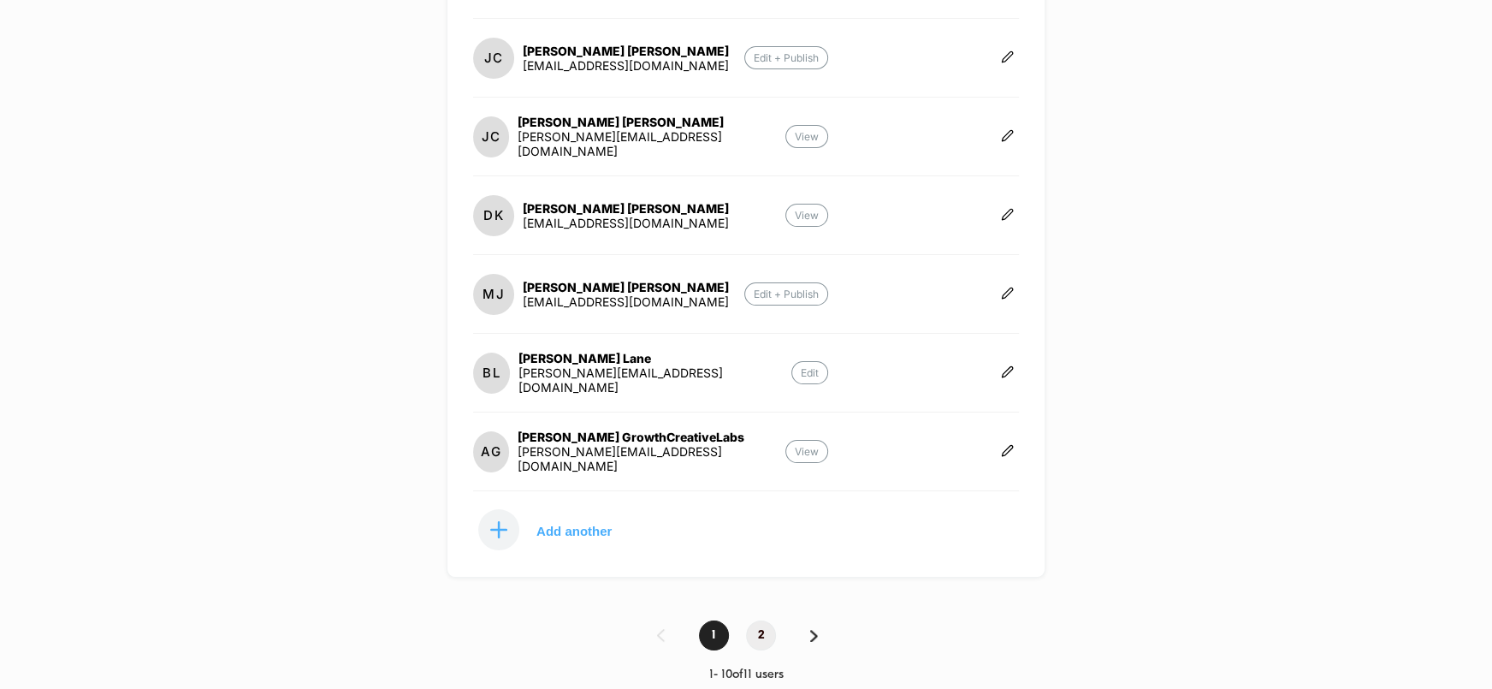
click at [760, 620] on span "2" at bounding box center [761, 635] width 30 height 30
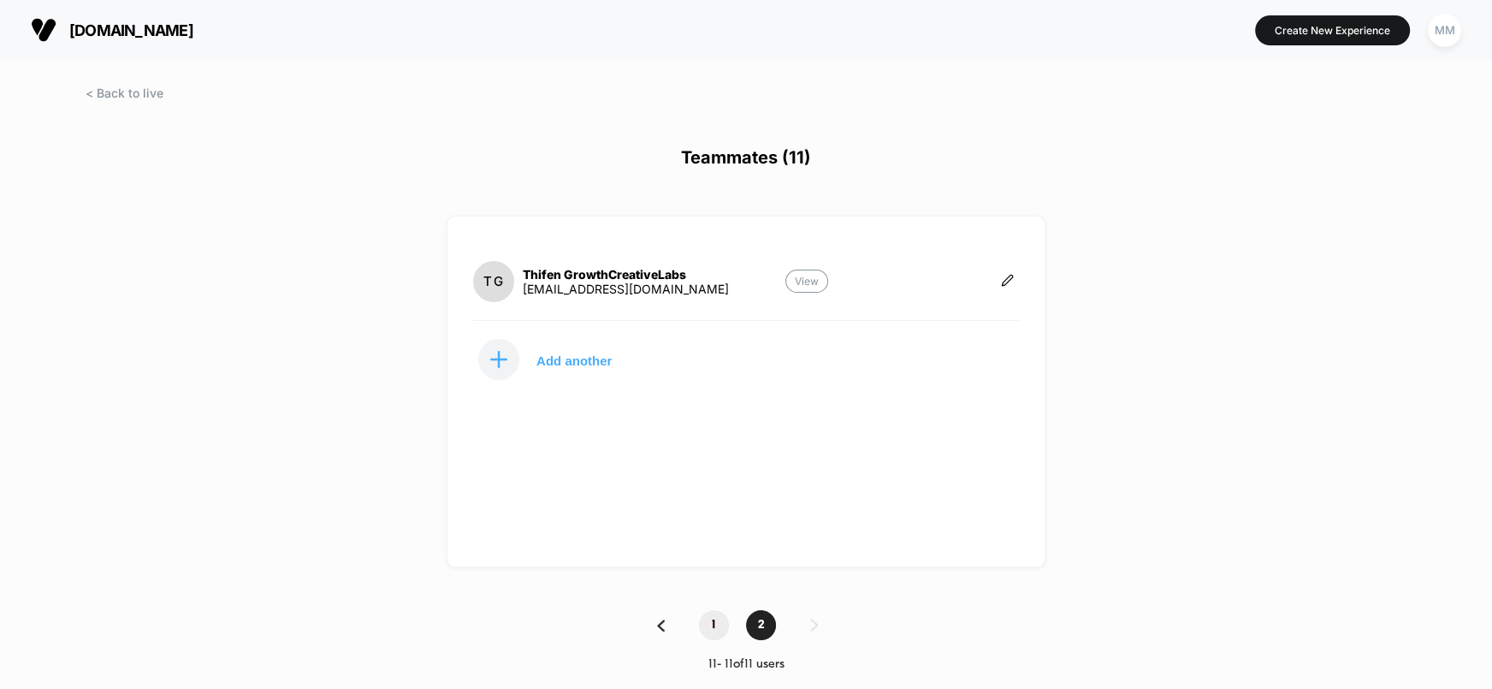
click at [713, 615] on span "1" at bounding box center [714, 625] width 30 height 30
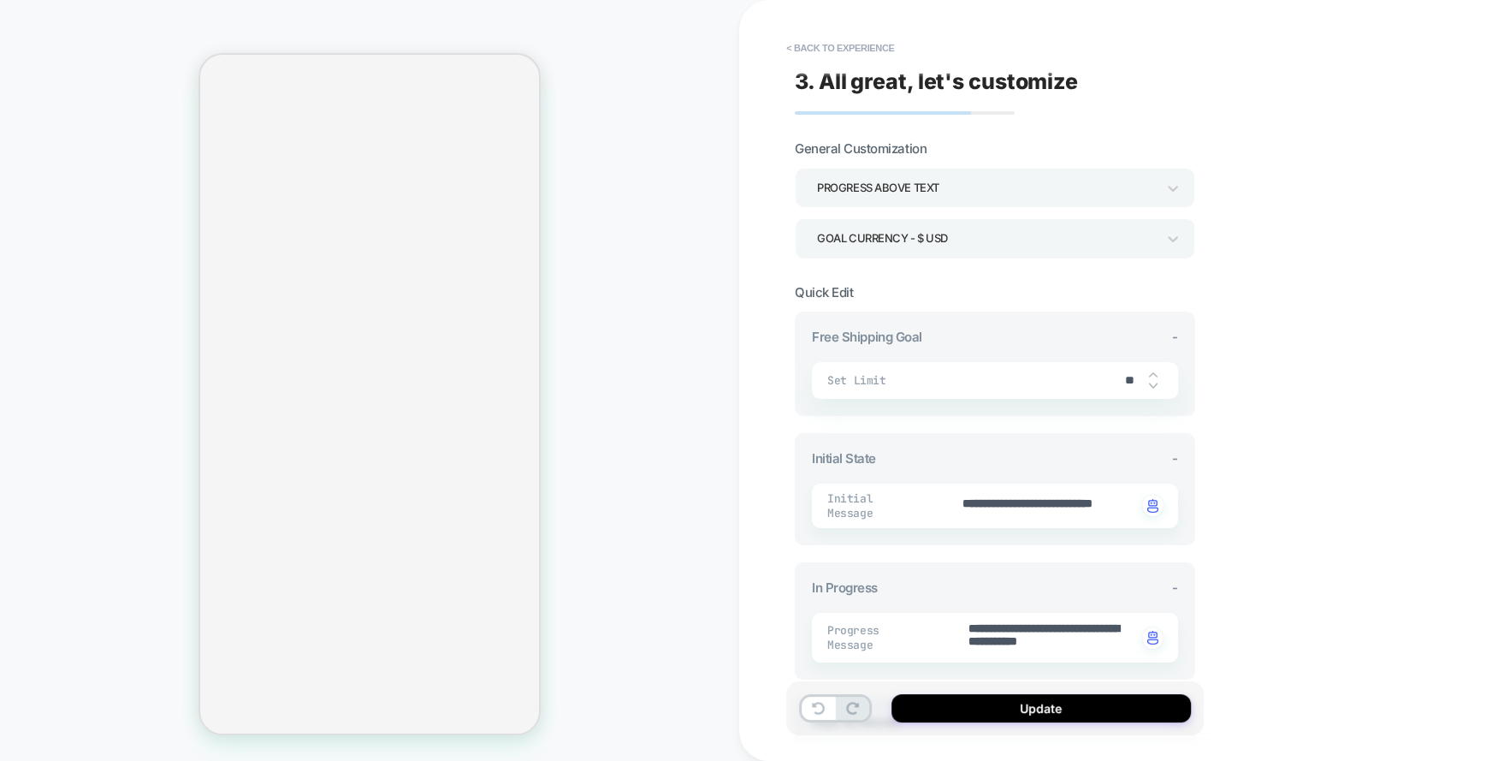
scroll to position [428, 0]
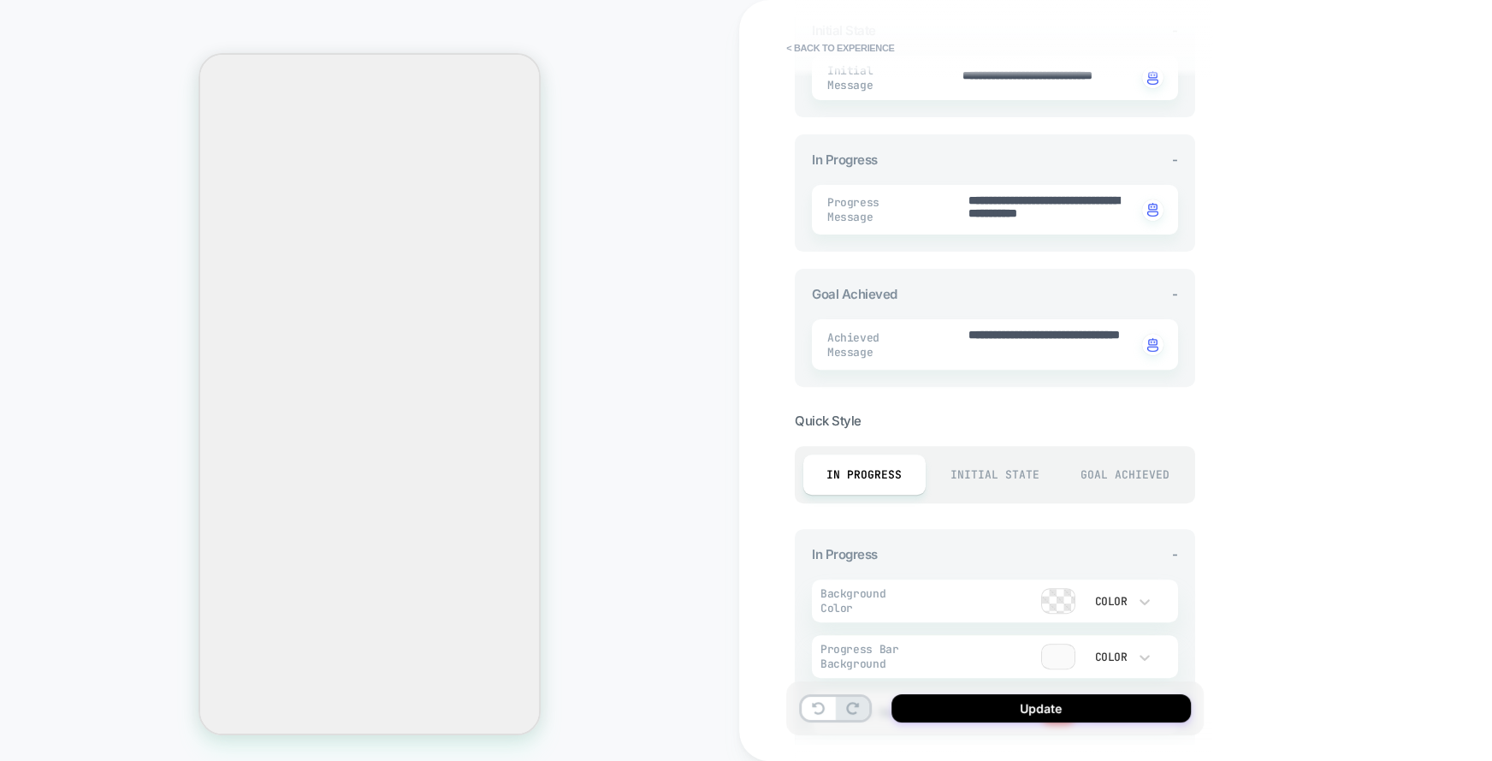
click at [984, 455] on div "Initial State" at bounding box center [995, 474] width 122 height 40
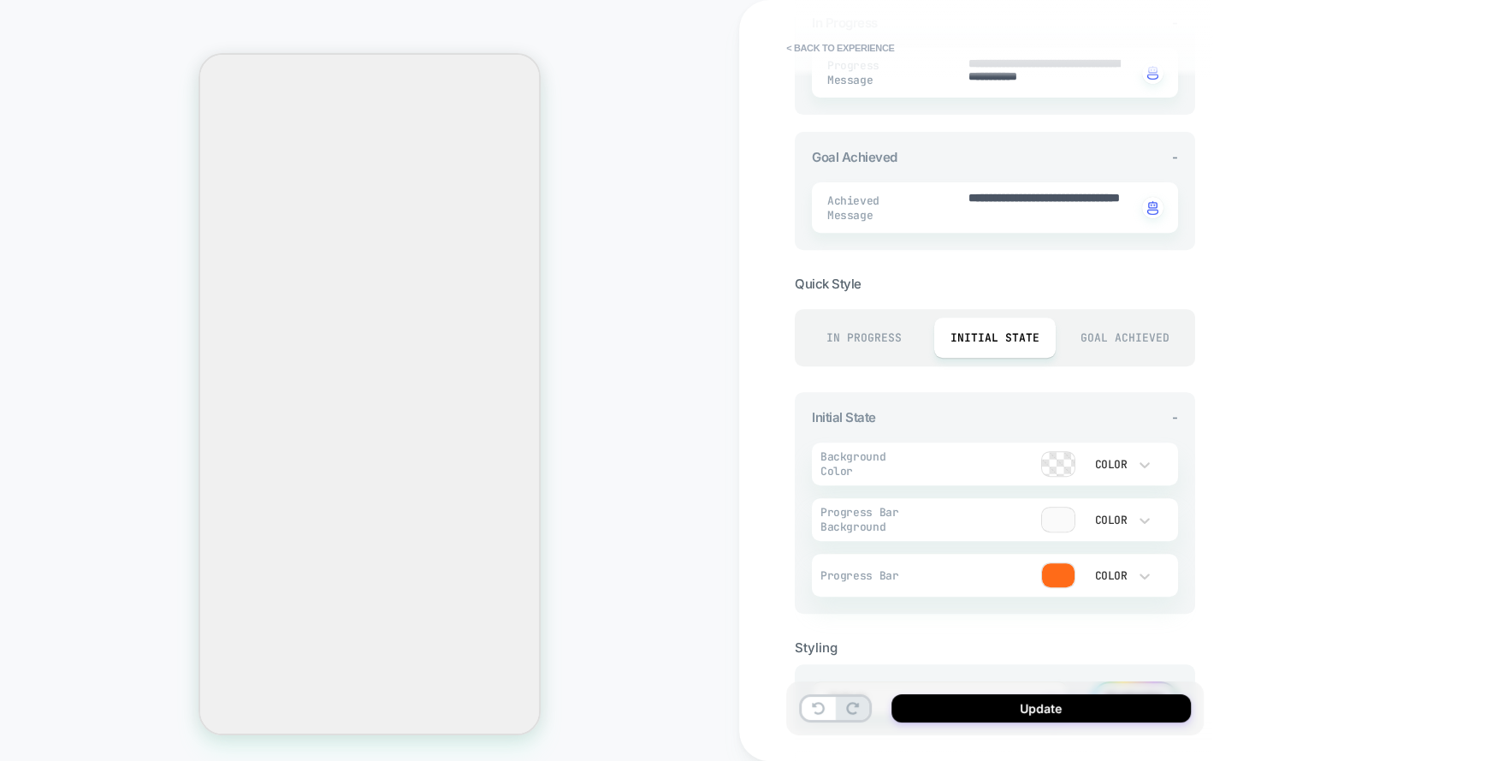
scroll to position [633, 0]
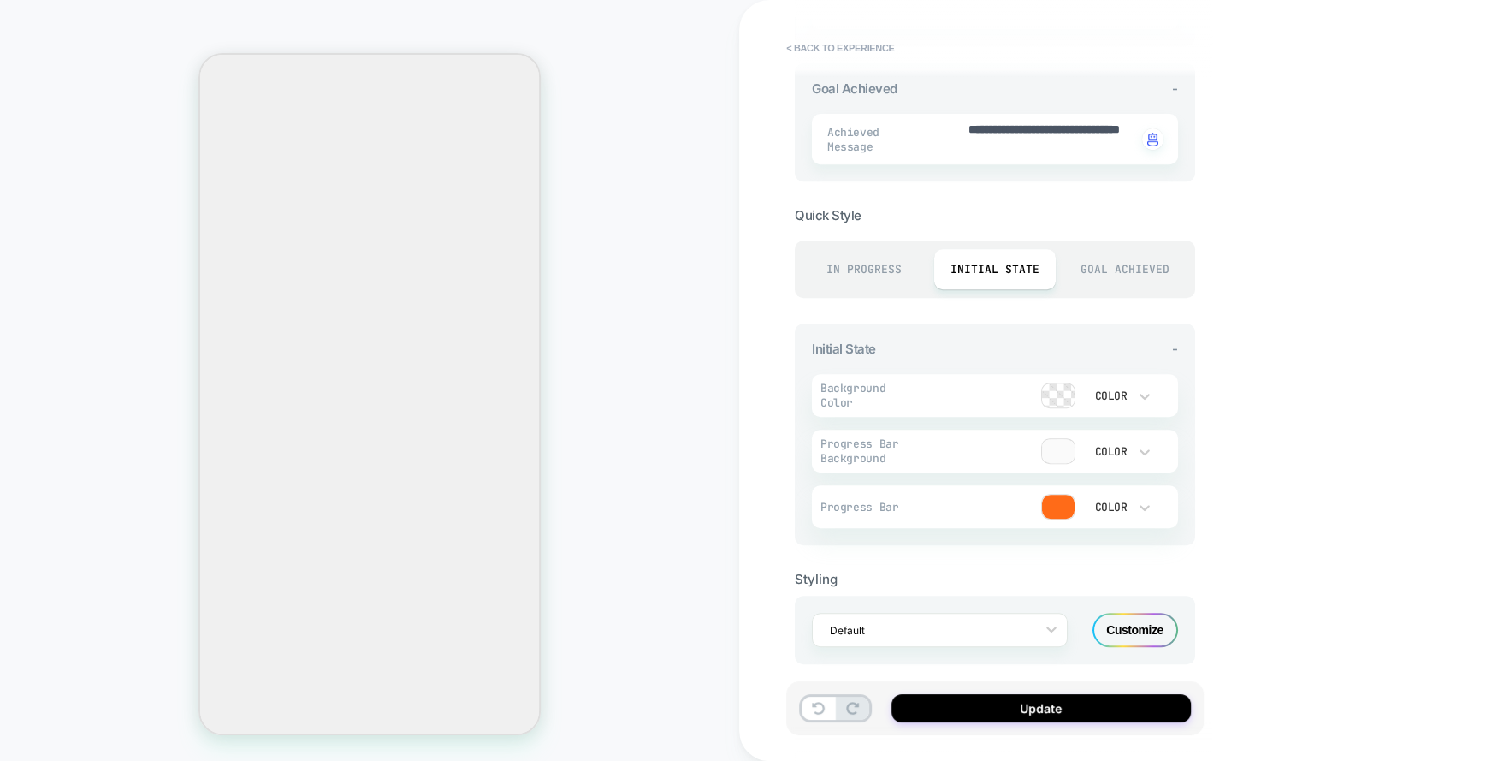
click at [1156, 613] on div "Customize" at bounding box center [1136, 630] width 86 height 34
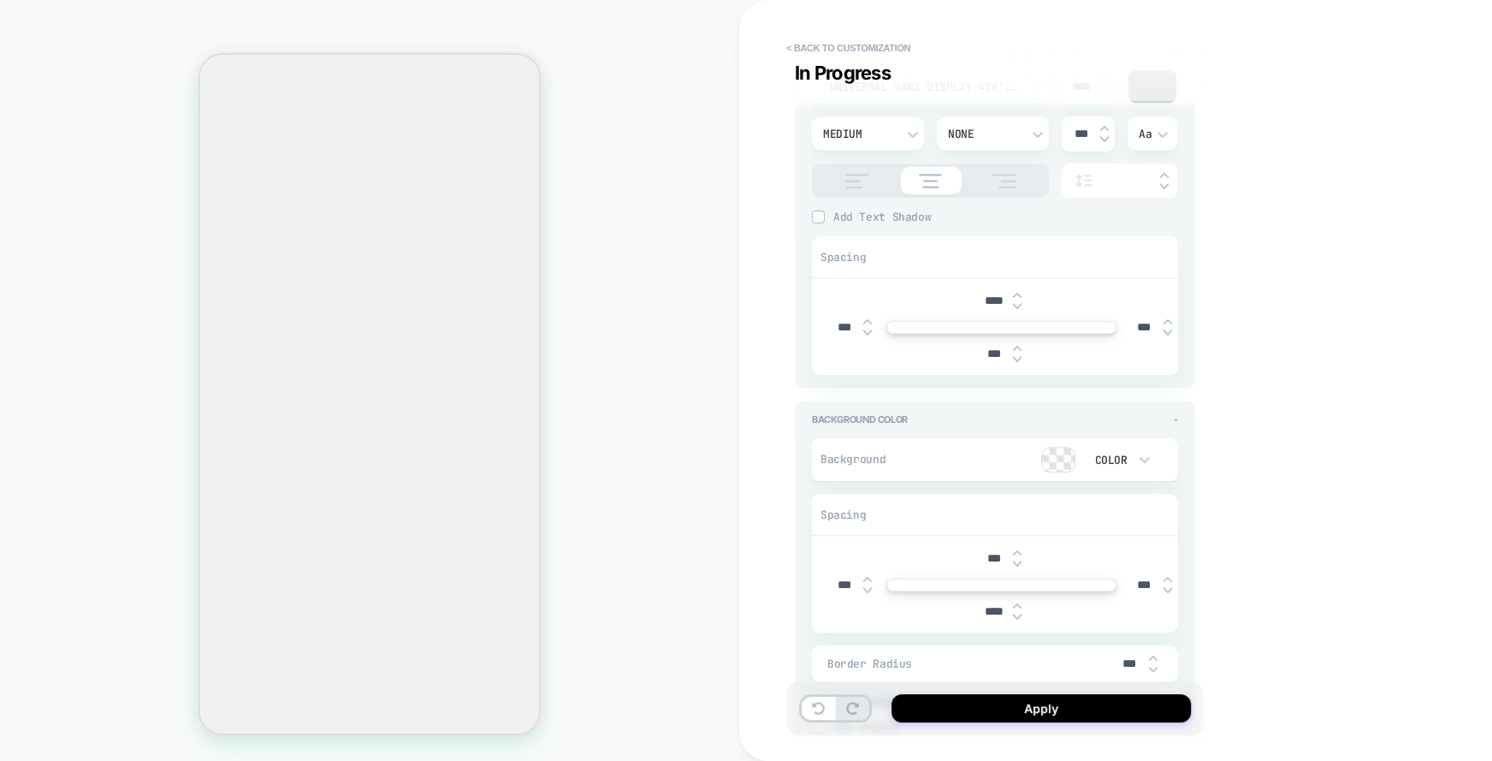
type textarea "*"
type input "****"
type textarea "*"
type input "****"
click at [984, 607] on input "****" at bounding box center [994, 611] width 39 height 15
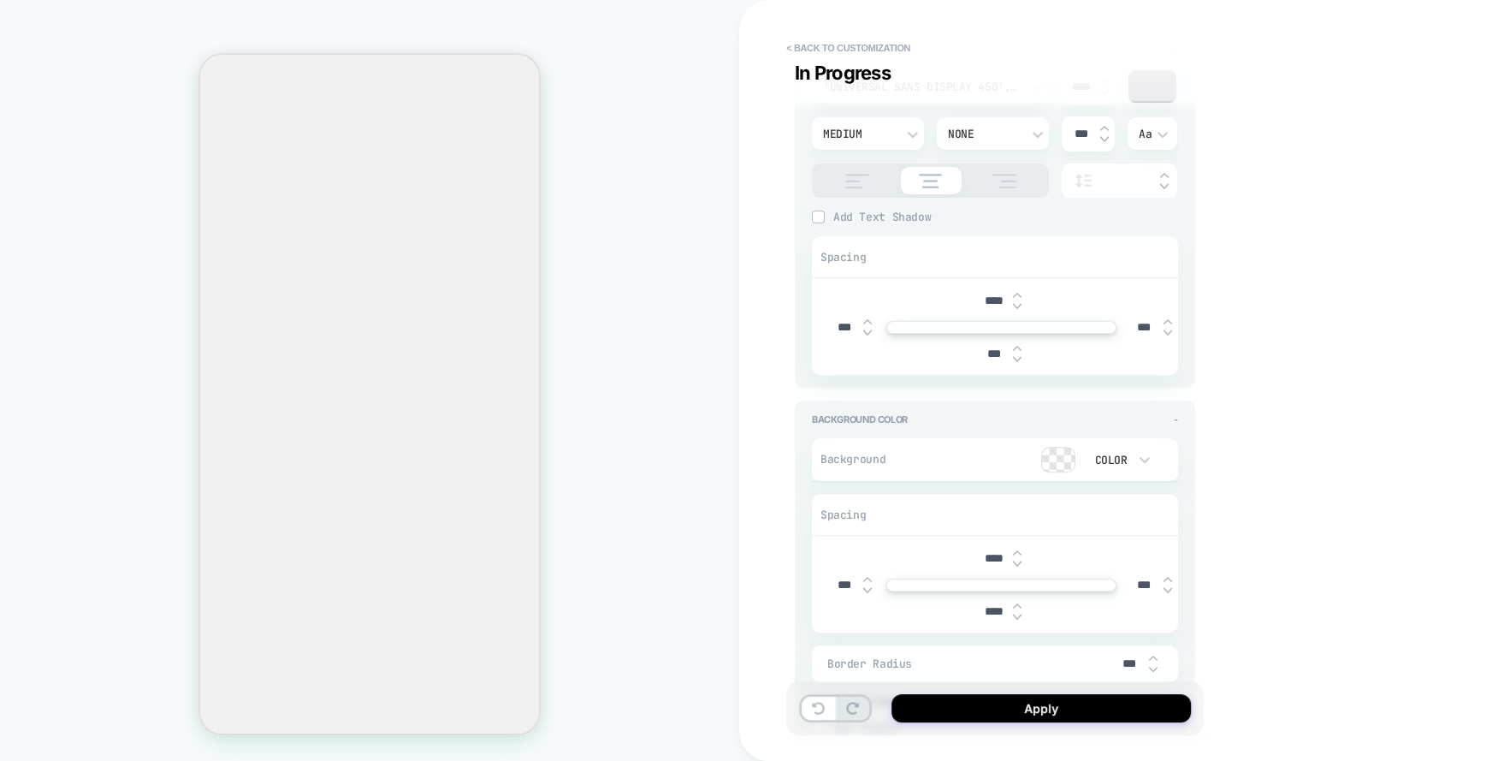
type textarea "*"
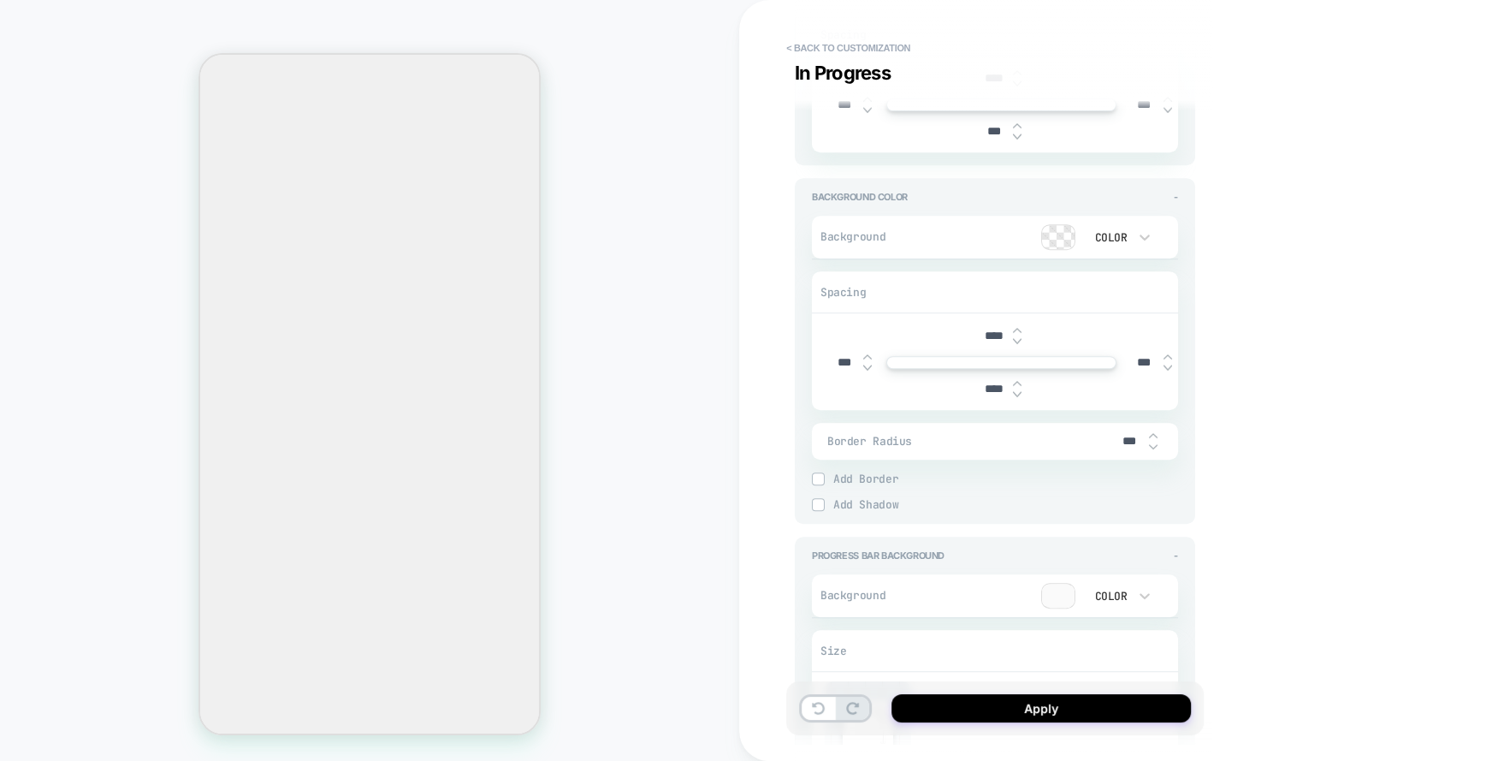
scroll to position [655, 0]
type input "***"
type textarea "*"
type input "***"
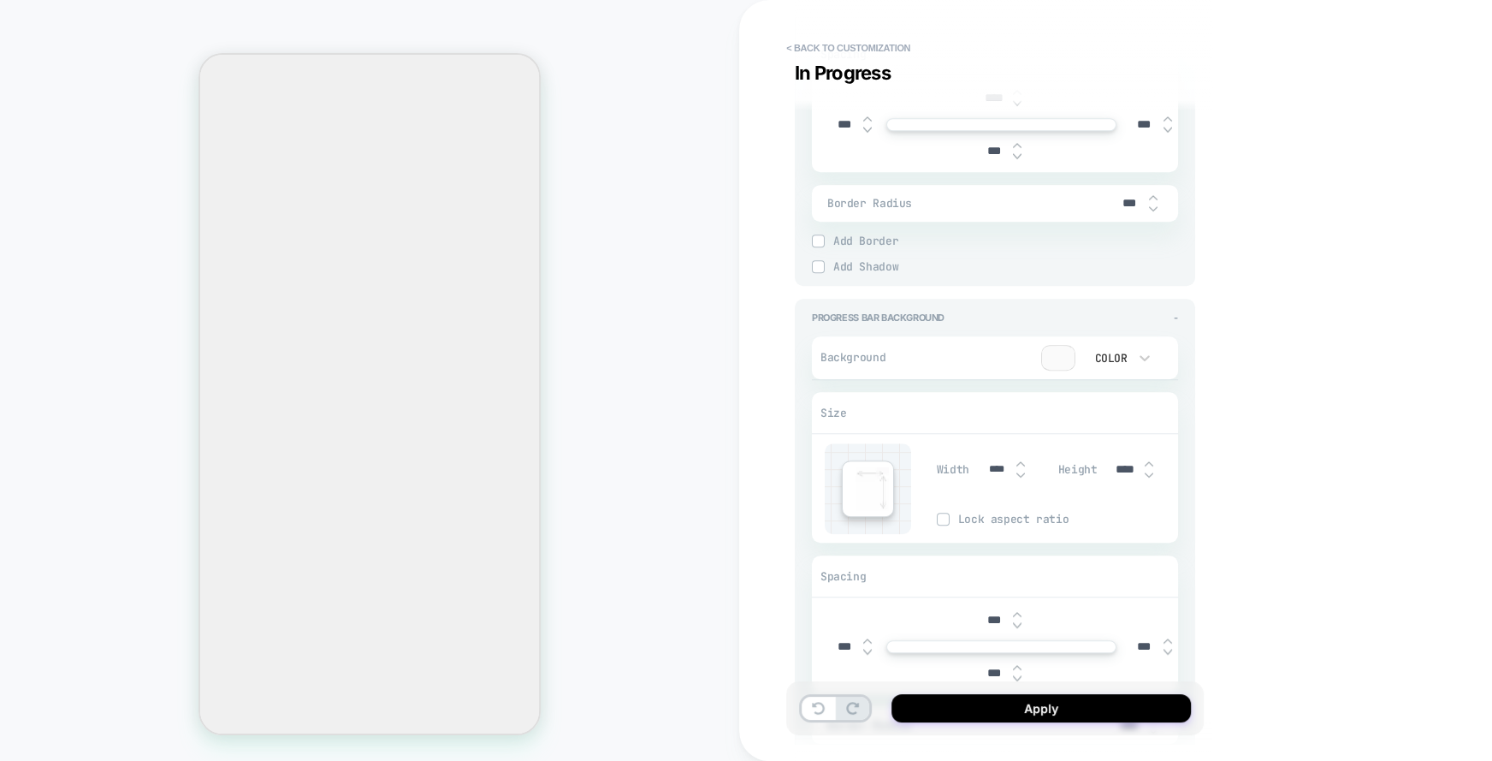
click at [982, 670] on input "***" at bounding box center [994, 673] width 39 height 15
type input "****"
type textarea "*"
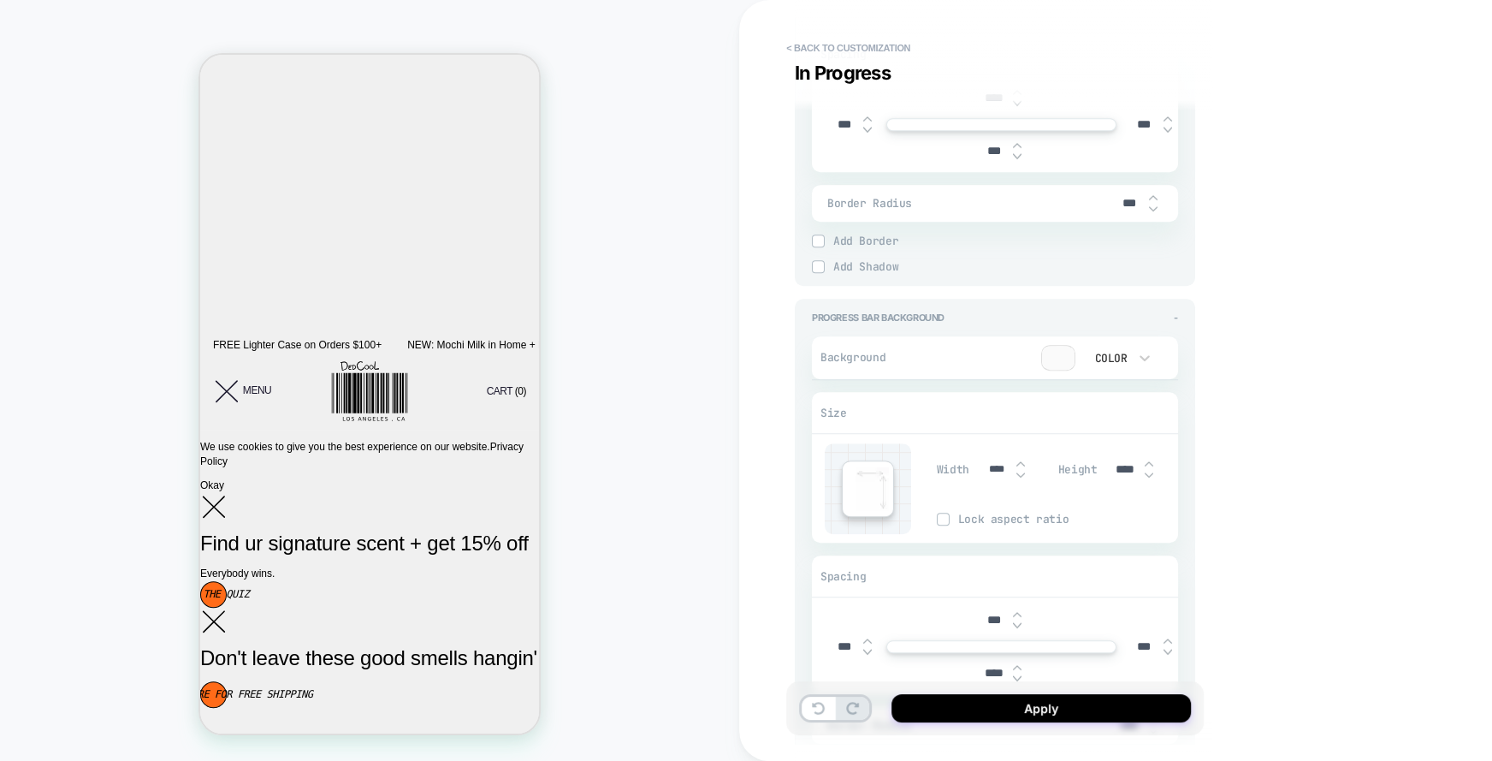
scroll to position [655, 0]
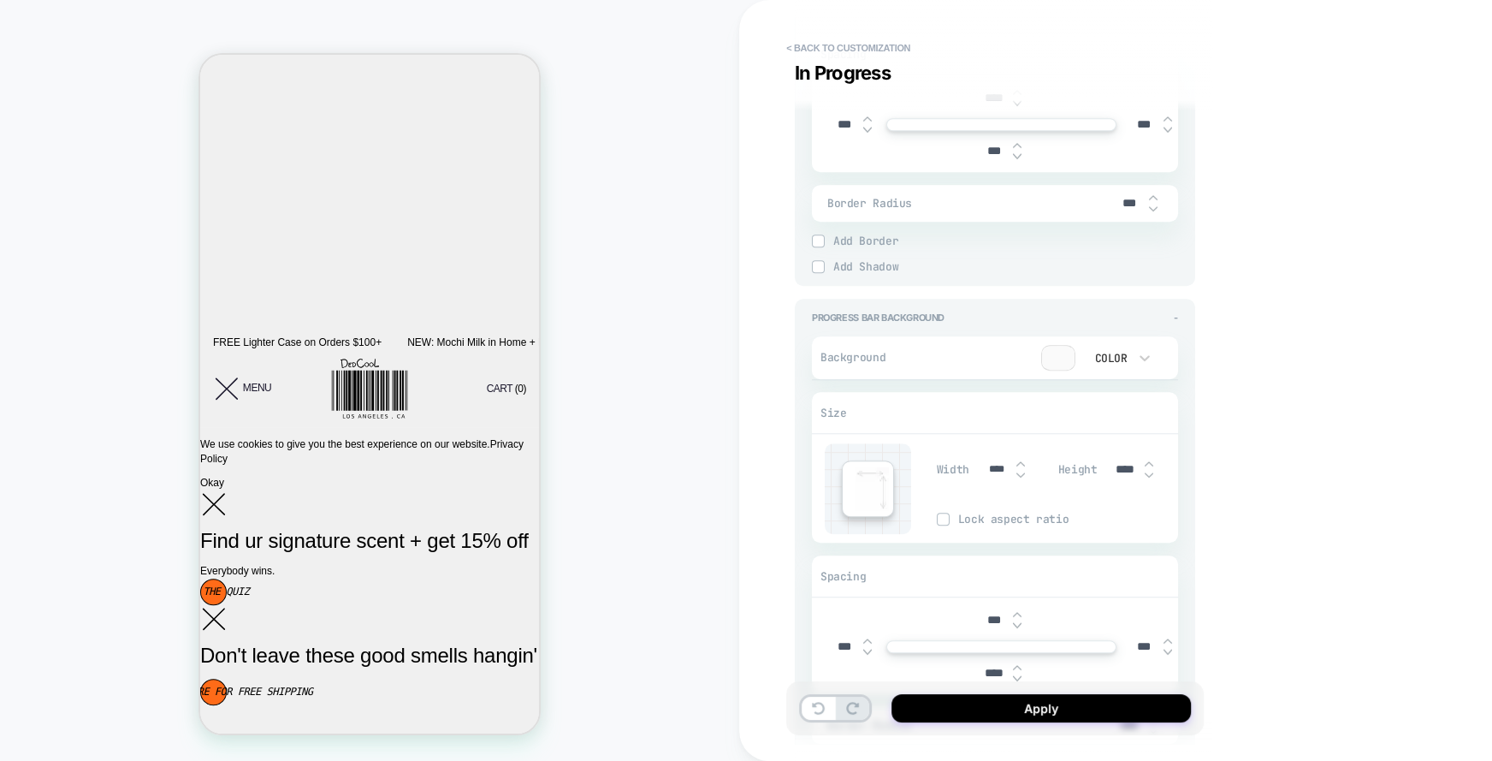
type input "****"
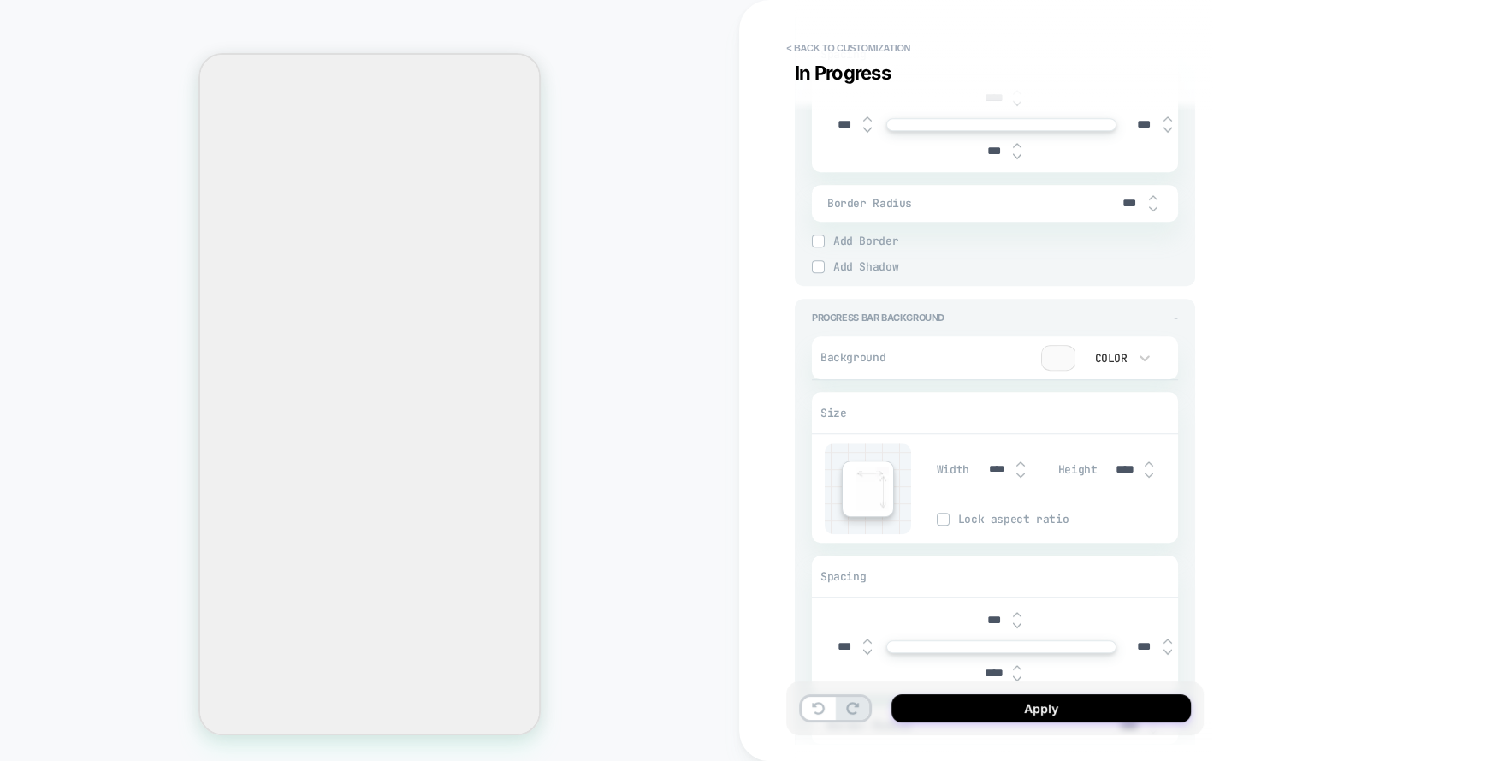
scroll to position [171, 0]
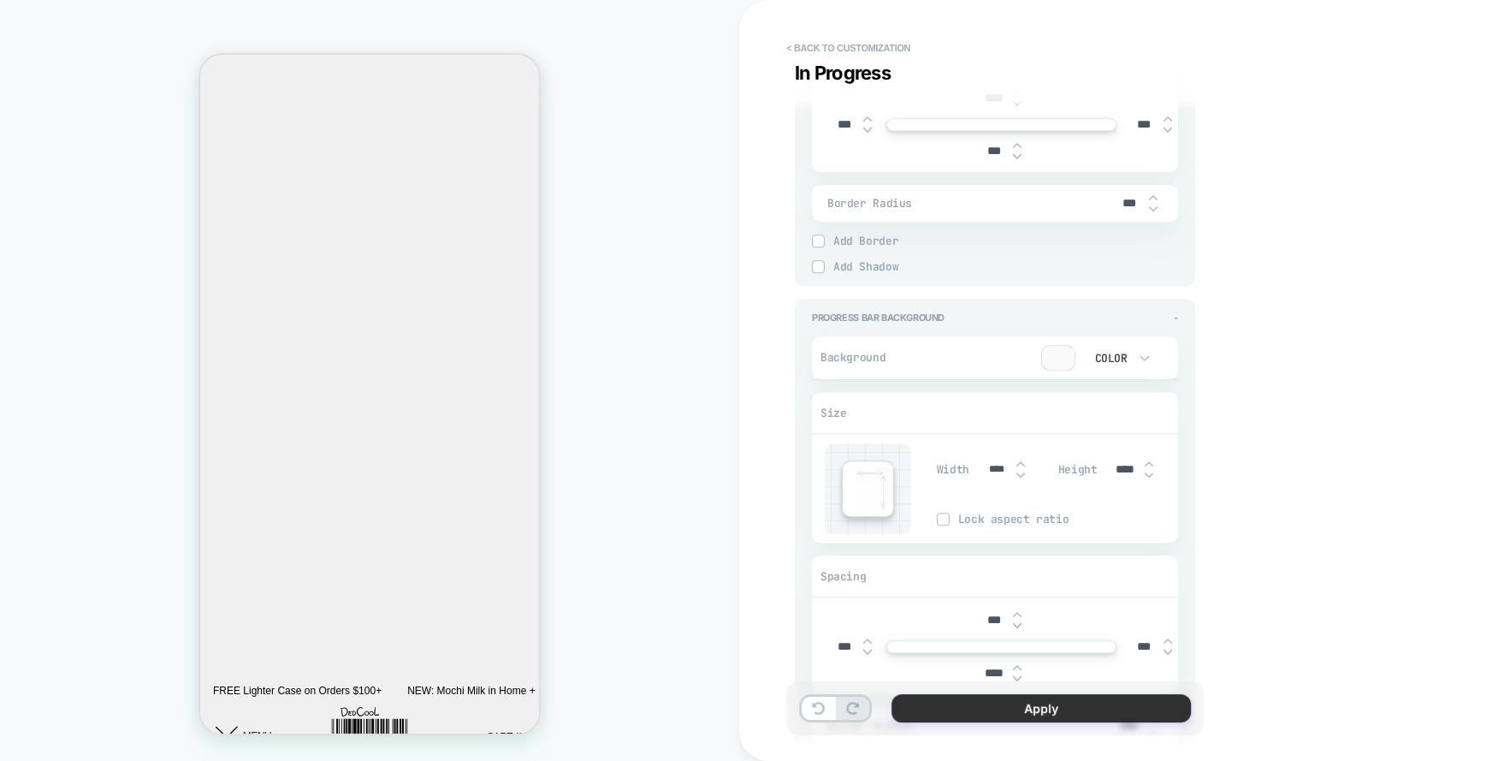
click at [1129, 706] on button "Apply" at bounding box center [1041, 708] width 299 height 28
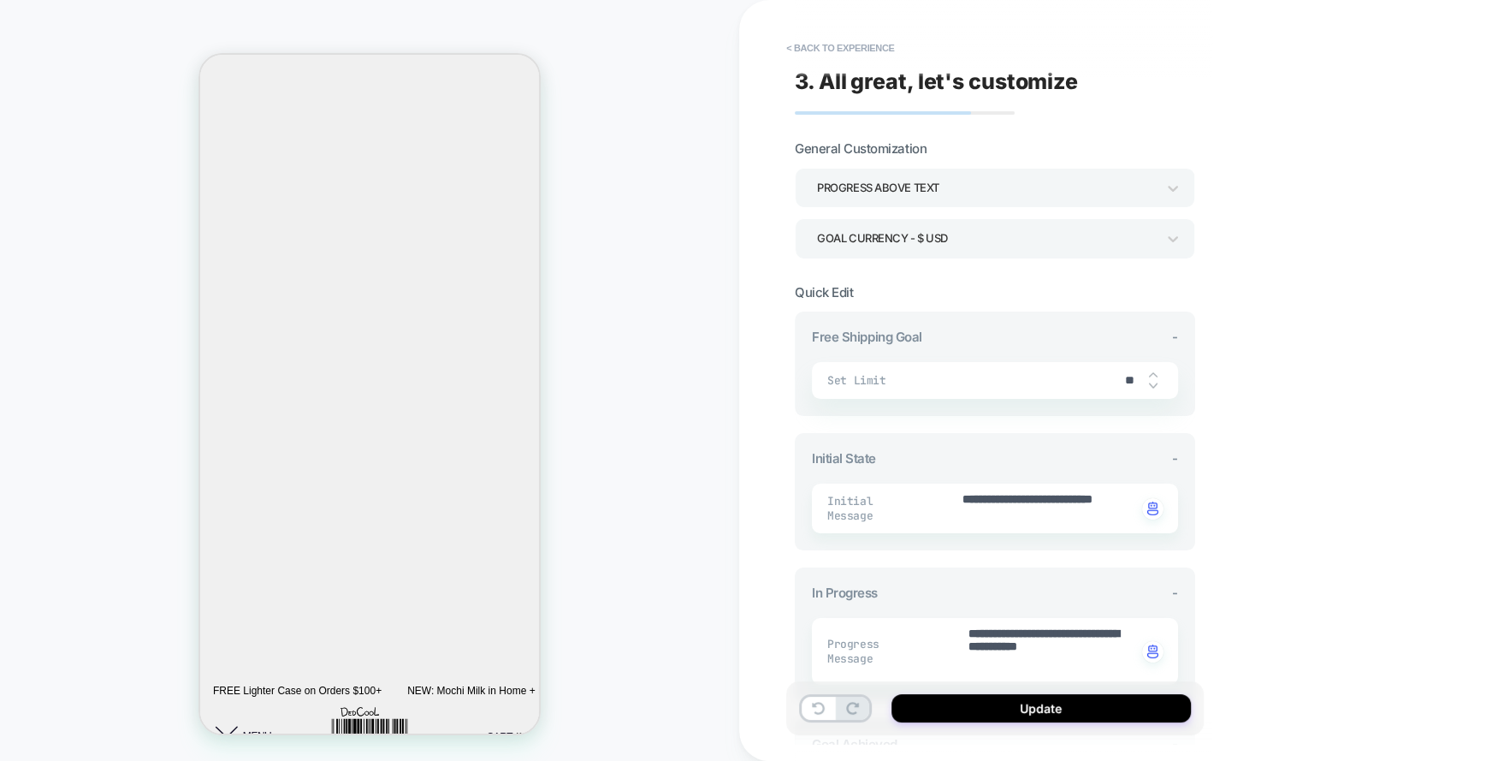
click at [1129, 706] on button "Update" at bounding box center [1041, 708] width 299 height 28
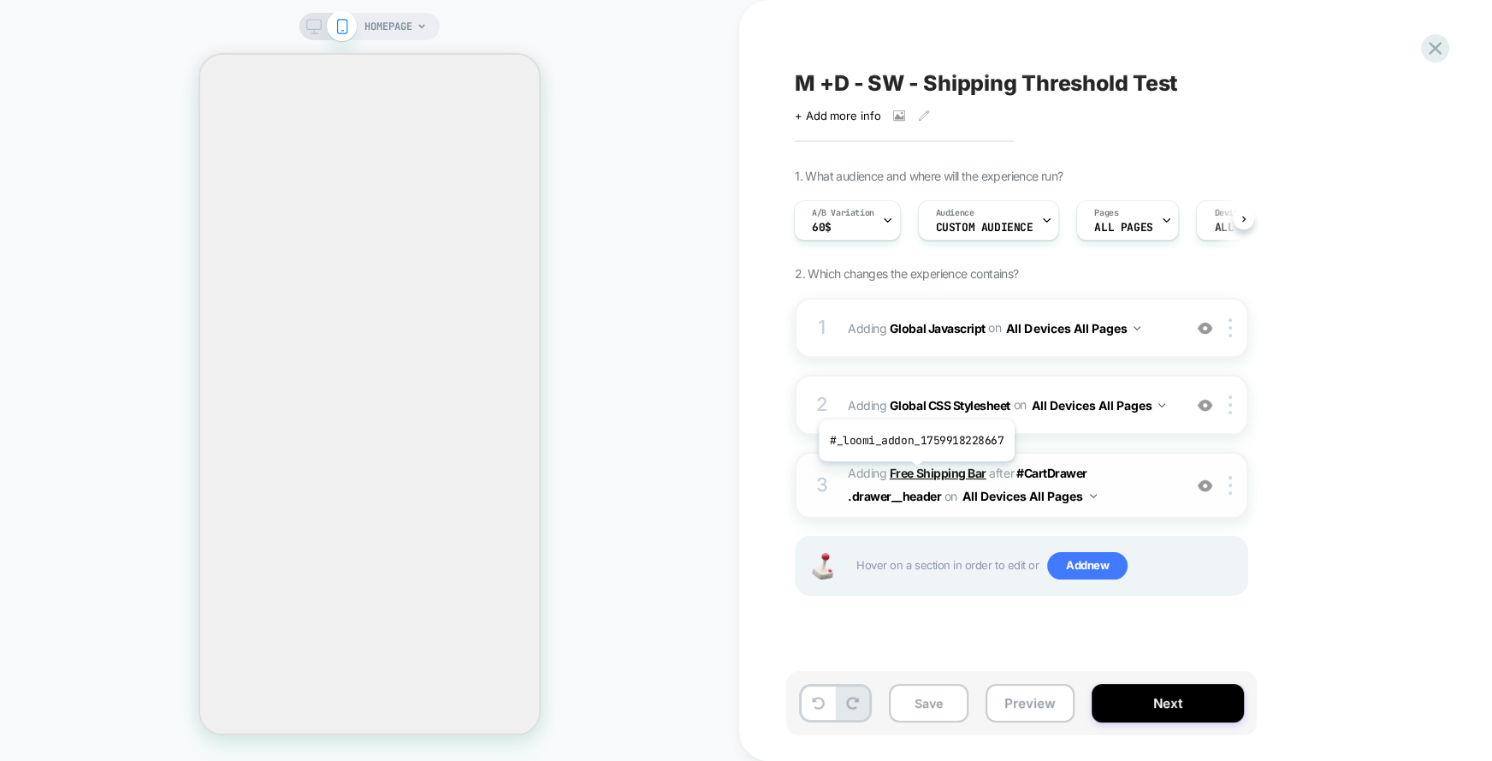
click at [921, 476] on b "Free Shipping Bar" at bounding box center [938, 472] width 97 height 15
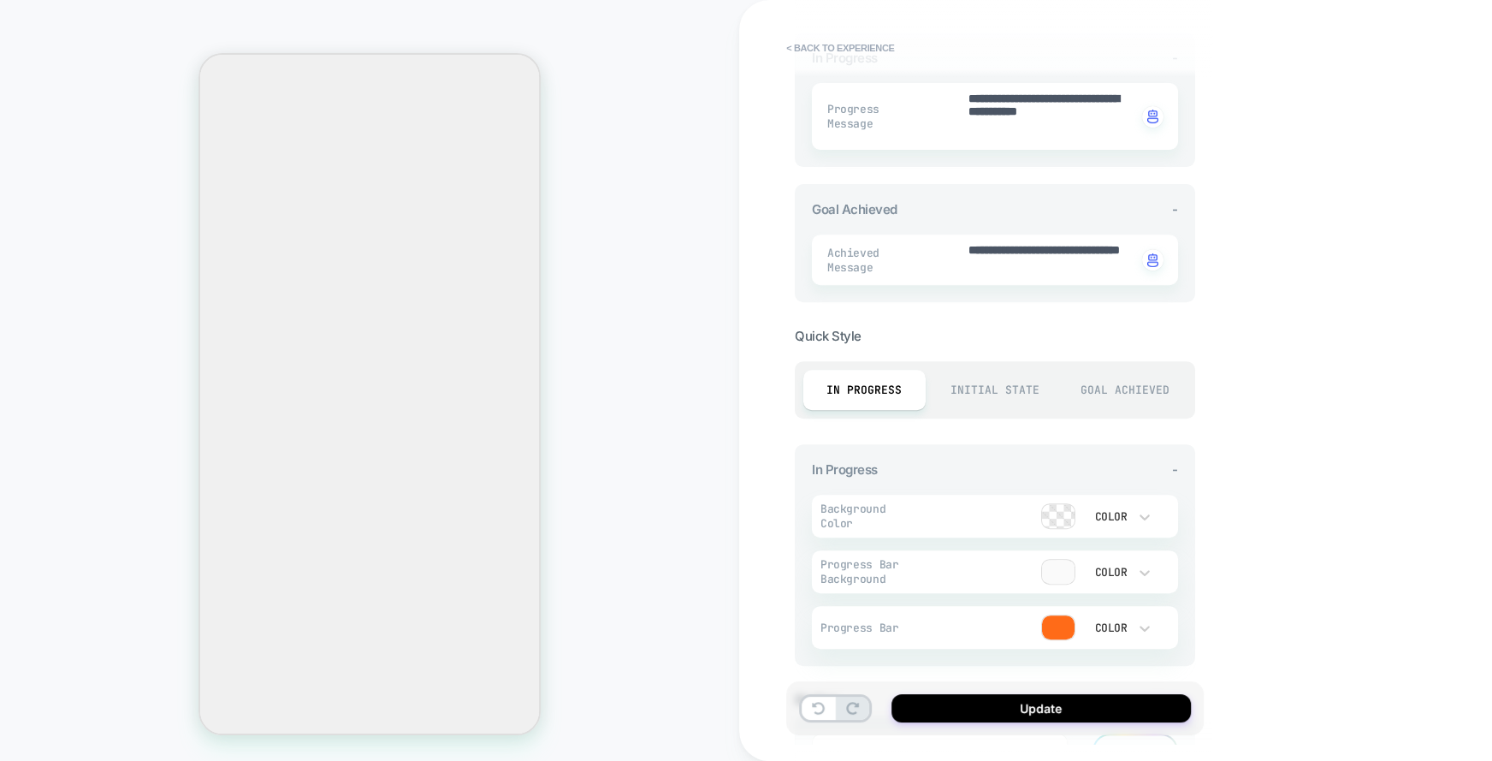
scroll to position [661, 0]
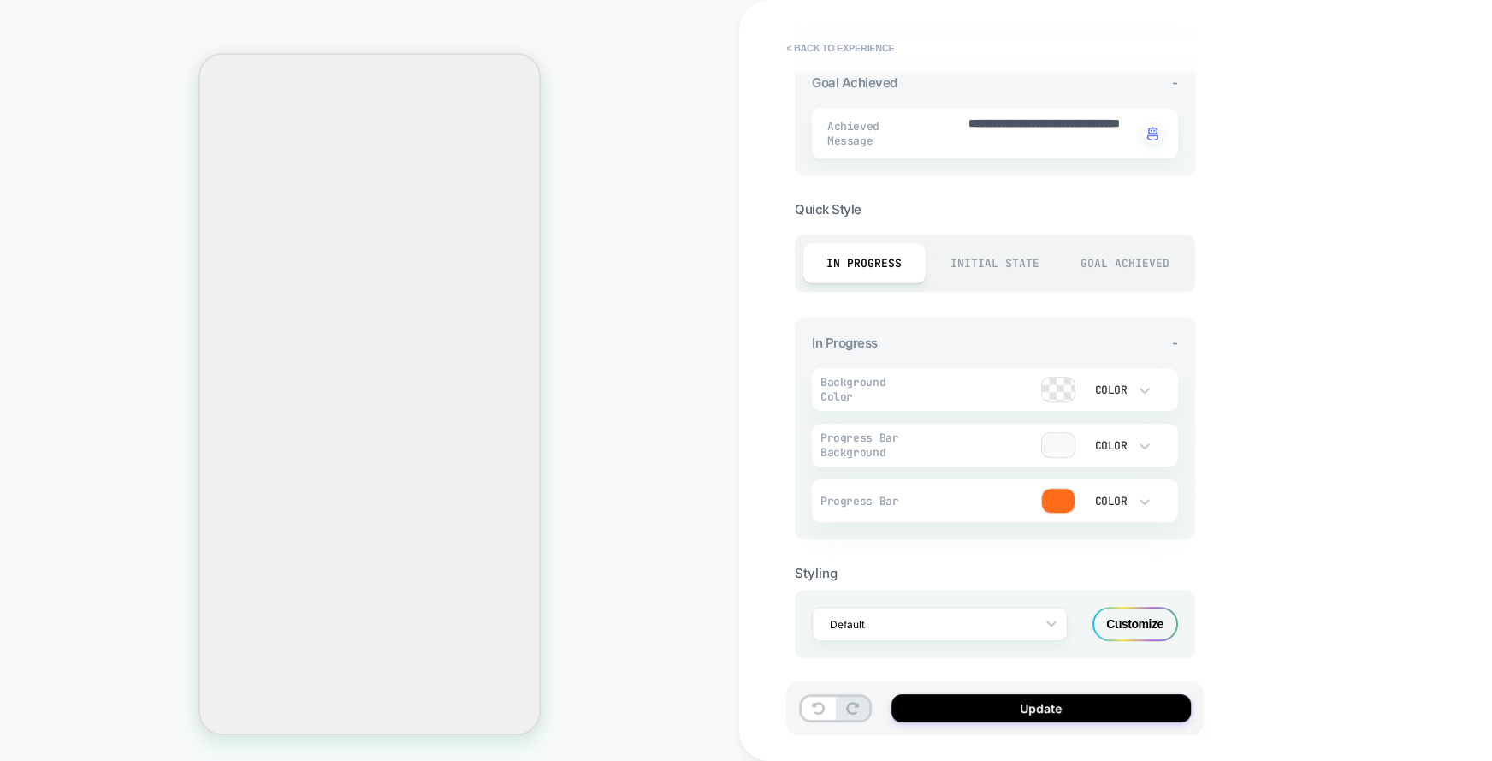
click at [1134, 625] on div "Customize" at bounding box center [1136, 624] width 86 height 34
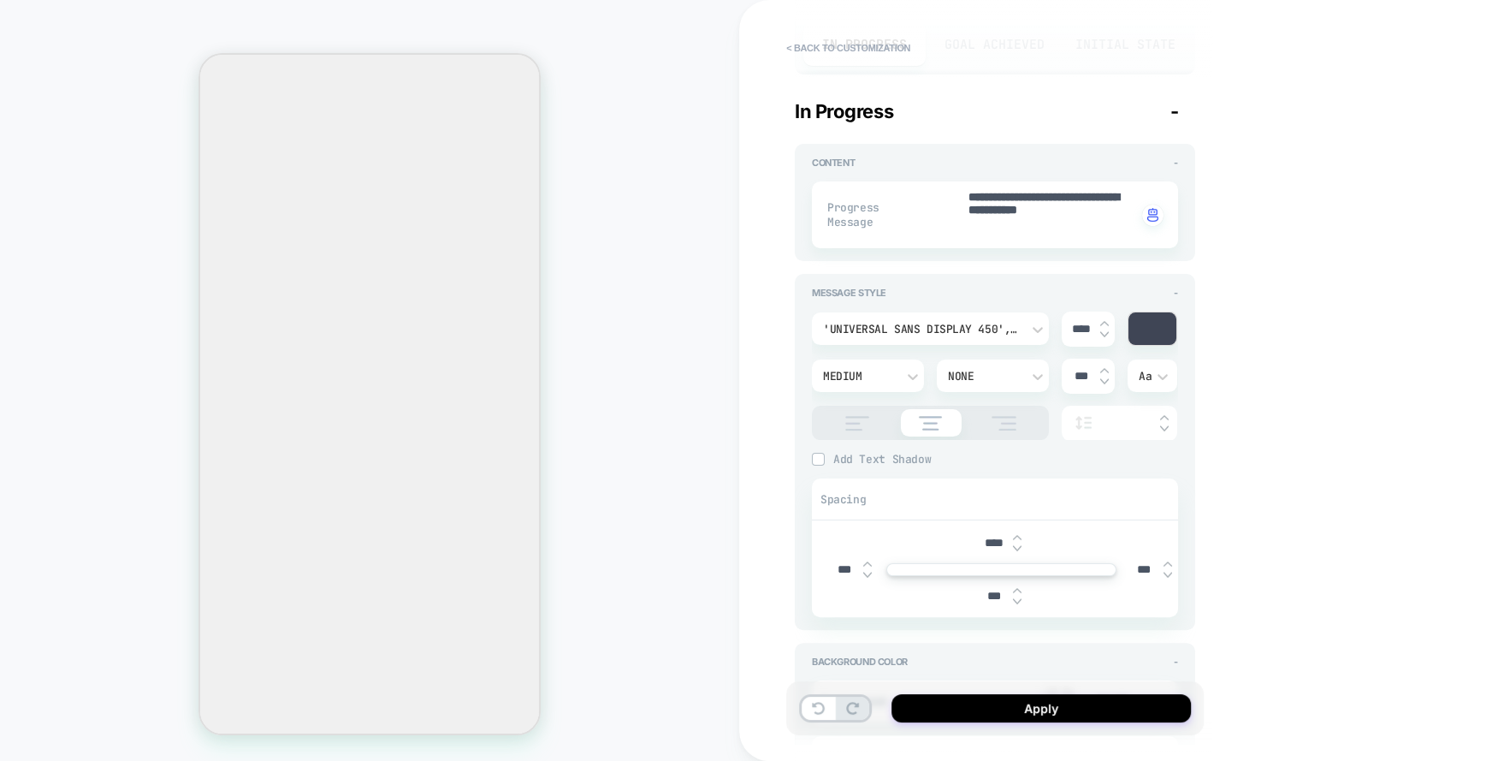
type textarea "*"
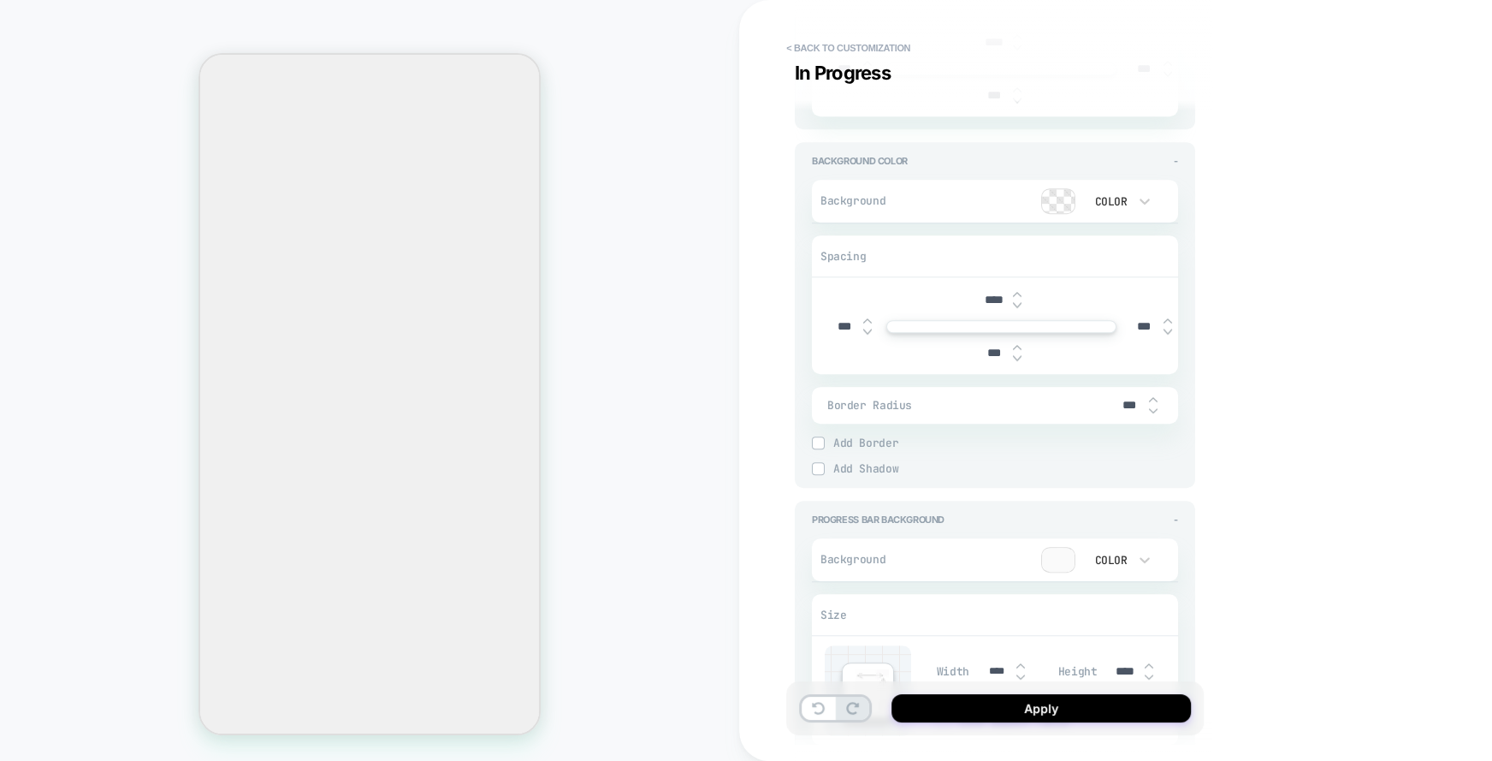
scroll to position [680, 0]
click at [987, 358] on input "***" at bounding box center [994, 359] width 39 height 15
type input "****"
type textarea "*"
type input "***"
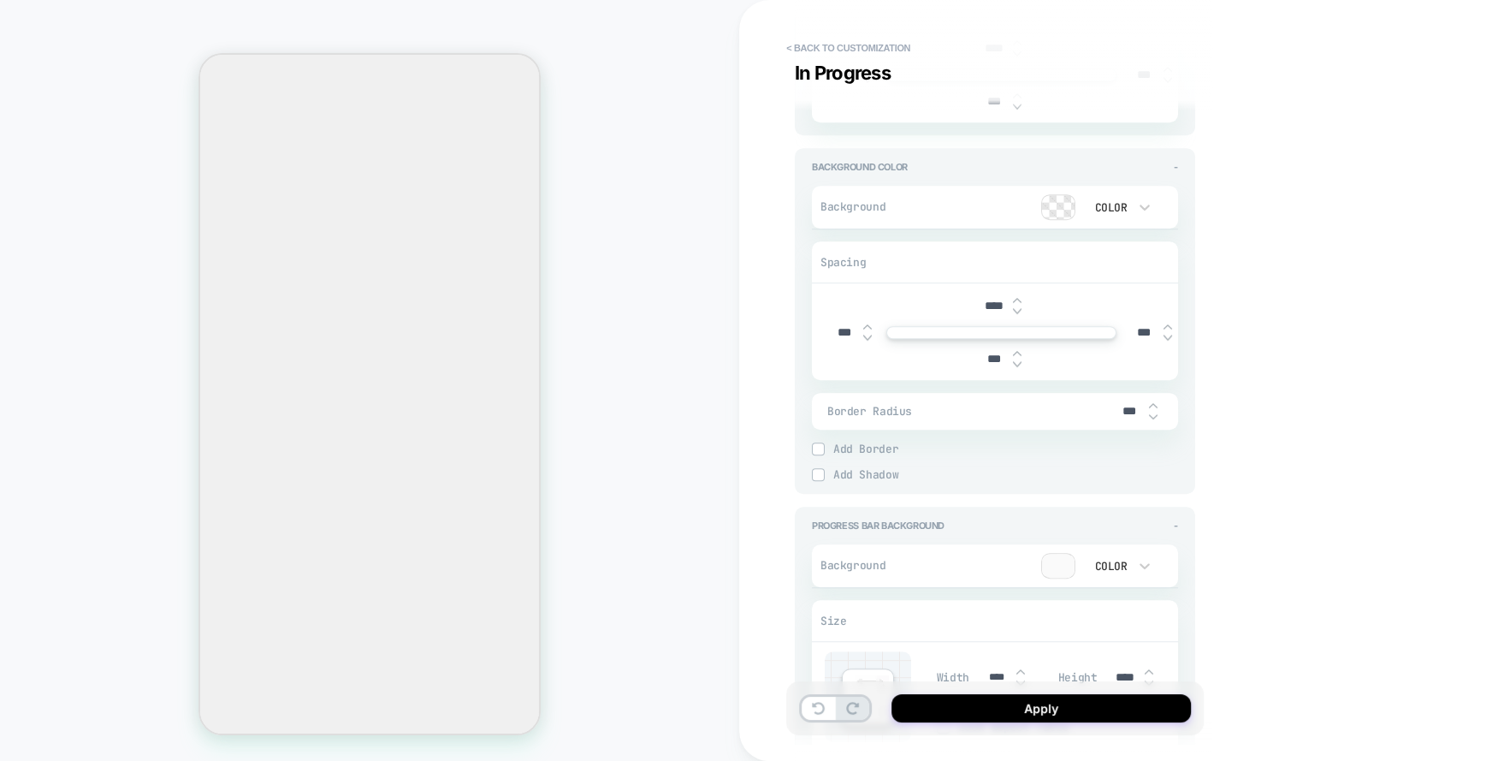
type textarea "*"
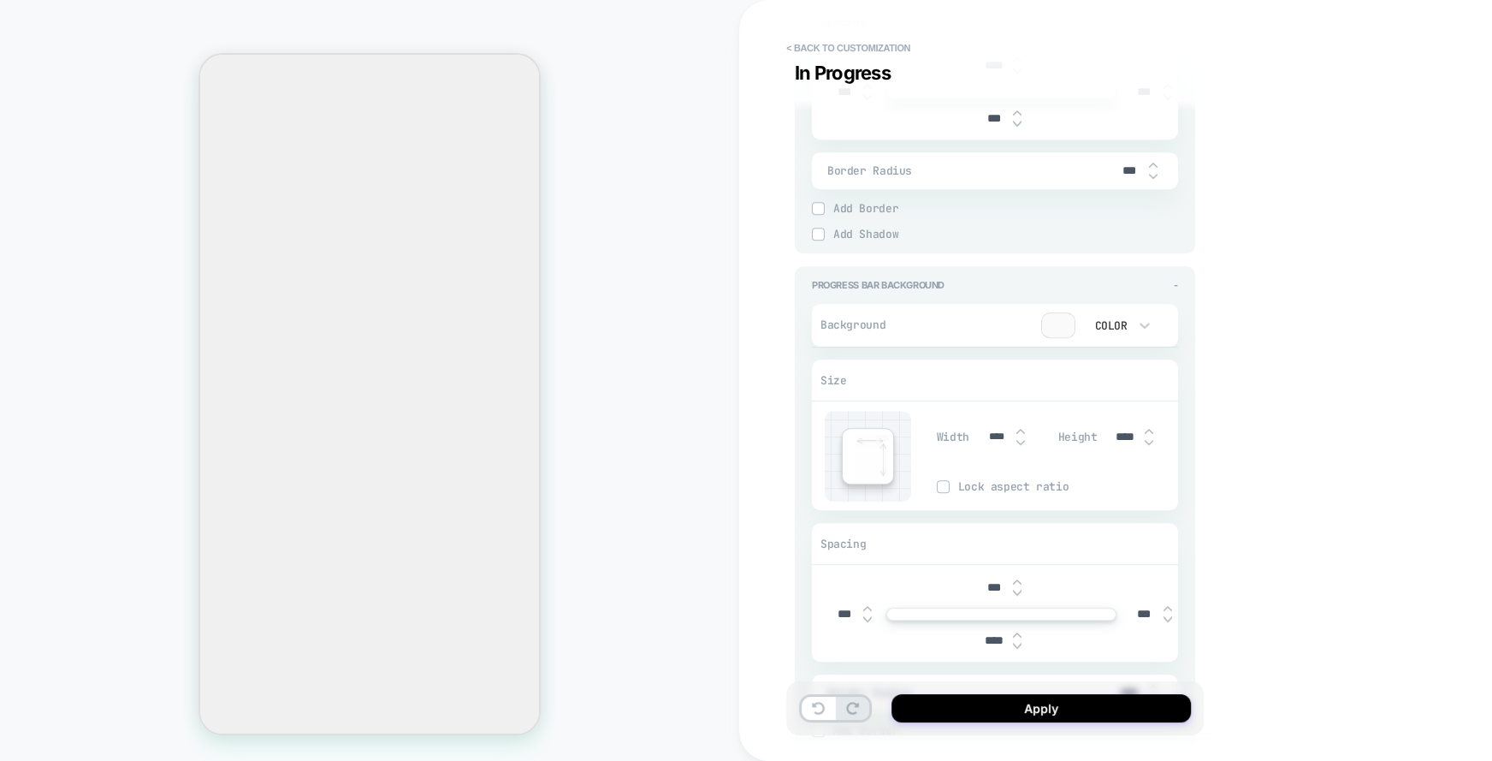
scroll to position [926, 0]
click at [988, 628] on input "****" at bounding box center [994, 635] width 39 height 15
type input "***"
type textarea "*"
type input "***"
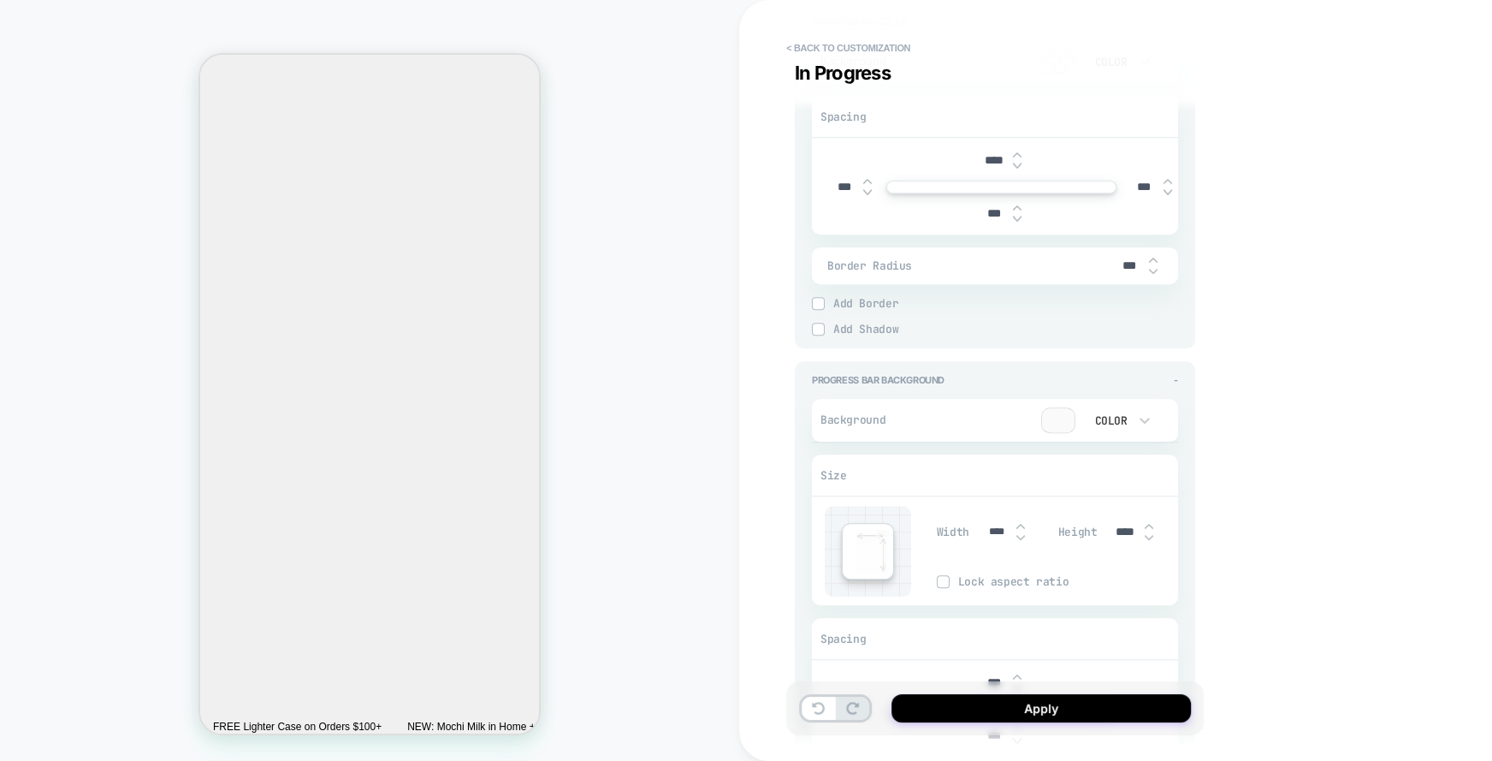
scroll to position [650, 0]
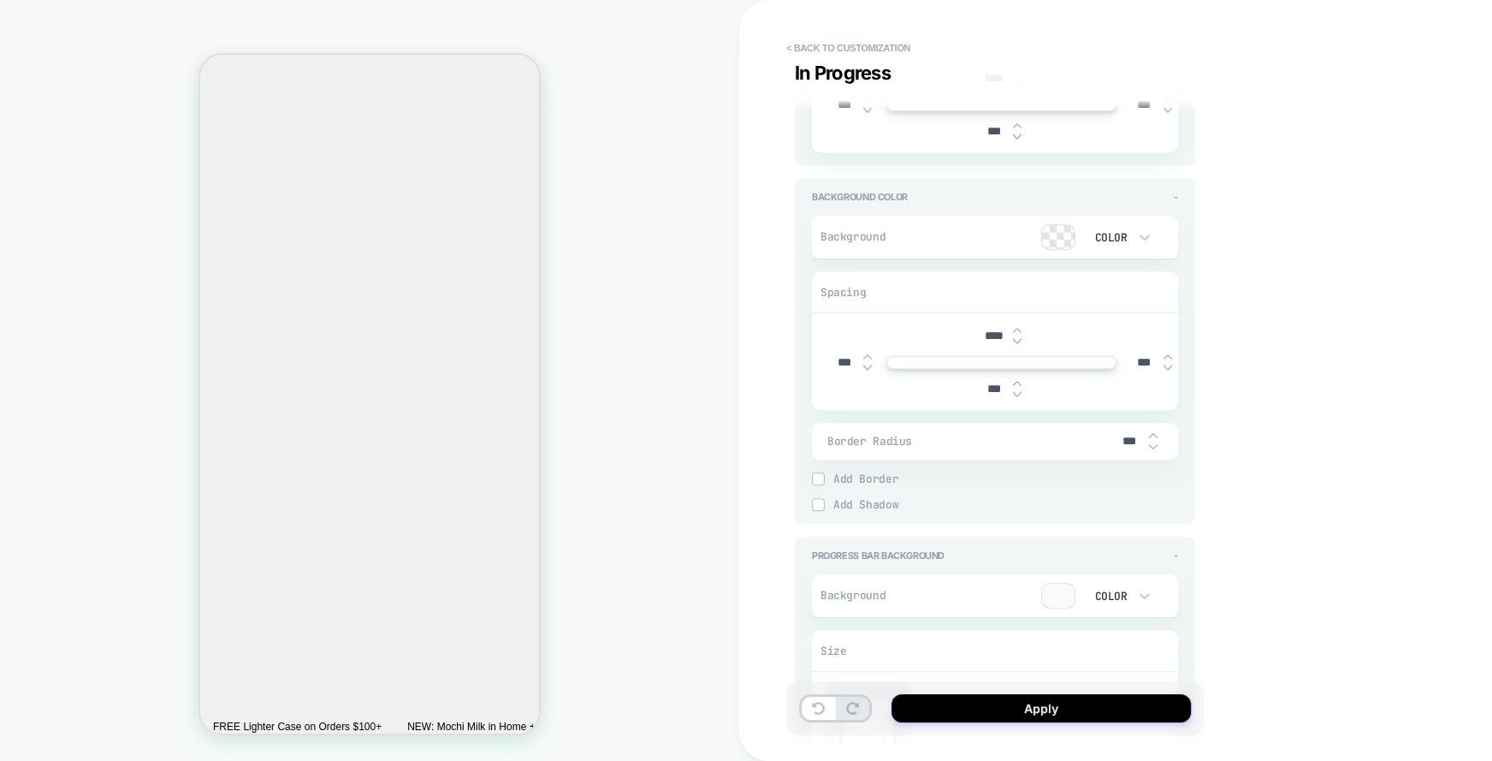
click at [983, 382] on input "***" at bounding box center [994, 389] width 39 height 15
type input "****"
type textarea "*"
type input "****"
click at [987, 333] on input "****" at bounding box center [994, 336] width 39 height 15
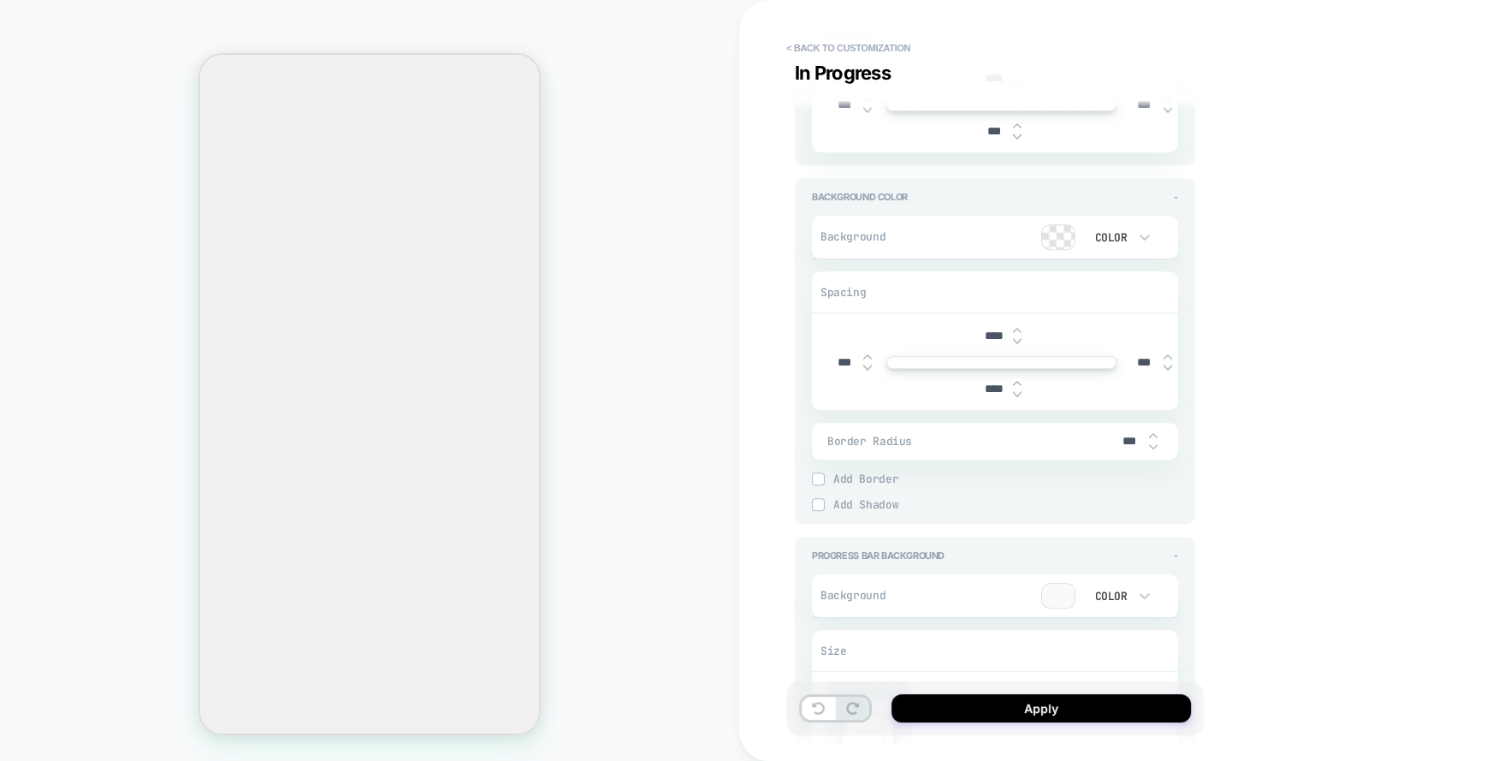
type input "***"
type textarea "*"
type input "***"
type textarea "*"
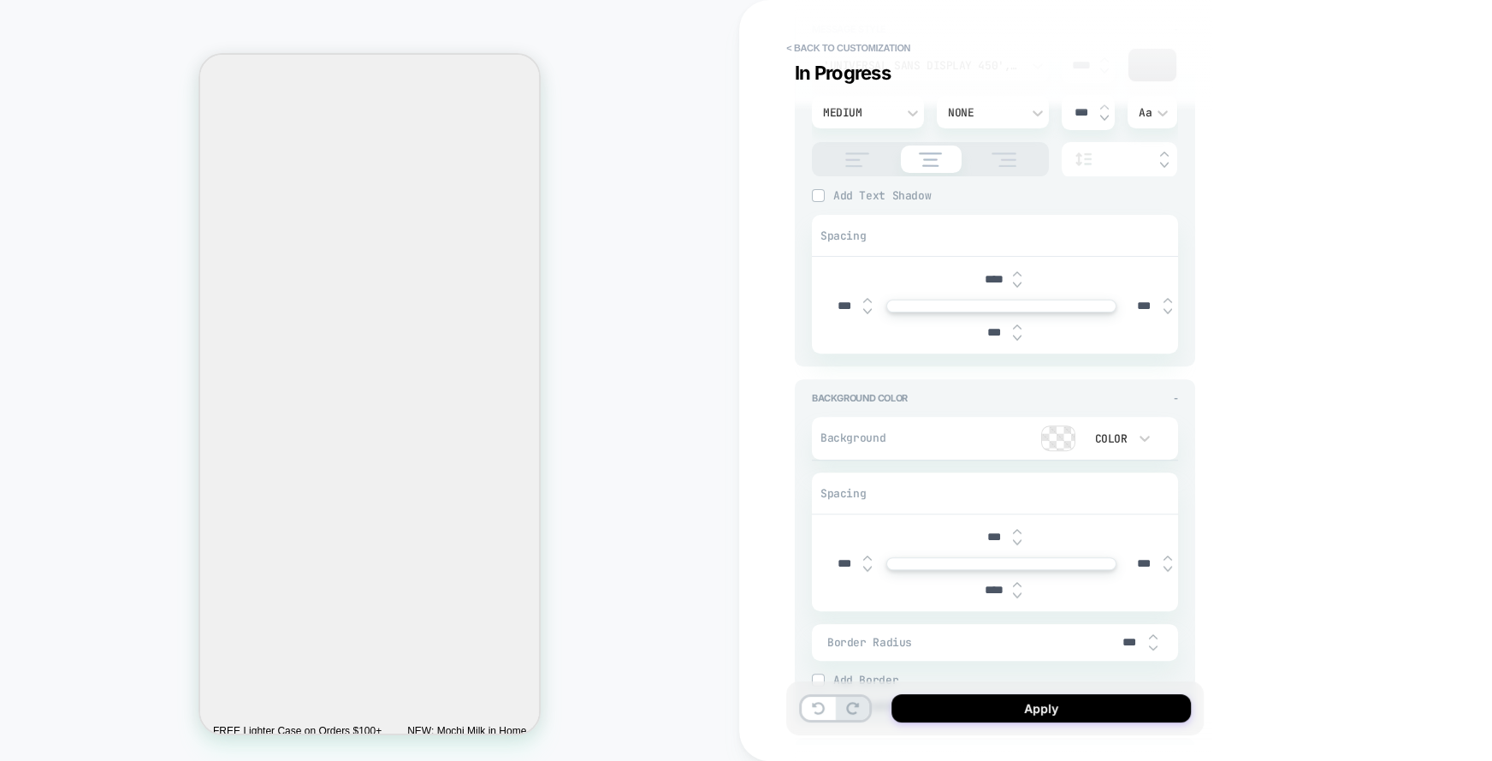
scroll to position [450, 0]
type input "***"
click at [1033, 710] on button "Apply" at bounding box center [1041, 708] width 299 height 28
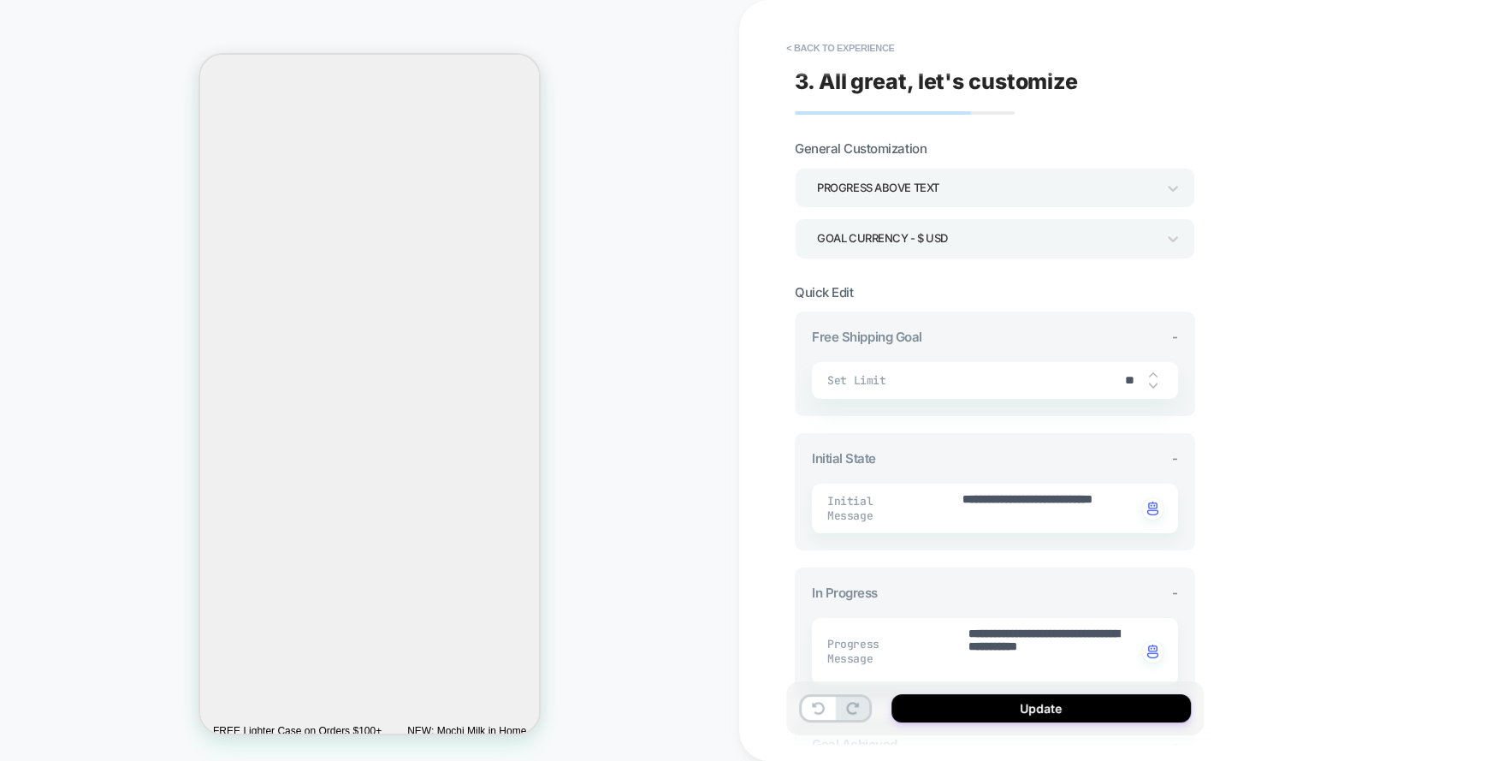
scroll to position [282, 0]
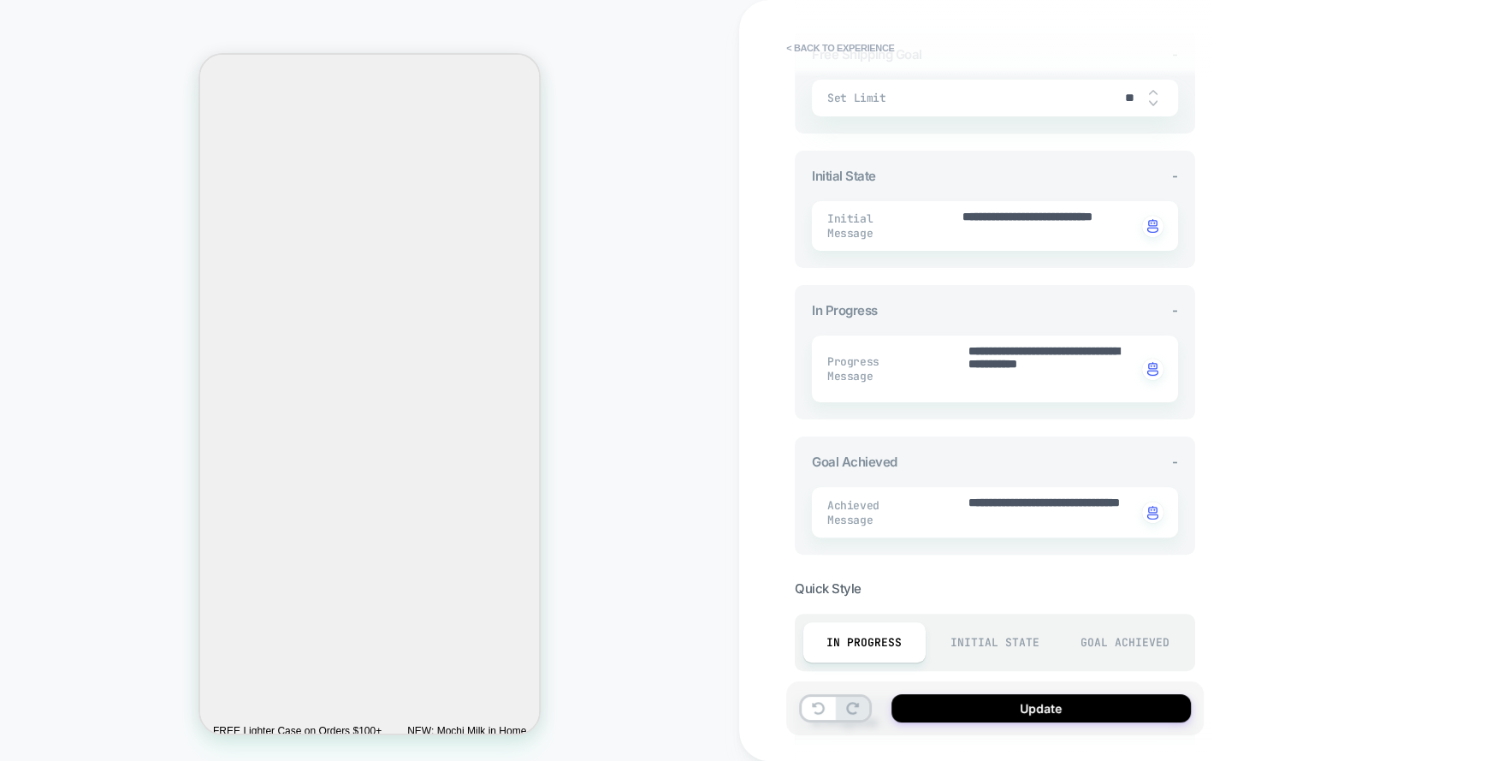
drag, startPoint x: 996, startPoint y: 597, endPoint x: 1005, endPoint y: 631, distance: 35.5
click at [1005, 631] on div "Quick Style In Progress Initial State Goal Achieved In Progress - Background Co…" at bounding box center [995, 745] width 400 height 347
click at [1005, 631] on div "Initial State" at bounding box center [995, 642] width 122 height 40
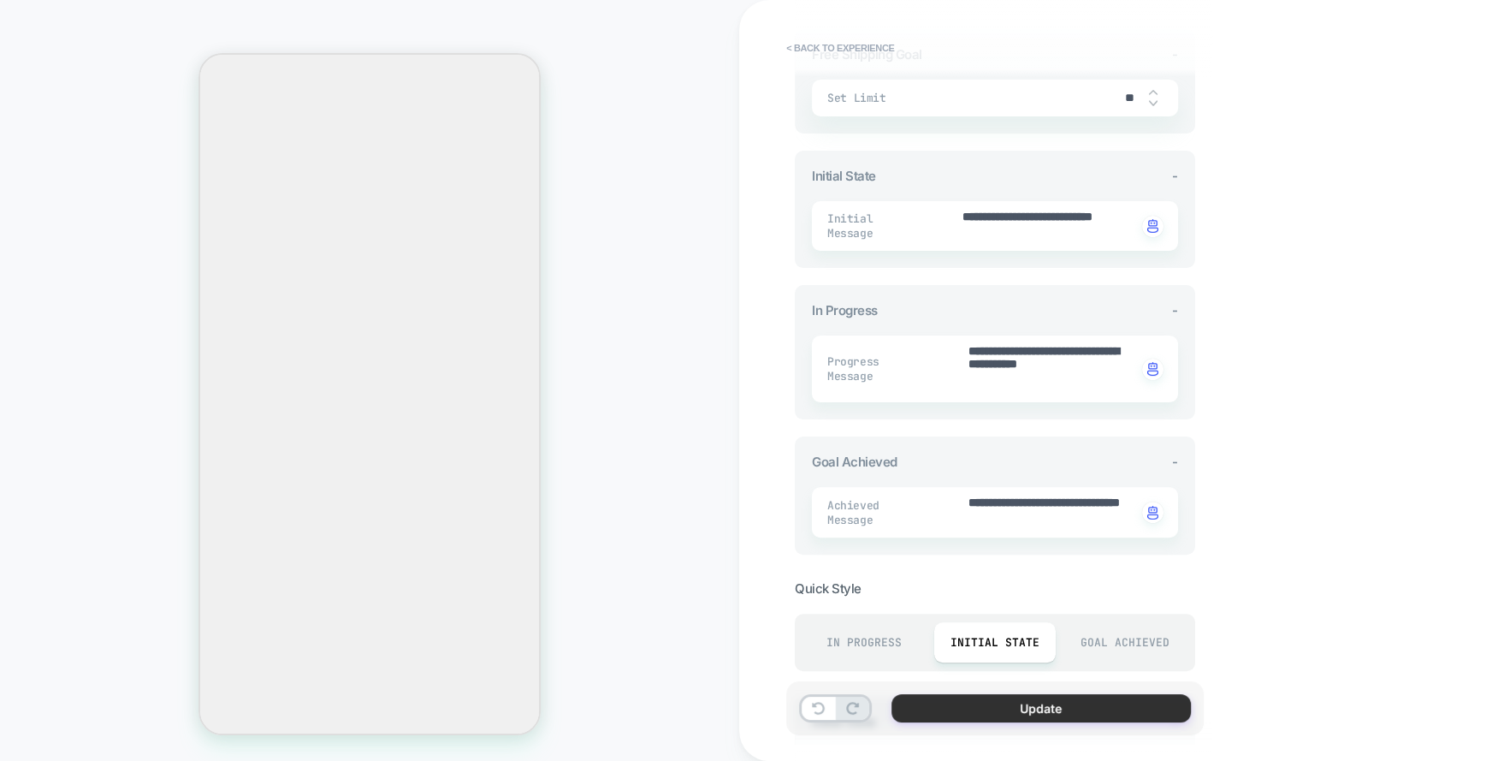
click at [1031, 710] on button "Update" at bounding box center [1041, 708] width 299 height 28
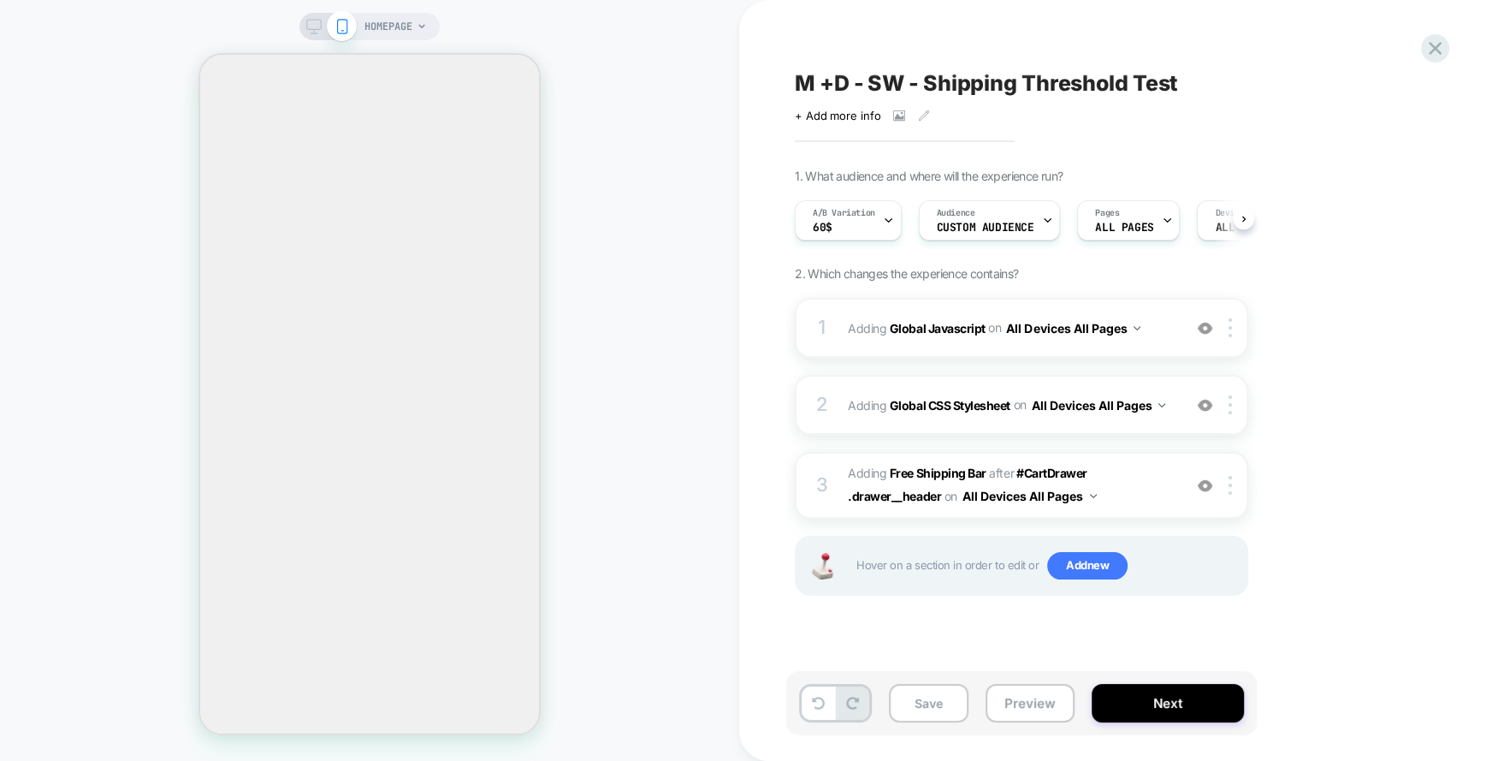
scroll to position [0, 1]
click at [944, 476] on b "Free Shipping Bar" at bounding box center [938, 472] width 97 height 15
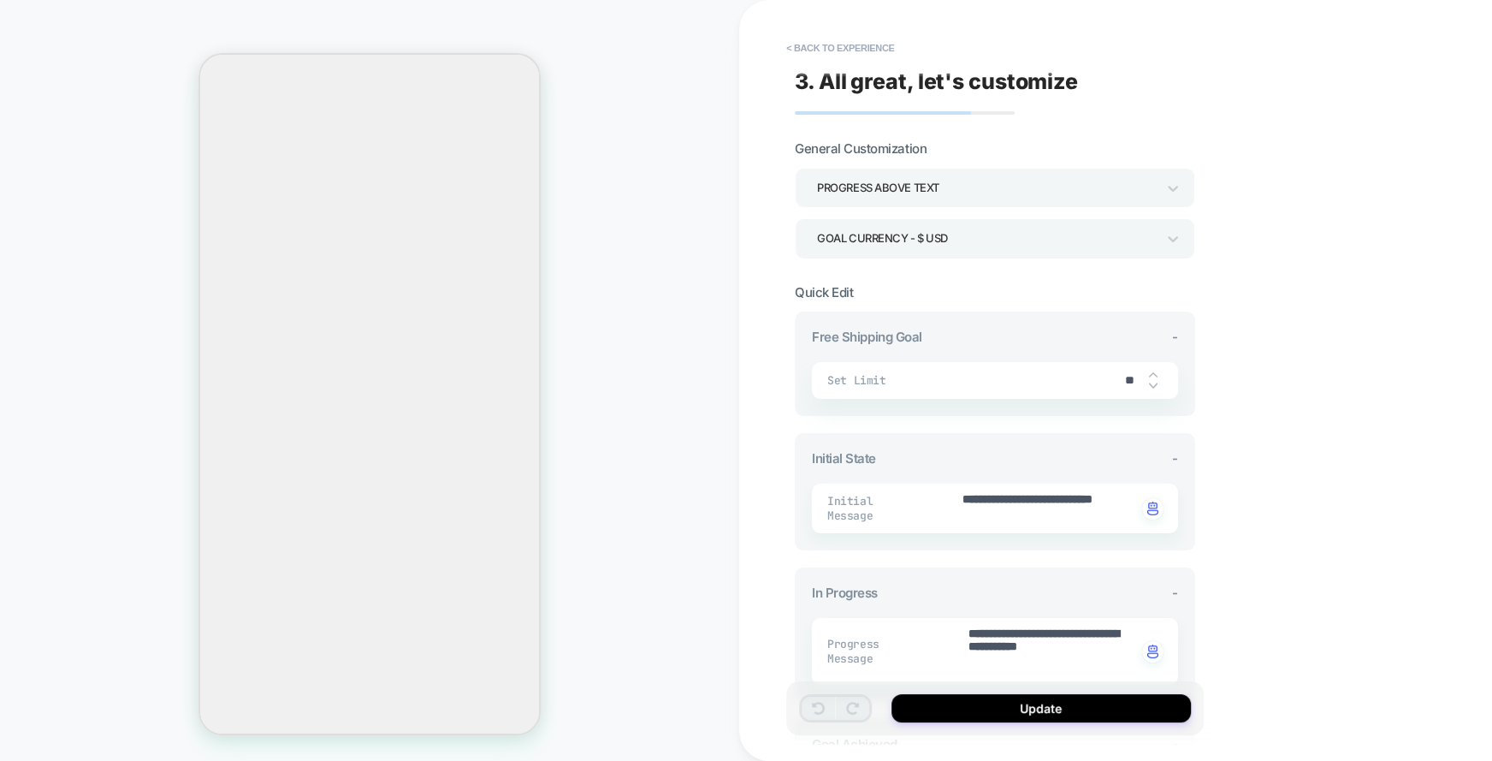
scroll to position [661, 0]
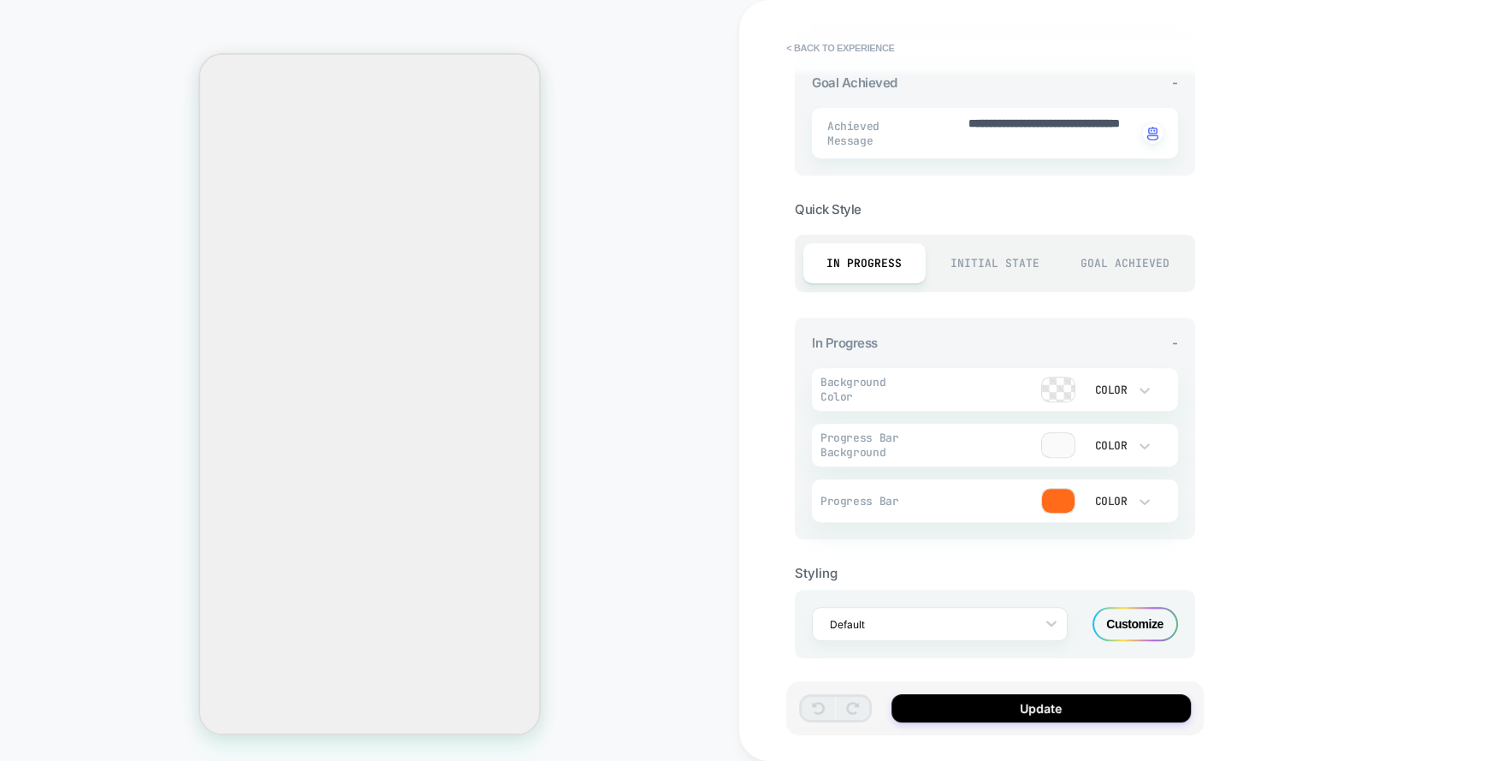
click at [972, 264] on div "Initial State" at bounding box center [995, 263] width 122 height 40
click at [1130, 619] on div "Customize" at bounding box center [1136, 624] width 86 height 34
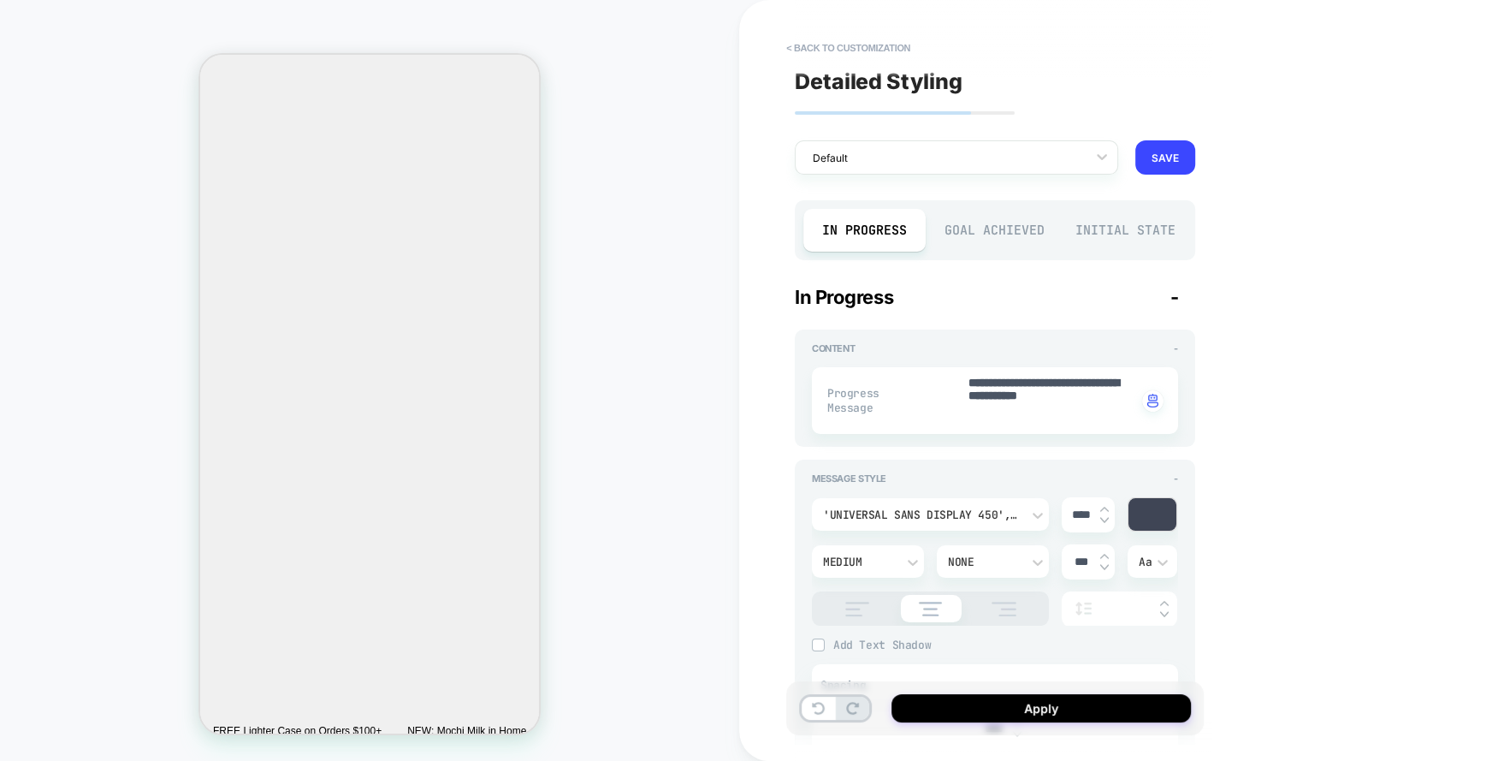
click at [980, 229] on div "Goal Achieved" at bounding box center [995, 230] width 122 height 43
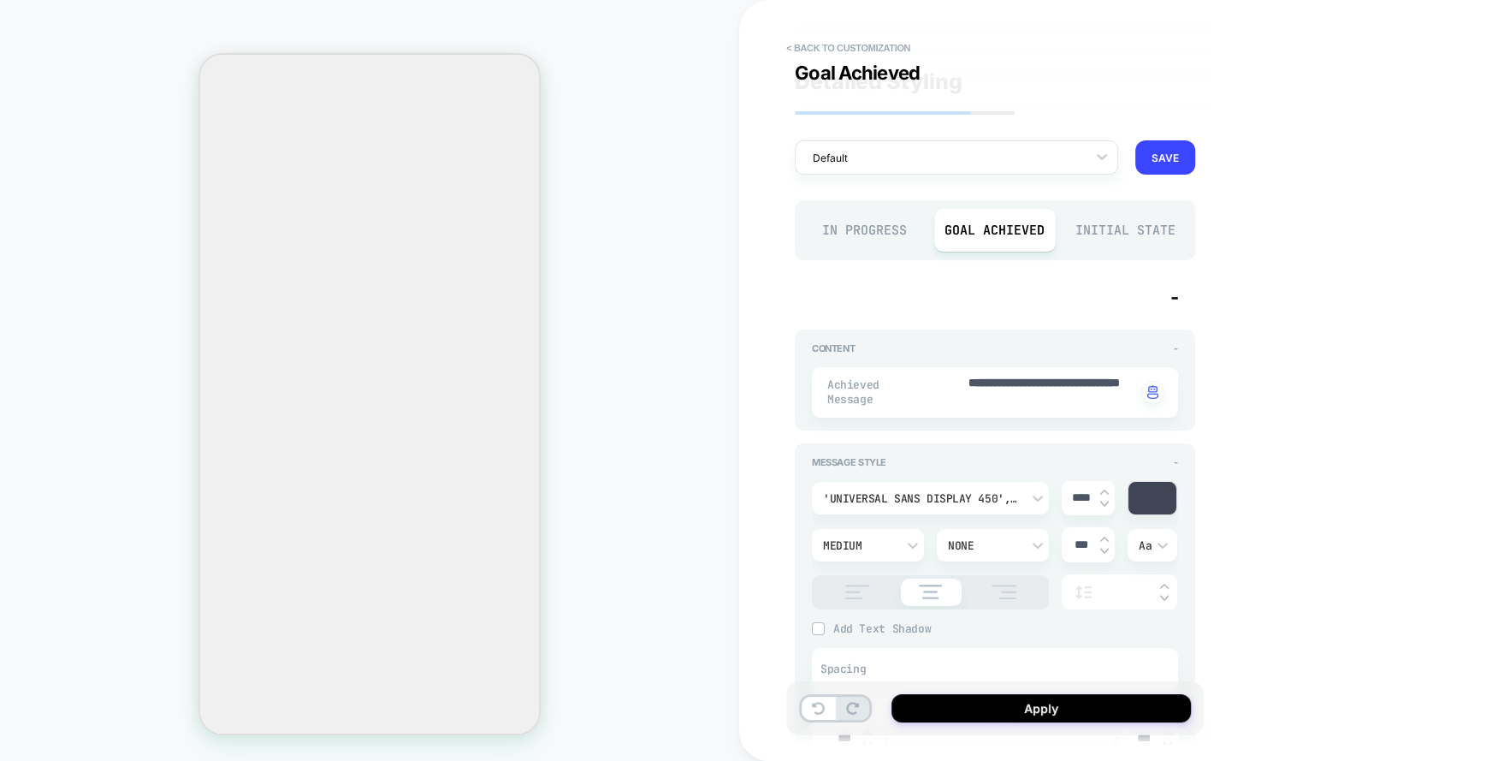
scroll to position [428, 0]
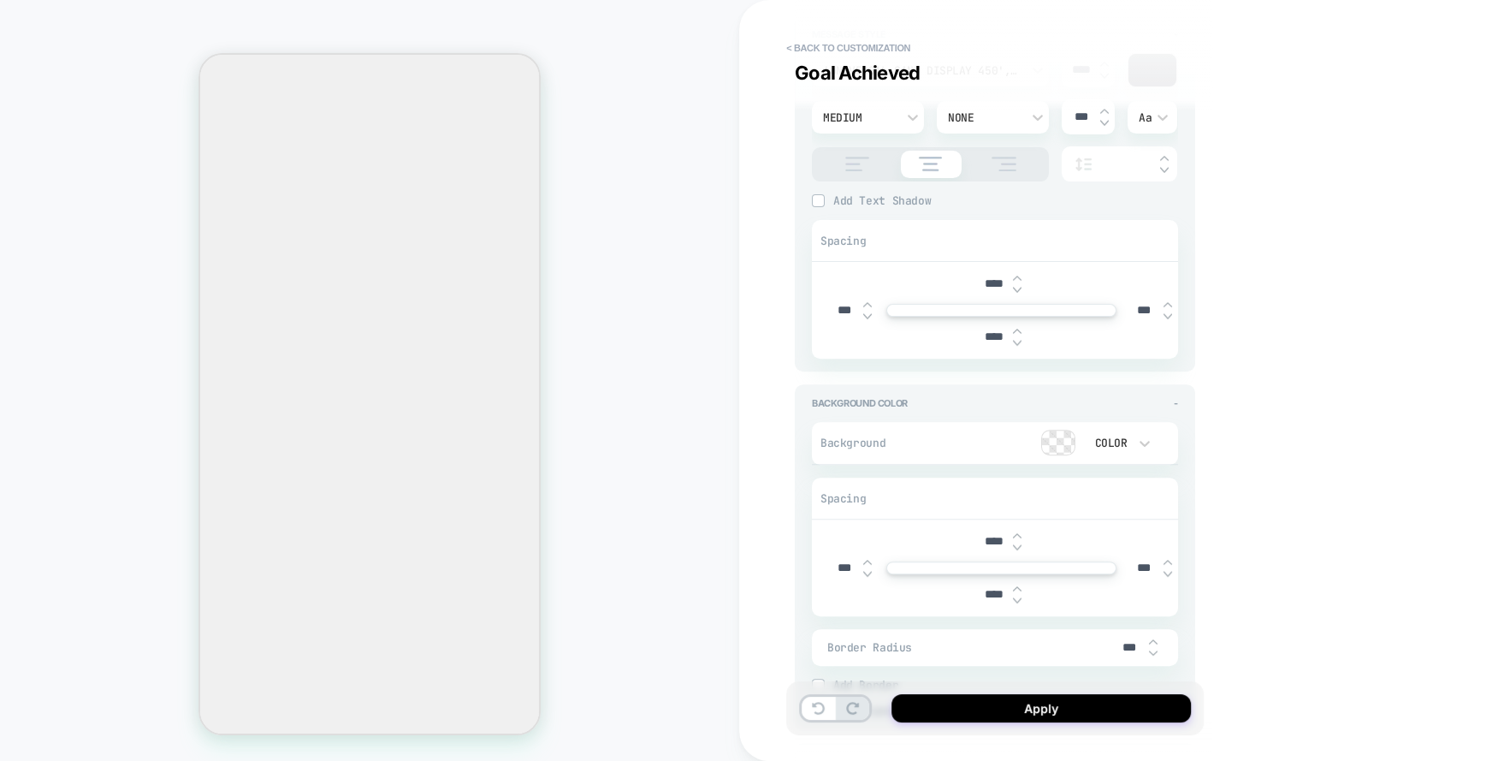
click at [984, 337] on input "****" at bounding box center [994, 336] width 39 height 15
type textarea "*"
type input "***"
type textarea "*"
type input "***"
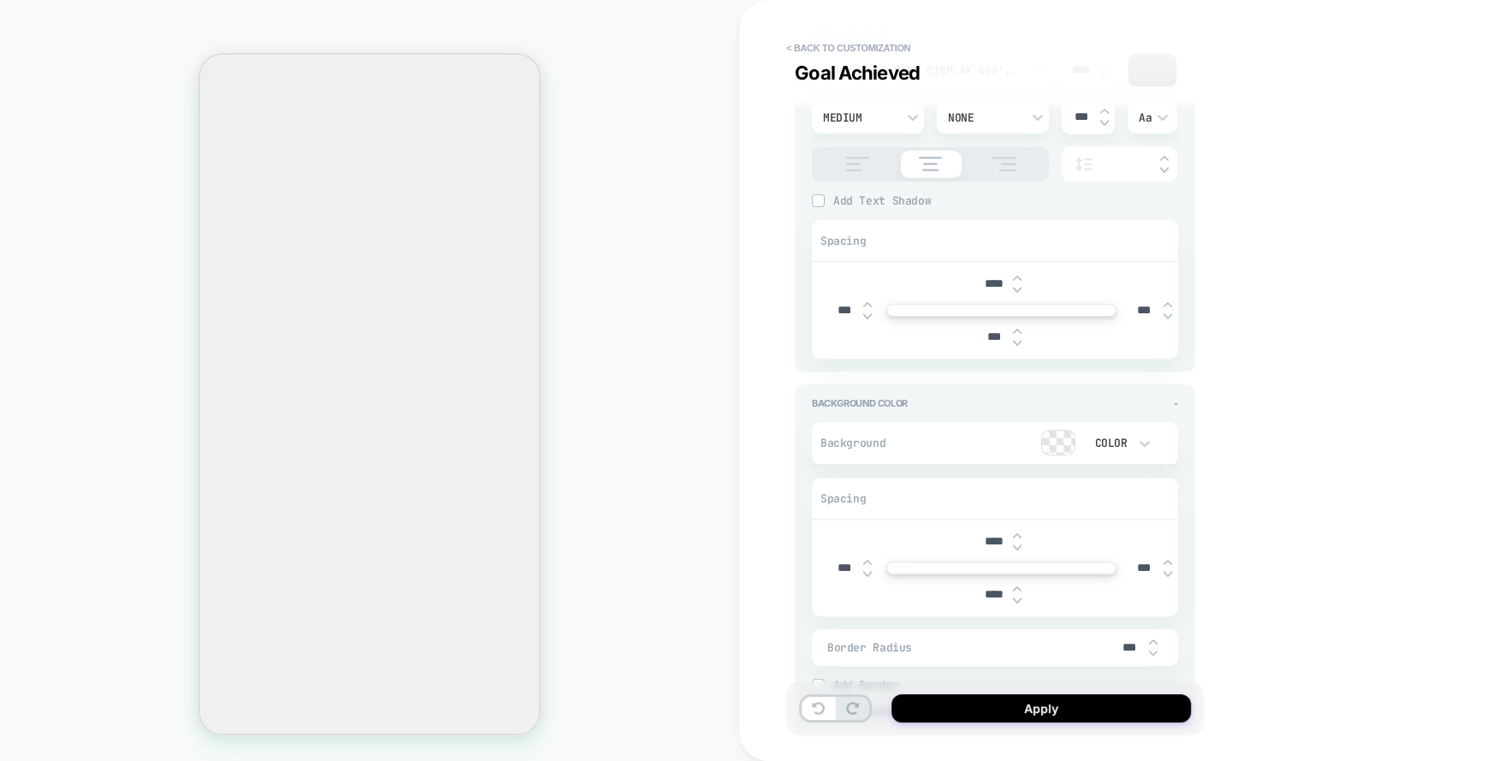
click at [985, 540] on input "****" at bounding box center [994, 541] width 39 height 15
type input "***"
type textarea "*"
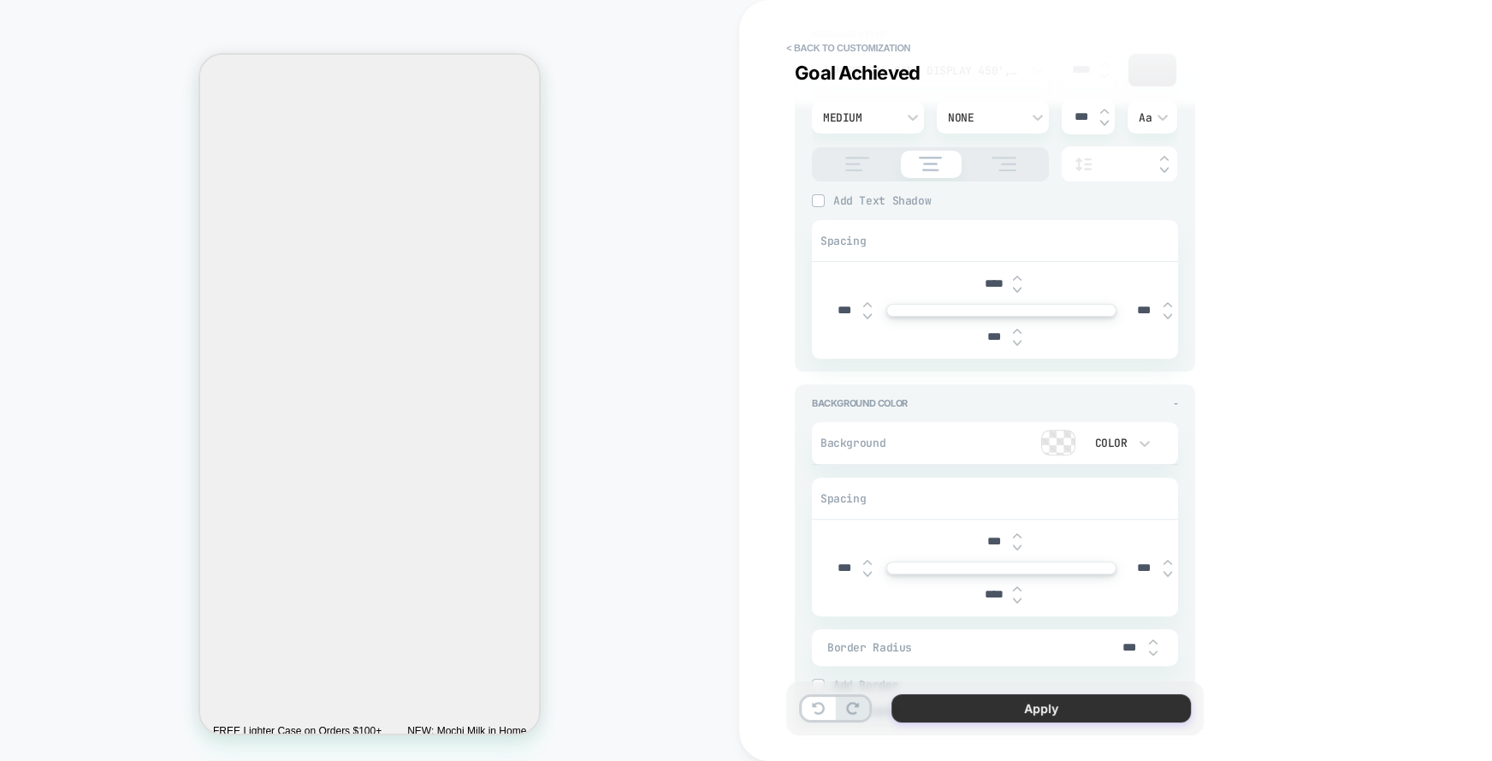
type input "***"
click at [1045, 705] on button "Apply" at bounding box center [1041, 708] width 299 height 28
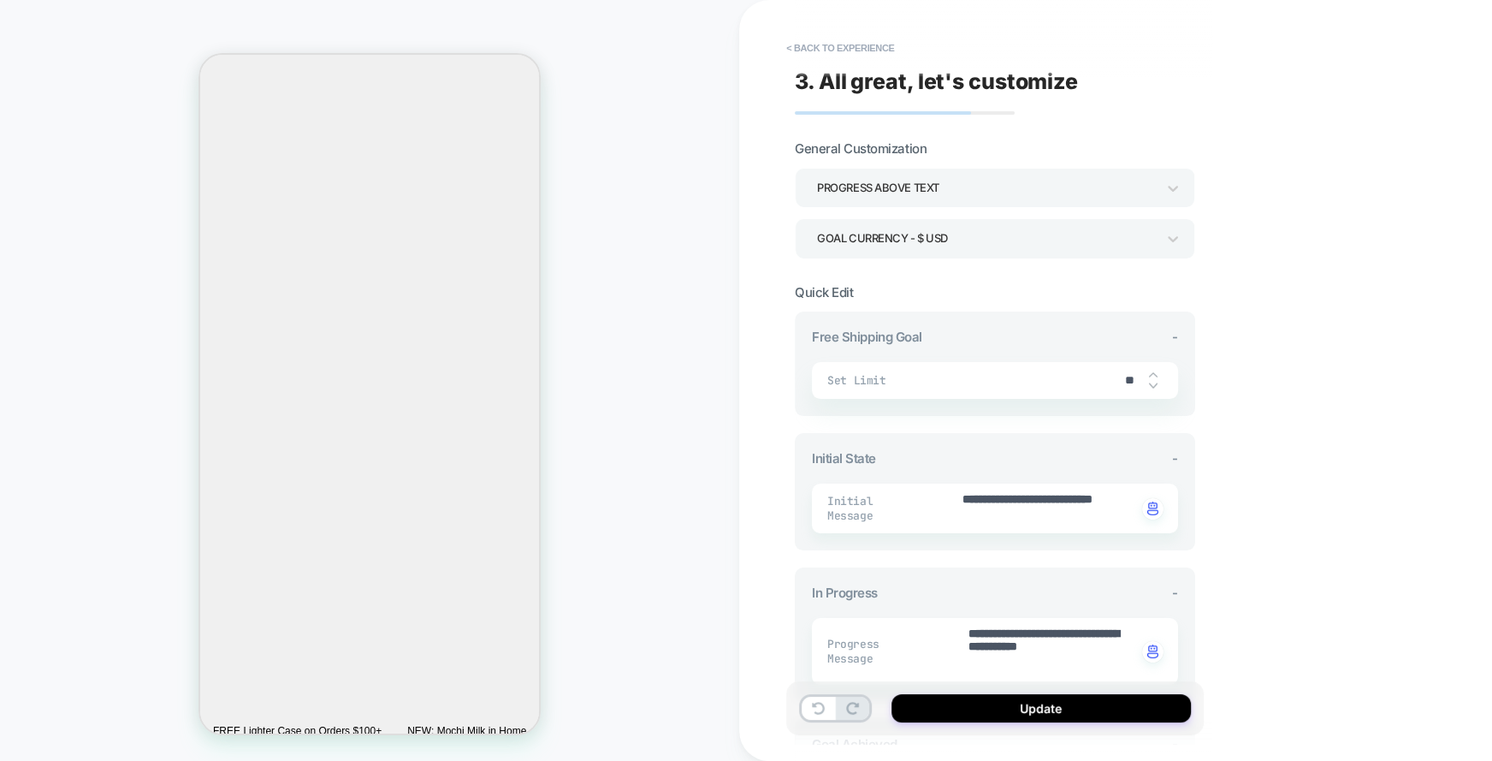
scroll to position [642, 0]
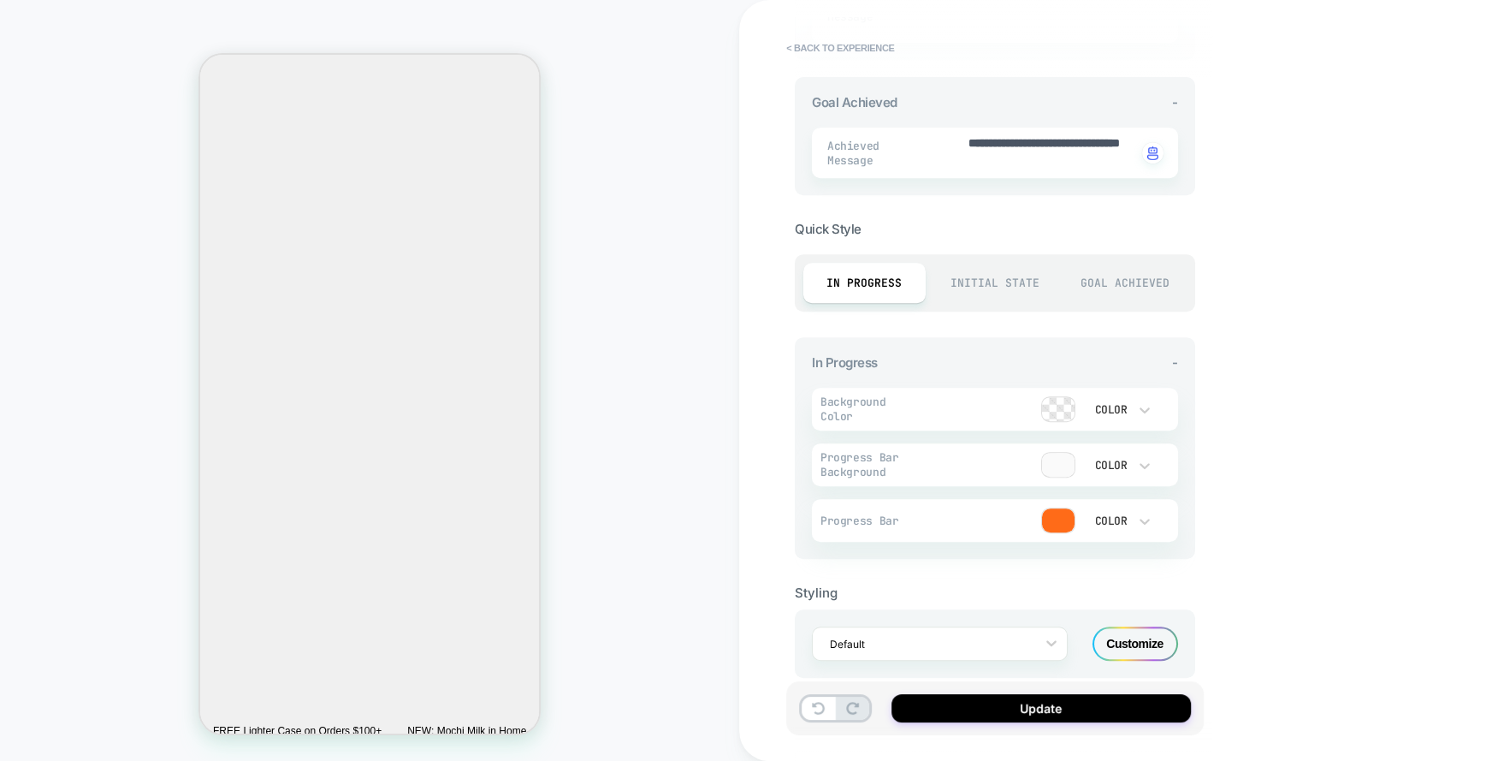
click at [1132, 285] on div "Goal Achieved" at bounding box center [1125, 283] width 122 height 40
click at [1121, 635] on div "Customize" at bounding box center [1136, 643] width 86 height 34
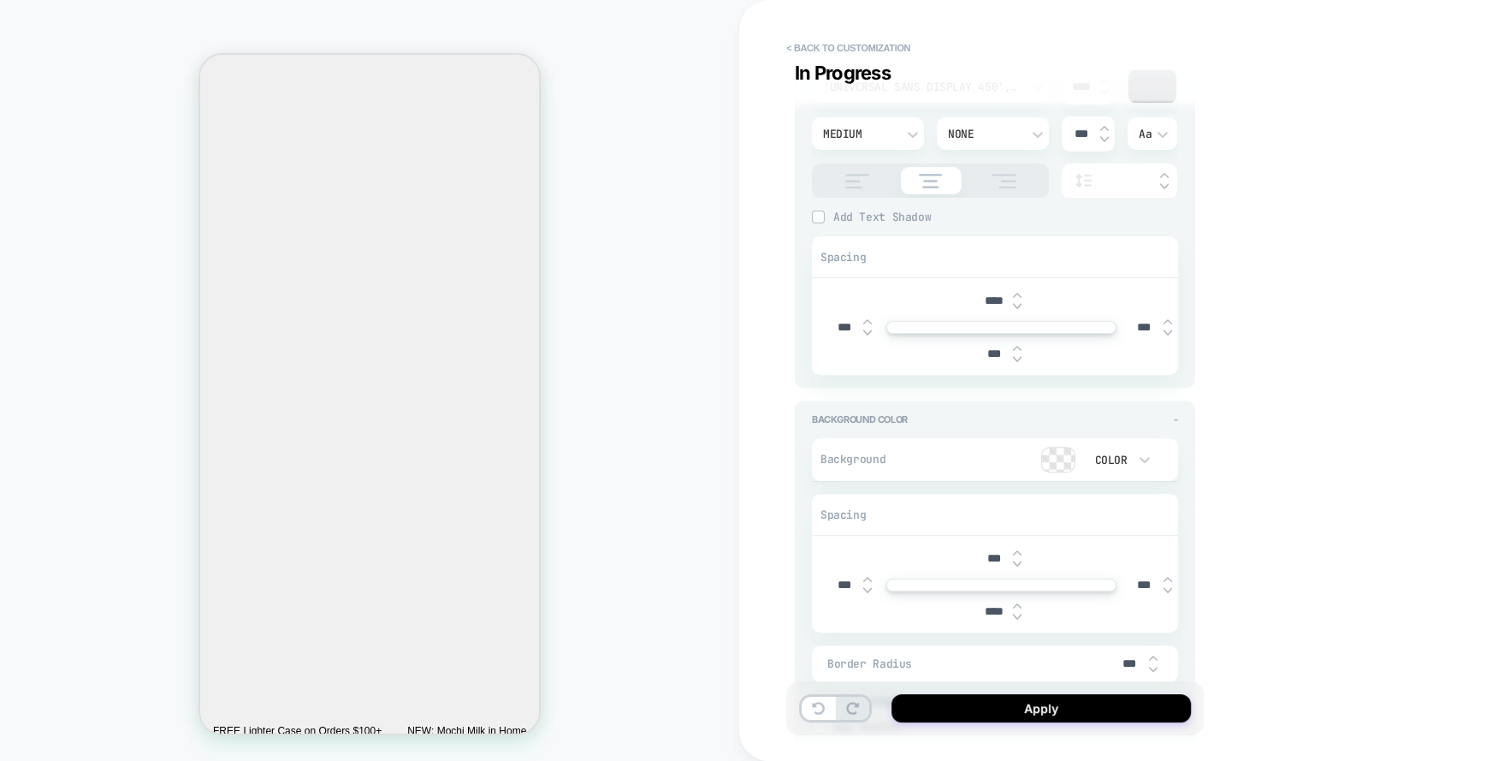
scroll to position [107, 0]
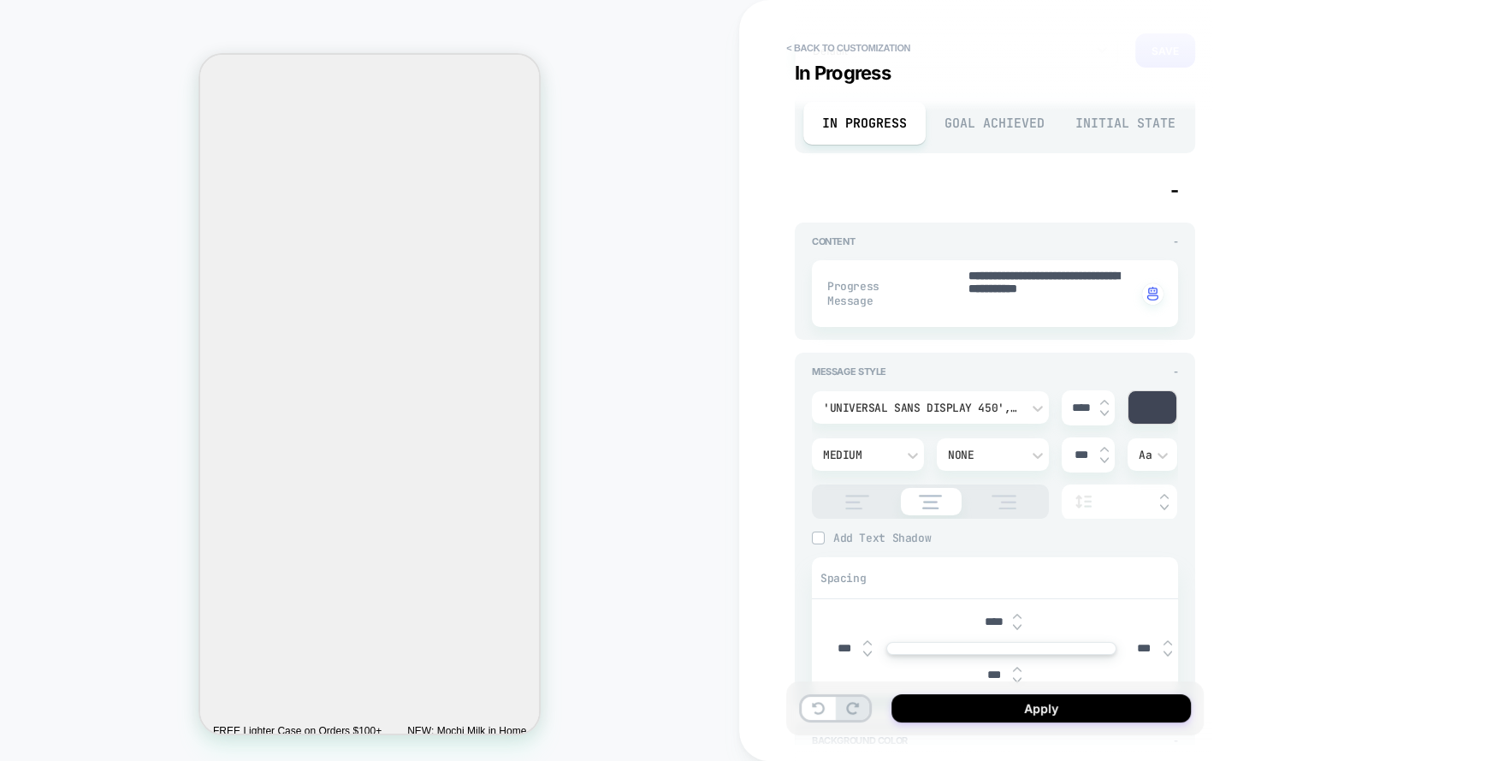
click at [1007, 117] on div "Goal Achieved" at bounding box center [995, 123] width 122 height 43
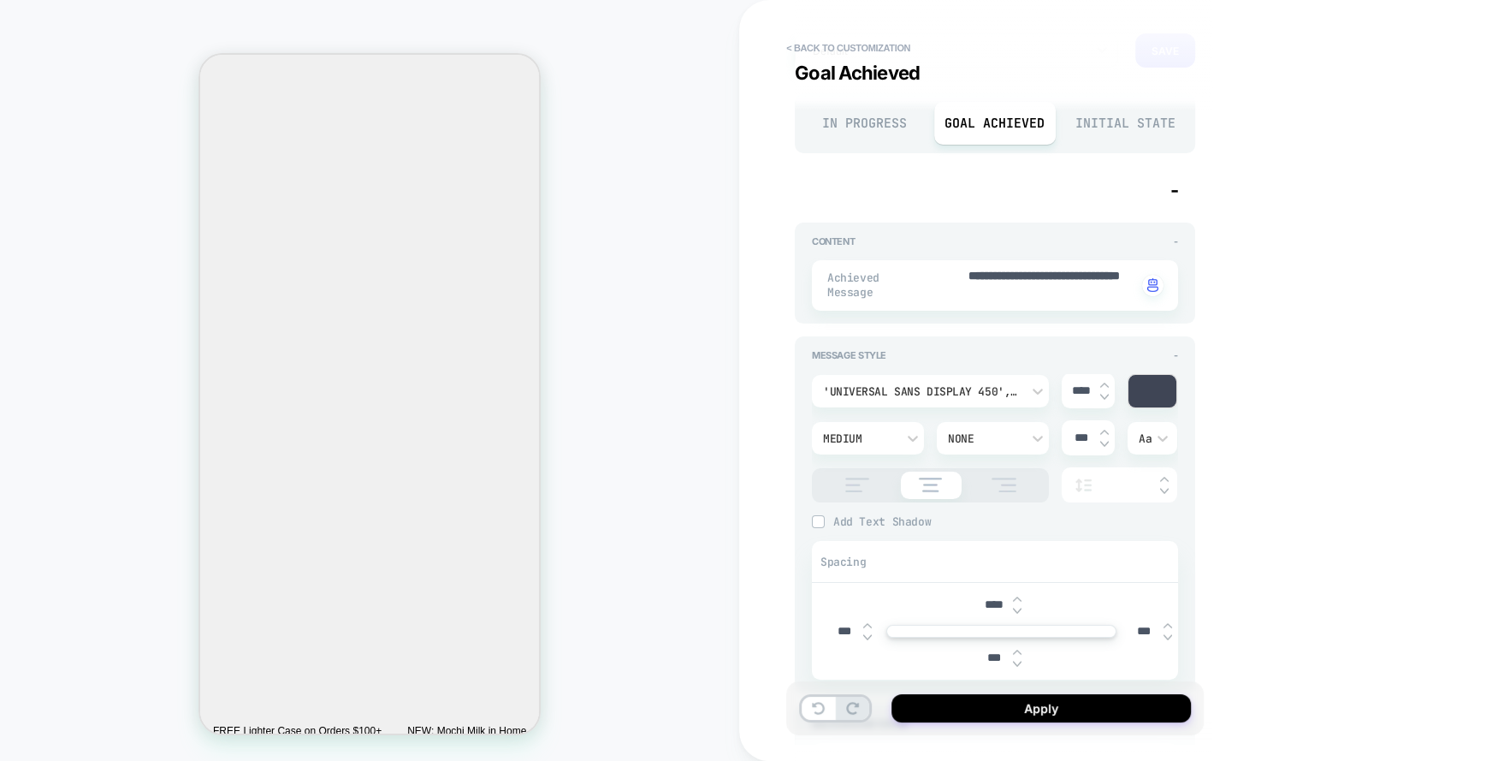
click at [1101, 112] on div "Initial State" at bounding box center [1125, 123] width 122 height 43
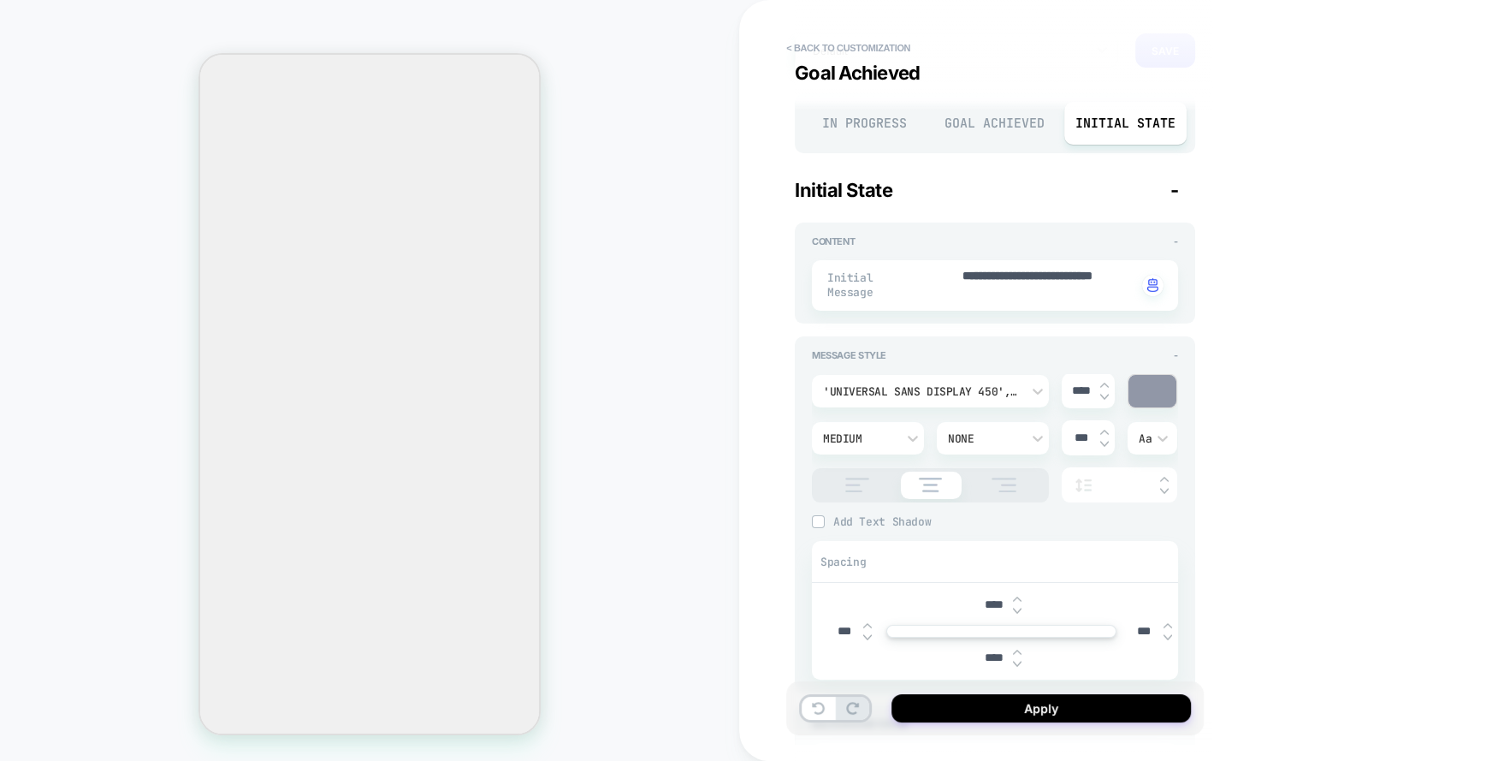
type textarea "*"
click at [985, 602] on input "****" at bounding box center [994, 604] width 39 height 15
type input "***"
type textarea "*"
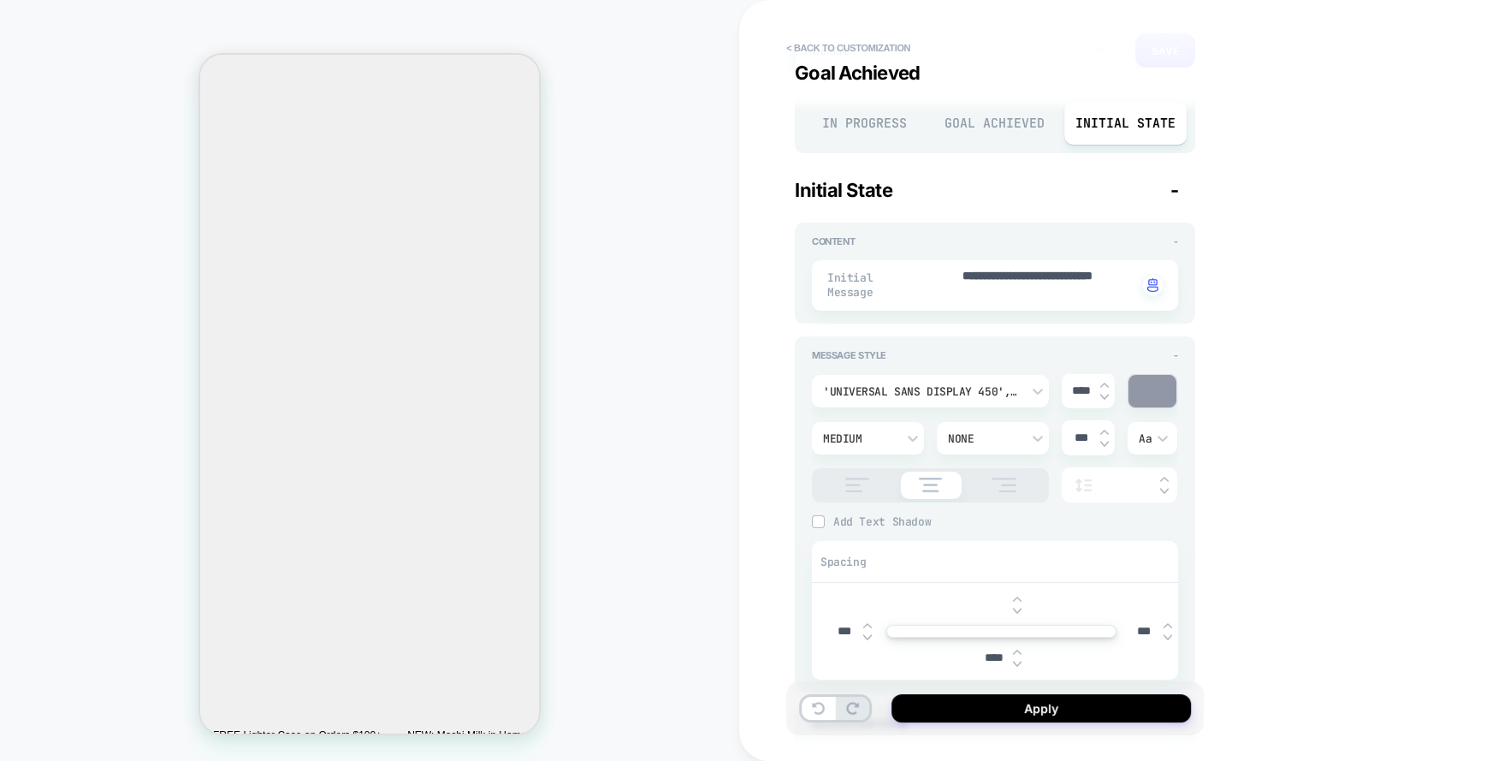
type input "***"
type textarea "*"
type input "****"
type textarea "*"
type input "****"
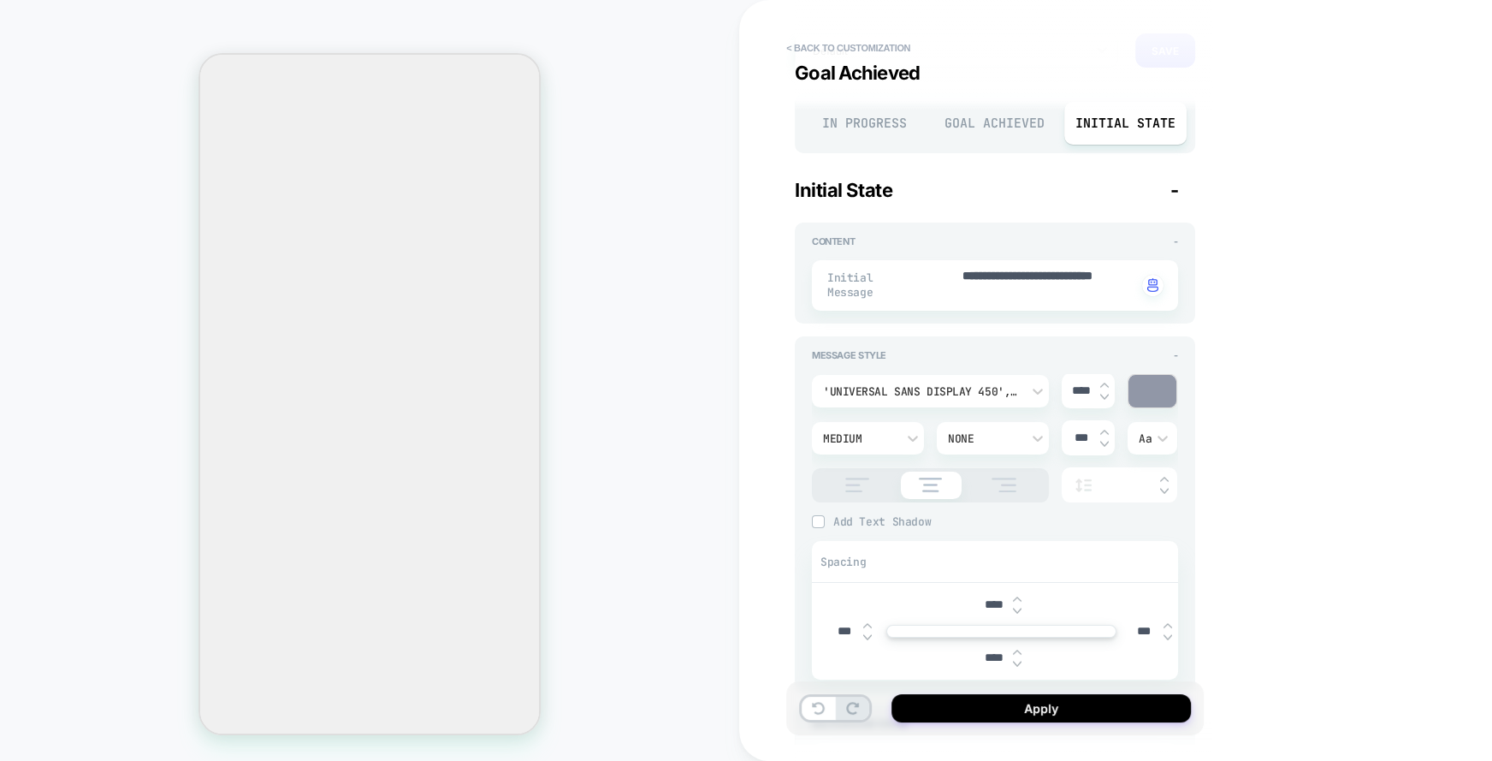
click at [988, 655] on input "****" at bounding box center [994, 657] width 39 height 15
type textarea "*"
type input "***"
type textarea "*"
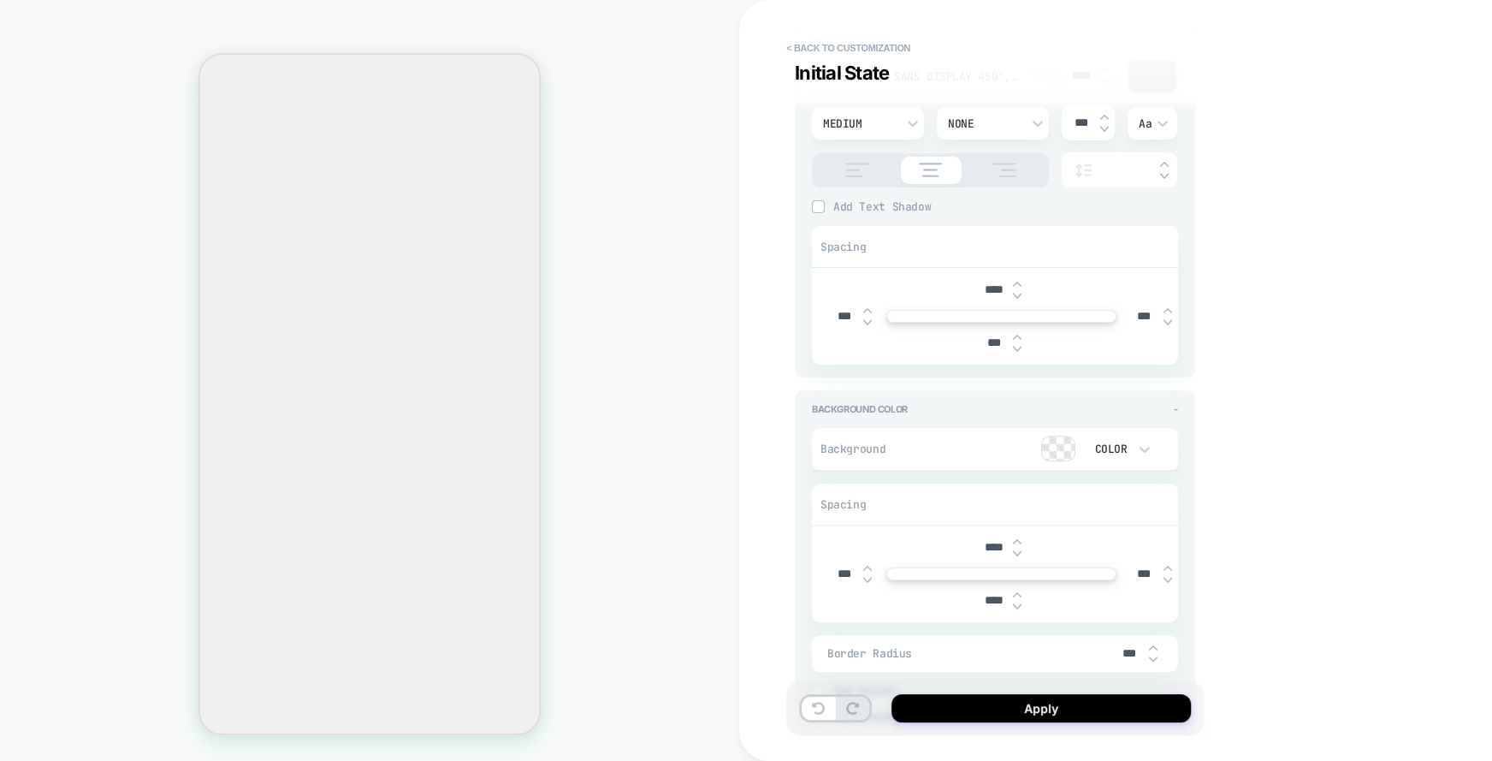
scroll to position [428, 0]
type input "***"
click at [984, 534] on input "****" at bounding box center [994, 541] width 39 height 15
type input "***"
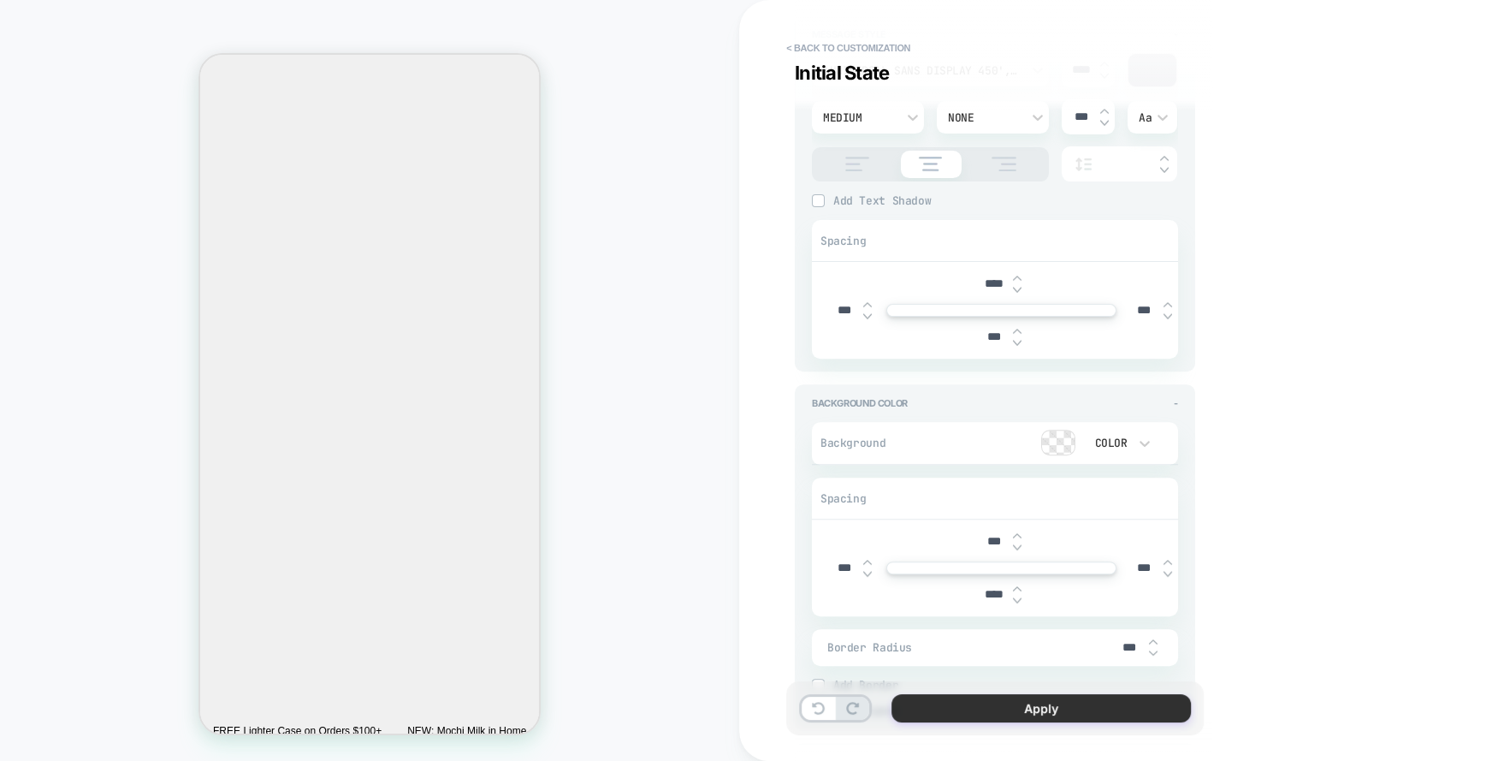
type textarea "*"
type input "***"
click at [1038, 714] on button "Apply" at bounding box center [1041, 708] width 299 height 28
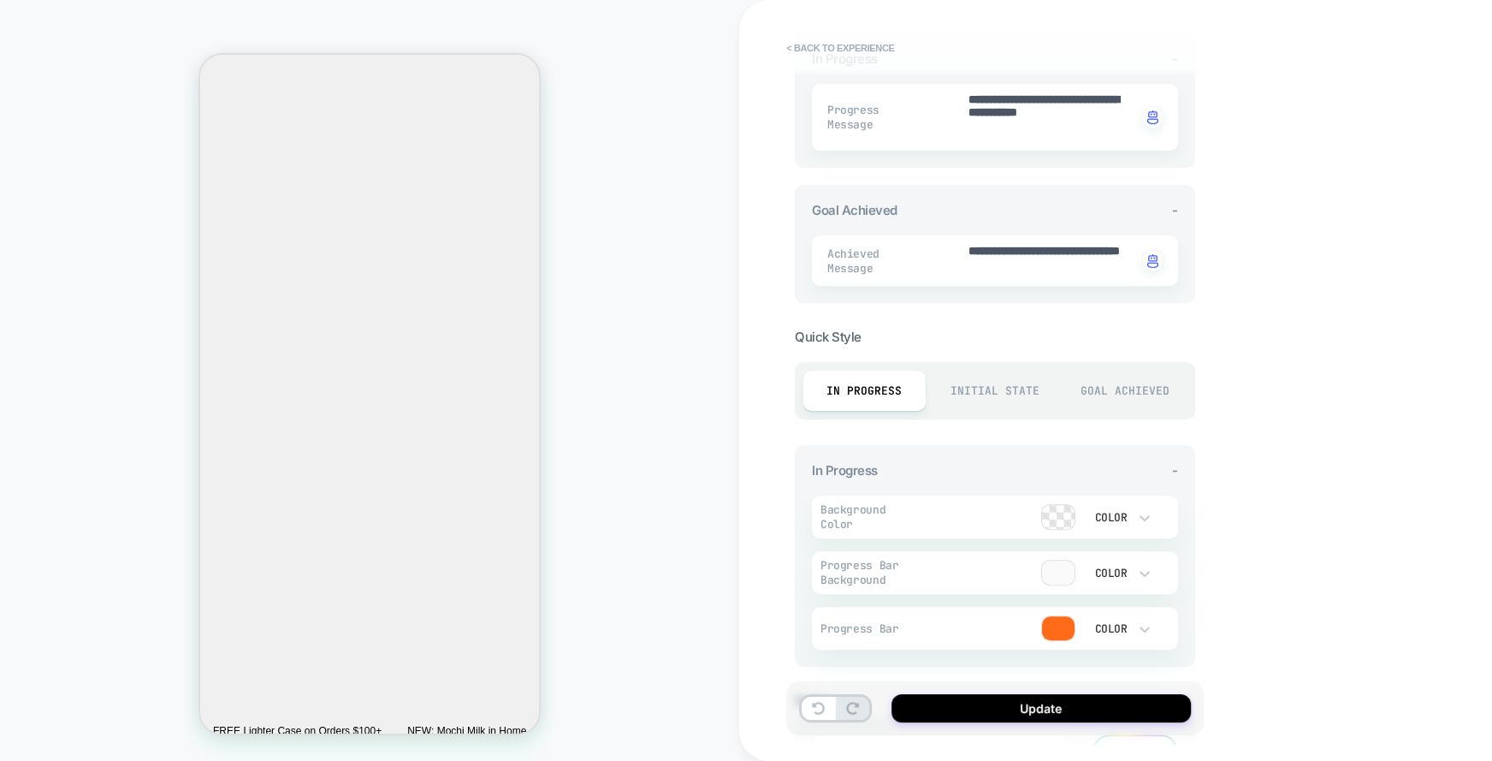
scroll to position [535, 0]
click at [1113, 385] on div "Goal Achieved" at bounding box center [1125, 390] width 122 height 40
click at [1008, 376] on div "Initial State" at bounding box center [995, 390] width 122 height 40
click at [875, 386] on div "In Progress" at bounding box center [864, 390] width 122 height 40
click at [1014, 704] on button "Update" at bounding box center [1041, 708] width 299 height 28
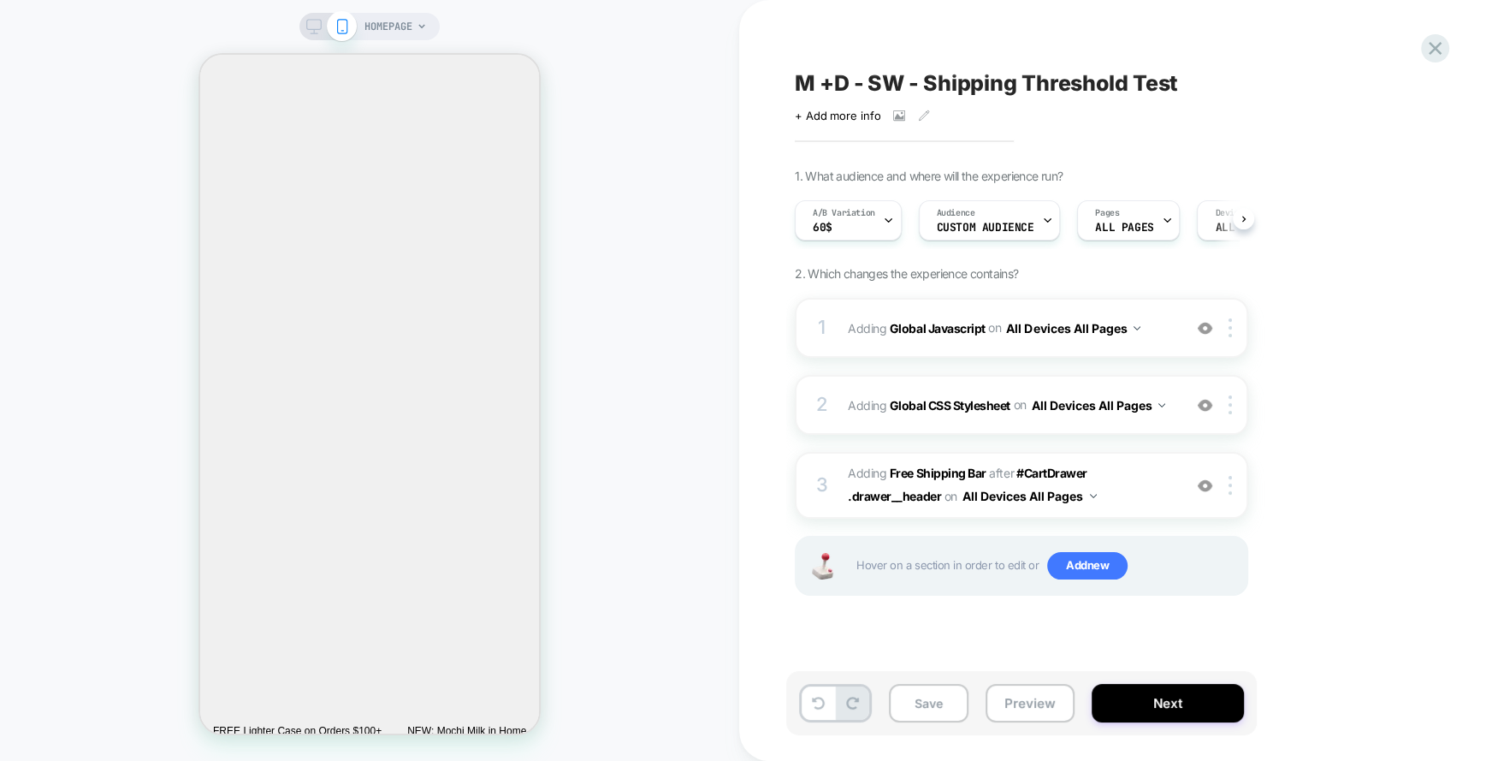
scroll to position [0, 1]
click at [936, 710] on button "Save" at bounding box center [929, 703] width 80 height 39
click at [879, 218] on div "A/B Variation 60$" at bounding box center [843, 220] width 97 height 39
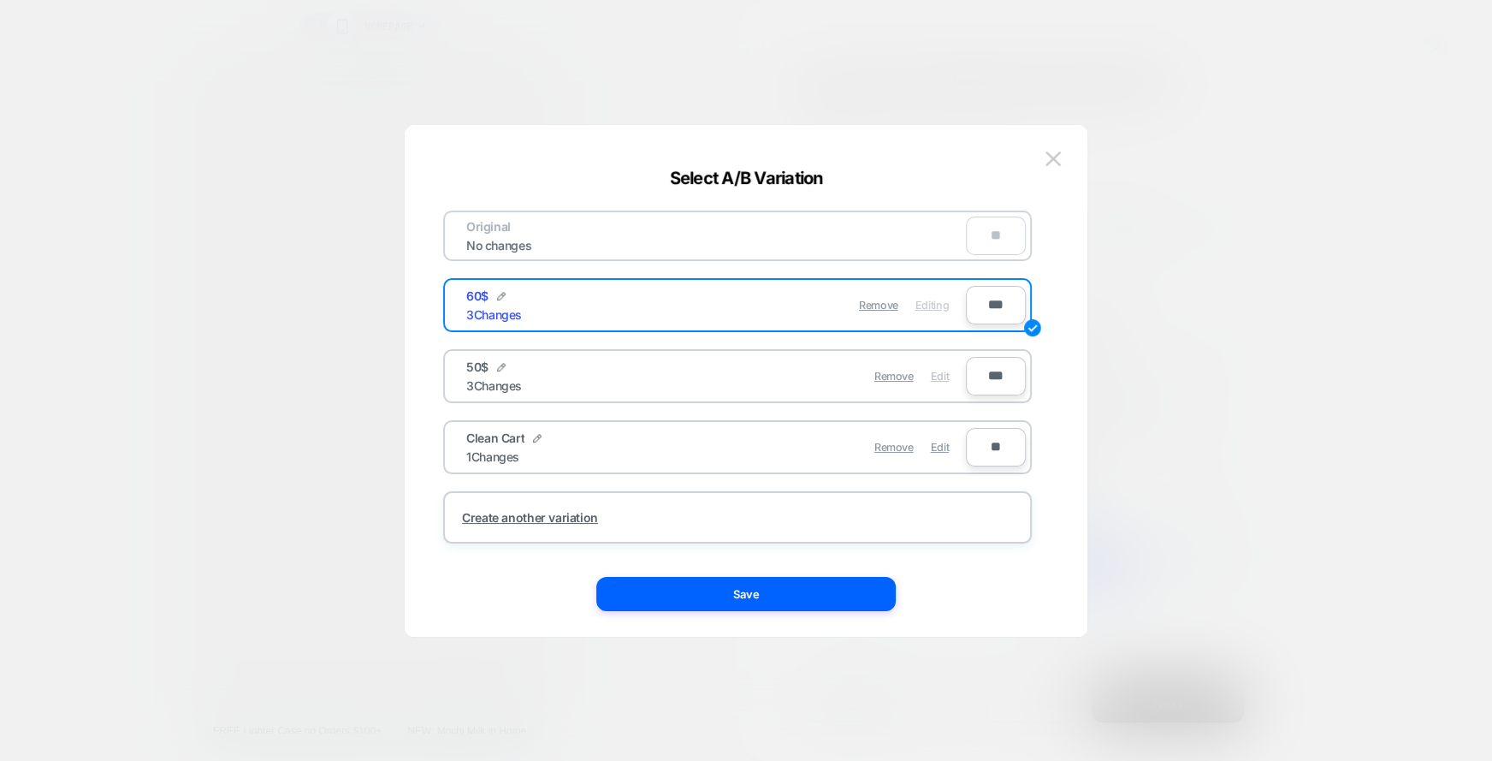
click at [946, 370] on span "Edit" at bounding box center [940, 376] width 18 height 13
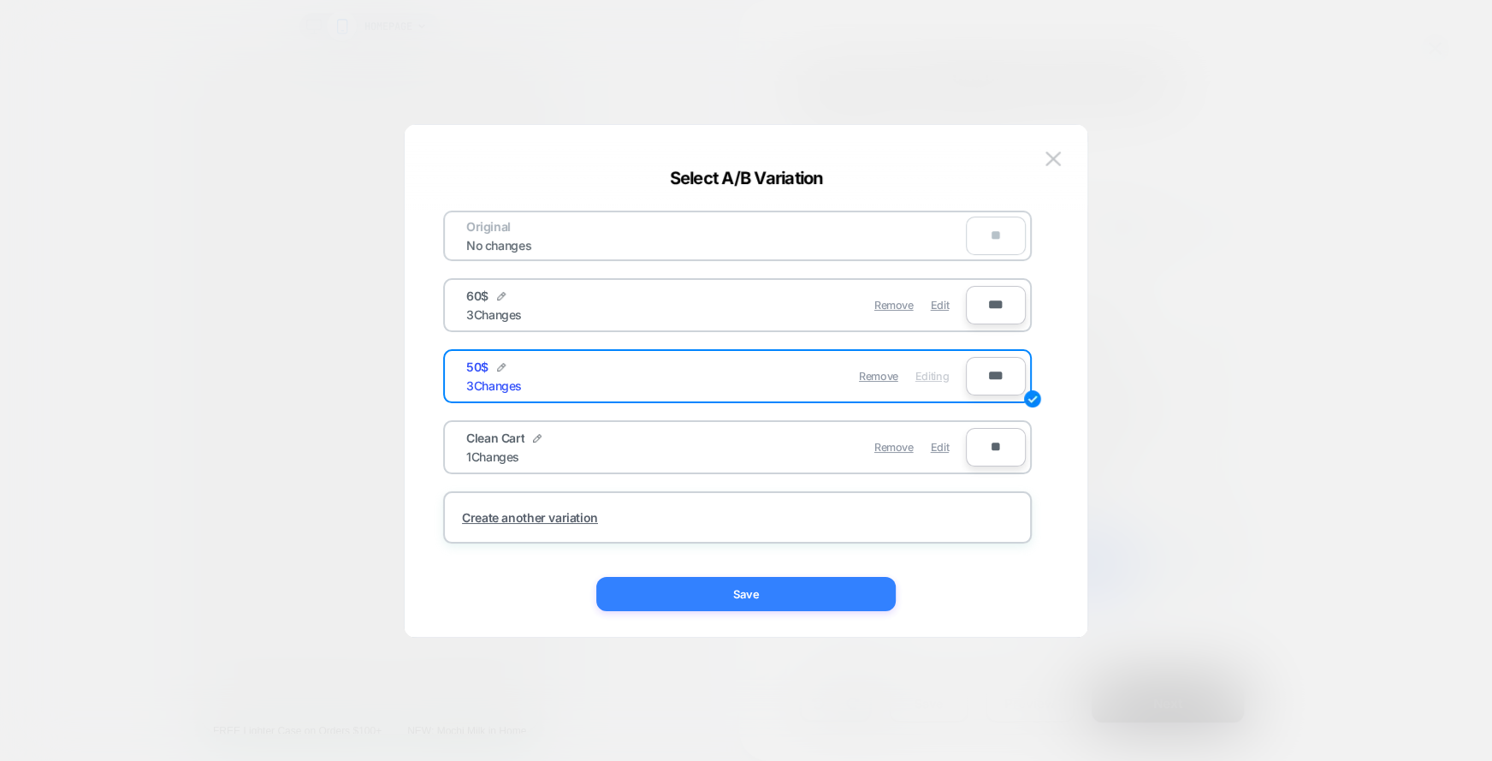
click at [820, 577] on button "Save" at bounding box center [745, 594] width 299 height 34
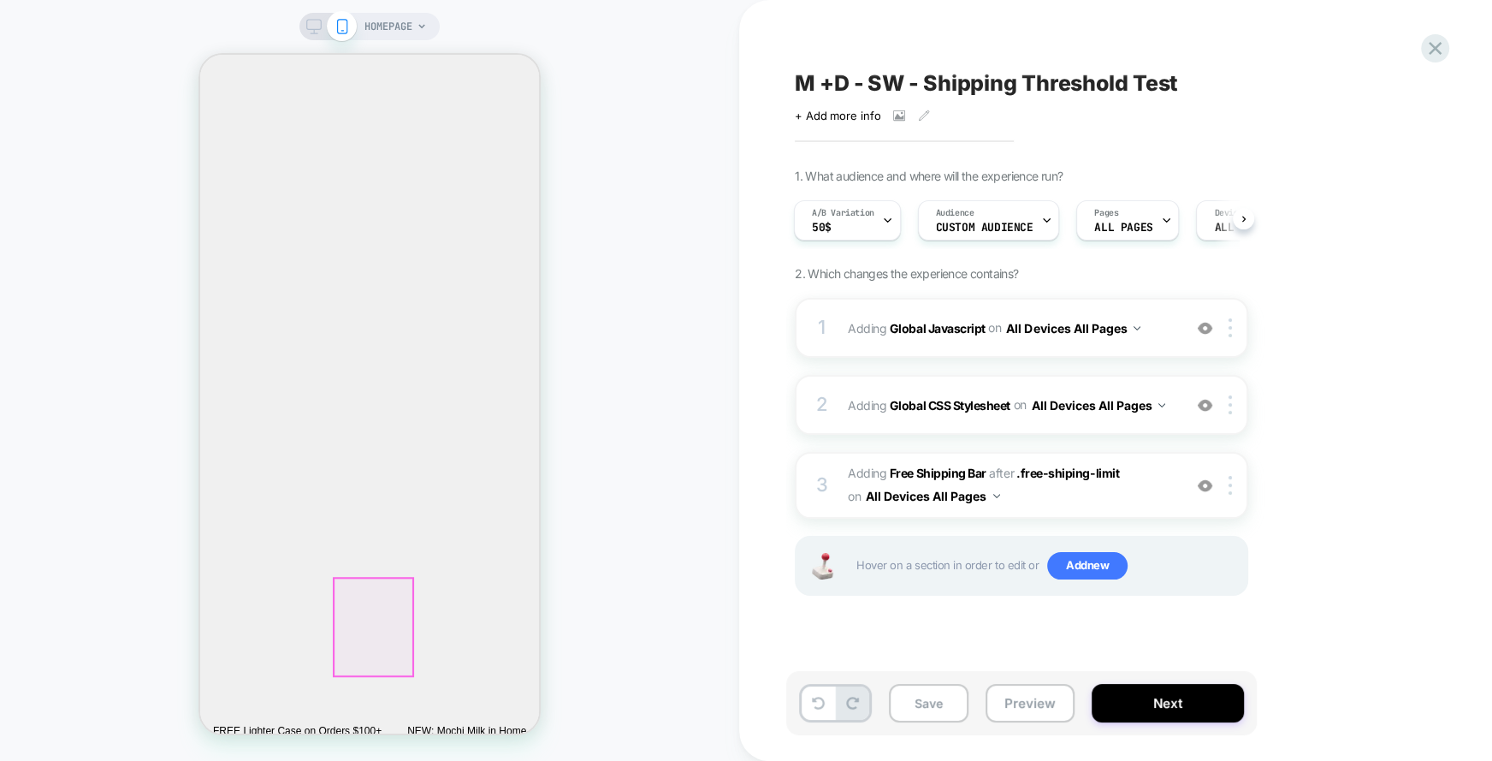
scroll to position [103, 0]
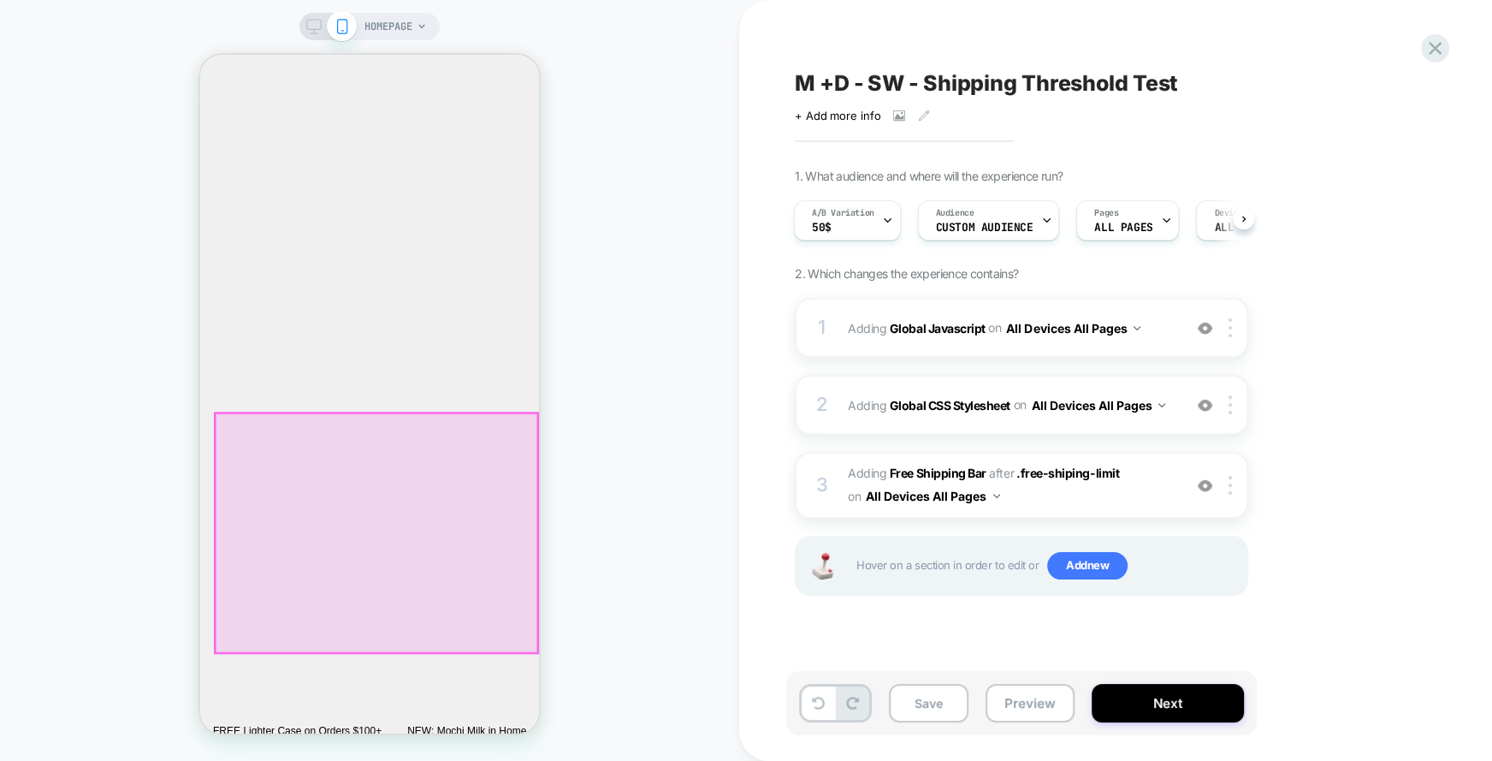
click at [318, 414] on div "You might also like Body Lotion Xtra Milk $32 Add to cart Sold out Body Wash Xt…" at bounding box center [369, 371] width 339 height 624
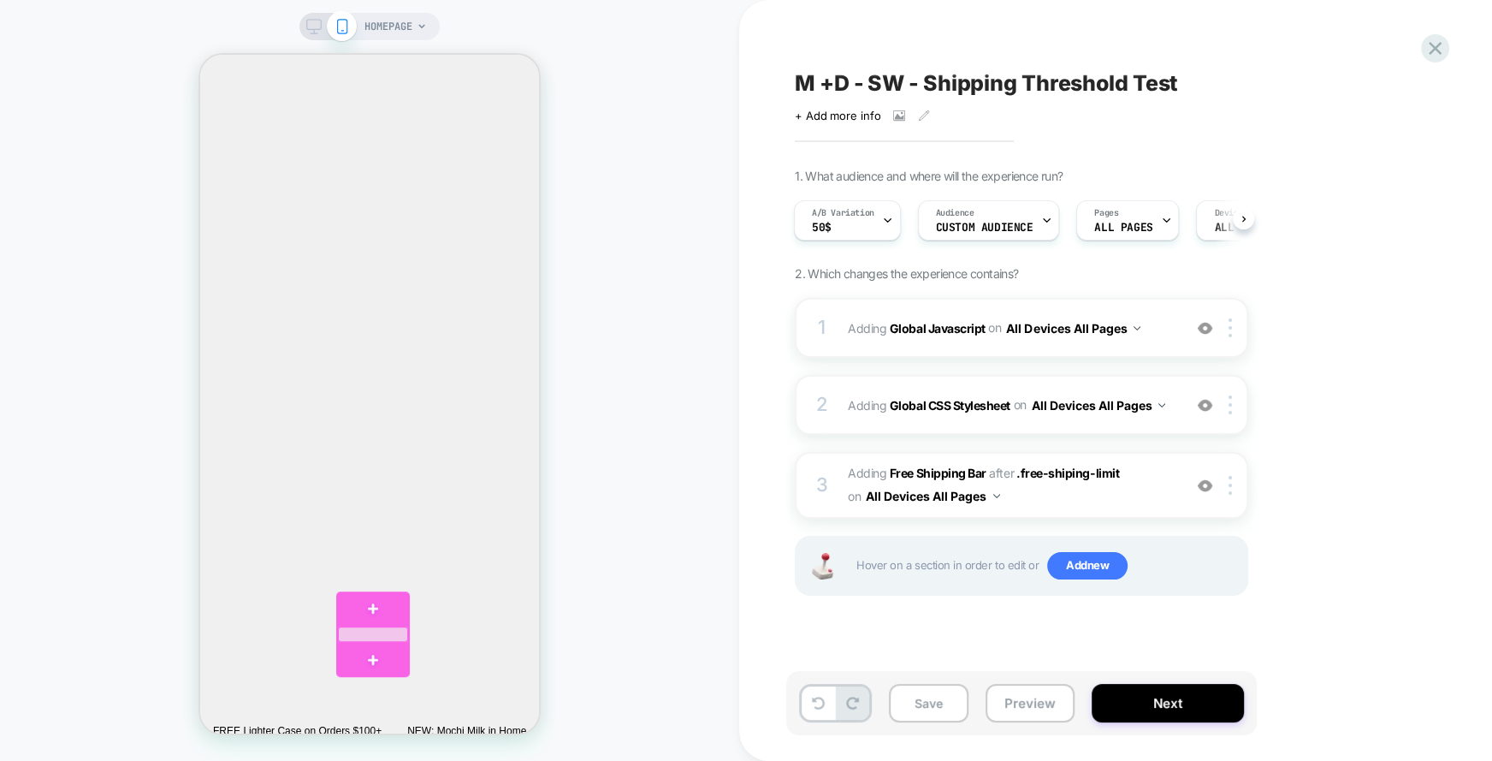
click at [394, 632] on div at bounding box center [373, 633] width 70 height 15
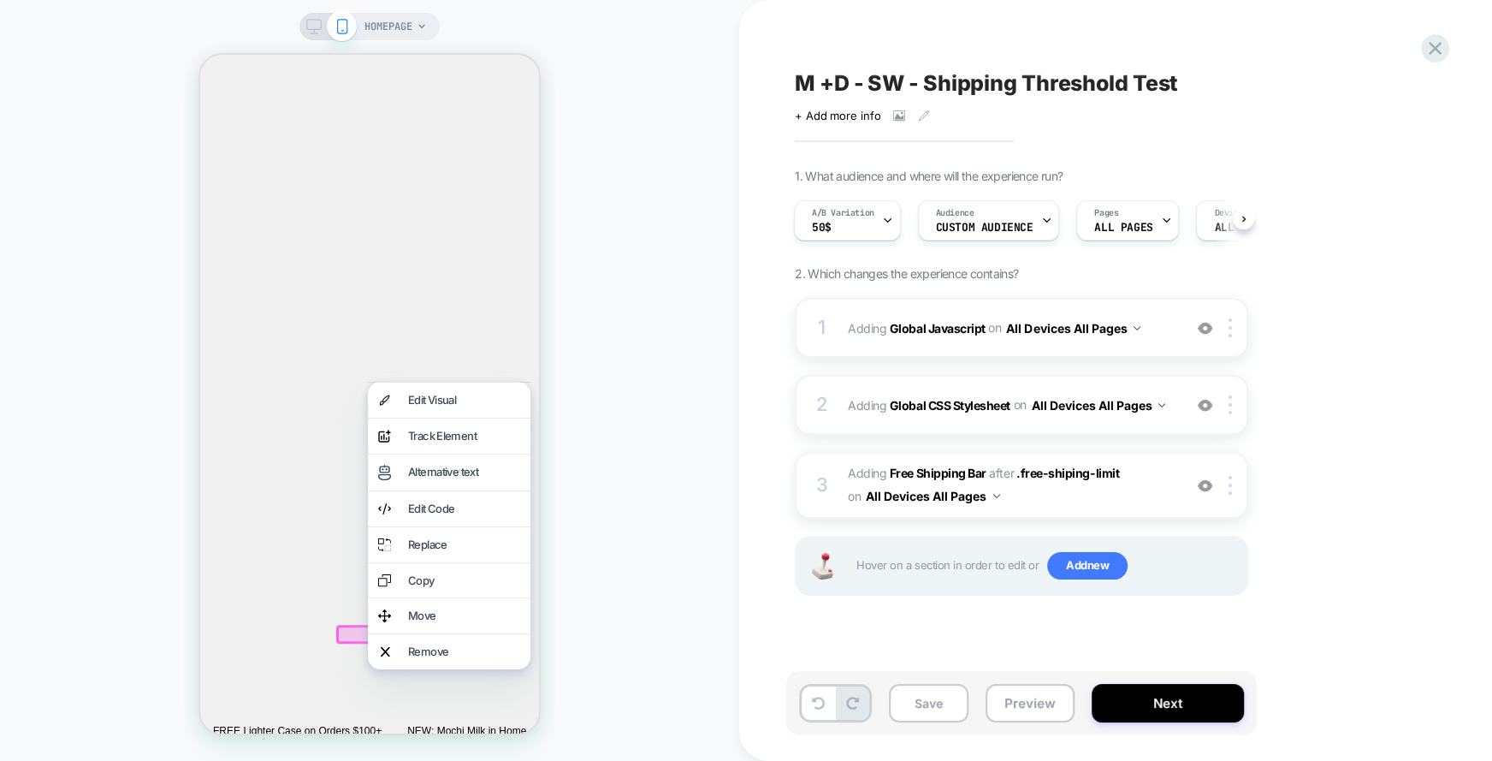
click at [353, 420] on div "You might also like Body Lotion Xtra Milk $32 Add to cart Sold out Body Wash Xt…" at bounding box center [369, 371] width 339 height 624
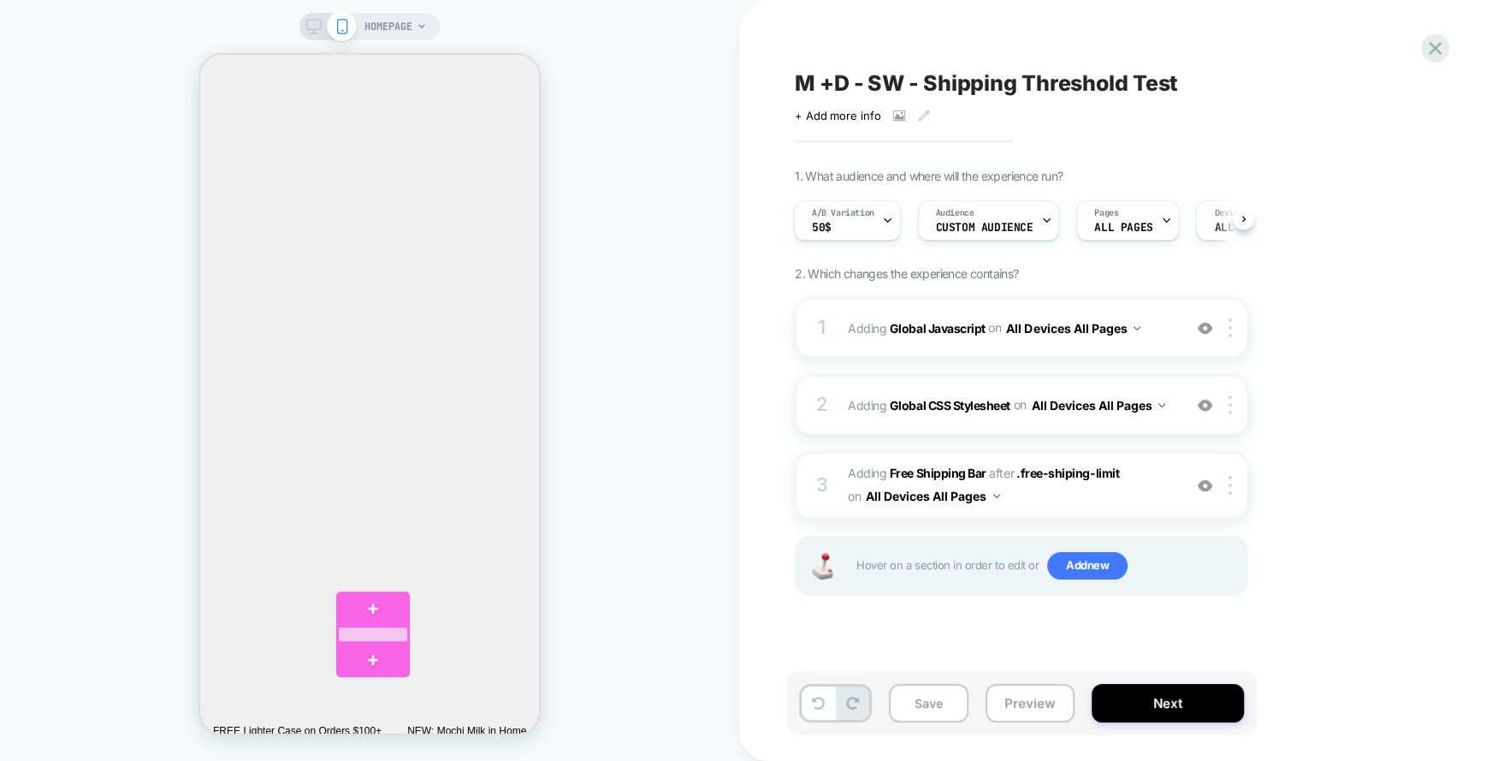
click at [630, 666] on div "HOMEPAGE" at bounding box center [369, 380] width 739 height 726
click at [380, 388] on span "Add to cart" at bounding box center [369, 375] width 339 height 27
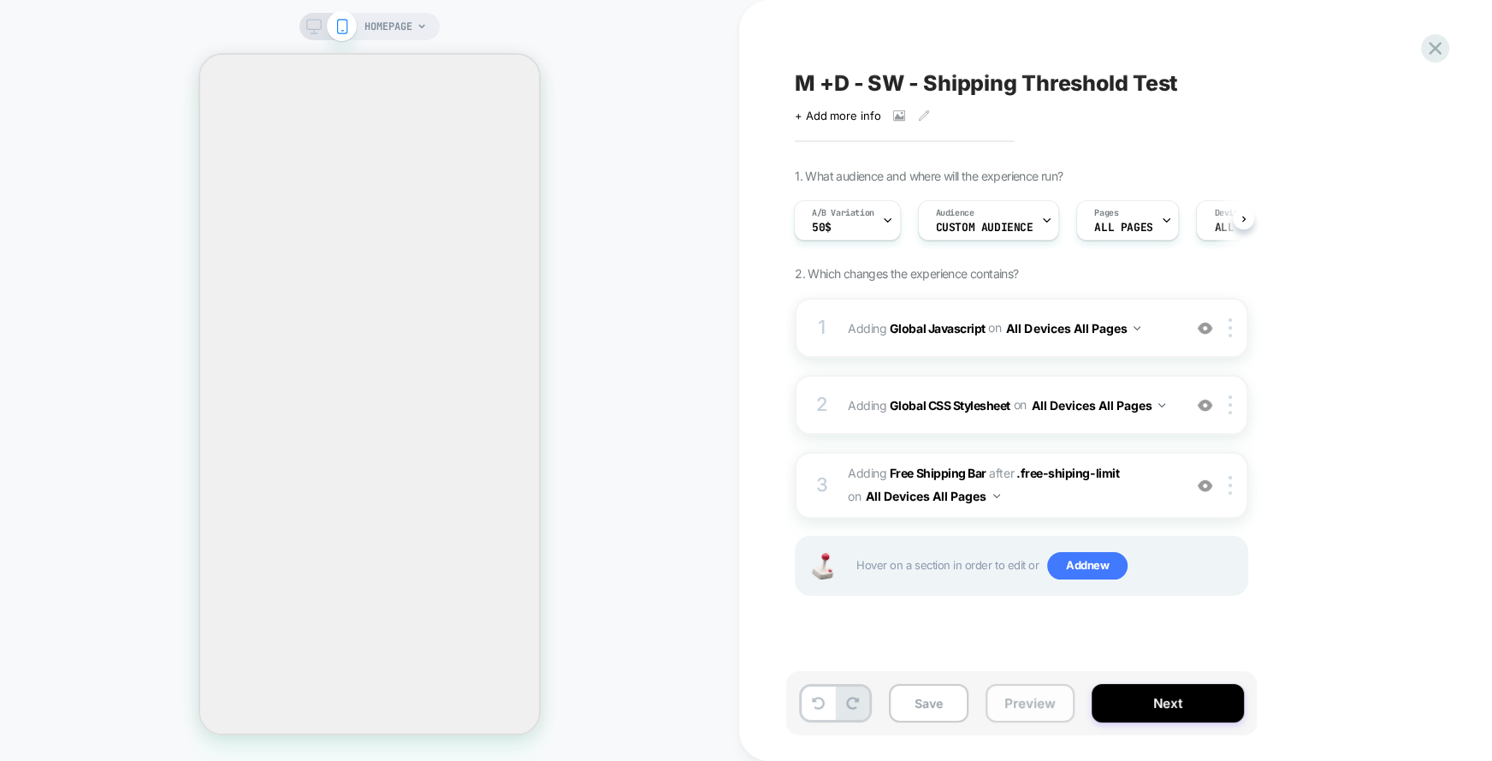
click at [1028, 696] on button "Preview" at bounding box center [1030, 703] width 89 height 39
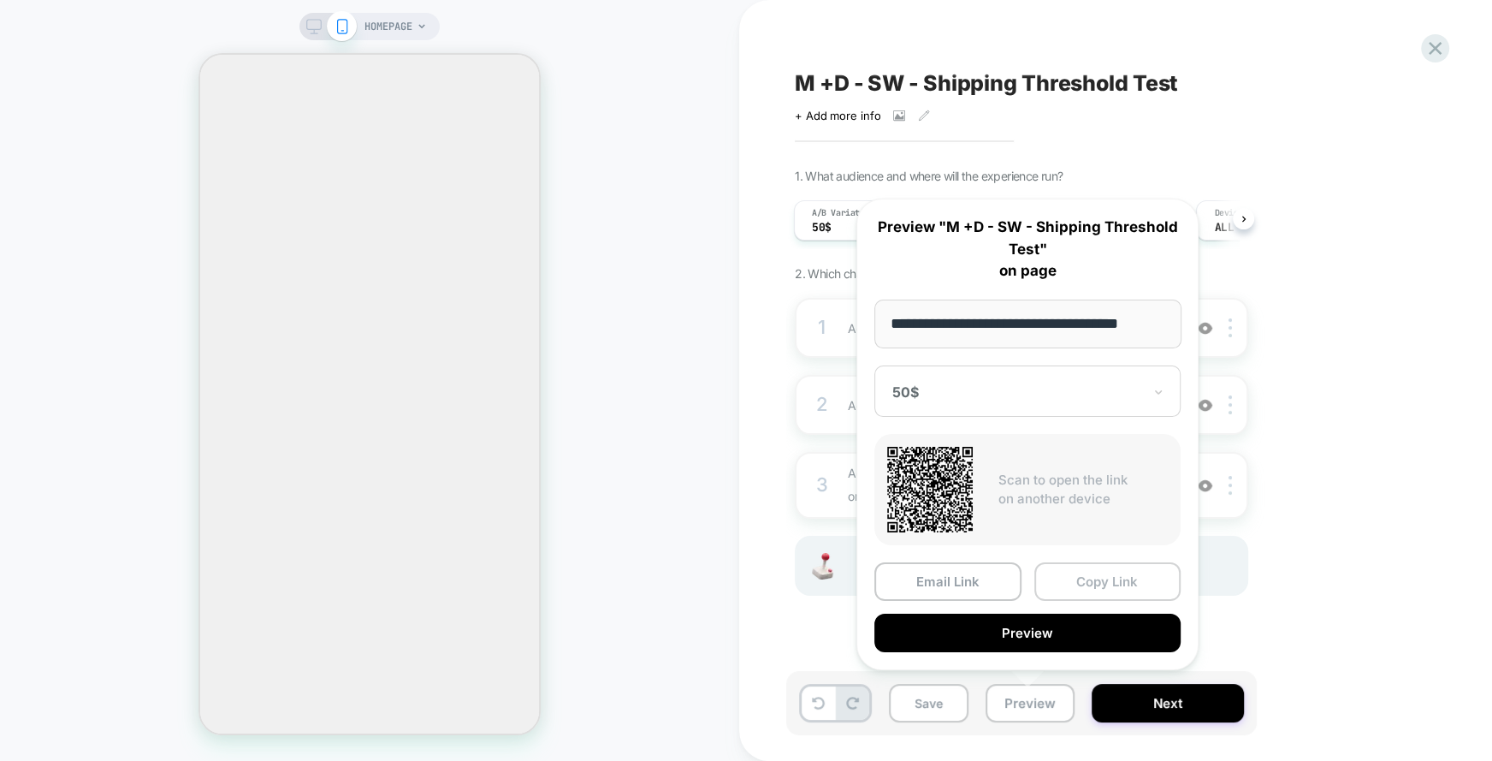
click at [1096, 585] on button "Copy Link" at bounding box center [1107, 581] width 147 height 39
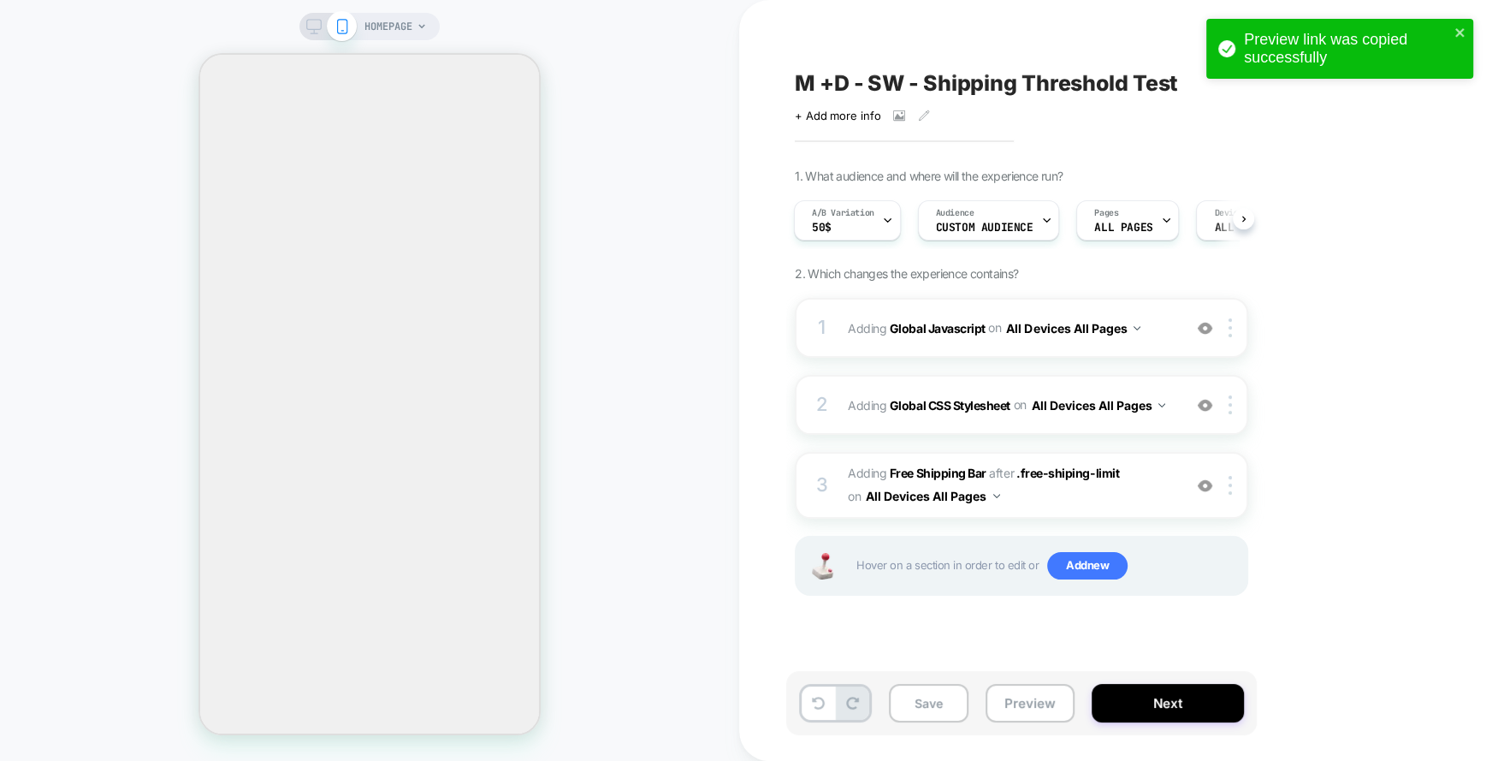
click at [1321, 512] on div "1. What audience and where will the experience run? A/B Variation 50$ Audience …" at bounding box center [1107, 404] width 625 height 470
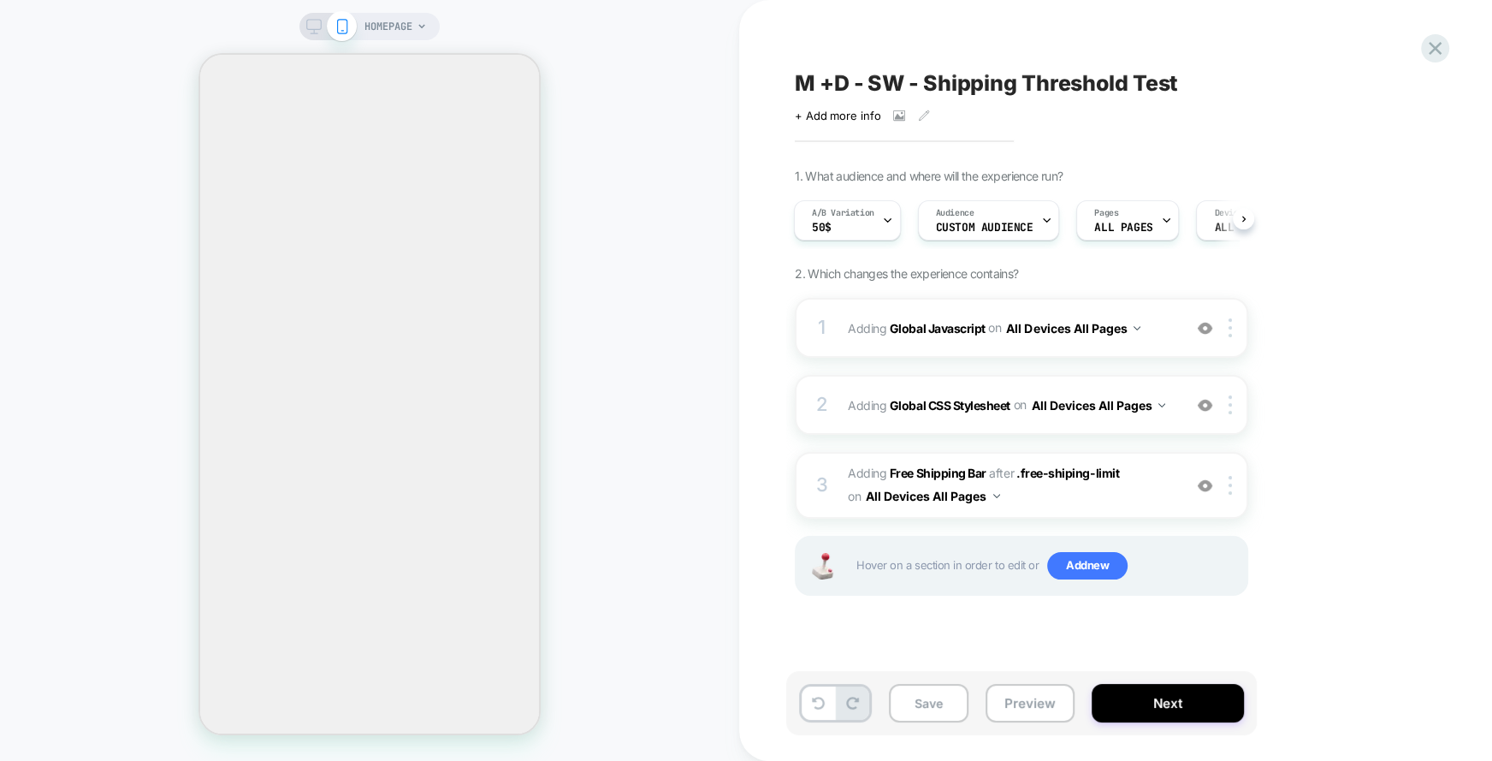
click at [1335, 21] on div "M +D - SW - Shipping Threshold Test Click to view images Click to edit experien…" at bounding box center [1107, 380] width 642 height 726
click at [937, 466] on b "Free Shipping Bar" at bounding box center [938, 472] width 97 height 15
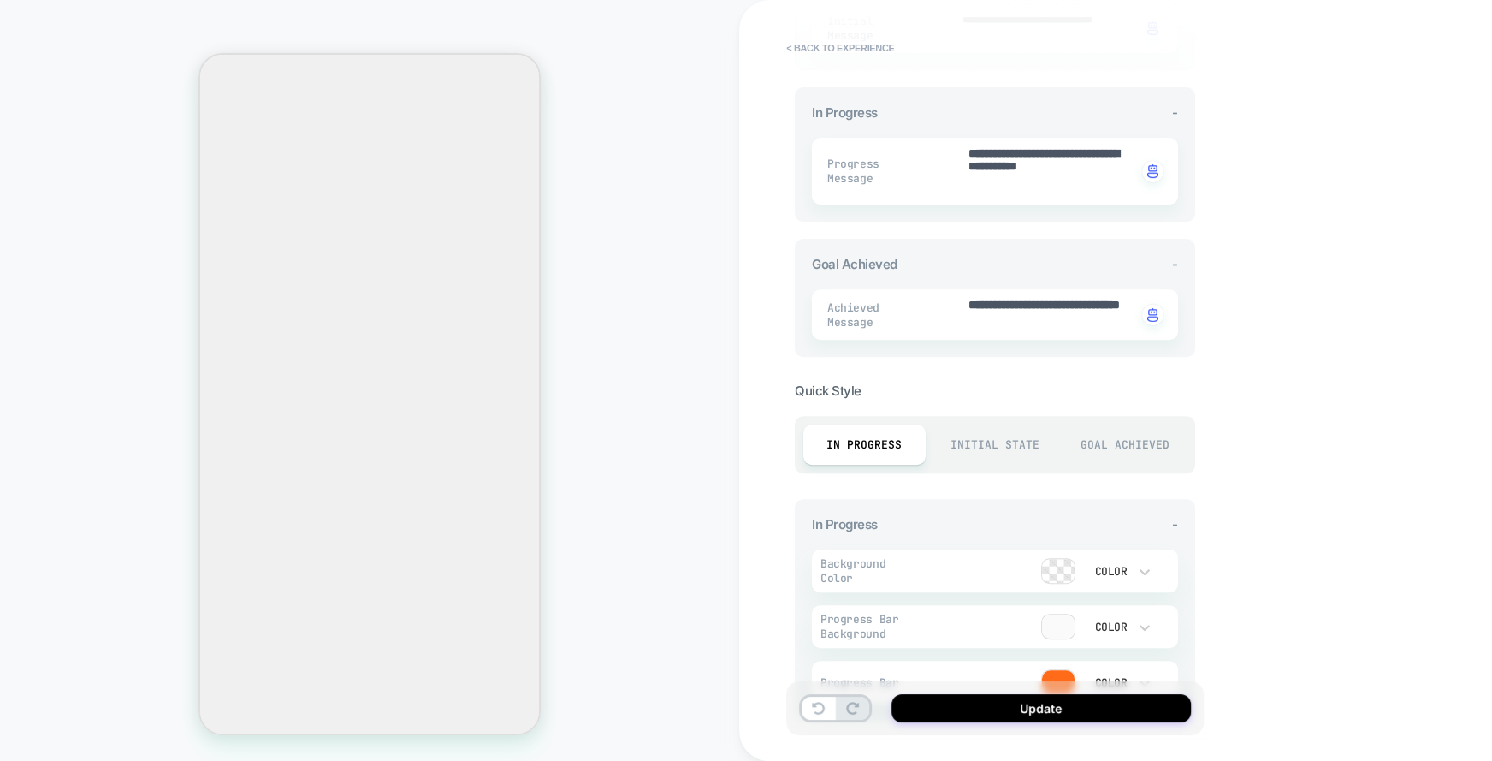
scroll to position [661, 0]
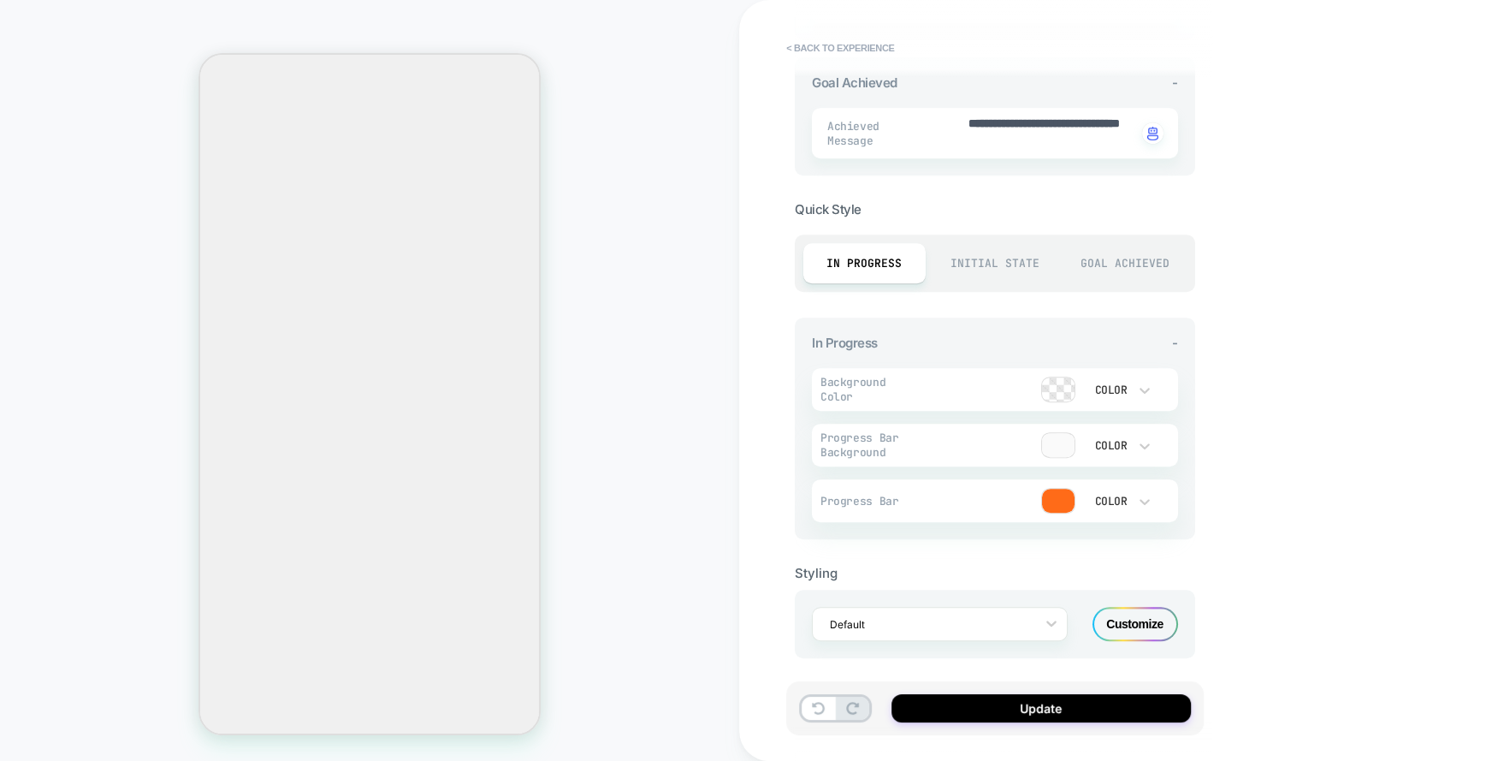
click at [1125, 619] on div "Customize" at bounding box center [1136, 624] width 86 height 34
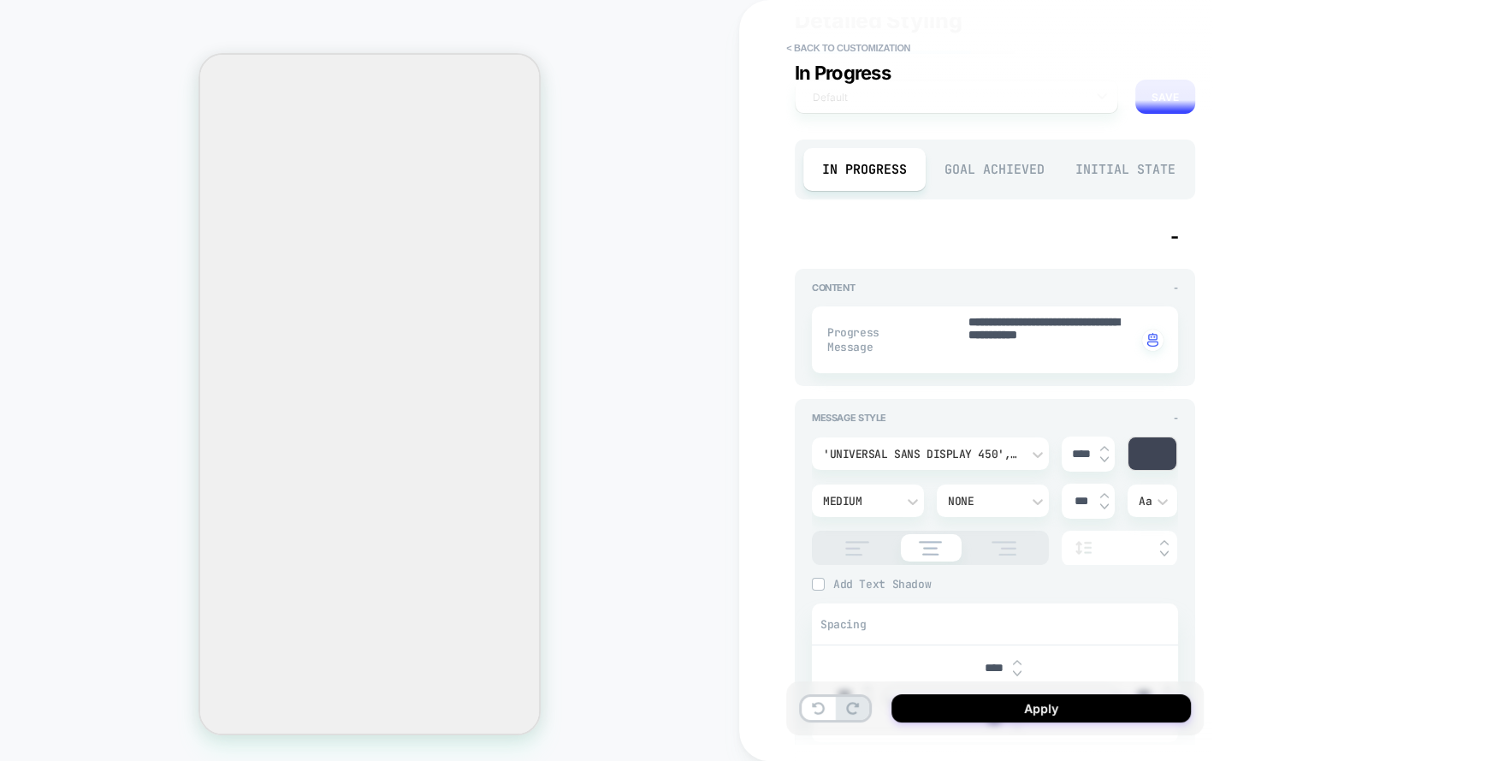
scroll to position [0, 0]
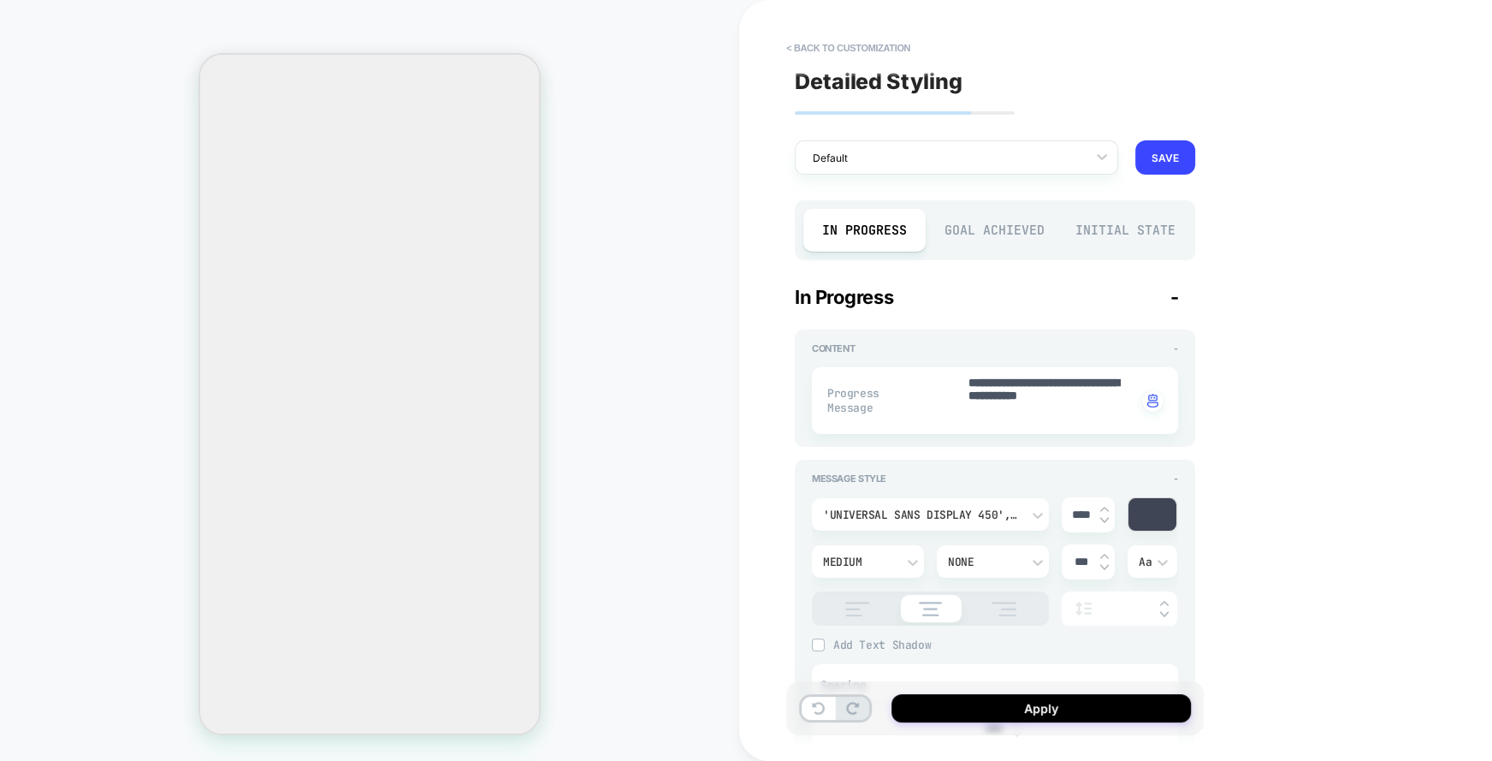
click at [995, 235] on div "Goal Achieved" at bounding box center [995, 230] width 122 height 43
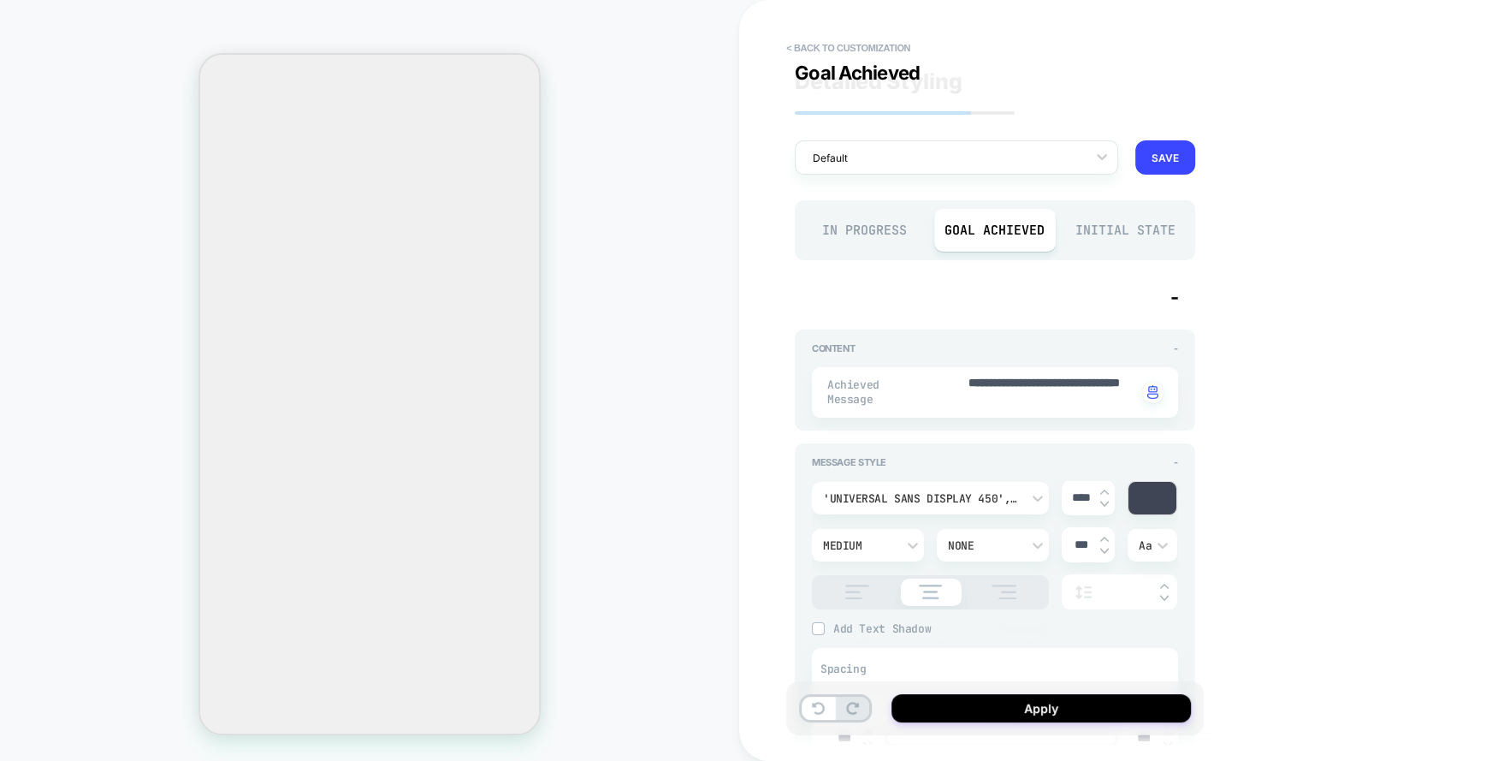
scroll to position [428, 0]
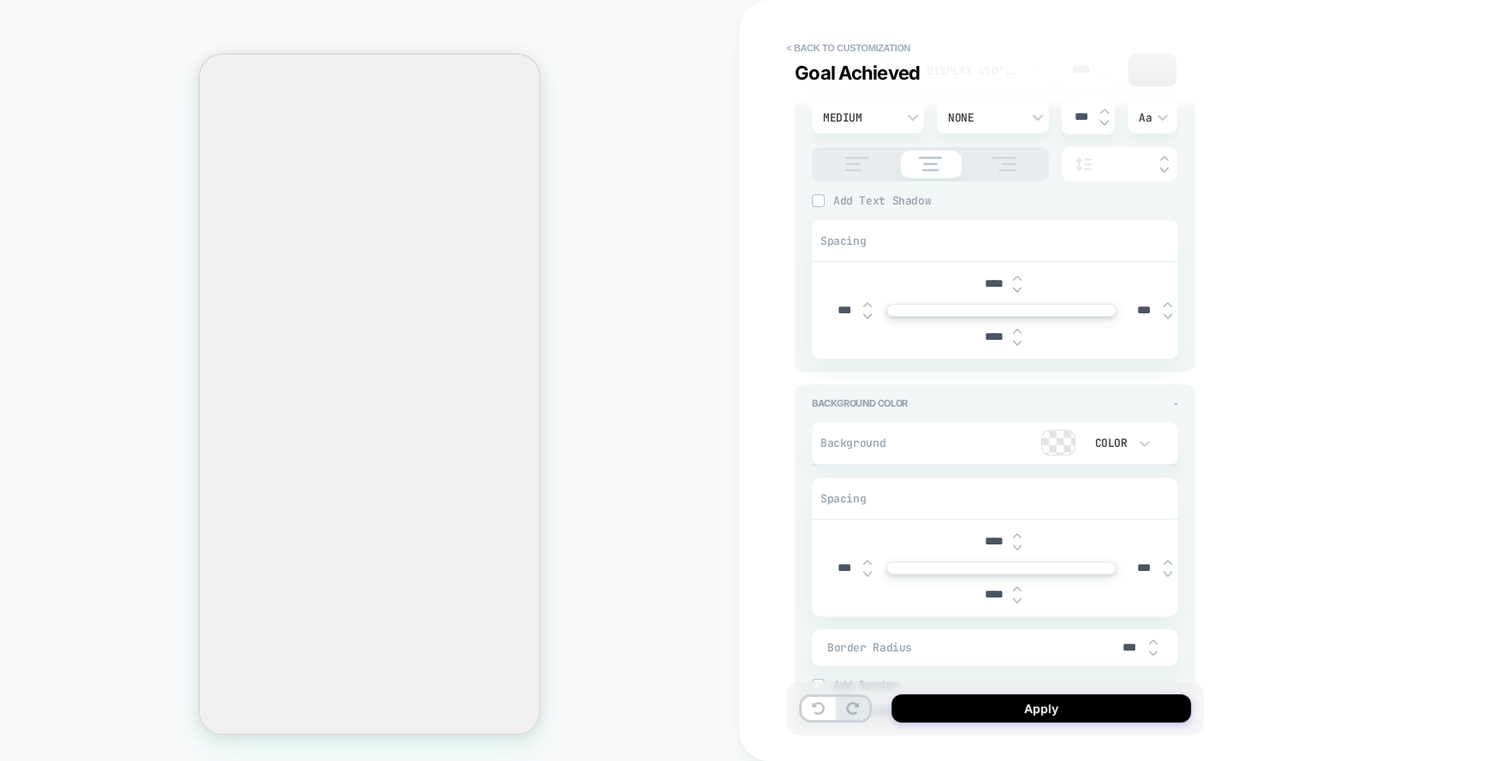
click at [988, 281] on input "****" at bounding box center [994, 283] width 39 height 15
type textarea "*"
type input "***"
type textarea "*"
type input "****"
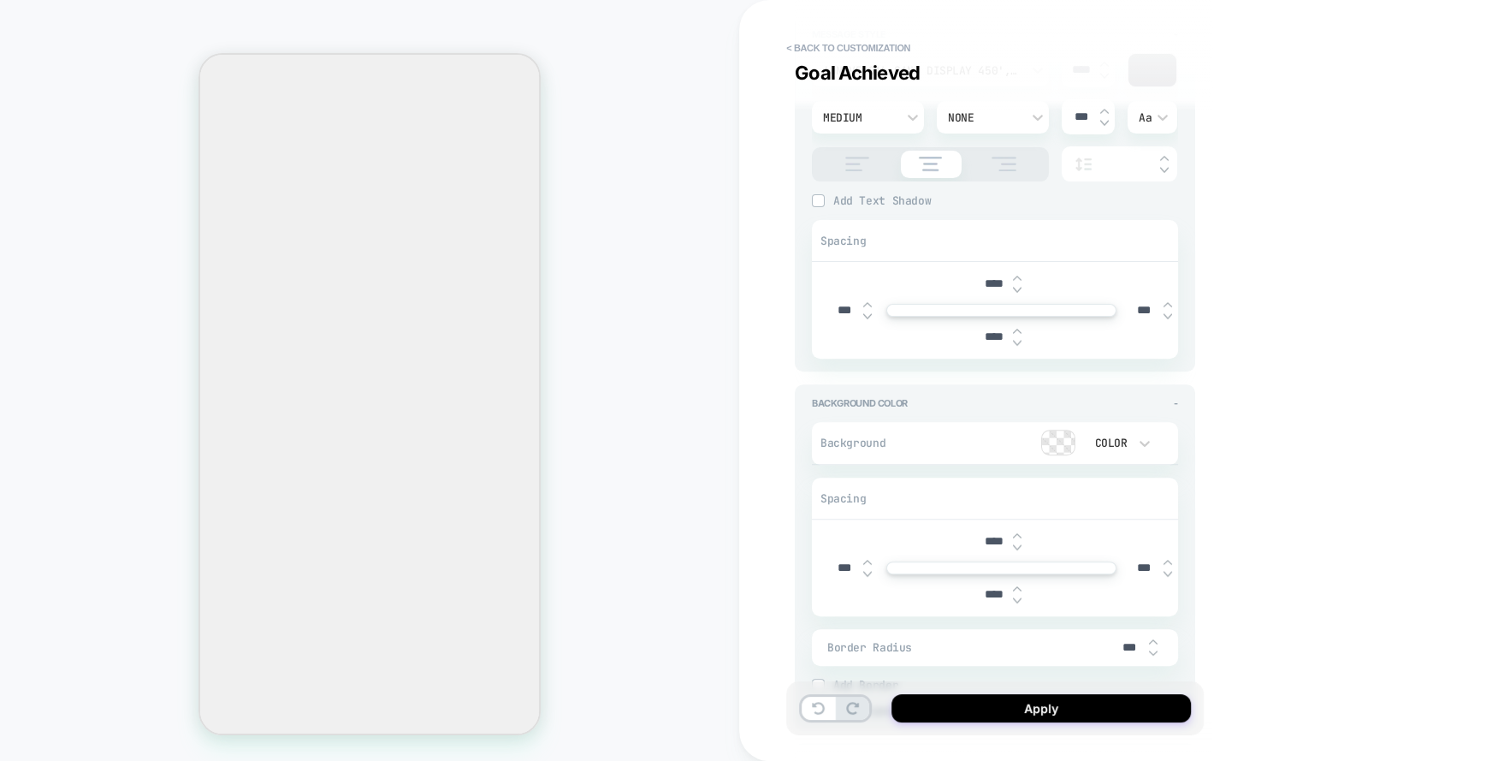
type textarea "*"
type input "****"
click at [988, 335] on input "****" at bounding box center [994, 336] width 39 height 15
type input "***"
type textarea "*"
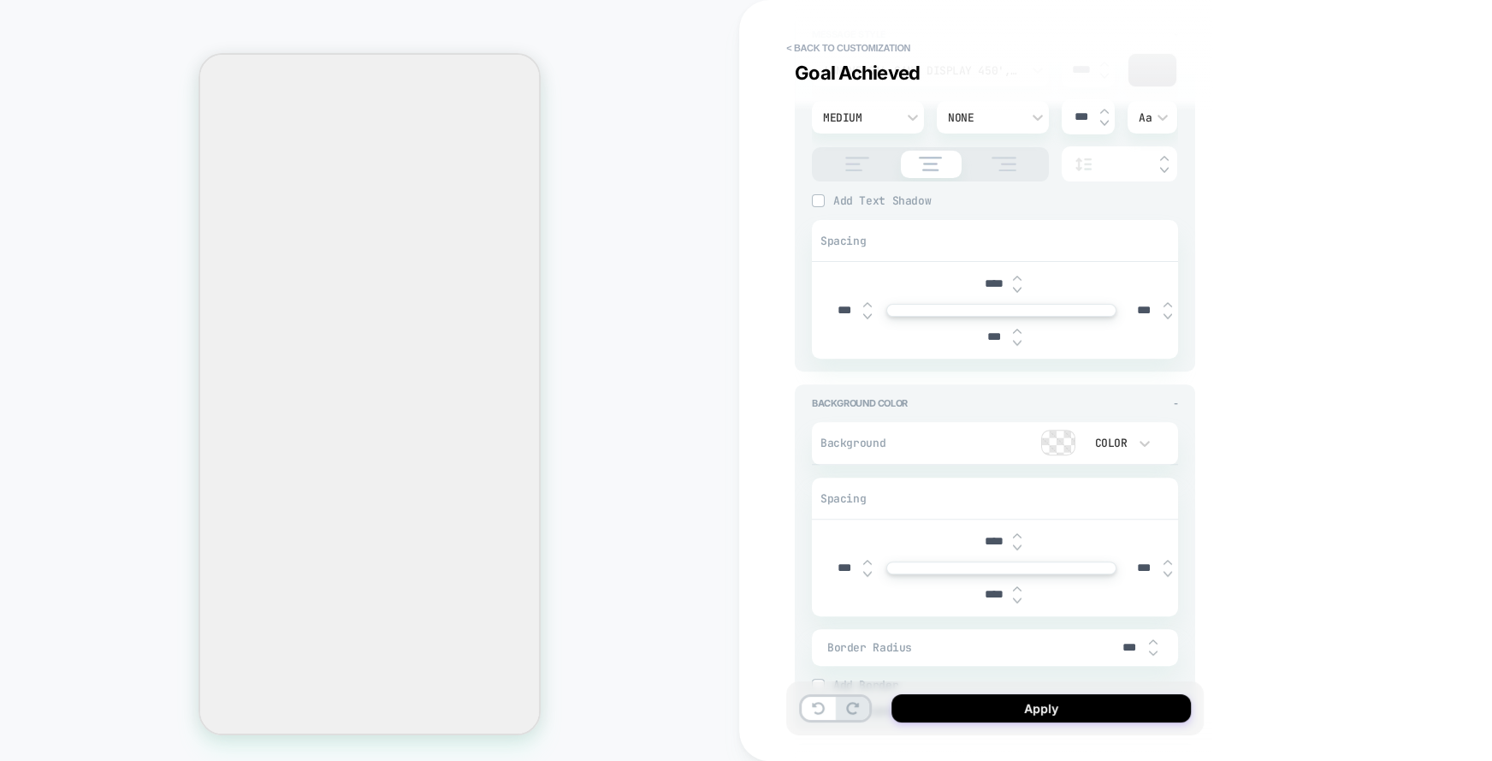
type input "***"
click at [984, 536] on input "****" at bounding box center [994, 541] width 39 height 15
type input "***"
type textarea "*"
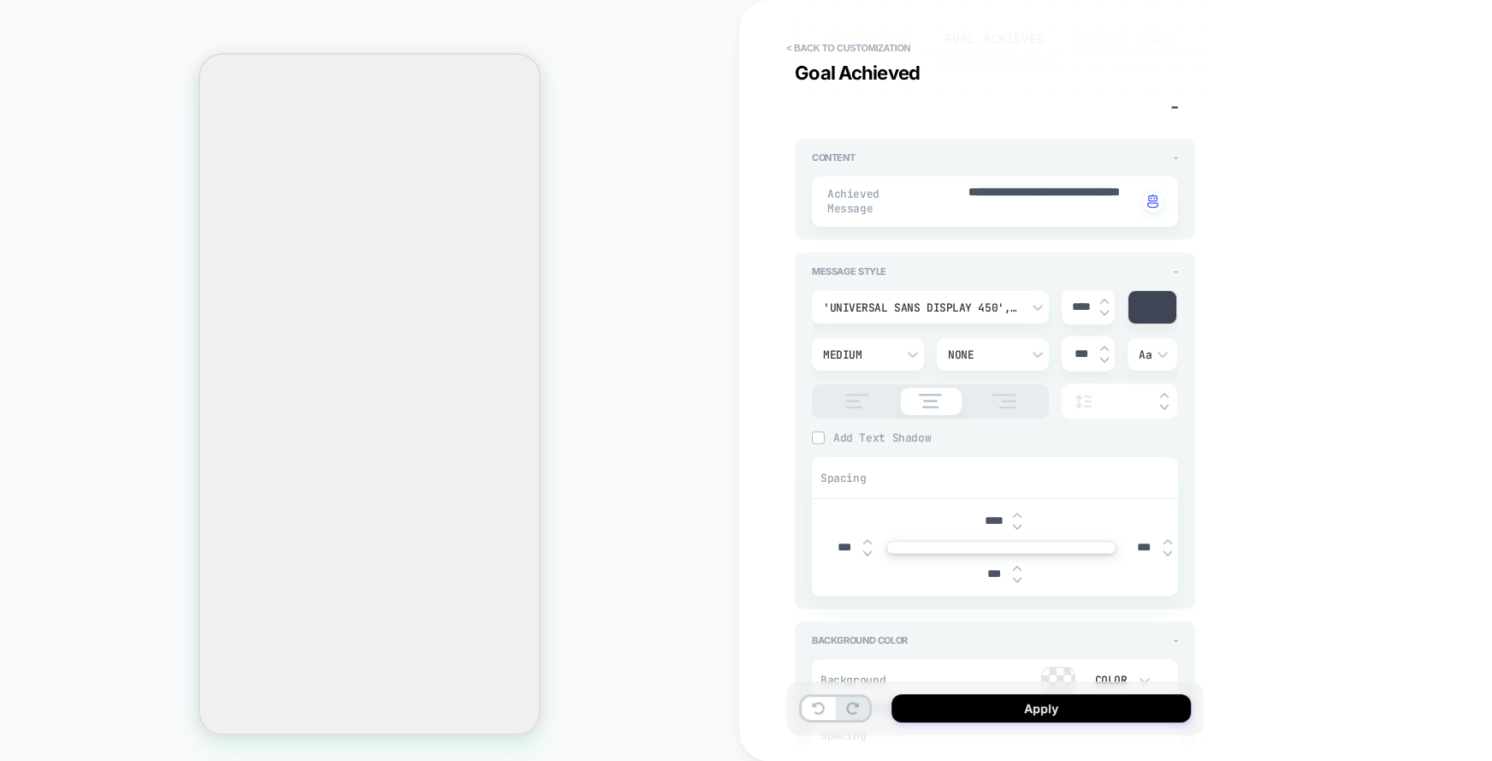
scroll to position [75, 0]
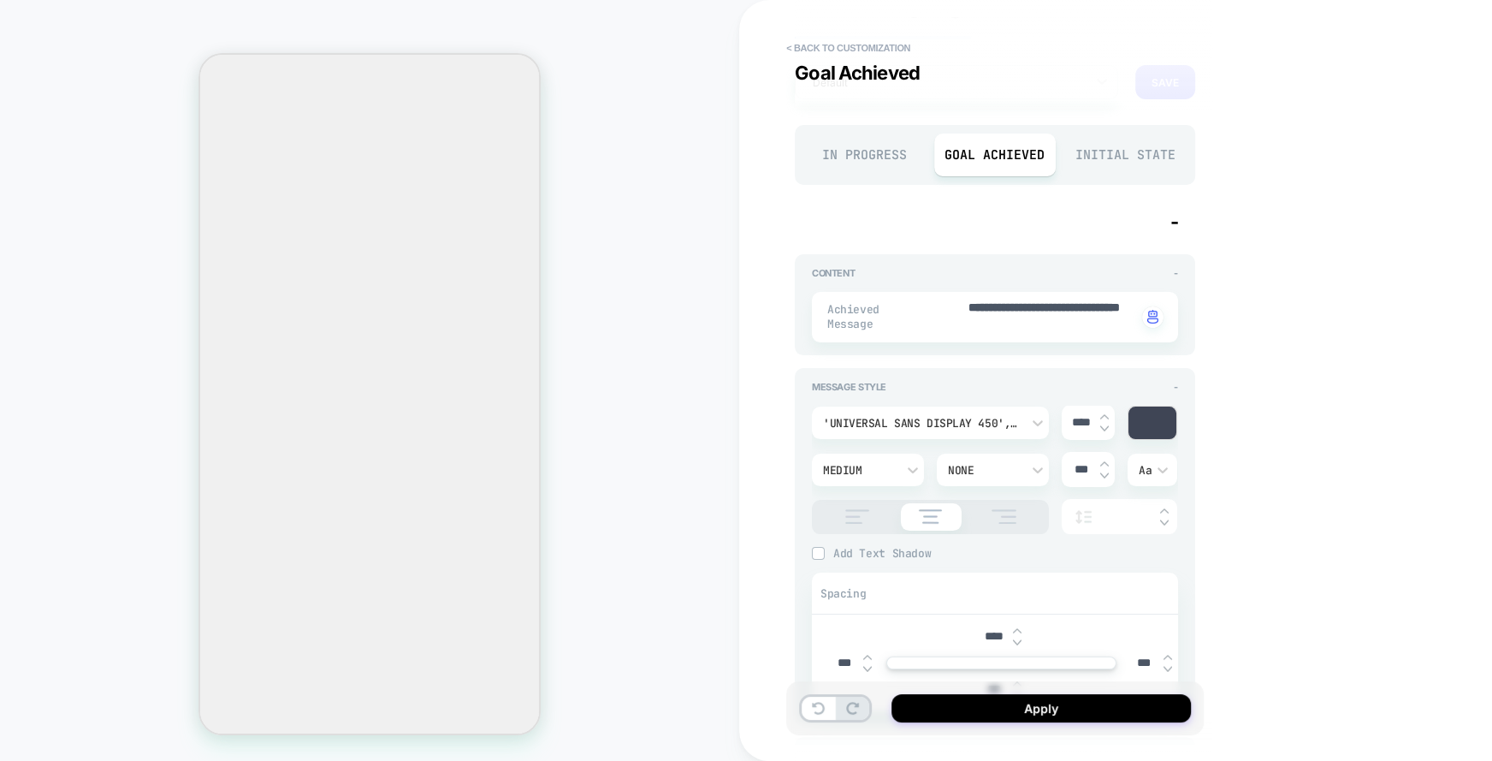
type input "***"
click at [1118, 154] on div "Initial State" at bounding box center [1125, 154] width 122 height 43
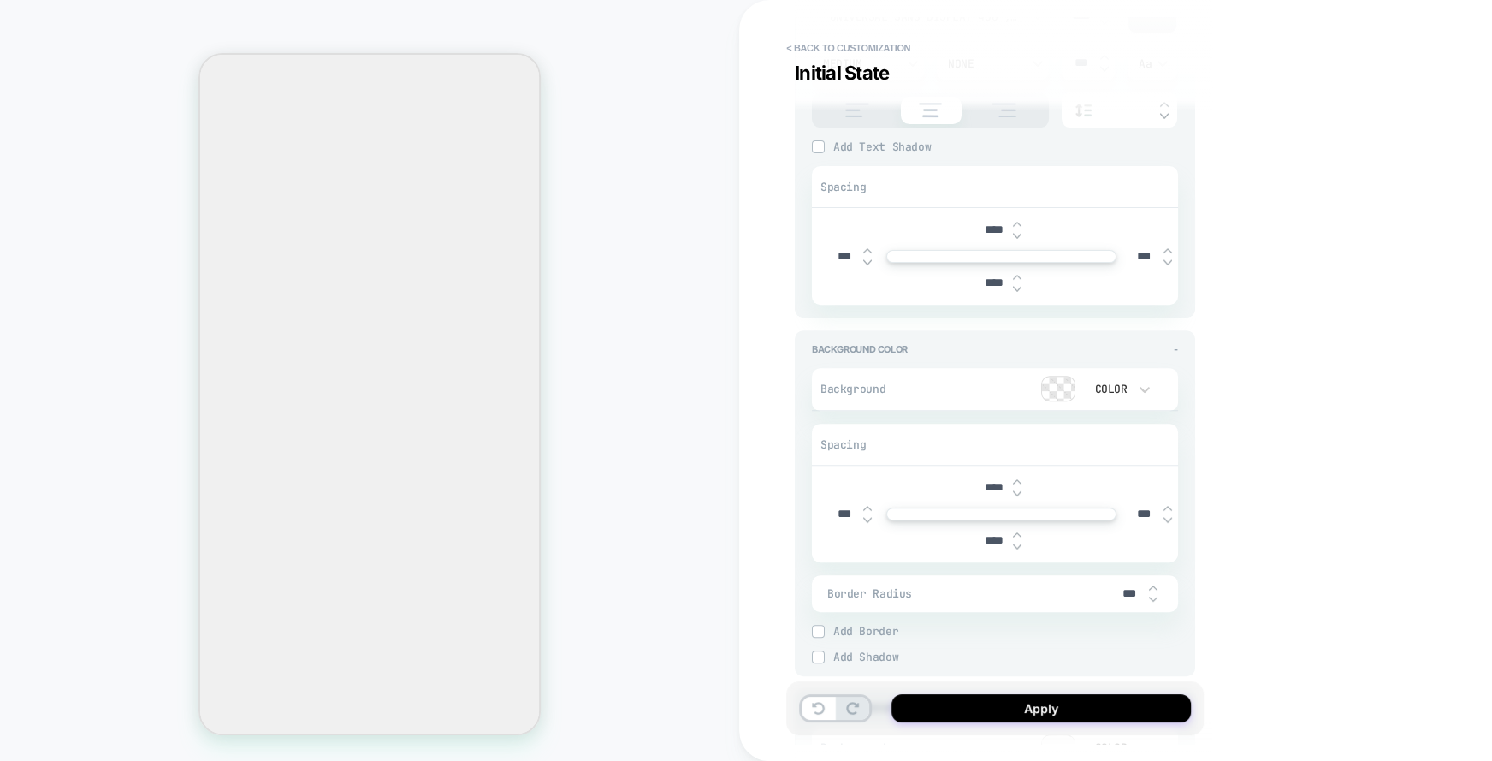
type textarea "*"
click at [987, 228] on input "****" at bounding box center [994, 229] width 39 height 15
type input "***"
type textarea "*"
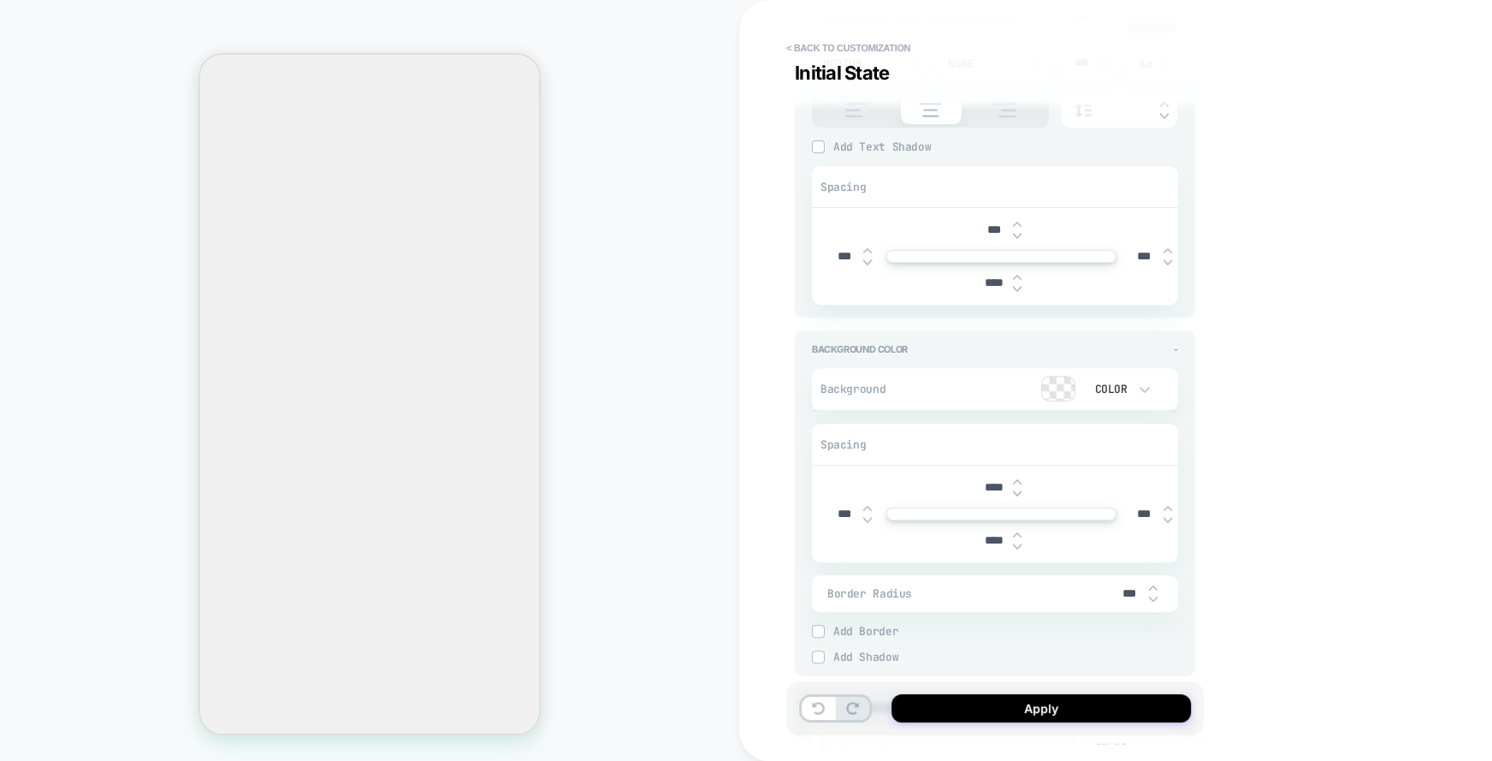
type input "****"
type textarea "*"
type input "****"
click at [987, 279] on input "****" at bounding box center [994, 283] width 39 height 15
type input "***"
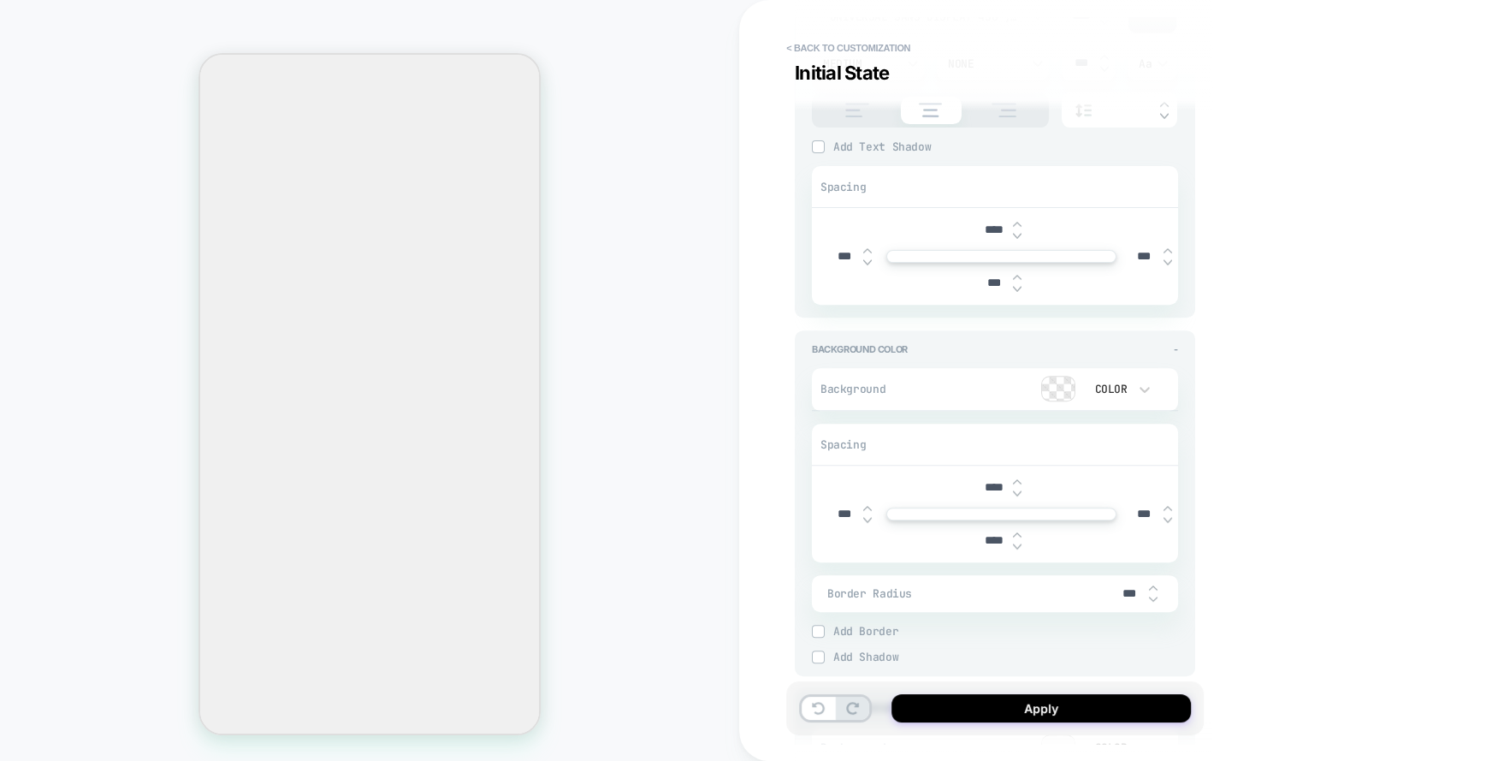
type textarea "*"
type input "***"
click at [986, 486] on input "****" at bounding box center [994, 487] width 39 height 15
type input "***"
type textarea "*"
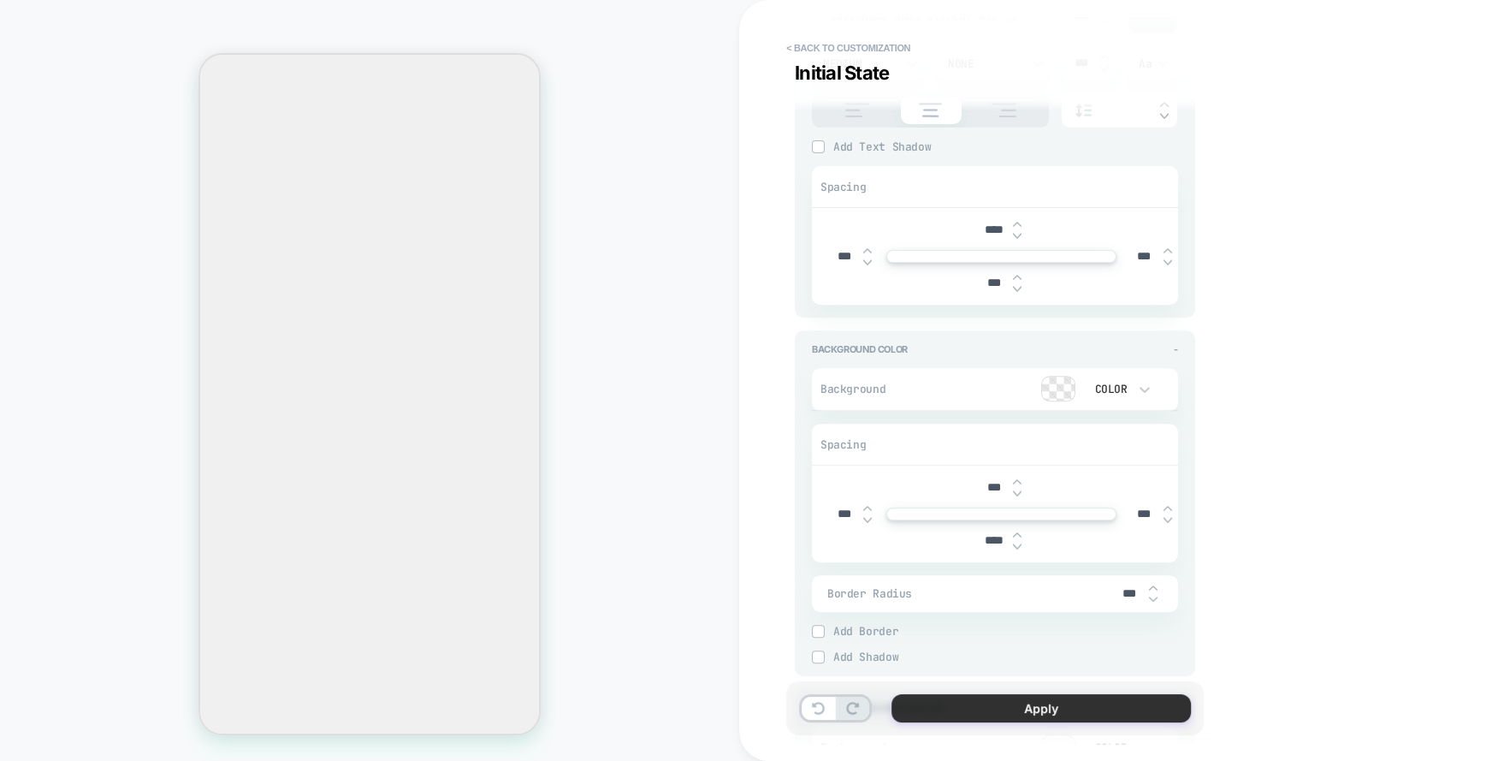
type input "***"
click at [1036, 702] on button "Apply" at bounding box center [1041, 708] width 299 height 28
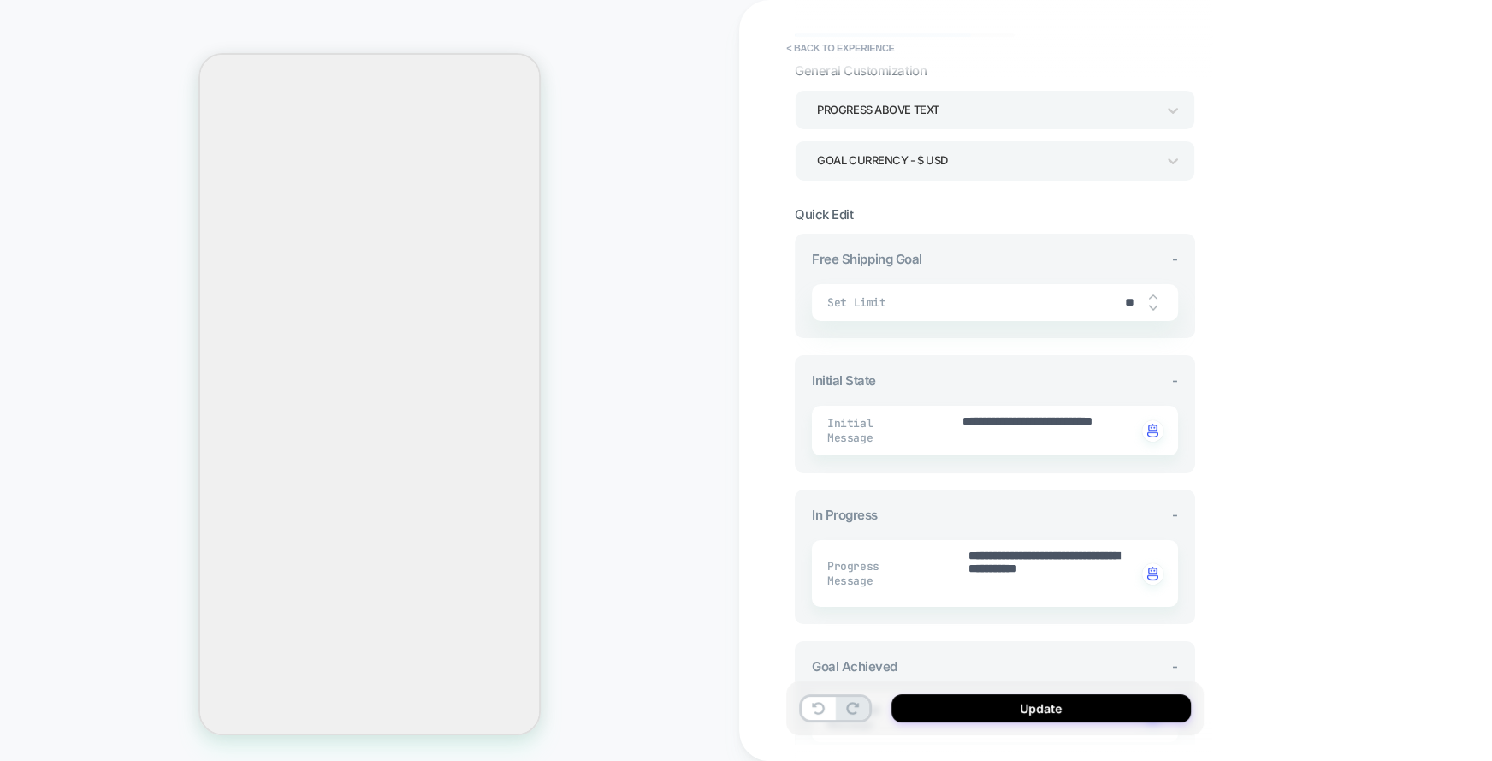
scroll to position [428, 0]
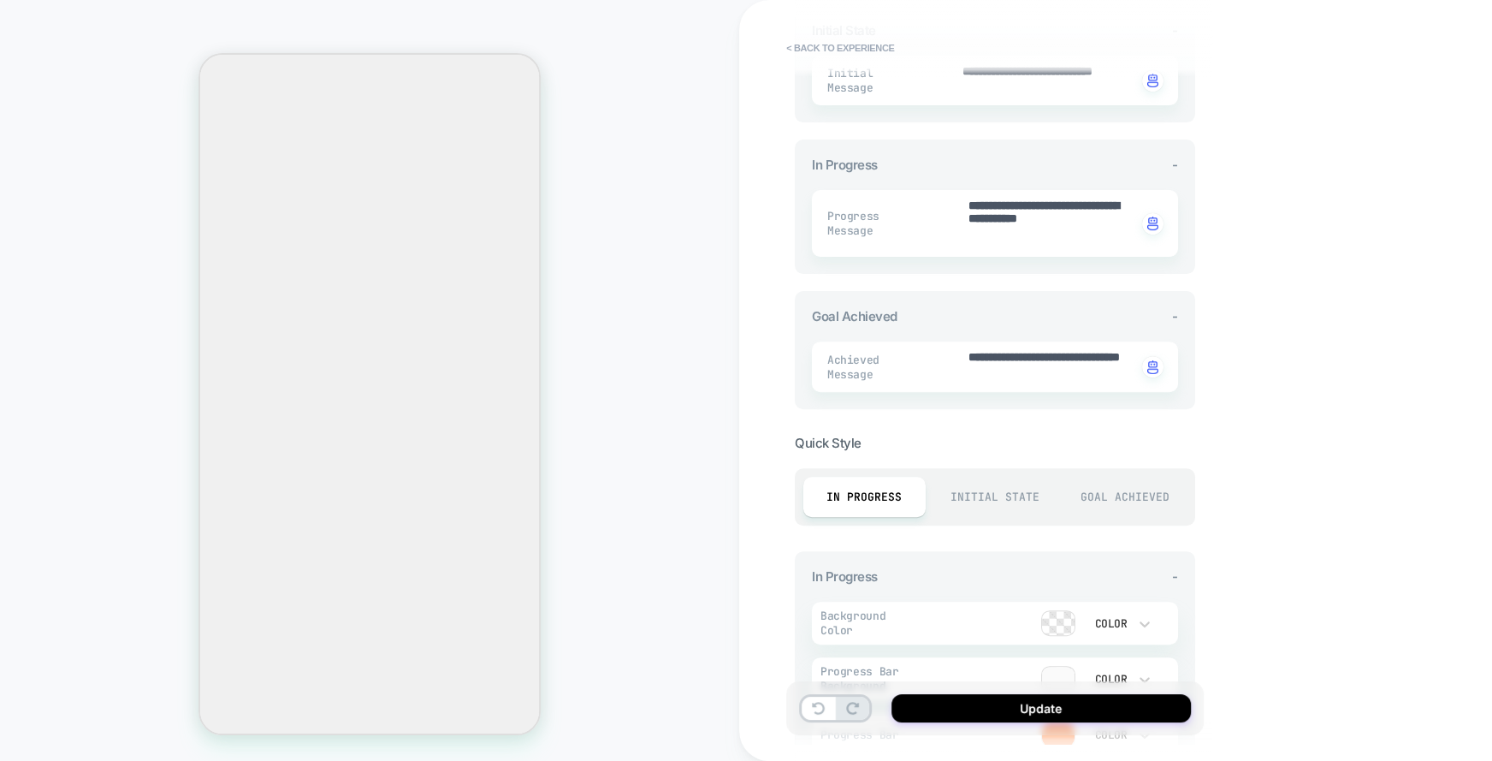
click at [1011, 495] on div "Initial State" at bounding box center [995, 497] width 122 height 40
click at [1112, 482] on div "Goal Achieved" at bounding box center [1125, 497] width 122 height 40
click at [997, 497] on div "Initial State" at bounding box center [995, 497] width 122 height 40
click at [860, 490] on div "In Progress" at bounding box center [864, 497] width 122 height 40
drag, startPoint x: 964, startPoint y: 484, endPoint x: 832, endPoint y: 484, distance: 132.6
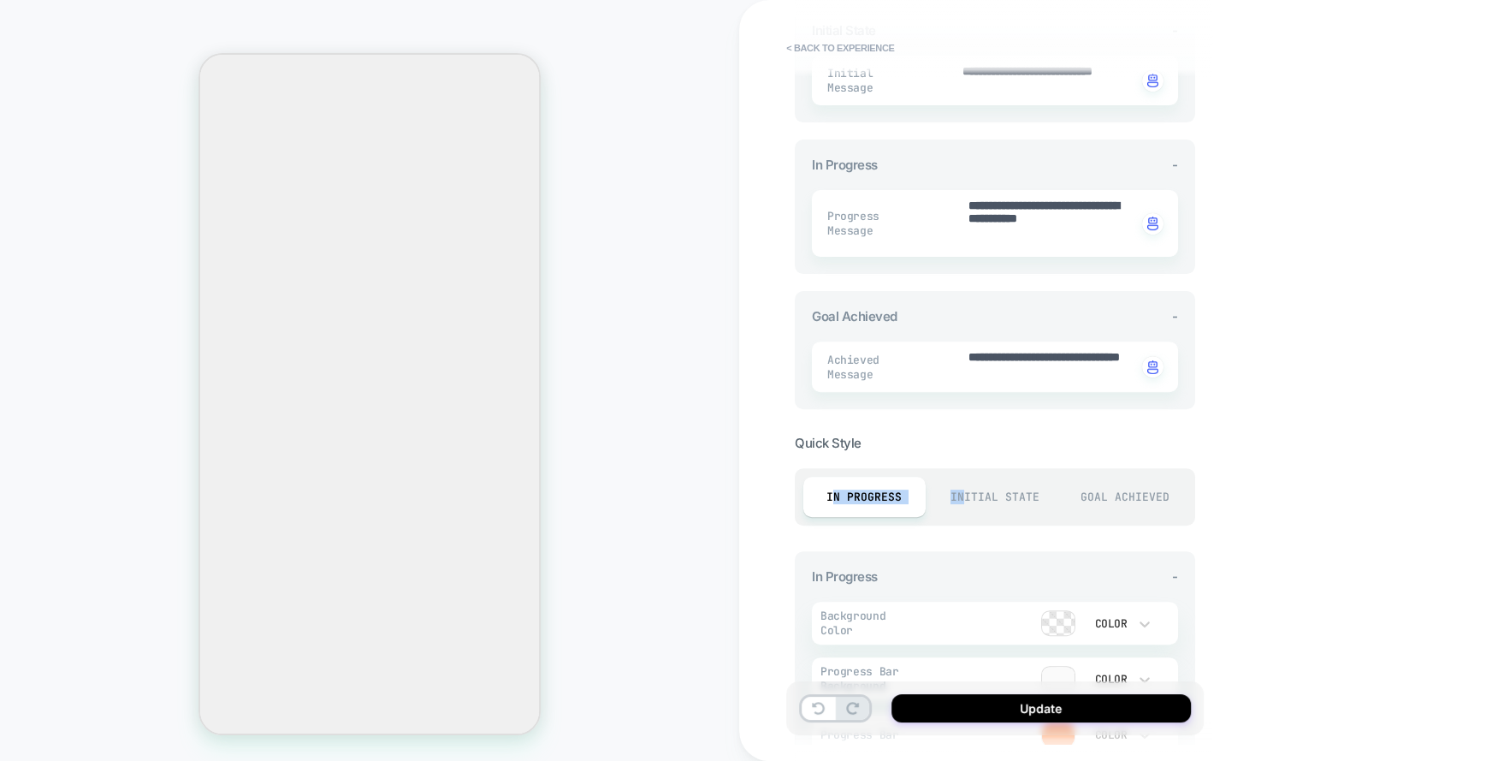
click at [832, 484] on div "In Progress Initial State Goal Achieved" at bounding box center [995, 496] width 400 height 57
click at [921, 490] on div "In Progress" at bounding box center [864, 497] width 122 height 40
click at [985, 486] on div "Initial State" at bounding box center [995, 497] width 122 height 40
click at [1136, 492] on div "Goal Achieved" at bounding box center [1125, 497] width 122 height 40
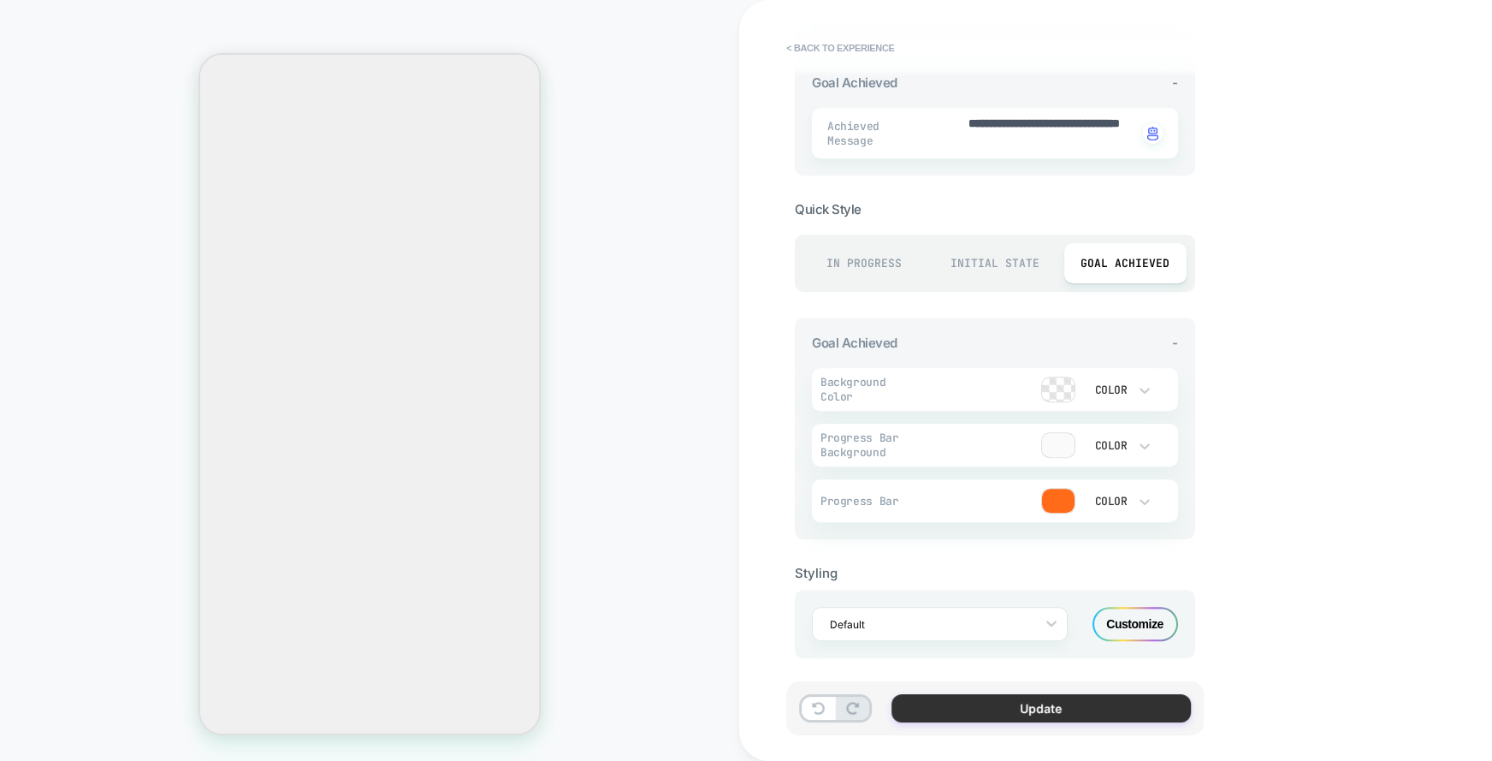
click at [1040, 702] on button "Update" at bounding box center [1041, 708] width 299 height 28
type textarea "*"
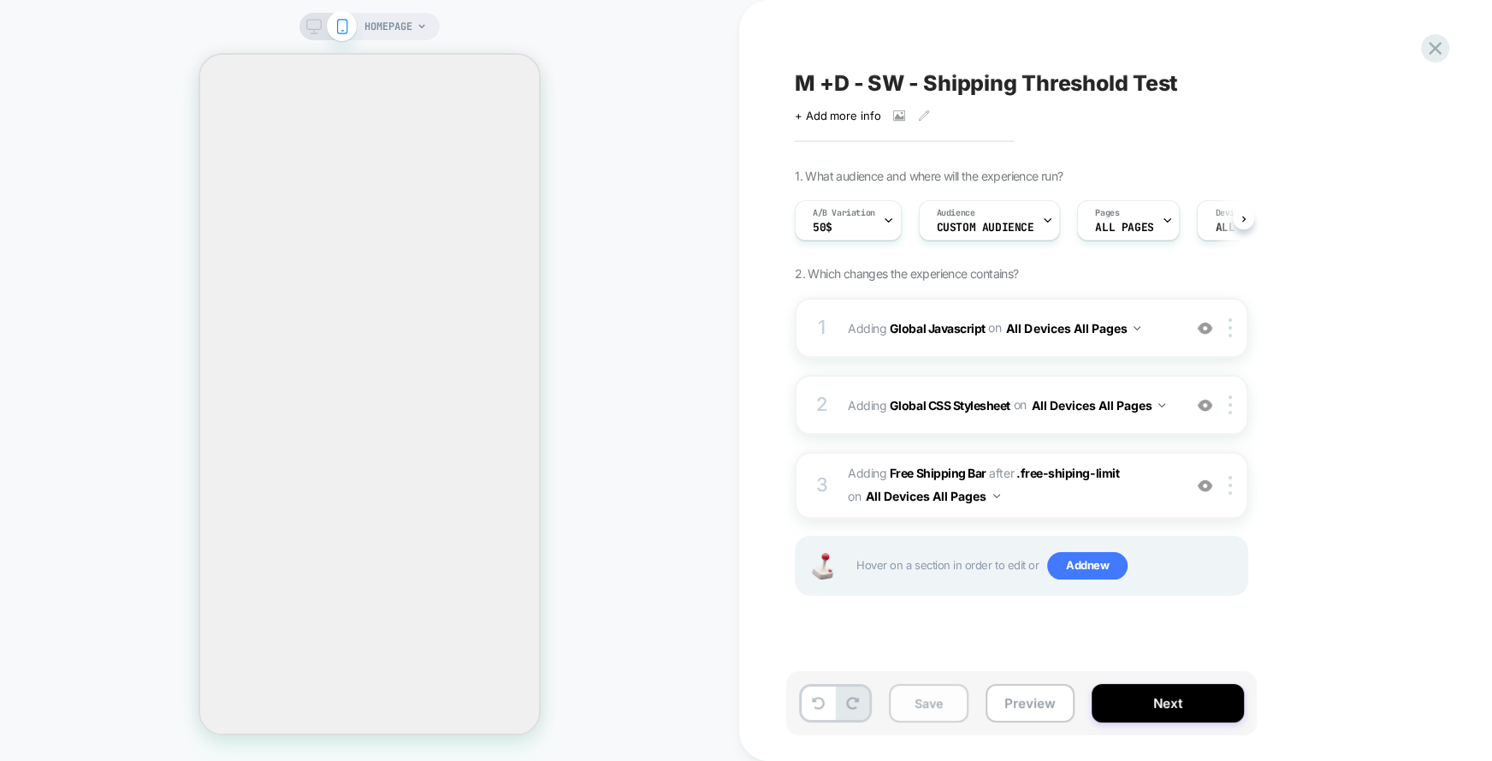
scroll to position [0, 1]
click at [946, 706] on button "Save" at bounding box center [929, 703] width 80 height 39
click at [1229, 489] on img at bounding box center [1230, 485] width 3 height 19
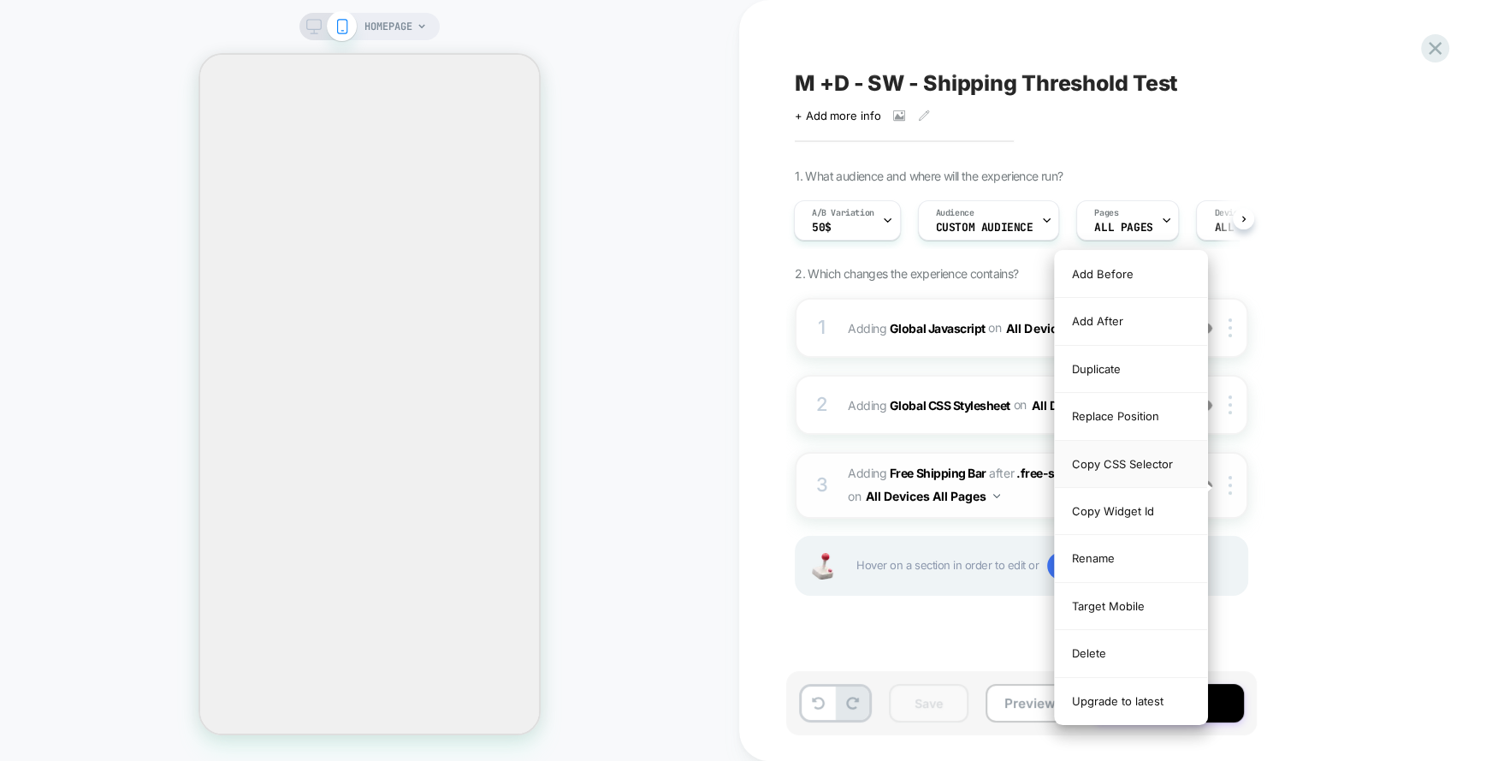
click at [1160, 454] on div "Copy CSS Selector" at bounding box center [1131, 464] width 152 height 47
